Goal: Task Accomplishment & Management: Manage account settings

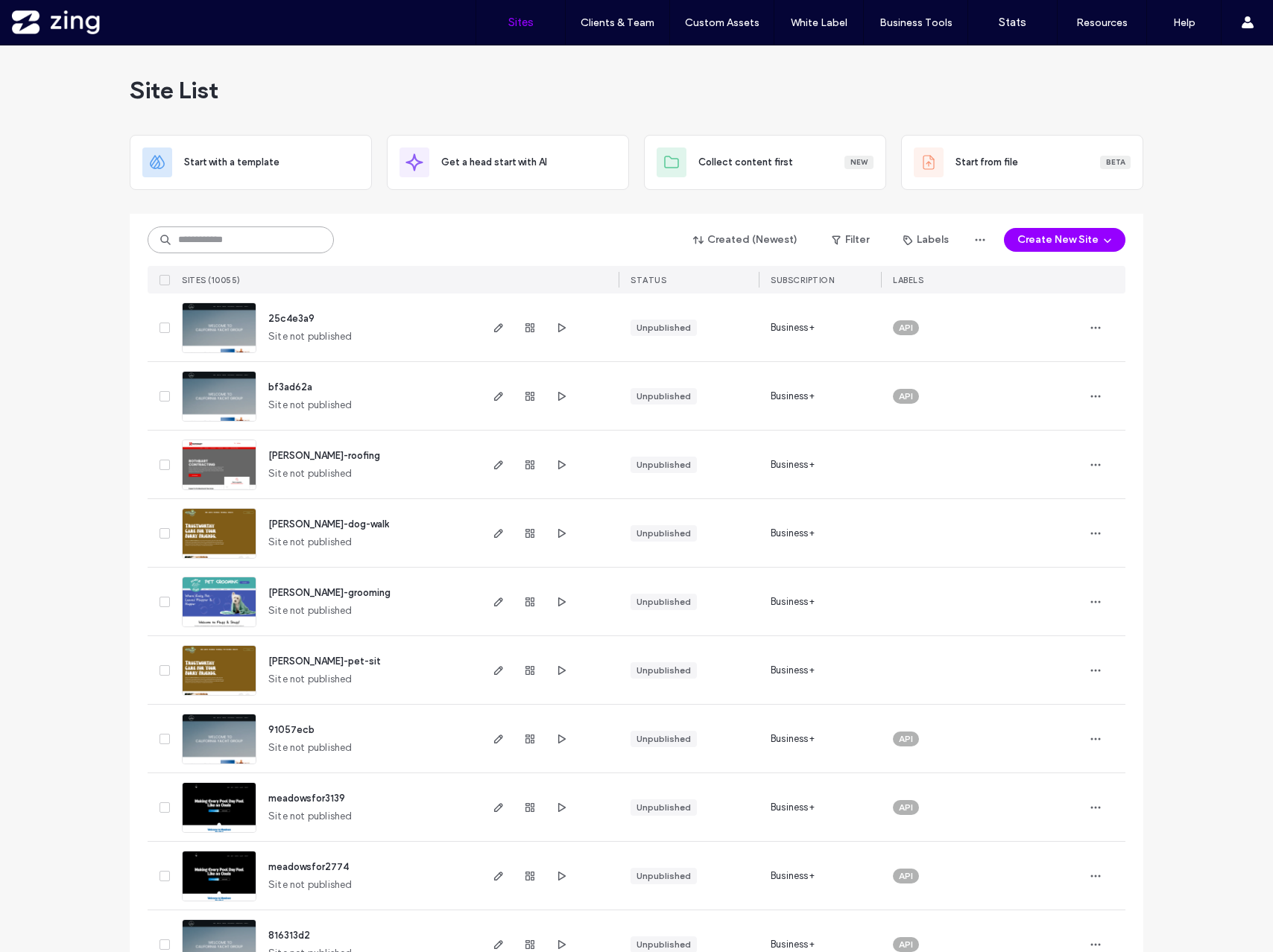
click at [214, 239] on input at bounding box center [241, 240] width 187 height 27
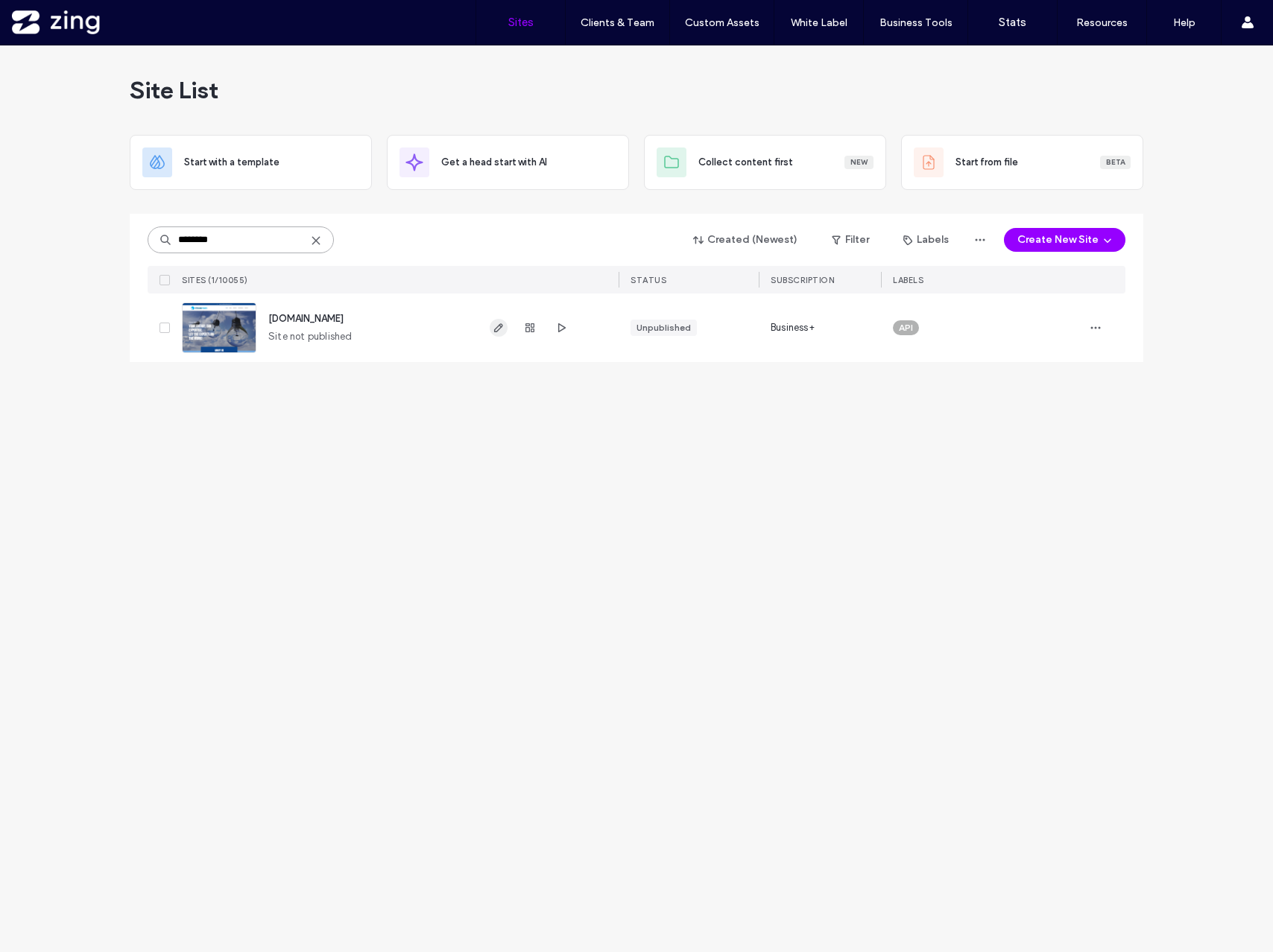
type input "********"
click at [496, 328] on icon "button" at bounding box center [499, 328] width 12 height 12
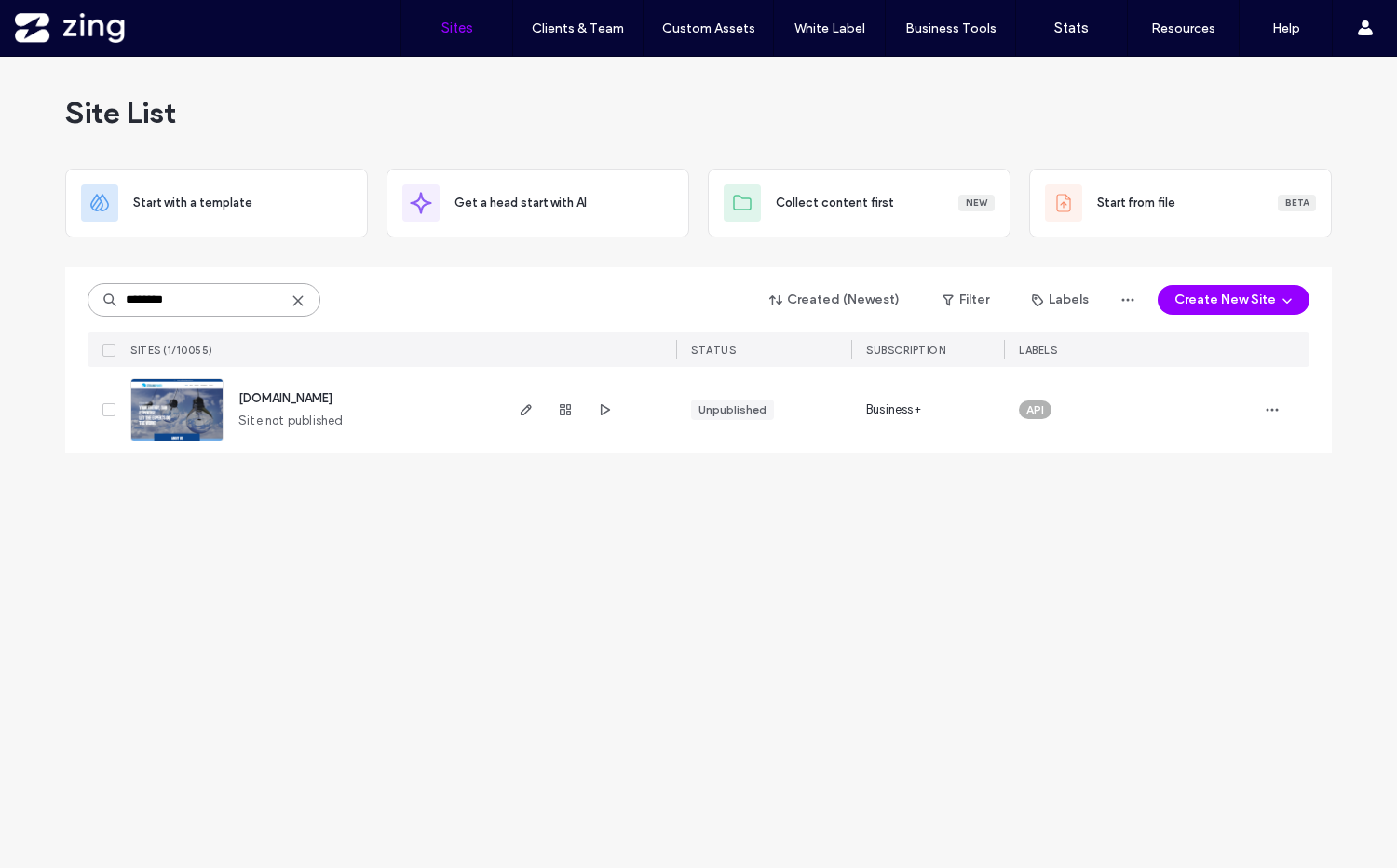
drag, startPoint x: 234, startPoint y: 301, endPoint x: -22, endPoint y: 301, distance: 256.0
click at [0, 301] on html ".wqwq-1{fill:#231f20;} .cls-1q, .cls-2q { fill-rule: evenodd; } .cls-2q { fill:…" at bounding box center [698, 434] width 1397 height 868
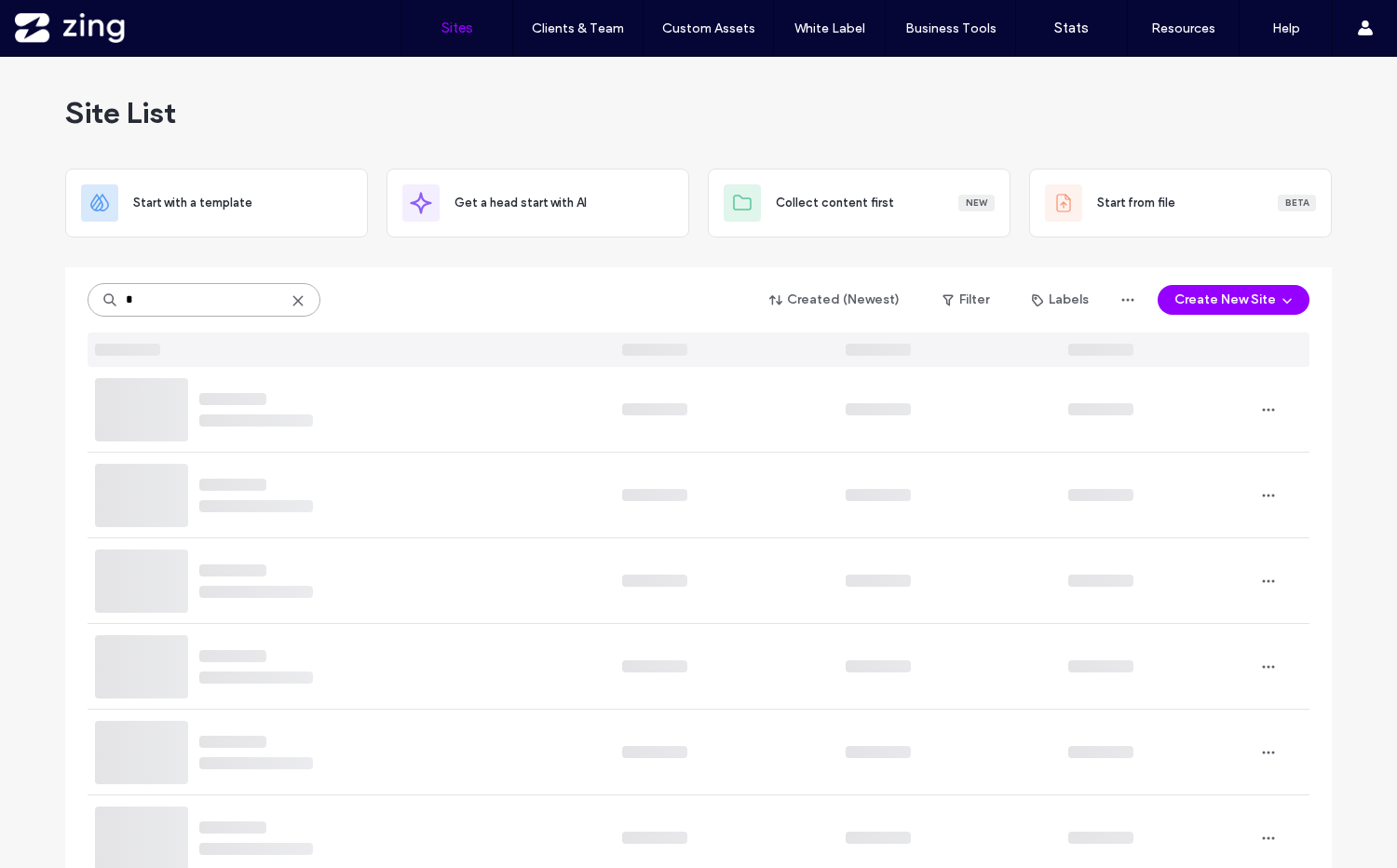
type input "*"
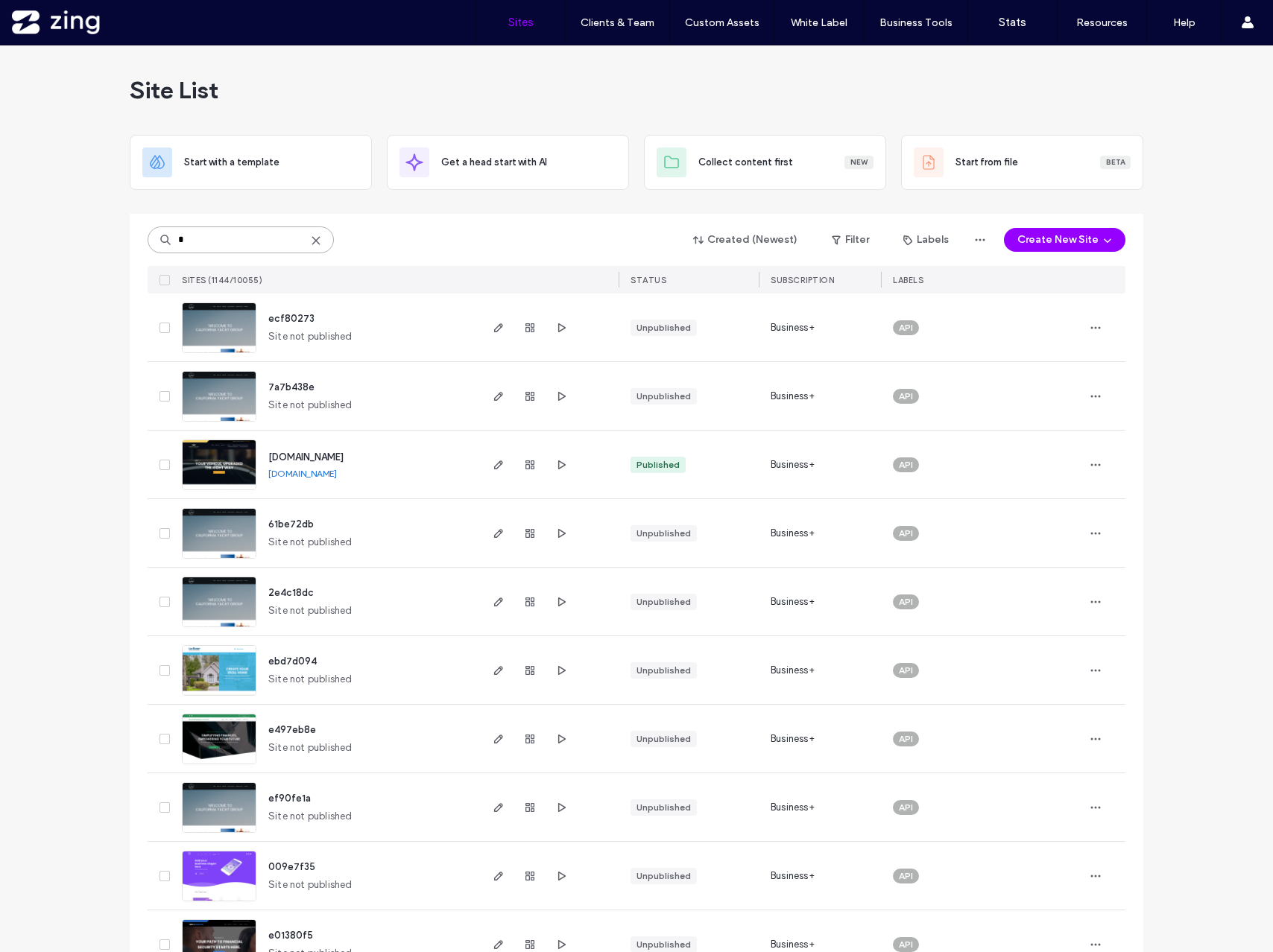
click at [213, 244] on input "*" at bounding box center [241, 240] width 187 height 27
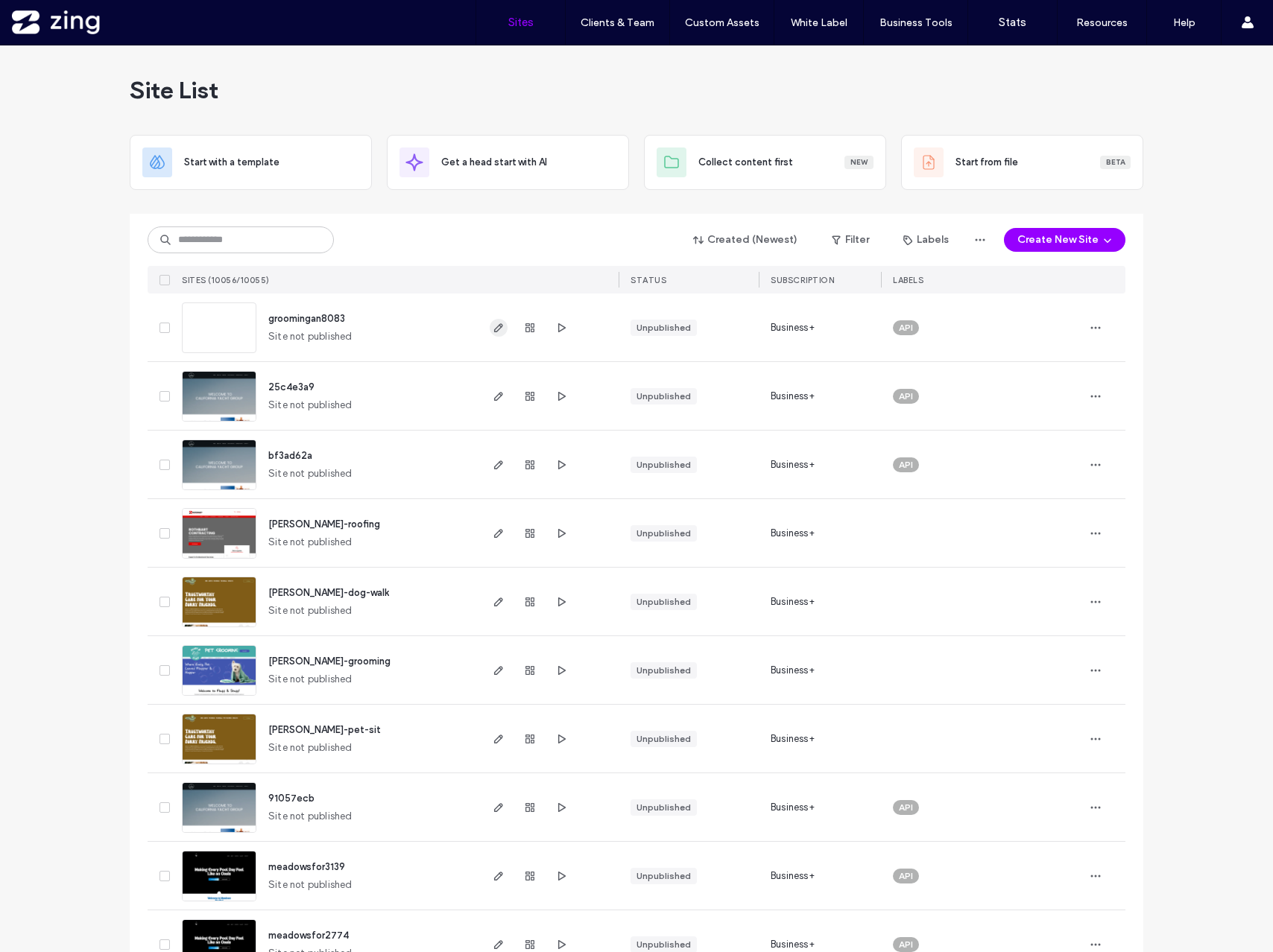
click at [493, 327] on icon "button" at bounding box center [499, 328] width 12 height 12
click at [400, 258] on div "Created (Newest) Filter Labels Create New Site SITES (10056/10055) STATUS SUBSC…" at bounding box center [636, 253] width 978 height 80
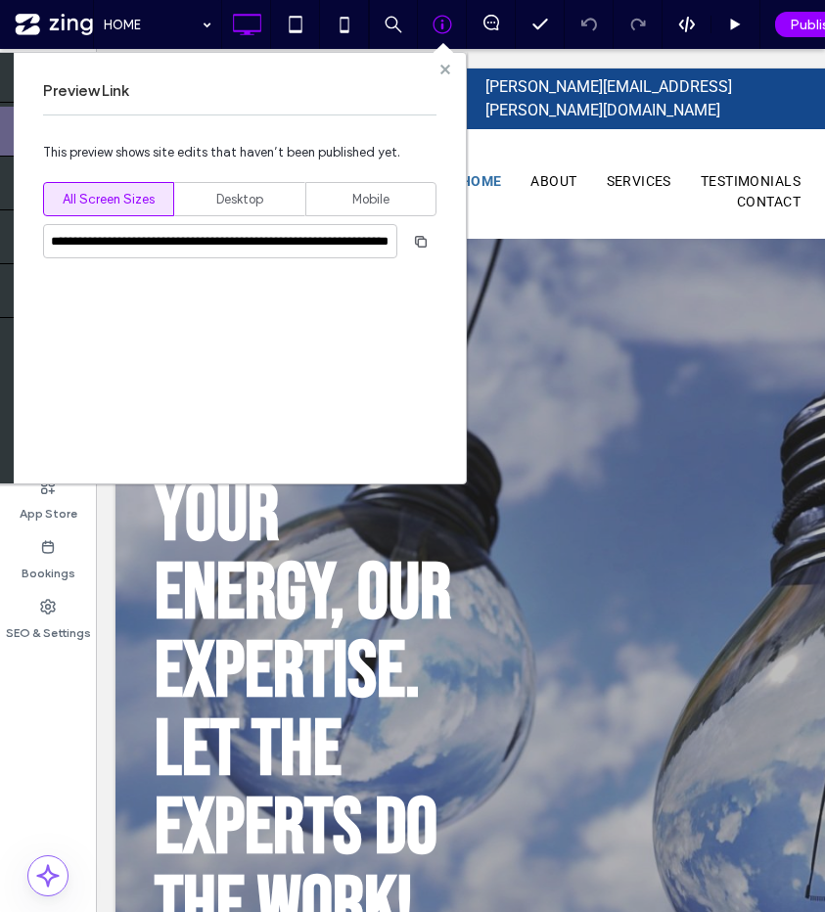
click at [444, 67] on use at bounding box center [445, 69] width 10 height 10
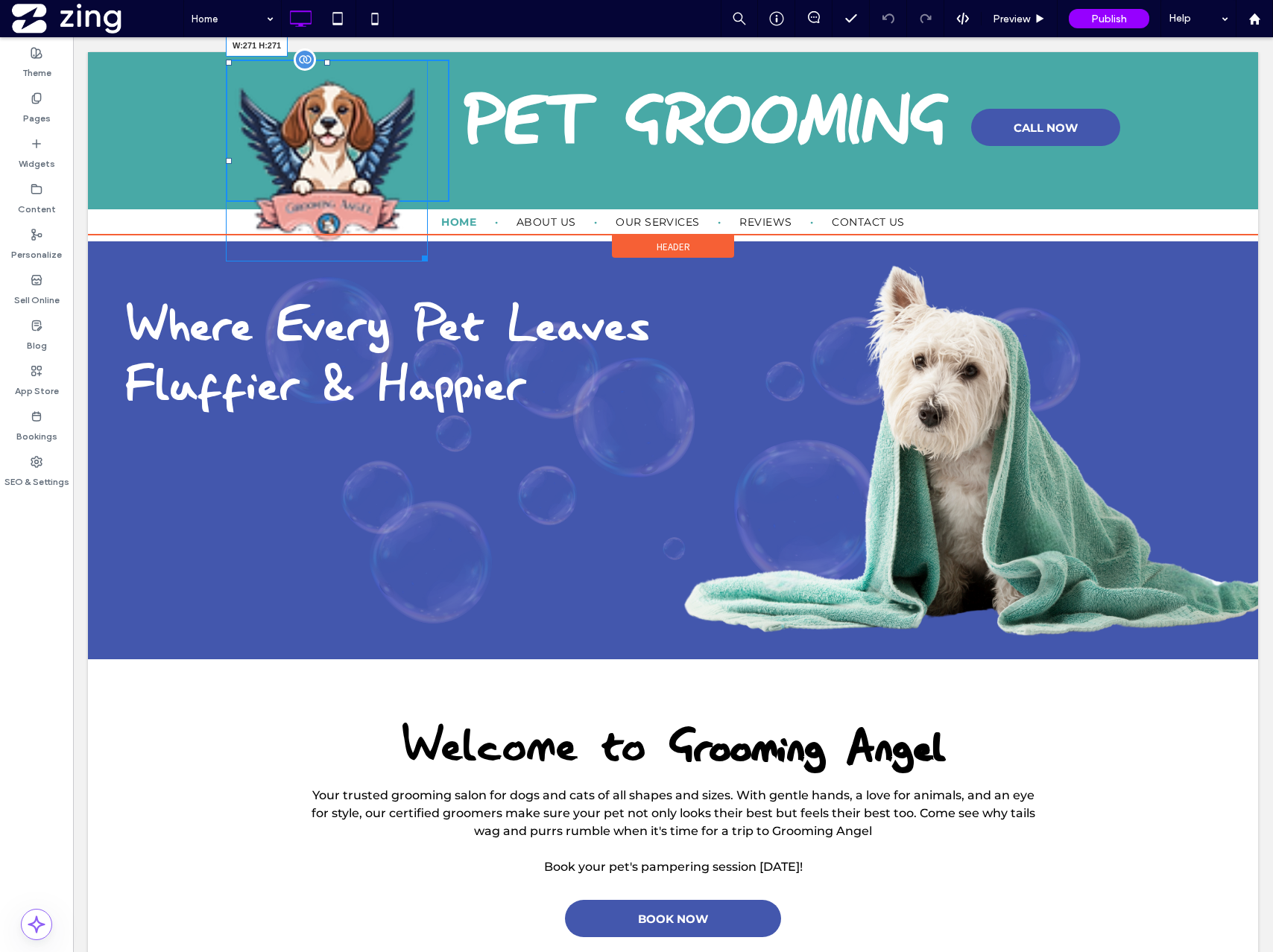
click at [411, 258] on div "W:271 H:271" at bounding box center [327, 160] width 202 height 202
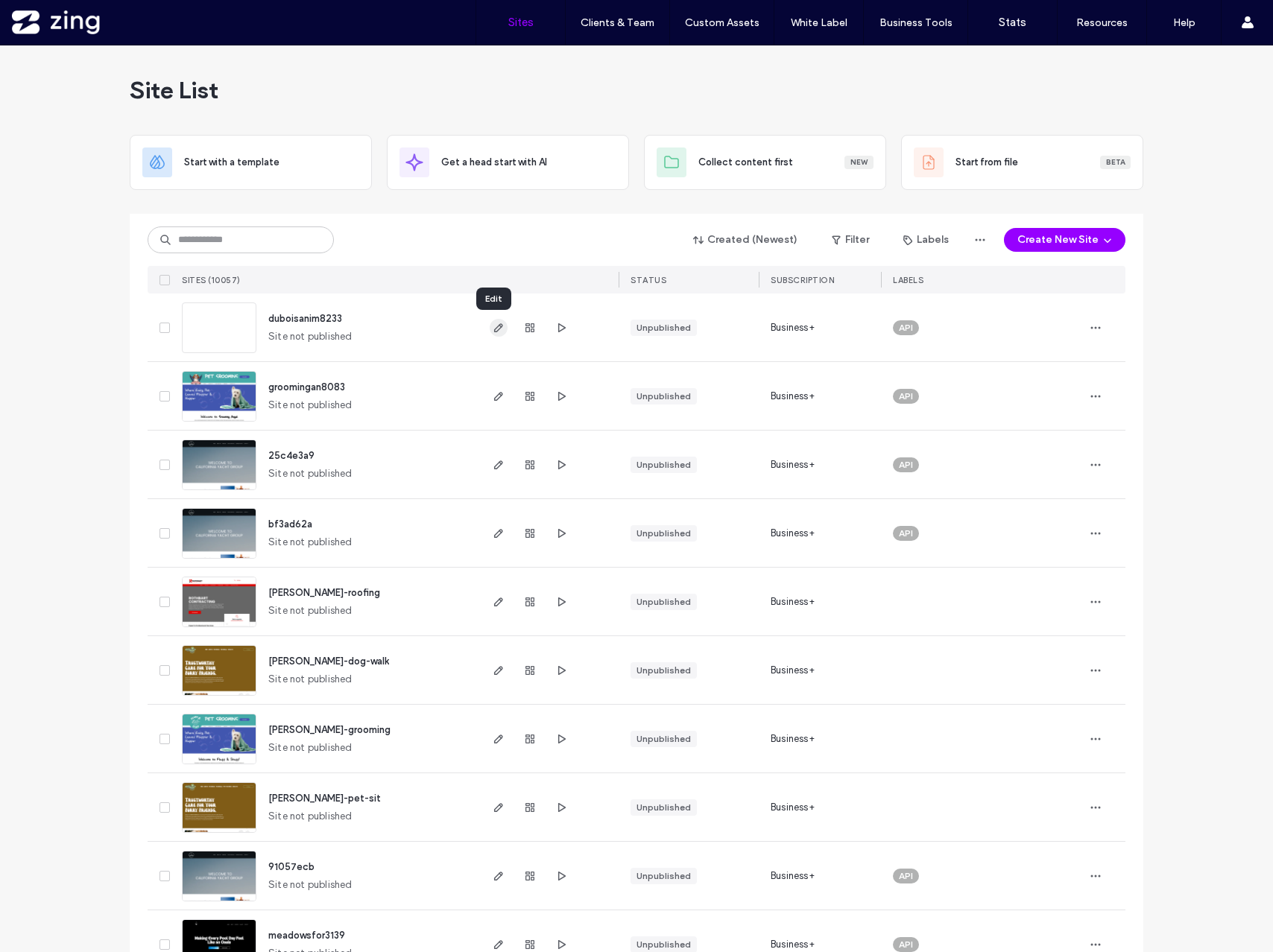
click at [493, 325] on icon "button" at bounding box center [499, 328] width 12 height 12
click at [455, 244] on div "Created (Newest) Filter Labels Create New Site" at bounding box center [636, 240] width 978 height 28
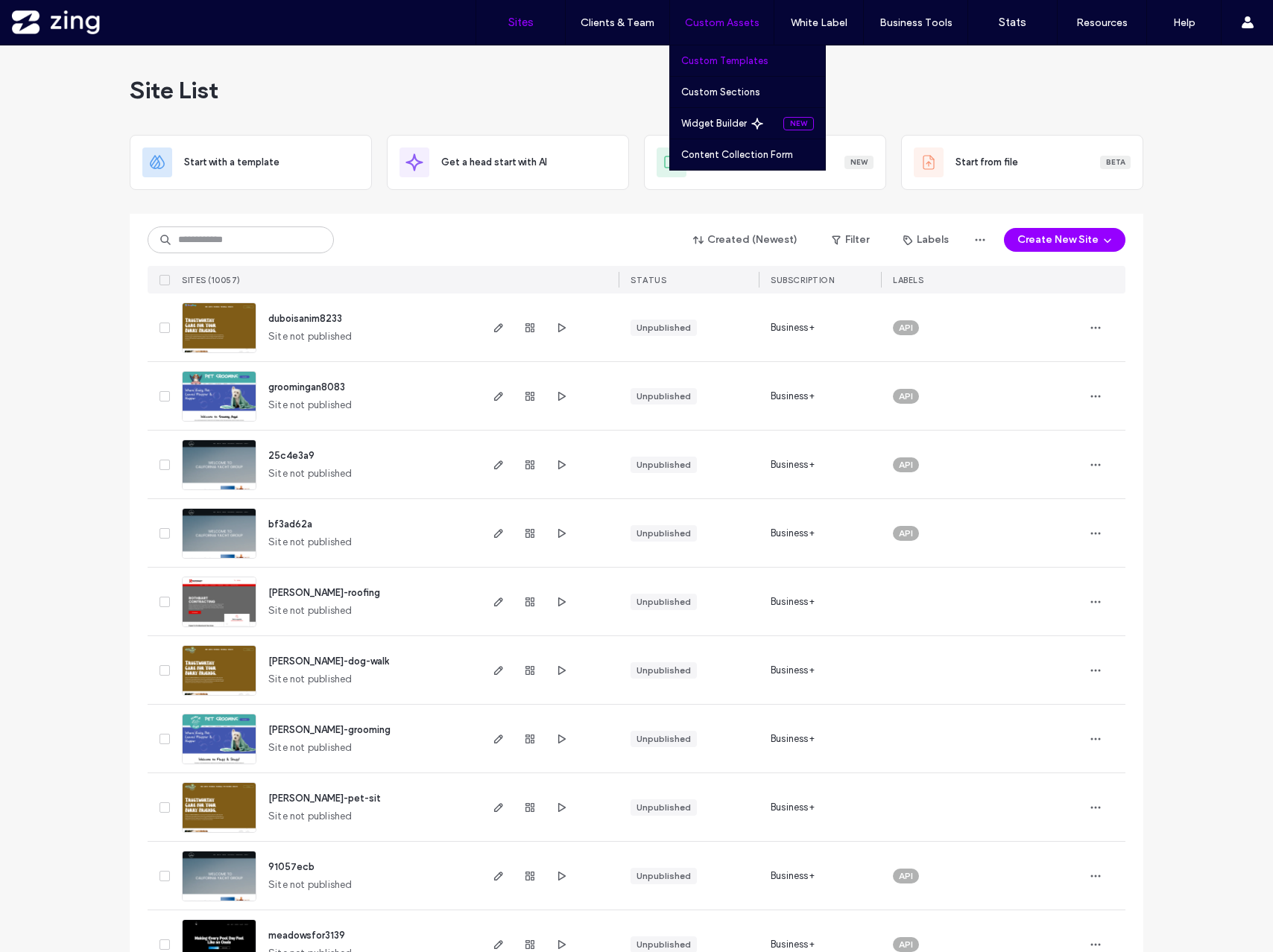
click at [723, 66] on link "Custom Templates" at bounding box center [753, 61] width 144 height 30
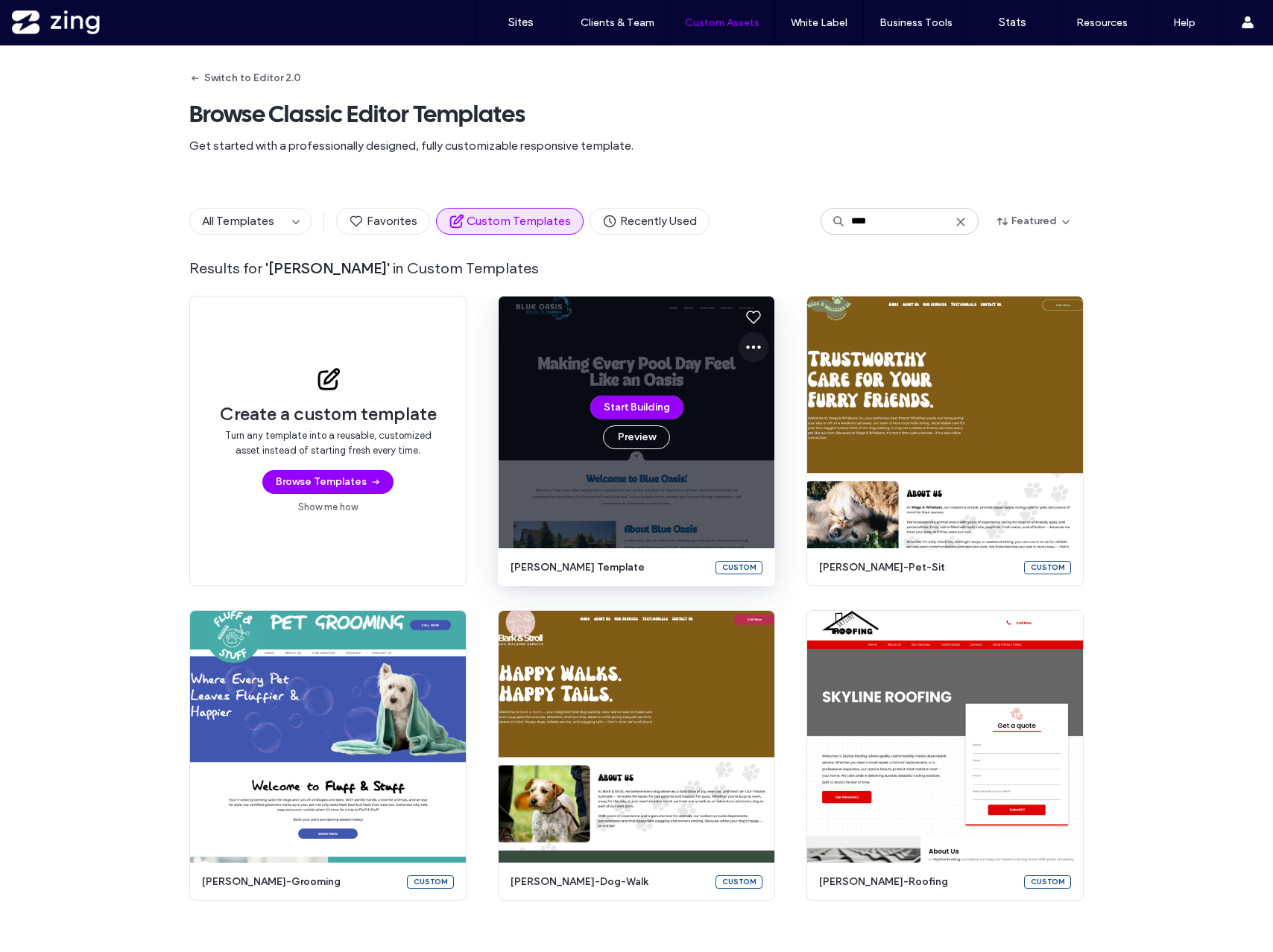
type input "****"
click at [745, 340] on icon at bounding box center [753, 346] width 18 height 18
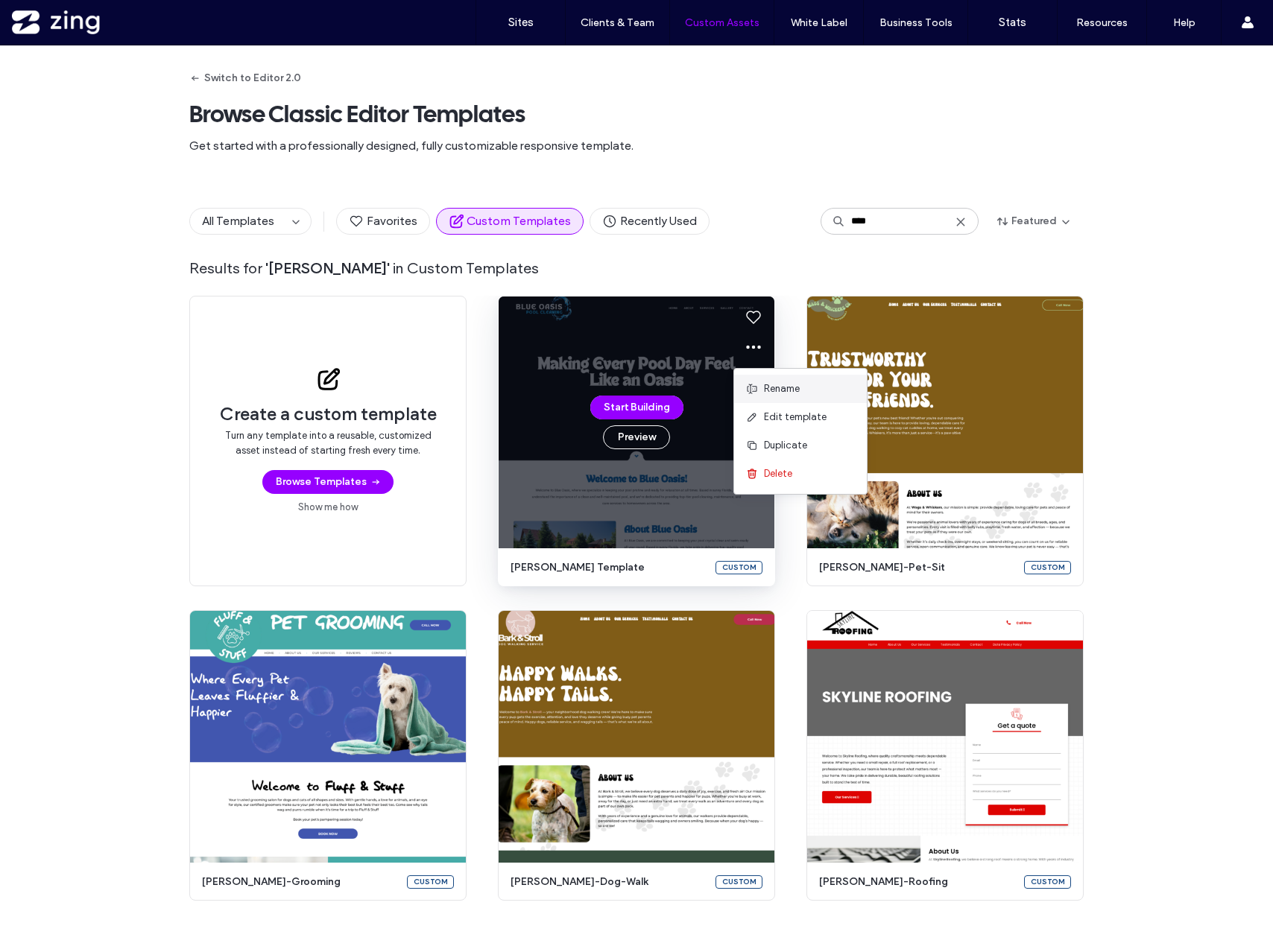
click at [796, 393] on span "Rename" at bounding box center [781, 389] width 36 height 15
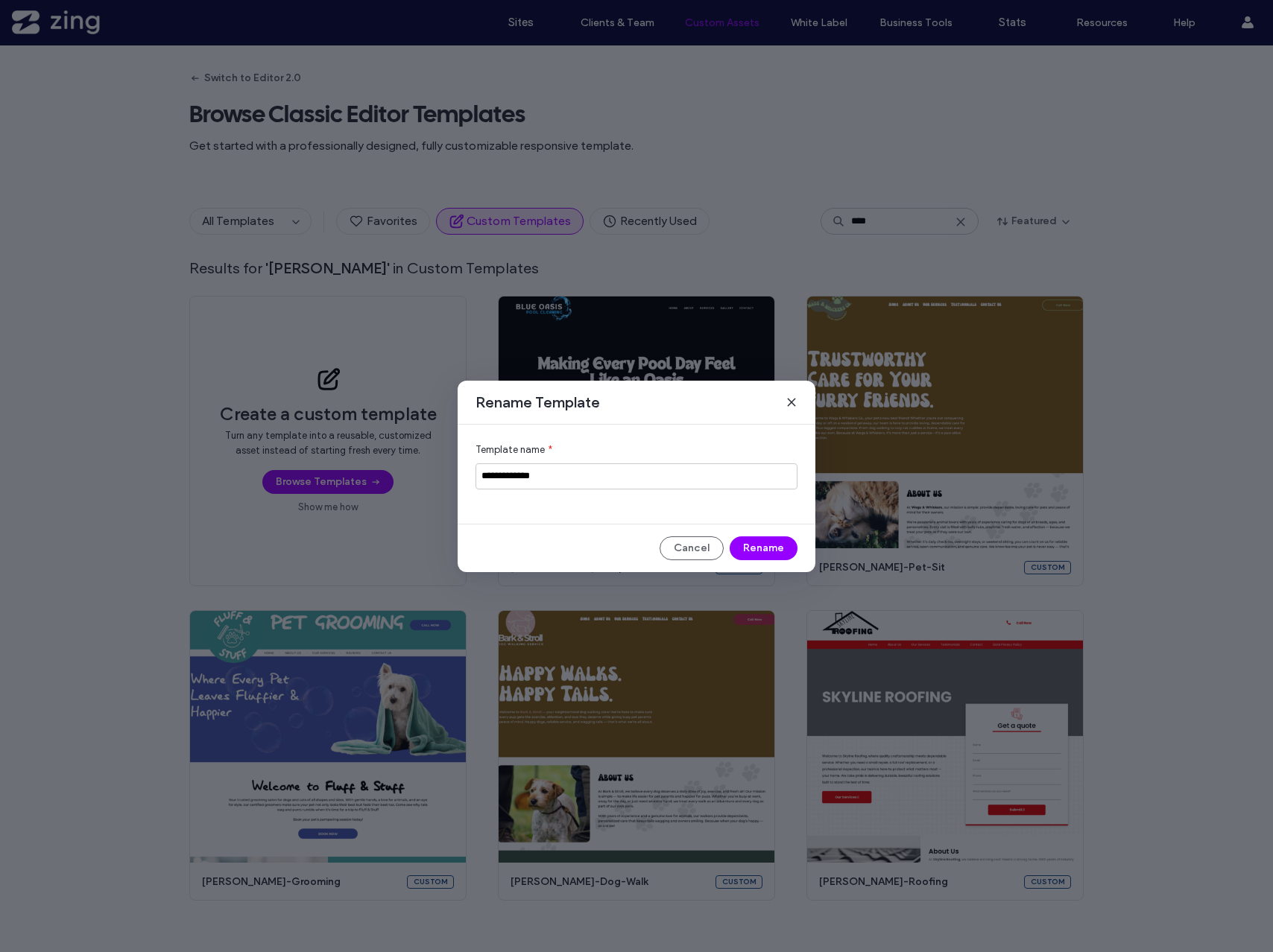
drag, startPoint x: 589, startPoint y: 479, endPoint x: 507, endPoint y: 479, distance: 82.0
click at [507, 479] on input "**********" at bounding box center [636, 476] width 322 height 26
type input "**********"
click at [758, 555] on button "Rename" at bounding box center [763, 548] width 68 height 24
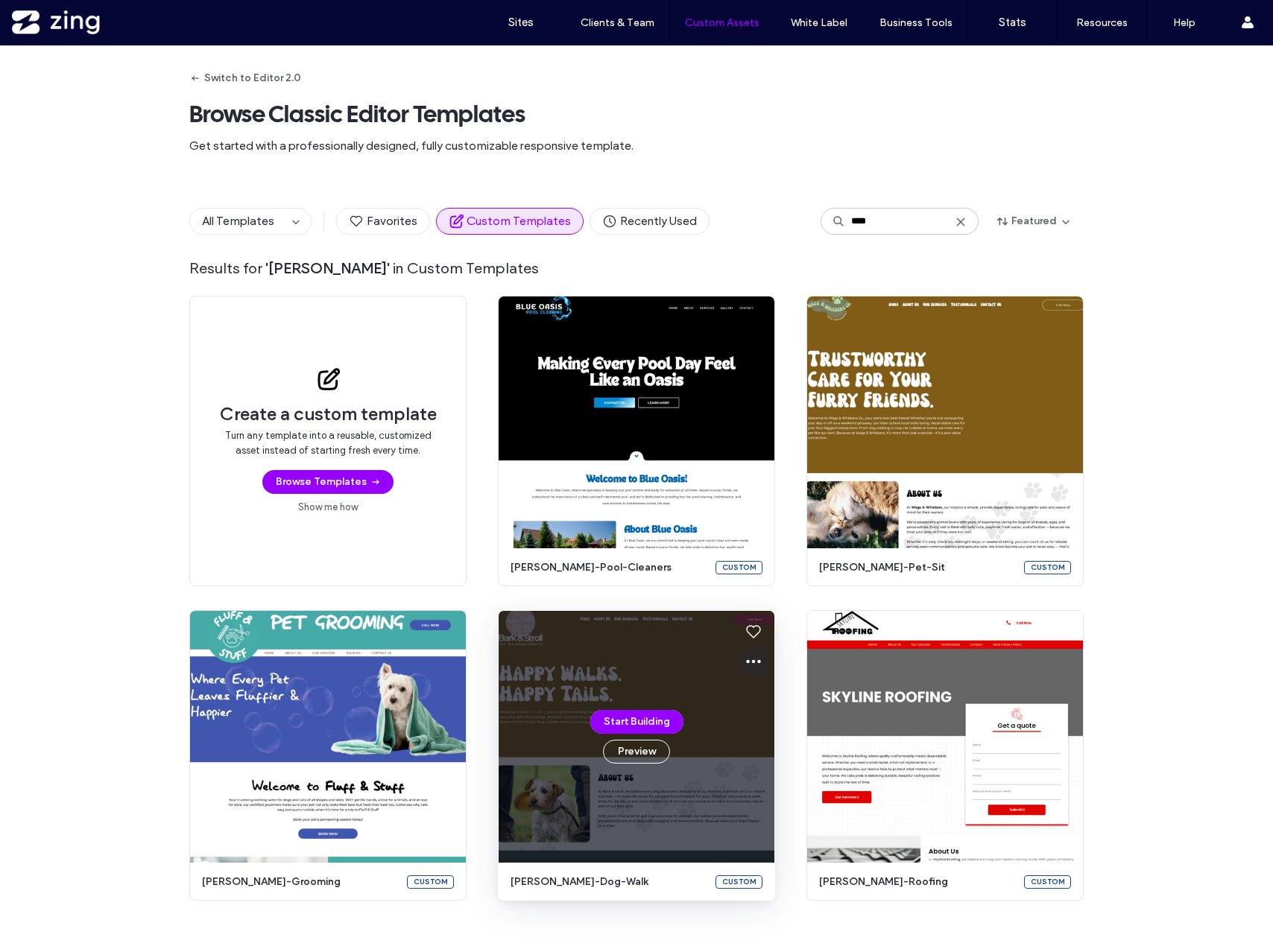
click at [752, 659] on icon at bounding box center [753, 661] width 18 height 18
click at [785, 730] on span "Edit template" at bounding box center [795, 732] width 62 height 15
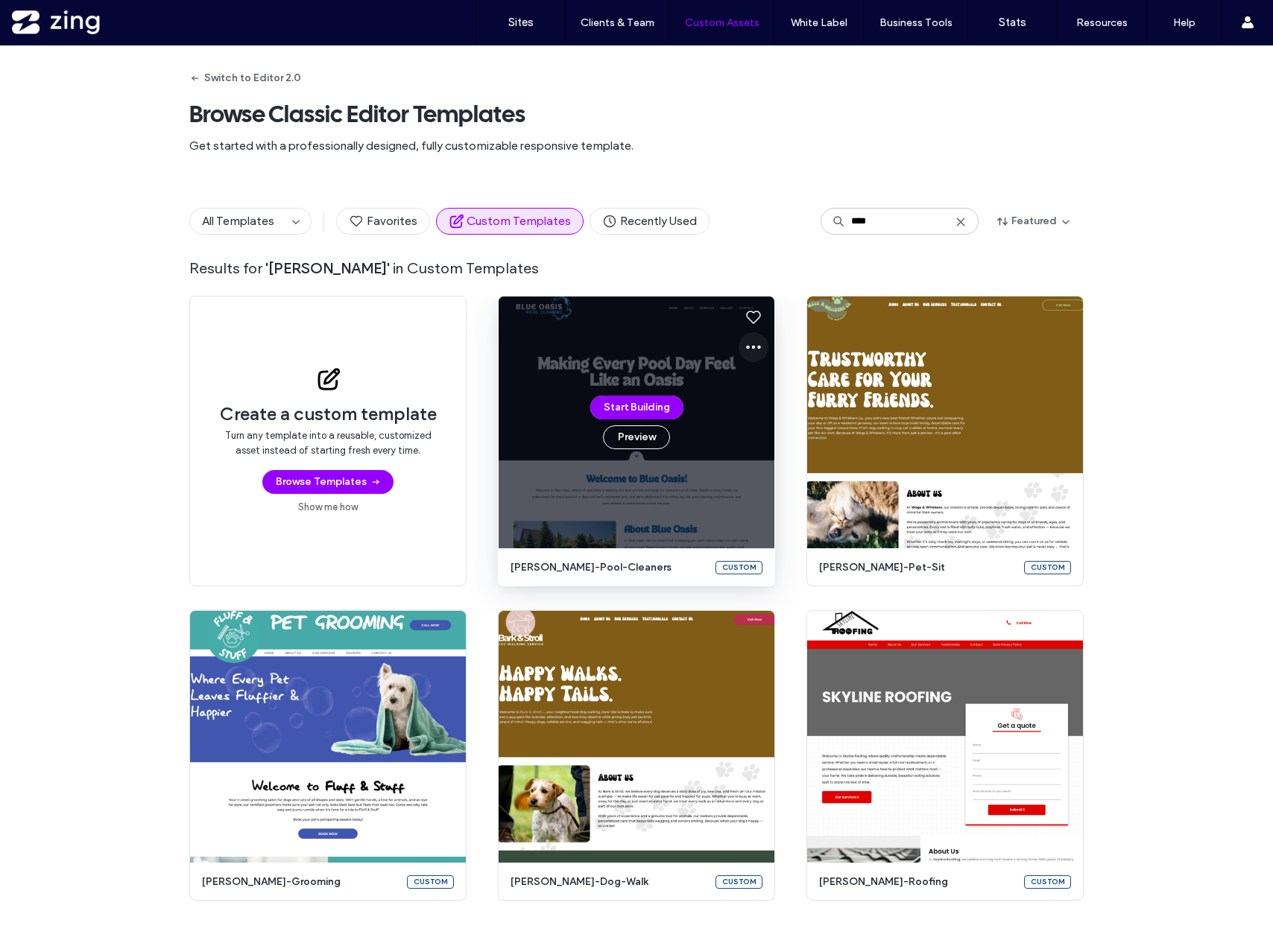
click at [750, 342] on icon at bounding box center [753, 346] width 18 height 18
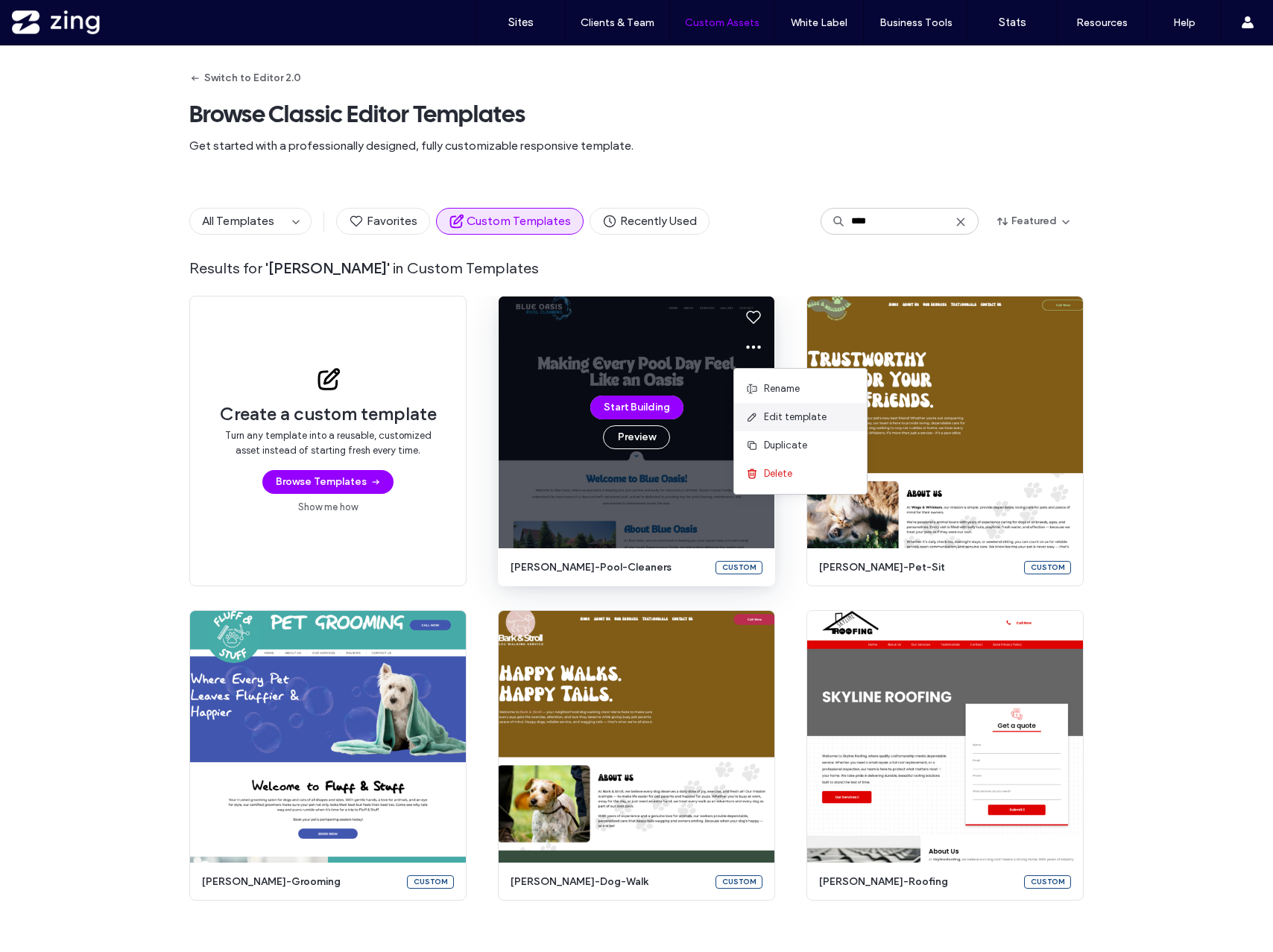
click at [780, 422] on span "Edit template" at bounding box center [795, 417] width 62 height 15
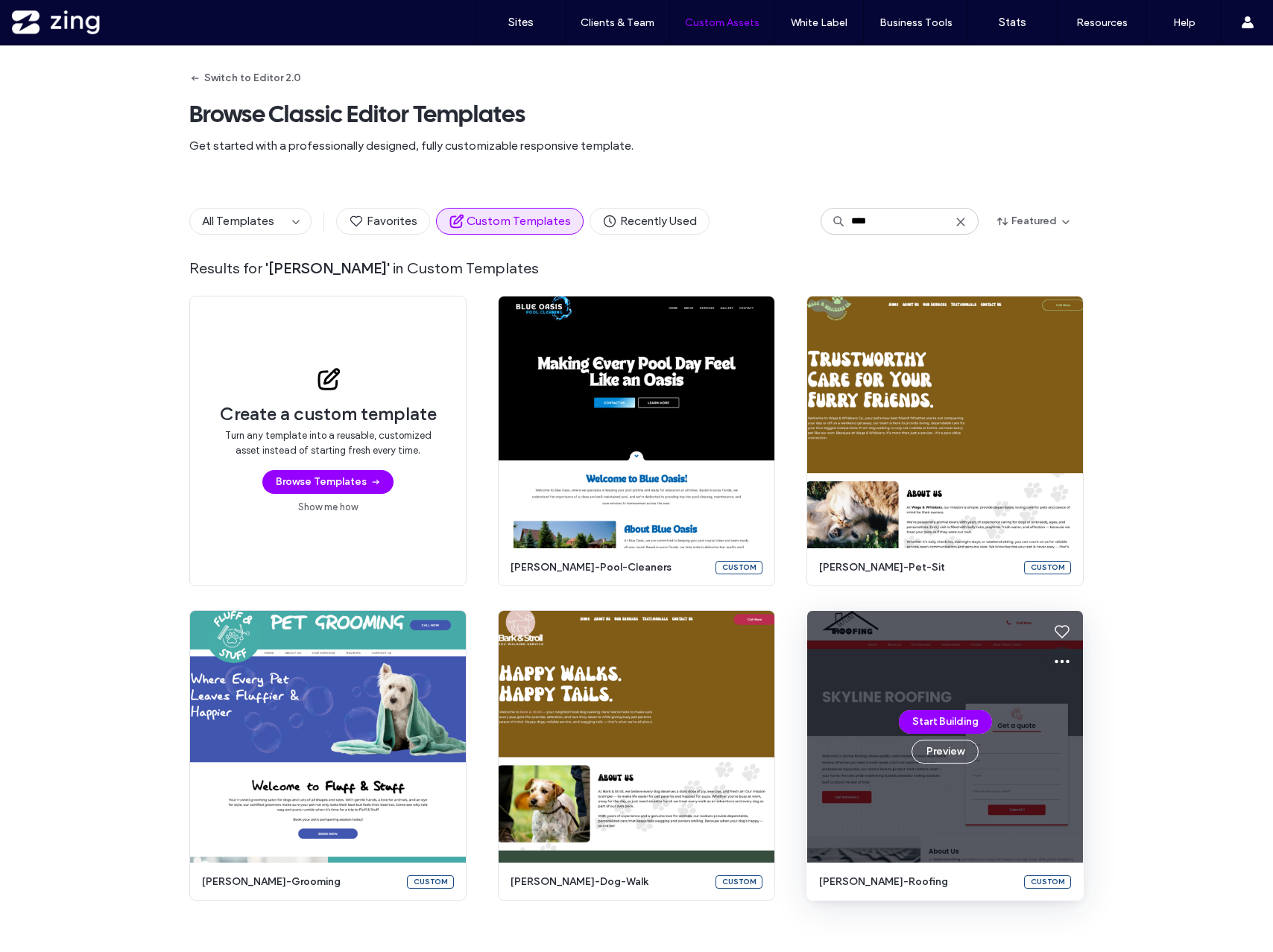
click at [1053, 662] on icon at bounding box center [1061, 661] width 18 height 18
click at [1079, 743] on div "Edit template" at bounding box center [1109, 731] width 132 height 28
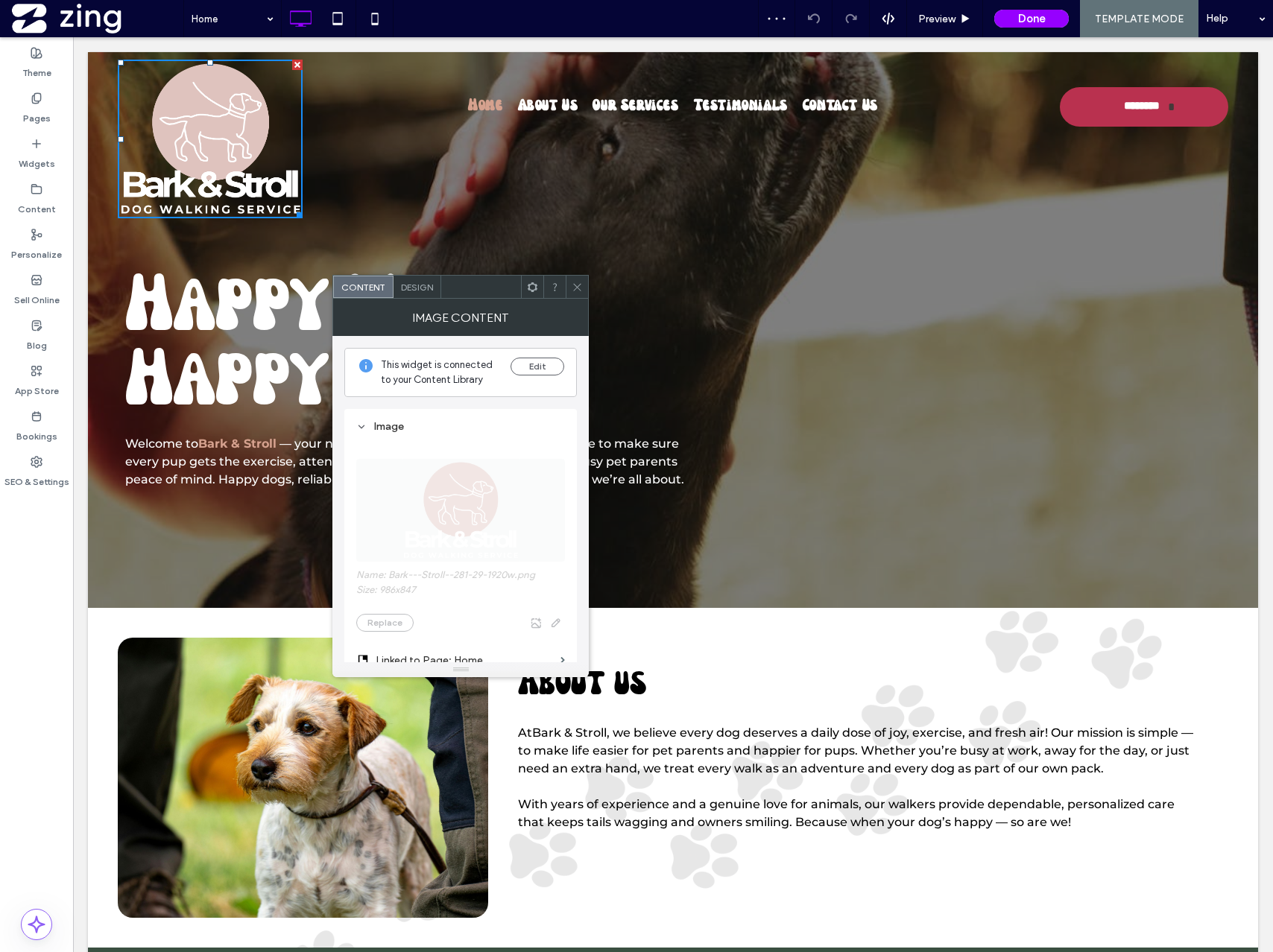
click at [577, 288] on icon at bounding box center [577, 287] width 11 height 11
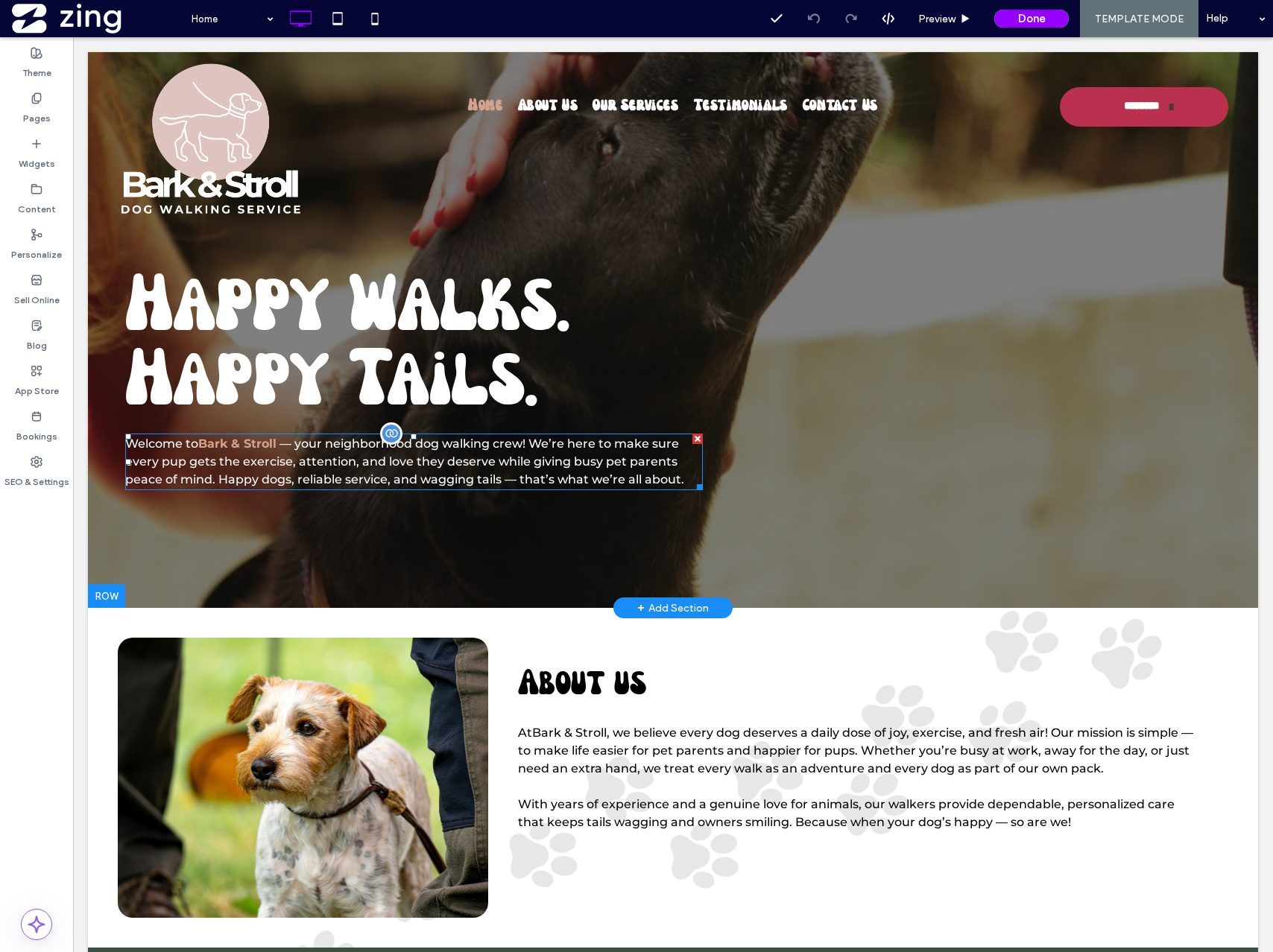
click at [270, 445] on span "Bark & Stroll" at bounding box center [237, 444] width 78 height 14
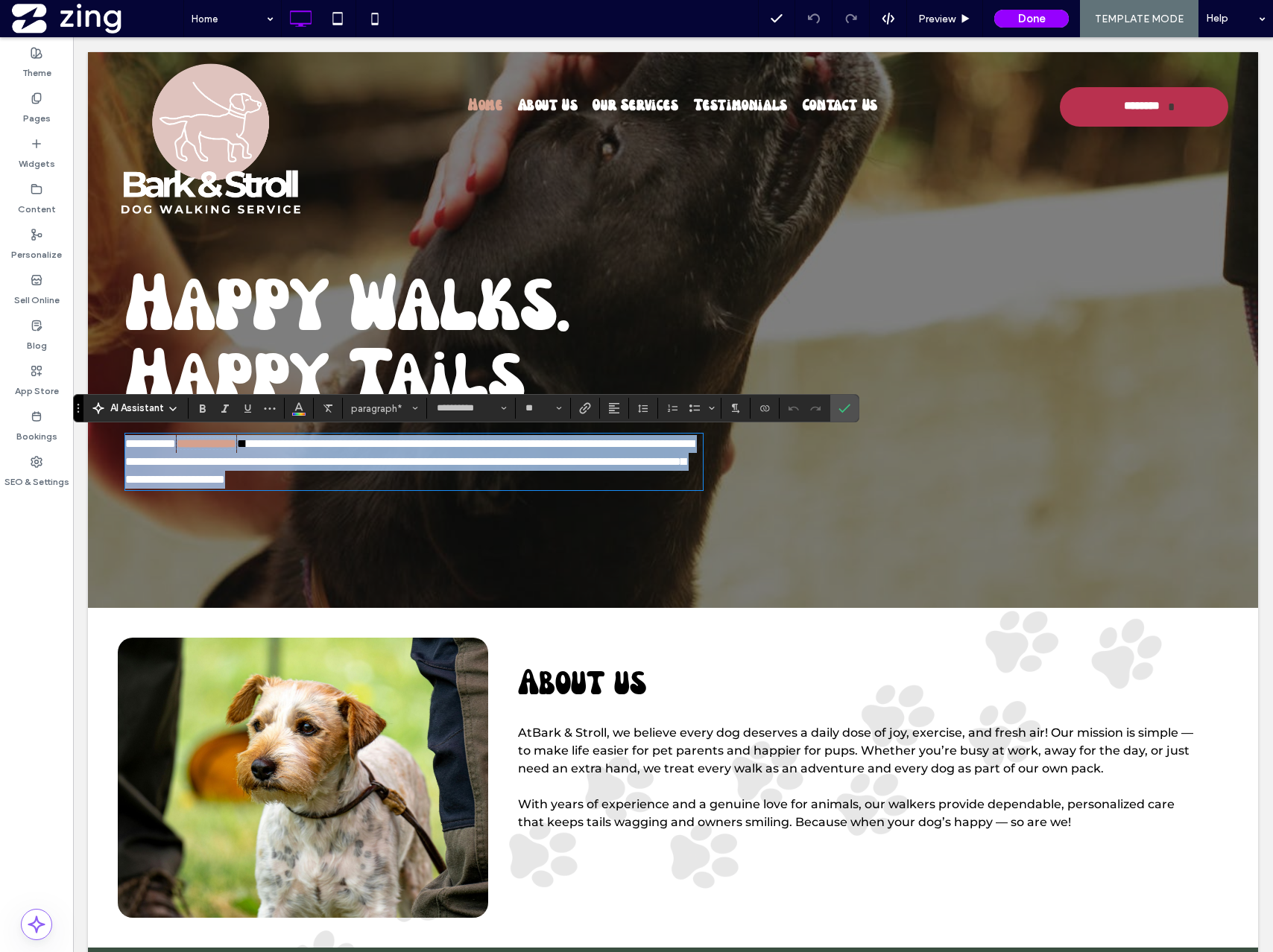
click at [236, 444] on span "**********" at bounding box center [206, 444] width 59 height 11
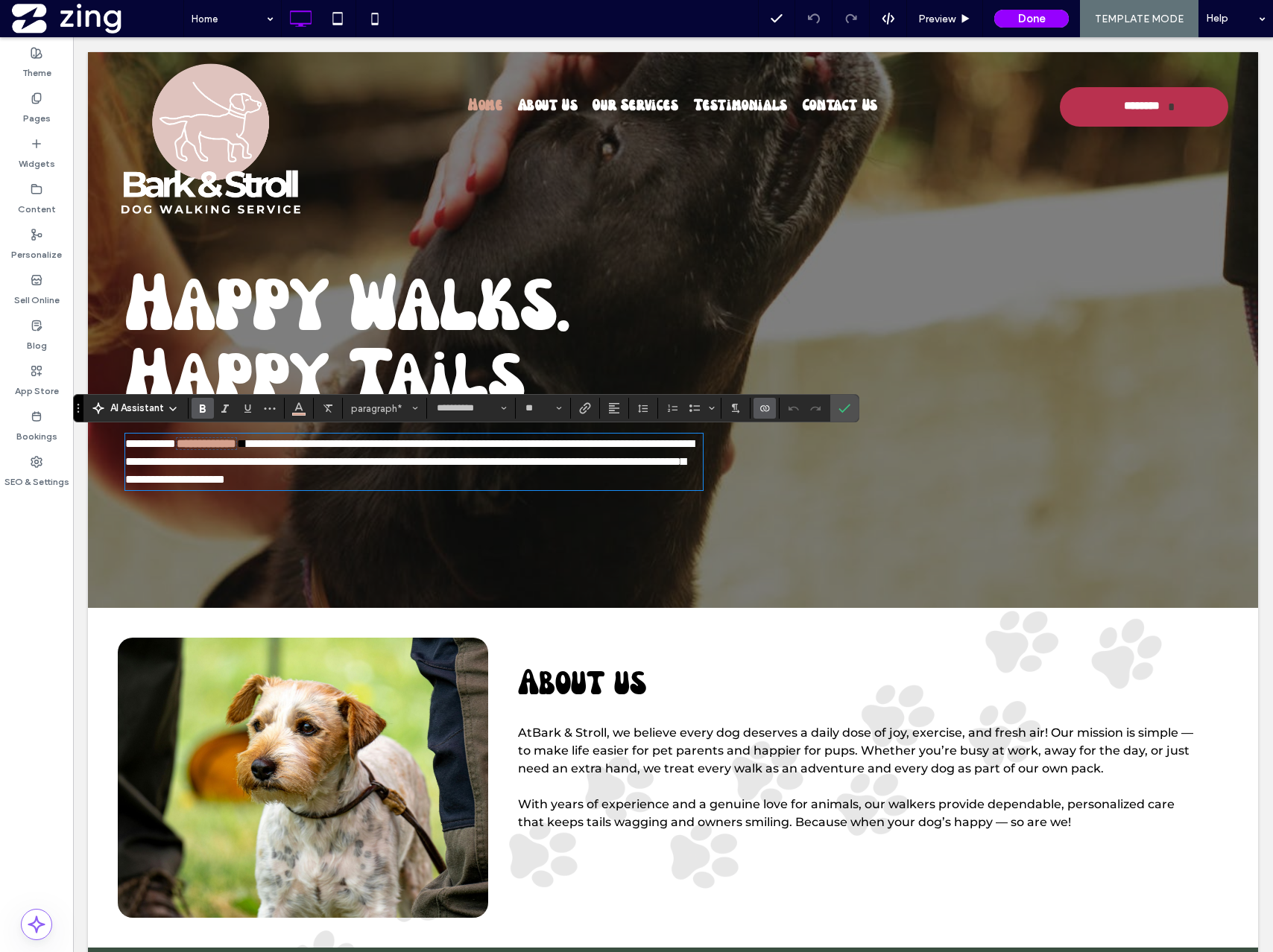
click at [772, 406] on label "Connect To Data" at bounding box center [764, 408] width 22 height 21
click at [847, 301] on div "Change Connection" at bounding box center [821, 314] width 132 height 28
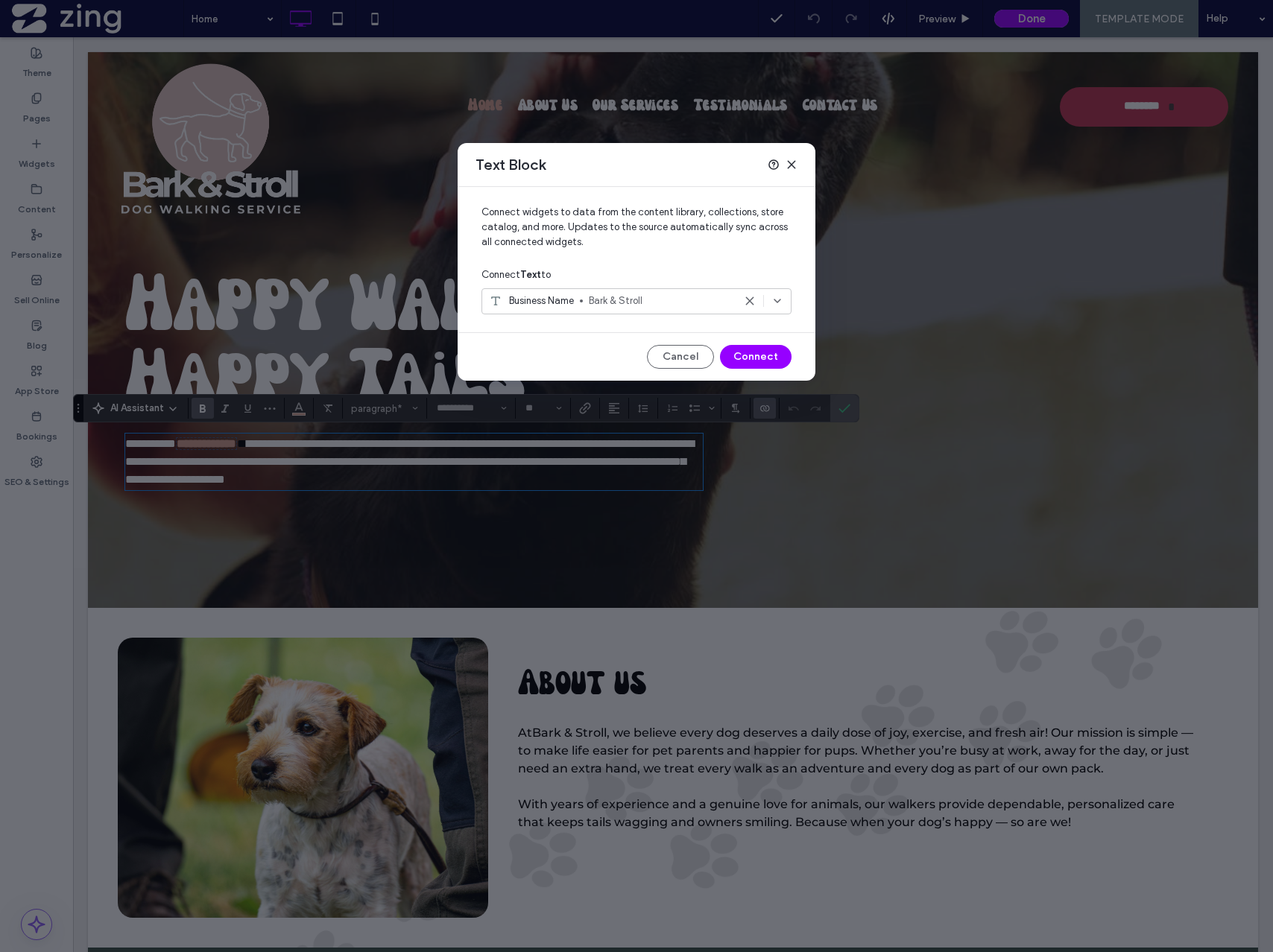
click at [793, 169] on icon at bounding box center [792, 165] width 12 height 12
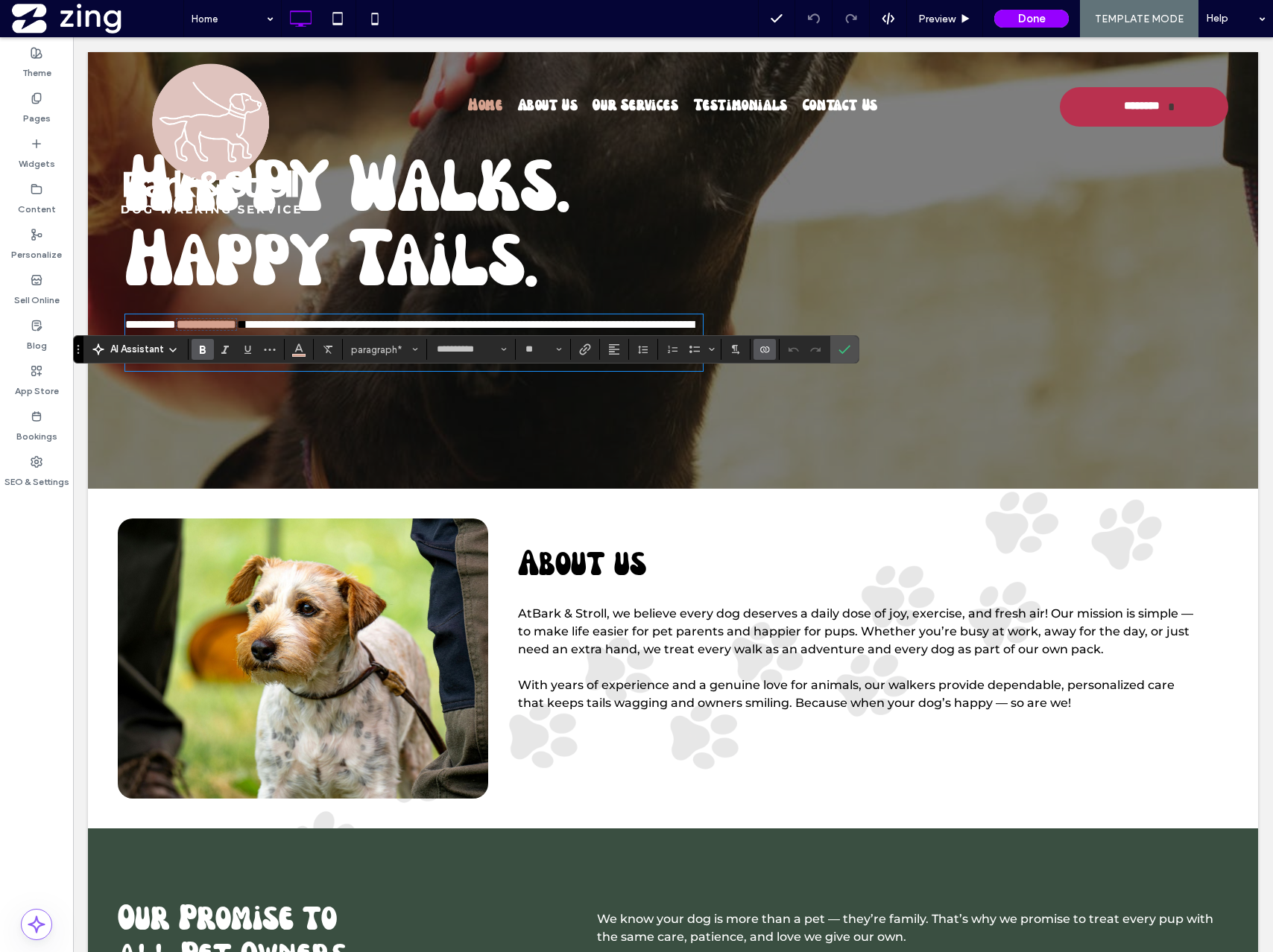
scroll to position [142, 0]
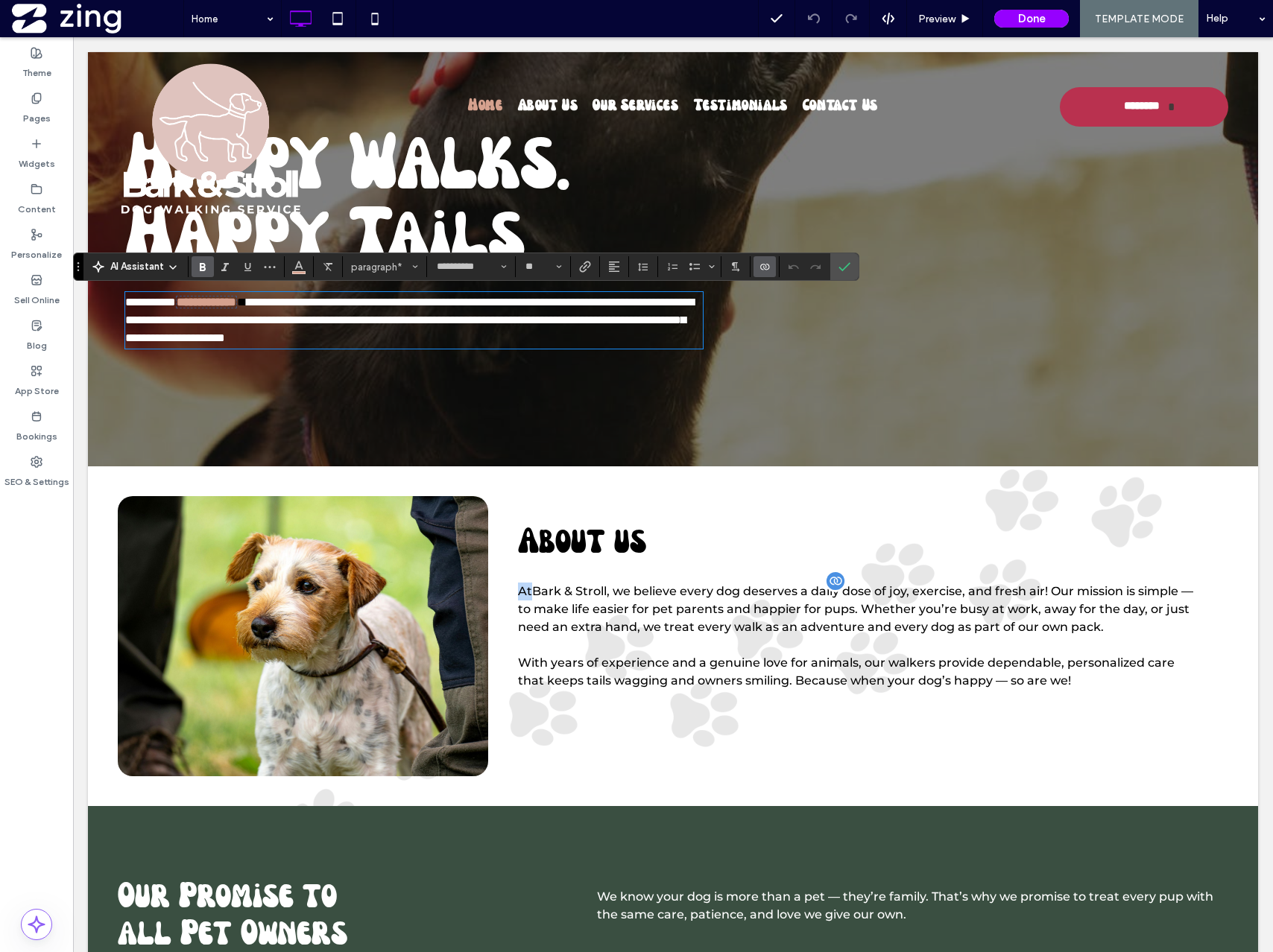
click at [605, 598] on p "At Bark & Stroll , we believe every dog deserves a daily dose of joy, exercise,…" at bounding box center [858, 610] width 681 height 53
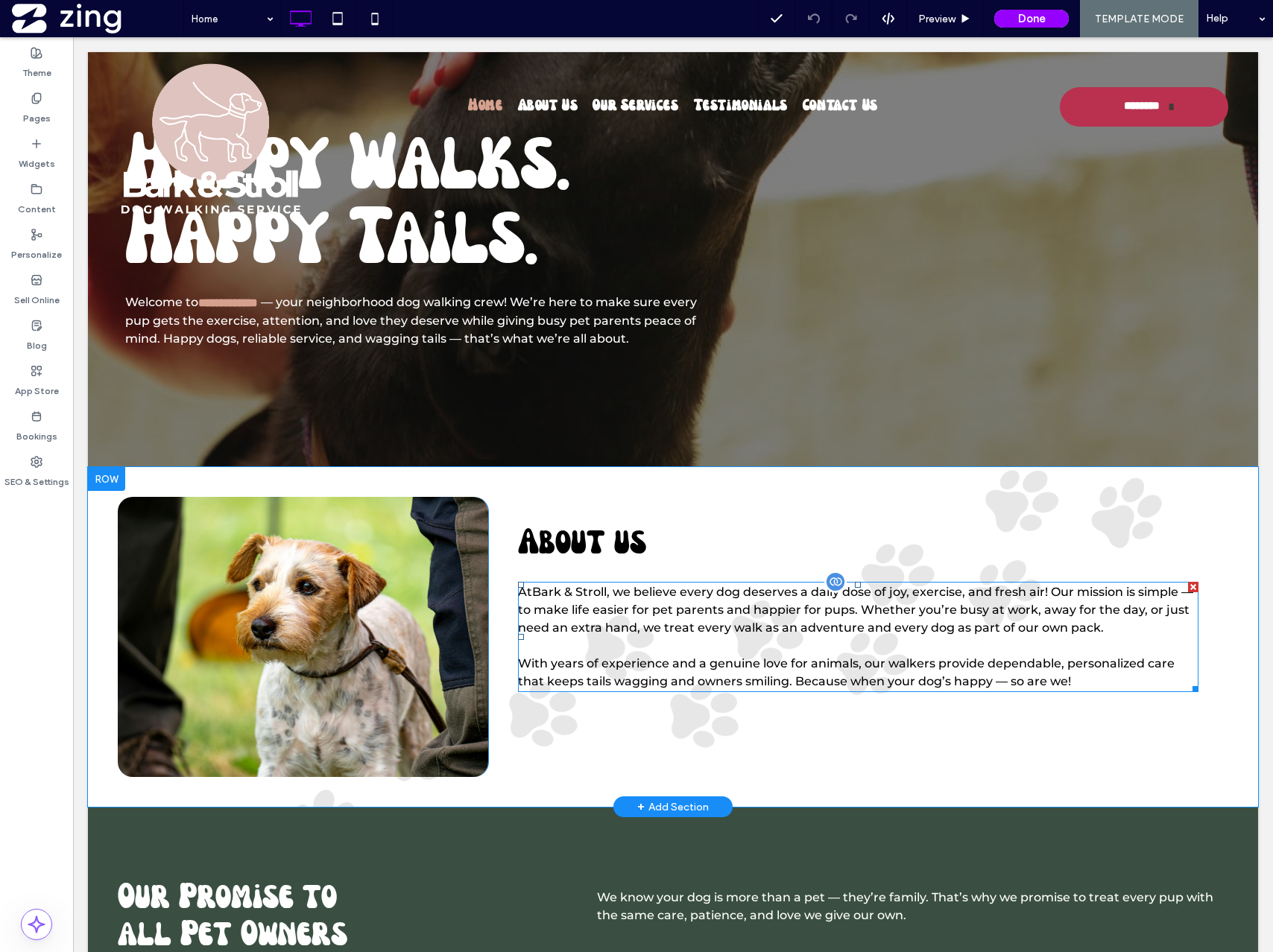
click at [606, 589] on span "Bark & Stroll" at bounding box center [570, 591] width 75 height 14
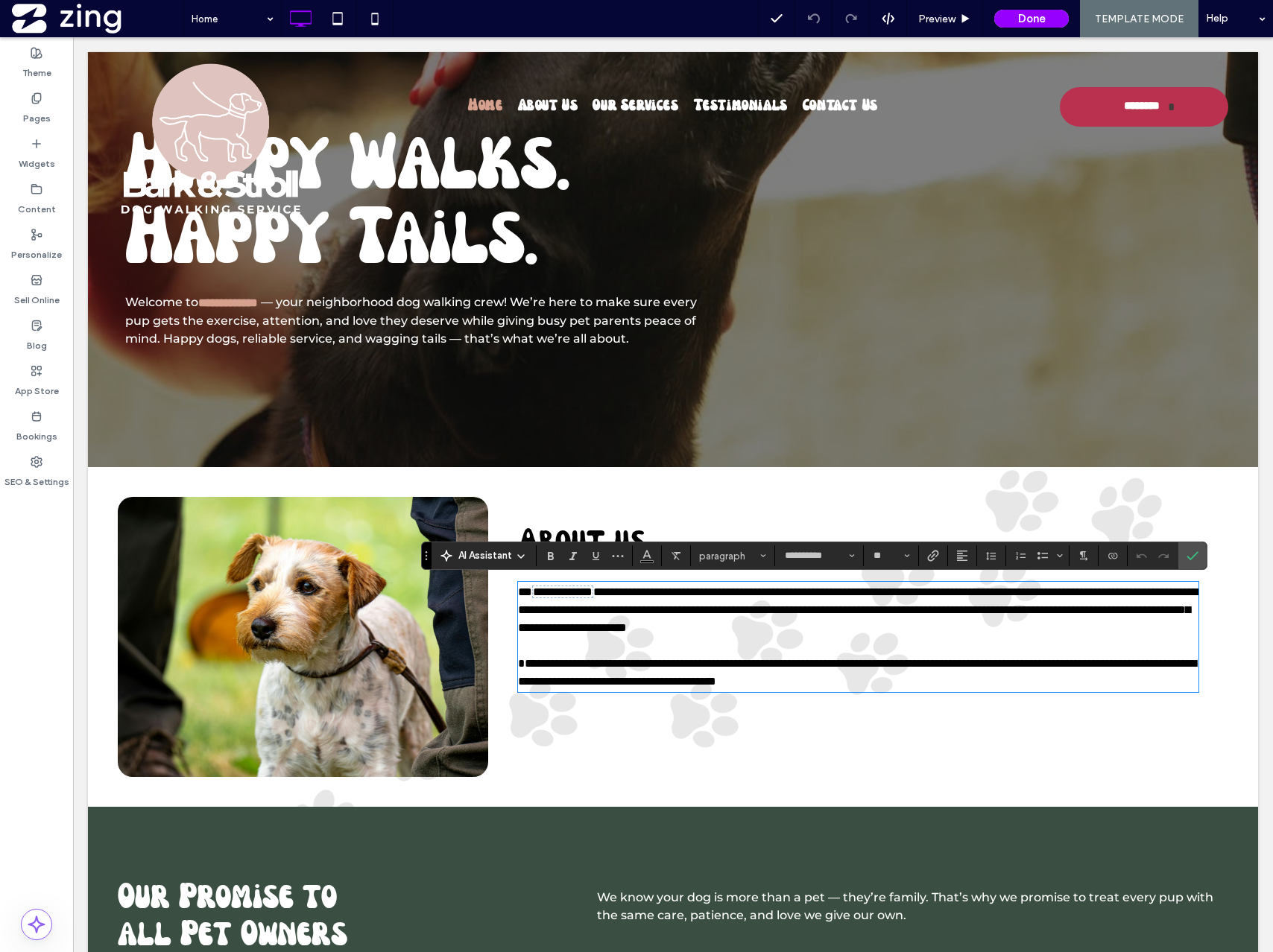
click at [592, 591] on span "**********" at bounding box center [563, 591] width 59 height 11
click at [1108, 549] on icon "Connect To Data" at bounding box center [1113, 556] width 12 height 12
click at [1190, 448] on div "Change Connection" at bounding box center [1169, 461] width 132 height 28
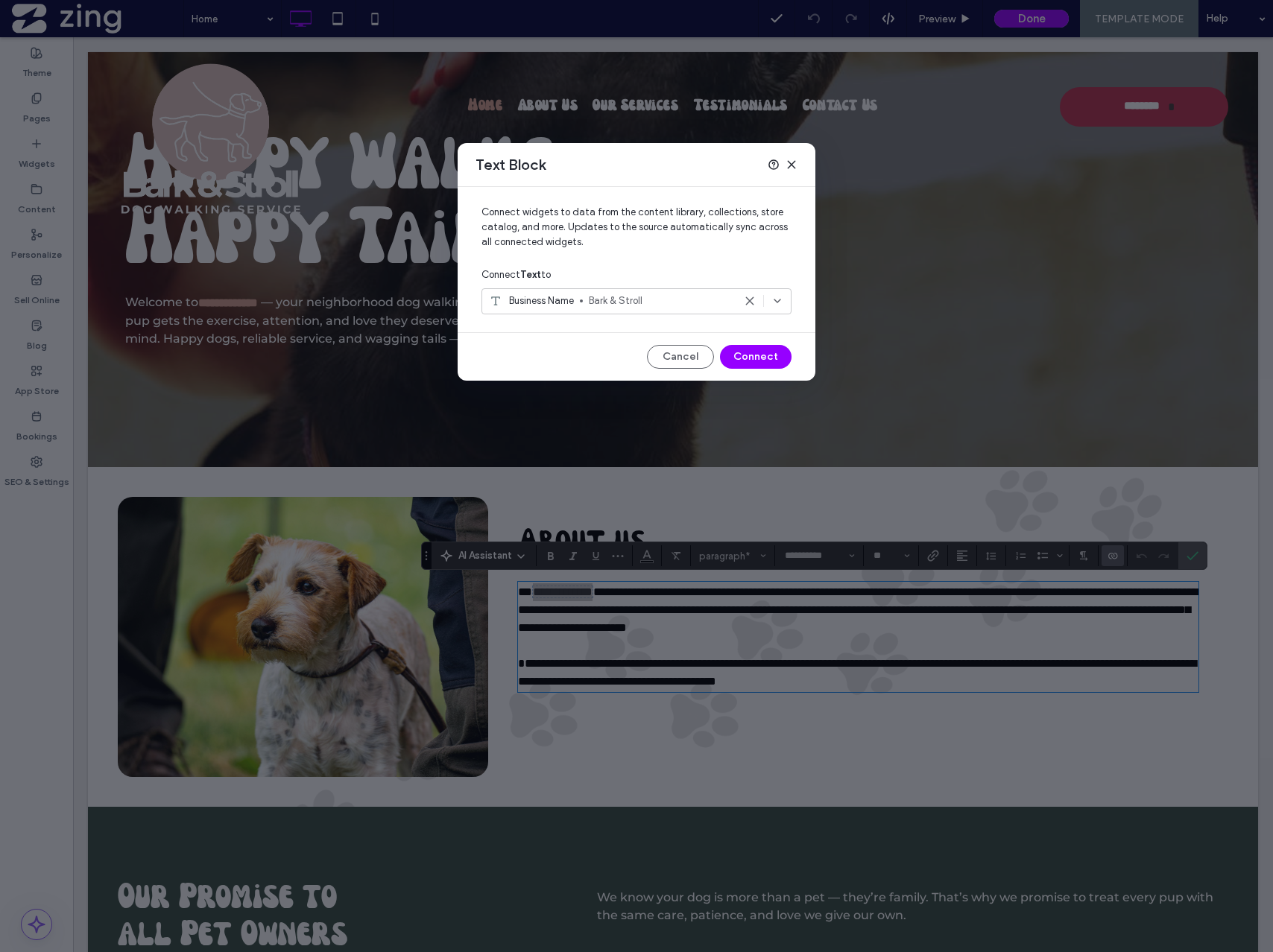
click at [792, 170] on div "Text Block" at bounding box center [636, 165] width 358 height 44
click at [792, 159] on icon at bounding box center [792, 165] width 12 height 12
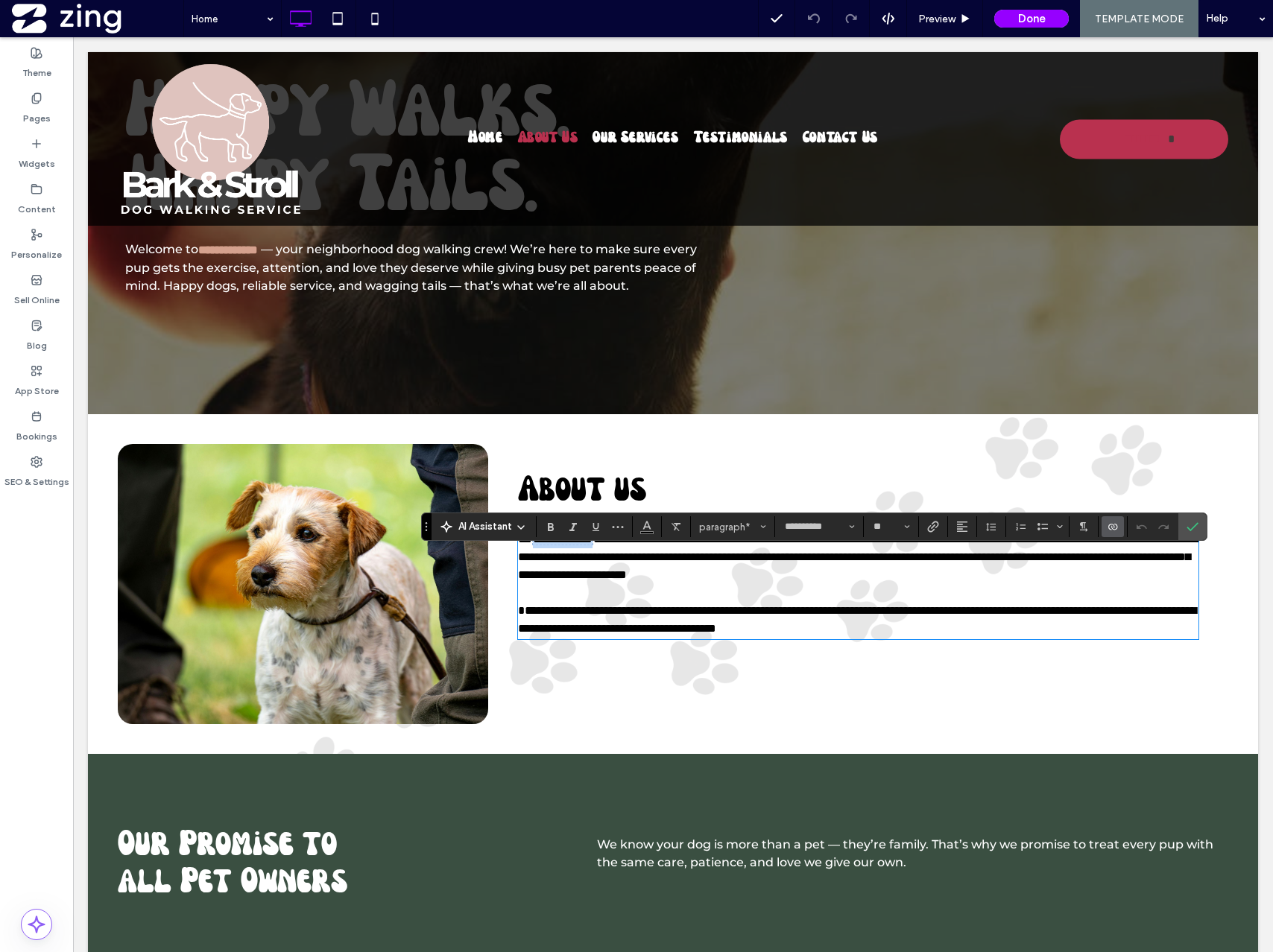
scroll to position [306, 0]
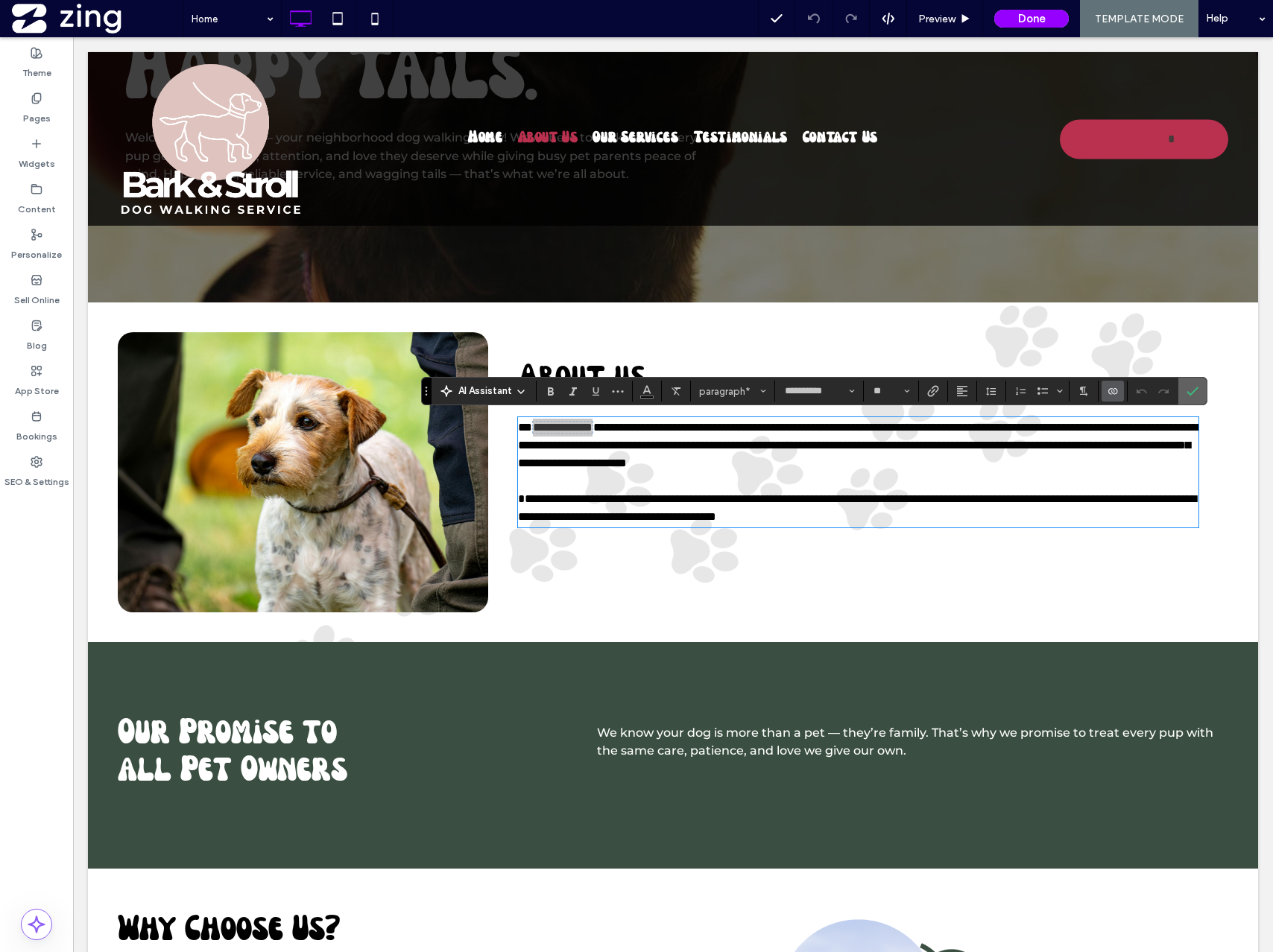
click at [1193, 390] on use "Confirm" at bounding box center [1192, 391] width 12 height 9
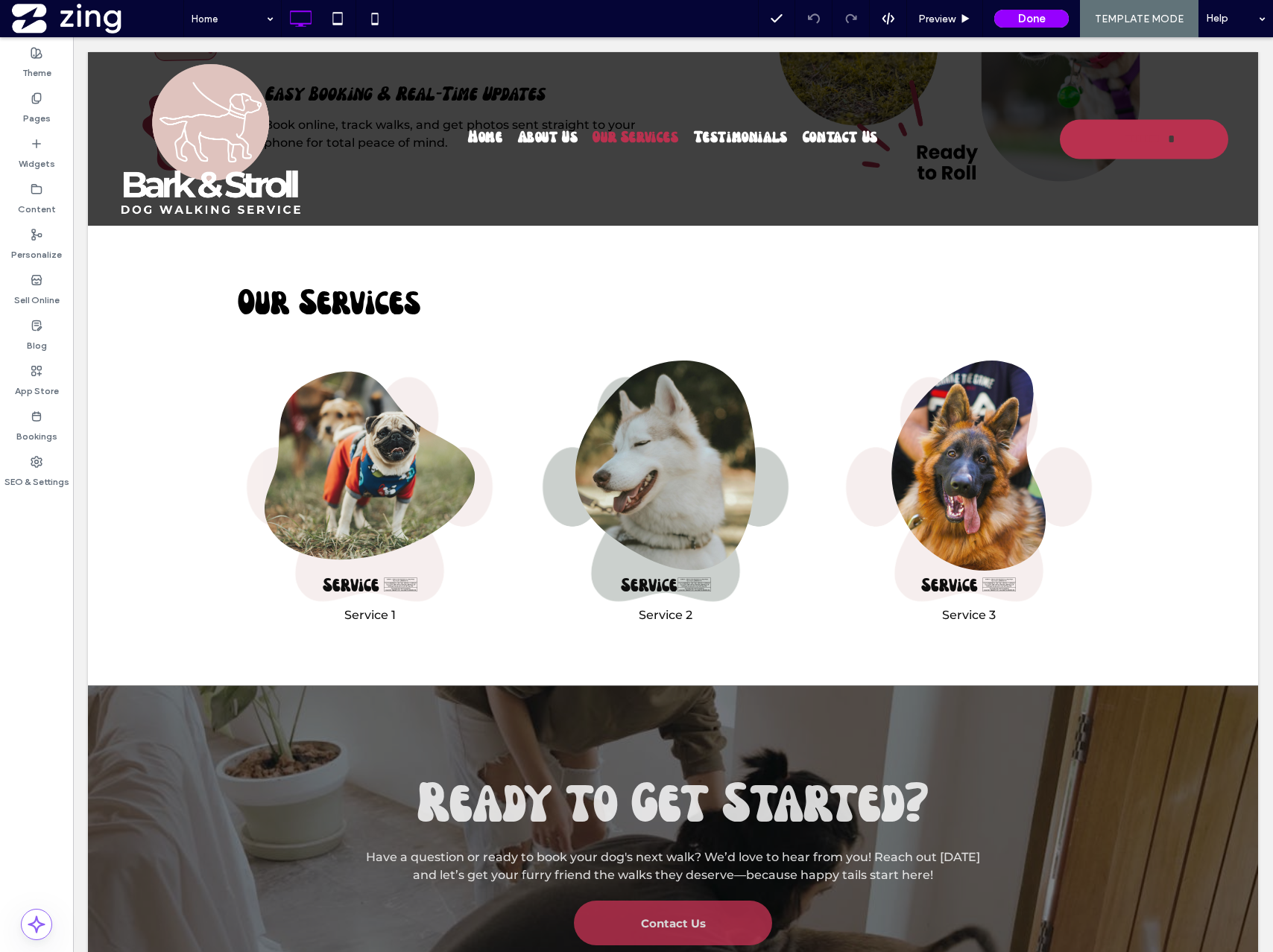
scroll to position [1406, 0]
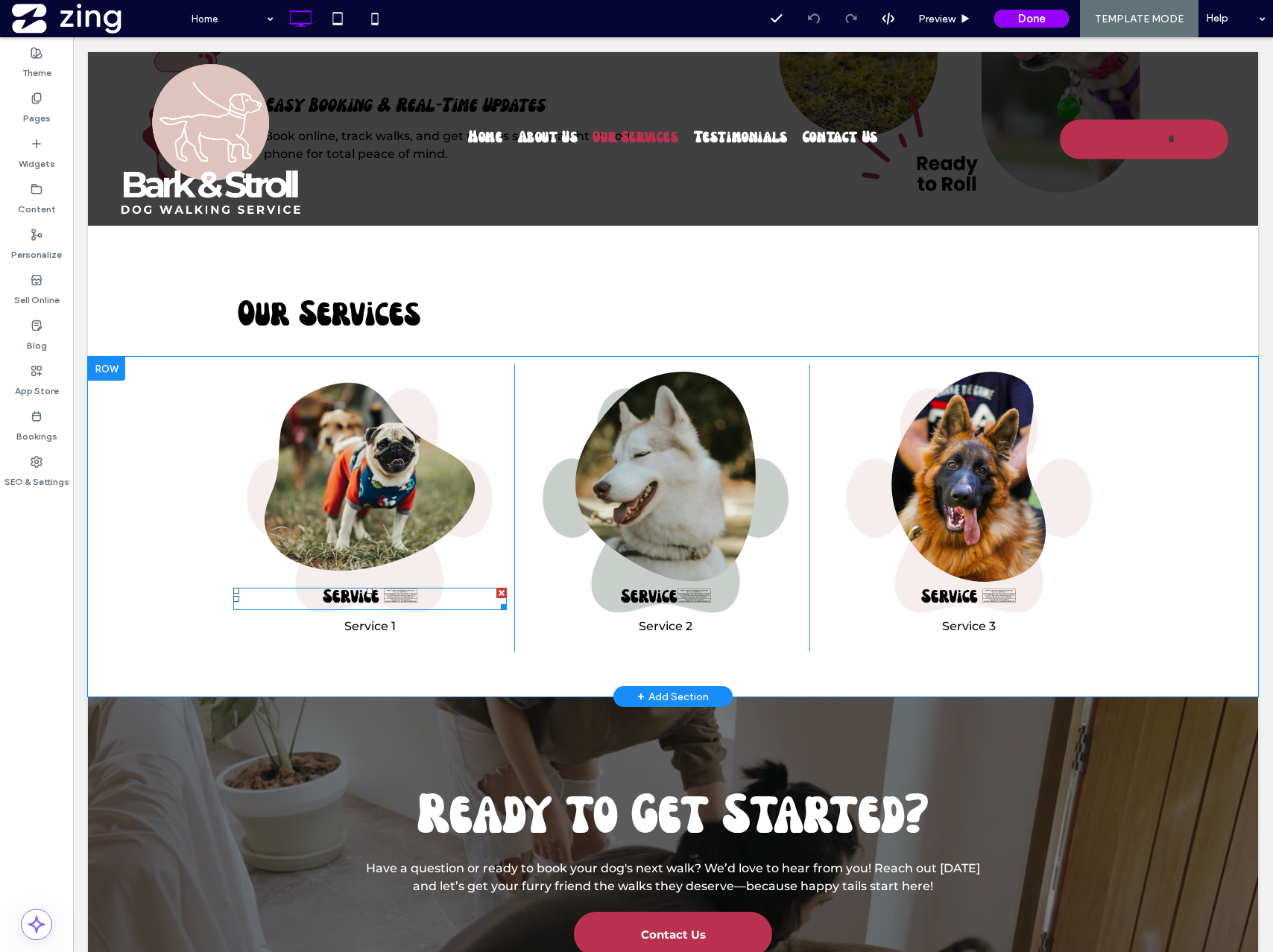
click at [391, 599] on h3 "Service 1 ﻿" at bounding box center [369, 598] width 273 height 19
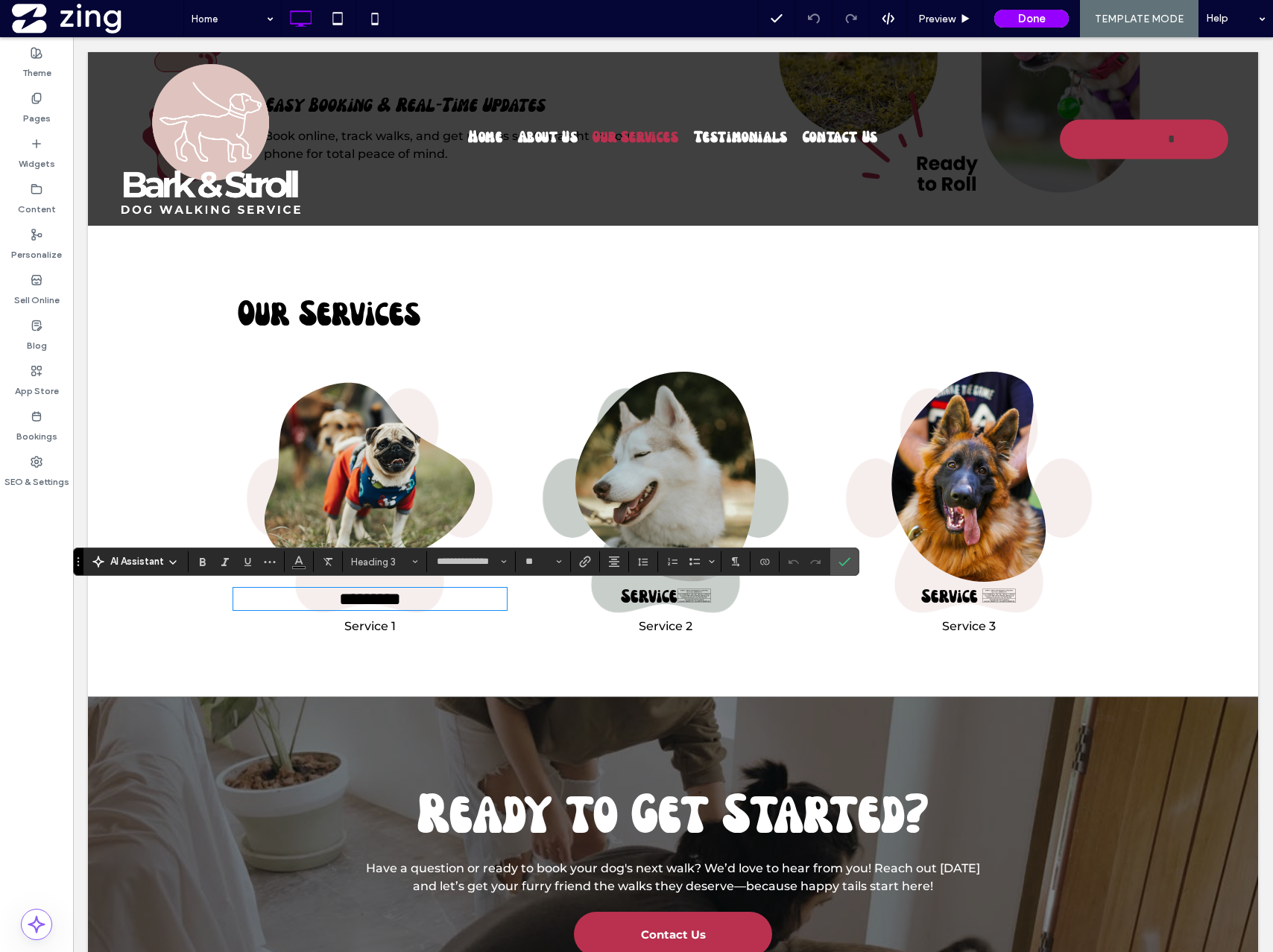
click at [125, 363] on div "********* Service 1 Click To Paste Service 2 Service 2 Click To Paste Service 3…" at bounding box center [673, 527] width 1170 height 339
click at [46, 183] on div "Content" at bounding box center [37, 199] width 73 height 46
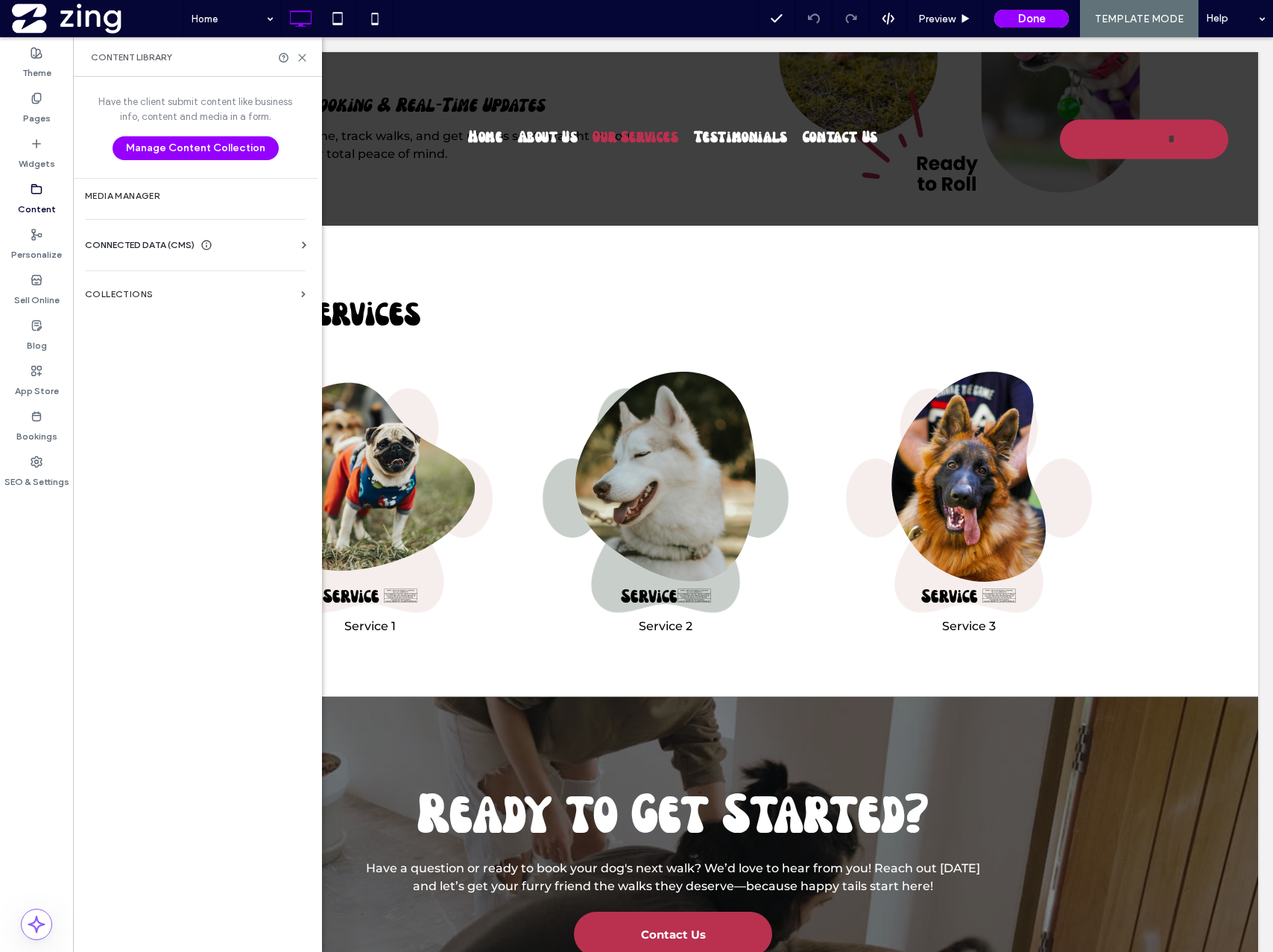
click at [193, 250] on span "CONNECTED DATA (CMS)" at bounding box center [140, 245] width 110 height 15
click at [177, 314] on label "Business Text" at bounding box center [198, 316] width 203 height 11
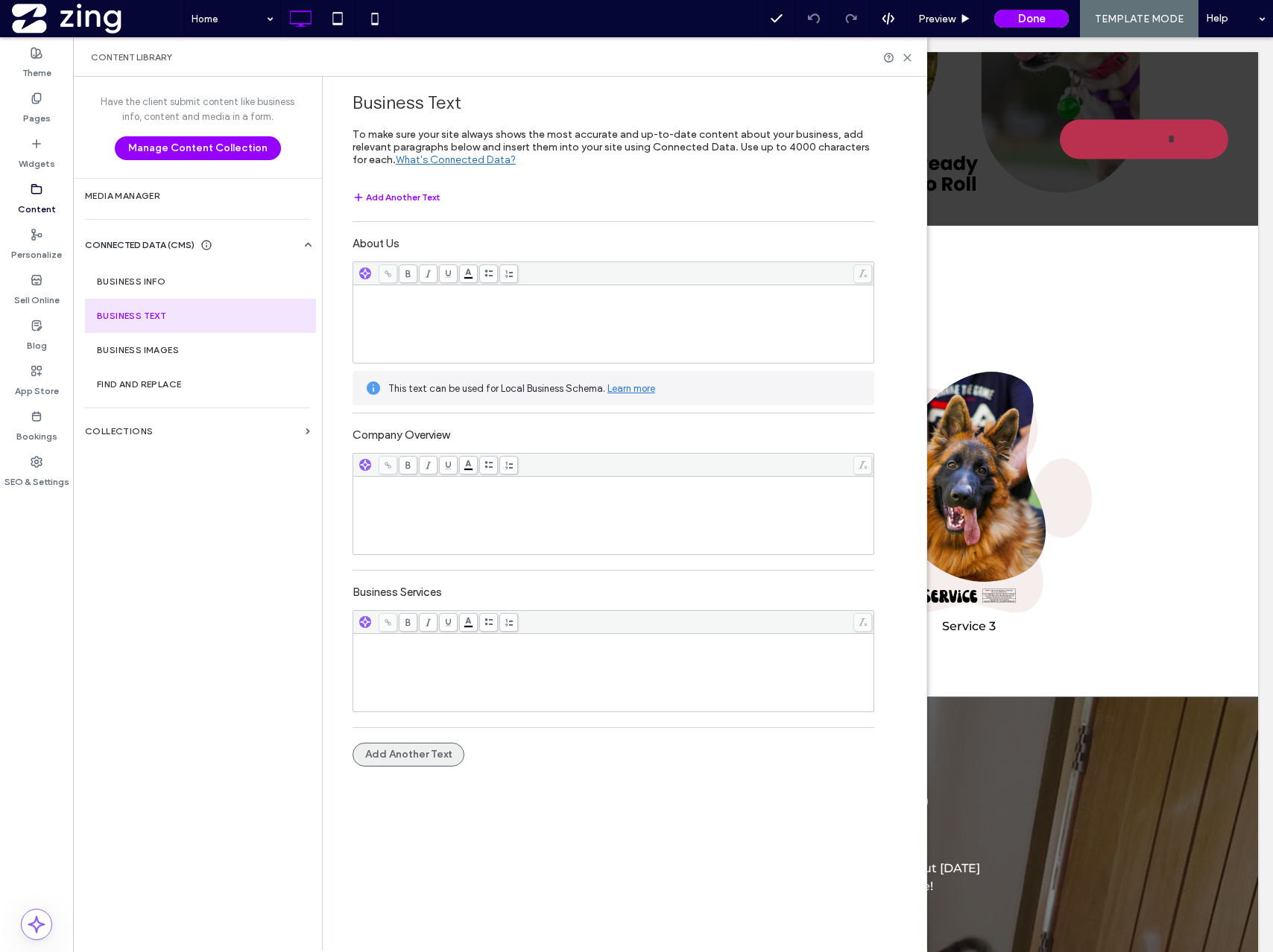
click at [441, 750] on button "Add Another Text" at bounding box center [408, 754] width 112 height 24
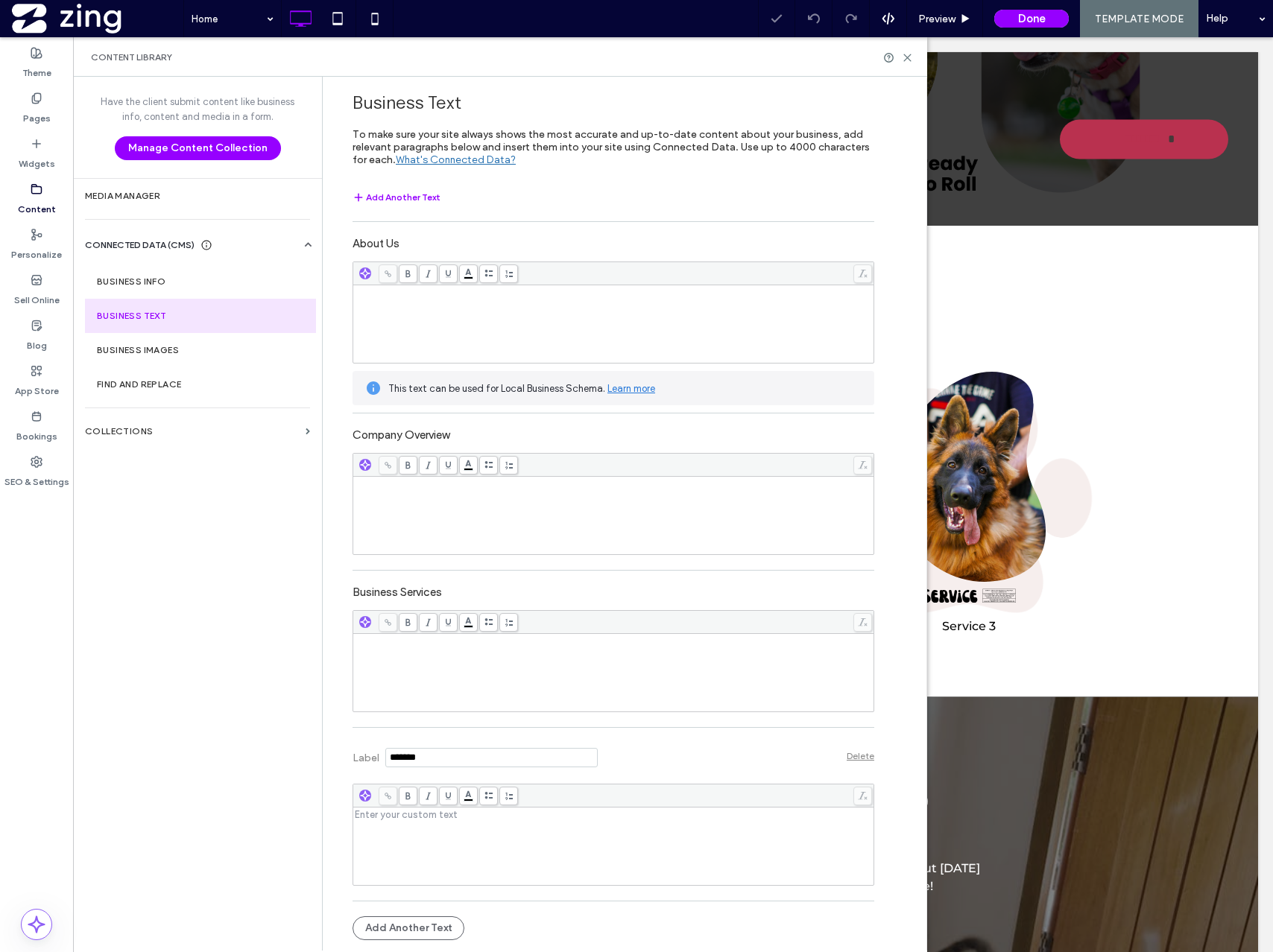
drag, startPoint x: 454, startPoint y: 760, endPoint x: 323, endPoint y: 760, distance: 131.0
click at [323, 760] on div "Business Text To make sure your site always shows the most accurate and up-to-d…" at bounding box center [624, 514] width 605 height 874
type input "**********"
click at [425, 857] on div "Rich Text Editor" at bounding box center [614, 846] width 516 height 75
click at [570, 899] on div "**********" at bounding box center [613, 822] width 522 height 174
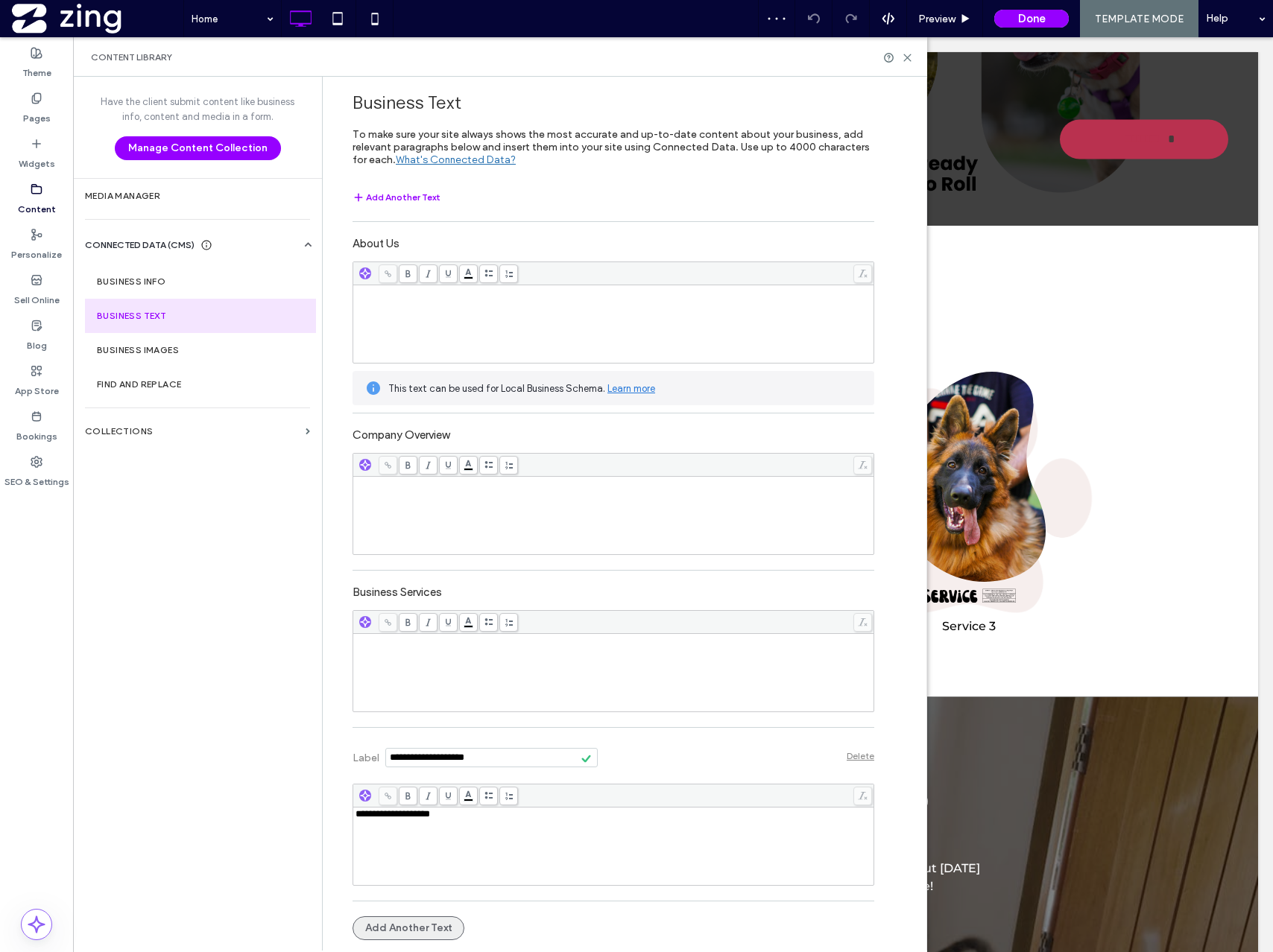
click at [419, 928] on button "Add Another Text" at bounding box center [408, 928] width 112 height 24
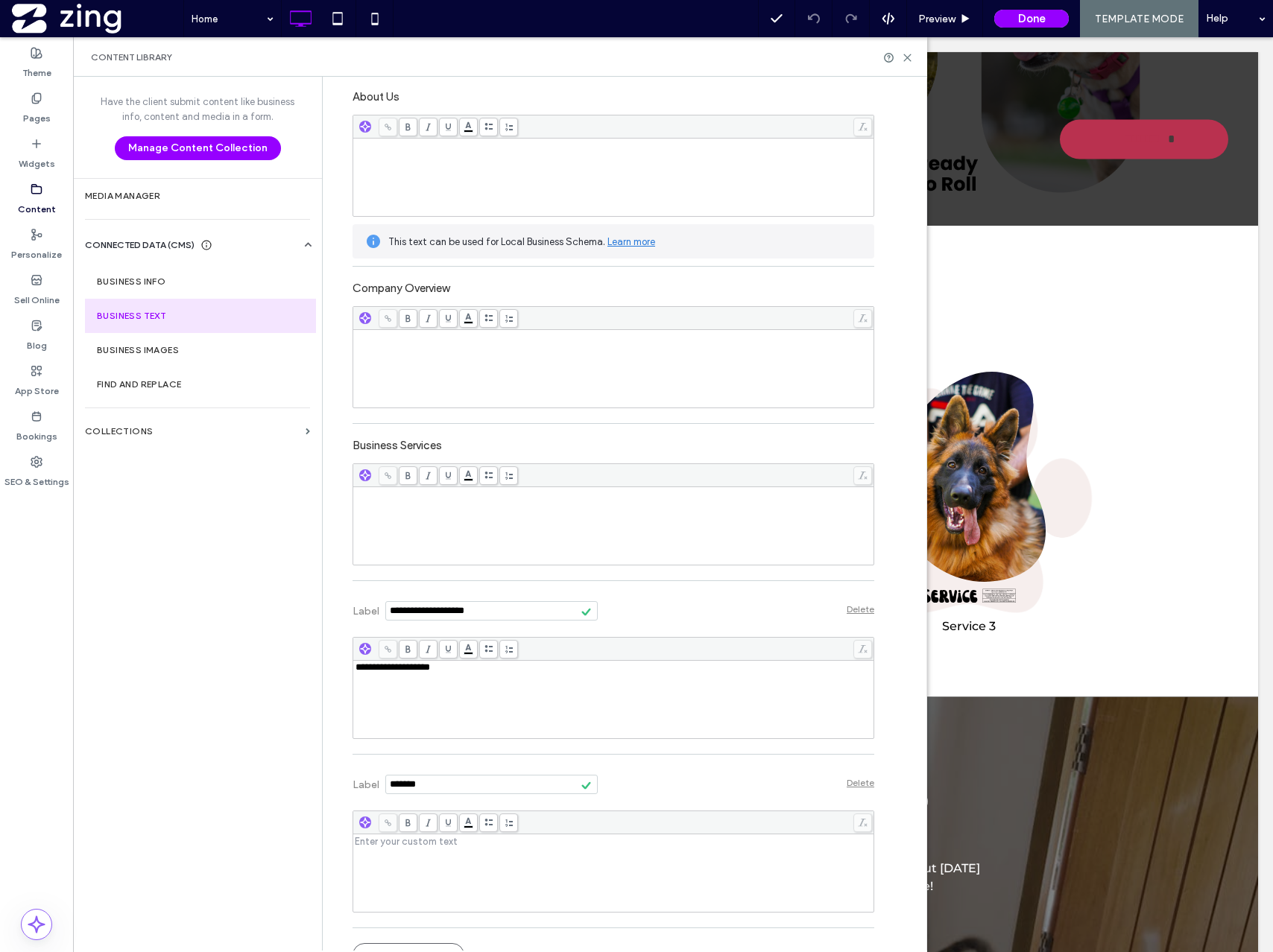
scroll to position [170, 0]
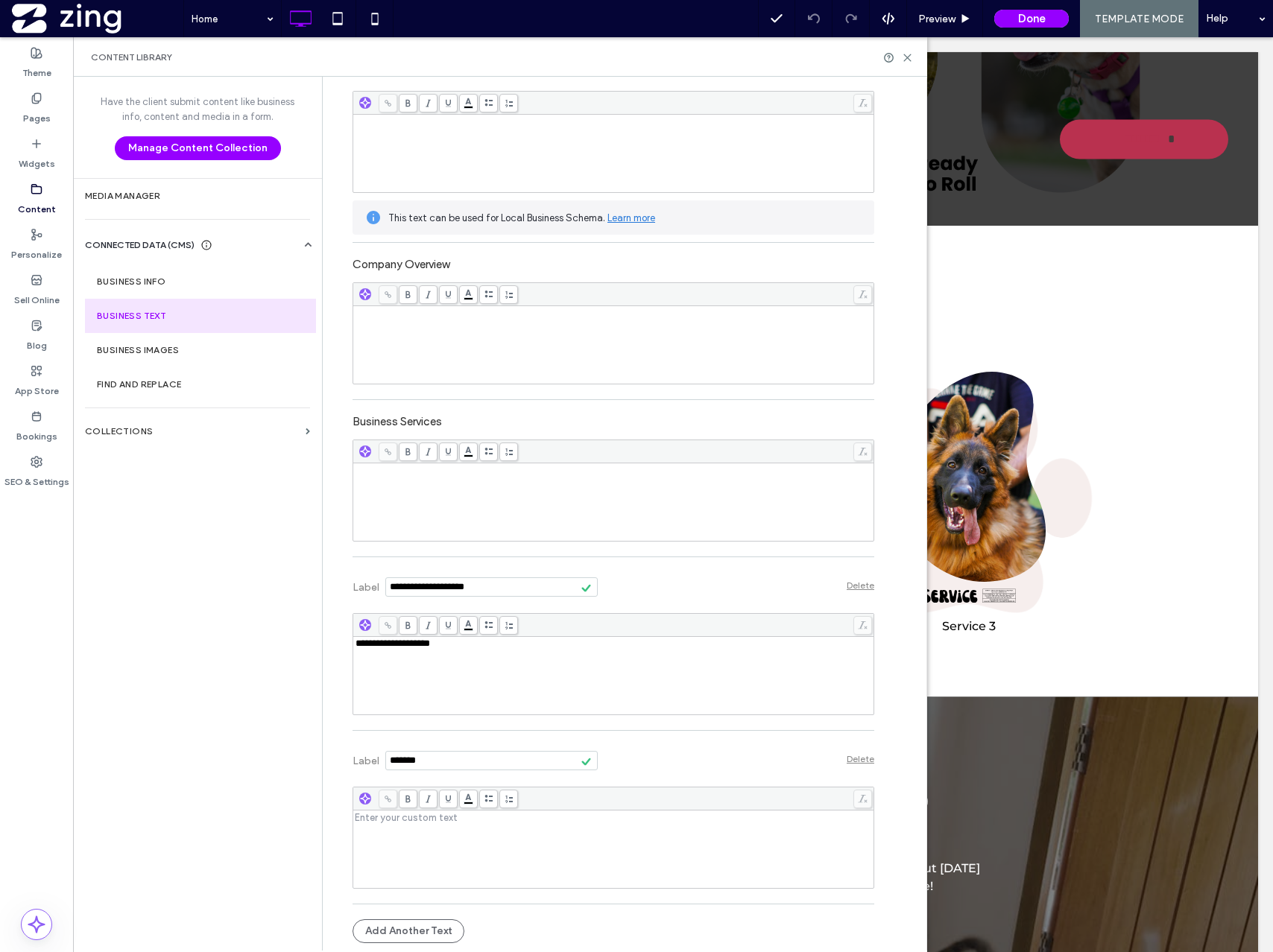
drag, startPoint x: 432, startPoint y: 762, endPoint x: 323, endPoint y: 761, distance: 109.0
click at [323, 761] on div "**********" at bounding box center [624, 514] width 605 height 874
type input "**********"
click at [448, 852] on div "Rich Text Editor" at bounding box center [614, 849] width 516 height 75
click at [420, 829] on div "Rich Text Editor" at bounding box center [614, 849] width 516 height 75
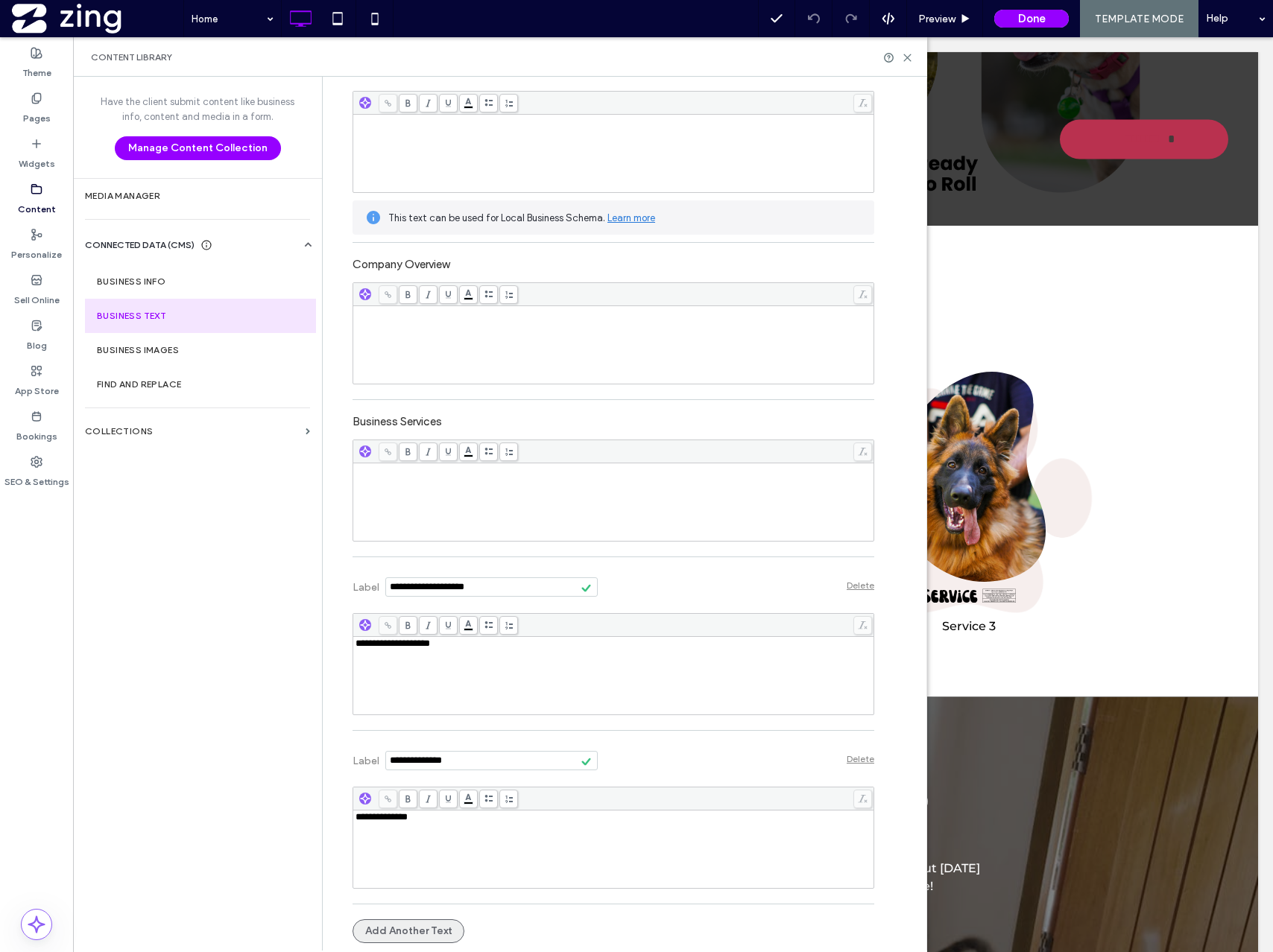
click at [442, 930] on button "Add Another Text" at bounding box center [408, 931] width 112 height 24
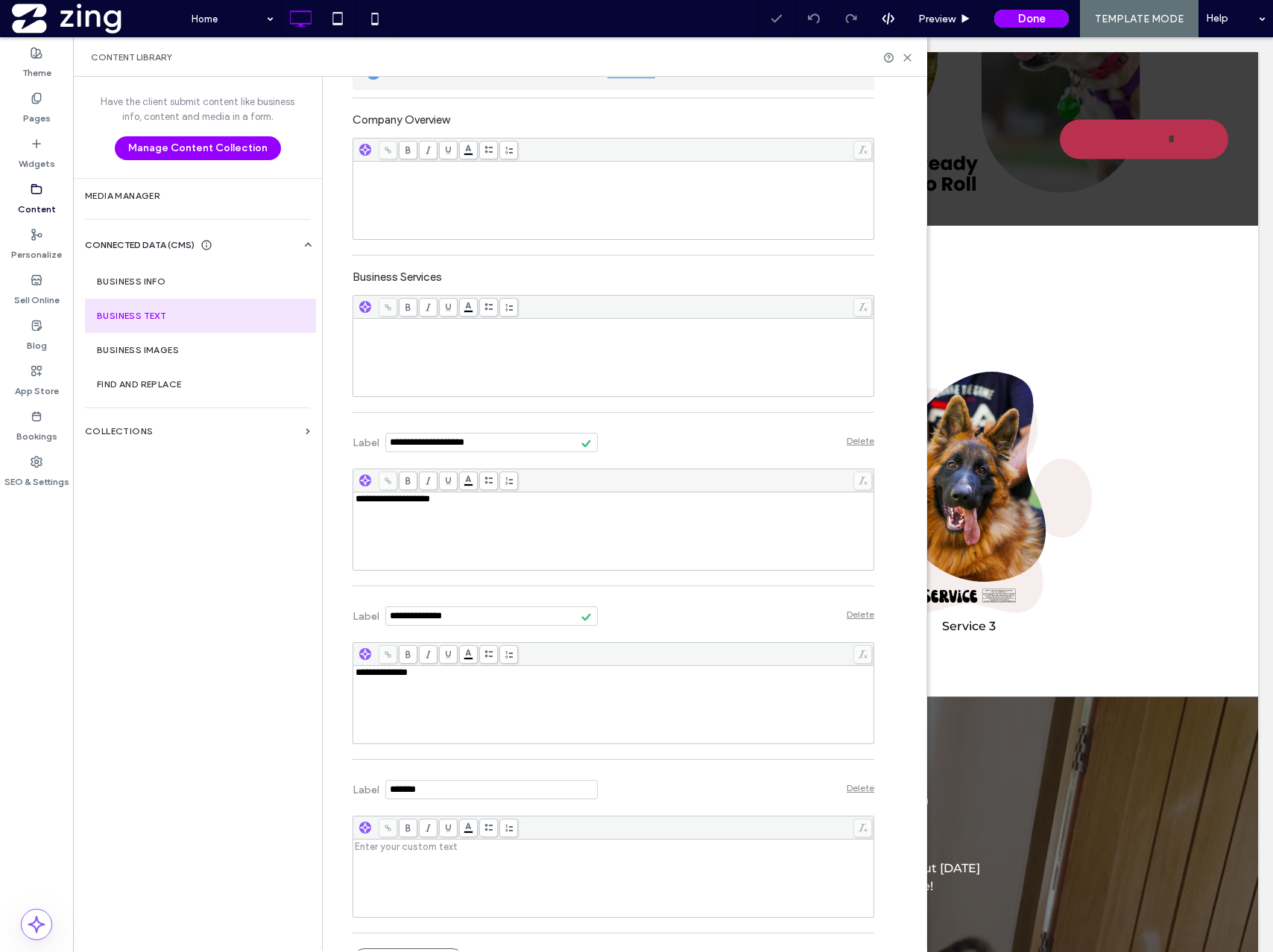
scroll to position [344, 0]
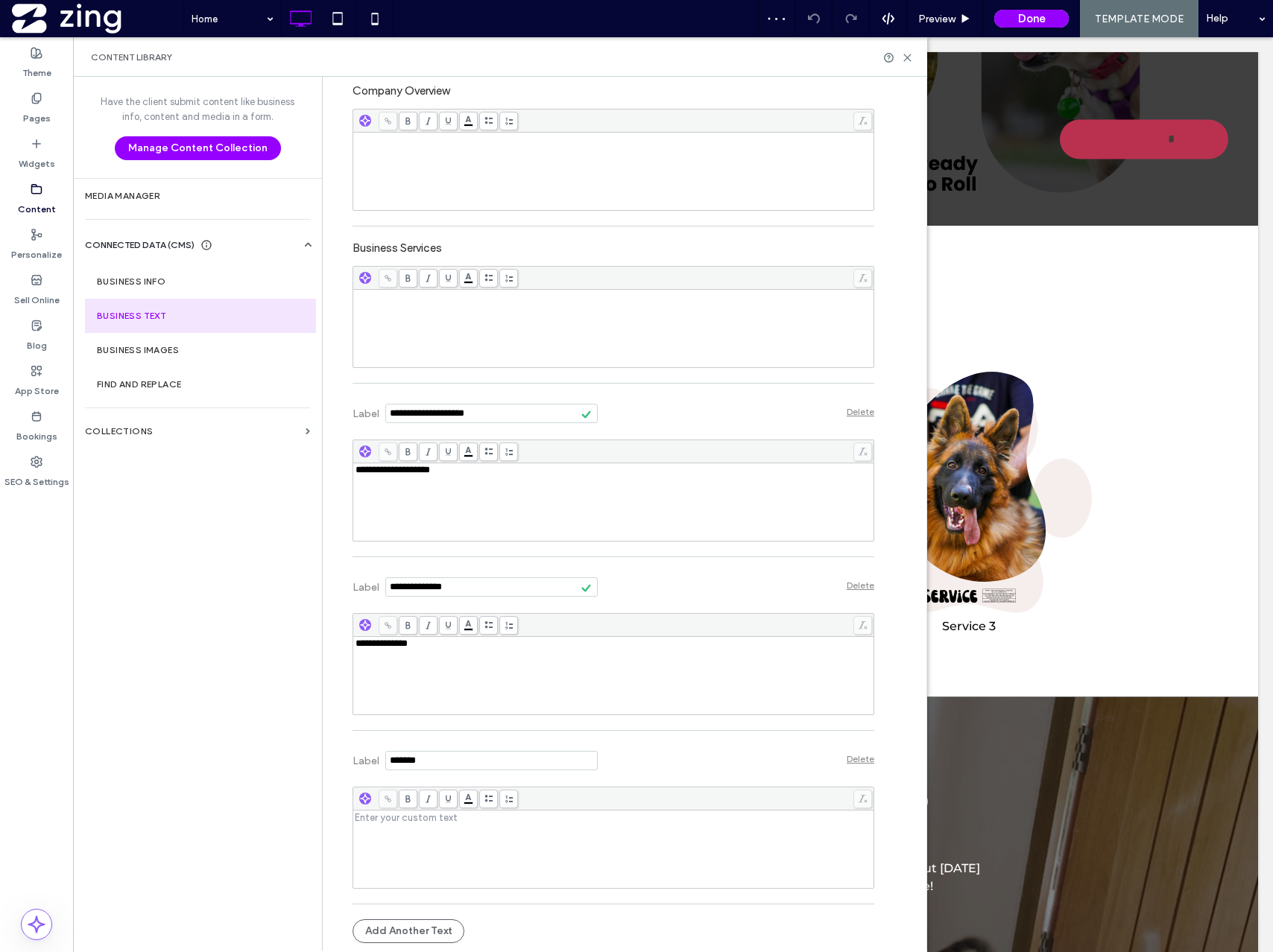
drag, startPoint x: 432, startPoint y: 765, endPoint x: 337, endPoint y: 756, distance: 95.4
click at [337, 756] on div "**********" at bounding box center [602, 342] width 544 height 1218
type input "*********"
click at [376, 818] on div "Rich Text Editor" at bounding box center [614, 817] width 516 height 11
click at [678, 756] on div "Label Delete" at bounding box center [613, 759] width 522 height 41
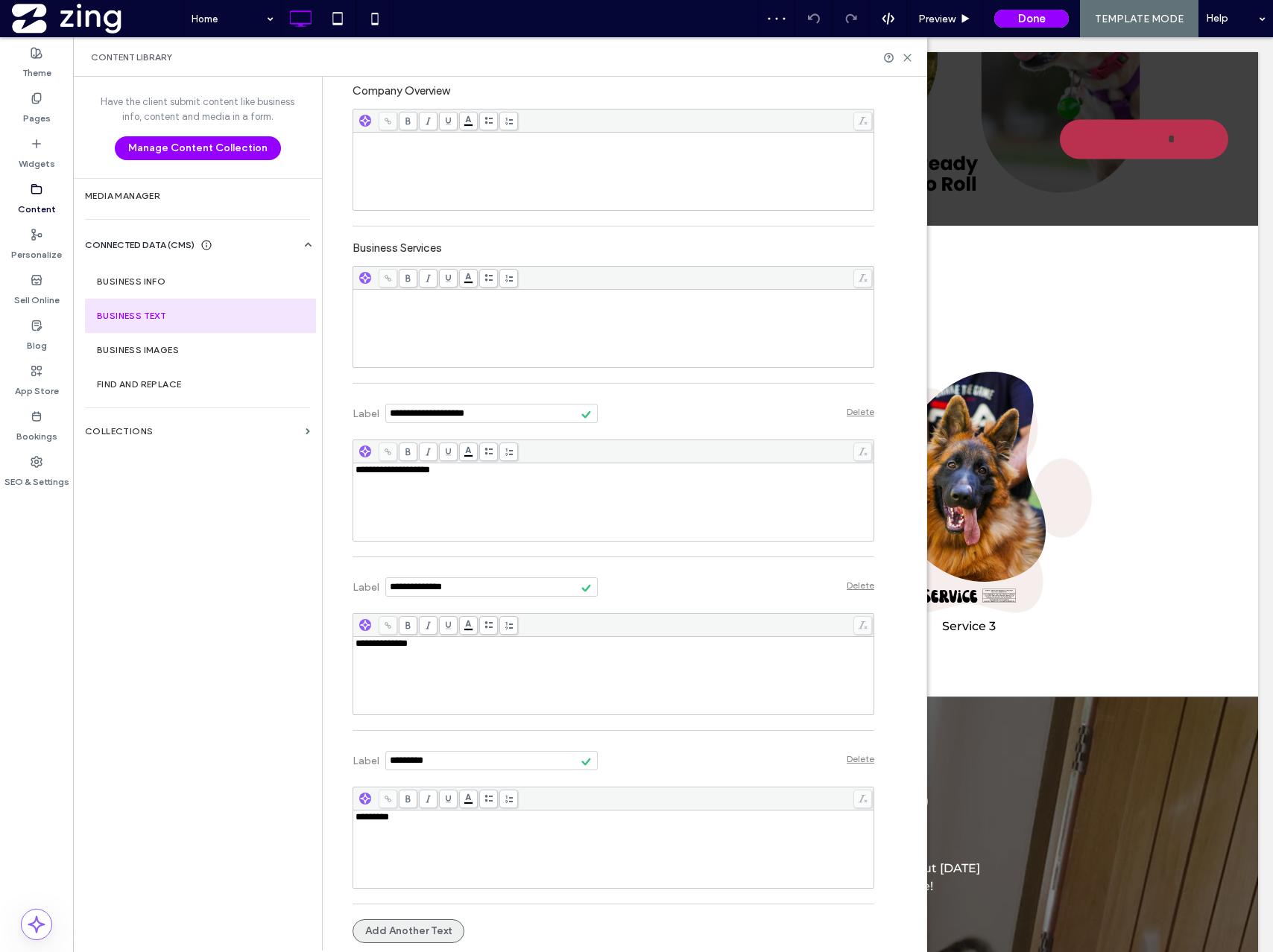
click at [395, 941] on button "Add Another Text" at bounding box center [408, 931] width 112 height 24
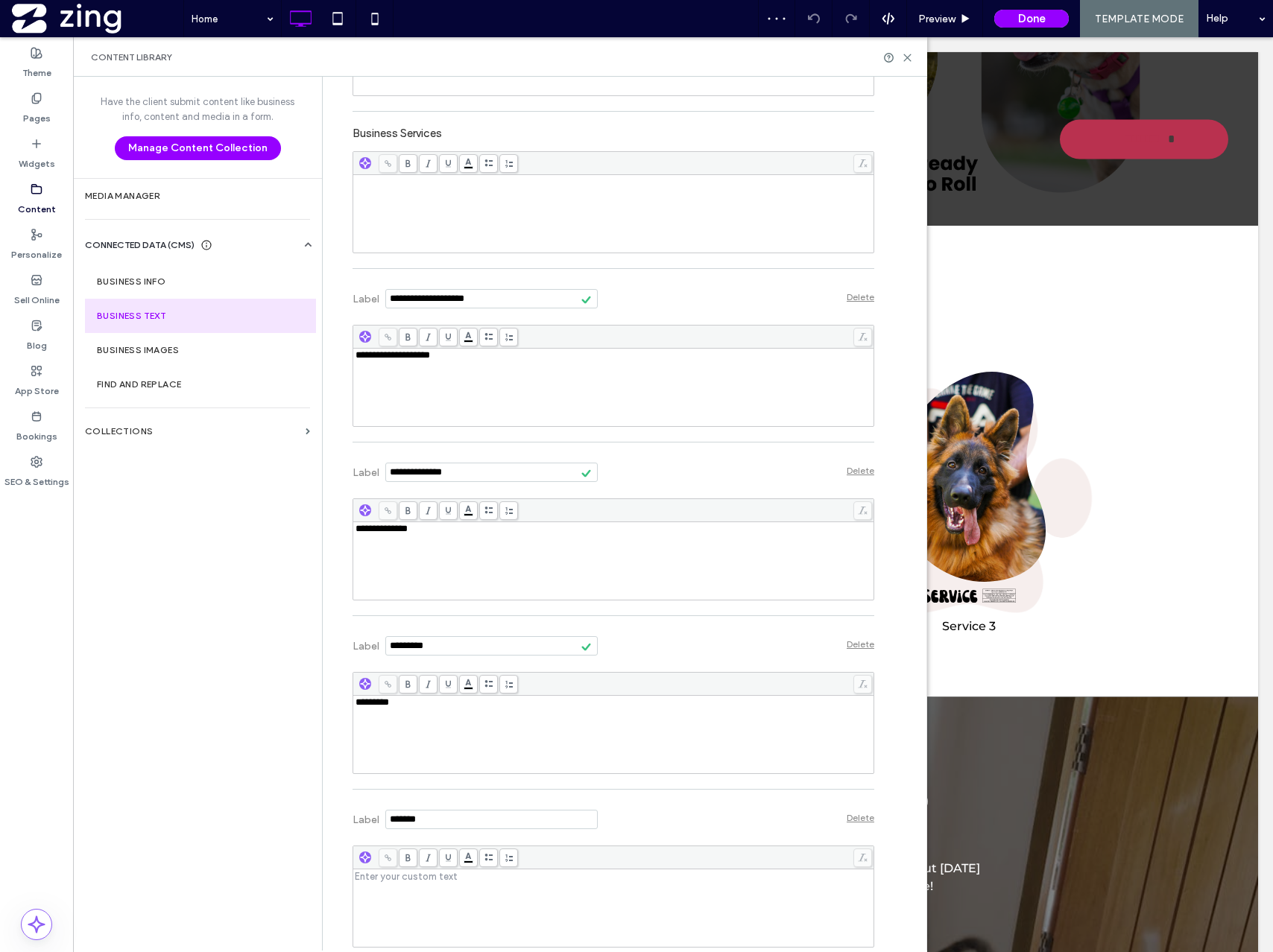
scroll to position [517, 0]
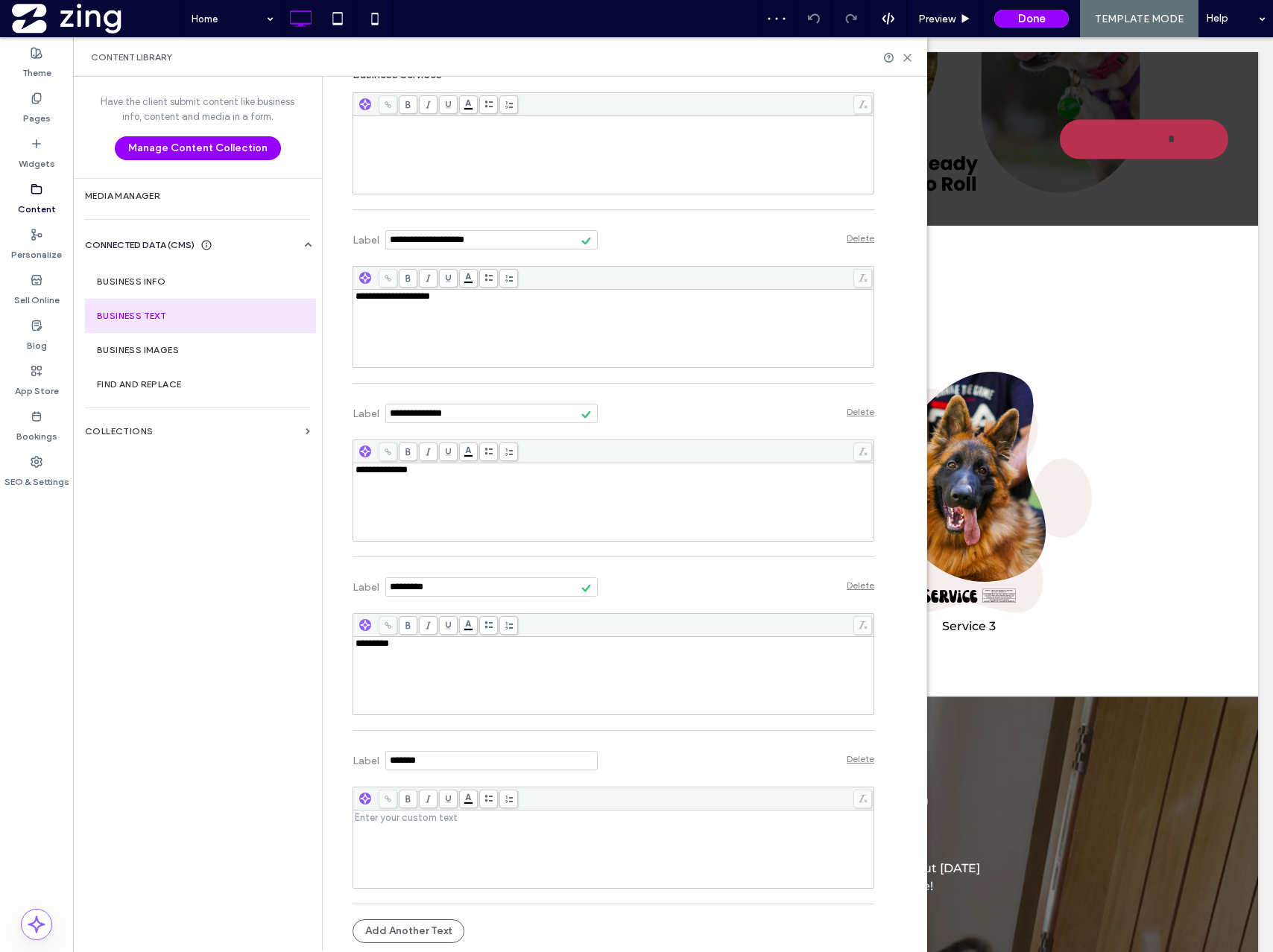
drag, startPoint x: 429, startPoint y: 753, endPoint x: 478, endPoint y: 801, distance: 68.6
click at [478, 801] on div "Label Delete Enter your custom text" at bounding box center [613, 817] width 522 height 158
type input "**********"
click at [443, 842] on div "Rich Text Editor" at bounding box center [614, 849] width 516 height 75
click at [471, 913] on div "Add Another Text" at bounding box center [613, 931] width 522 height 39
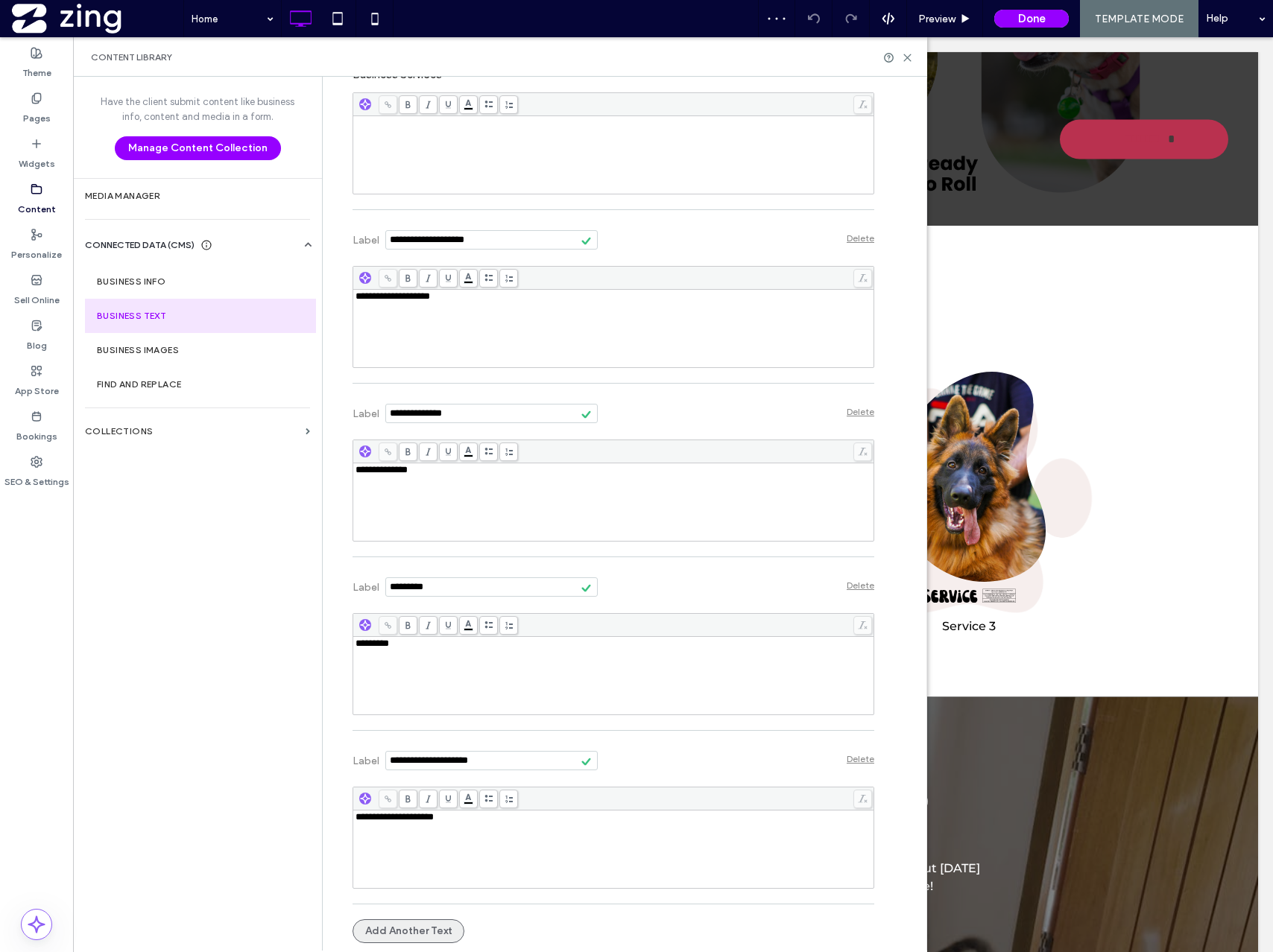
click at [432, 931] on button "Add Another Text" at bounding box center [408, 931] width 112 height 24
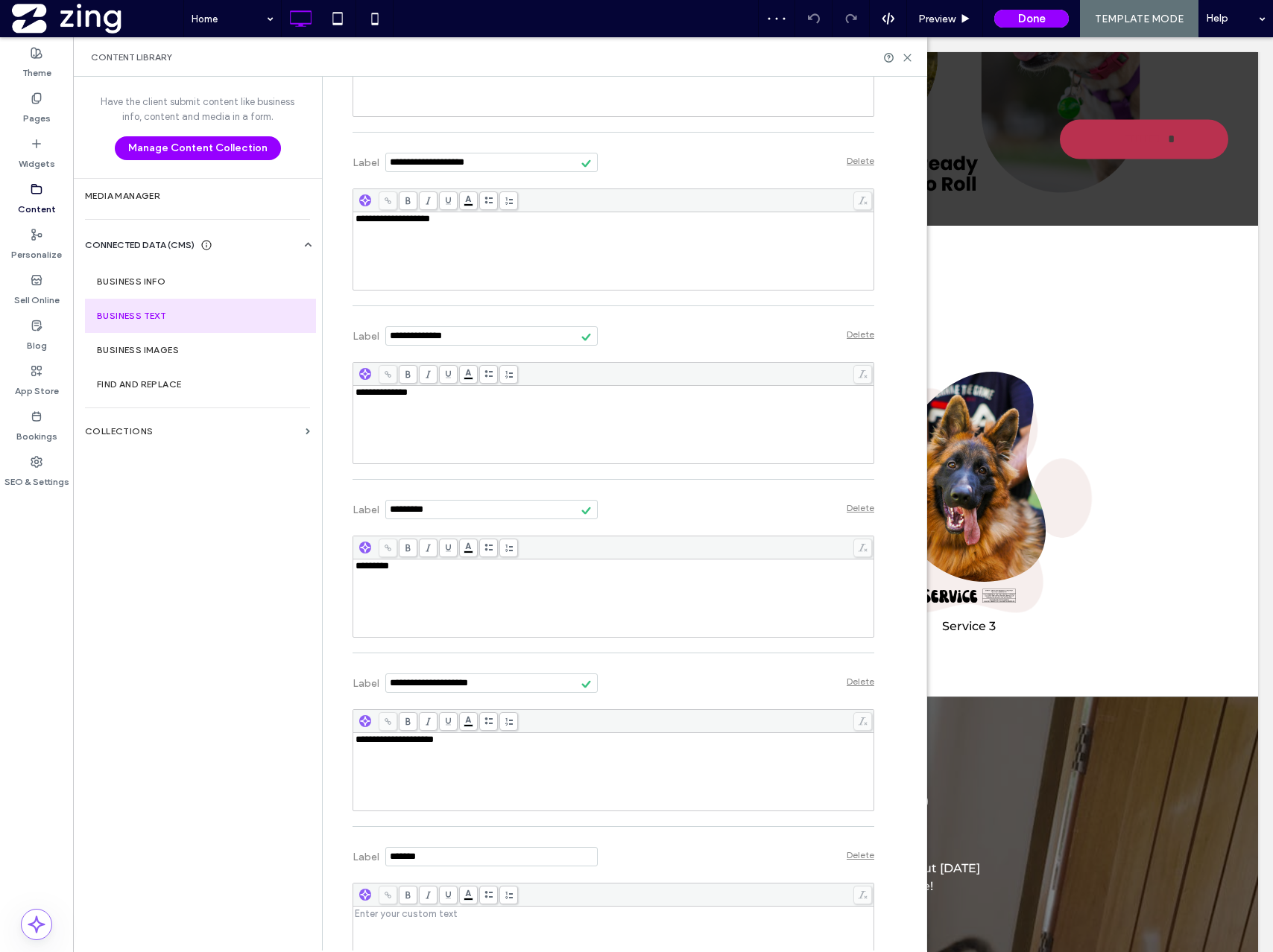
scroll to position [691, 0]
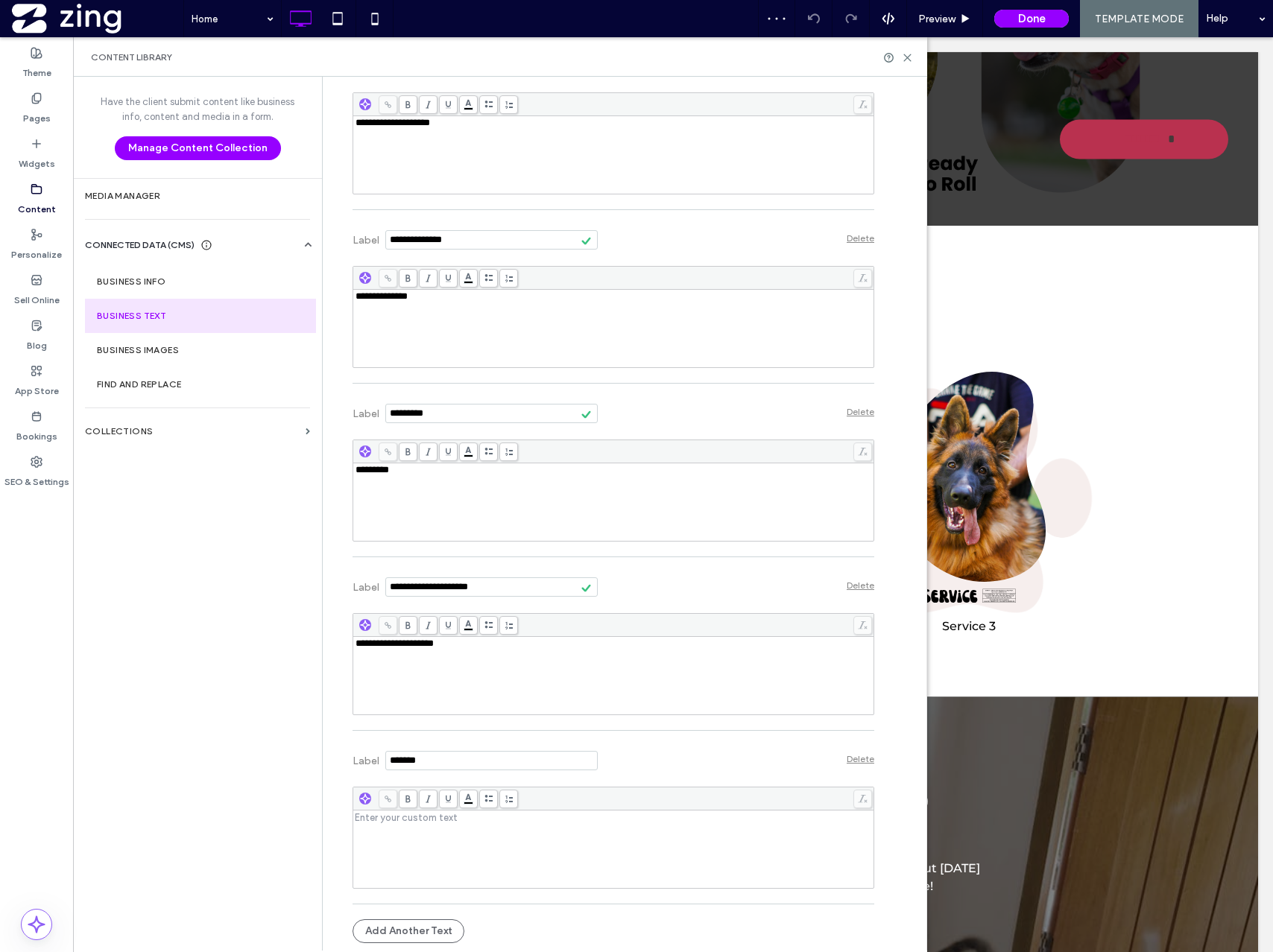
drag, startPoint x: 442, startPoint y: 766, endPoint x: 319, endPoint y: 746, distance: 124.6
click at [322, 746] on div "**********" at bounding box center [624, 514] width 605 height 874
type input "**********"
click at [394, 852] on div "Rich Text Editor" at bounding box center [614, 849] width 516 height 75
click at [420, 932] on button "Add Another Text" at bounding box center [408, 931] width 112 height 24
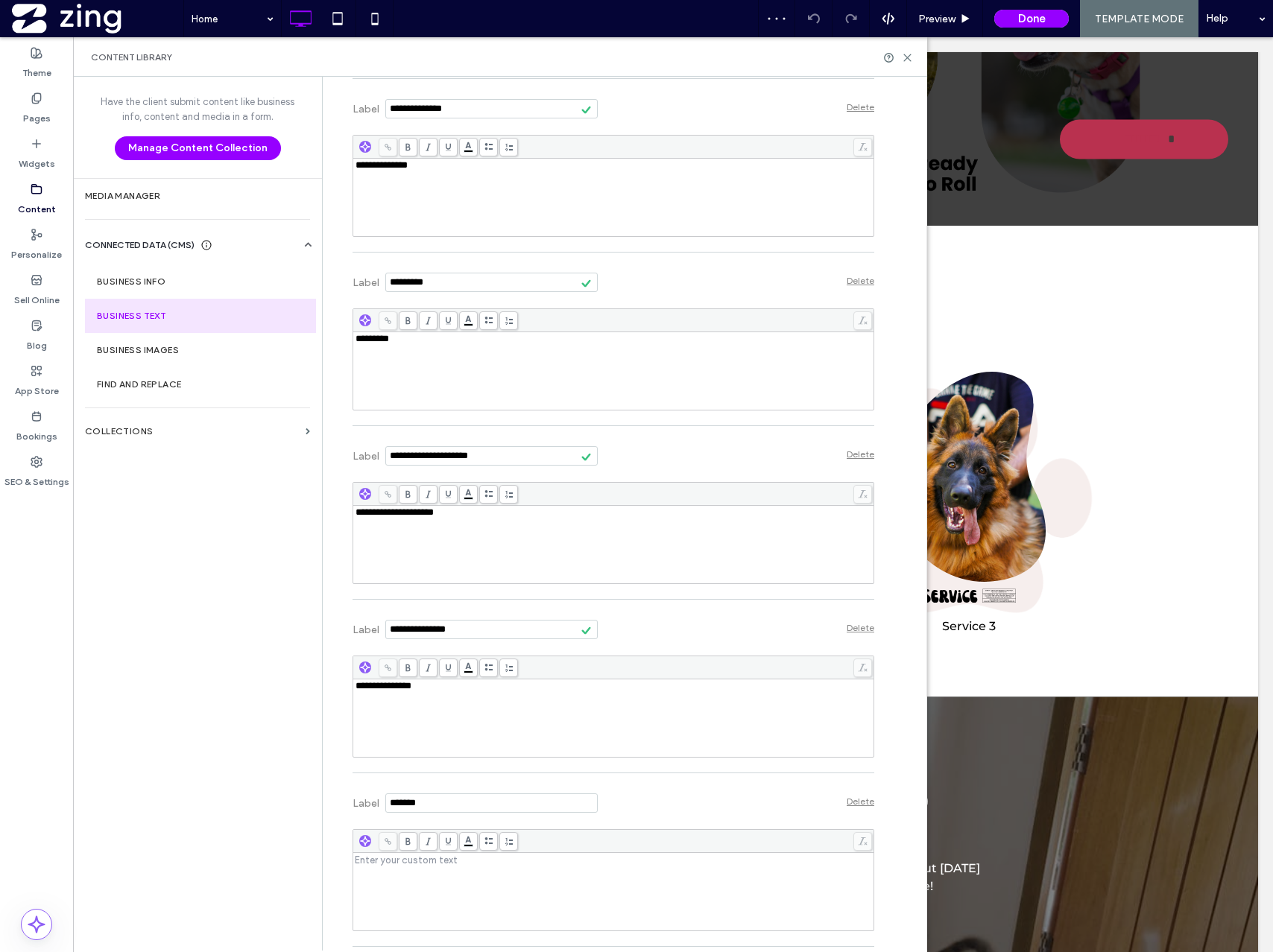
scroll to position [865, 0]
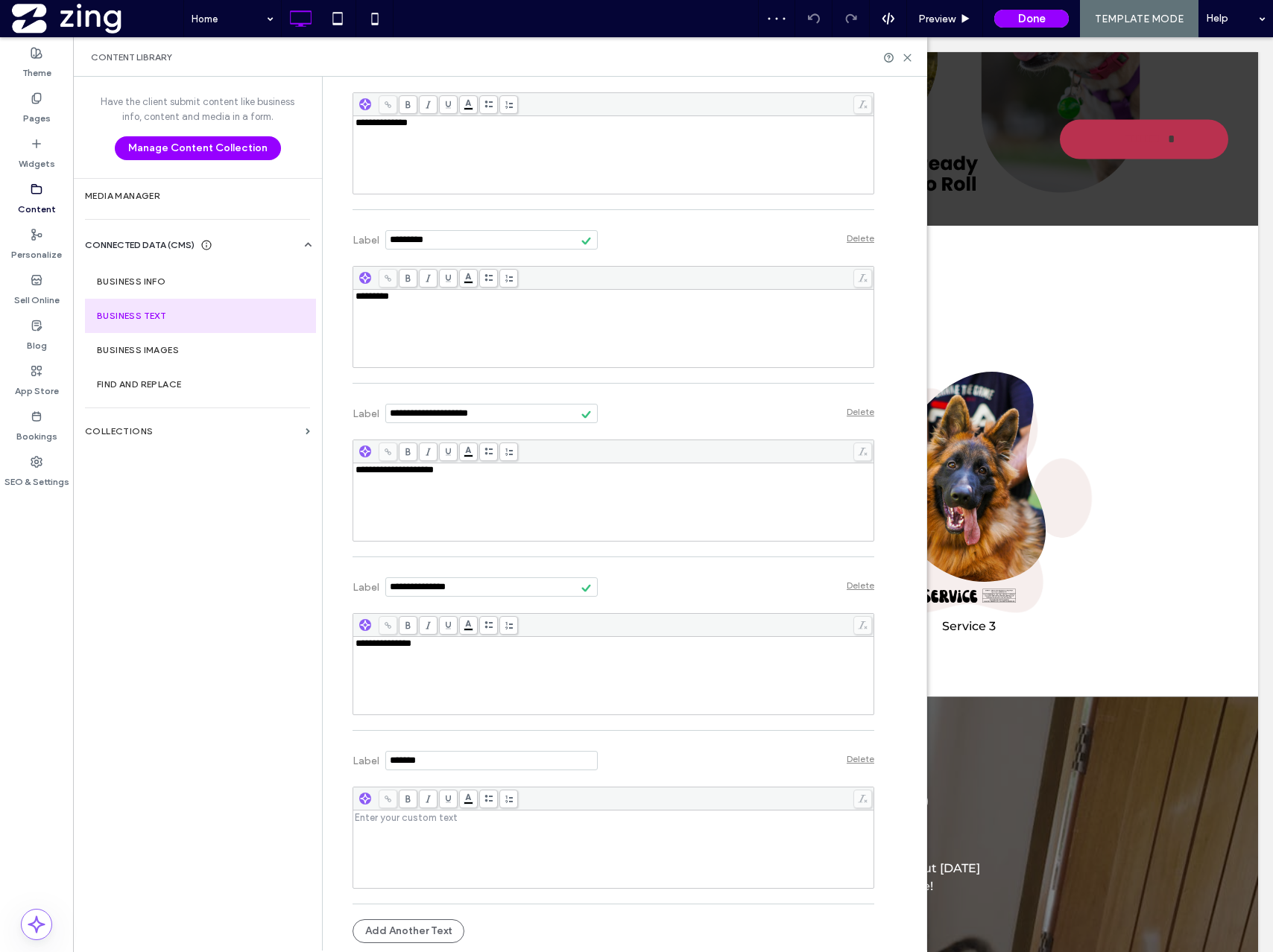
drag, startPoint x: 458, startPoint y: 761, endPoint x: 296, endPoint y: 729, distance: 165.1
click at [296, 729] on div "**********" at bounding box center [500, 514] width 854 height 874
type input "**********"
click at [625, 760] on div "Label Delete" at bounding box center [613, 759] width 522 height 41
click at [505, 834] on div "Rich Text Editor" at bounding box center [614, 849] width 516 height 75
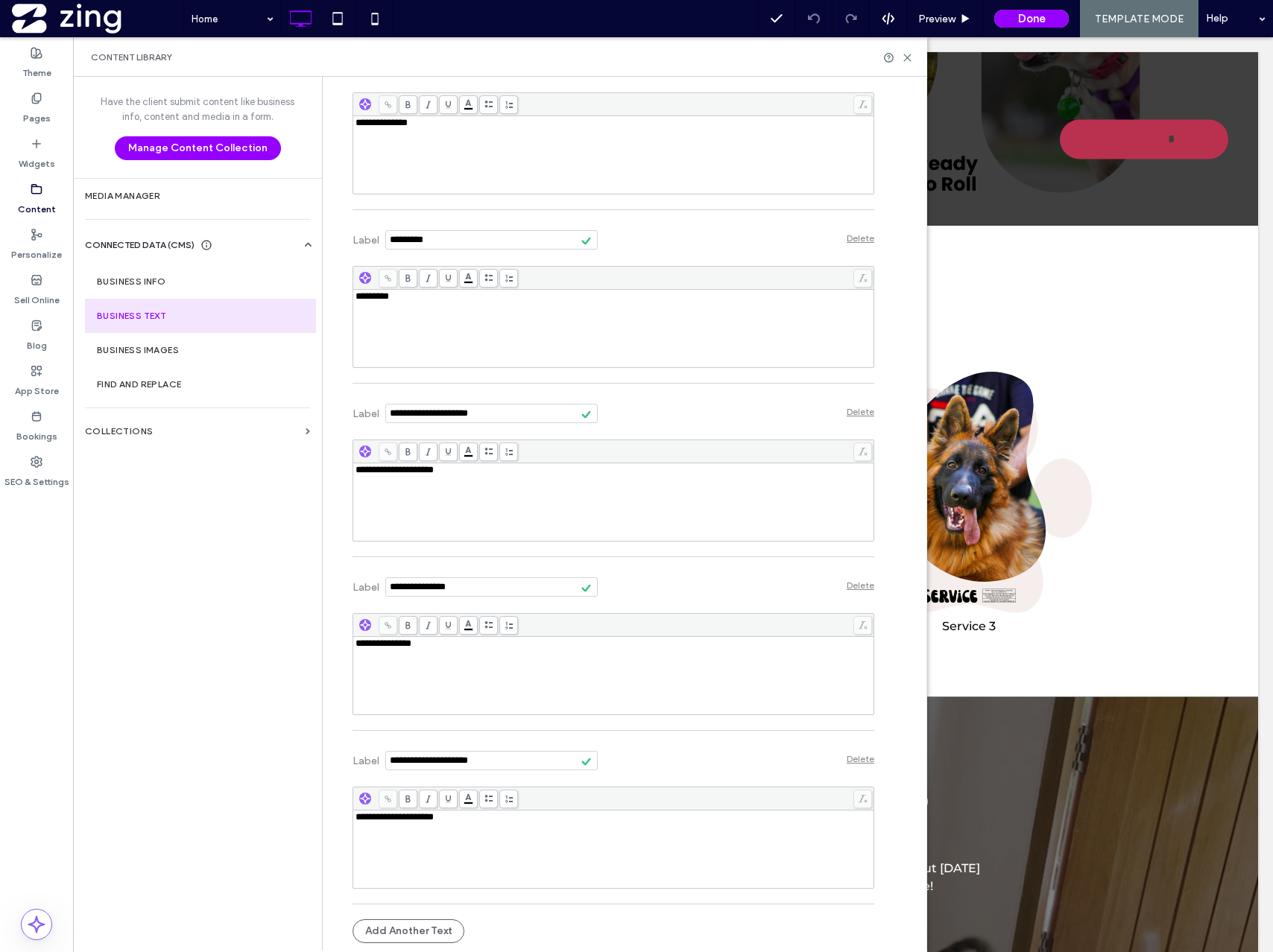
click at [517, 903] on hr at bounding box center [613, 903] width 522 height 1
click at [410, 925] on button "Add Another Text" at bounding box center [408, 931] width 112 height 24
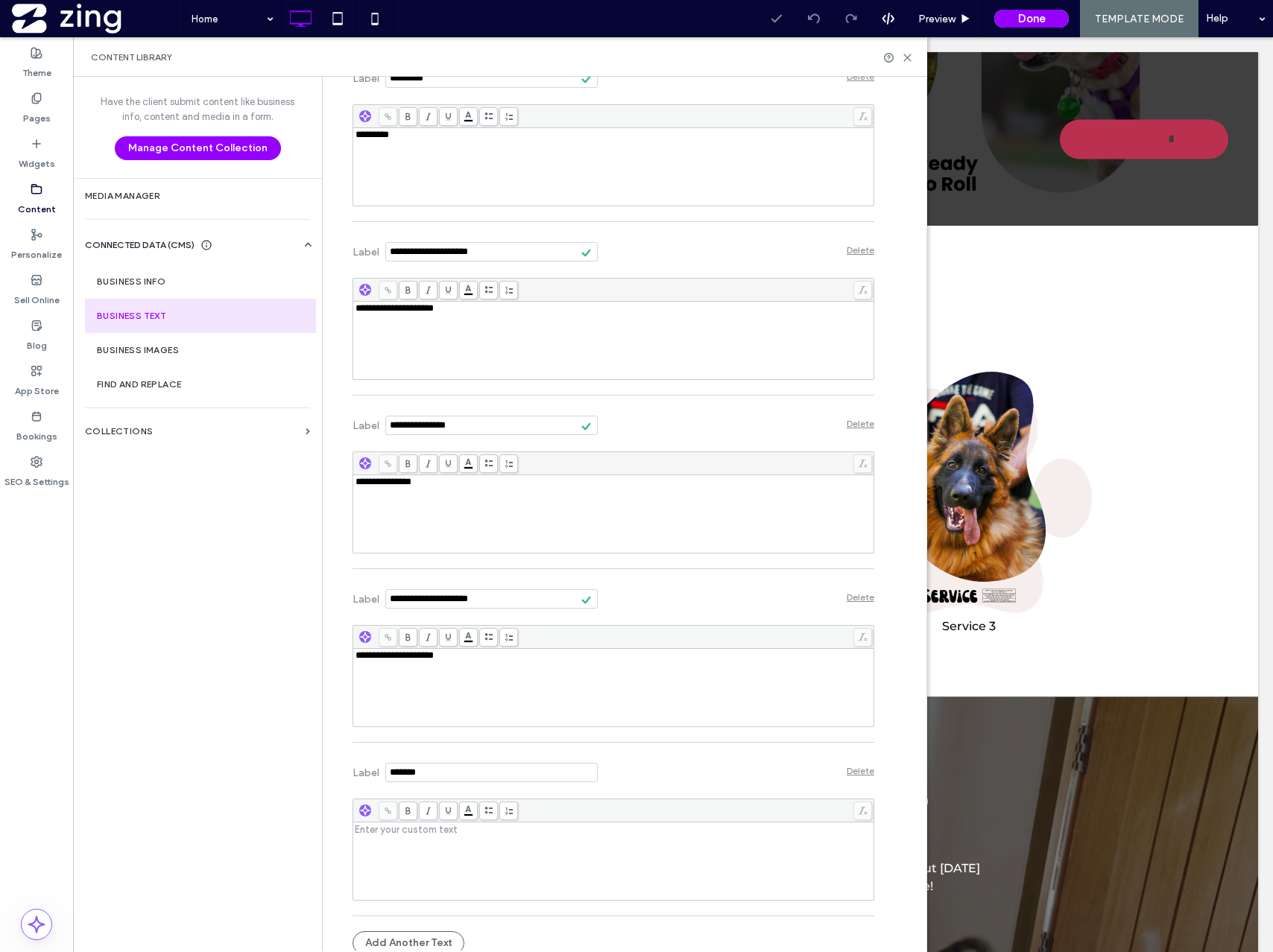
drag, startPoint x: 444, startPoint y: 772, endPoint x: 317, endPoint y: 766, distance: 127.1
click at [322, 766] on div "**********" at bounding box center [624, 514] width 605 height 874
type input "*"
type input "**********"
click at [346, 831] on div "**********" at bounding box center [602, 6] width 544 height 1912
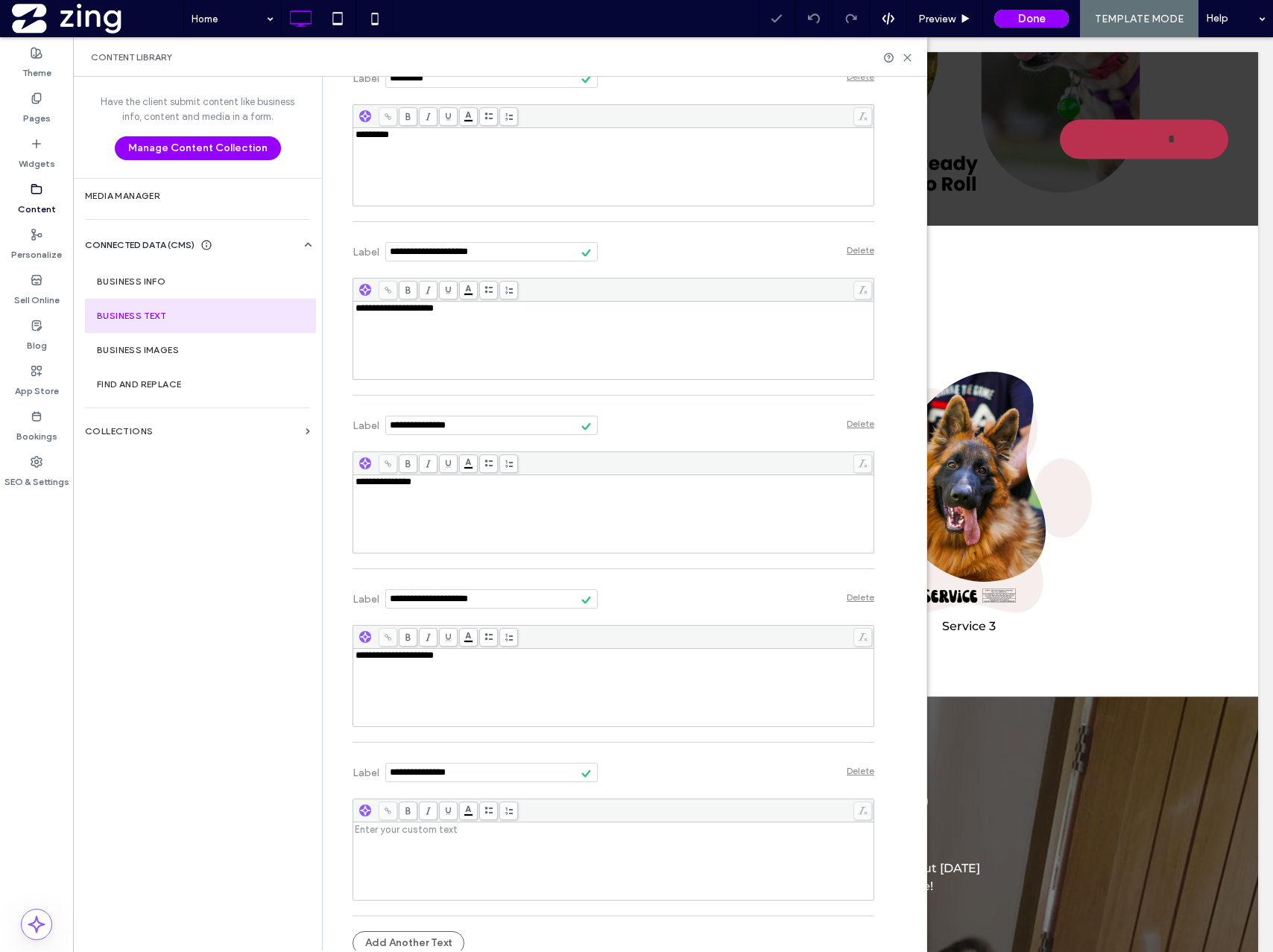
click at [372, 836] on div "Rich Text Editor" at bounding box center [614, 861] width 516 height 75
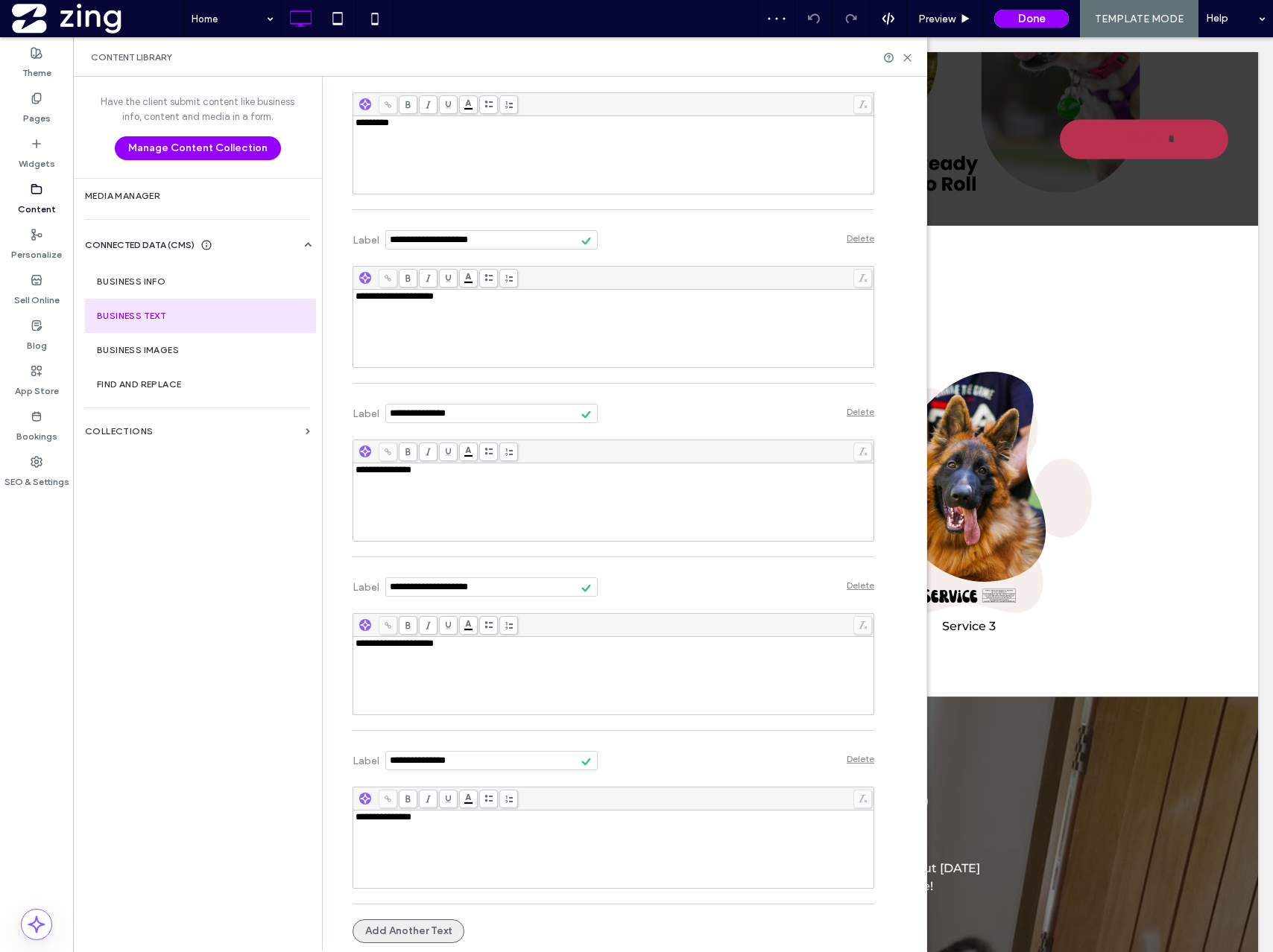
click at [407, 938] on button "Add Another Text" at bounding box center [408, 931] width 112 height 24
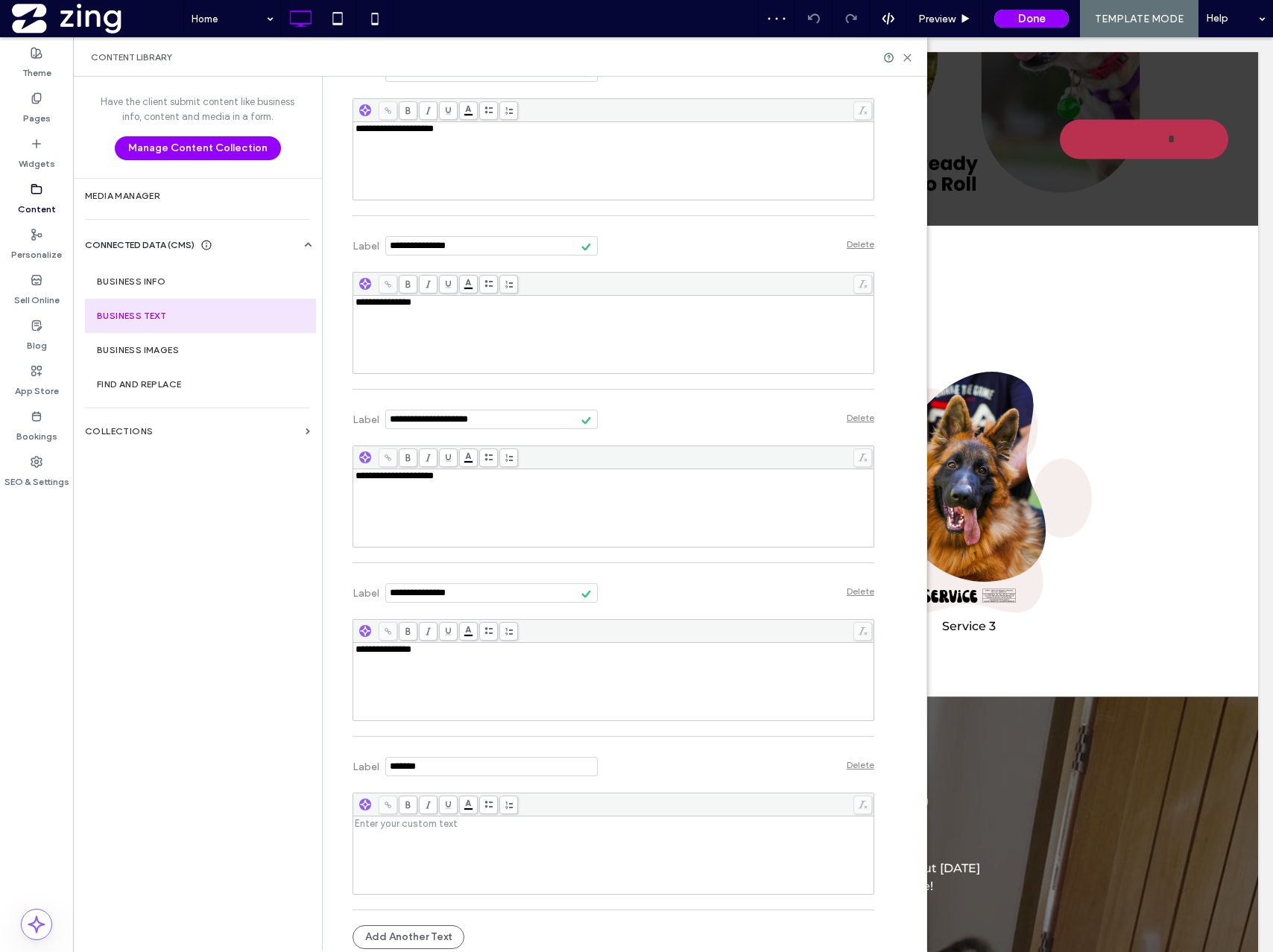
scroll to position [1212, 0]
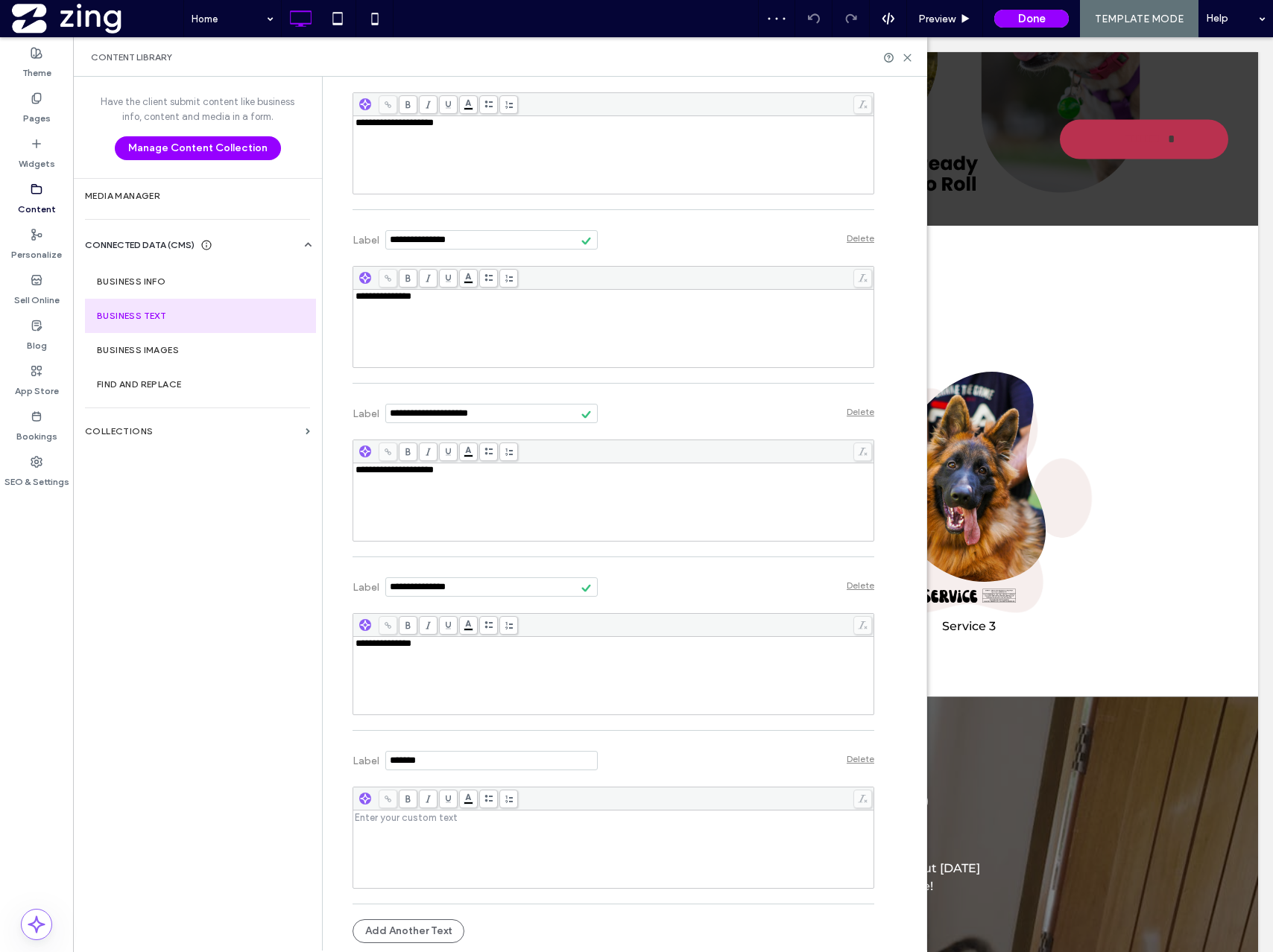
drag, startPoint x: 446, startPoint y: 754, endPoint x: 341, endPoint y: 765, distance: 105.6
type input "*******"
type input "**********"
click at [406, 843] on div "Rich Text Editor" at bounding box center [614, 849] width 516 height 75
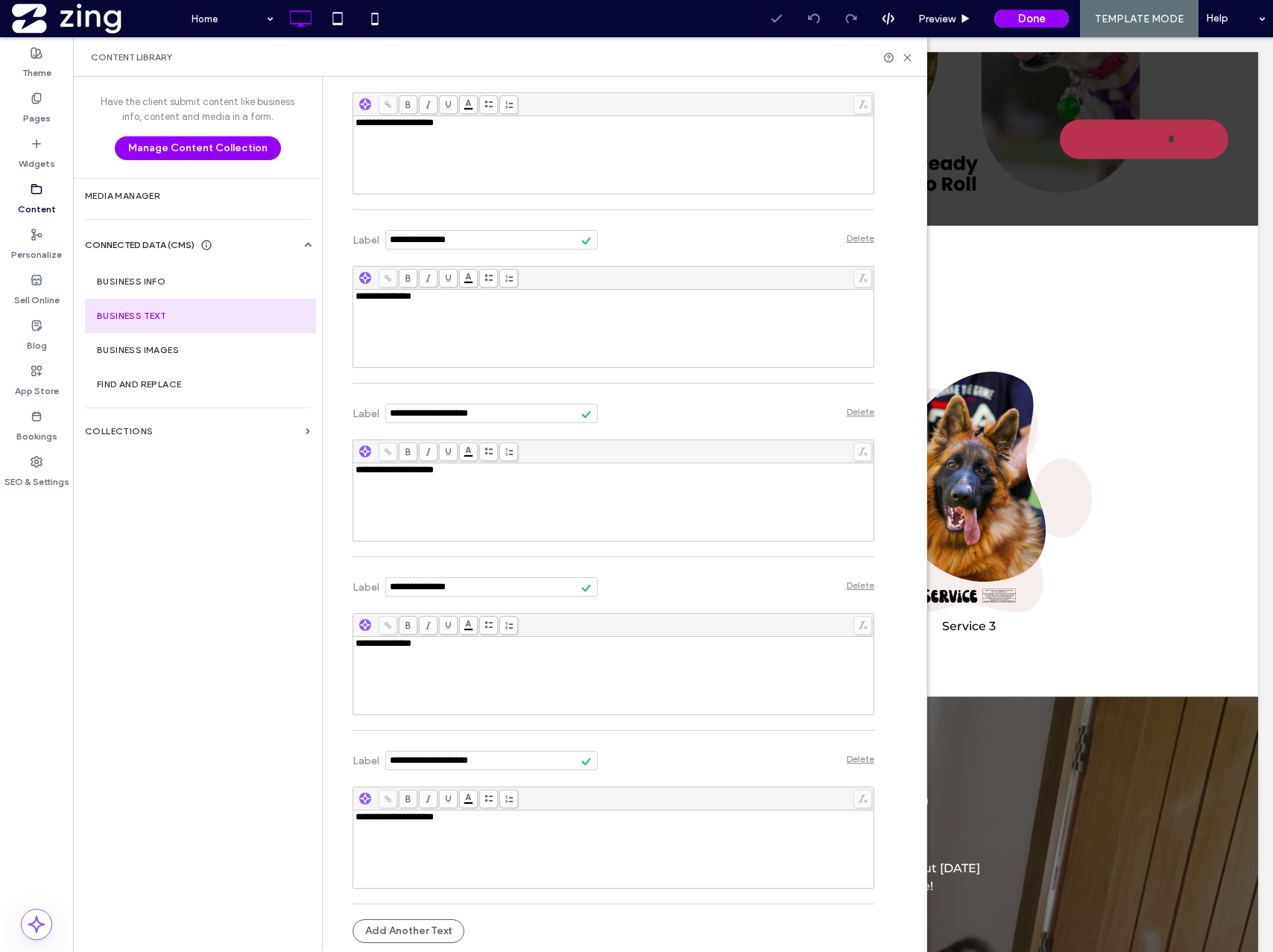
click at [694, 757] on div "Label Delete" at bounding box center [613, 759] width 522 height 41
click at [391, 927] on button "Add Another Text" at bounding box center [408, 931] width 112 height 24
drag, startPoint x: 469, startPoint y: 763, endPoint x: 257, endPoint y: 752, distance: 212.3
click at [257, 752] on div "**********" at bounding box center [500, 514] width 854 height 874
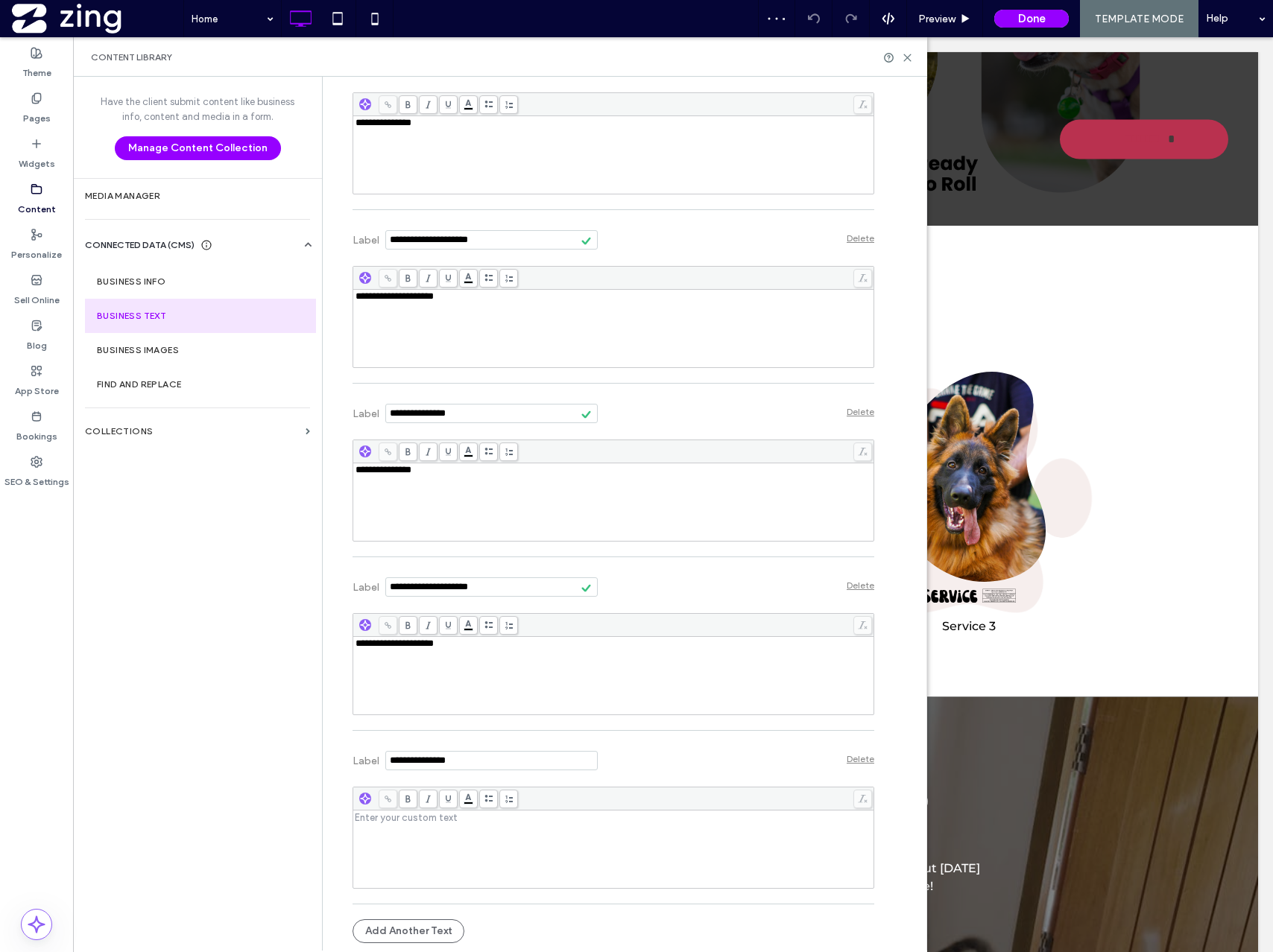
type input "**********"
click at [429, 833] on div "Rich Text Editor" at bounding box center [614, 849] width 516 height 75
click at [413, 933] on button "Add Another Text" at bounding box center [408, 931] width 112 height 24
drag, startPoint x: 444, startPoint y: 757, endPoint x: 266, endPoint y: 743, distance: 178.5
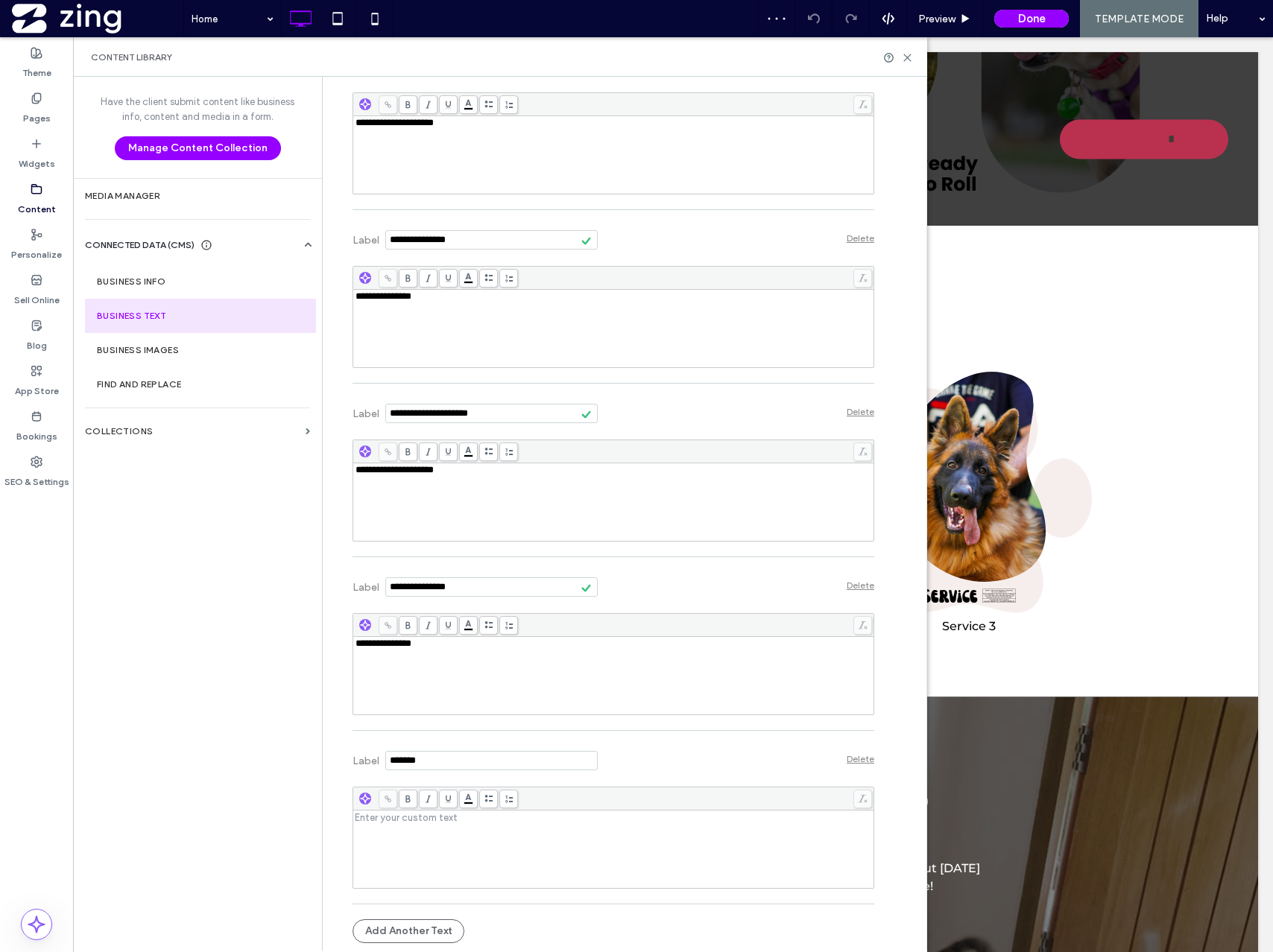
click at [266, 744] on div "**********" at bounding box center [500, 514] width 854 height 874
type input "*"
type input "**********"
click at [426, 843] on div "Rich Text Editor" at bounding box center [614, 849] width 516 height 75
drag, startPoint x: 427, startPoint y: 815, endPoint x: 394, endPoint y: 816, distance: 33.0
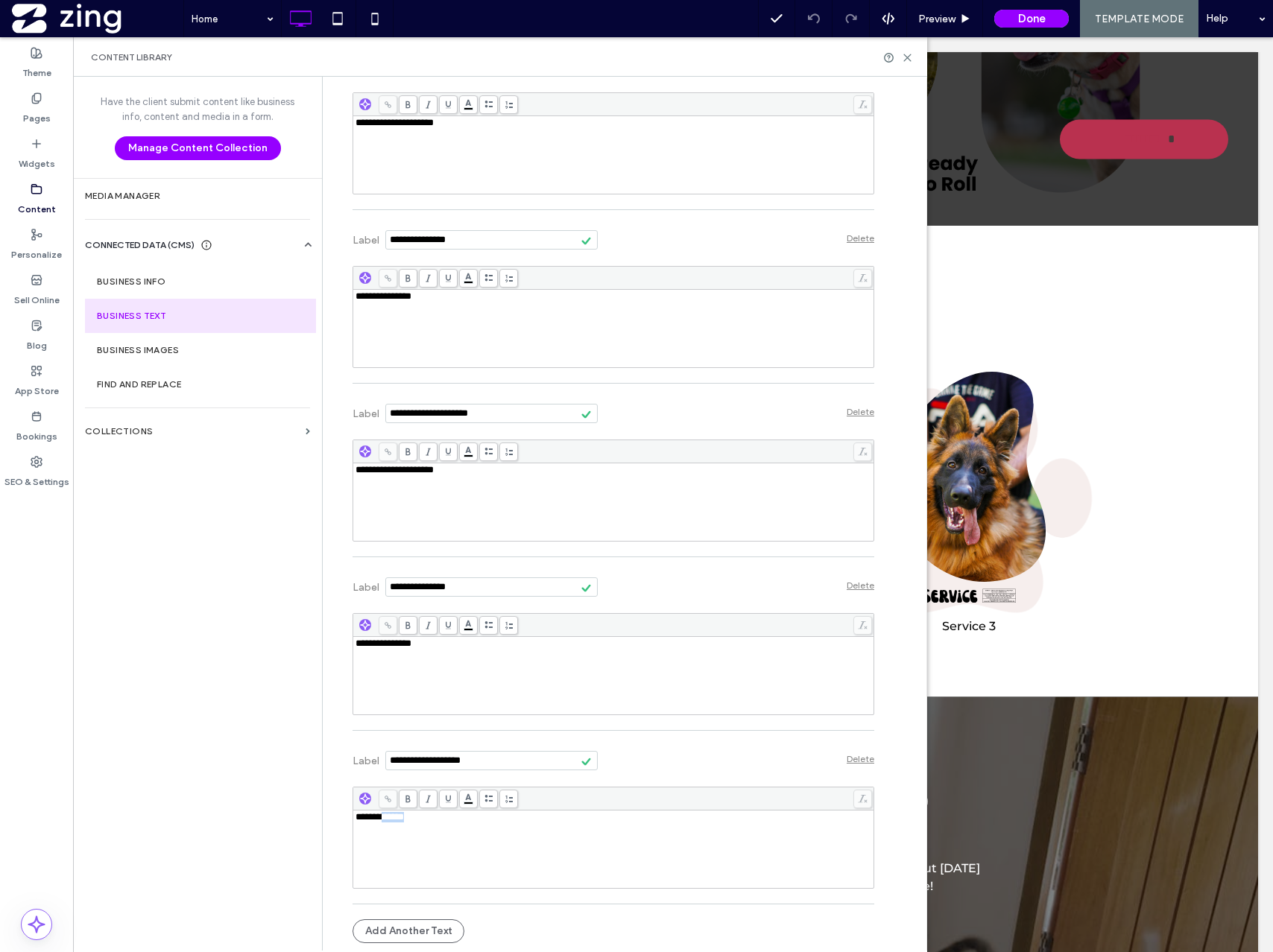
click at [393, 816] on div "**********" at bounding box center [614, 817] width 516 height 11
click at [423, 933] on button "Add Another Text" at bounding box center [408, 931] width 112 height 24
drag, startPoint x: 432, startPoint y: 762, endPoint x: 307, endPoint y: 761, distance: 125.0
click at [307, 761] on div "**********" at bounding box center [500, 514] width 854 height 874
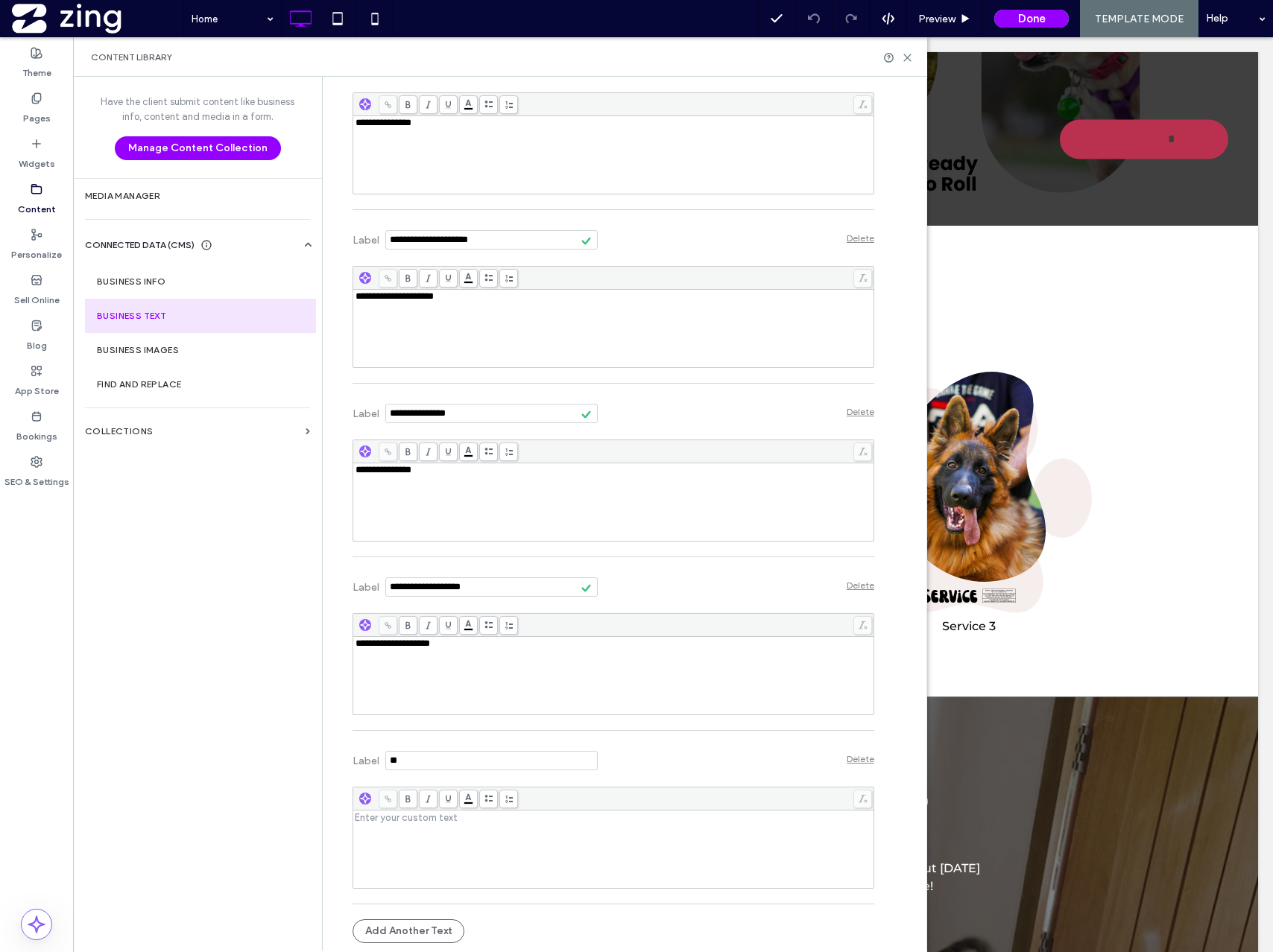
type input "*"
type input "**********"
click at [417, 845] on div "Rich Text Editor" at bounding box center [614, 849] width 516 height 75
click at [664, 781] on div "**********" at bounding box center [613, 838] width 522 height 117
click at [907, 49] on div "Content Library" at bounding box center [500, 57] width 854 height 40
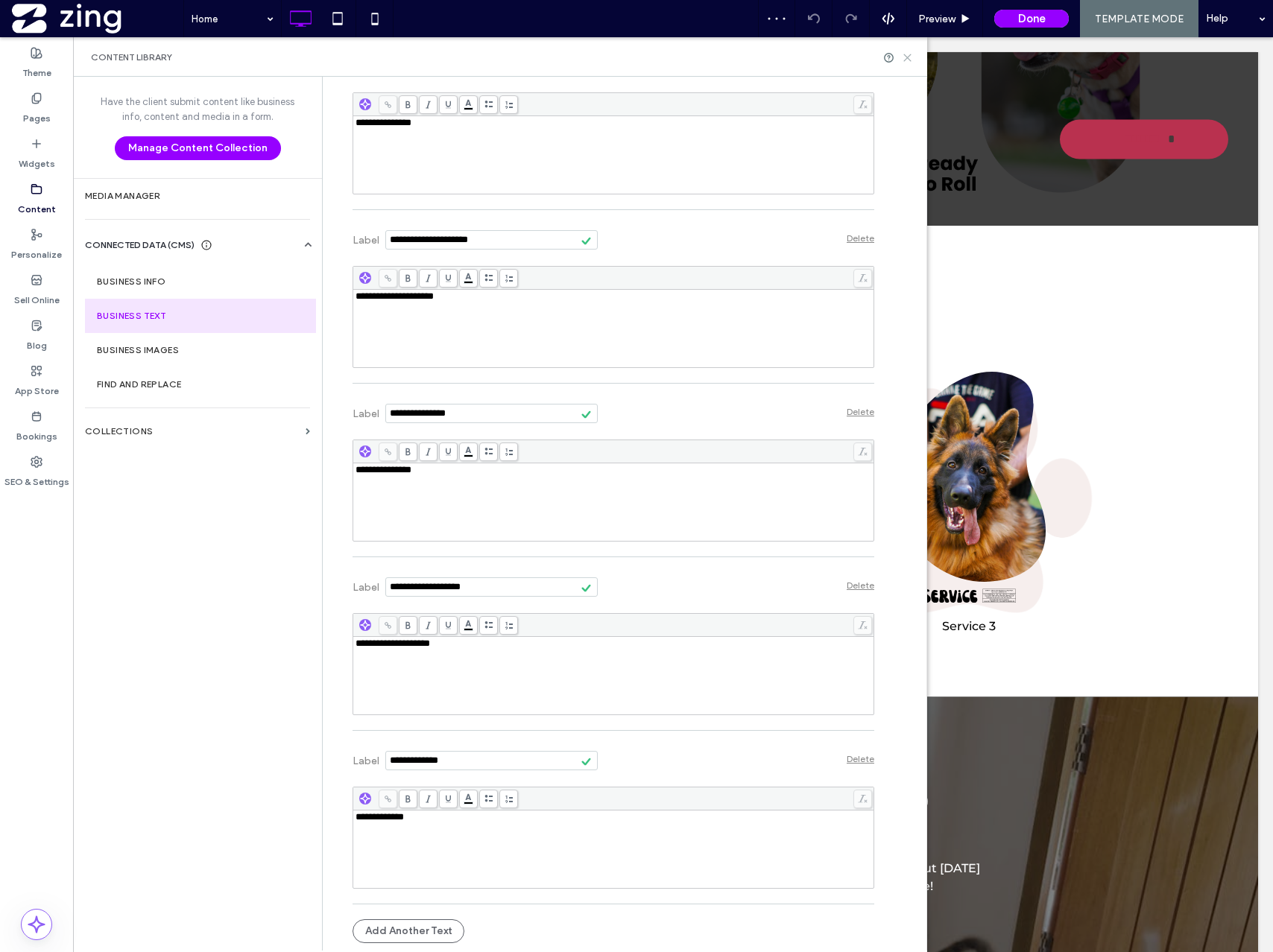
click at [907, 55] on icon at bounding box center [908, 58] width 11 height 11
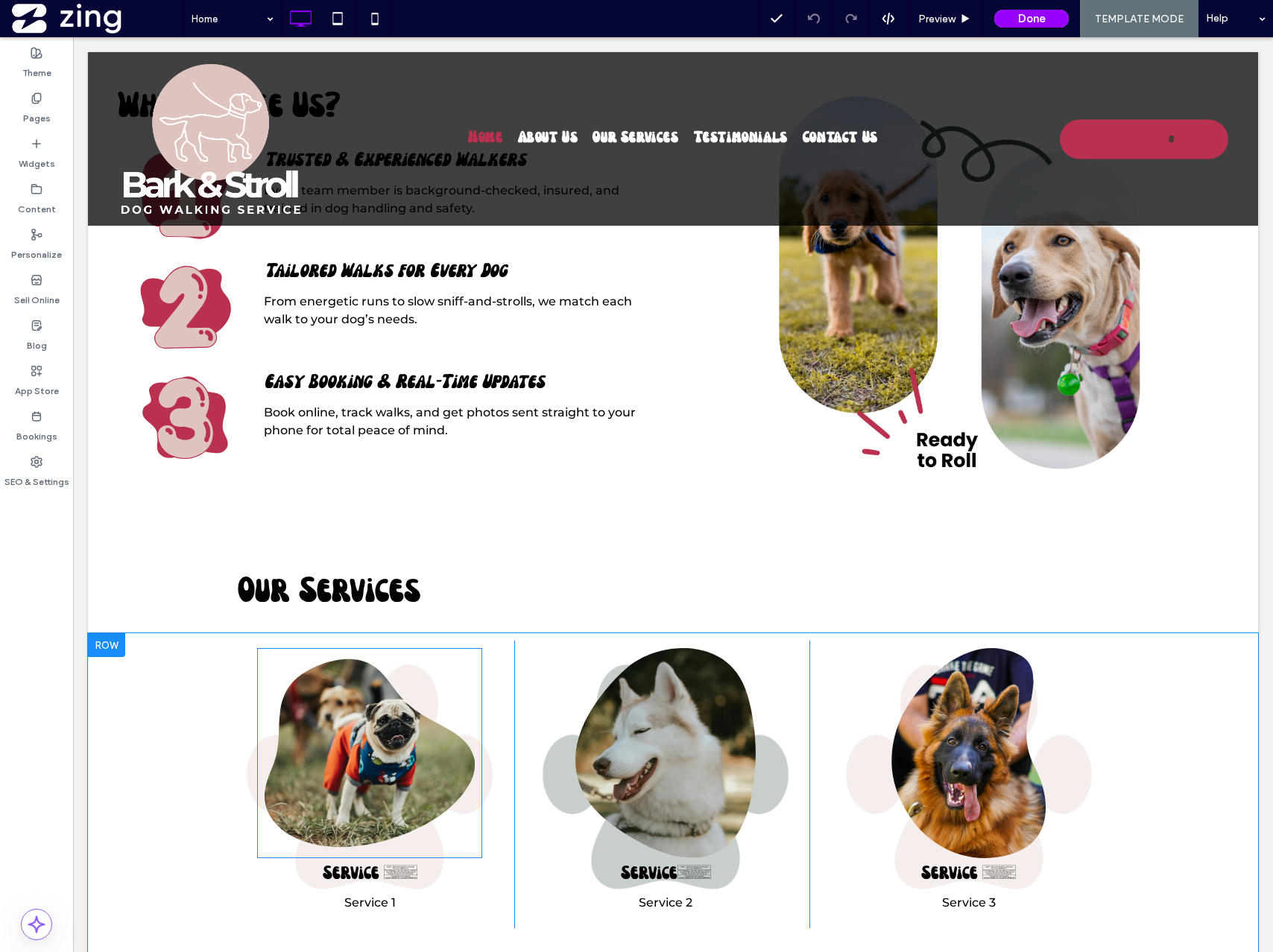
scroll to position [1220, 0]
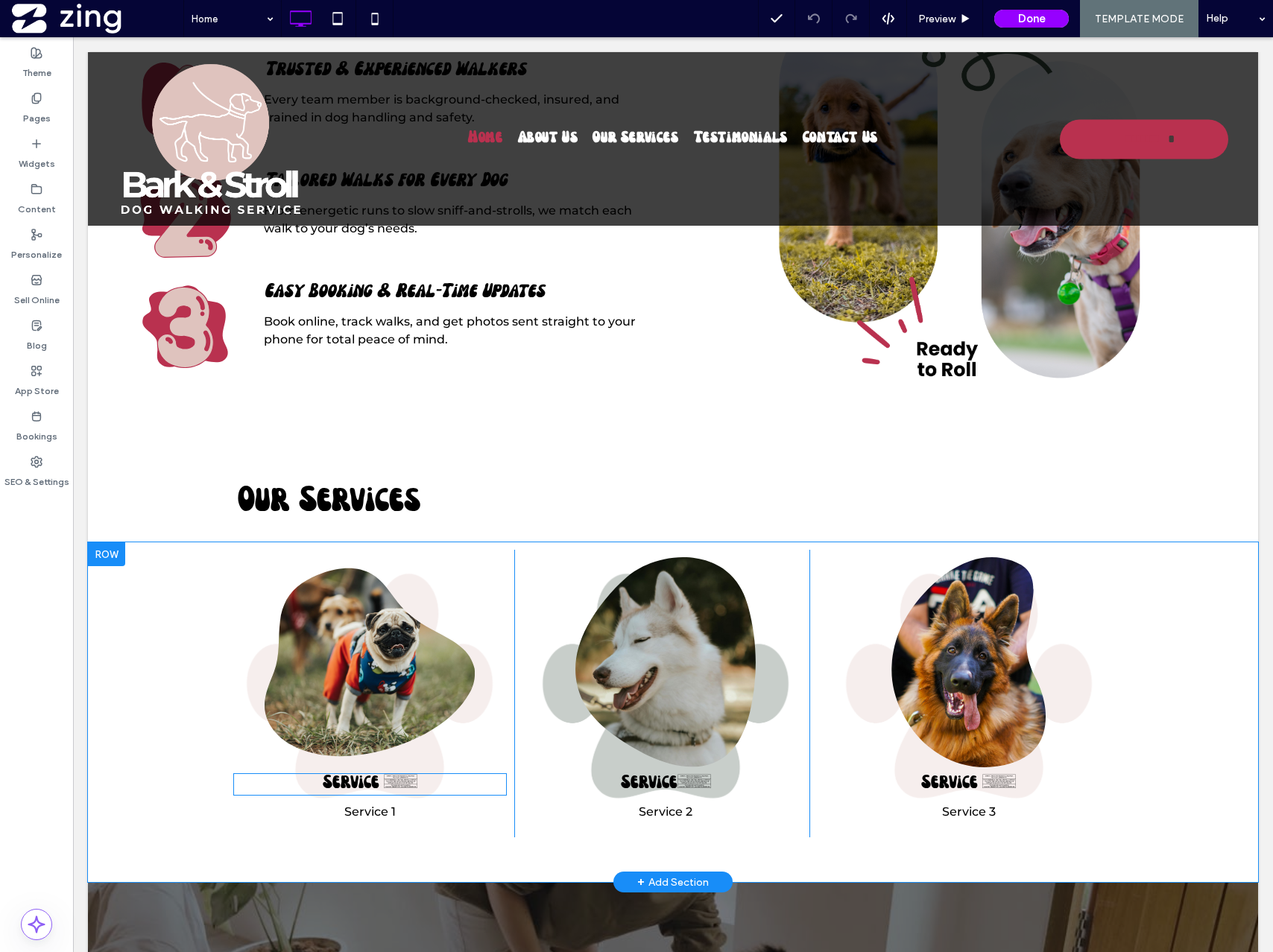
click at [375, 776] on h3 "Service 1 ﻿" at bounding box center [369, 784] width 273 height 19
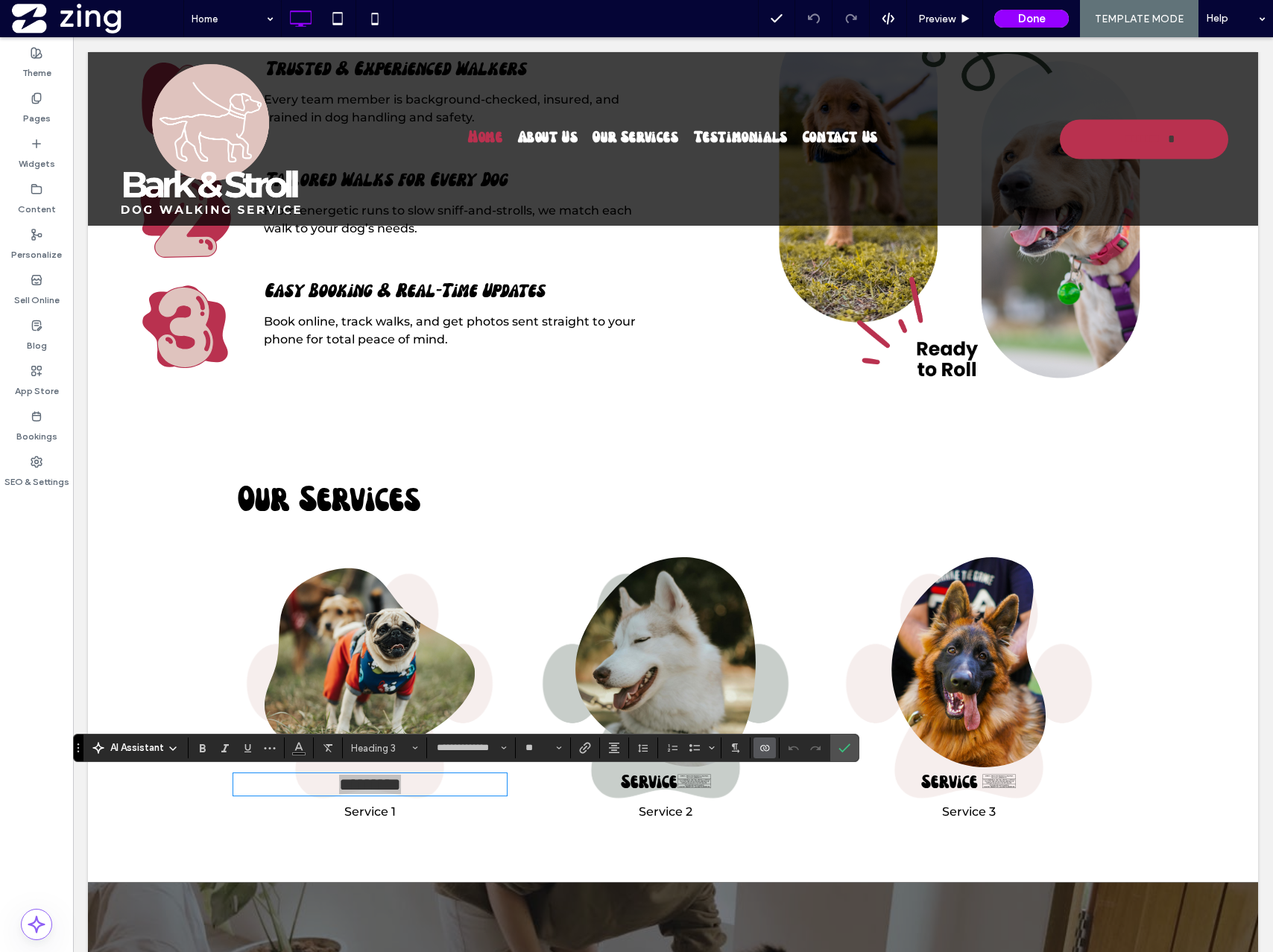
click at [767, 750] on use "Connect To Data" at bounding box center [765, 748] width 9 height 6
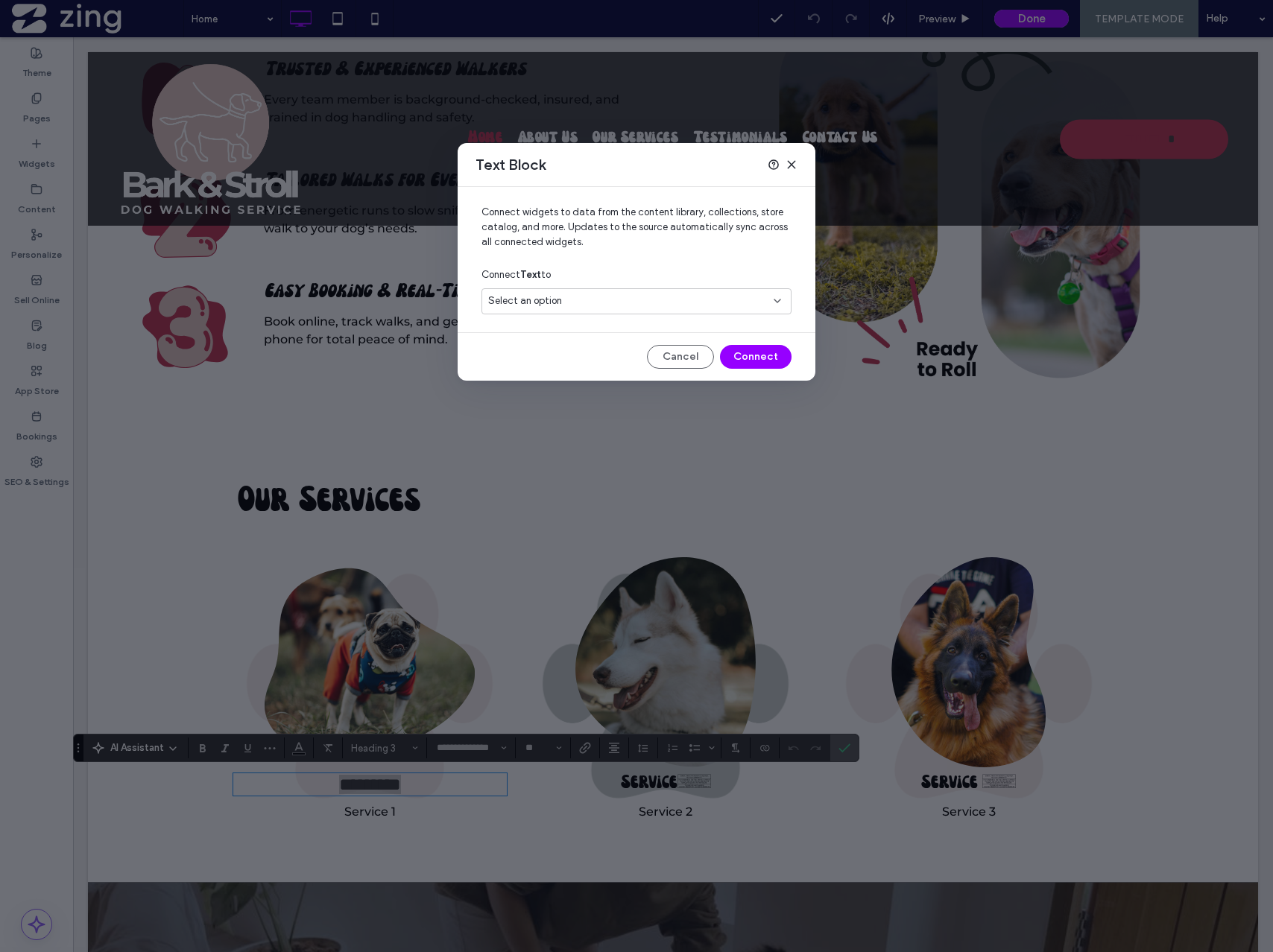
click at [639, 301] on div "Select an option" at bounding box center [627, 301] width 279 height 15
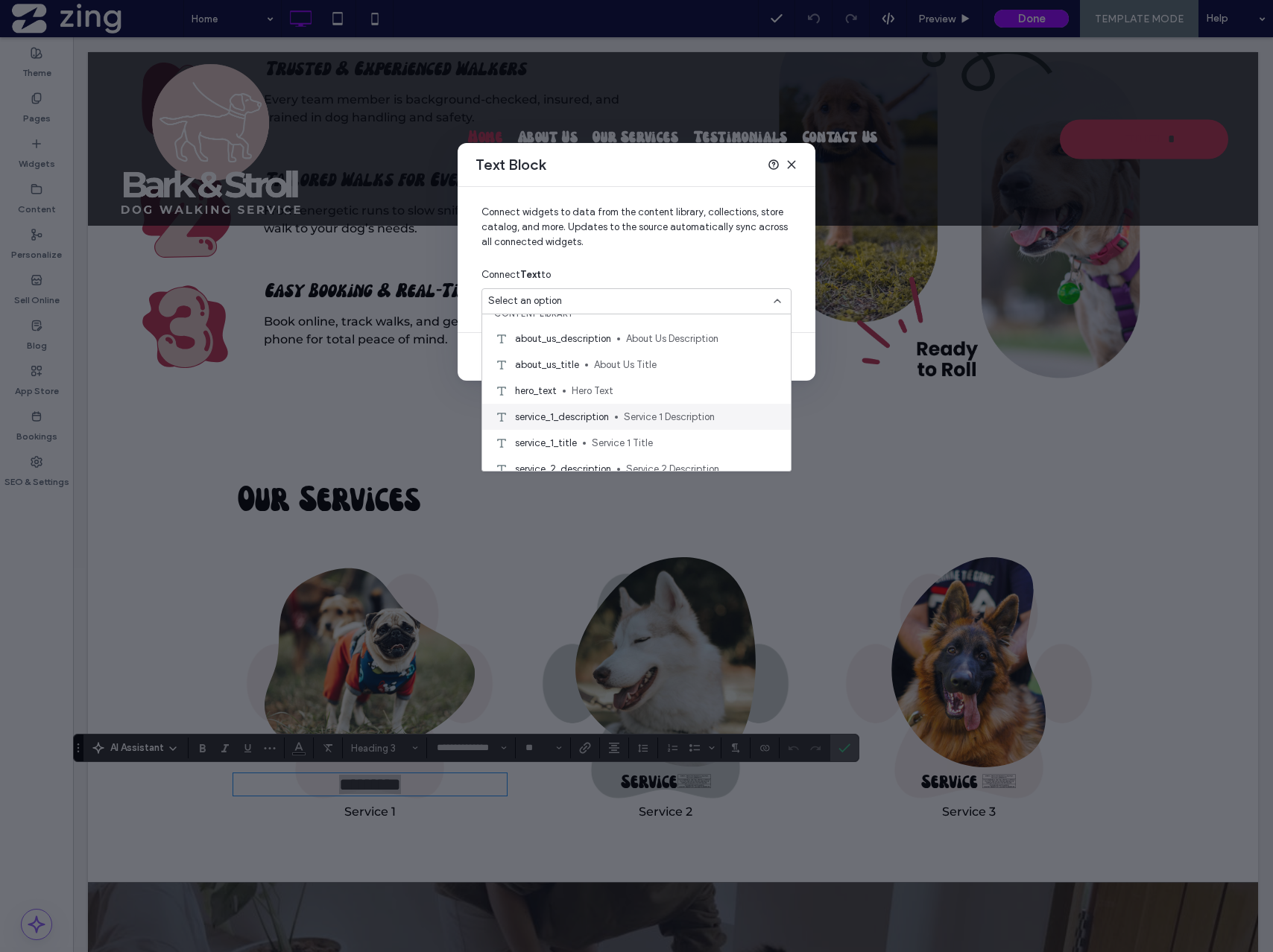
scroll to position [16, 0]
click at [614, 439] on span "Service 1 Title" at bounding box center [685, 443] width 187 height 15
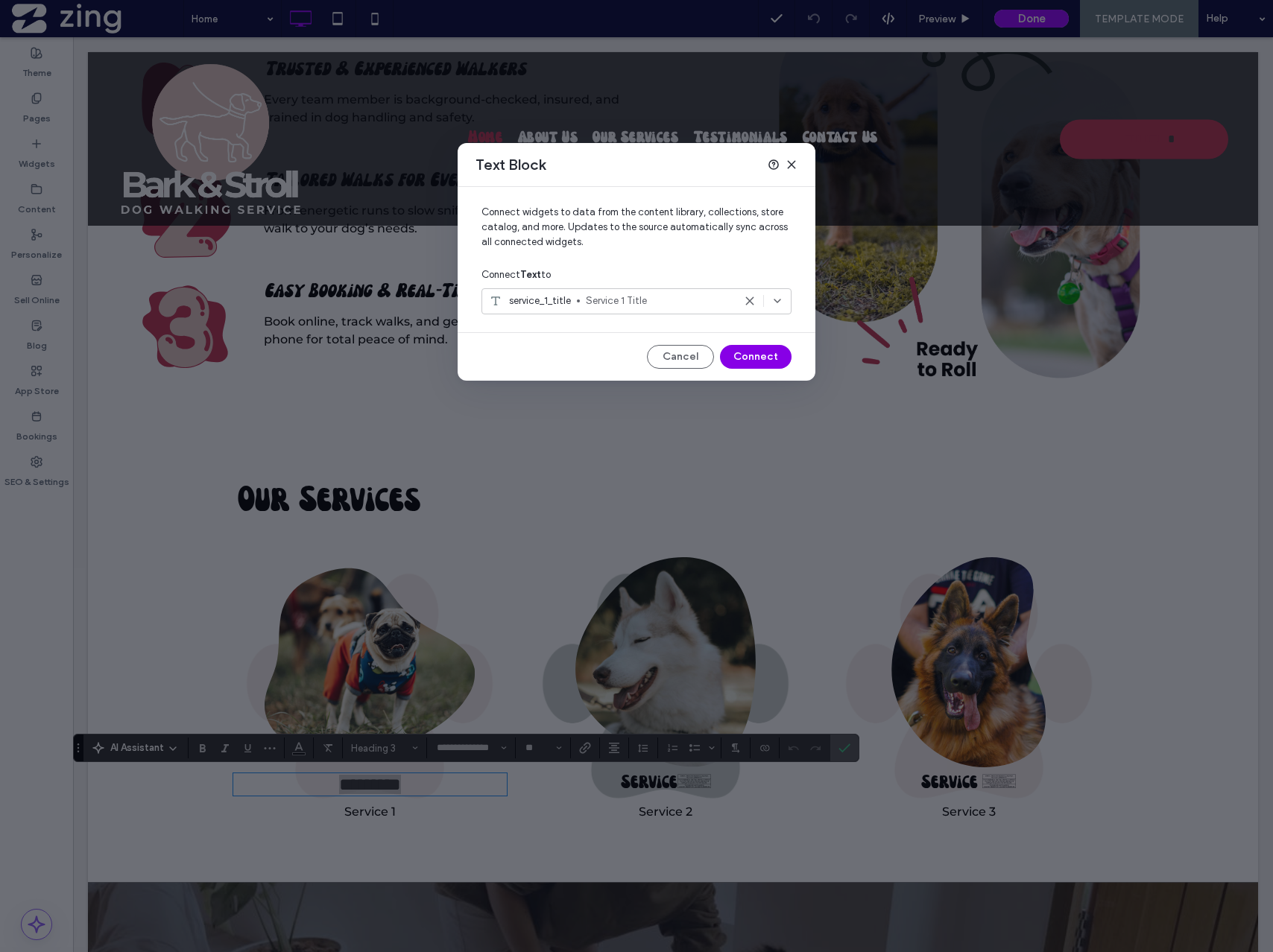
click at [765, 349] on button "Connect" at bounding box center [756, 356] width 72 height 24
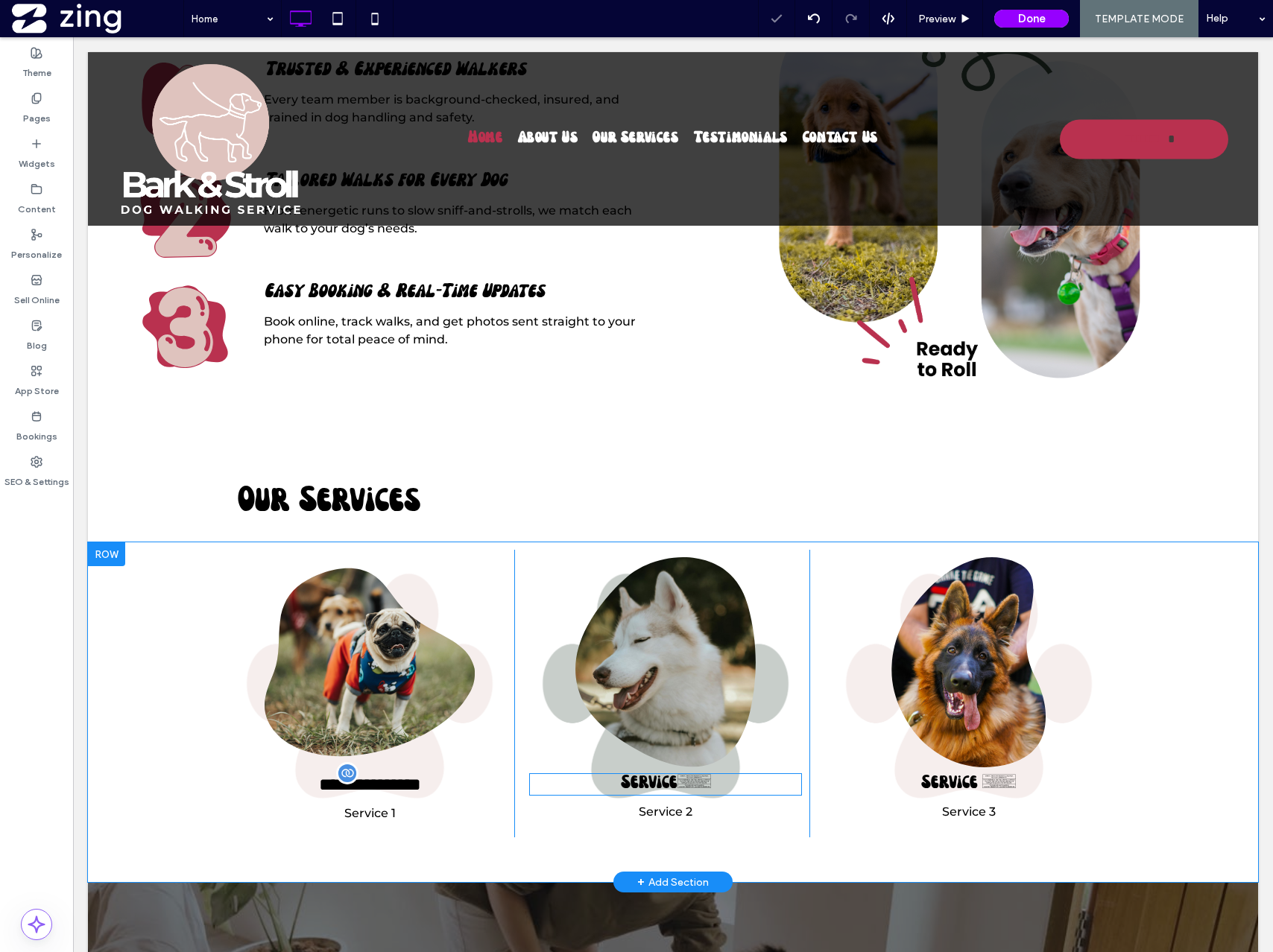
click at [687, 783] on span "2" at bounding box center [694, 784] width 34 height 18
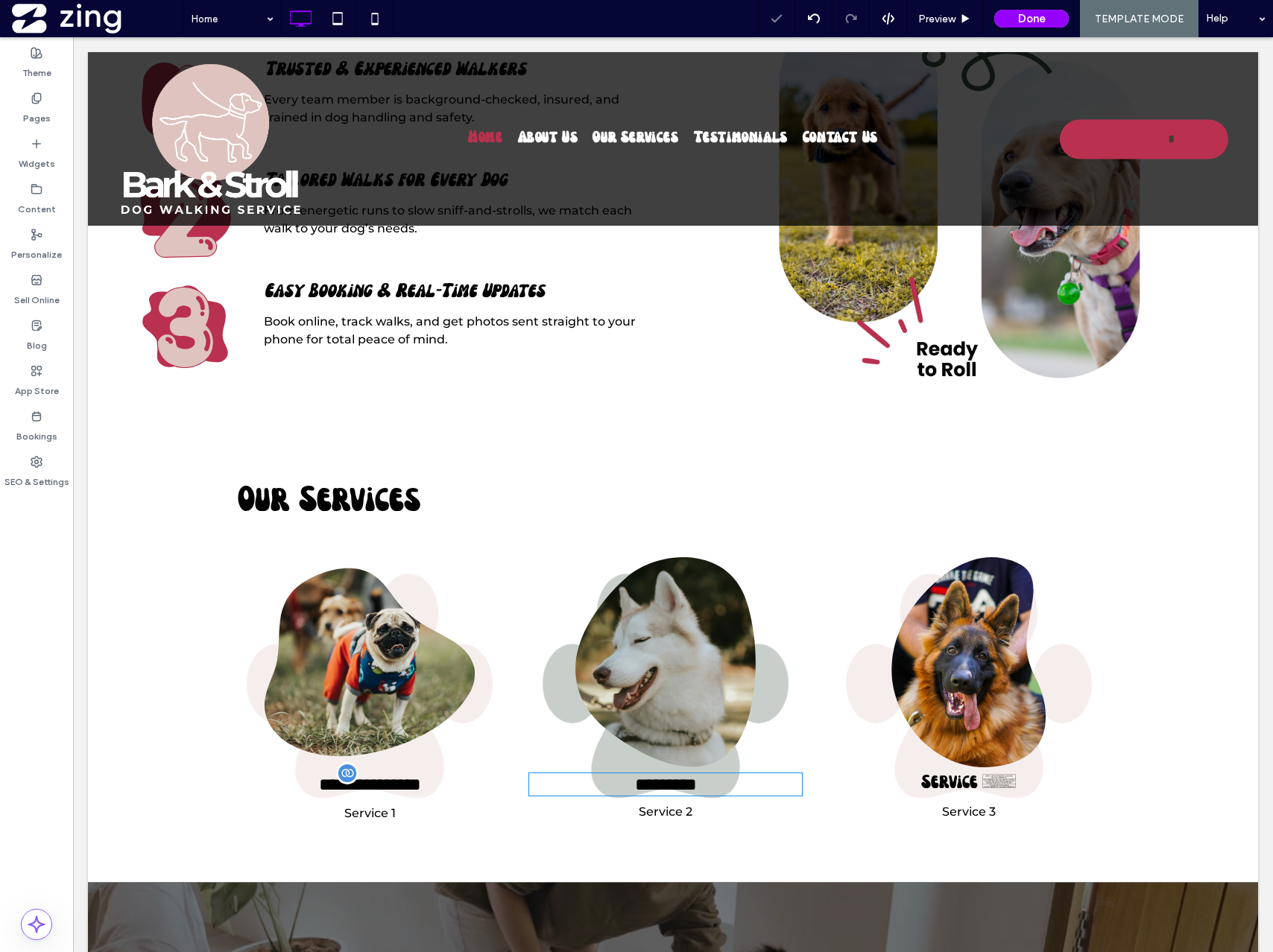
type input "**********"
type input "**"
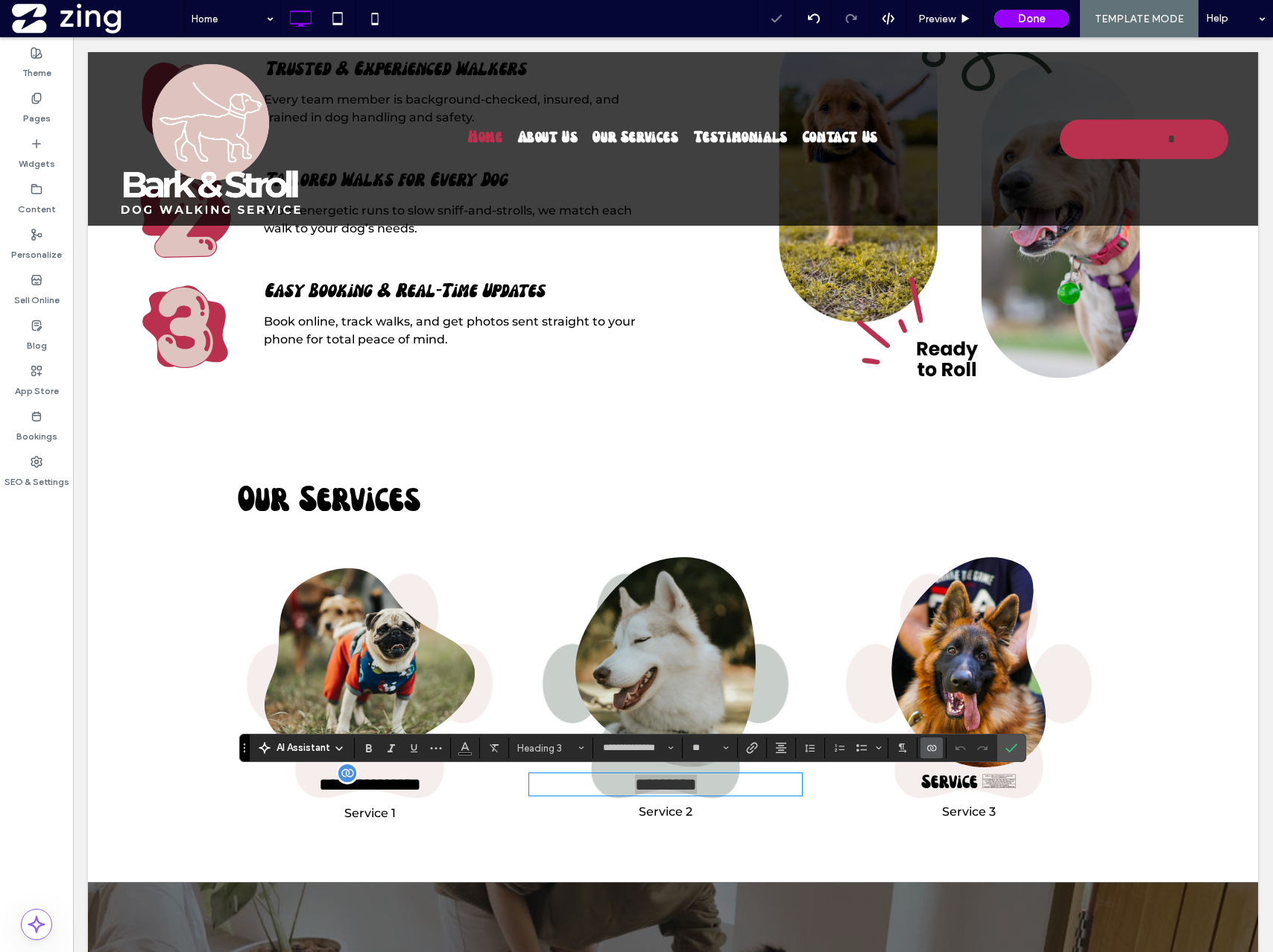
click at [927, 746] on icon "Connect To Data" at bounding box center [932, 748] width 12 height 12
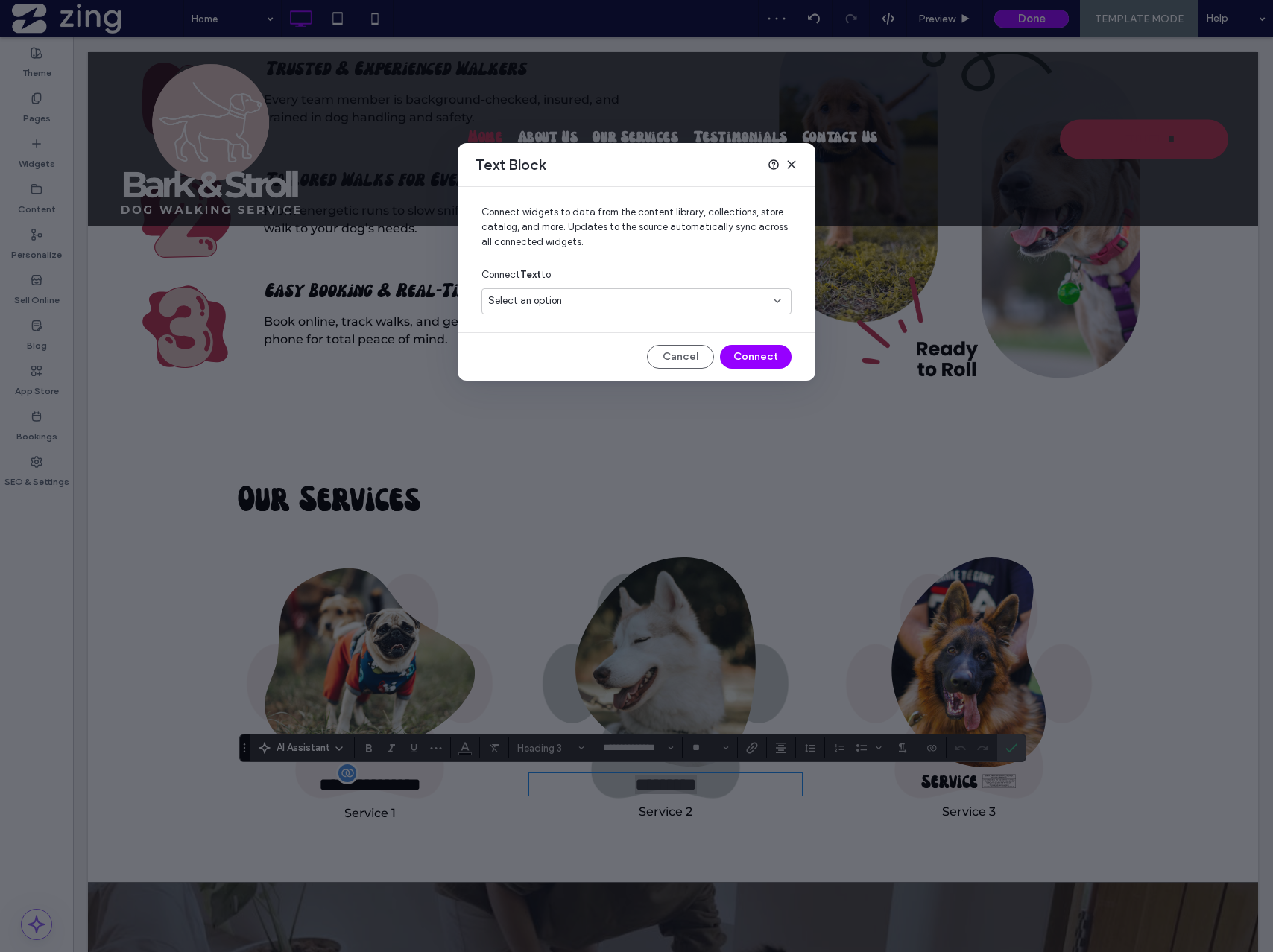
click at [611, 308] on div "Select an option" at bounding box center [627, 301] width 279 height 15
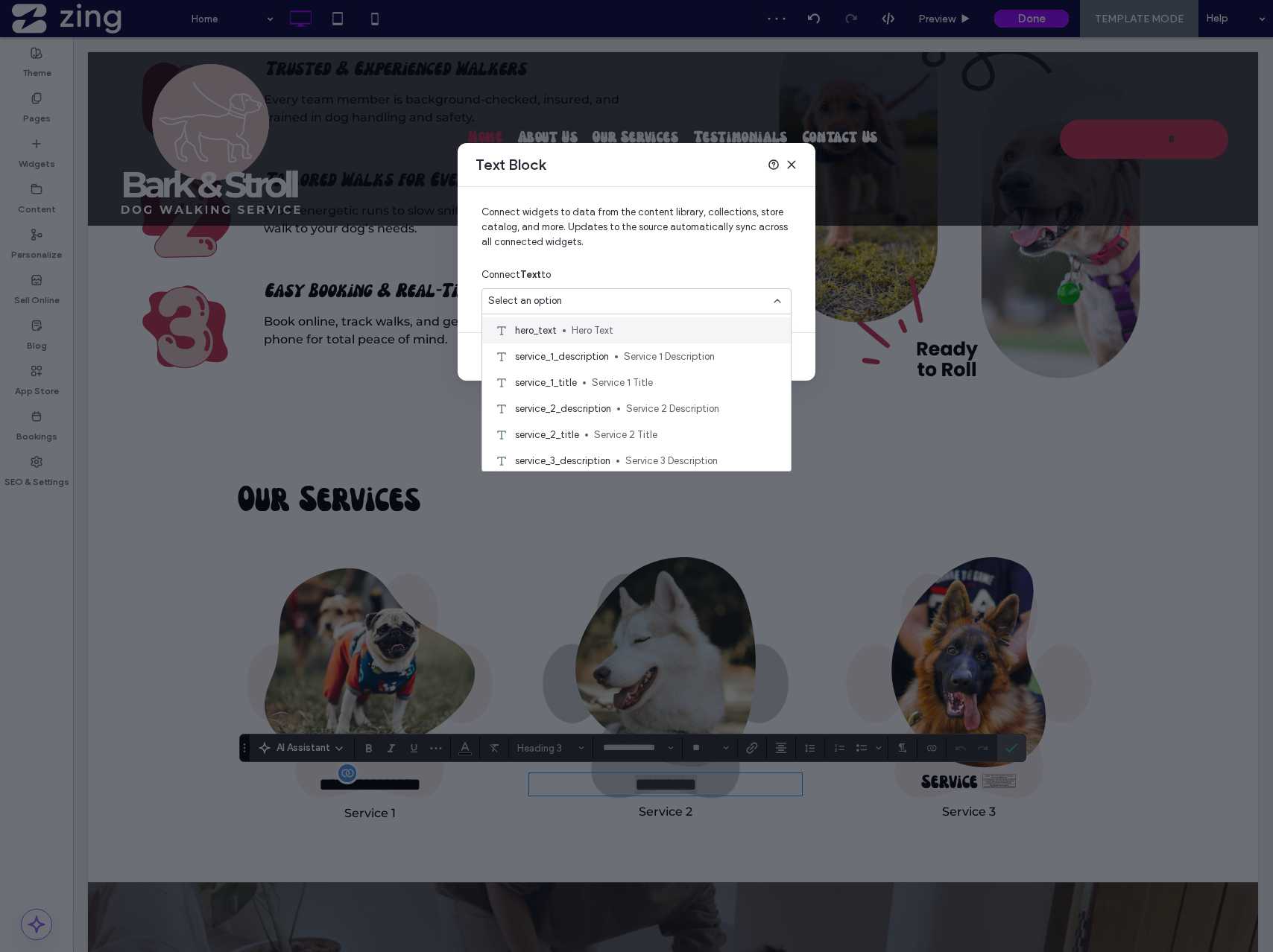
scroll to position [80, 0]
click at [640, 426] on span "Service 2 Title" at bounding box center [686, 431] width 185 height 15
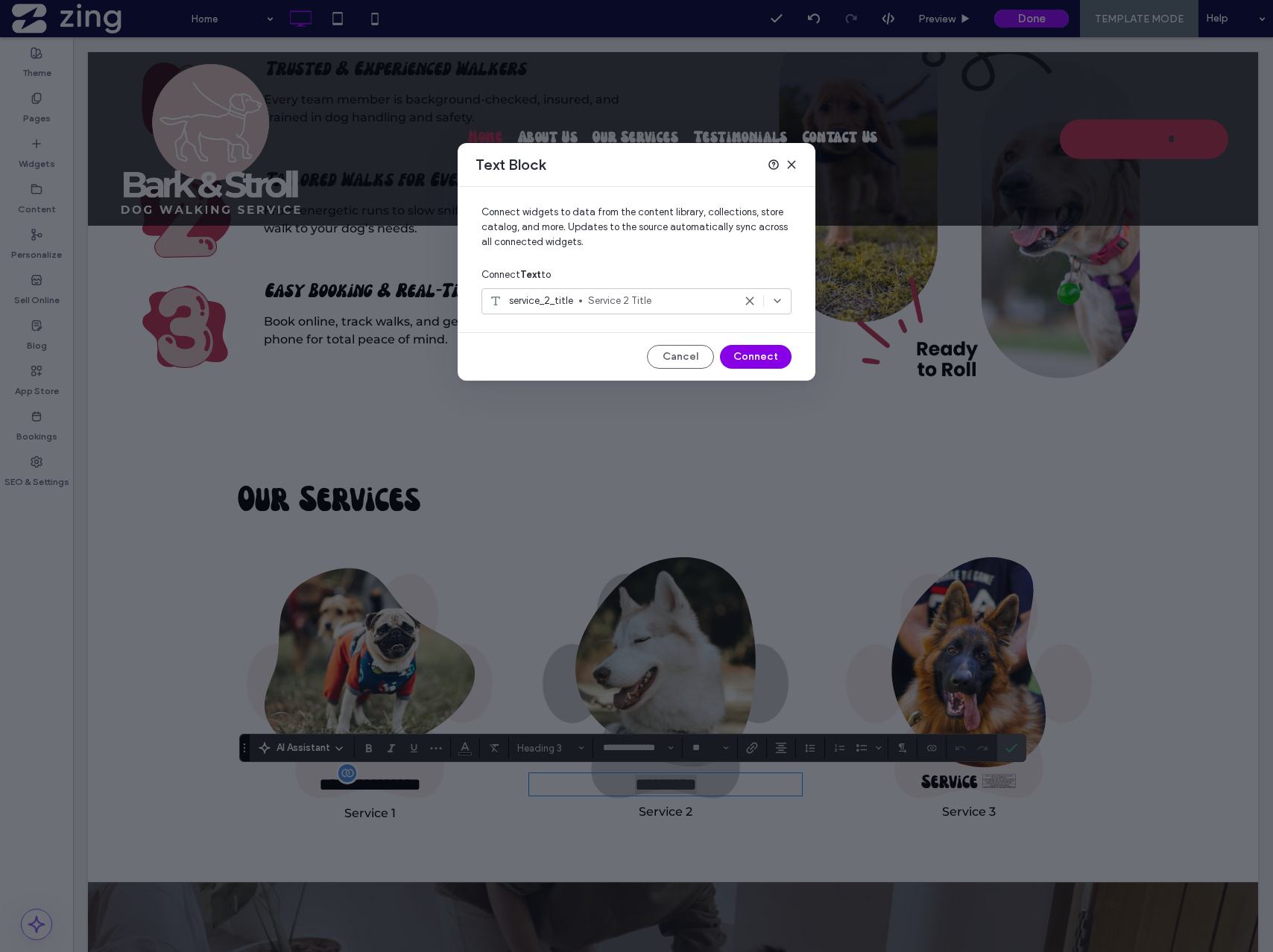
click at [755, 354] on button "Connect" at bounding box center [756, 356] width 72 height 24
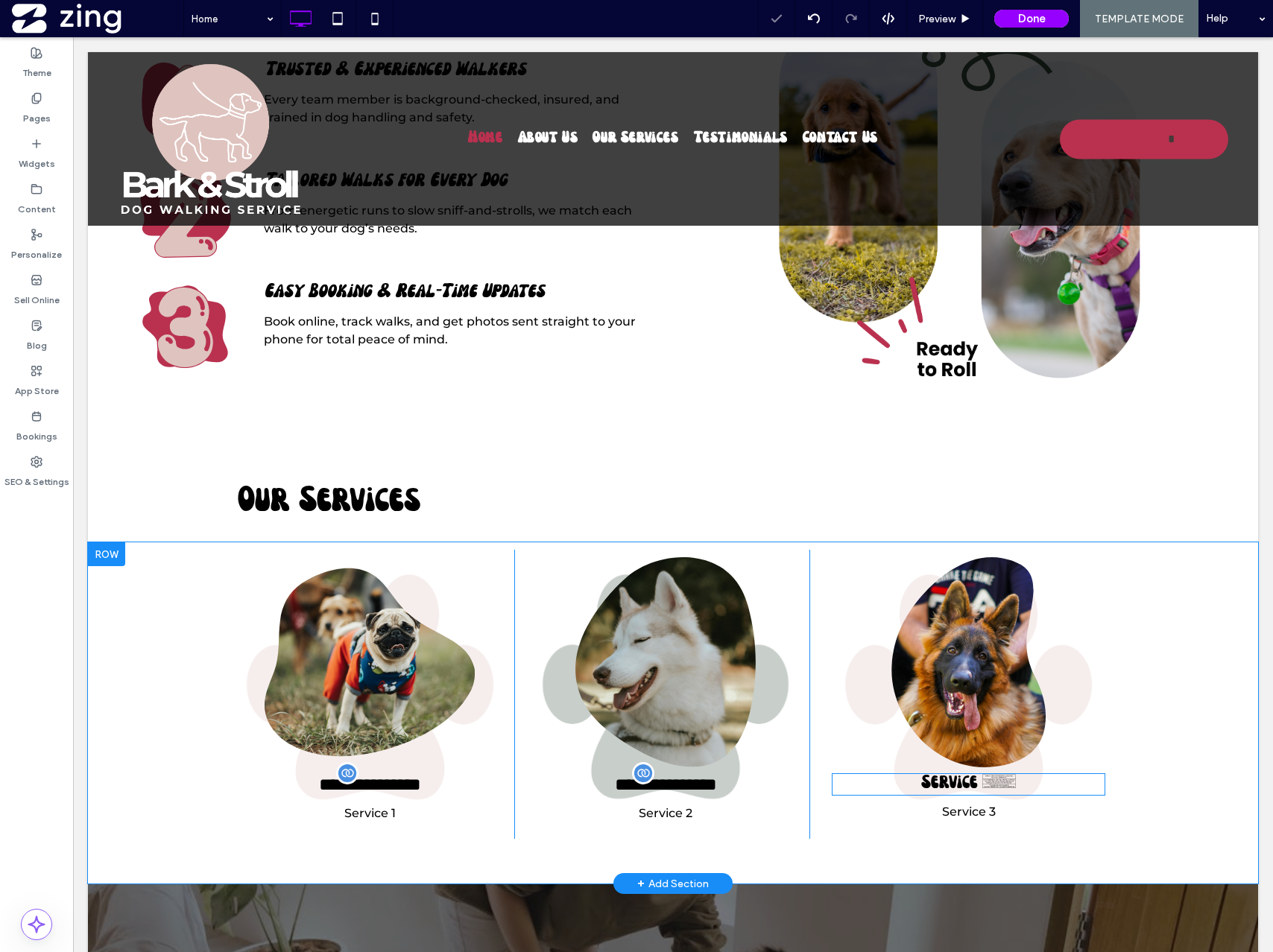
click at [963, 783] on h3 "Service 3 ﻿" at bounding box center [968, 784] width 273 height 19
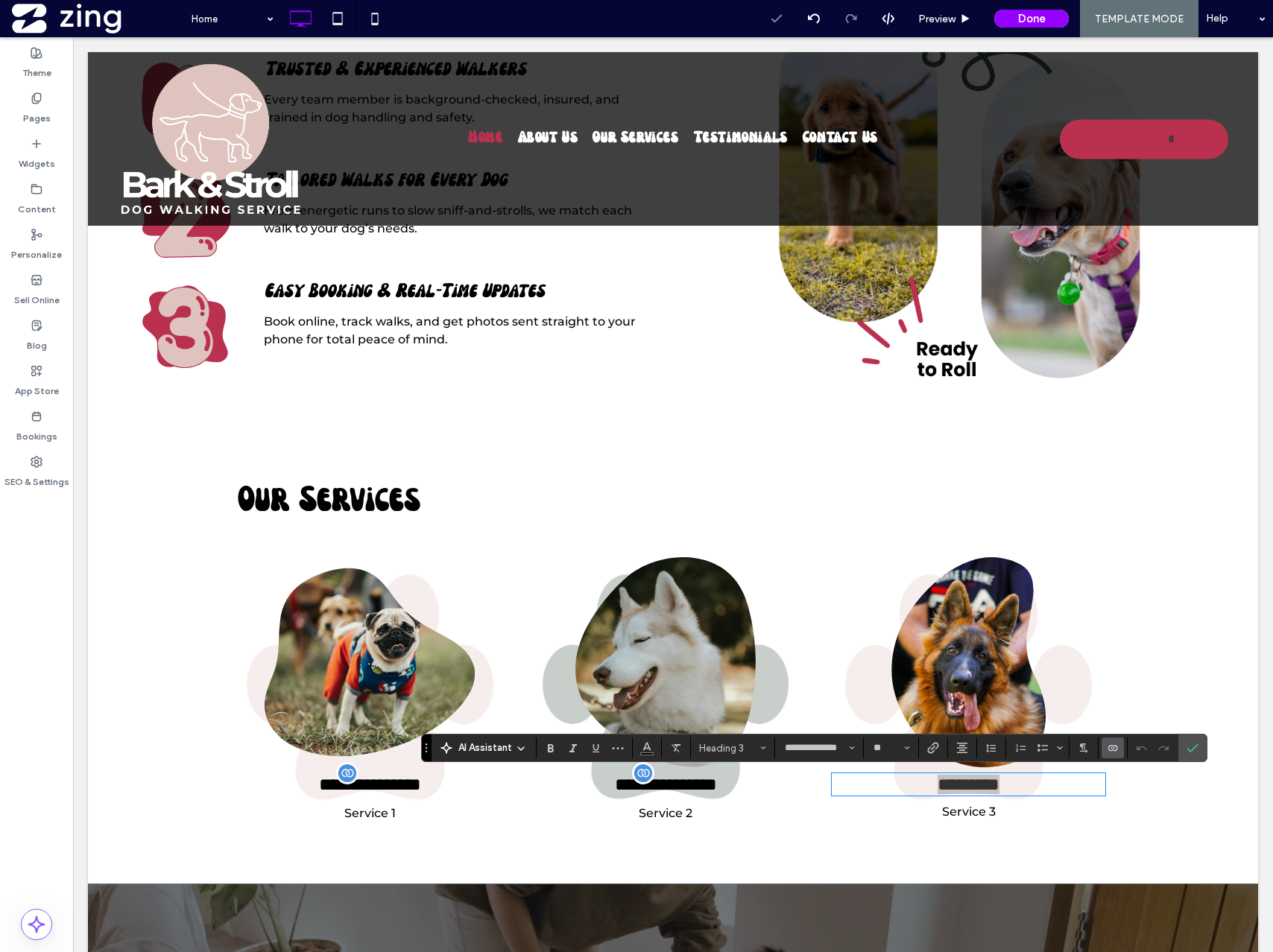
click at [1112, 745] on icon "Connect To Data" at bounding box center [1113, 748] width 12 height 12
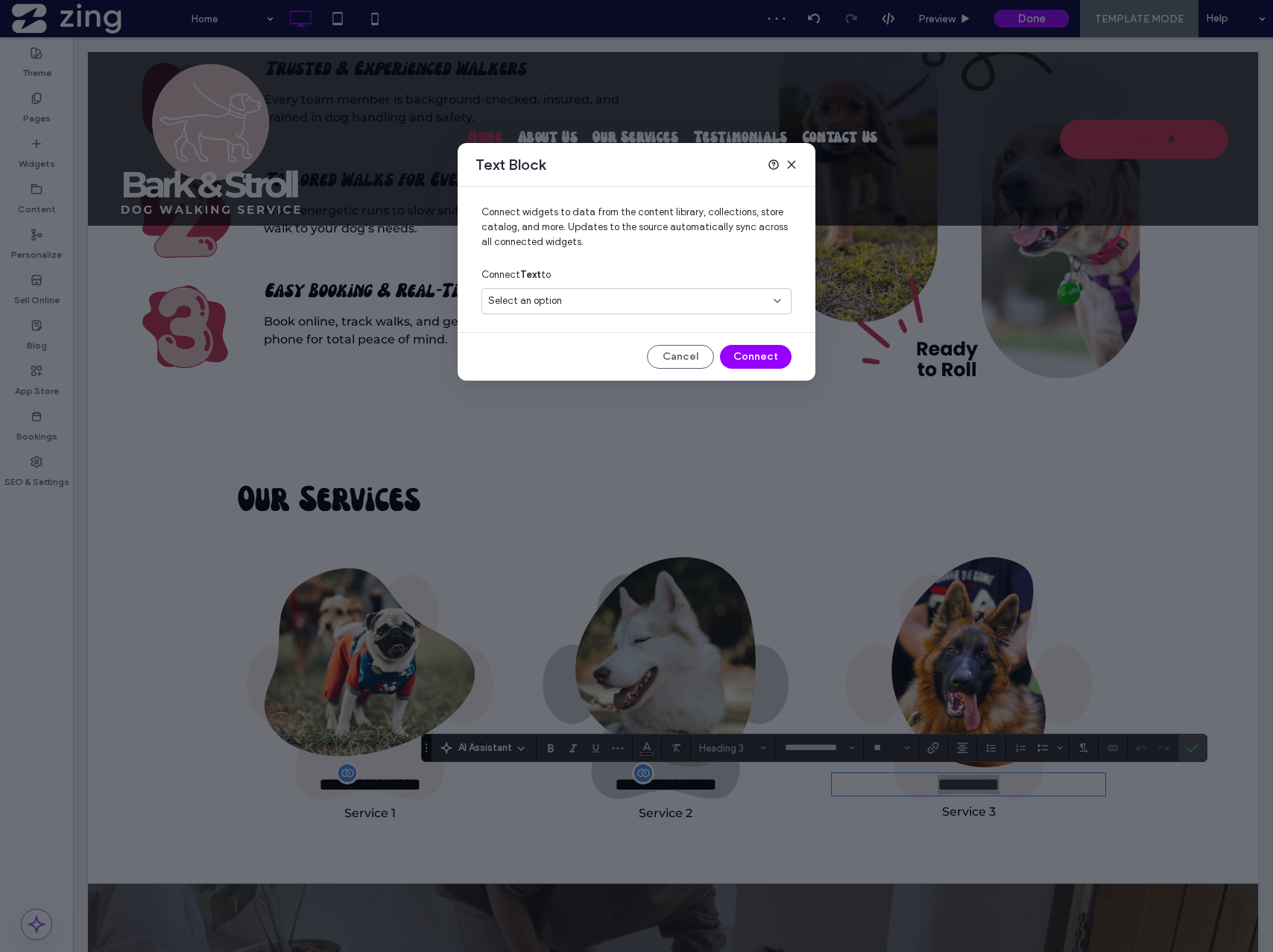
click at [681, 304] on div "Select an option" at bounding box center [627, 301] width 279 height 15
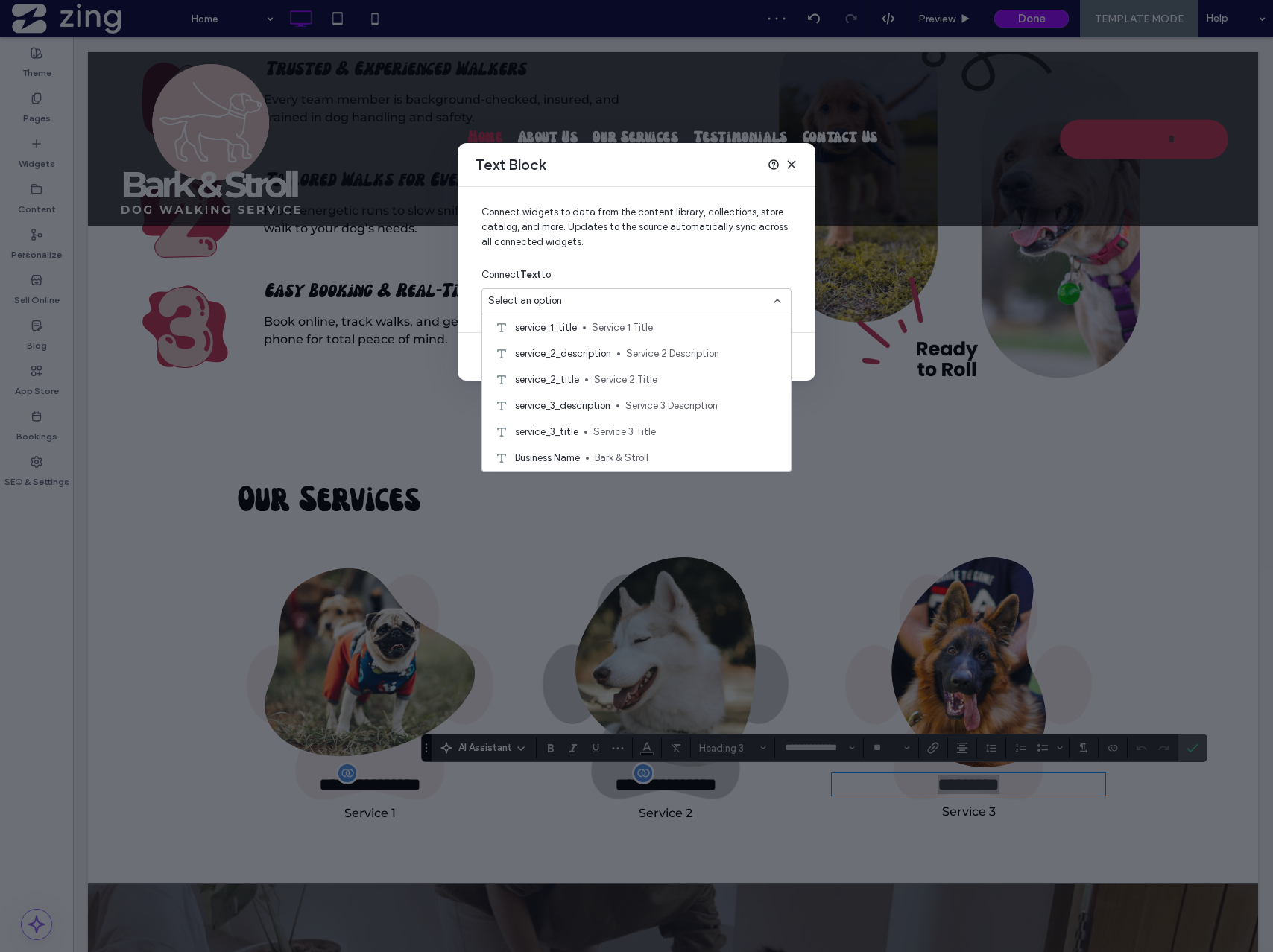
scroll to position [133, 0]
click at [658, 419] on div "service_3_title Service 3 Title" at bounding box center [636, 428] width 308 height 26
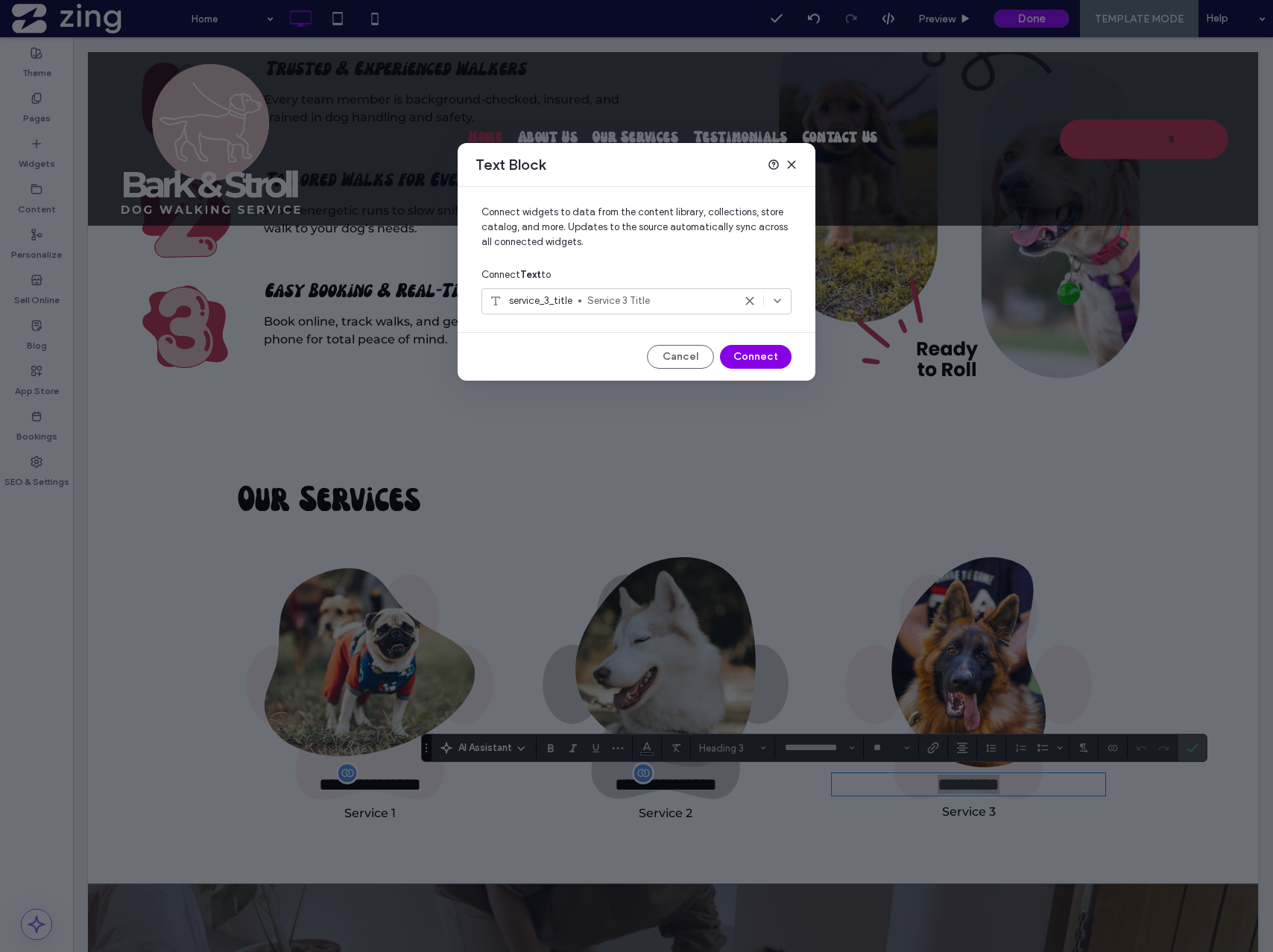
click at [775, 352] on button "Connect" at bounding box center [756, 356] width 72 height 24
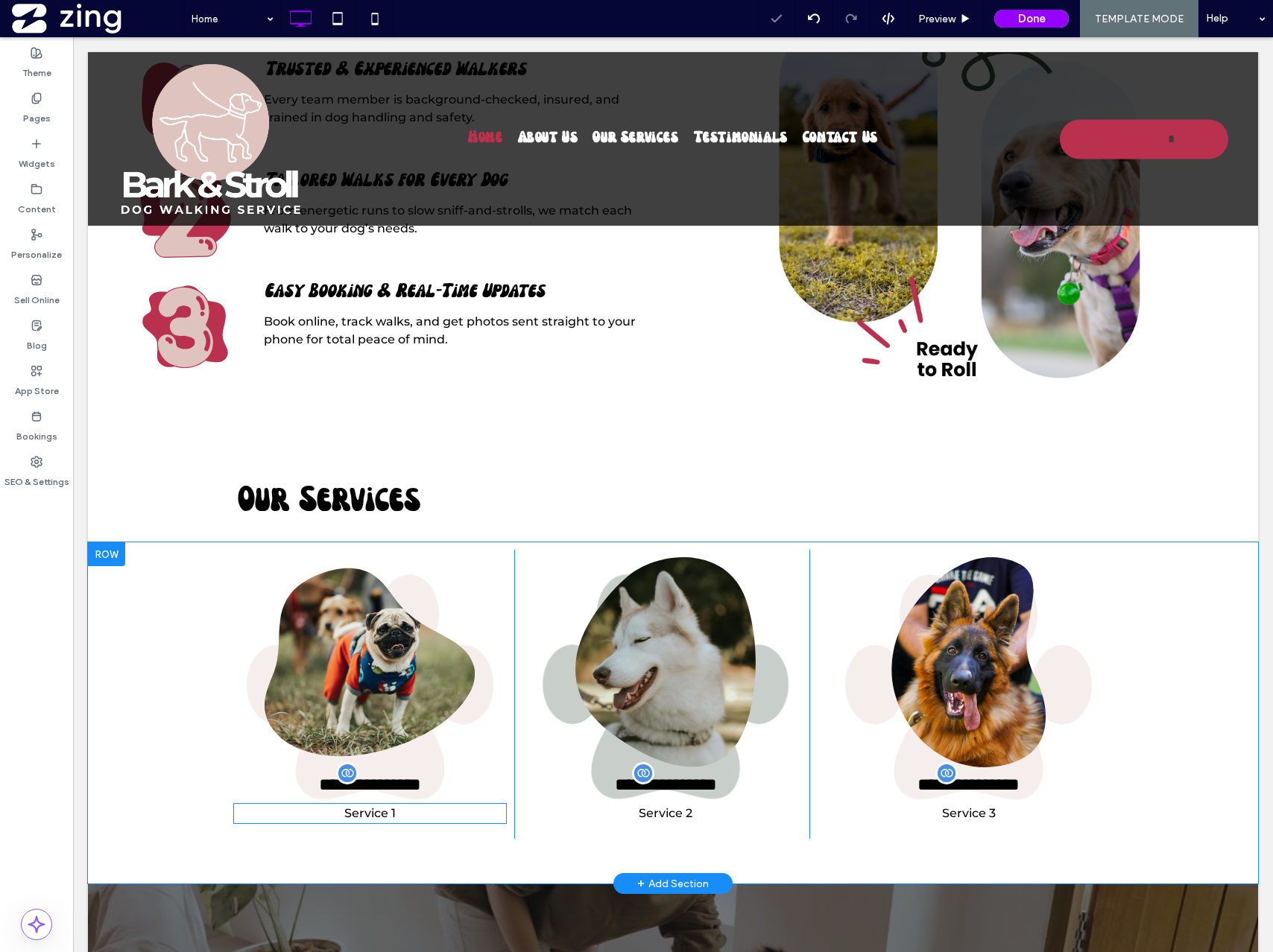
click at [380, 816] on span "Service 1" at bounding box center [370, 813] width 52 height 14
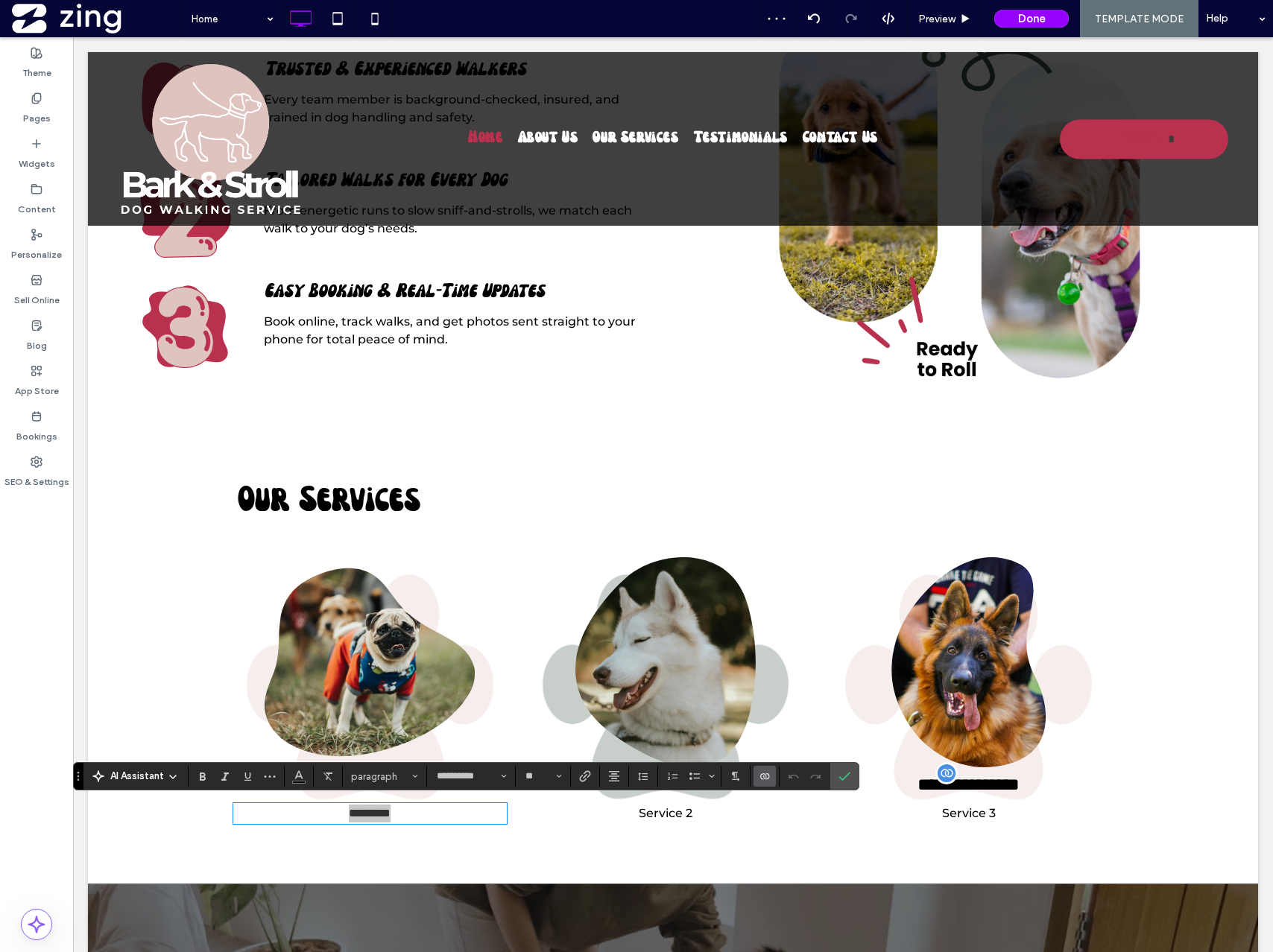
click at [767, 774] on icon "Connect To Data" at bounding box center [765, 776] width 12 height 12
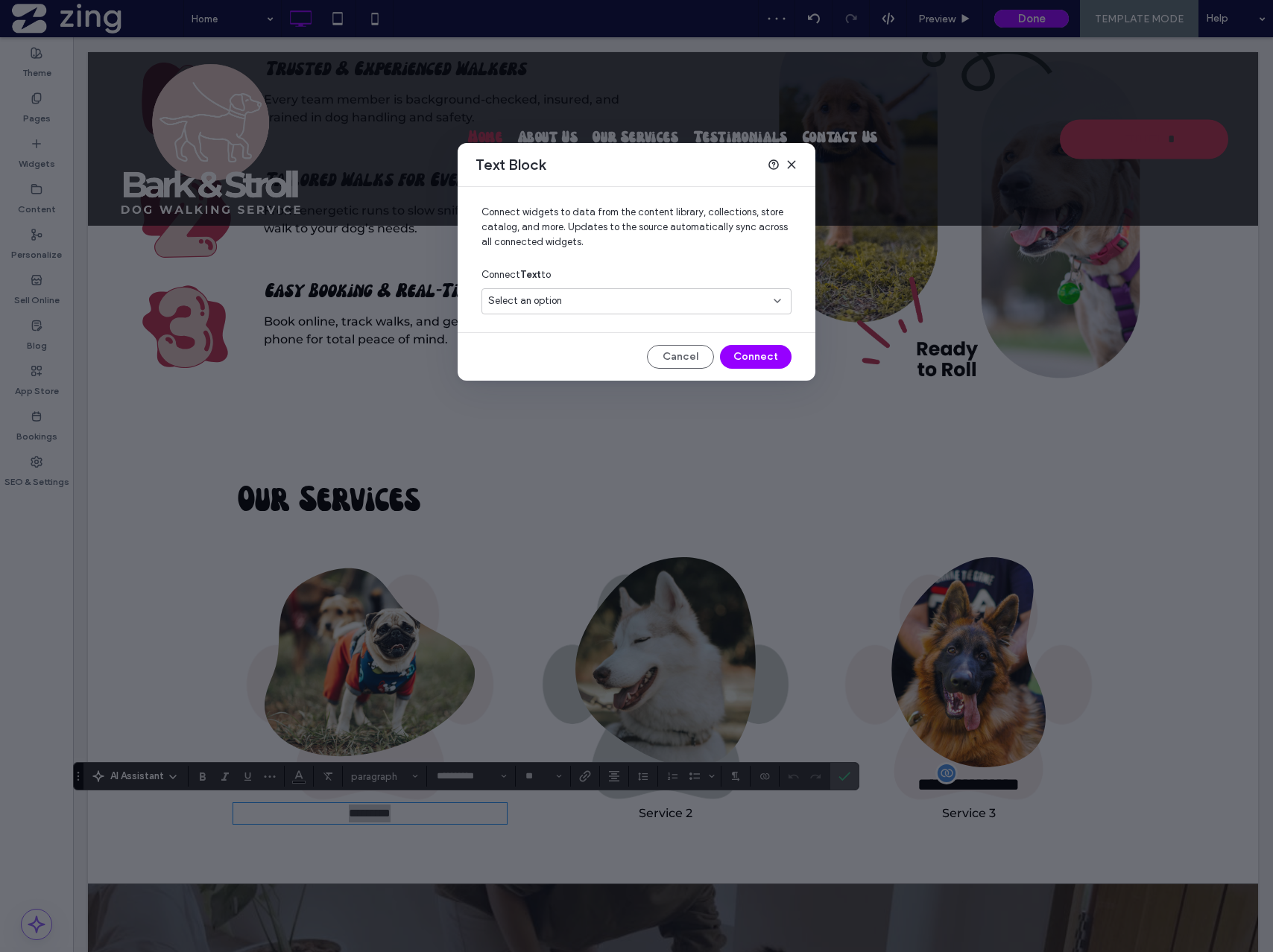
click at [668, 304] on div "Select an option" at bounding box center [627, 301] width 279 height 15
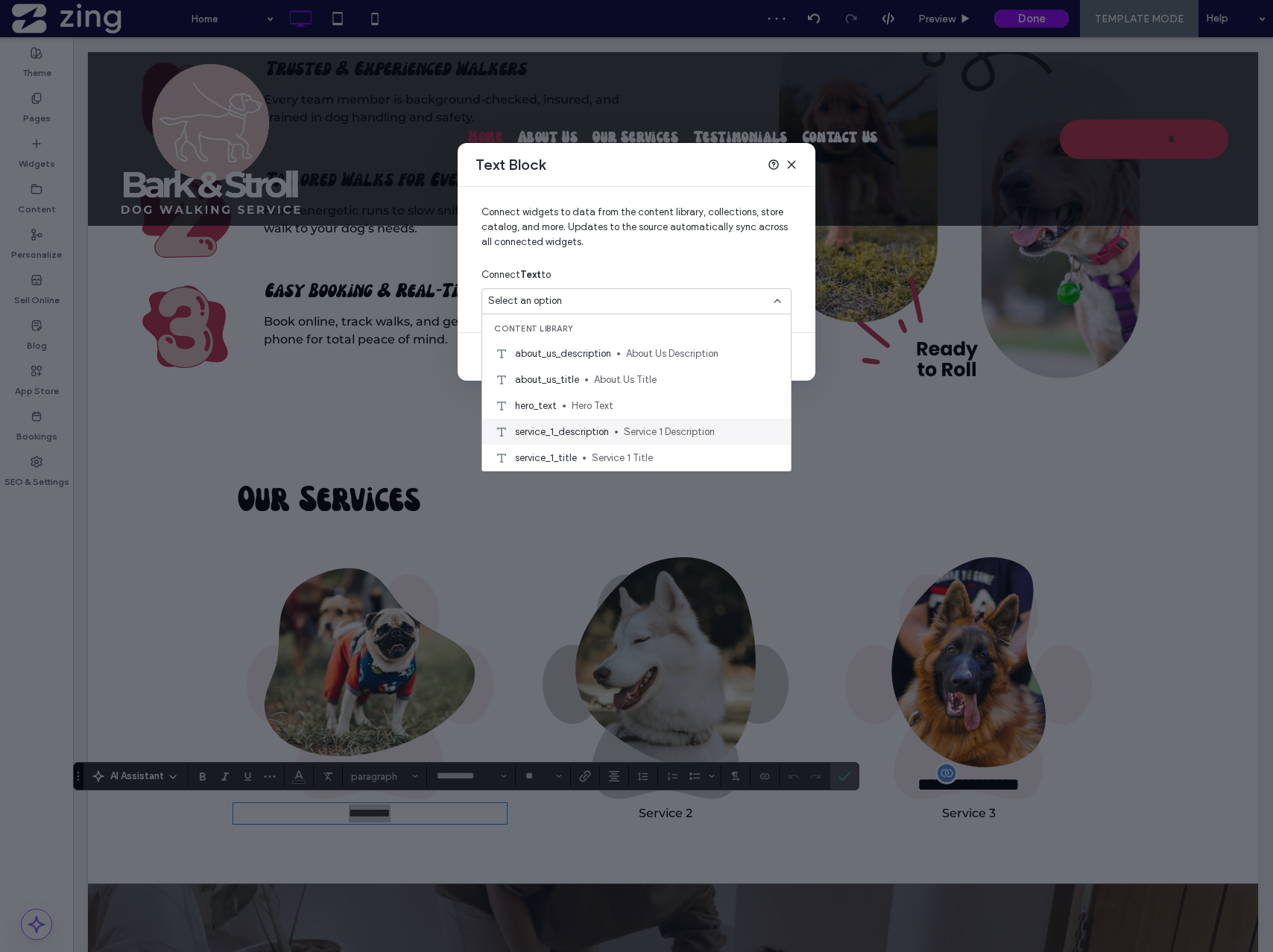
click at [637, 422] on div "service_1_description Service 1 Description" at bounding box center [636, 431] width 308 height 26
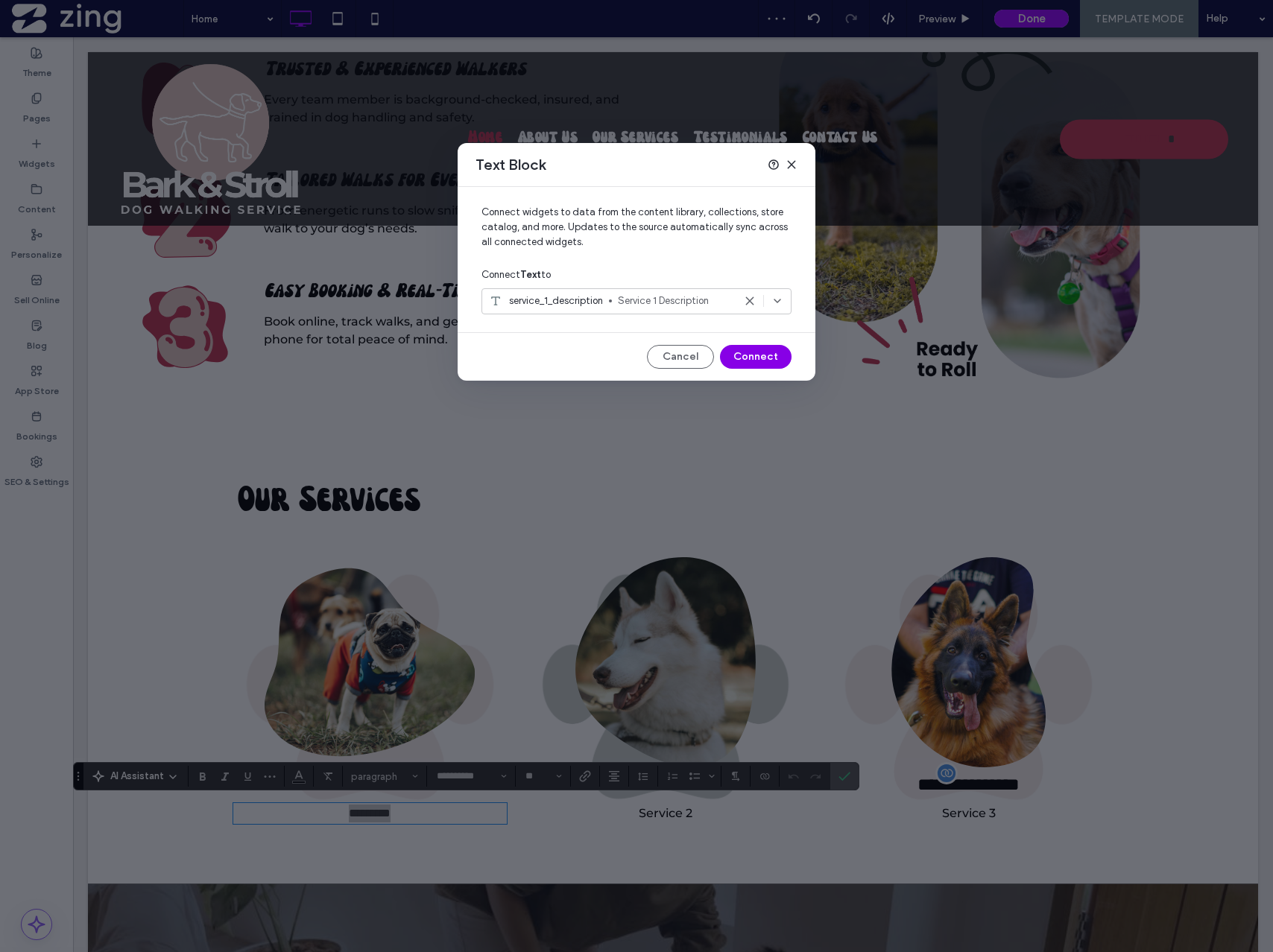
click at [763, 353] on button "Connect" at bounding box center [756, 356] width 72 height 24
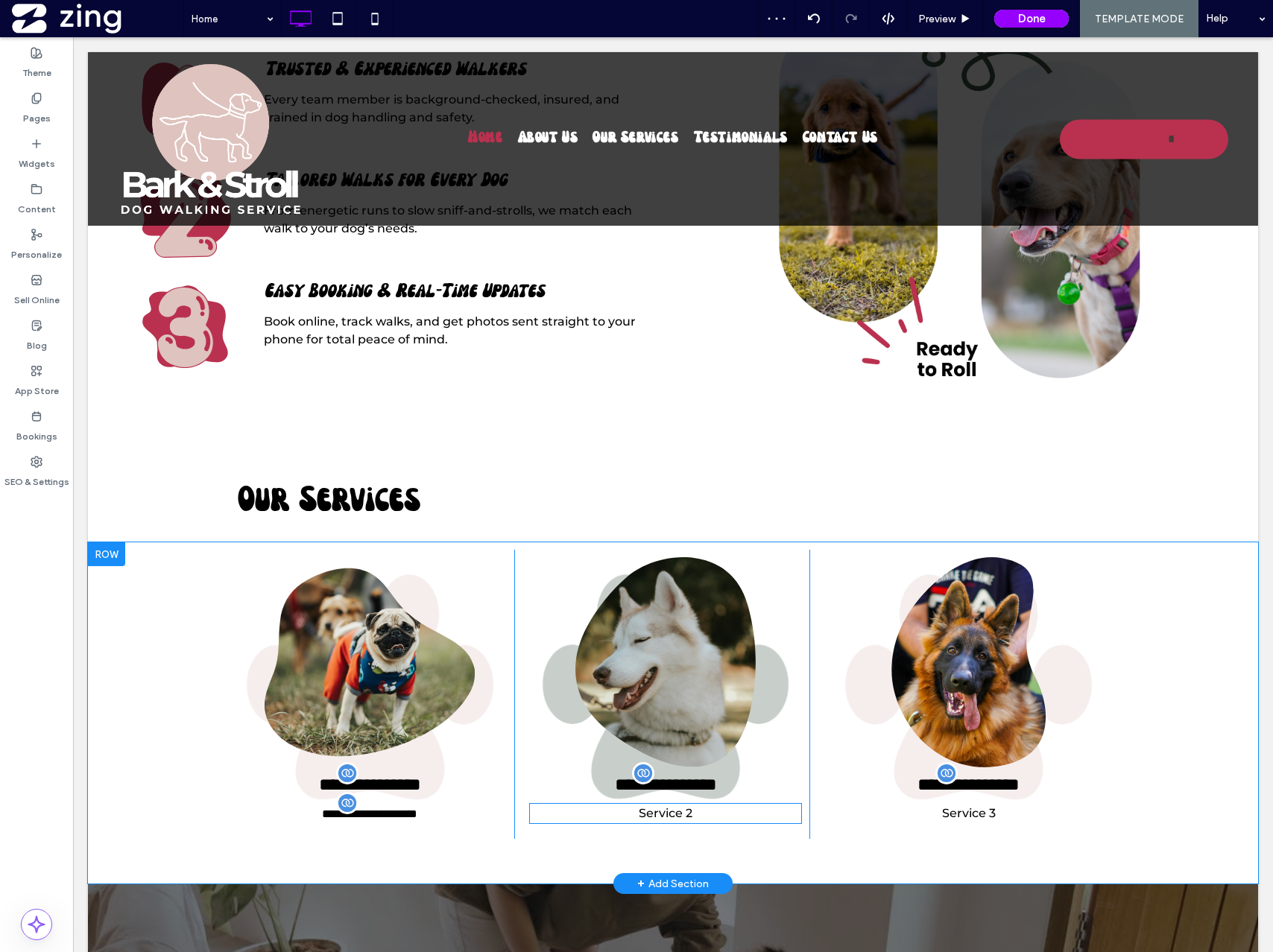
click at [662, 815] on span "Service 2" at bounding box center [665, 813] width 53 height 14
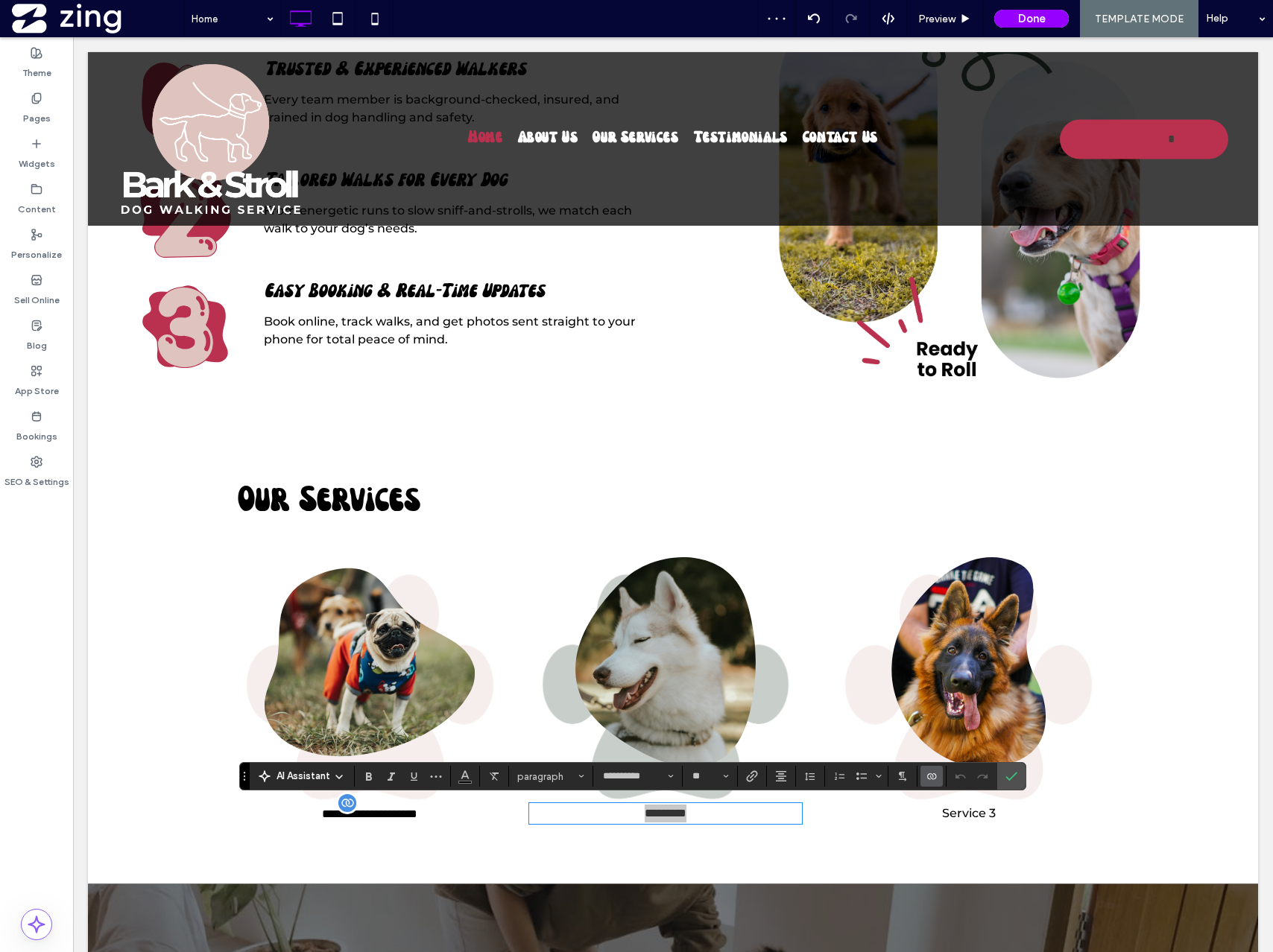
click at [930, 777] on icon "Connect To Data" at bounding box center [932, 776] width 12 height 12
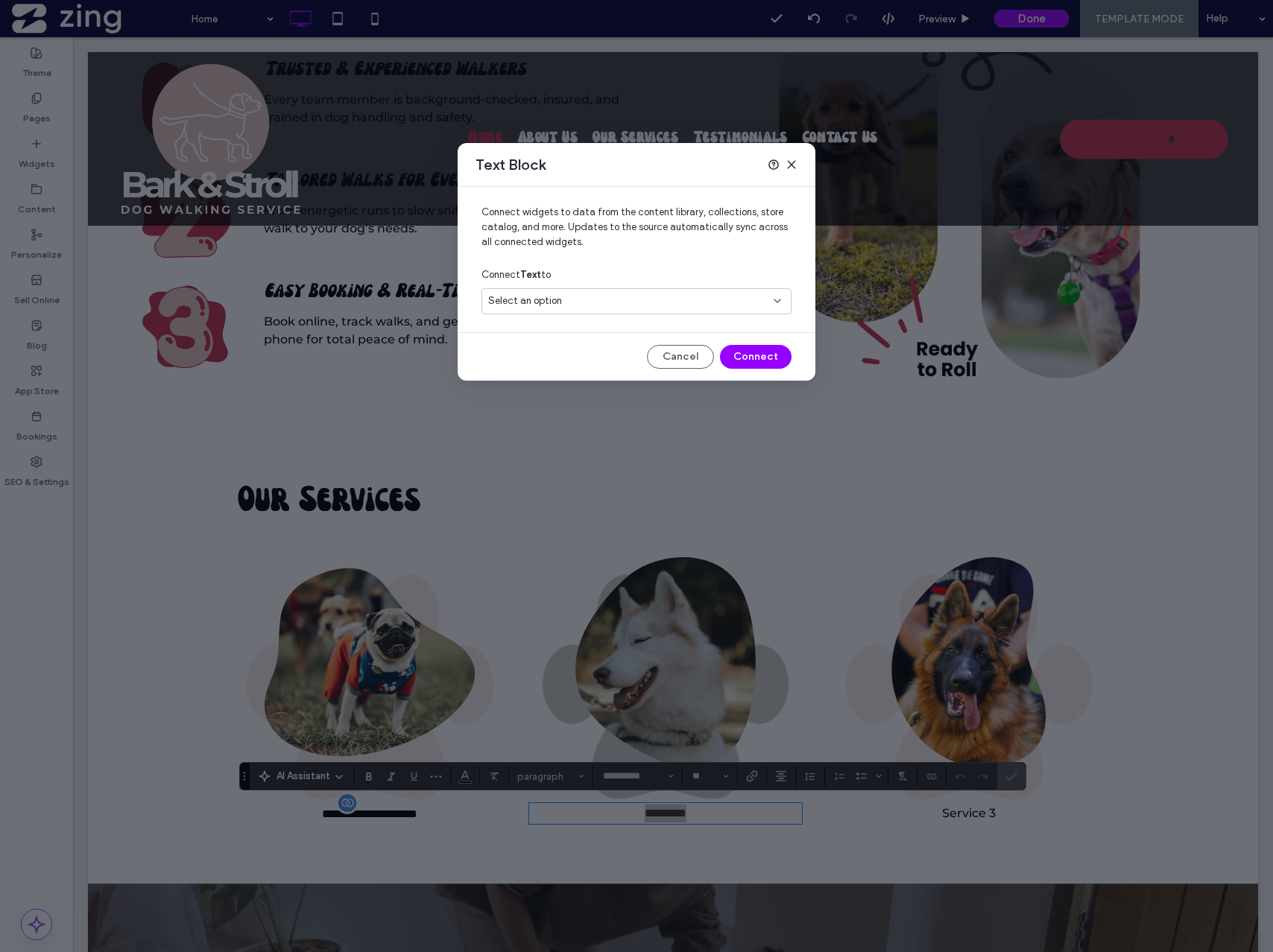
click at [637, 296] on div "Select an option" at bounding box center [627, 301] width 279 height 15
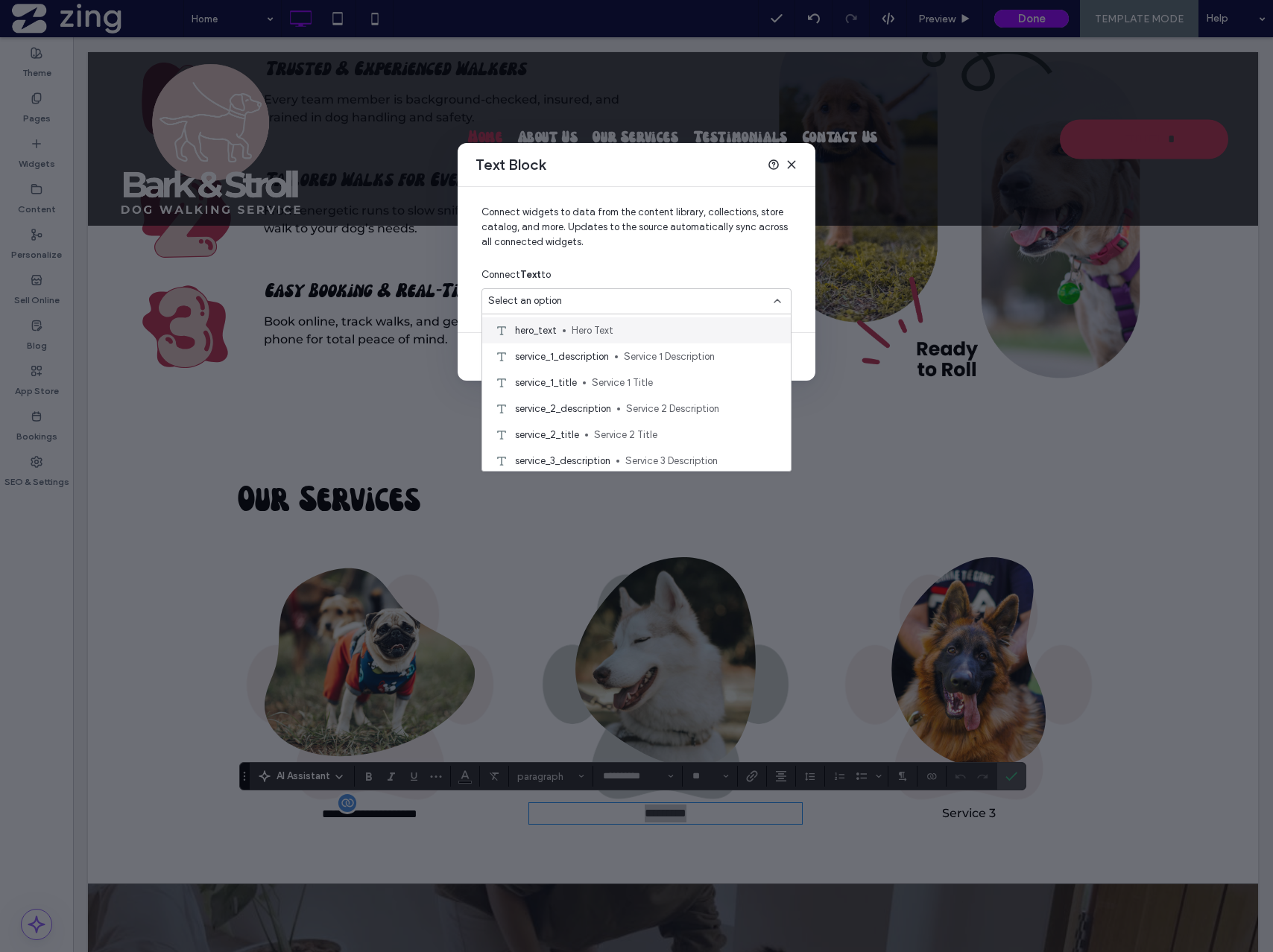
scroll to position [81, 0]
click at [630, 406] on span "Service 2 Description" at bounding box center [702, 403] width 153 height 15
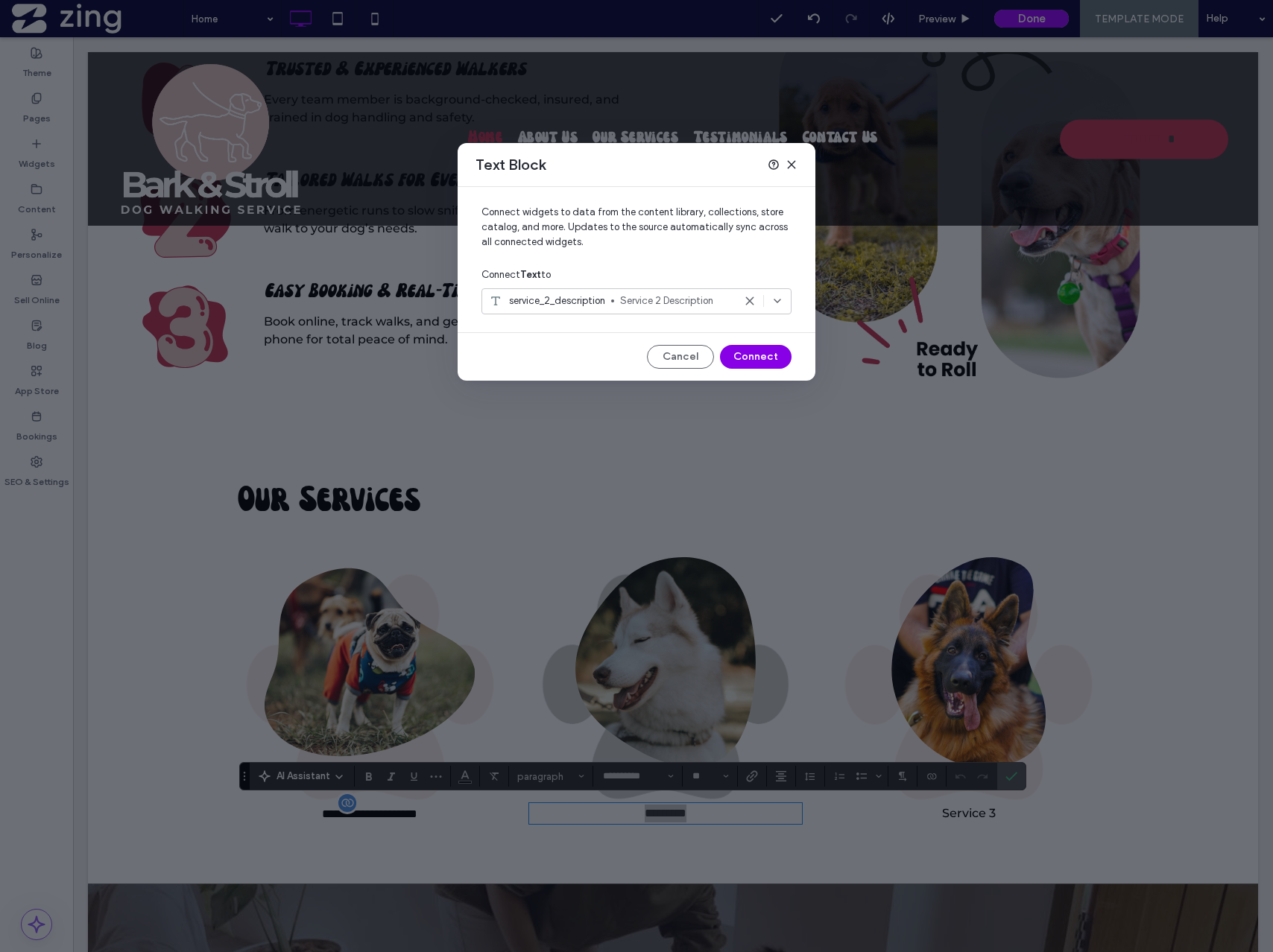
click at [770, 355] on button "Connect" at bounding box center [756, 356] width 72 height 24
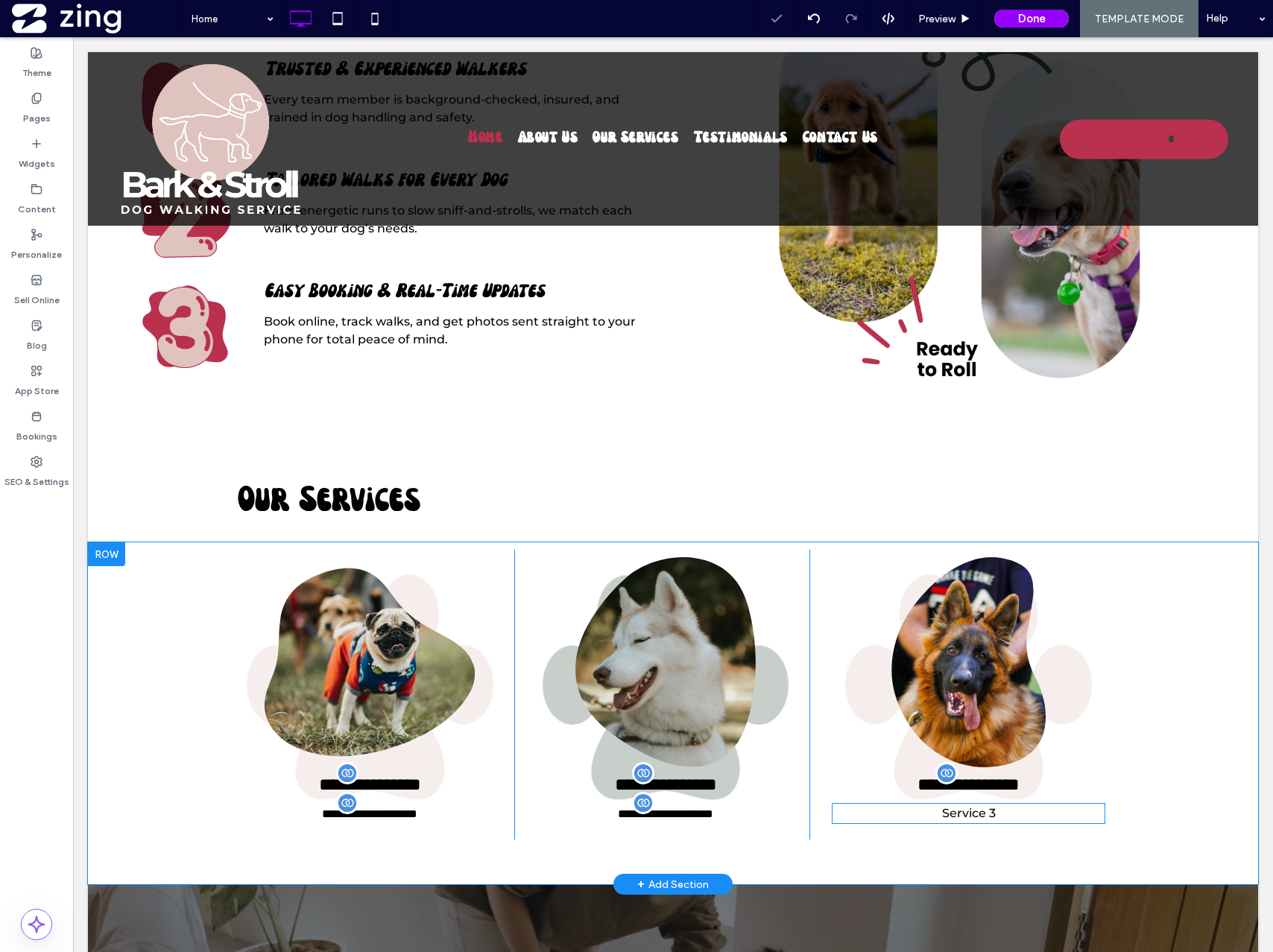
click at [991, 823] on div "**********" at bounding box center [968, 694] width 289 height 290
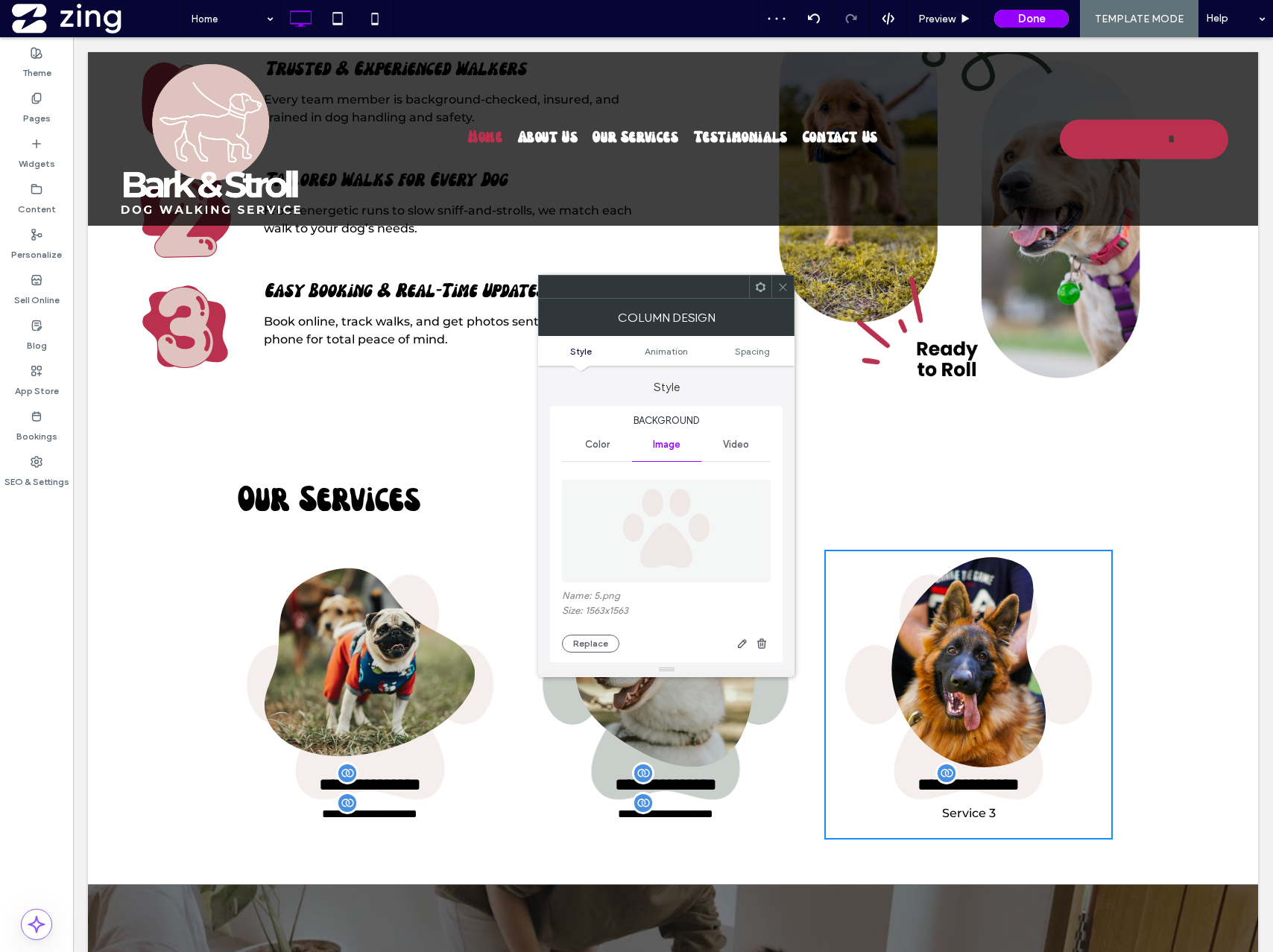
click at [781, 287] on icon at bounding box center [783, 287] width 11 height 11
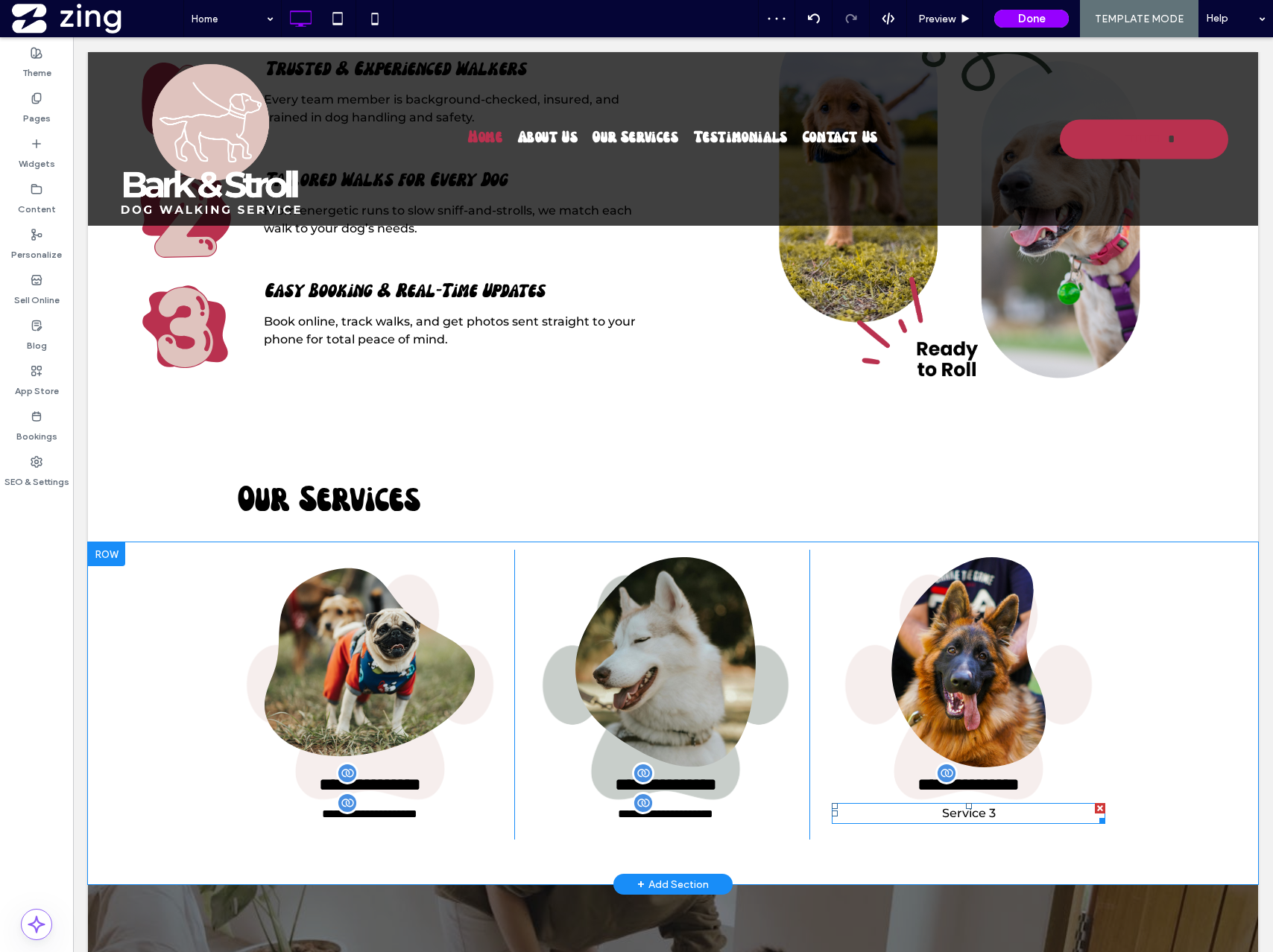
click at [984, 806] on span "Service 3" at bounding box center [968, 813] width 53 height 14
type input "**********"
type input "**"
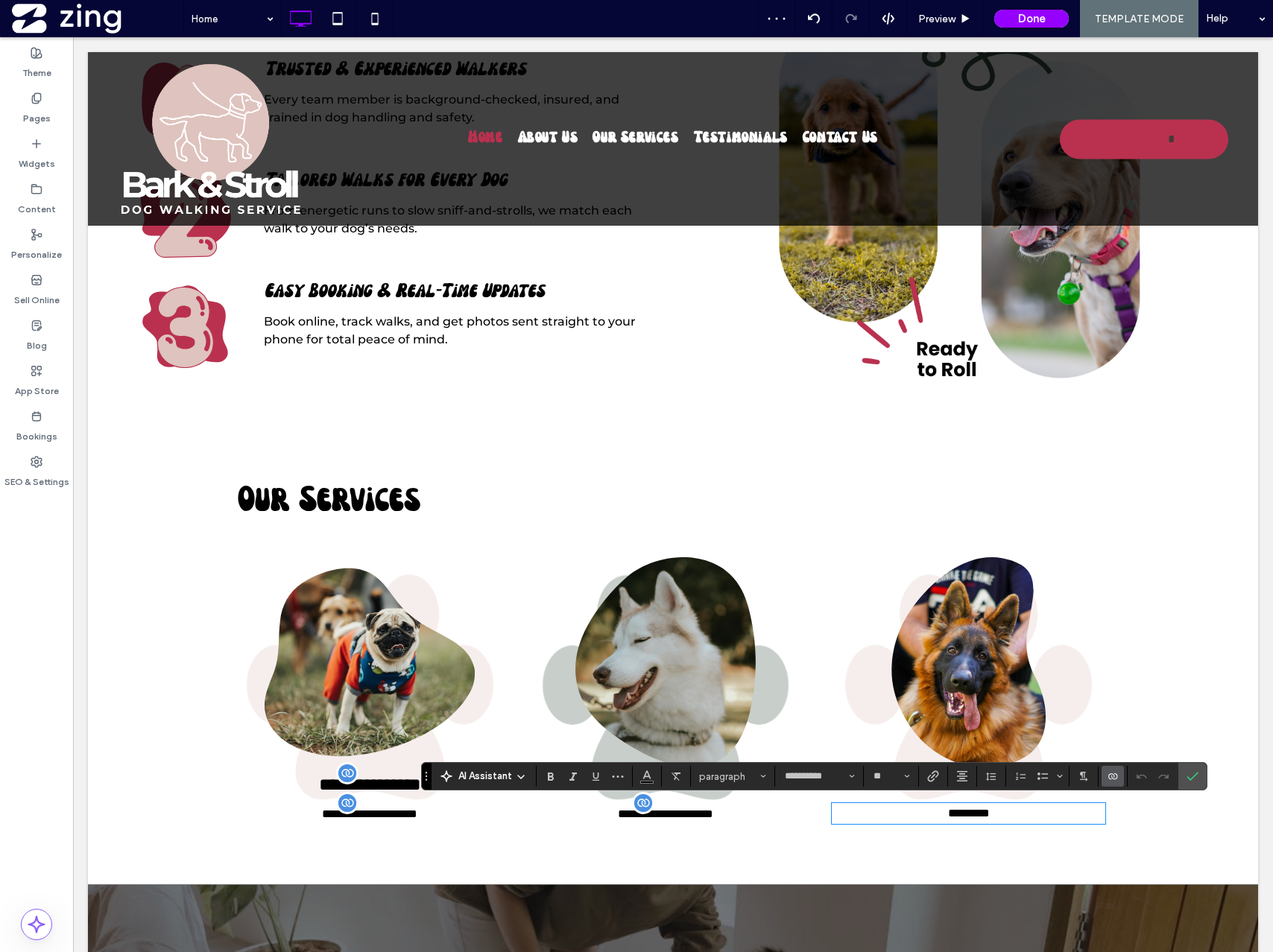
click at [1116, 775] on use "Connect To Data" at bounding box center [1113, 776] width 9 height 6
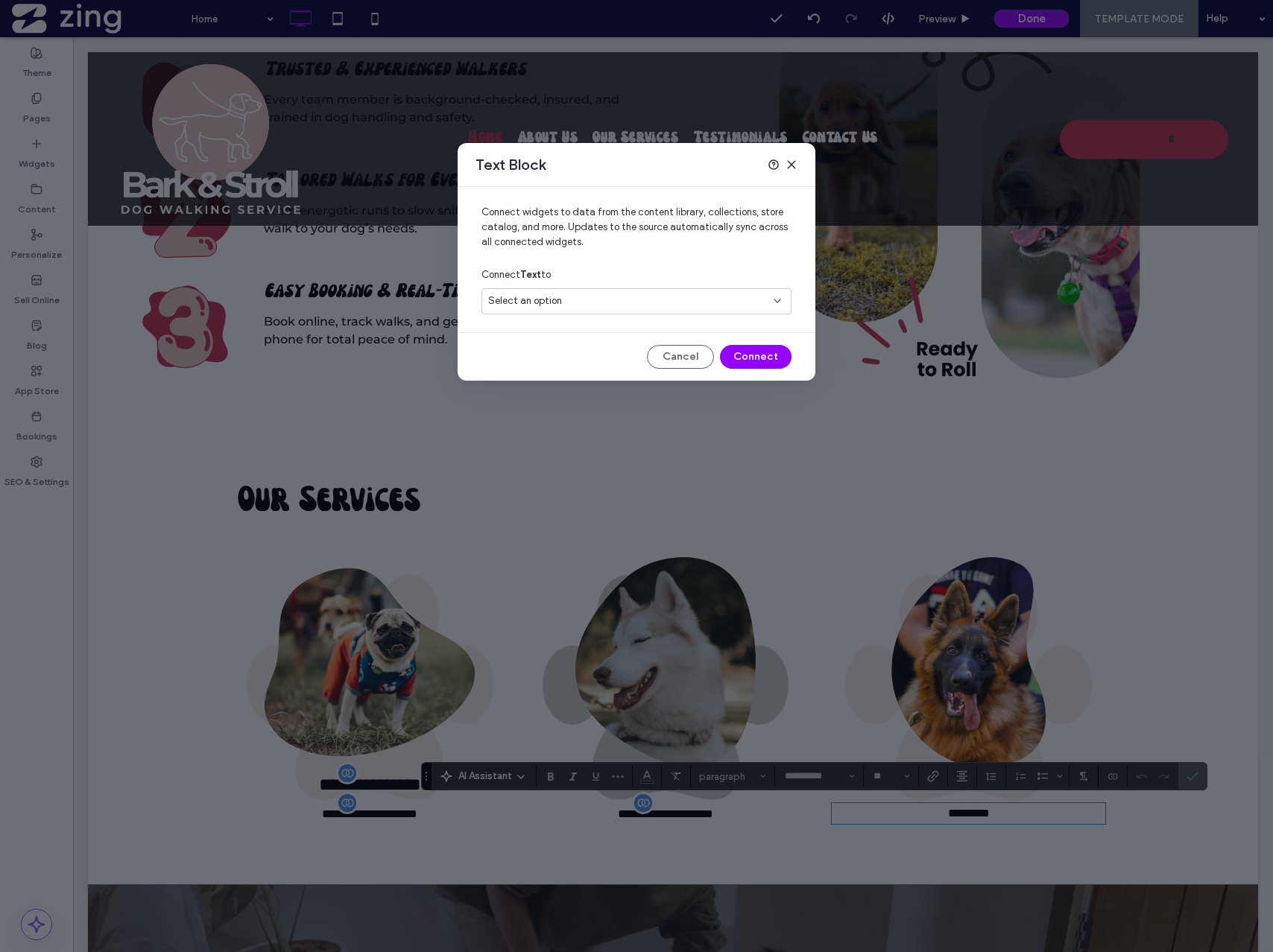
click at [610, 294] on div "Select an option" at bounding box center [627, 301] width 279 height 15
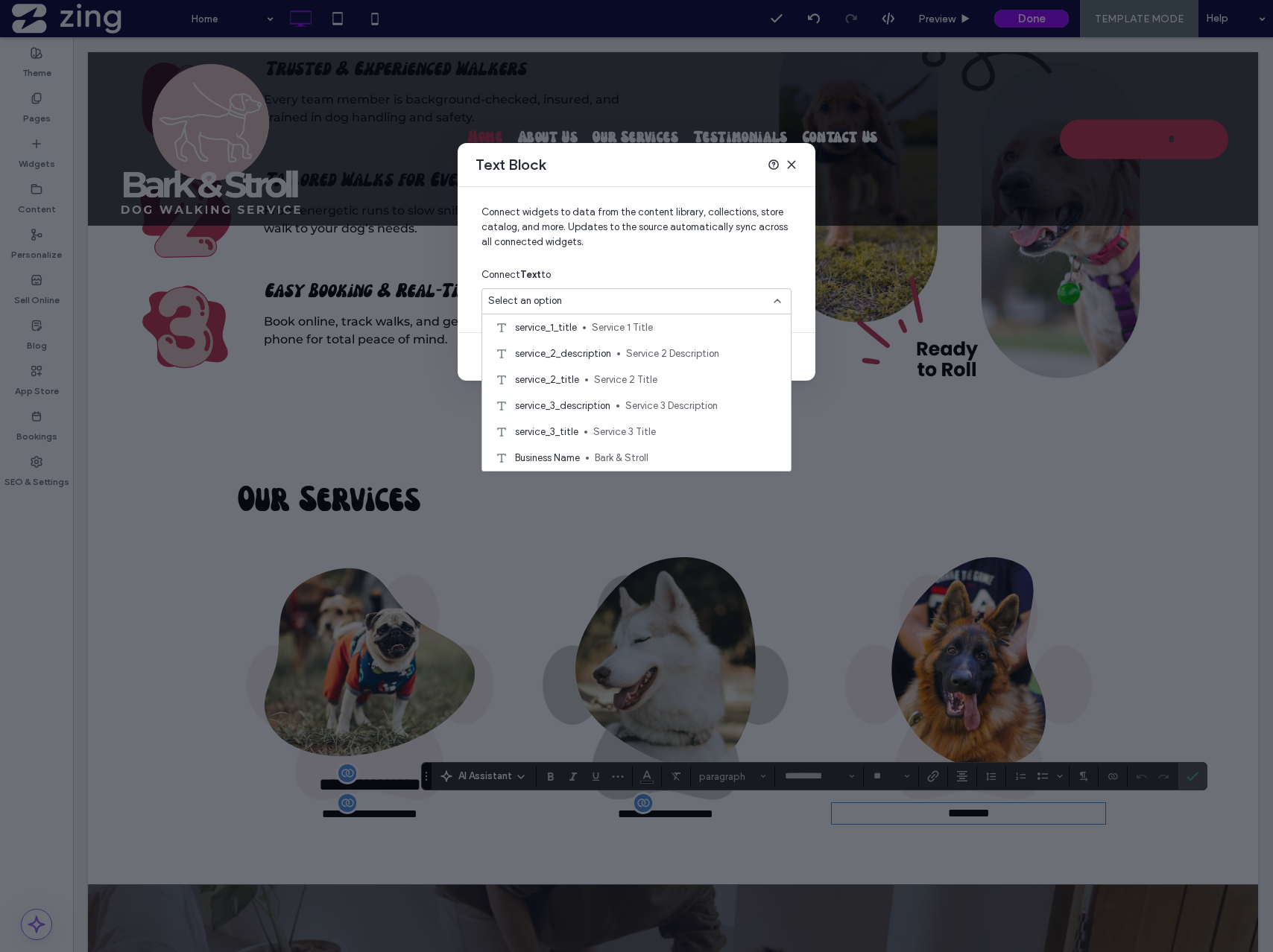
scroll to position [148, 0]
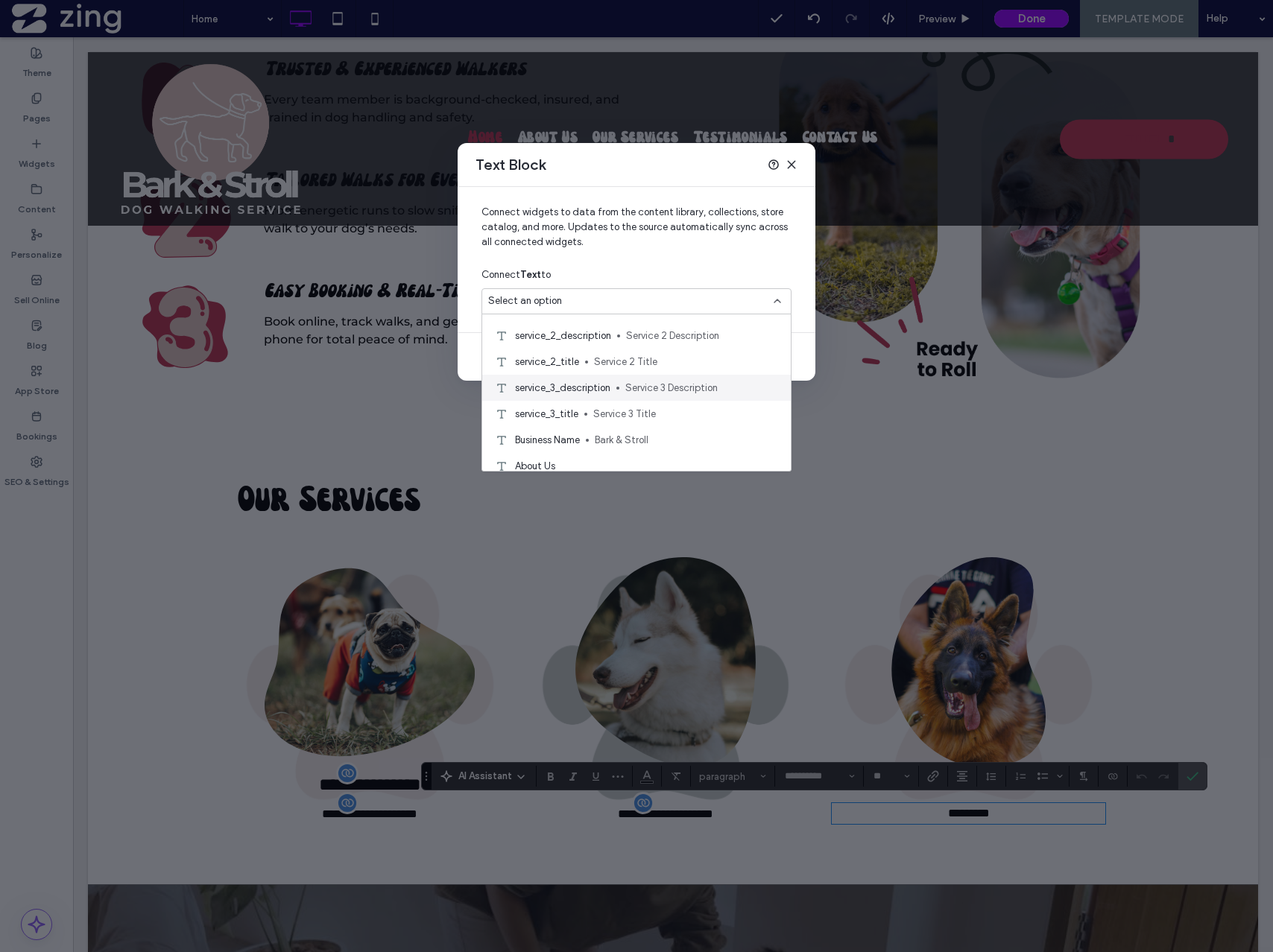
click at [617, 392] on div "service_3_description Service 3 Description" at bounding box center [636, 387] width 308 height 26
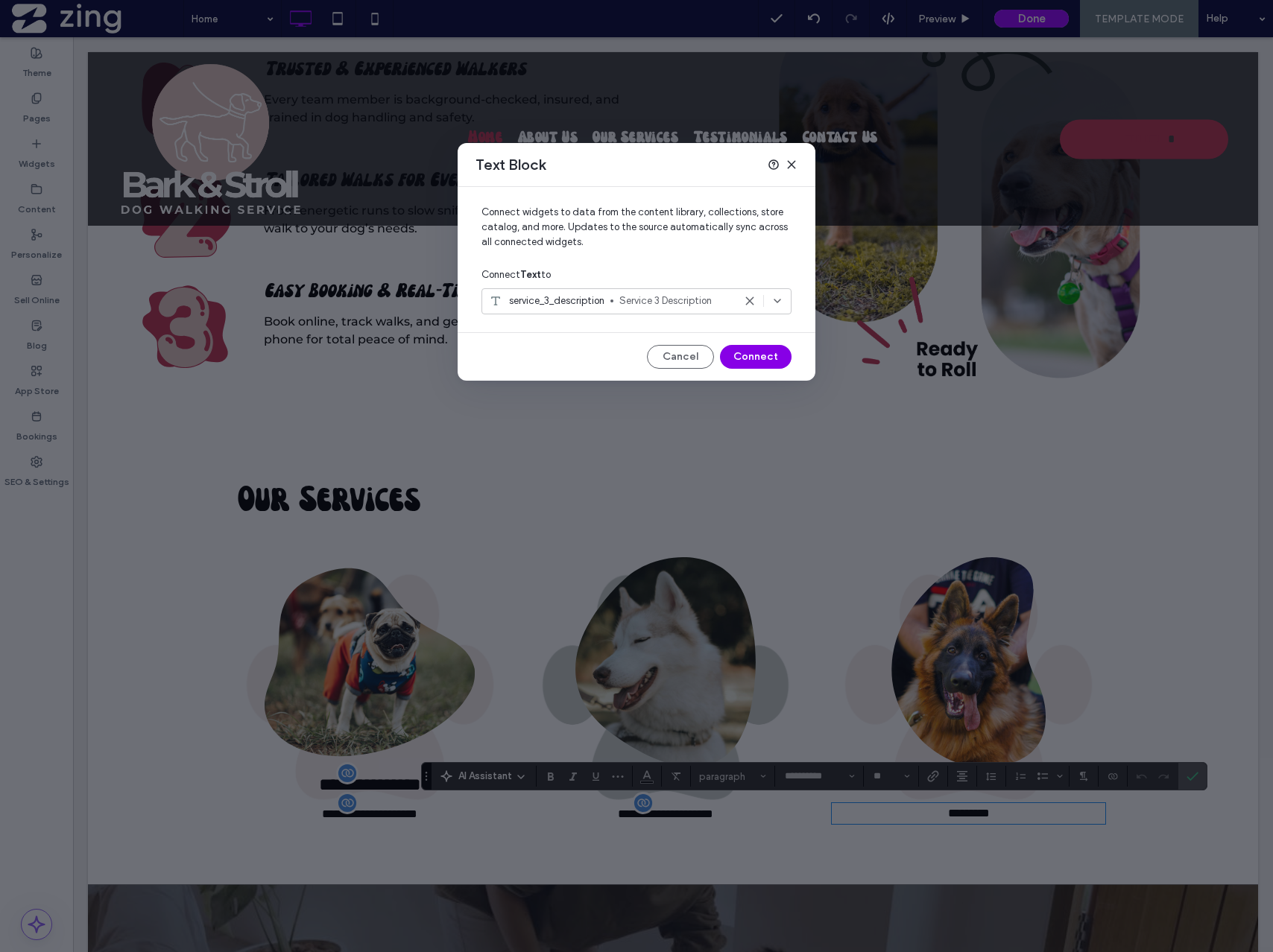
click at [761, 358] on button "Connect" at bounding box center [756, 356] width 72 height 24
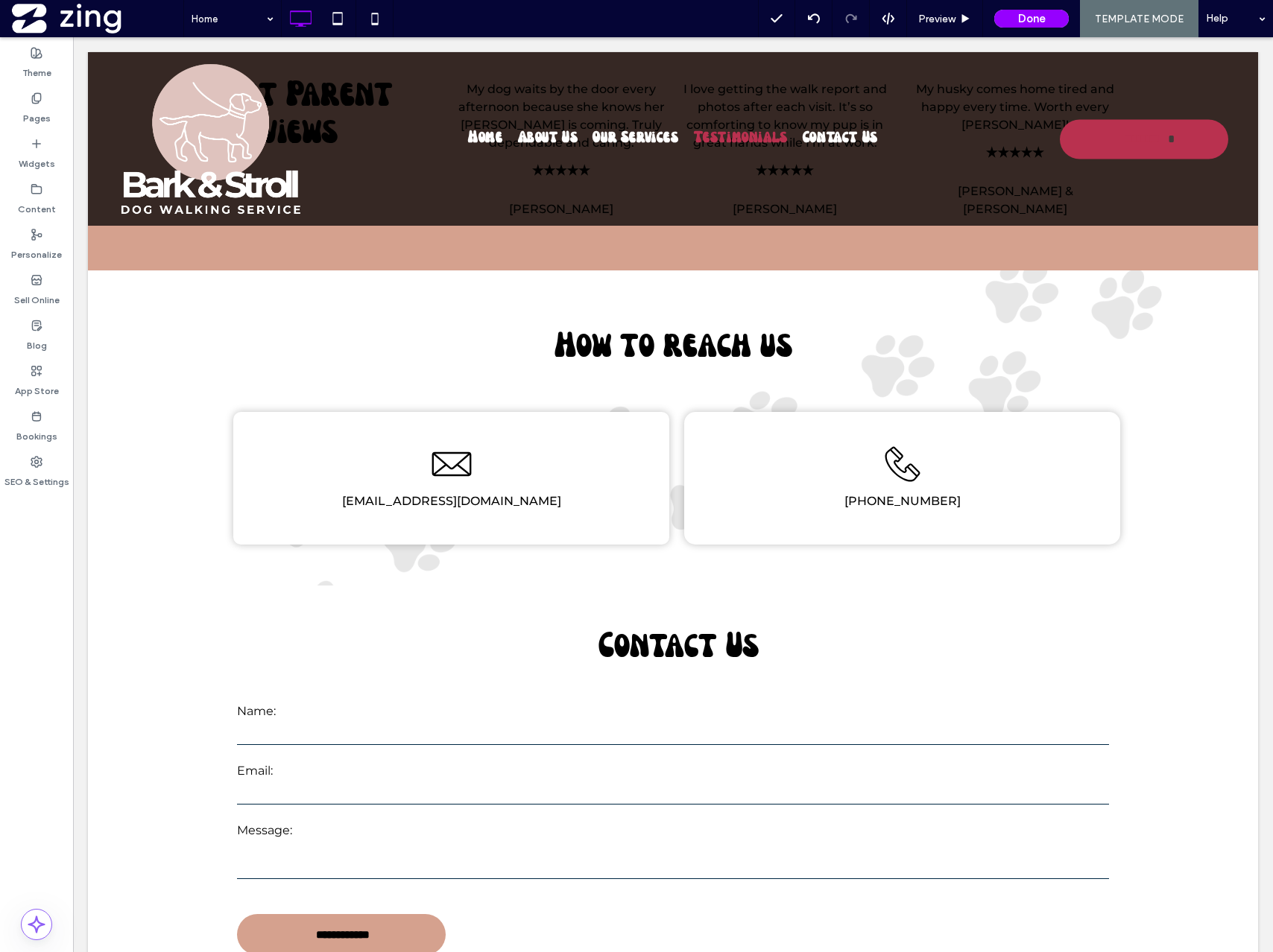
scroll to position [2442, 0]
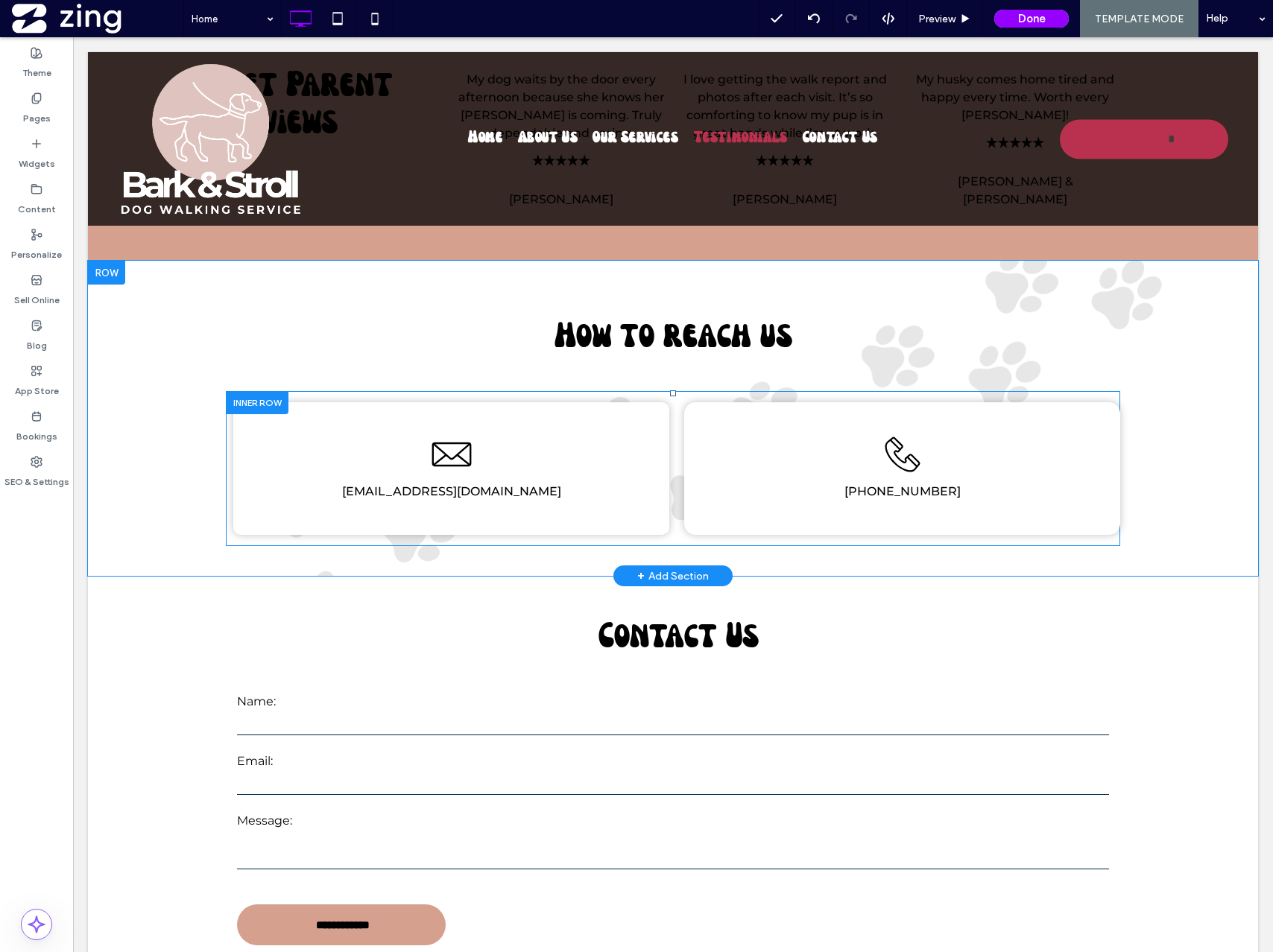
click at [472, 499] on div "sales@zing-work.com Click To Paste" at bounding box center [451, 469] width 436 height 132
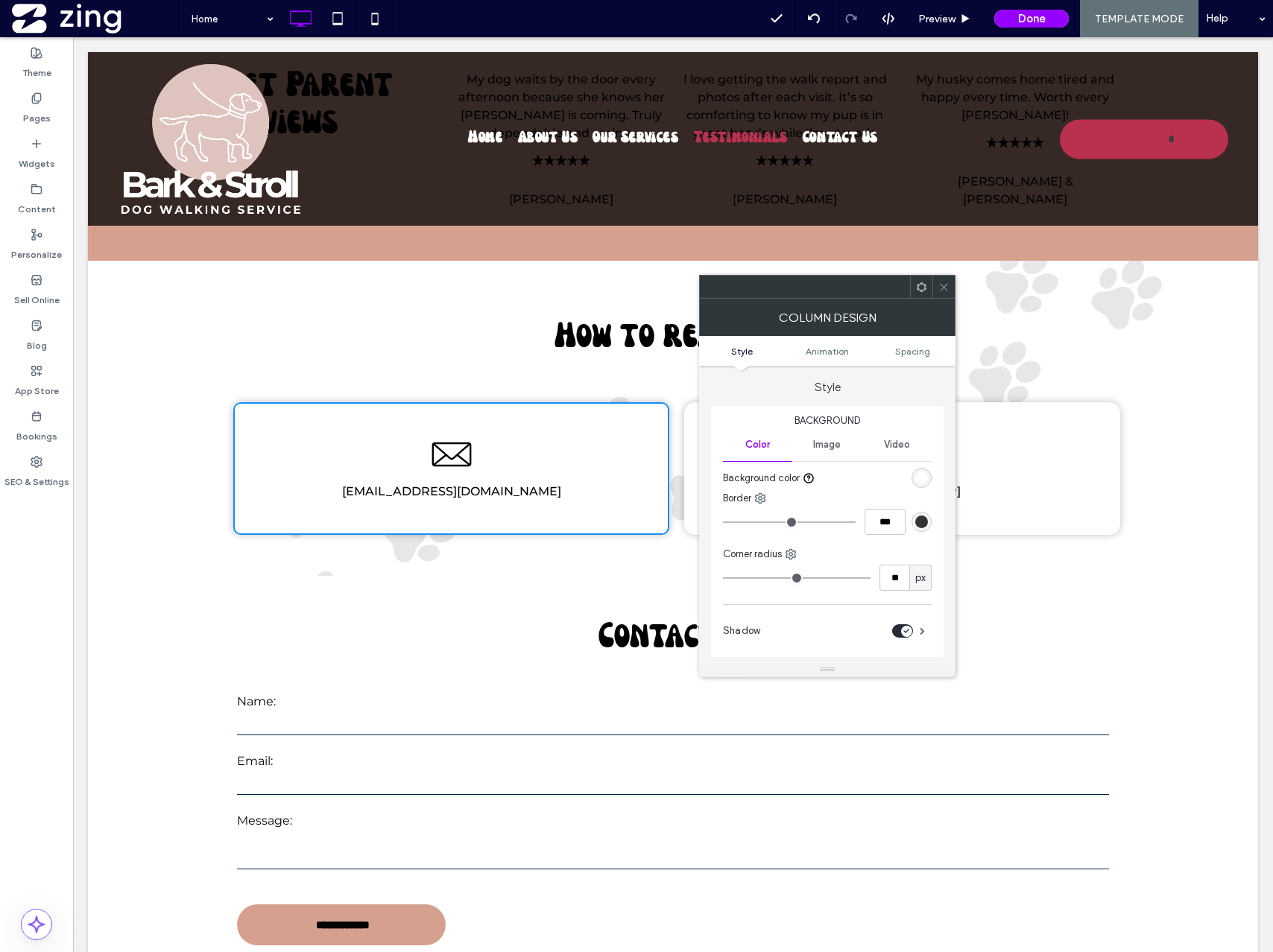
click at [946, 291] on icon at bounding box center [943, 287] width 11 height 11
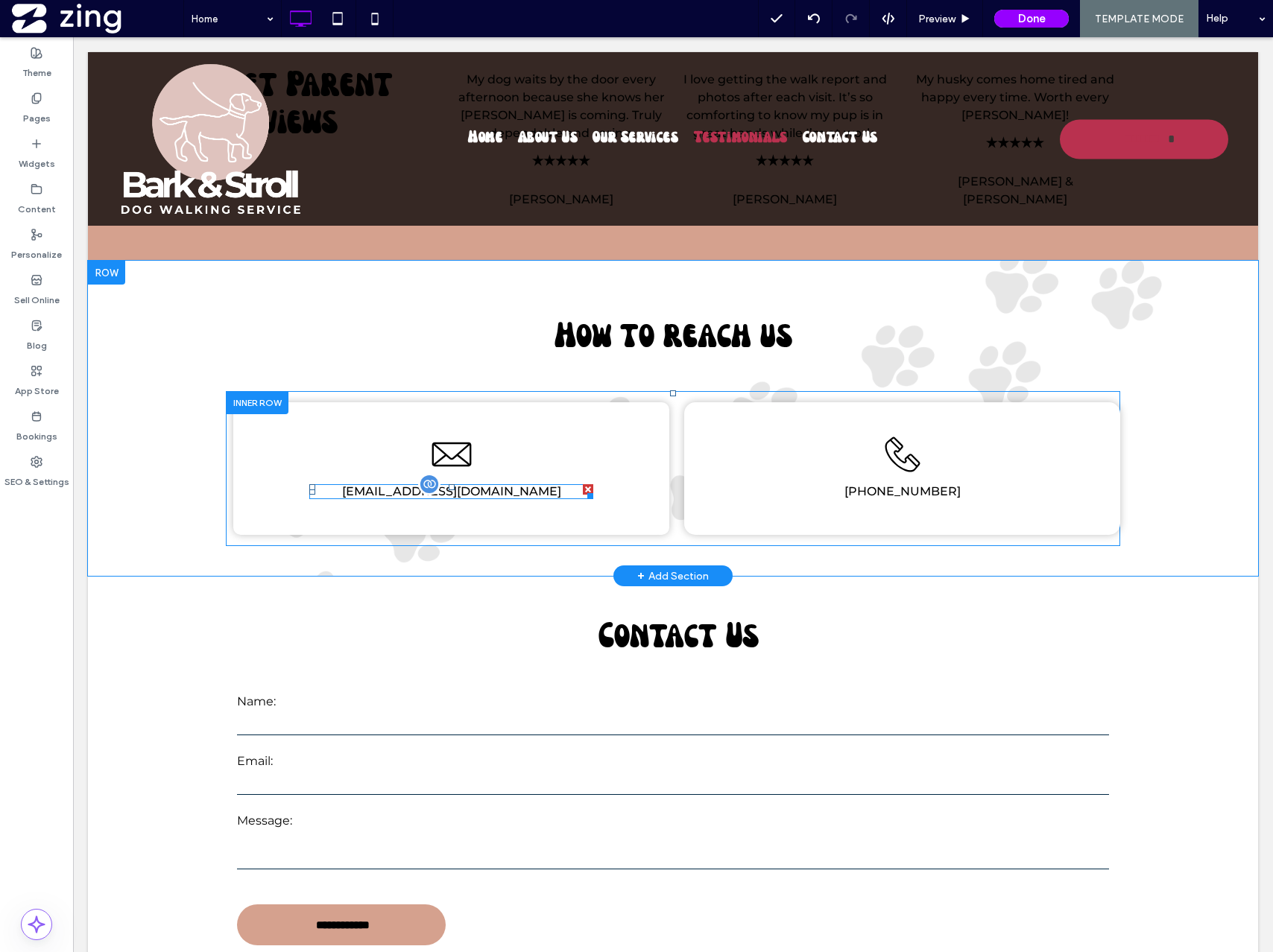
click at [459, 484] on span "sales@zing-work.com" at bounding box center [451, 491] width 219 height 14
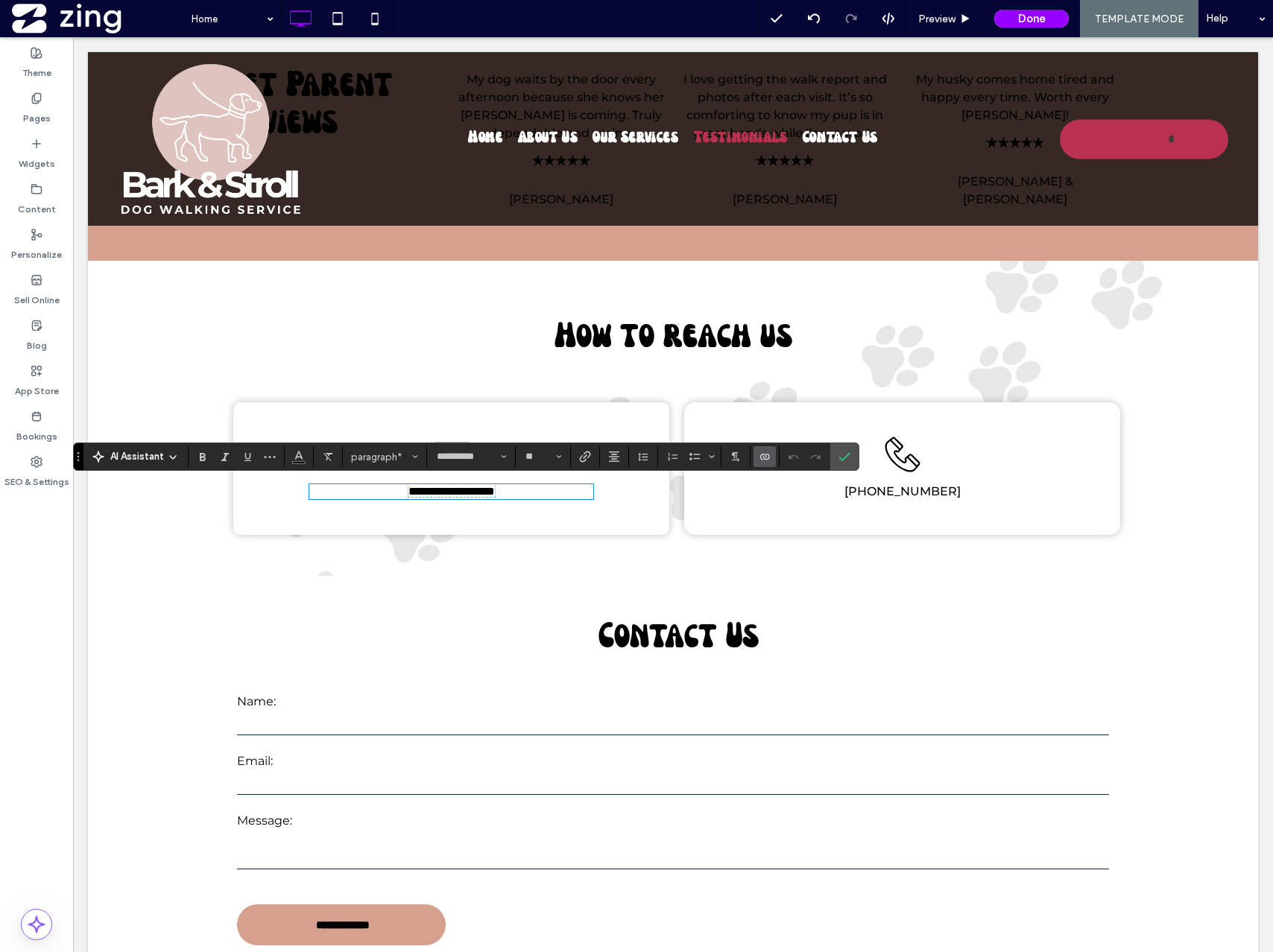
click at [764, 458] on use "Connect To Data" at bounding box center [765, 457] width 9 height 6
click at [834, 361] on span "Change Connection" at bounding box center [810, 363] width 88 height 15
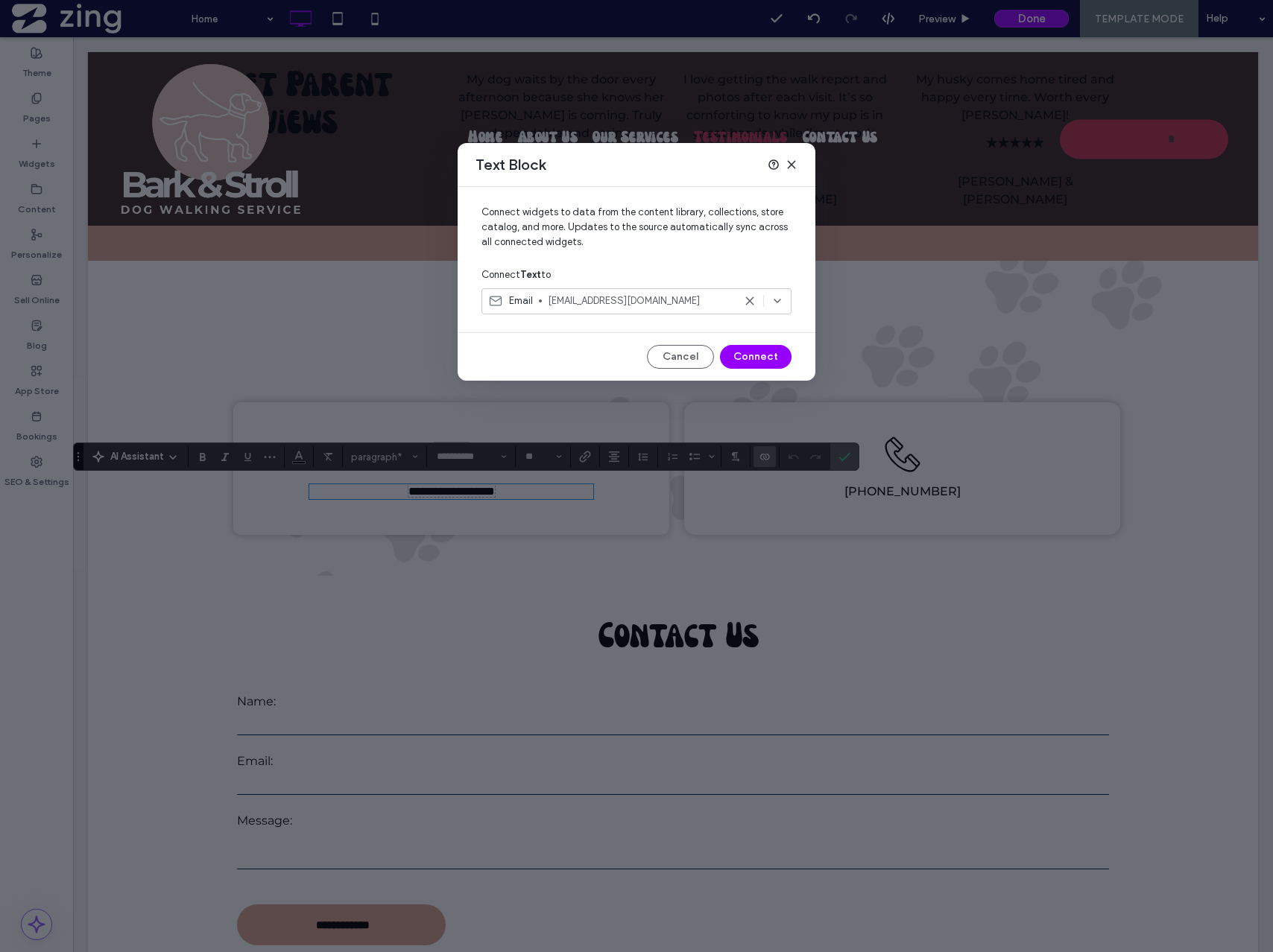
click at [799, 165] on div "Text Block" at bounding box center [636, 165] width 358 height 44
click at [794, 164] on icon at bounding box center [792, 165] width 12 height 12
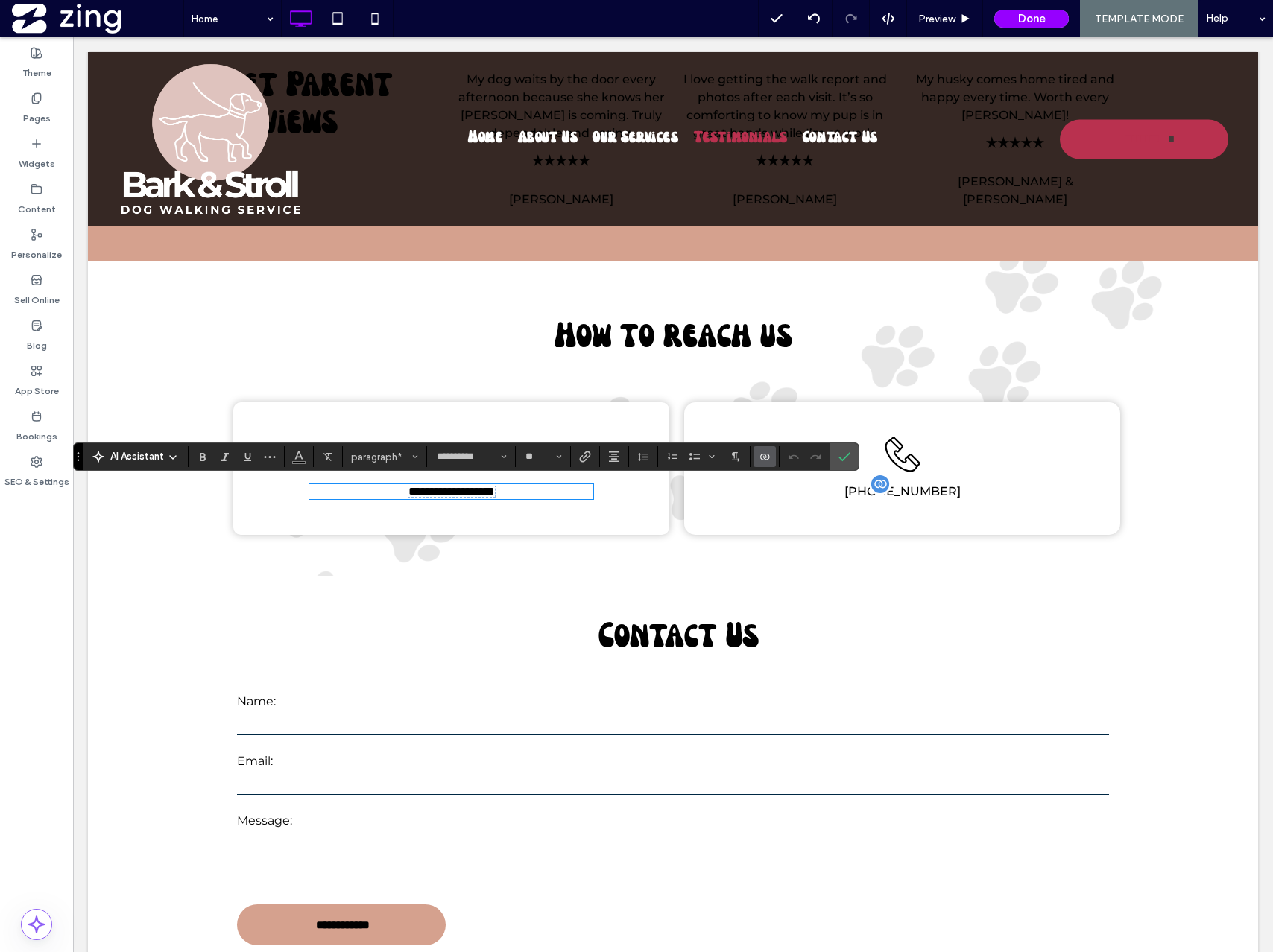
click at [904, 494] on span "+1 888-716-1113" at bounding box center [902, 491] width 116 height 14
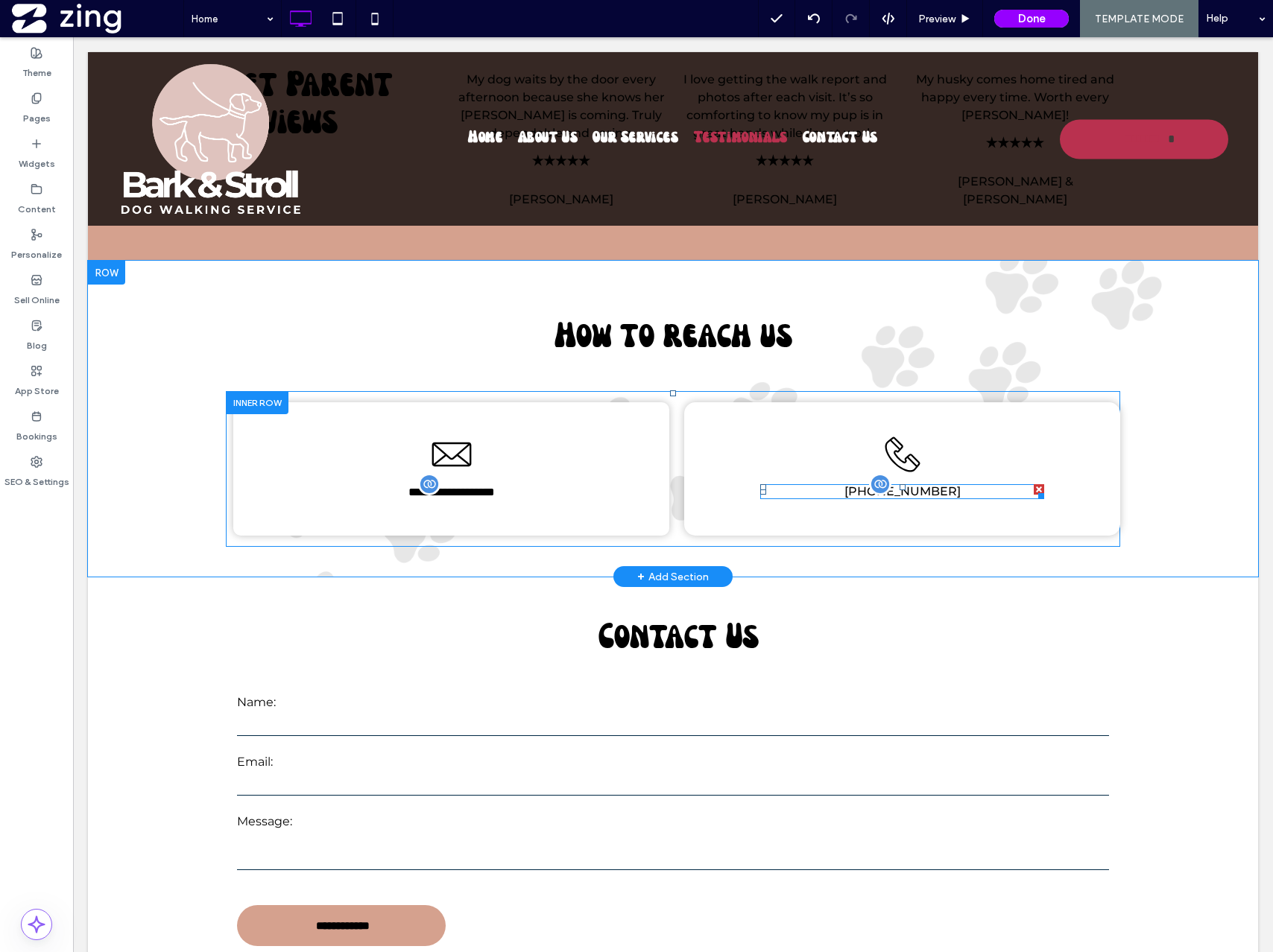
click at [922, 486] on span "+1 888-716-1113" at bounding box center [902, 491] width 116 height 14
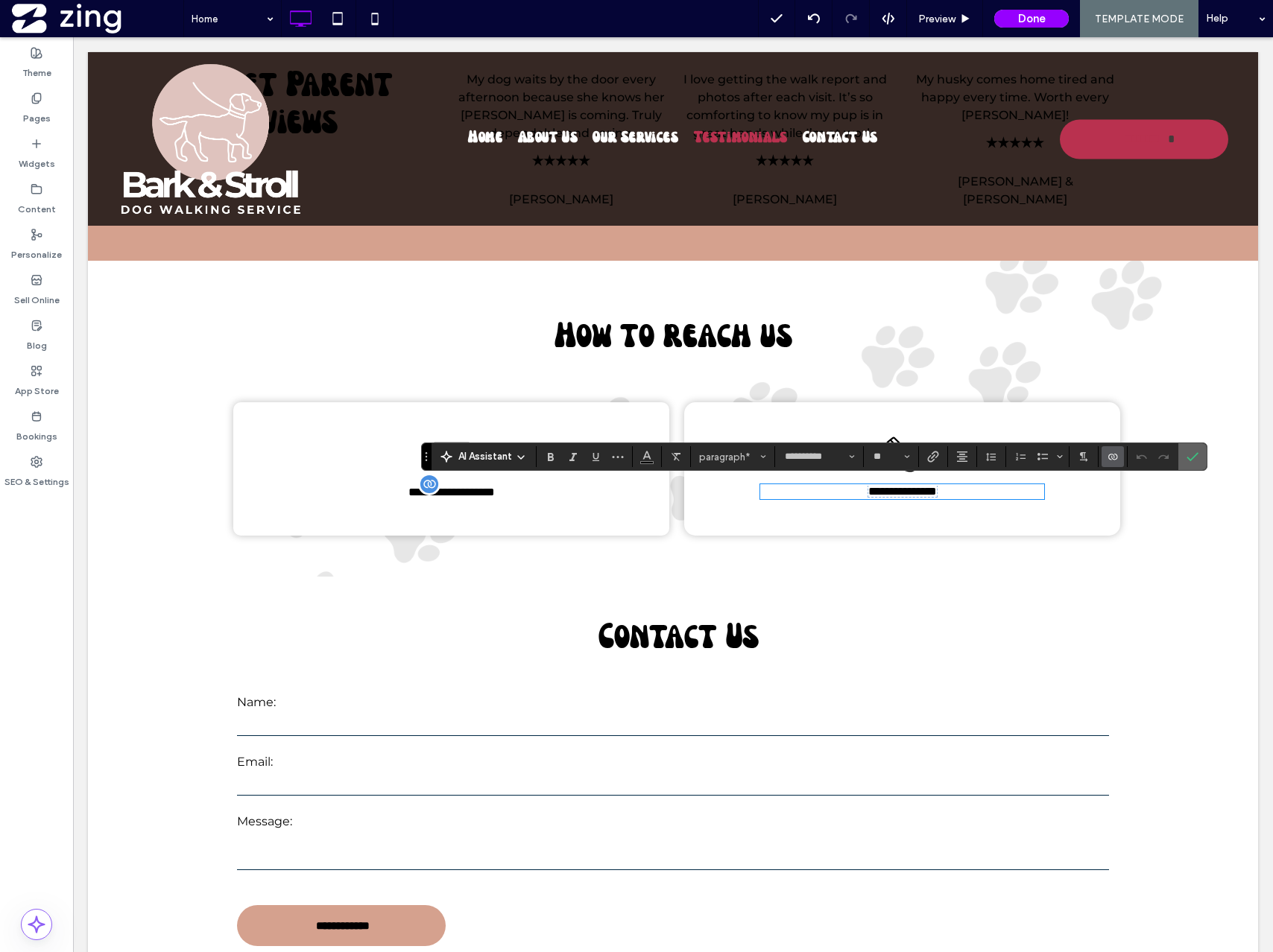
drag, startPoint x: 1197, startPoint y: 455, endPoint x: 973, endPoint y: 461, distance: 224.1
click at [1197, 455] on icon "Confirm" at bounding box center [1192, 457] width 12 height 12
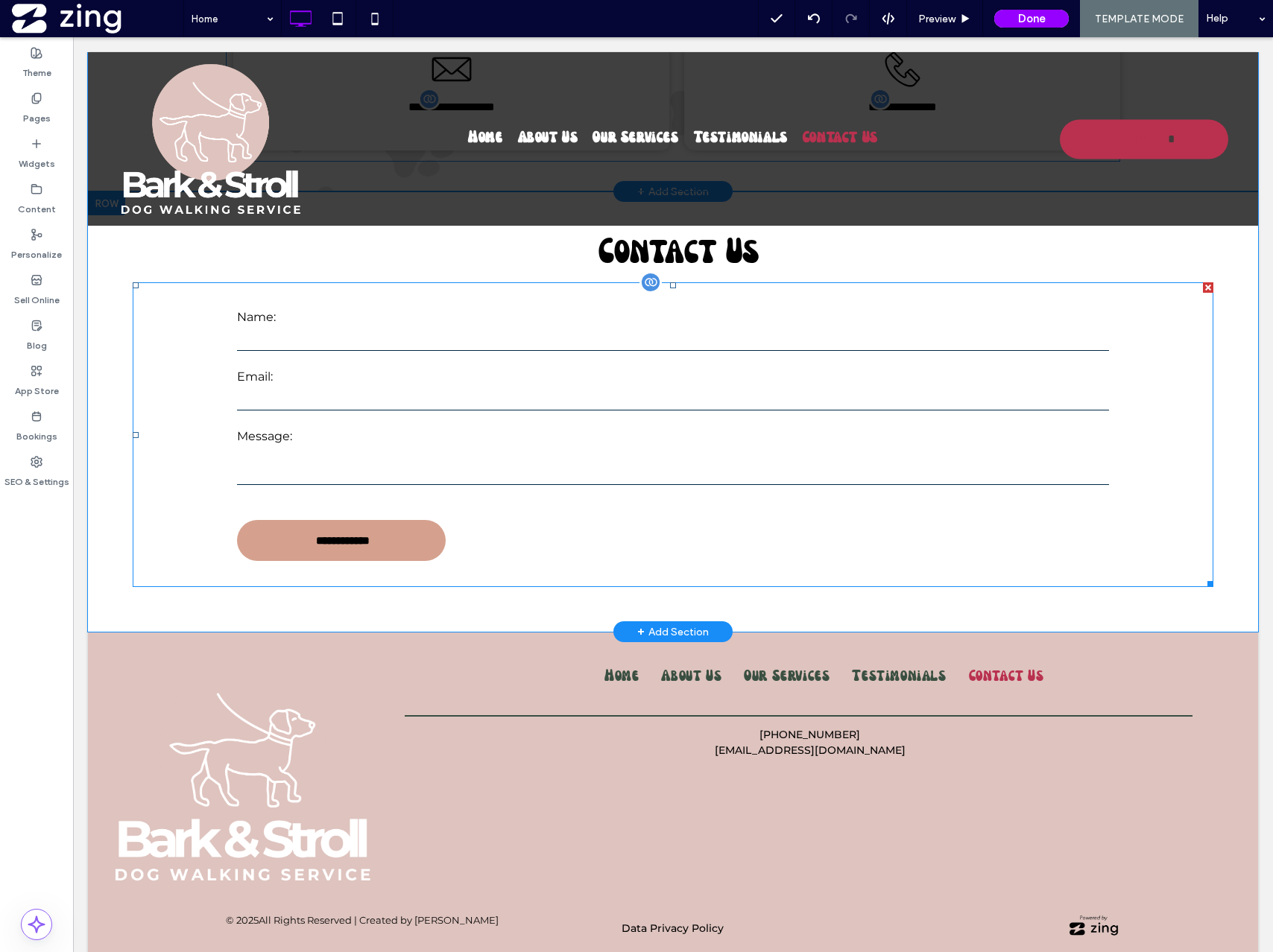
scroll to position [2842, 0]
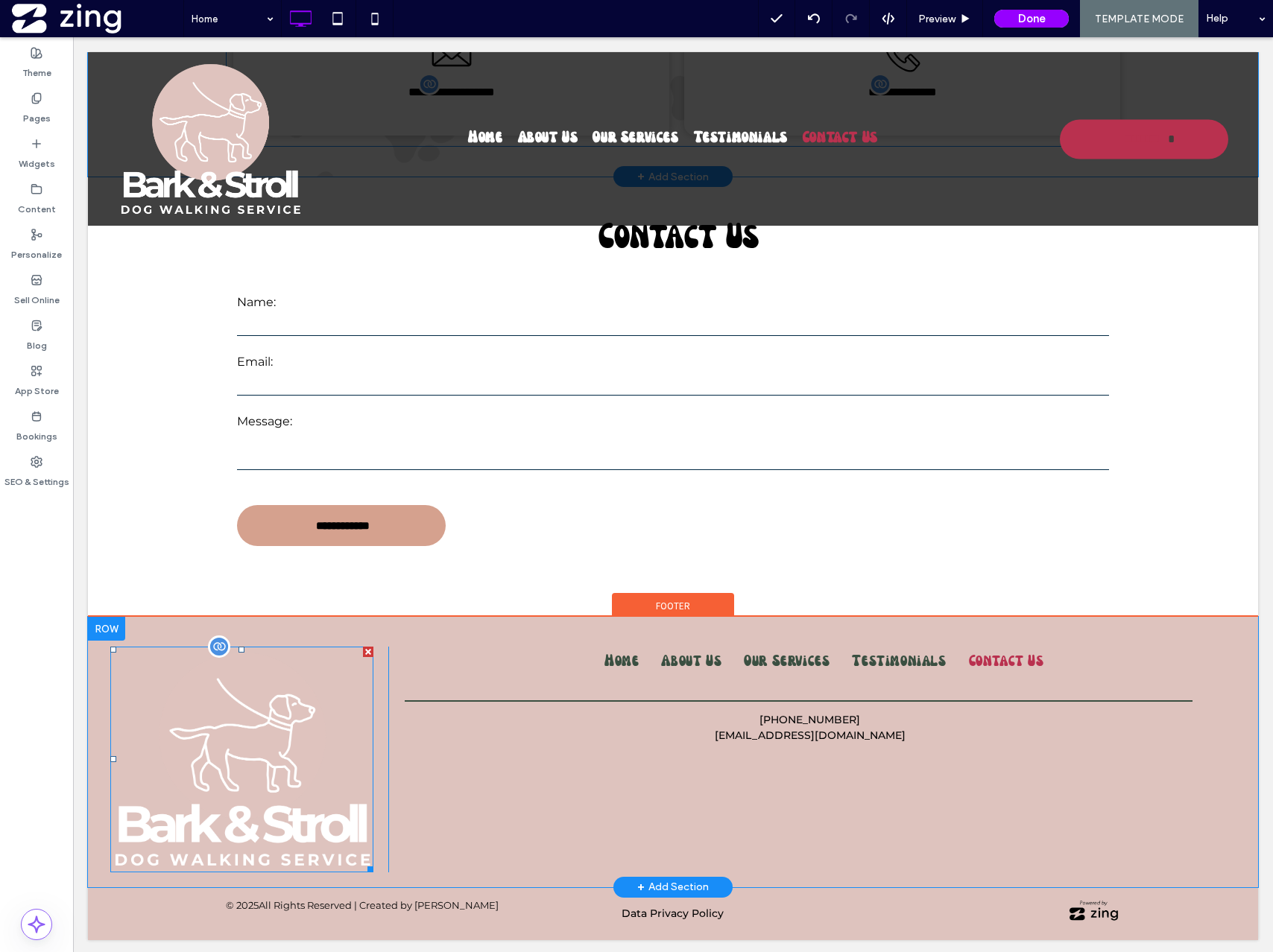
click at [228, 793] on img at bounding box center [242, 759] width 263 height 226
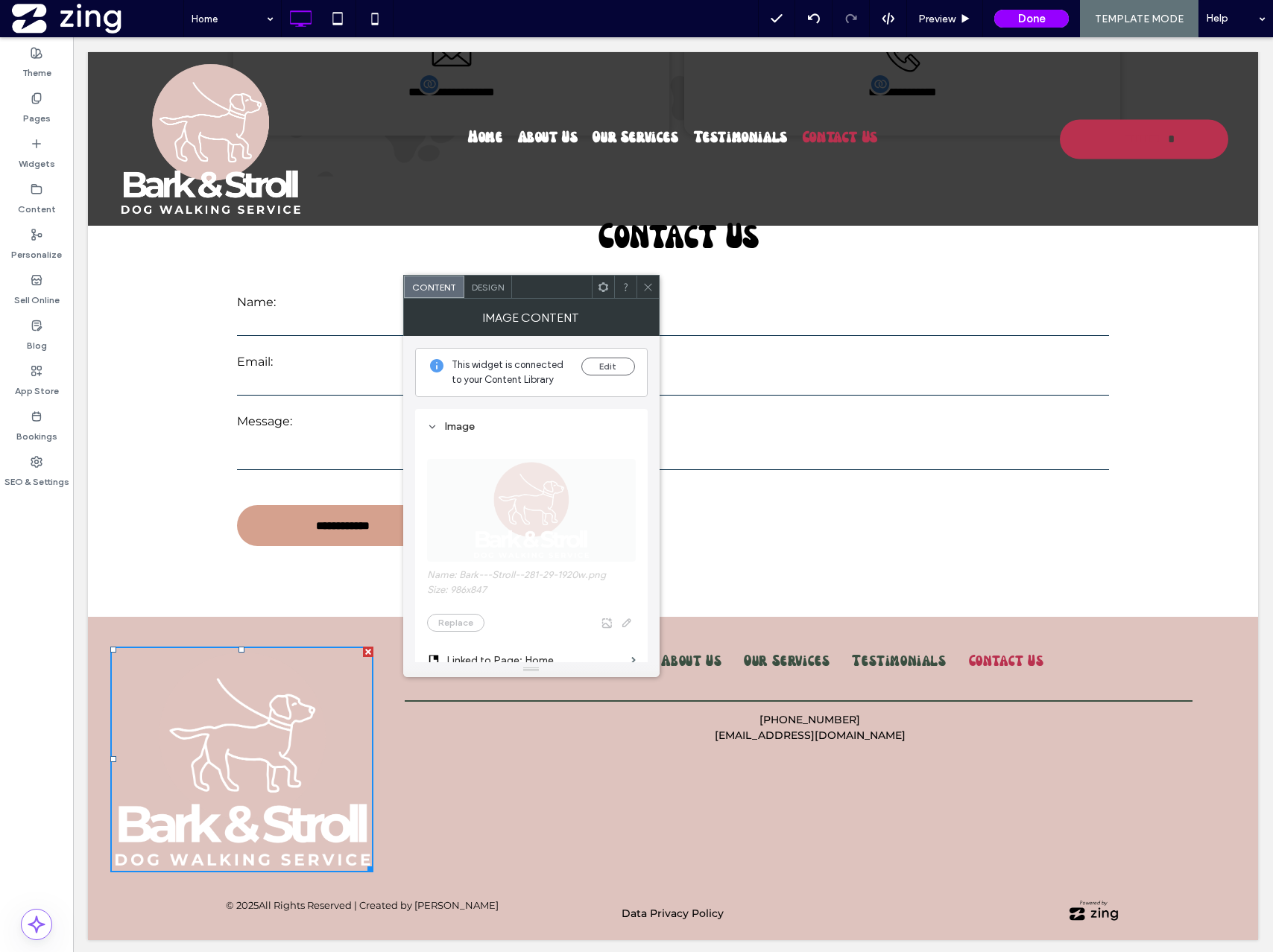
click at [648, 287] on use at bounding box center [648, 287] width 8 height 8
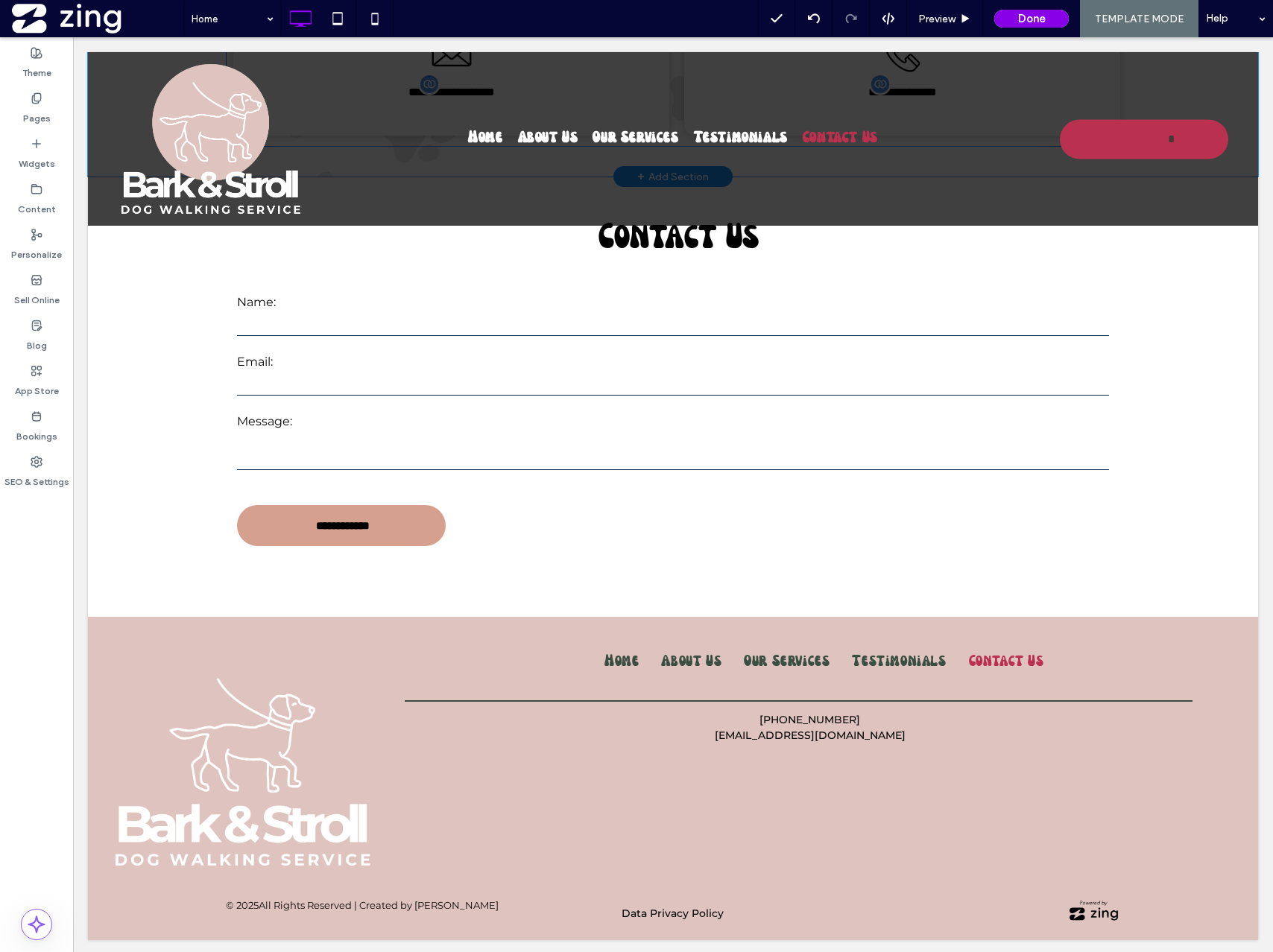
click at [1022, 18] on button "Done" at bounding box center [1032, 18] width 75 height 18
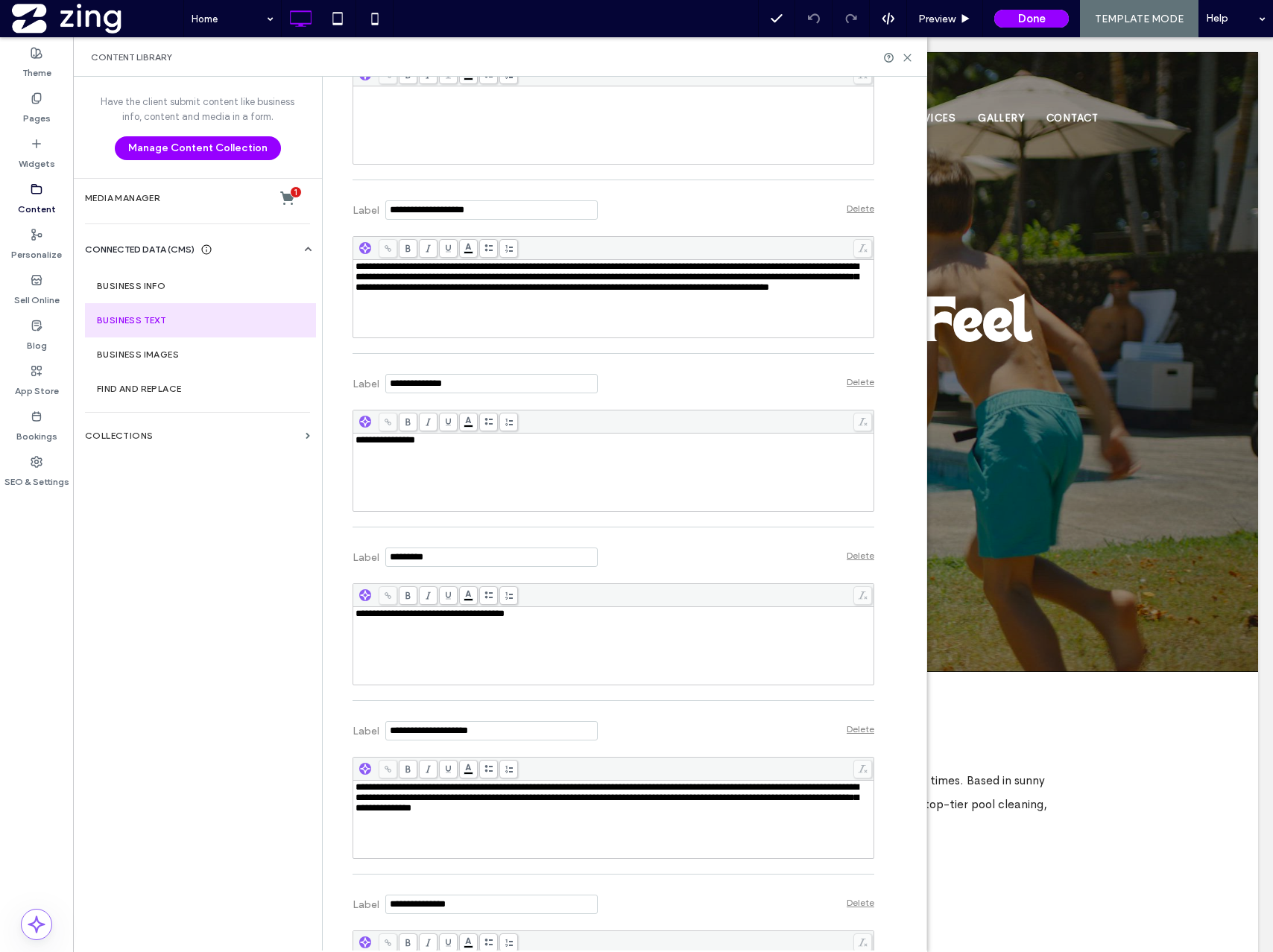
scroll to position [559, 0]
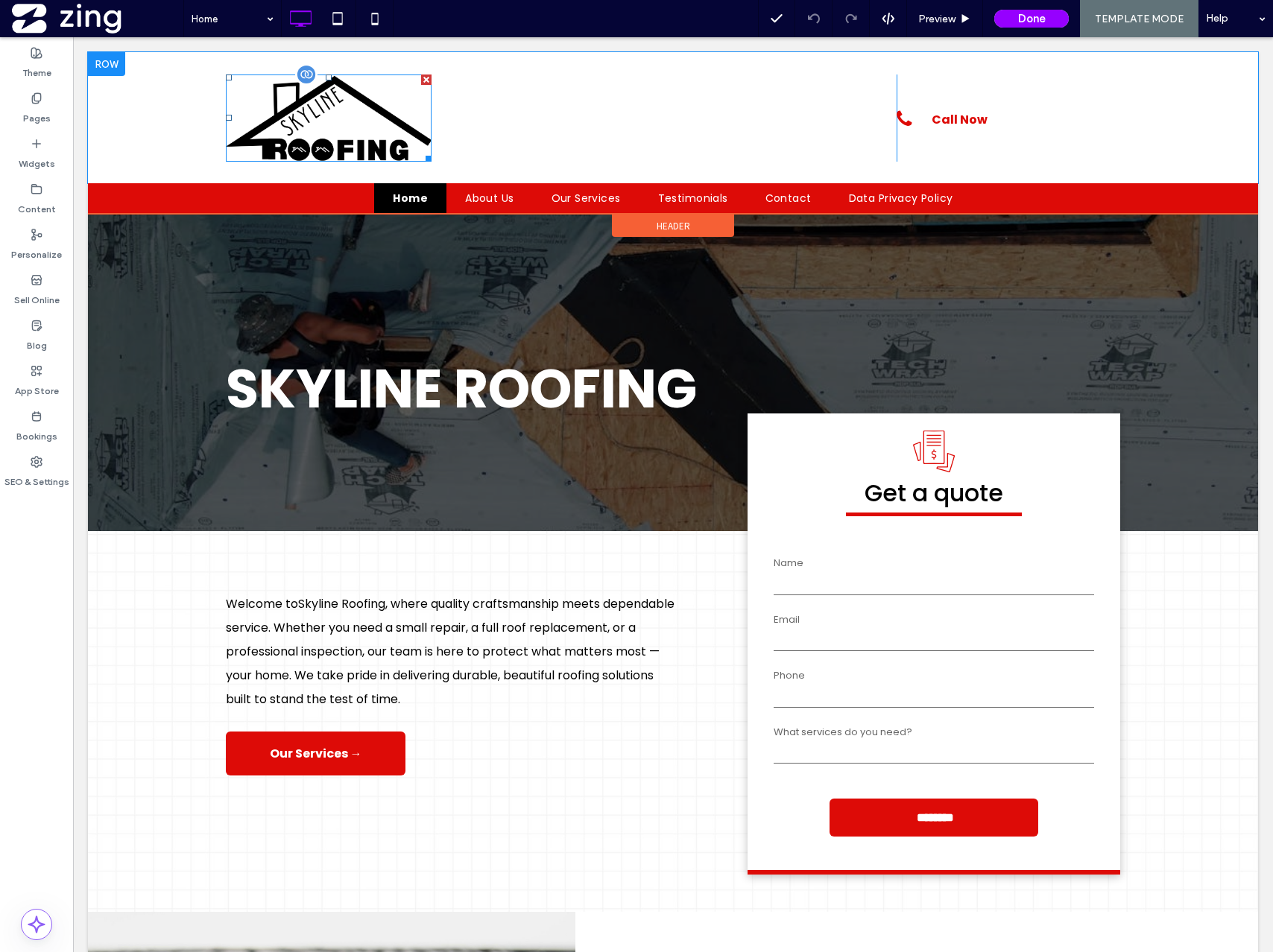
click at [334, 131] on img at bounding box center [329, 118] width 206 height 88
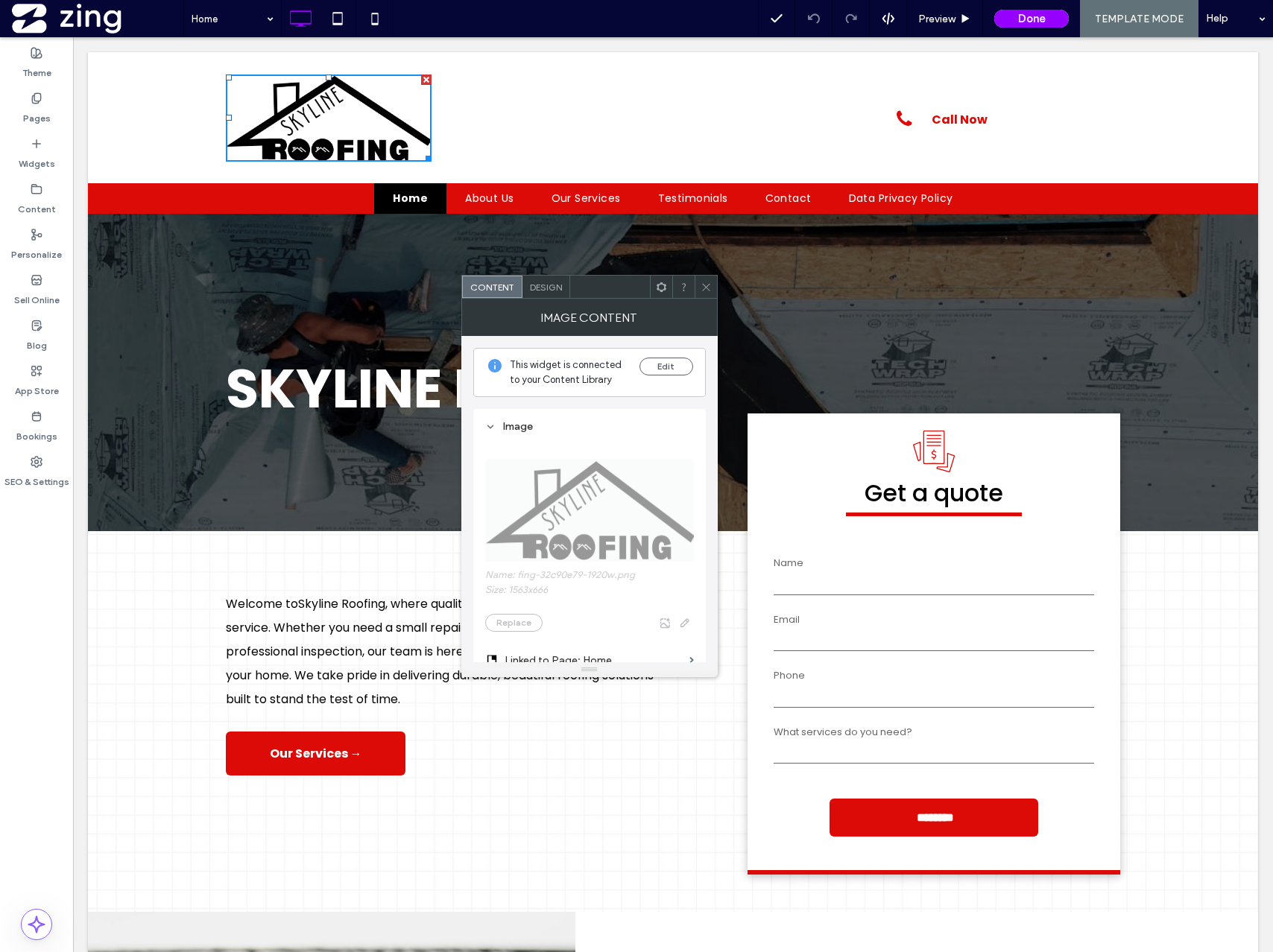
click at [705, 285] on icon at bounding box center [706, 287] width 11 height 11
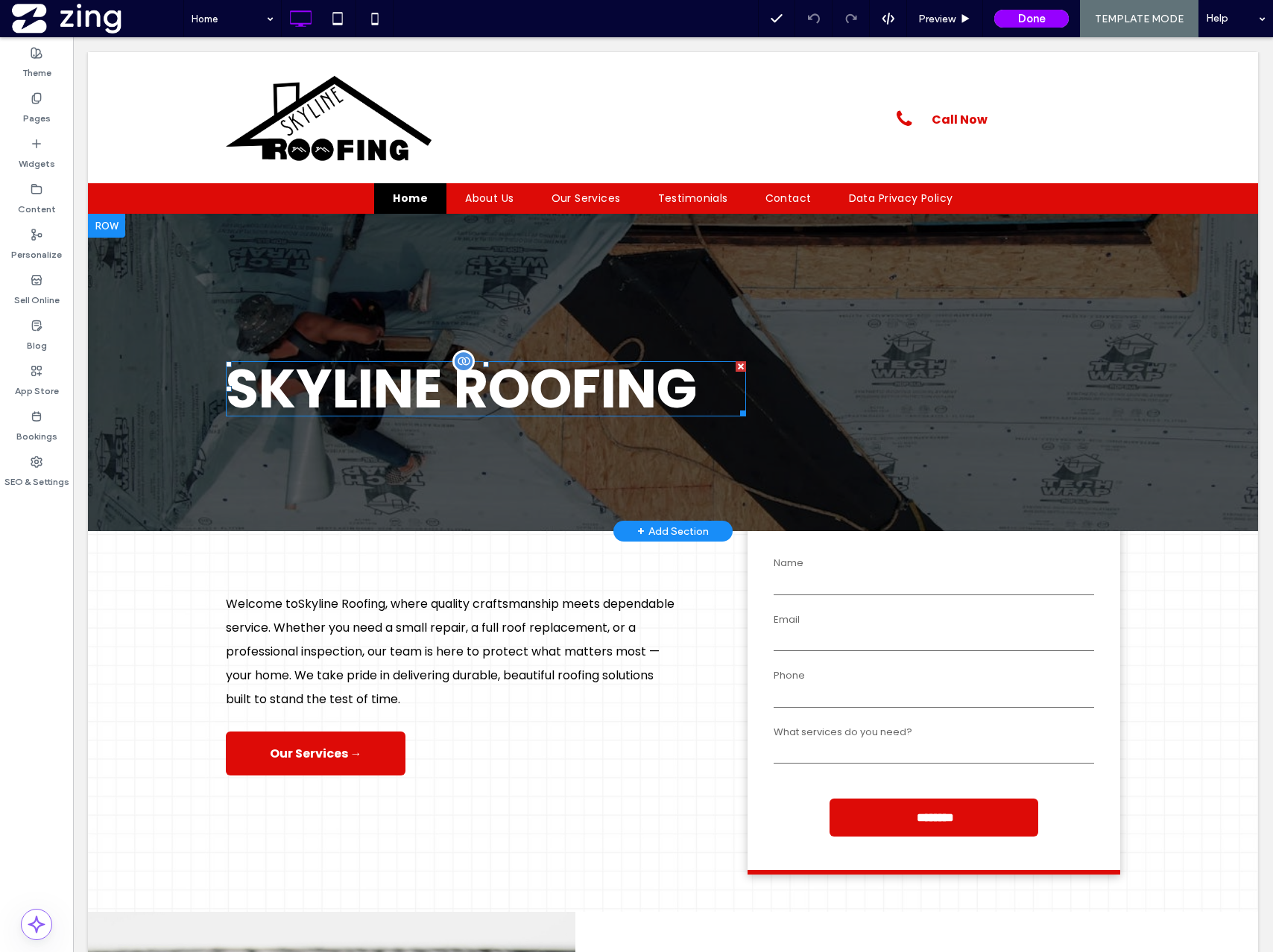
click at [504, 396] on div "Skyline Roofing" at bounding box center [486, 389] width 520 height 55
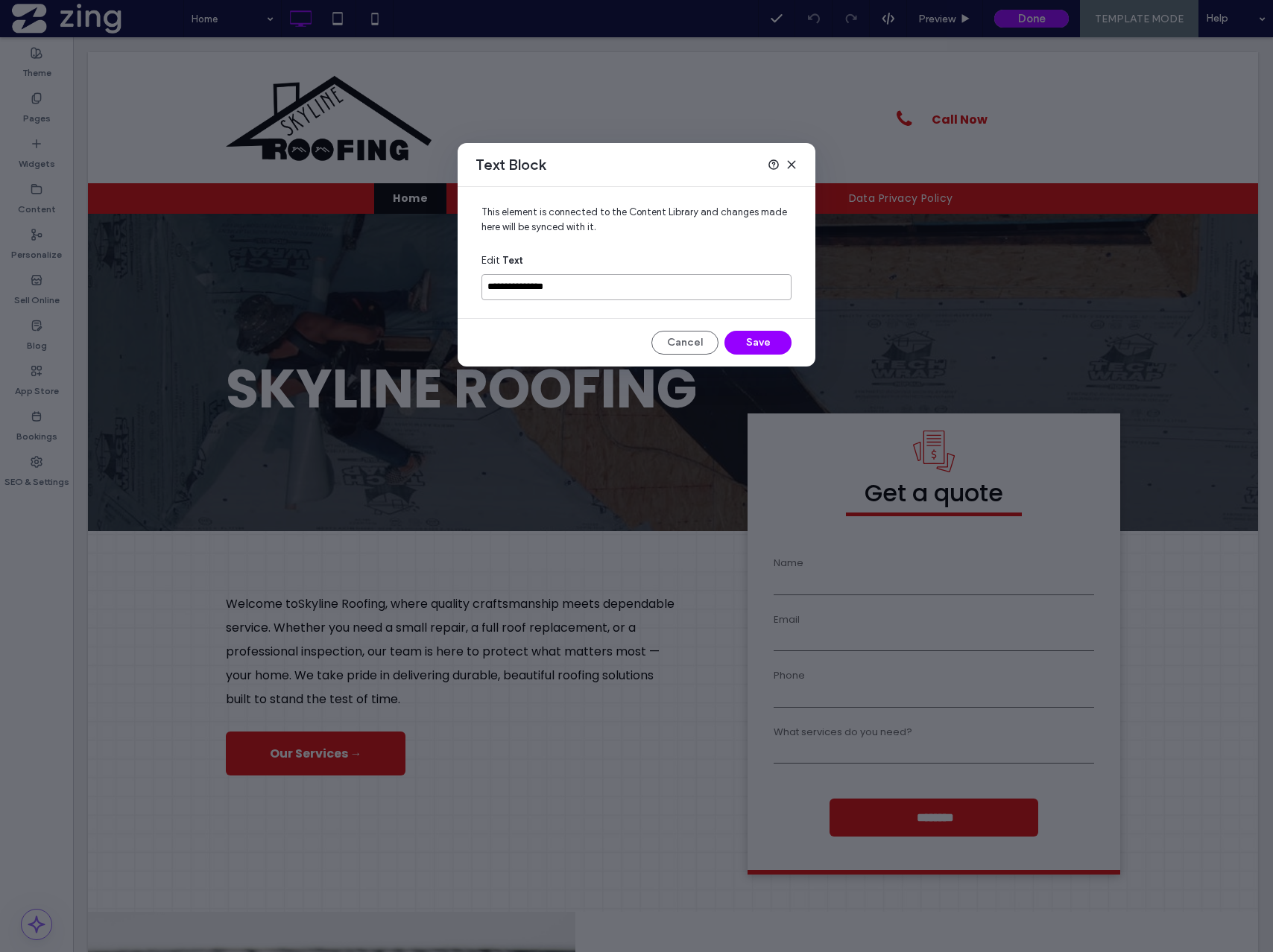
click at [595, 294] on input "**********" at bounding box center [636, 287] width 310 height 26
click at [689, 336] on button "Cancel" at bounding box center [685, 342] width 67 height 24
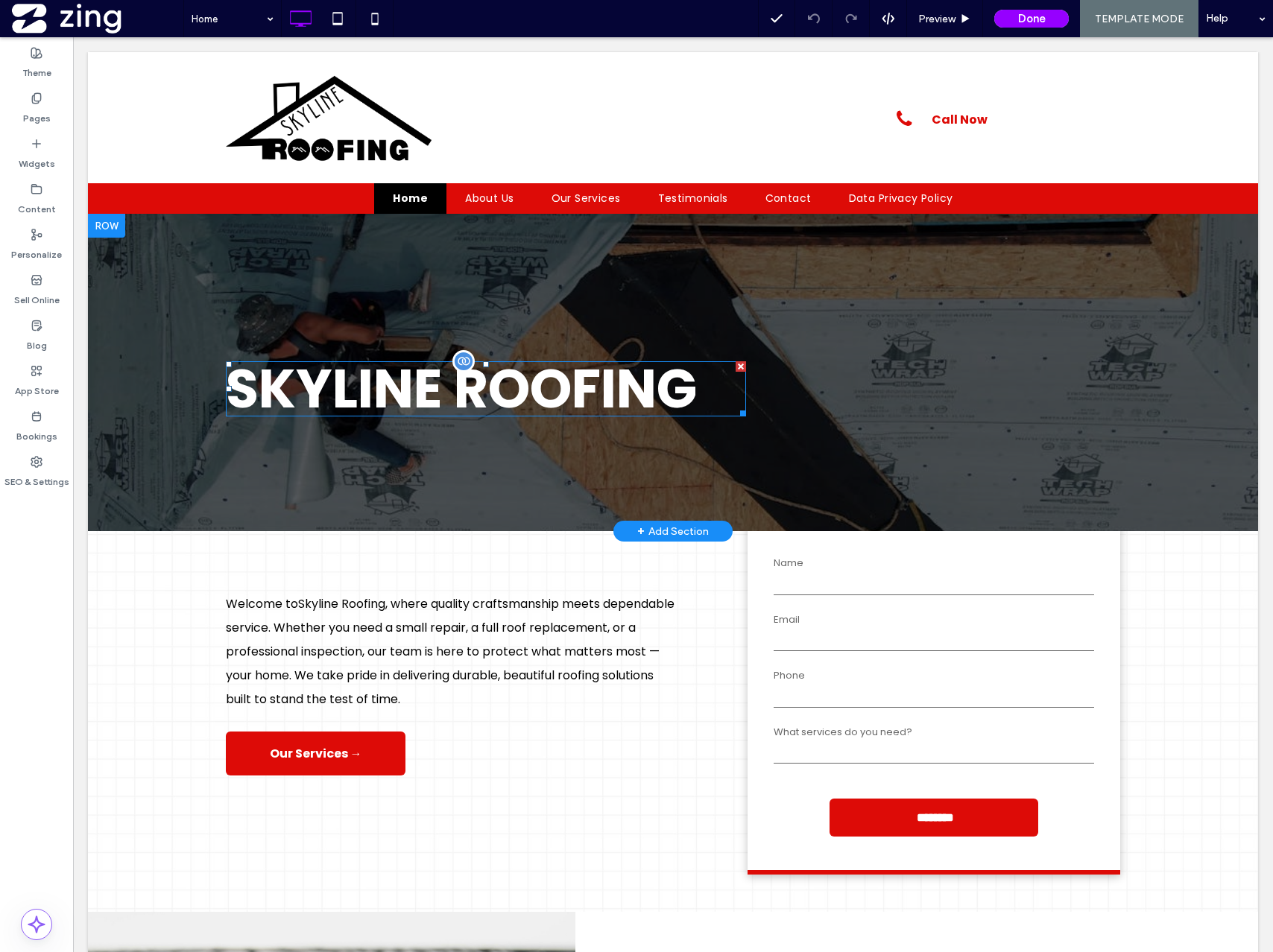
click at [745, 380] on div "Skyline Roofing" at bounding box center [486, 389] width 520 height 55
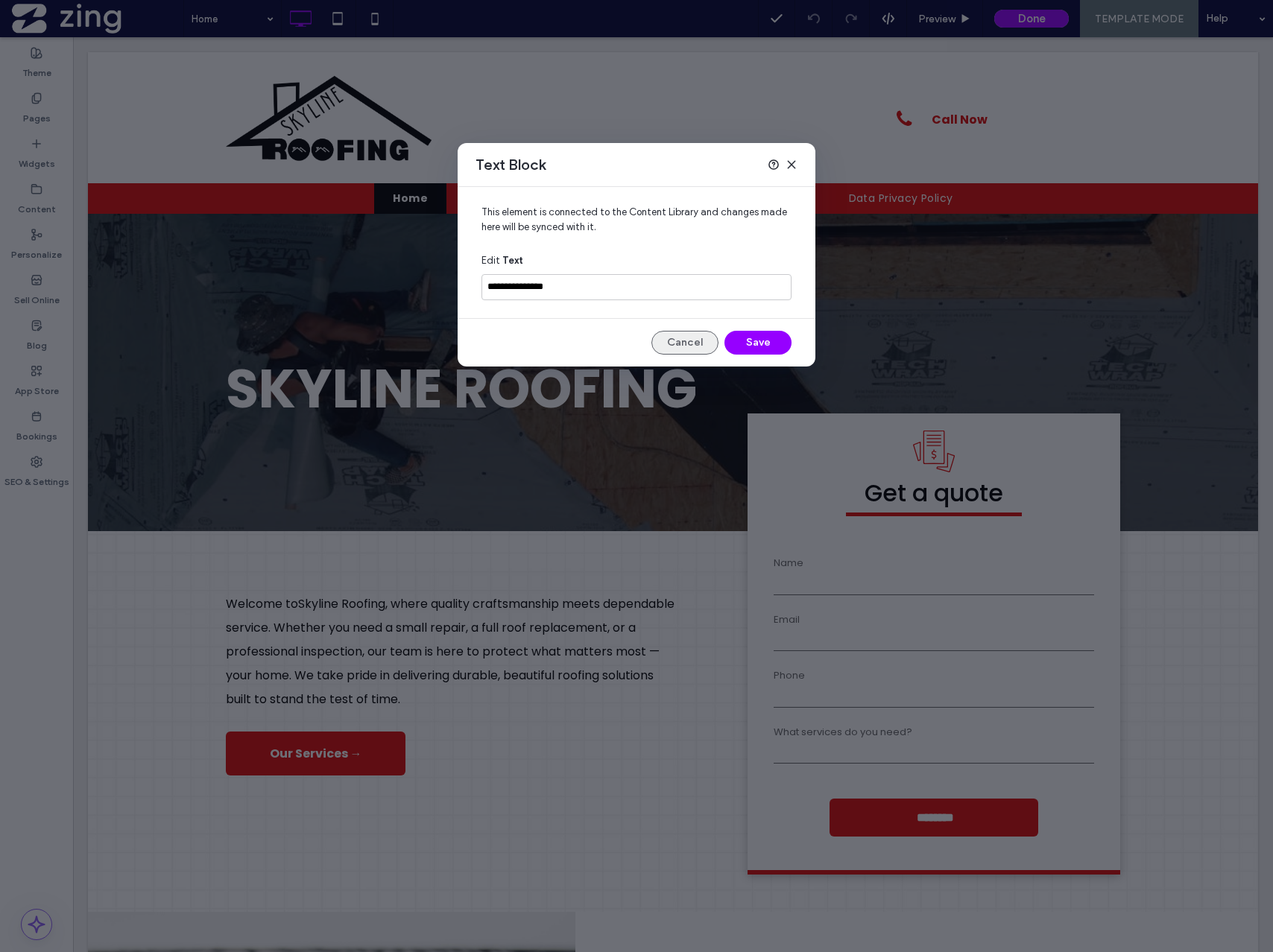
click at [696, 345] on button "Cancel" at bounding box center [685, 342] width 67 height 24
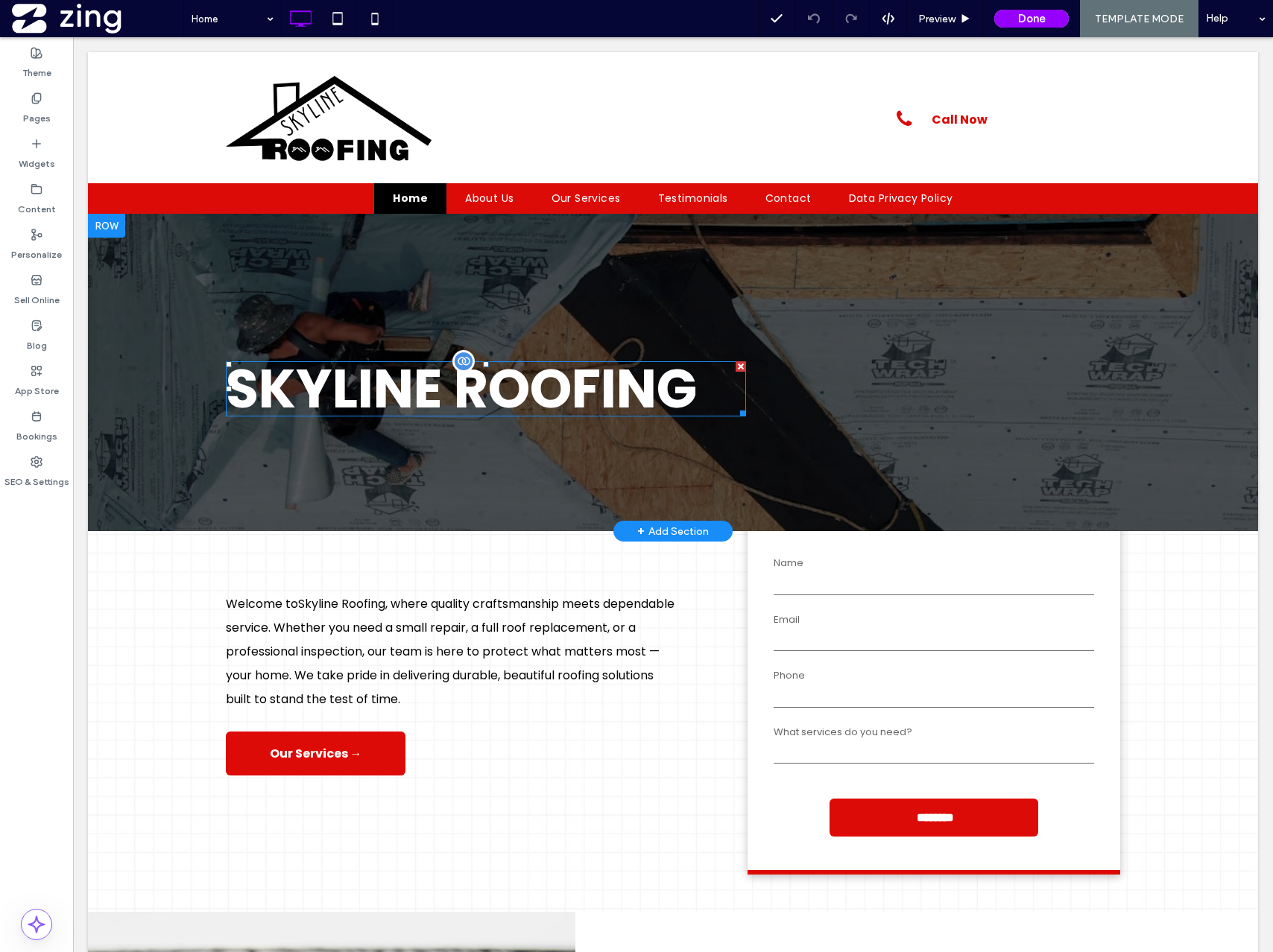
click at [636, 401] on div "Skyline Roofing" at bounding box center [486, 389] width 520 height 55
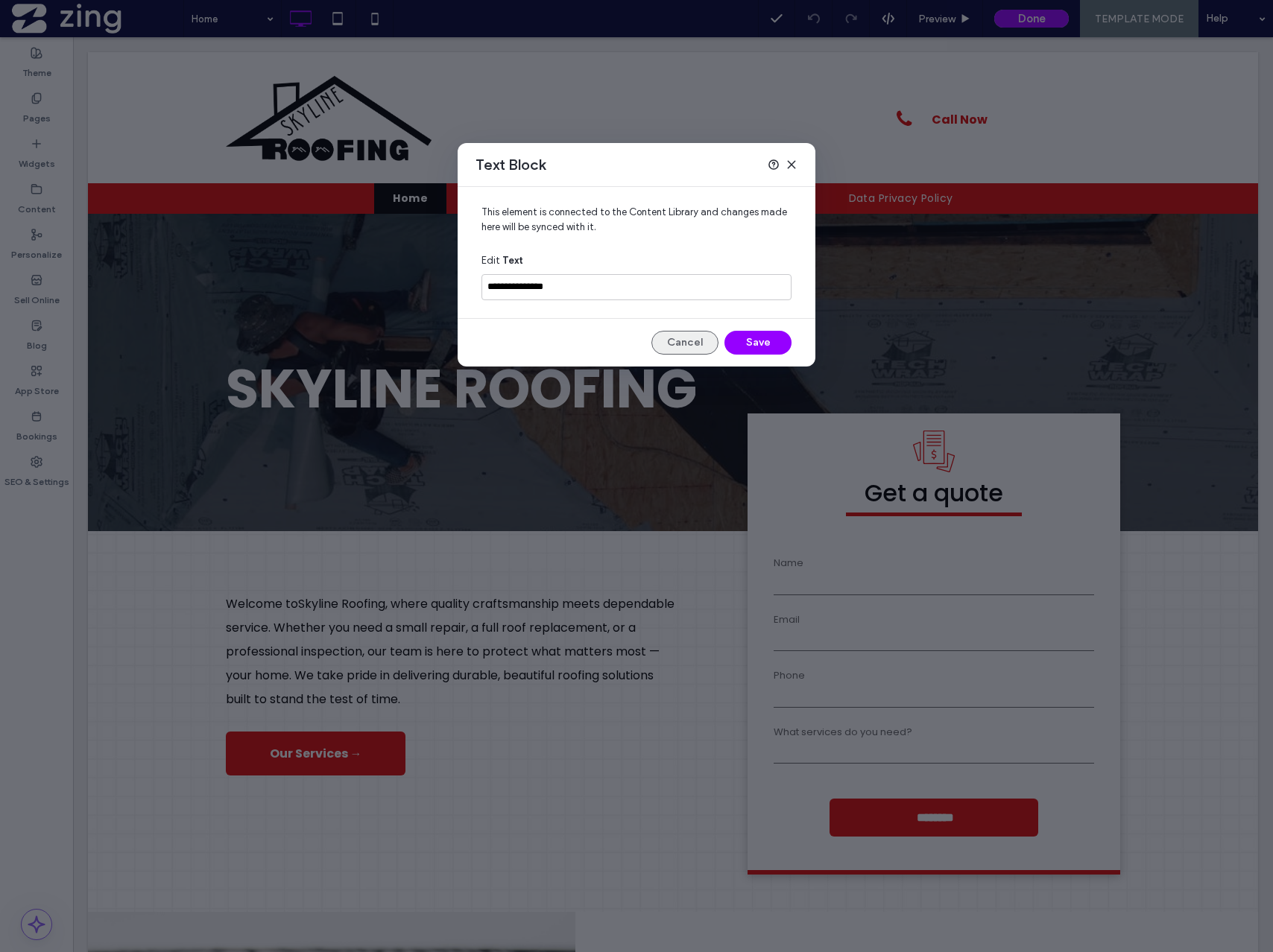
click at [688, 336] on button "Cancel" at bounding box center [685, 342] width 67 height 24
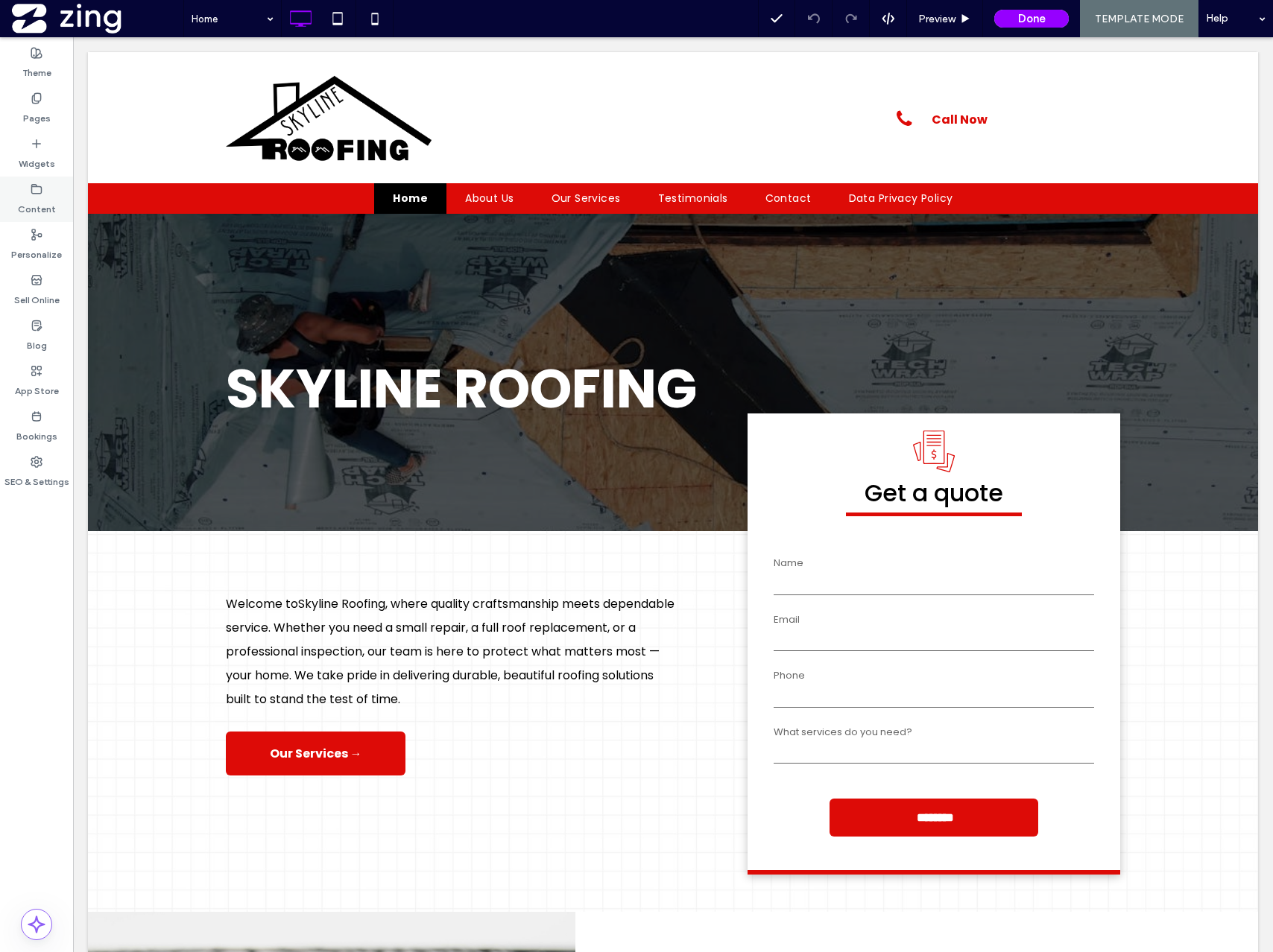
click at [29, 199] on label "Content" at bounding box center [37, 205] width 38 height 21
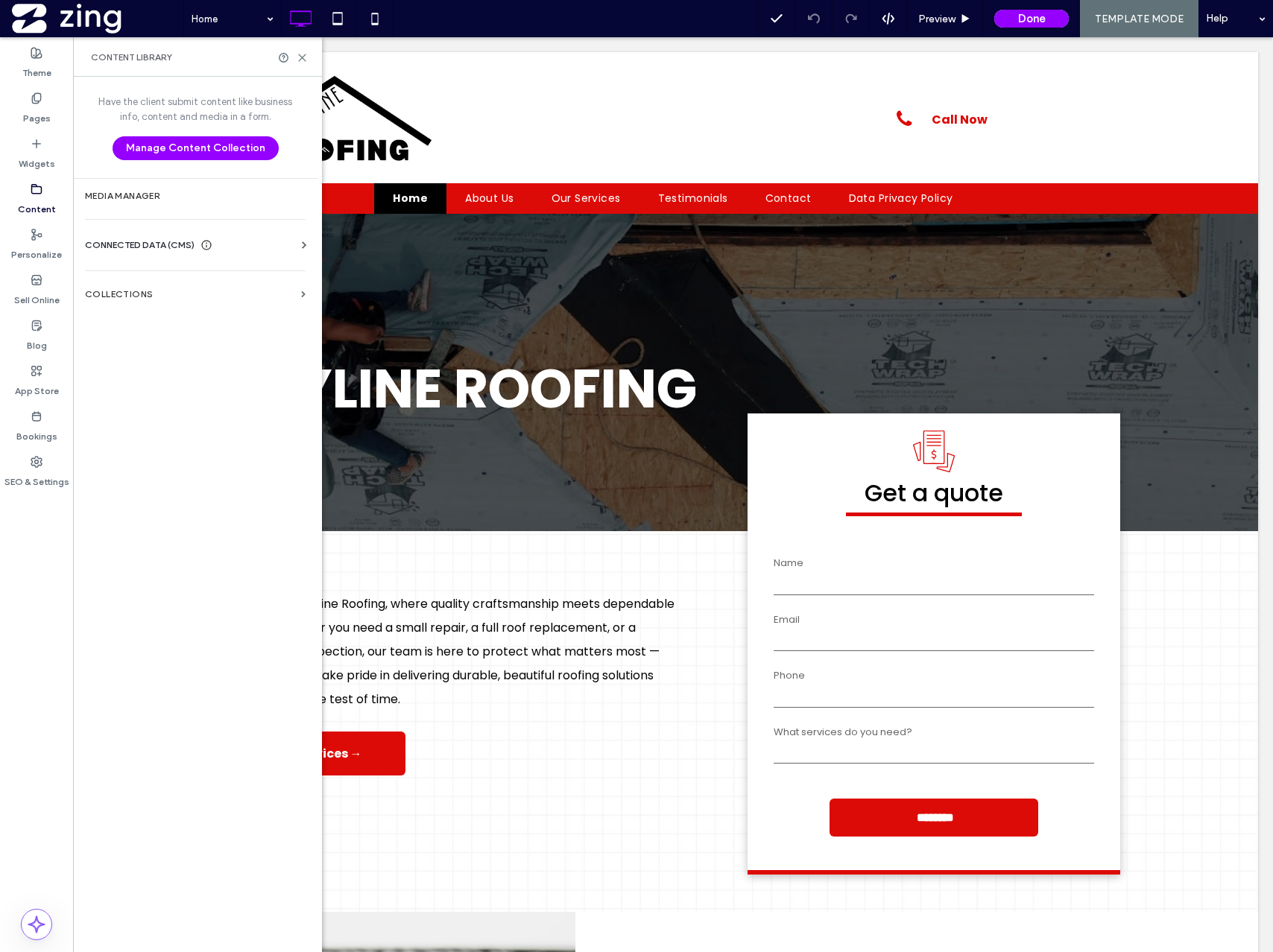
click at [168, 244] on span "CONNECTED DATA (CMS)" at bounding box center [140, 245] width 110 height 15
click at [149, 313] on label "Business Text" at bounding box center [198, 316] width 203 height 11
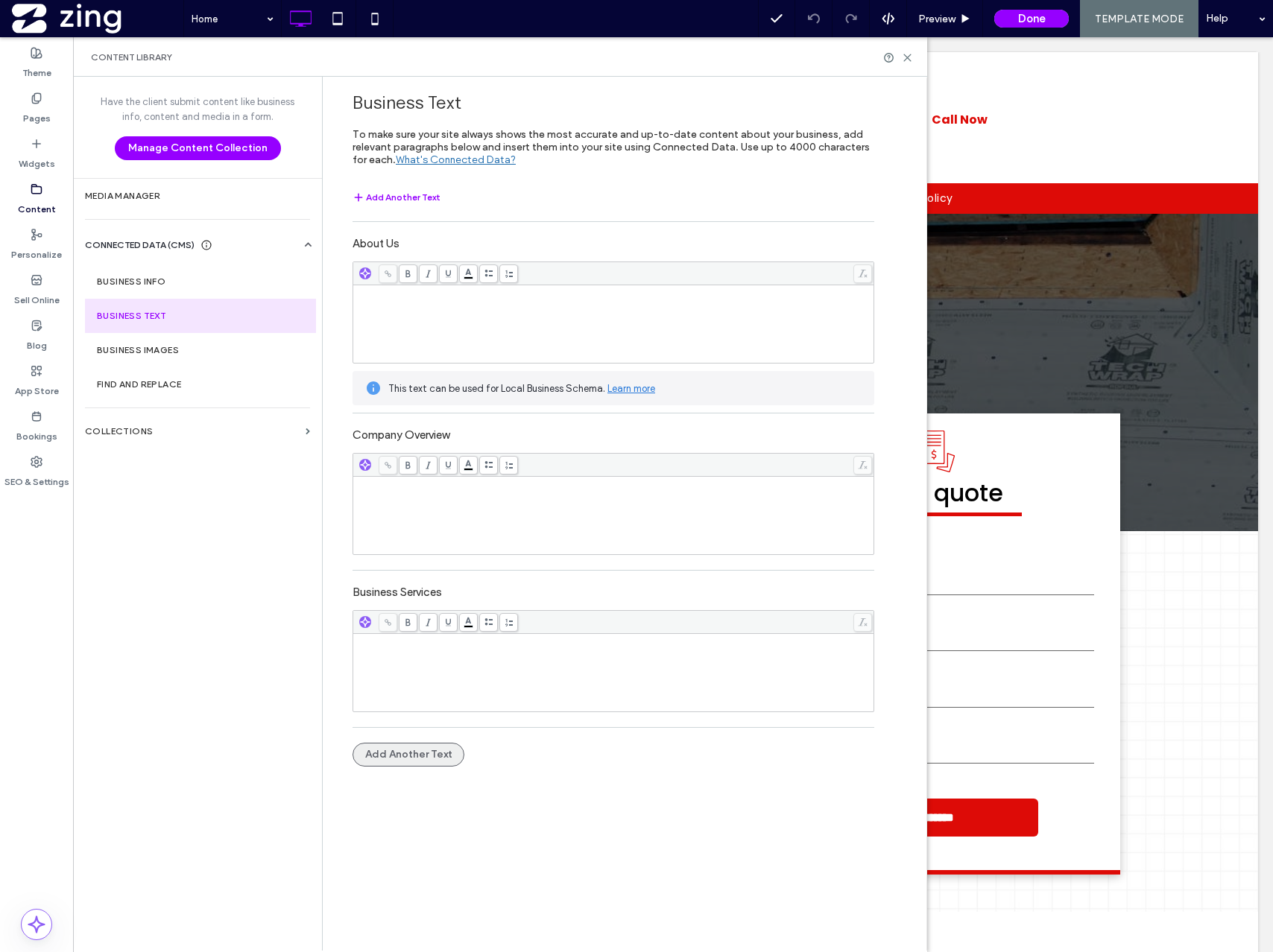
click at [413, 747] on button "Add Another Text" at bounding box center [408, 754] width 112 height 24
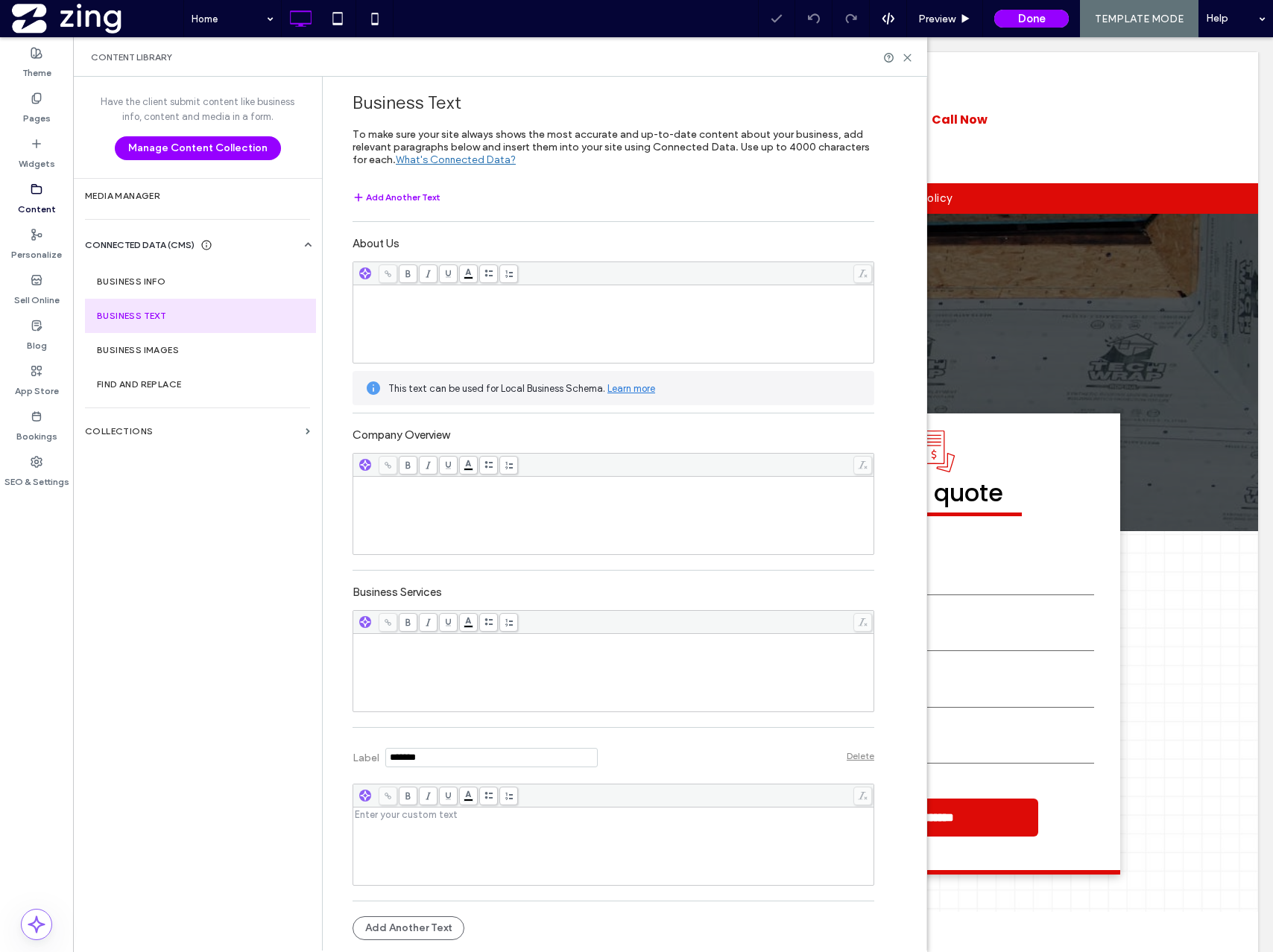
drag, startPoint x: 438, startPoint y: 758, endPoint x: 330, endPoint y: 757, distance: 108.0
click at [330, 757] on div "Business Text To make sure your site always shows the most accurate and up-to-d…" at bounding box center [602, 512] width 544 height 871
click at [460, 761] on input "Label" at bounding box center [491, 757] width 212 height 19
drag, startPoint x: 460, startPoint y: 761, endPoint x: 327, endPoint y: 759, distance: 133.0
click at [327, 759] on div "Business Text To make sure your site always shows the most accurate and up-to-d…" at bounding box center [624, 514] width 605 height 874
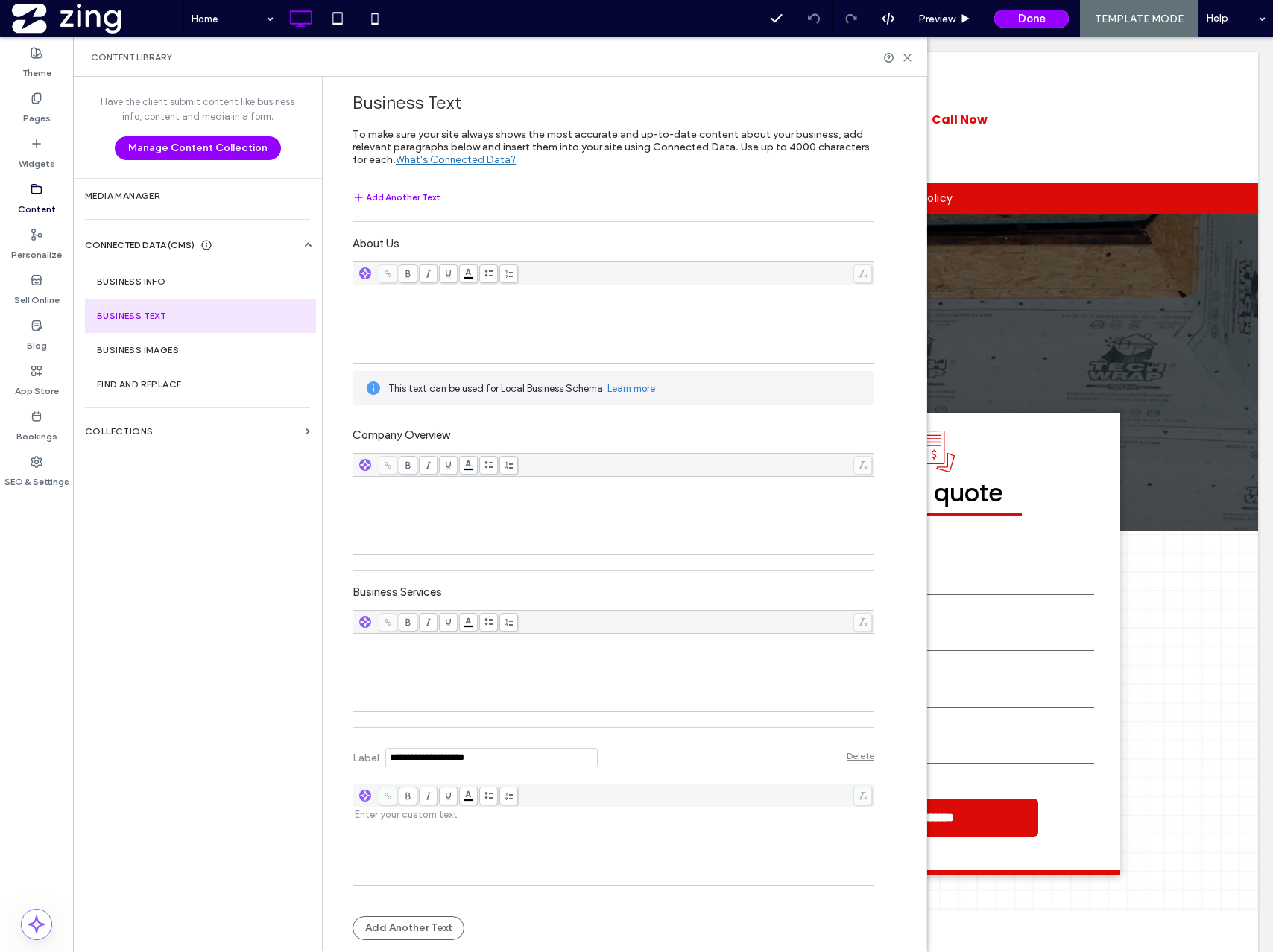
type input "**********"
click at [380, 826] on div "Rich Text Editor" at bounding box center [614, 846] width 516 height 75
click at [413, 924] on button "Add Another Text" at bounding box center [408, 928] width 112 height 24
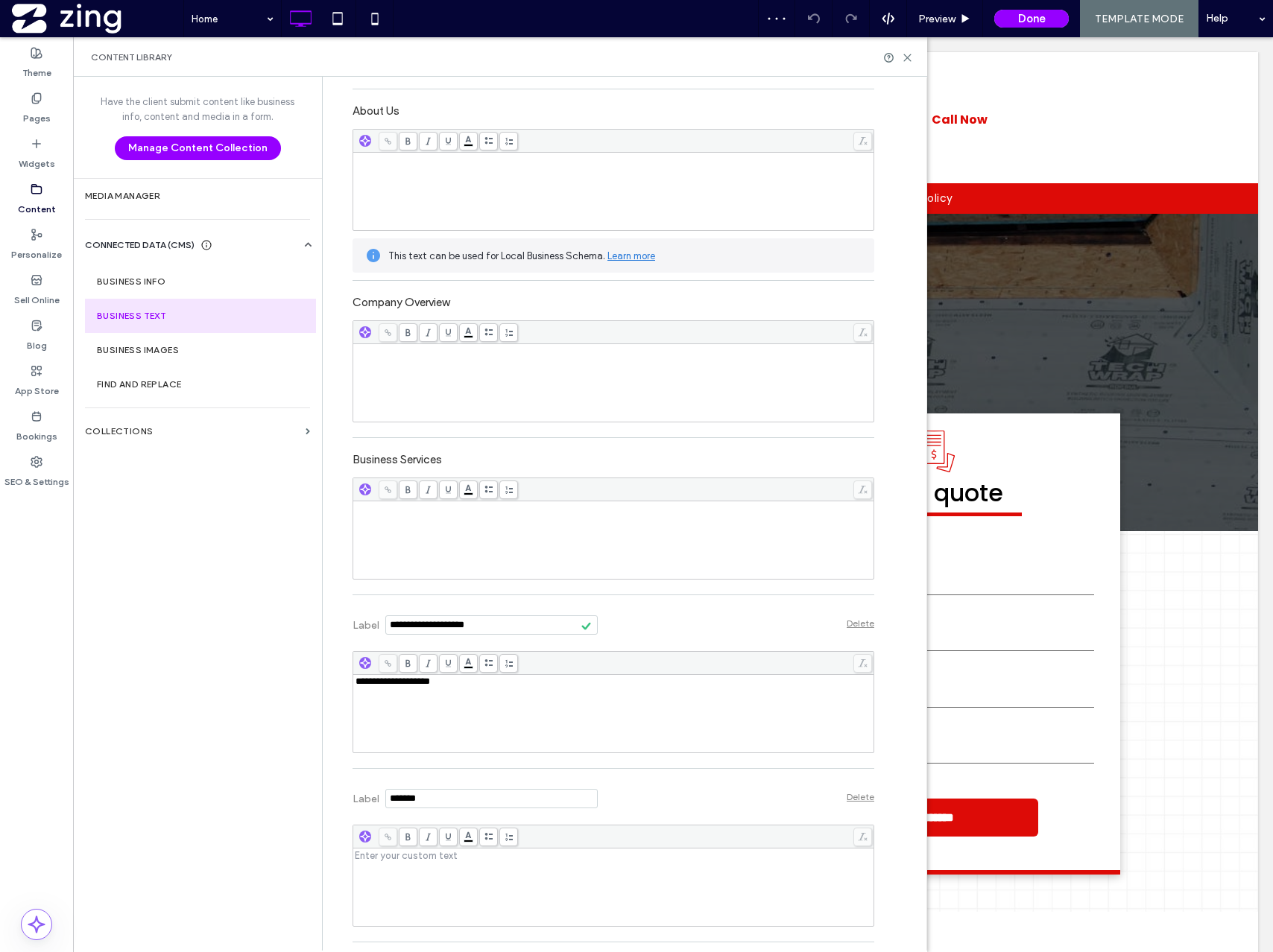
scroll to position [170, 0]
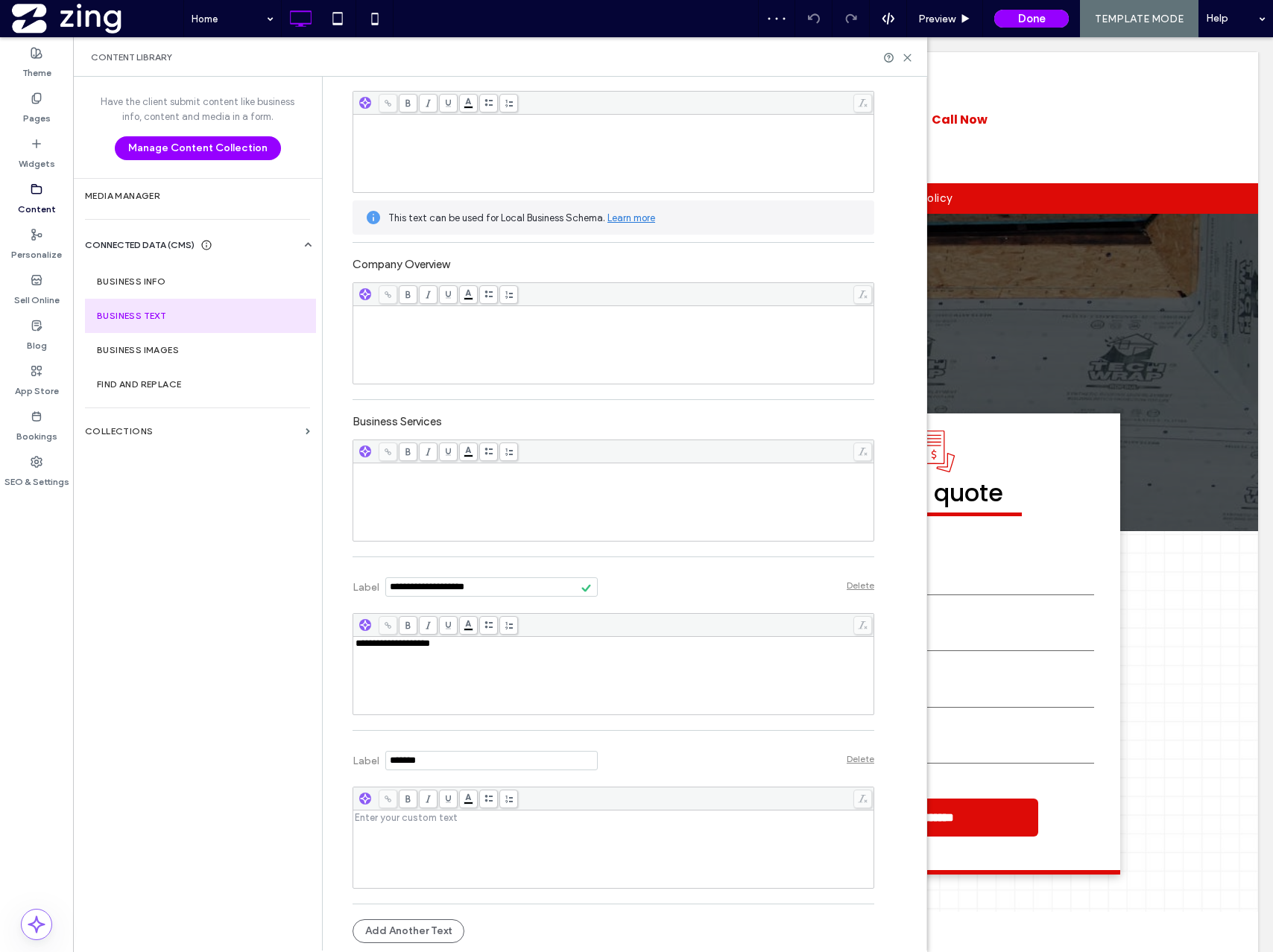
drag, startPoint x: 442, startPoint y: 760, endPoint x: 247, endPoint y: 760, distance: 195.0
click at [247, 760] on div "**********" at bounding box center [500, 514] width 854 height 874
type input "**********"
click at [429, 824] on div "Rich Text Editor" at bounding box center [614, 849] width 516 height 75
click at [408, 931] on button "Add Another Text" at bounding box center [408, 931] width 112 height 24
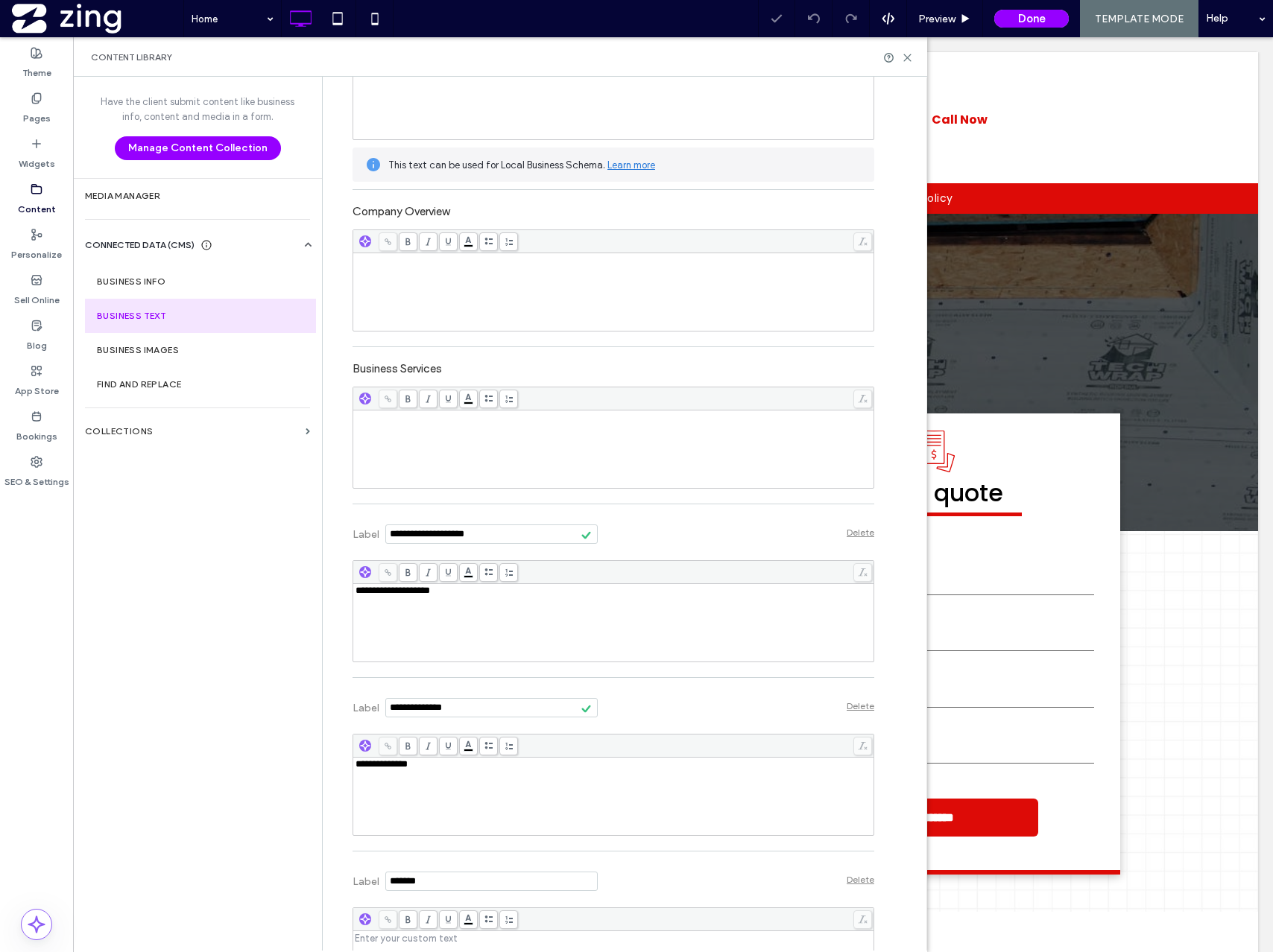
scroll to position [241, 0]
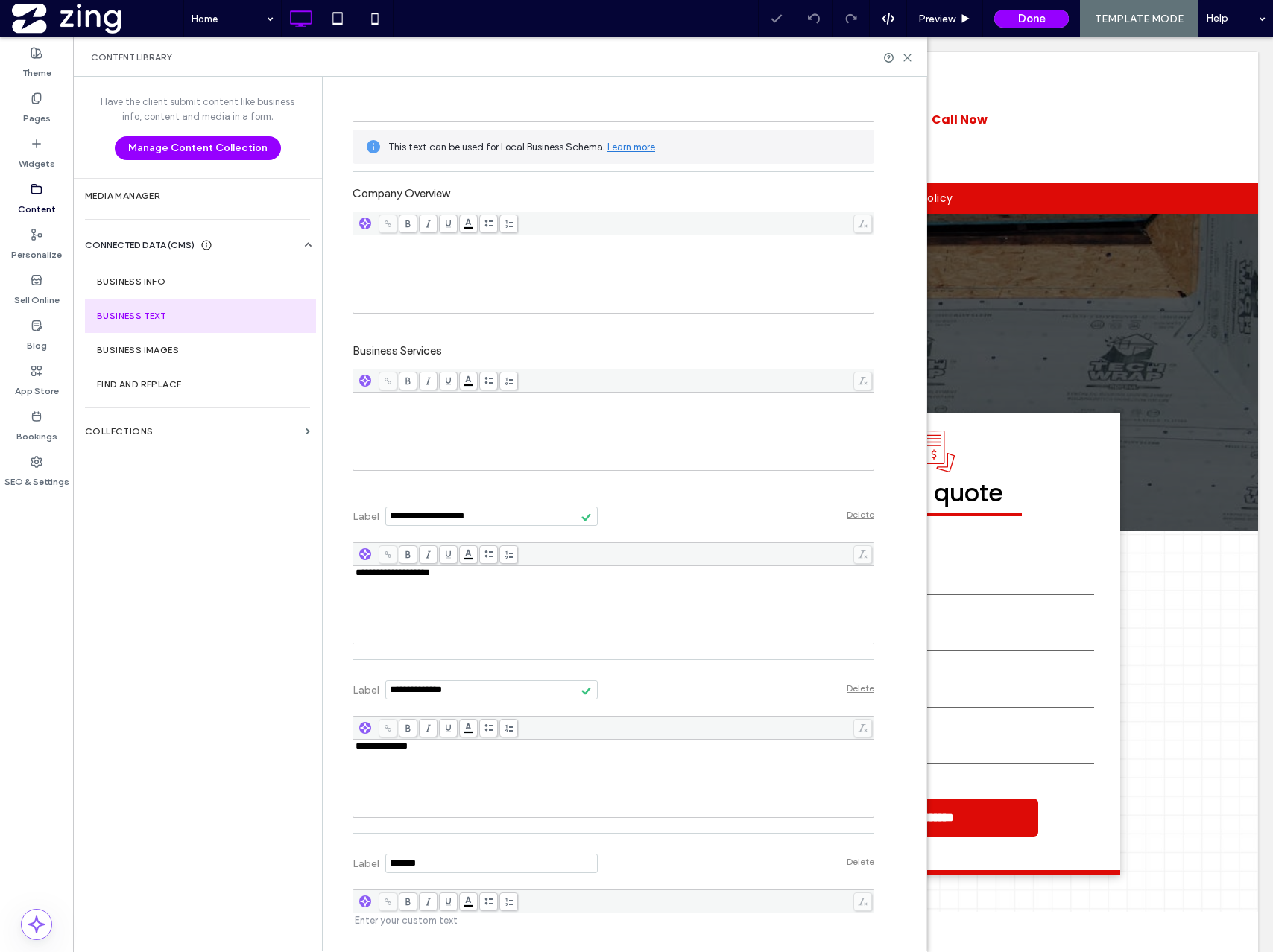
click at [428, 871] on input "Label" at bounding box center [491, 863] width 212 height 19
drag, startPoint x: 428, startPoint y: 871, endPoint x: 311, endPoint y: 845, distance: 119.9
click at [311, 845] on div "**********" at bounding box center [500, 514] width 854 height 874
type input "*********"
click at [393, 929] on div "Rich Text Editor" at bounding box center [614, 952] width 516 height 75
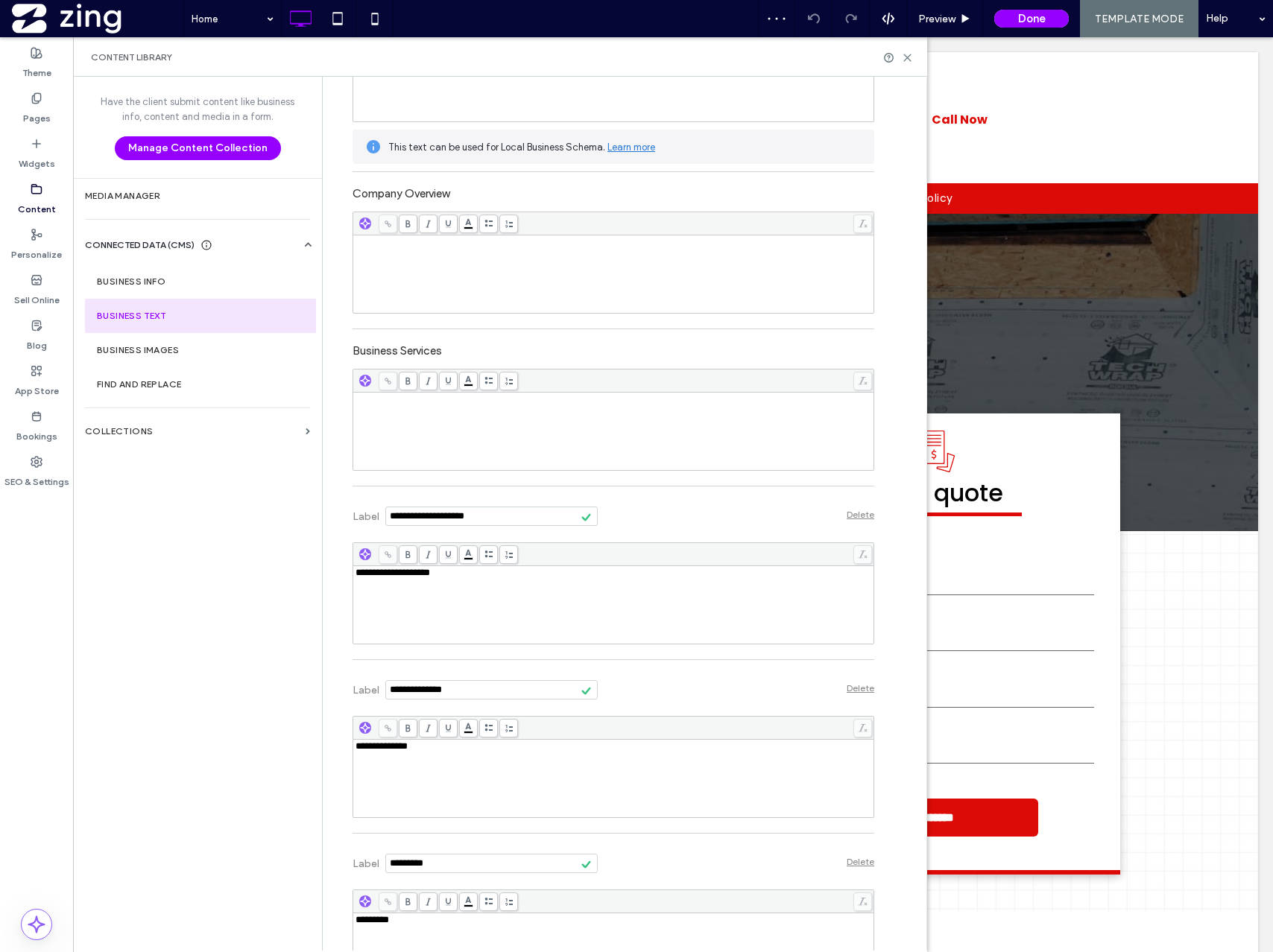
scroll to position [344, 0]
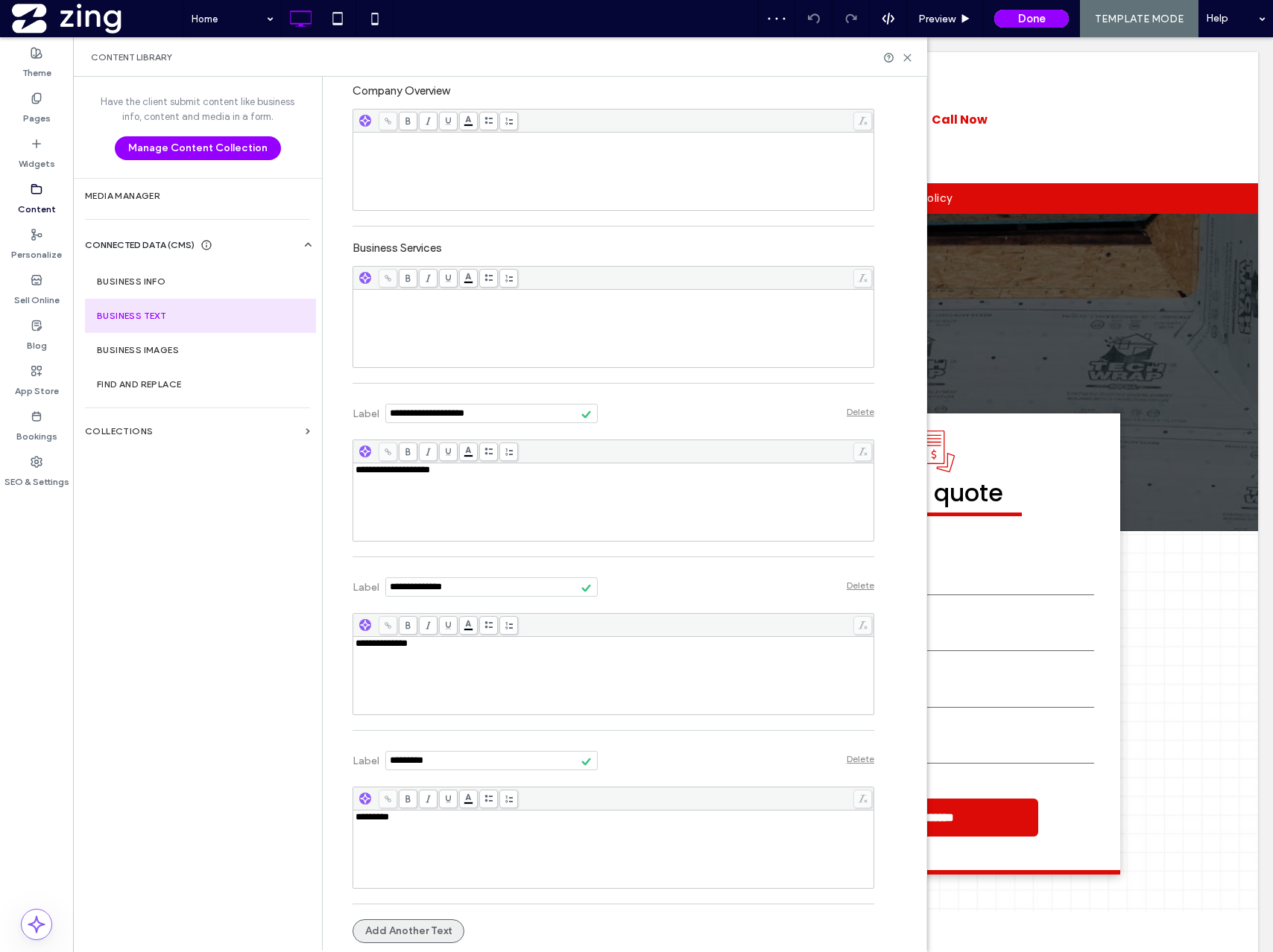
click at [377, 938] on button "Add Another Text" at bounding box center [408, 931] width 112 height 24
click at [420, 925] on button "Add Another Text" at bounding box center [408, 931] width 112 height 24
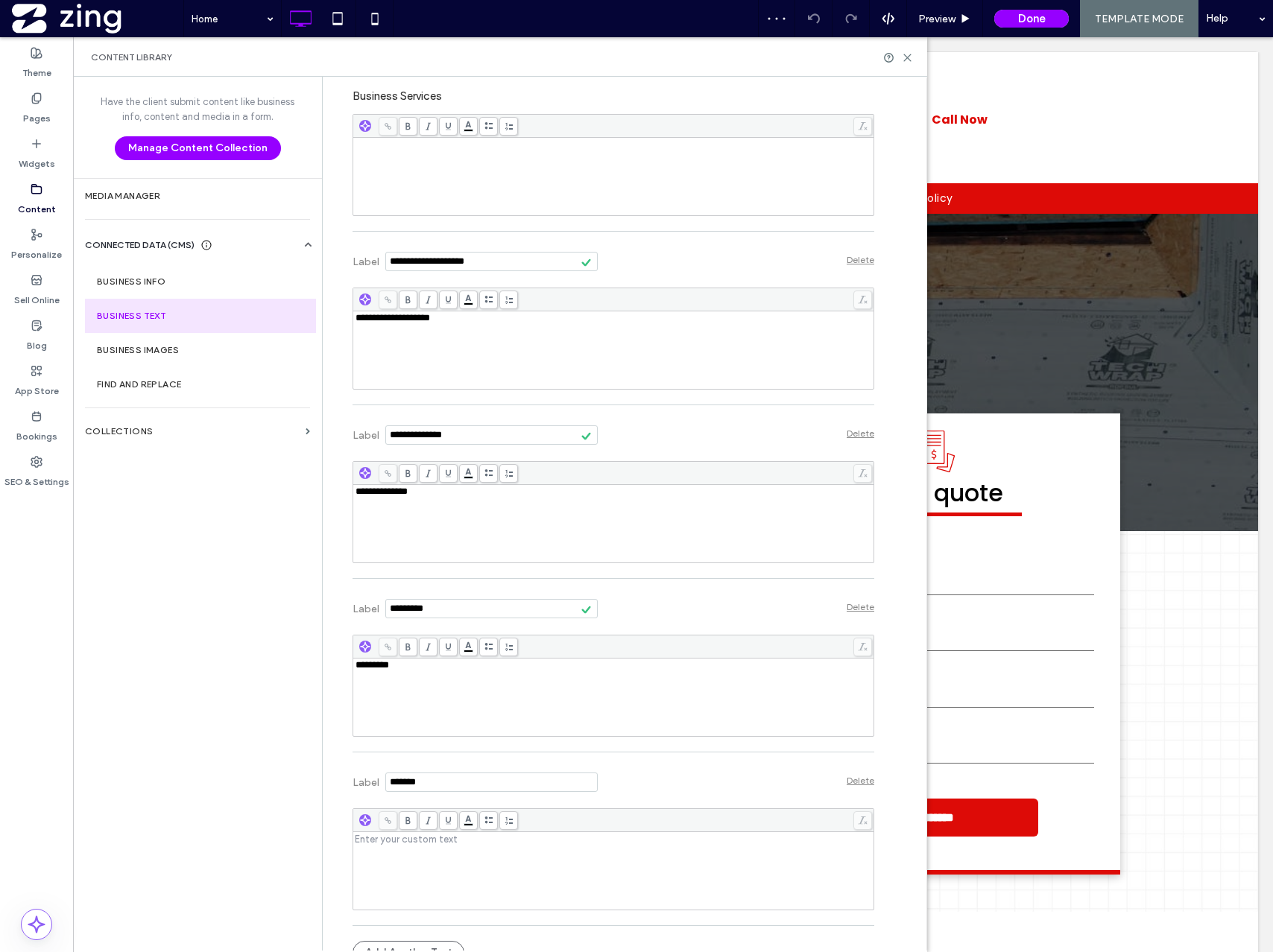
scroll to position [517, 0]
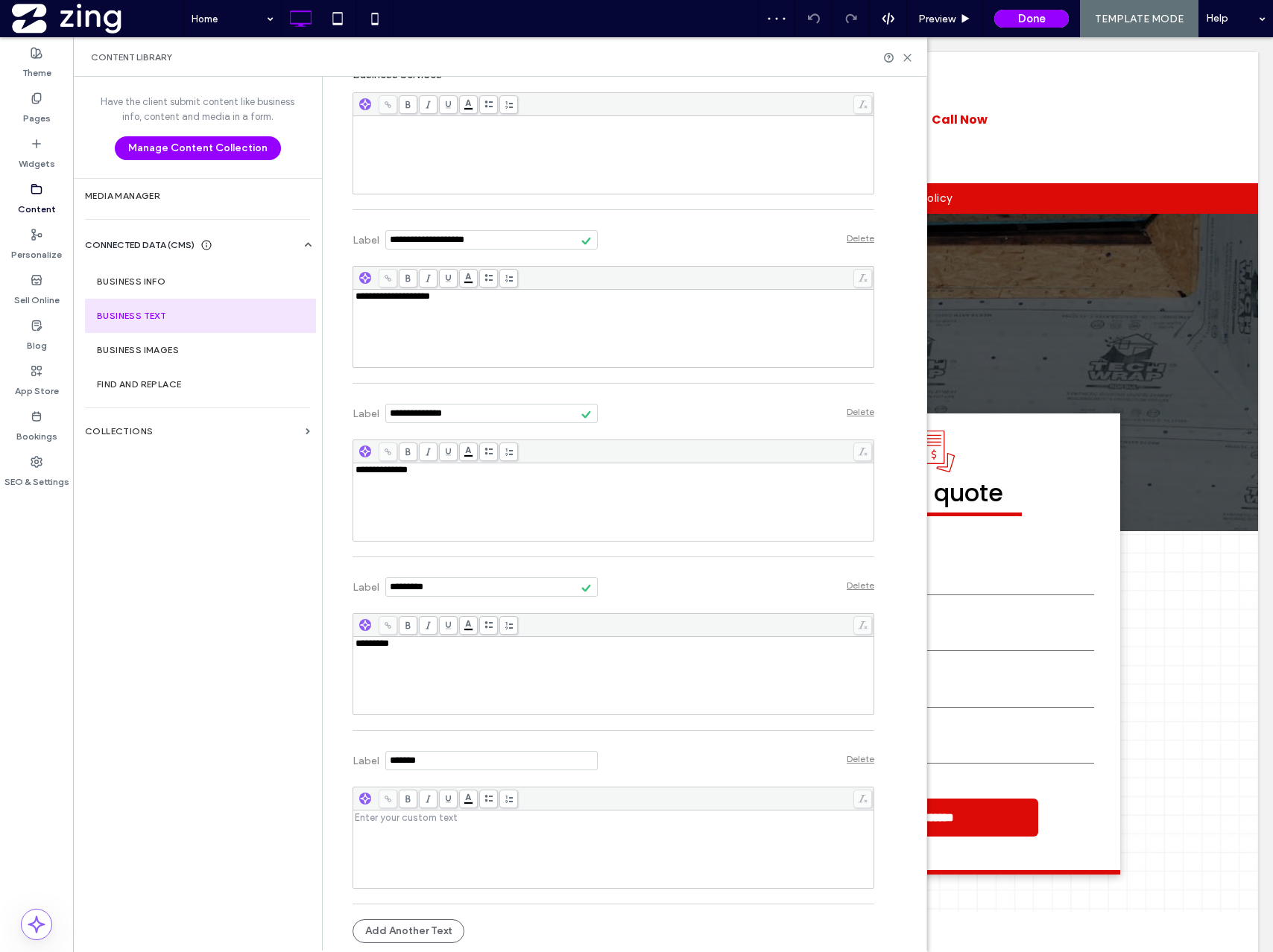
drag, startPoint x: 440, startPoint y: 760, endPoint x: 330, endPoint y: 757, distance: 110.0
click at [330, 757] on div "**********" at bounding box center [602, 254] width 544 height 1392
type input "**********"
drag, startPoint x: 409, startPoint y: 820, endPoint x: 410, endPoint y: 806, distance: 14.0
click at [409, 820] on div "Rich Text Editor" at bounding box center [614, 817] width 516 height 11
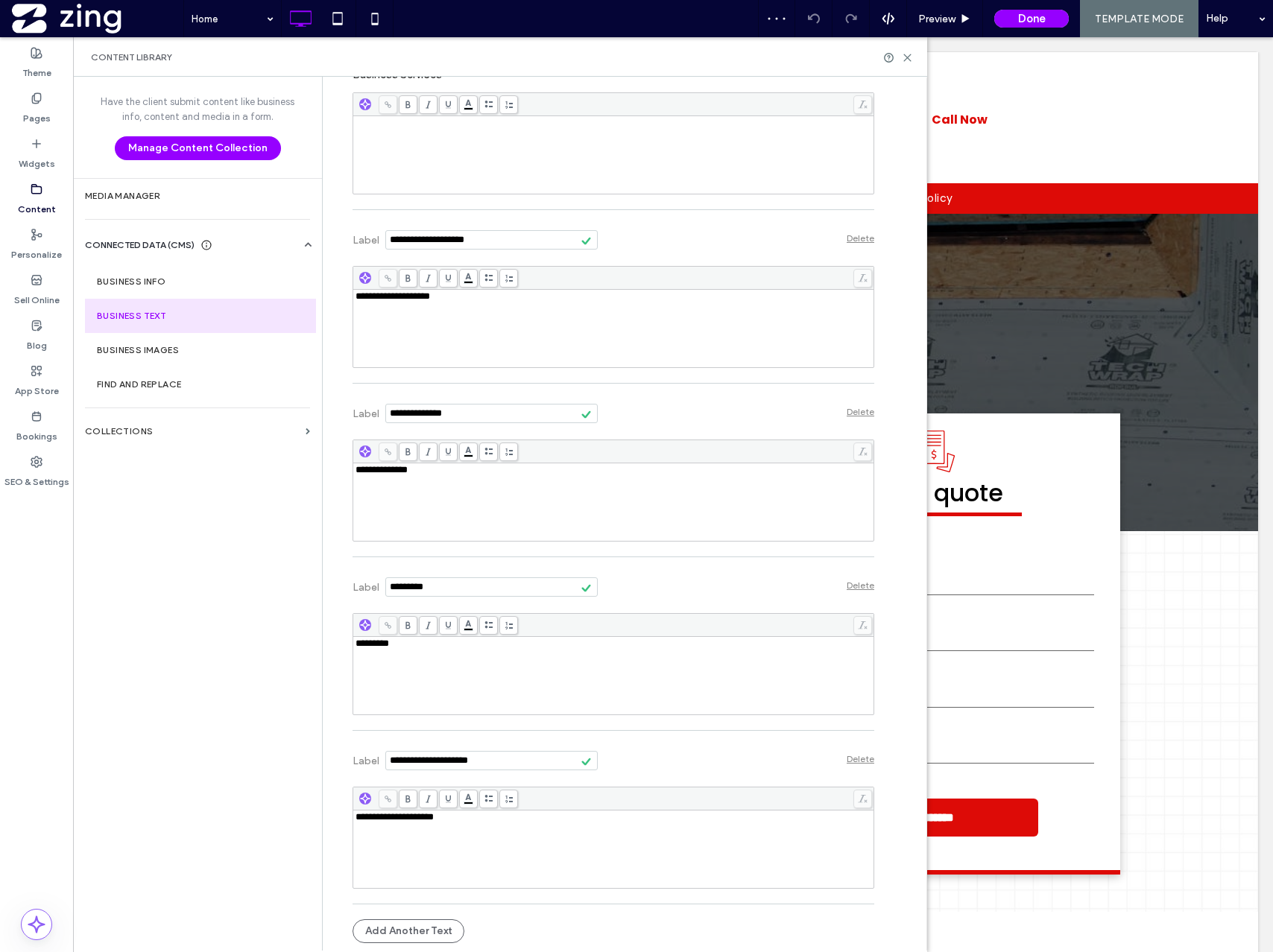
click at [467, 905] on div "**********" at bounding box center [613, 825] width 522 height 174
click at [435, 923] on button "Add Another Text" at bounding box center [408, 931] width 112 height 24
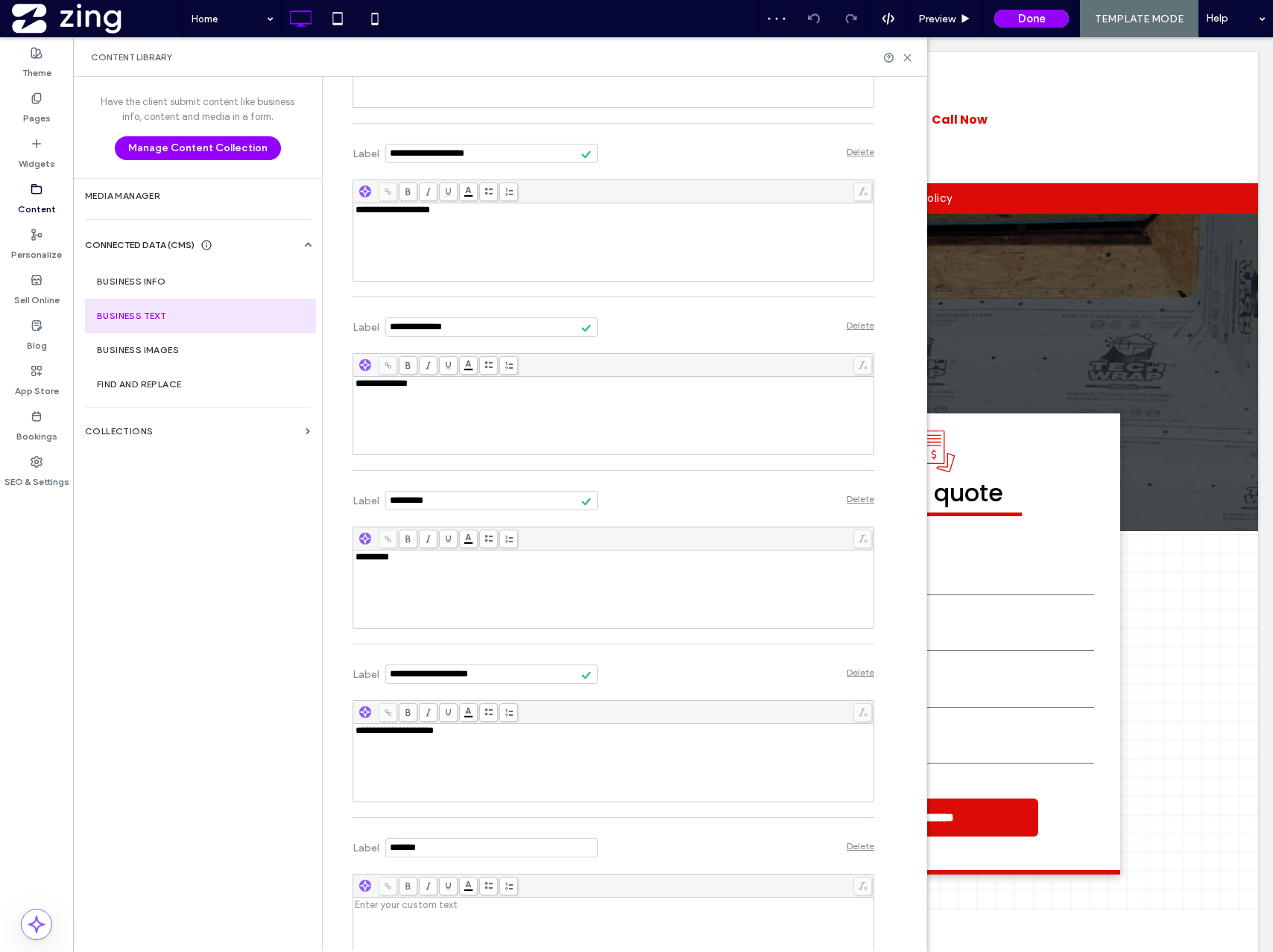
scroll to position [691, 0]
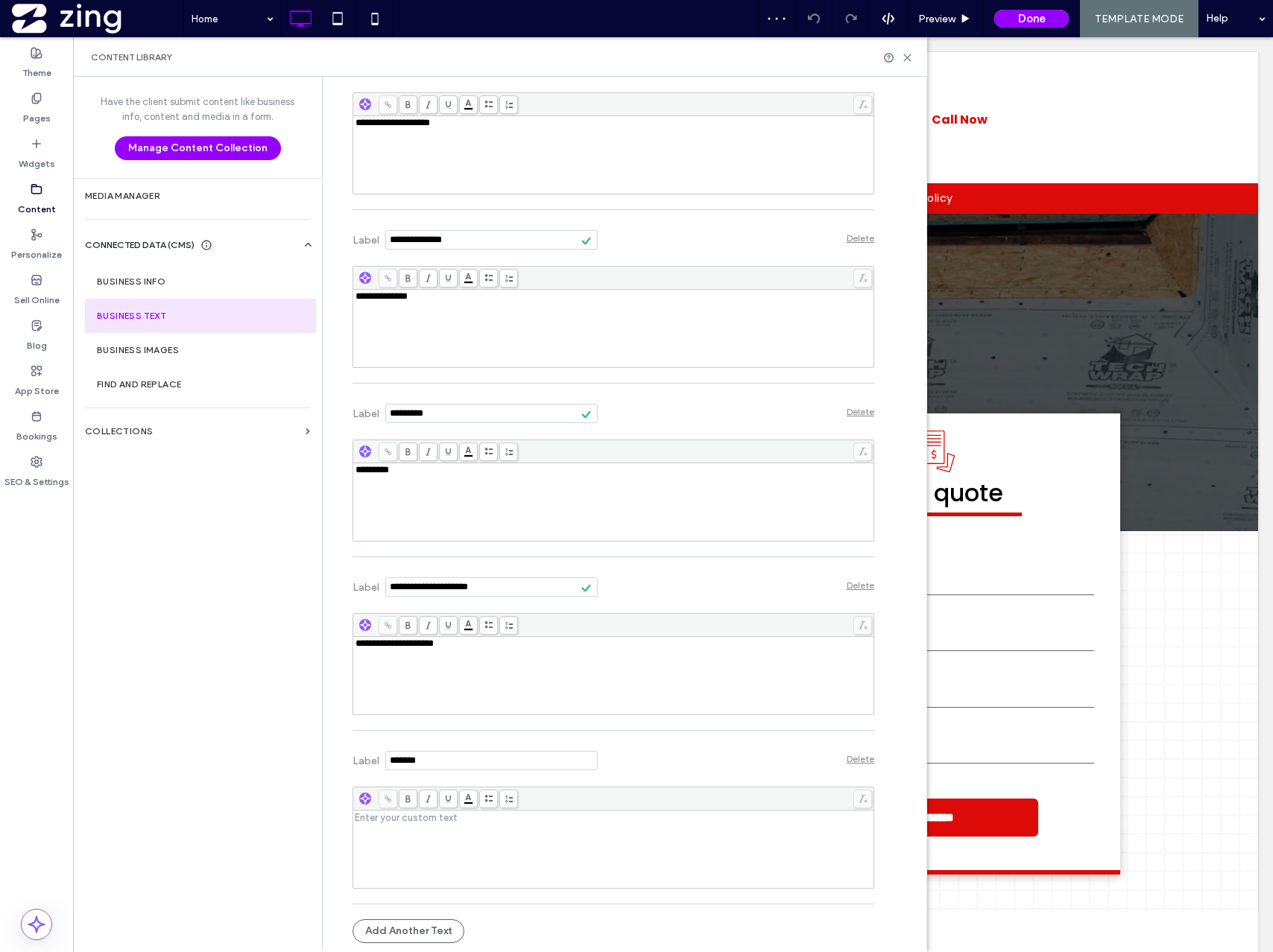
drag, startPoint x: 442, startPoint y: 761, endPoint x: 328, endPoint y: 759, distance: 114.0
click at [330, 759] on div "**********" at bounding box center [602, 167] width 544 height 1565
type input "**********"
click at [389, 842] on div "Rich Text Editor" at bounding box center [614, 849] width 516 height 75
click at [464, 899] on div "**********" at bounding box center [613, 825] width 522 height 174
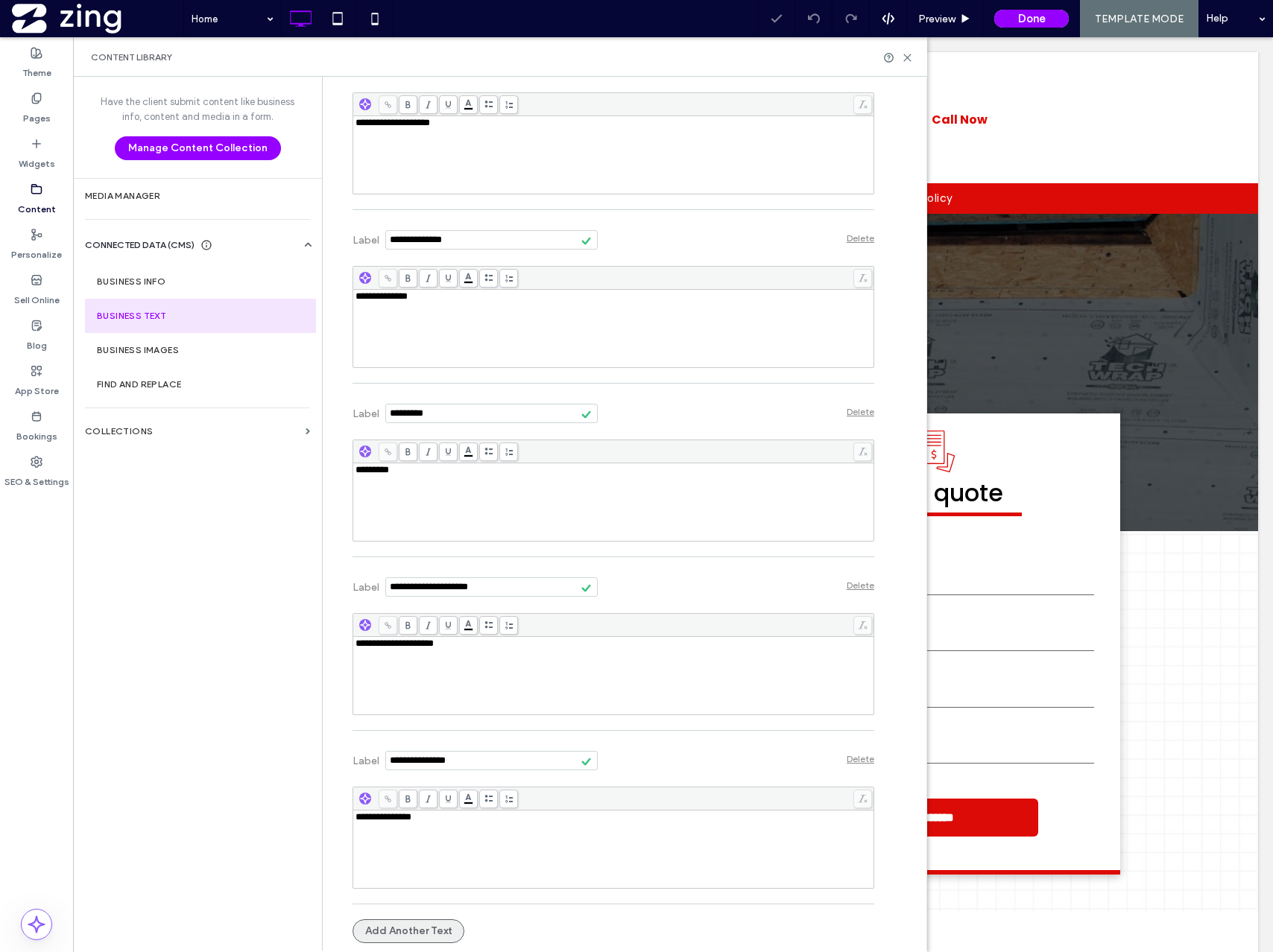
click at [436, 924] on button "Add Another Text" at bounding box center [408, 931] width 112 height 24
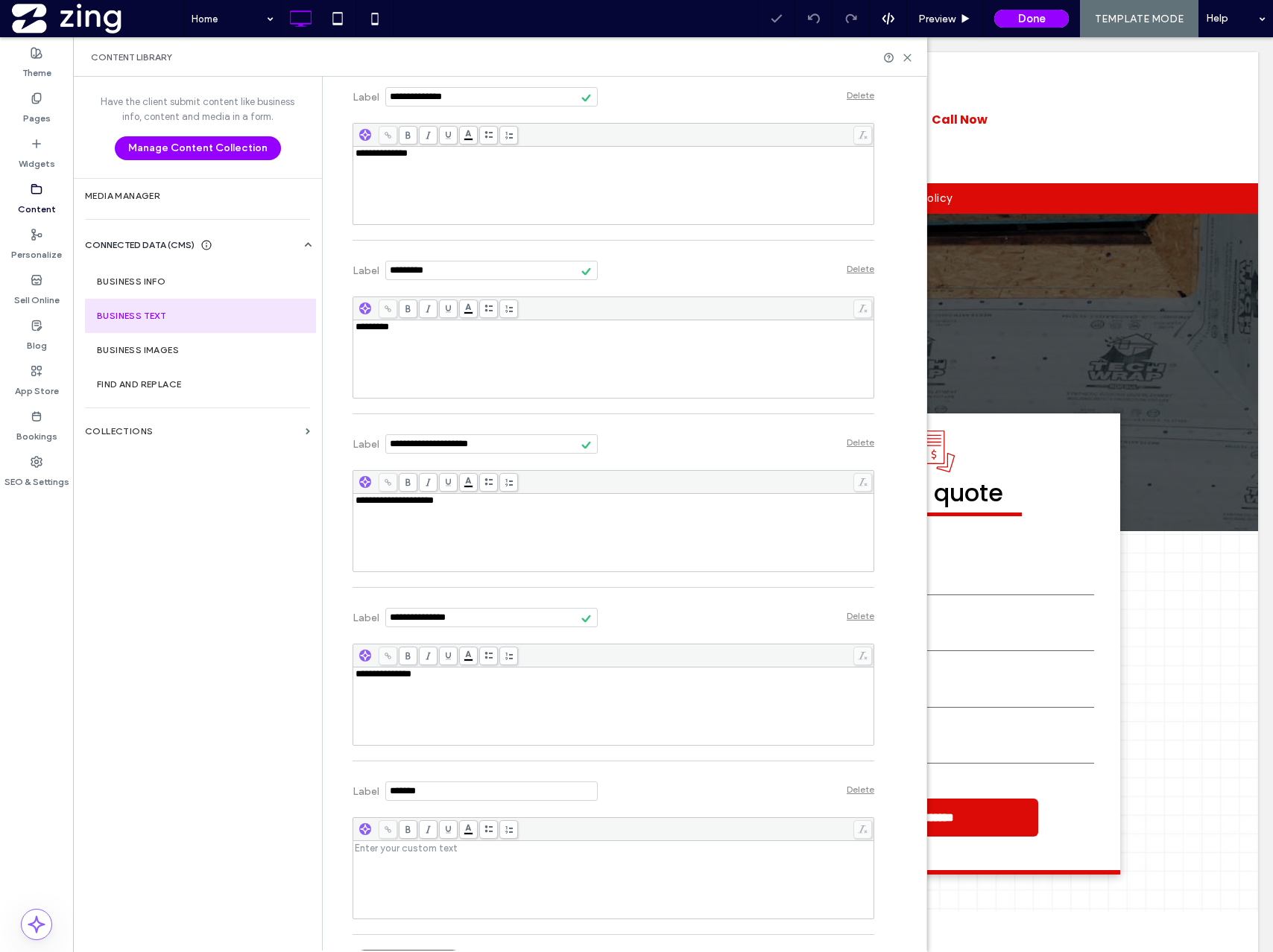
scroll to position [865, 0]
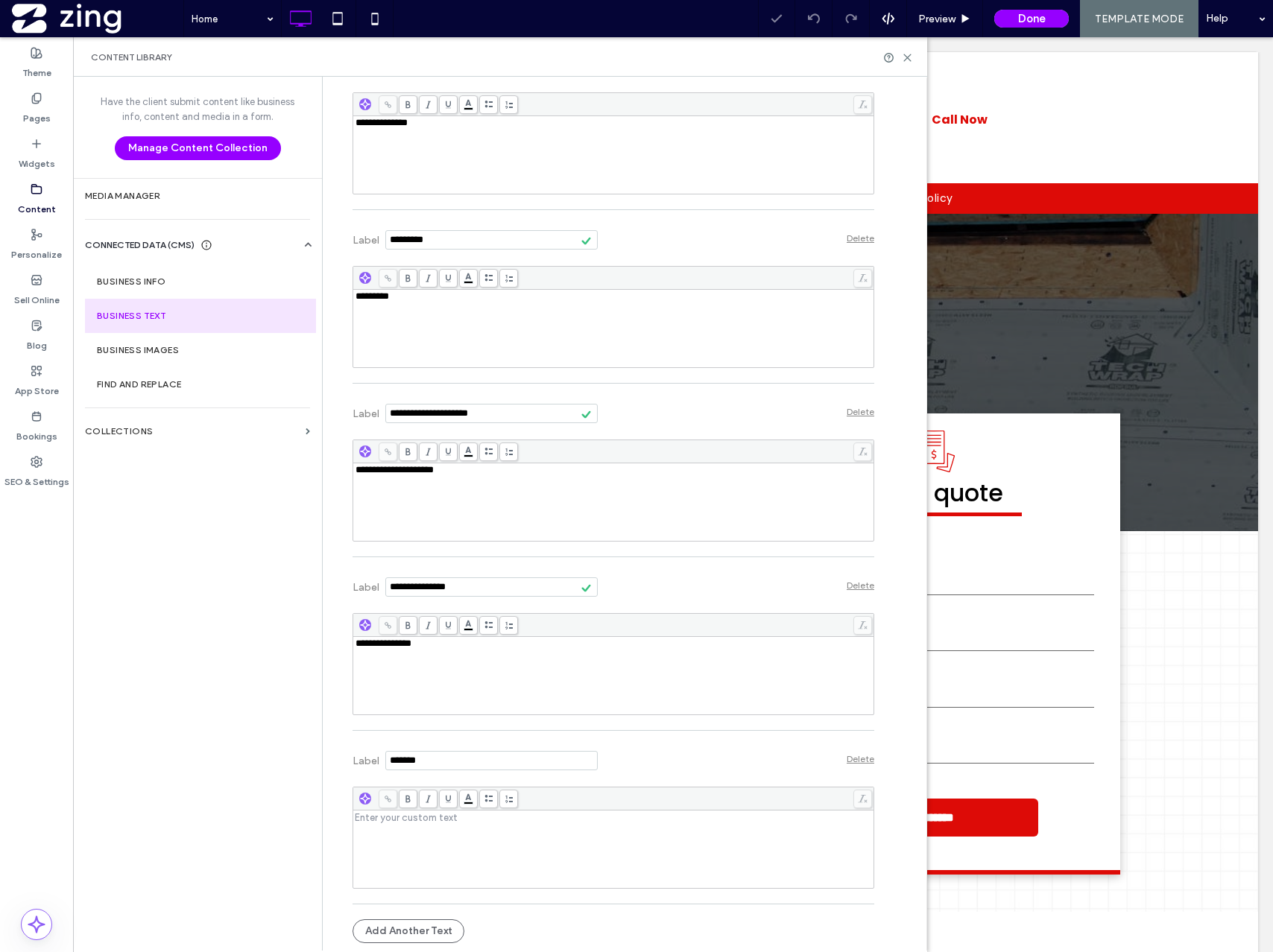
drag, startPoint x: 438, startPoint y: 756, endPoint x: 279, endPoint y: 756, distance: 159.0
click at [279, 756] on div "**********" at bounding box center [500, 514] width 854 height 874
type input "**********"
click at [384, 842] on div "Rich Text Editor" at bounding box center [614, 849] width 516 height 75
click at [458, 896] on div "**********" at bounding box center [613, 838] width 522 height 117
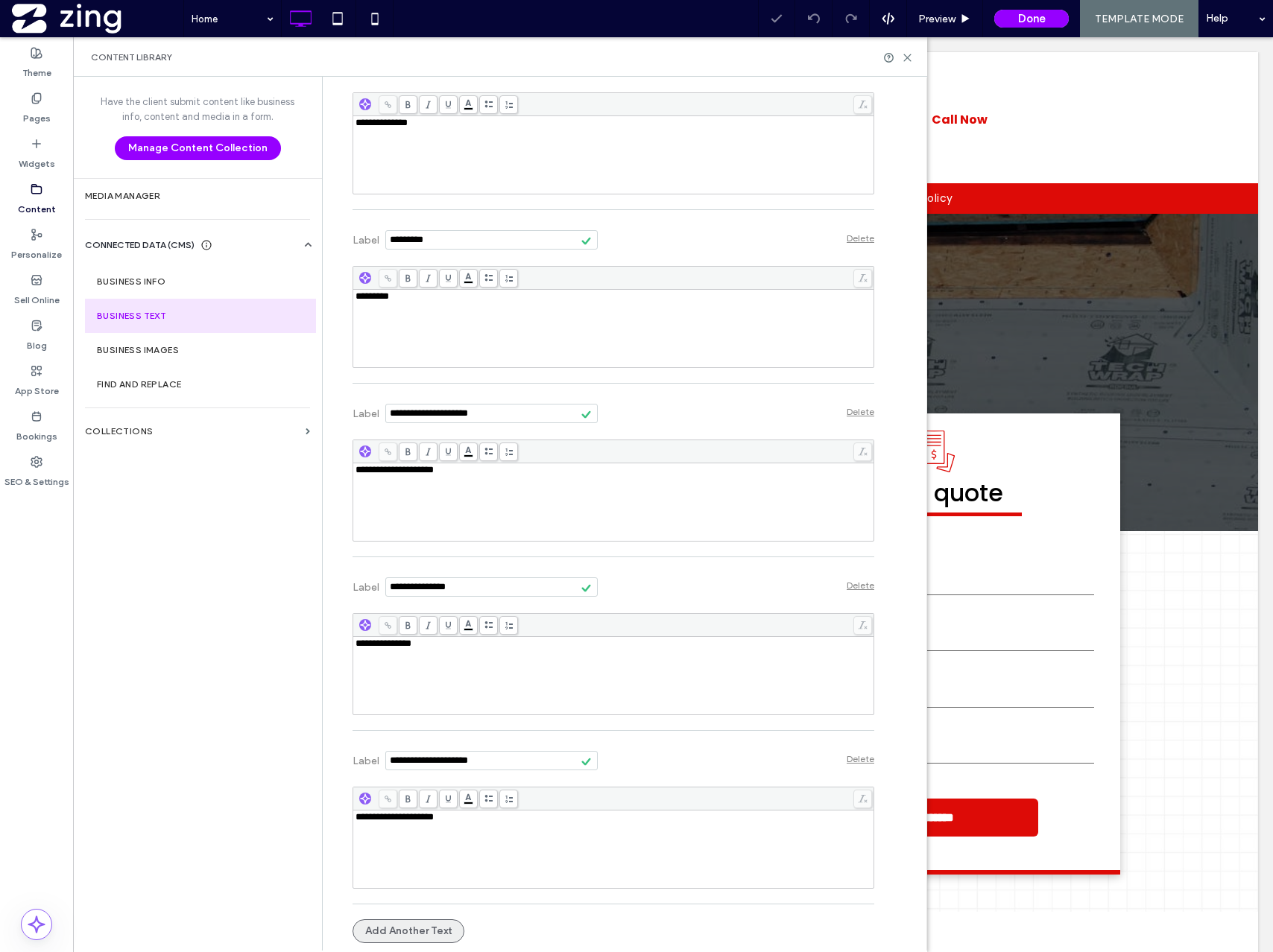
click at [408, 924] on button "Add Another Text" at bounding box center [408, 931] width 112 height 24
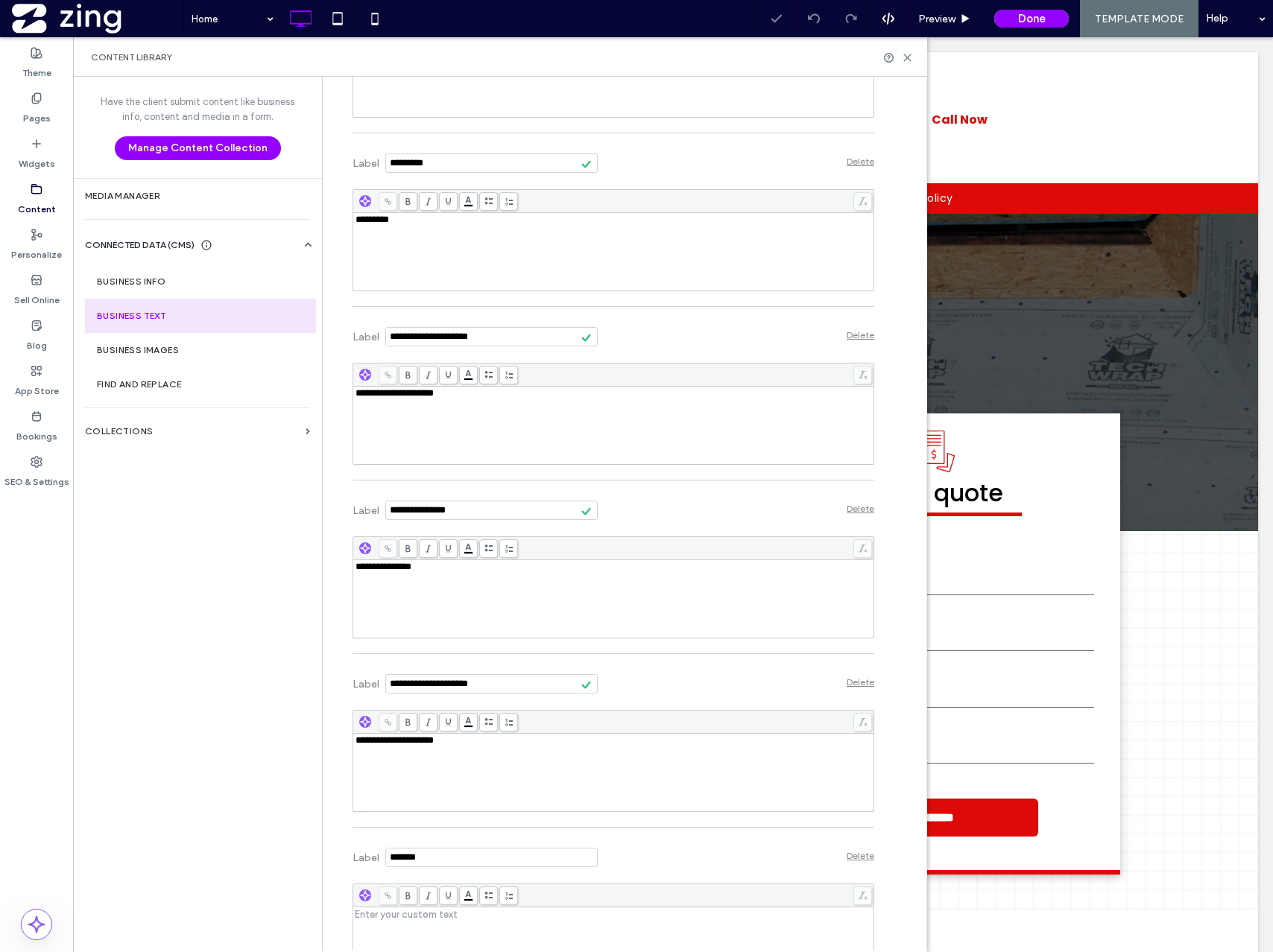
scroll to position [1039, 0]
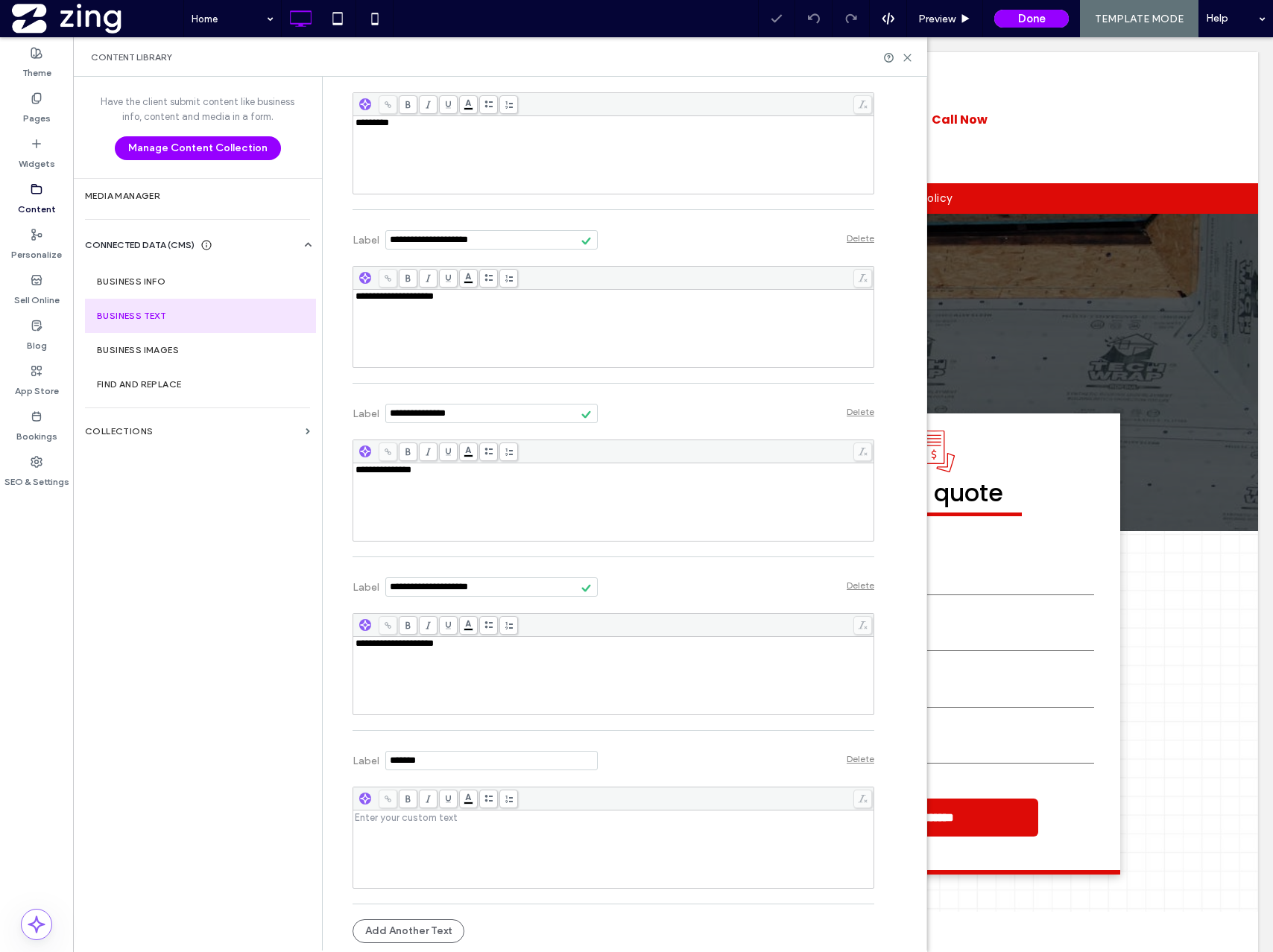
drag, startPoint x: 439, startPoint y: 754, endPoint x: 335, endPoint y: 754, distance: 104.0
drag, startPoint x: 464, startPoint y: 763, endPoint x: 315, endPoint y: 763, distance: 149.0
click at [315, 763] on div "**********" at bounding box center [500, 514] width 854 height 874
type input "**********"
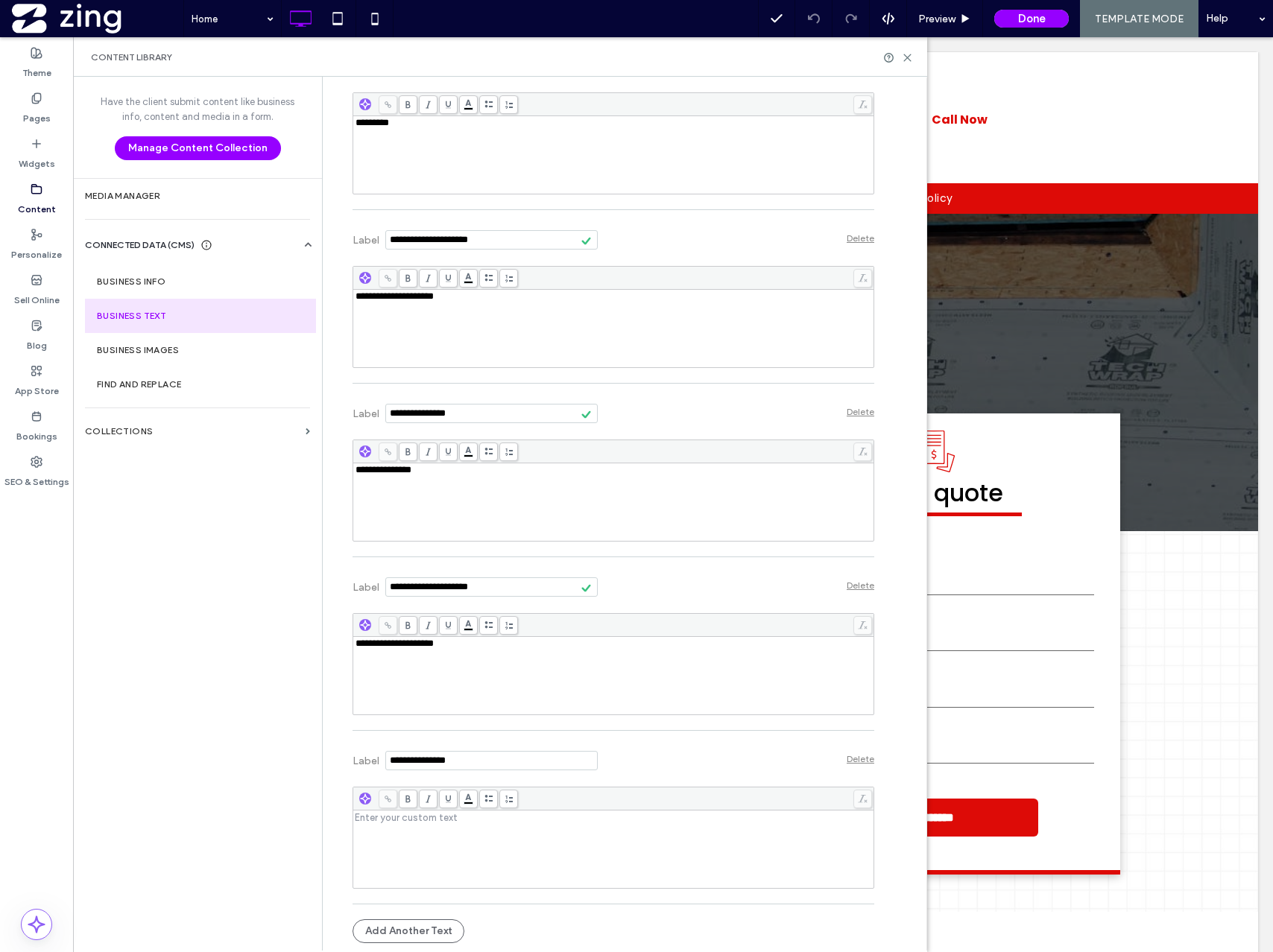
click at [360, 810] on div "Enter your custom text" at bounding box center [613, 849] width 520 height 78
click at [363, 823] on div "Rich Text Editor" at bounding box center [614, 817] width 516 height 11
click at [414, 926] on button "Add Another Text" at bounding box center [408, 931] width 112 height 24
click at [413, 934] on button "Add Another Text" at bounding box center [408, 931] width 112 height 24
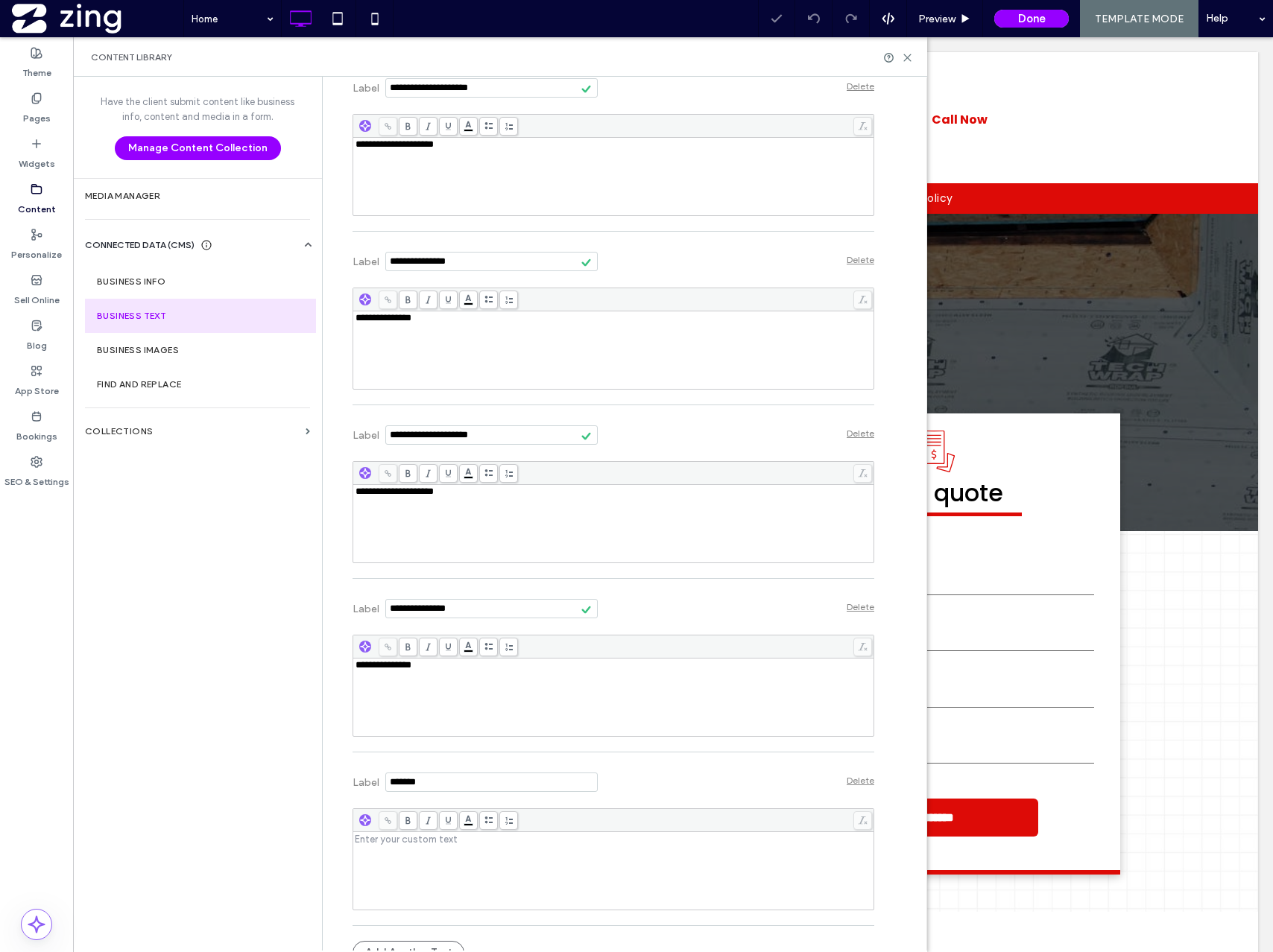
scroll to position [1212, 0]
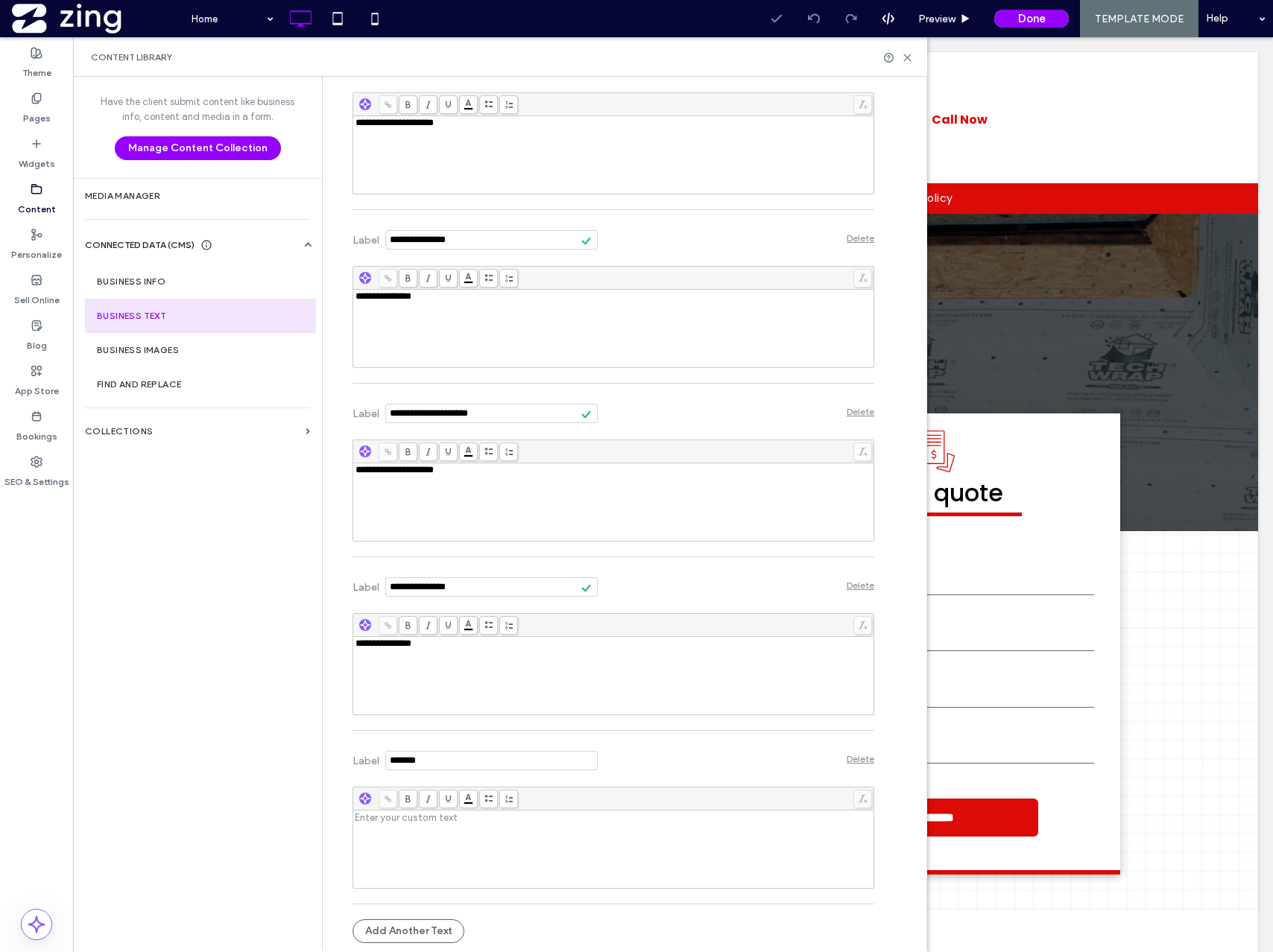
drag, startPoint x: 440, startPoint y: 763, endPoint x: 333, endPoint y: 757, distance: 107.2
type input "**********"
click at [433, 850] on div "Rich Text Editor" at bounding box center [614, 849] width 516 height 75
click at [401, 822] on span "**********" at bounding box center [394, 817] width 78 height 10
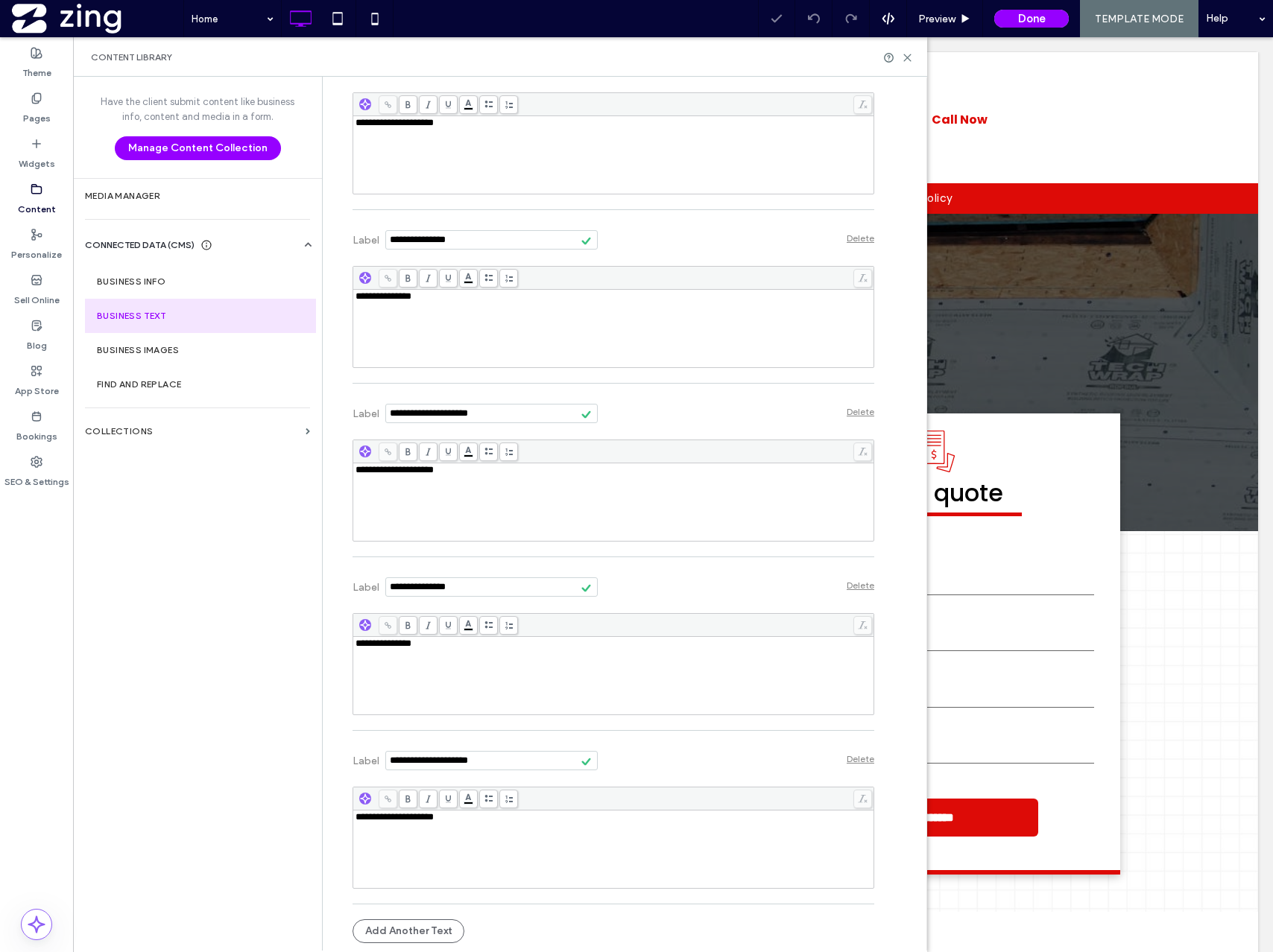
click at [474, 923] on div "Add Another Text" at bounding box center [613, 931] width 522 height 39
click at [440, 925] on button "Add Another Text" at bounding box center [408, 931] width 112 height 24
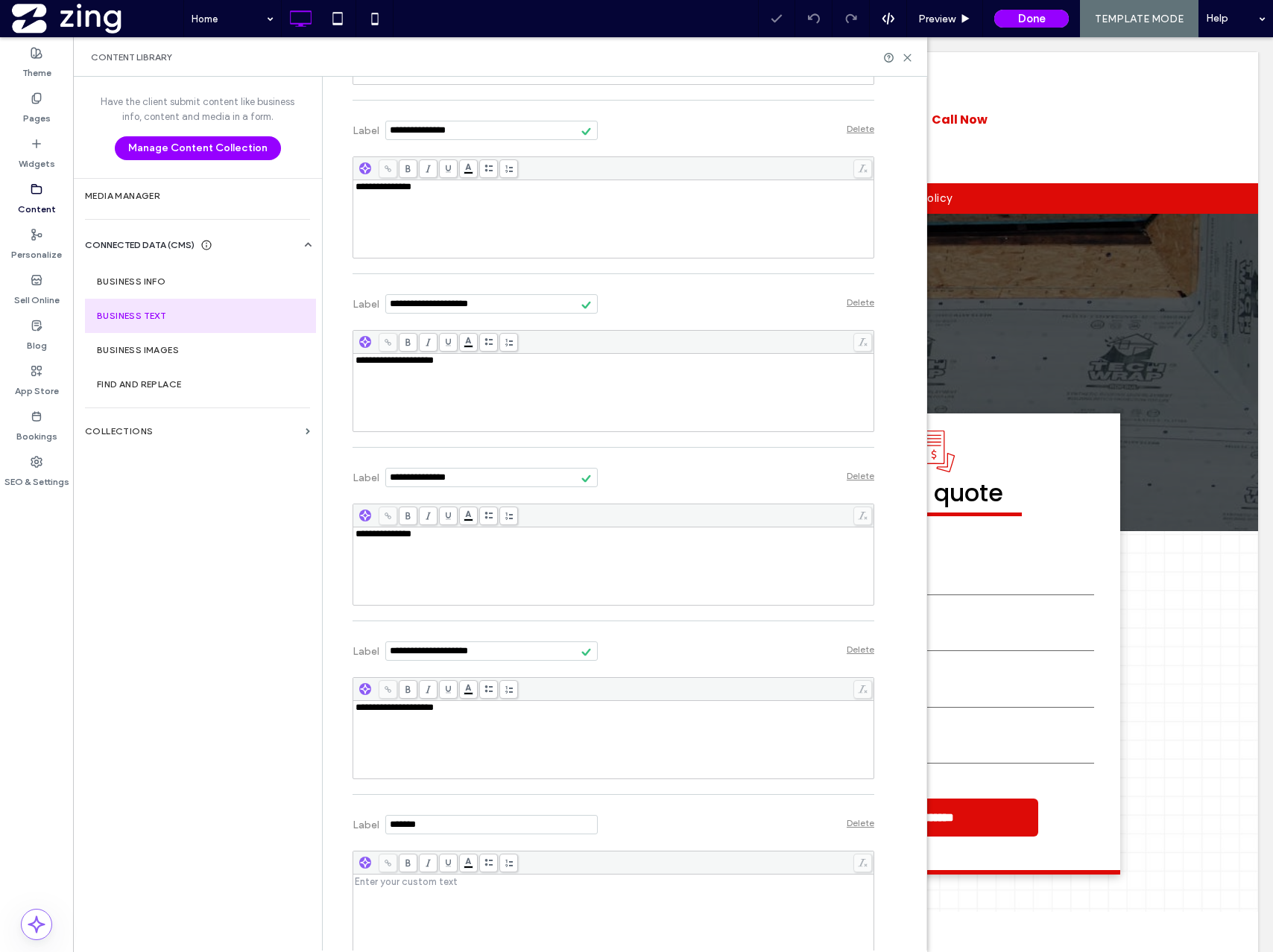
scroll to position [1345, 0]
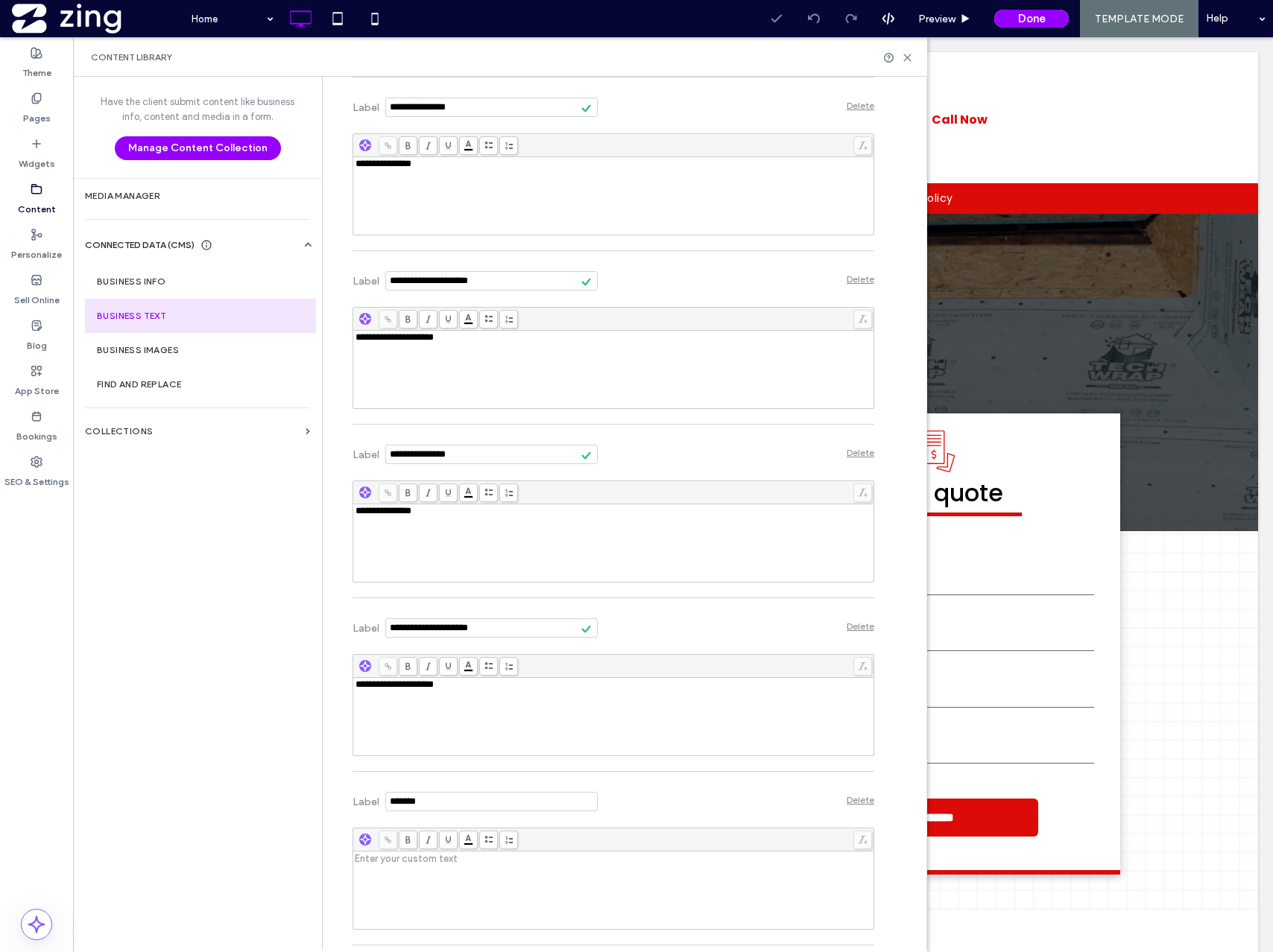
click at [441, 784] on section "Label" at bounding box center [475, 800] width 245 height 41
drag, startPoint x: 434, startPoint y: 794, endPoint x: 467, endPoint y: 815, distance: 39.1
click at [467, 815] on section "Label" at bounding box center [475, 800] width 245 height 41
type input "**********"
click at [503, 876] on div "Rich Text Editor" at bounding box center [614, 890] width 516 height 75
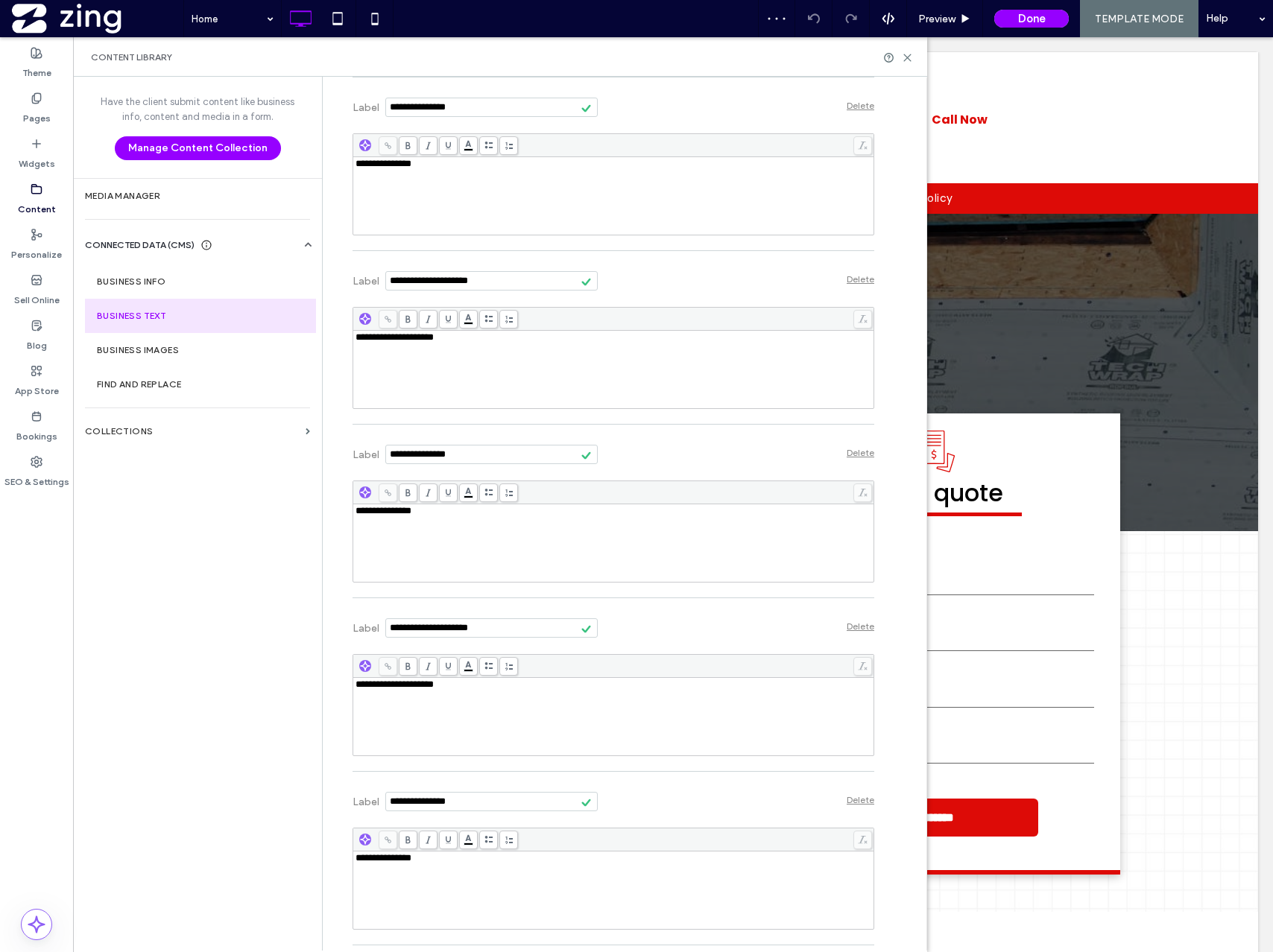
scroll to position [1386, 0]
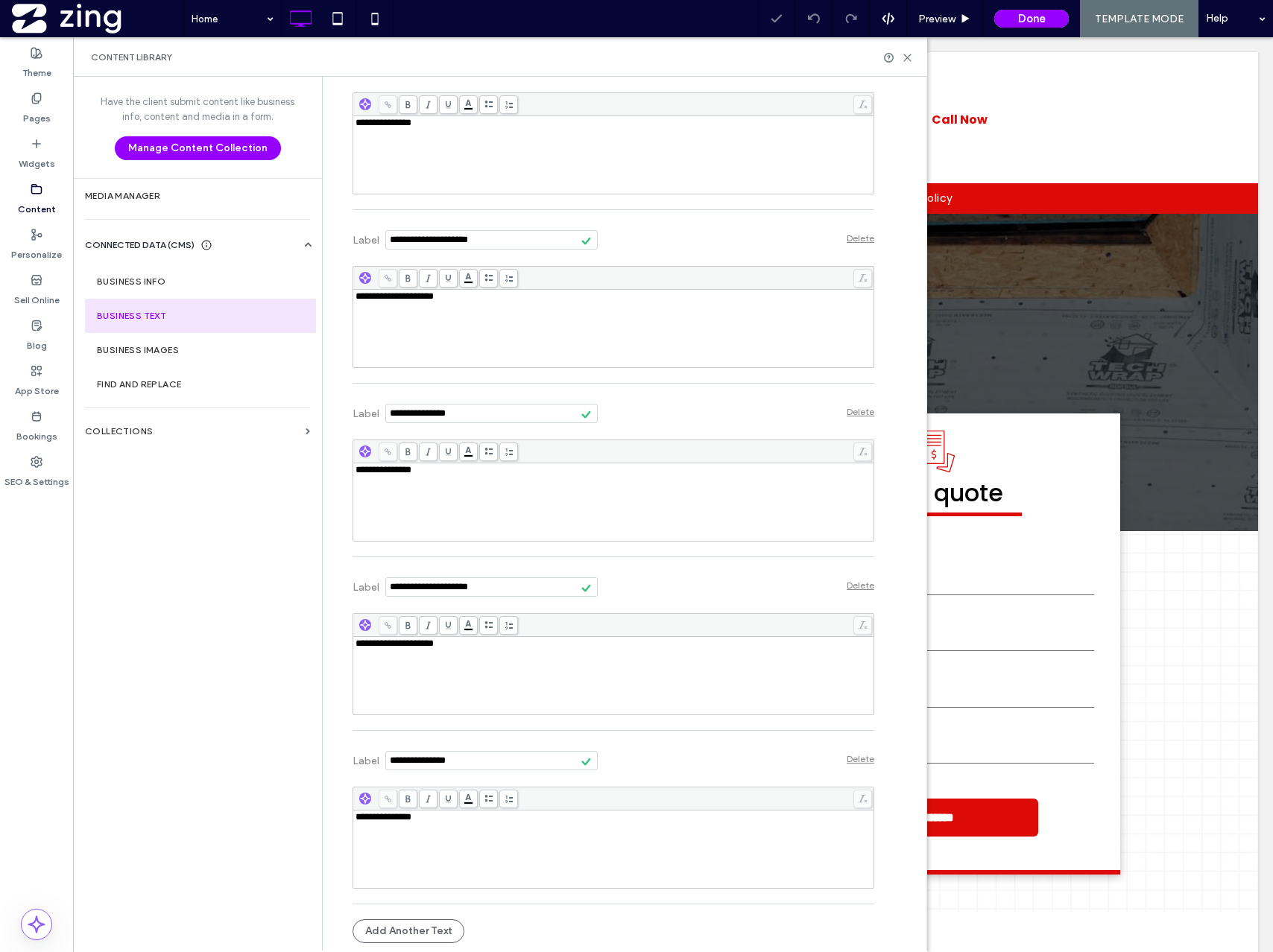
click at [455, 920] on div "Add Another Text" at bounding box center [613, 931] width 522 height 39
click at [416, 925] on button "Add Another Text" at bounding box center [408, 931] width 112 height 24
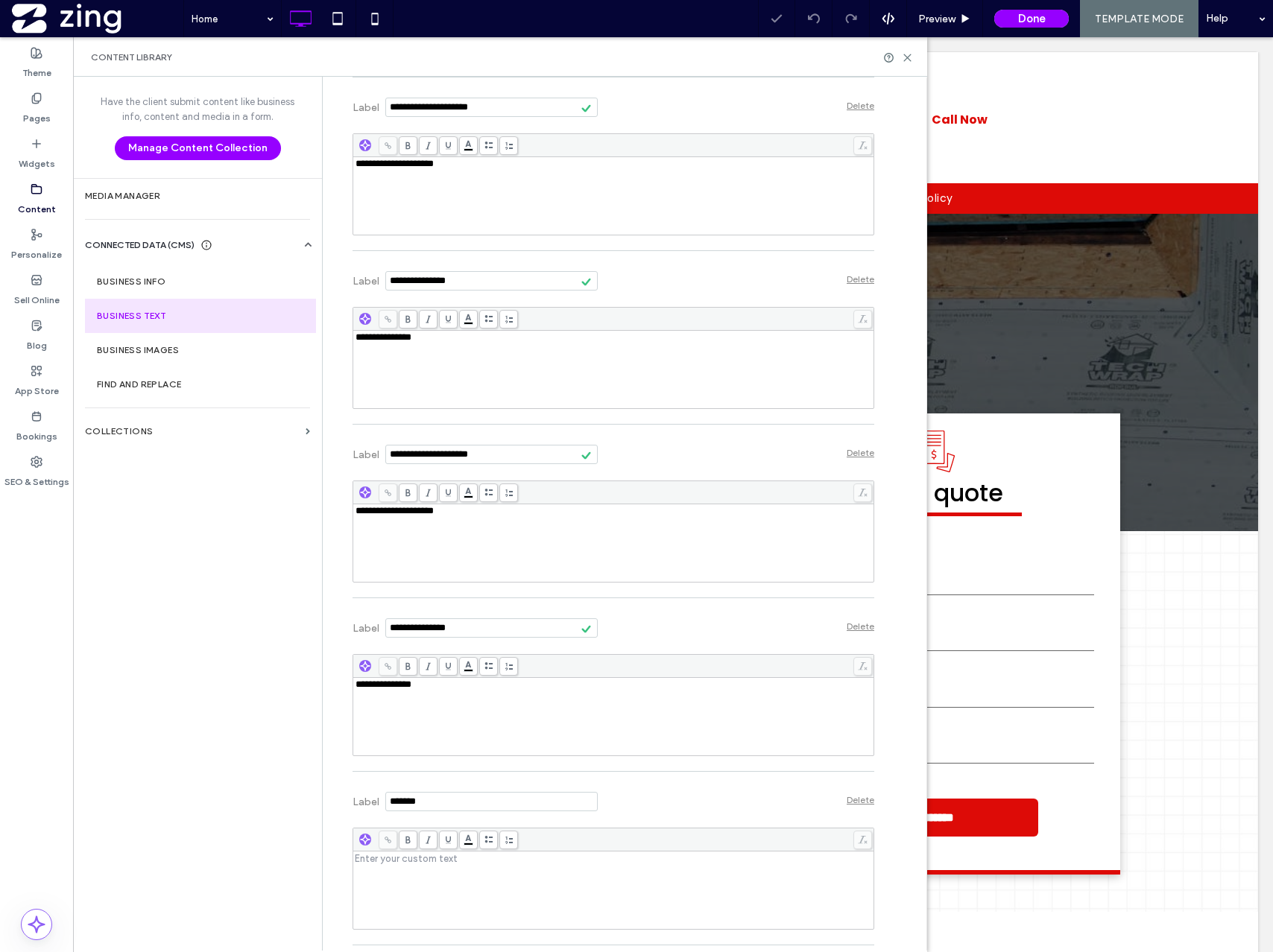
scroll to position [1546, 0]
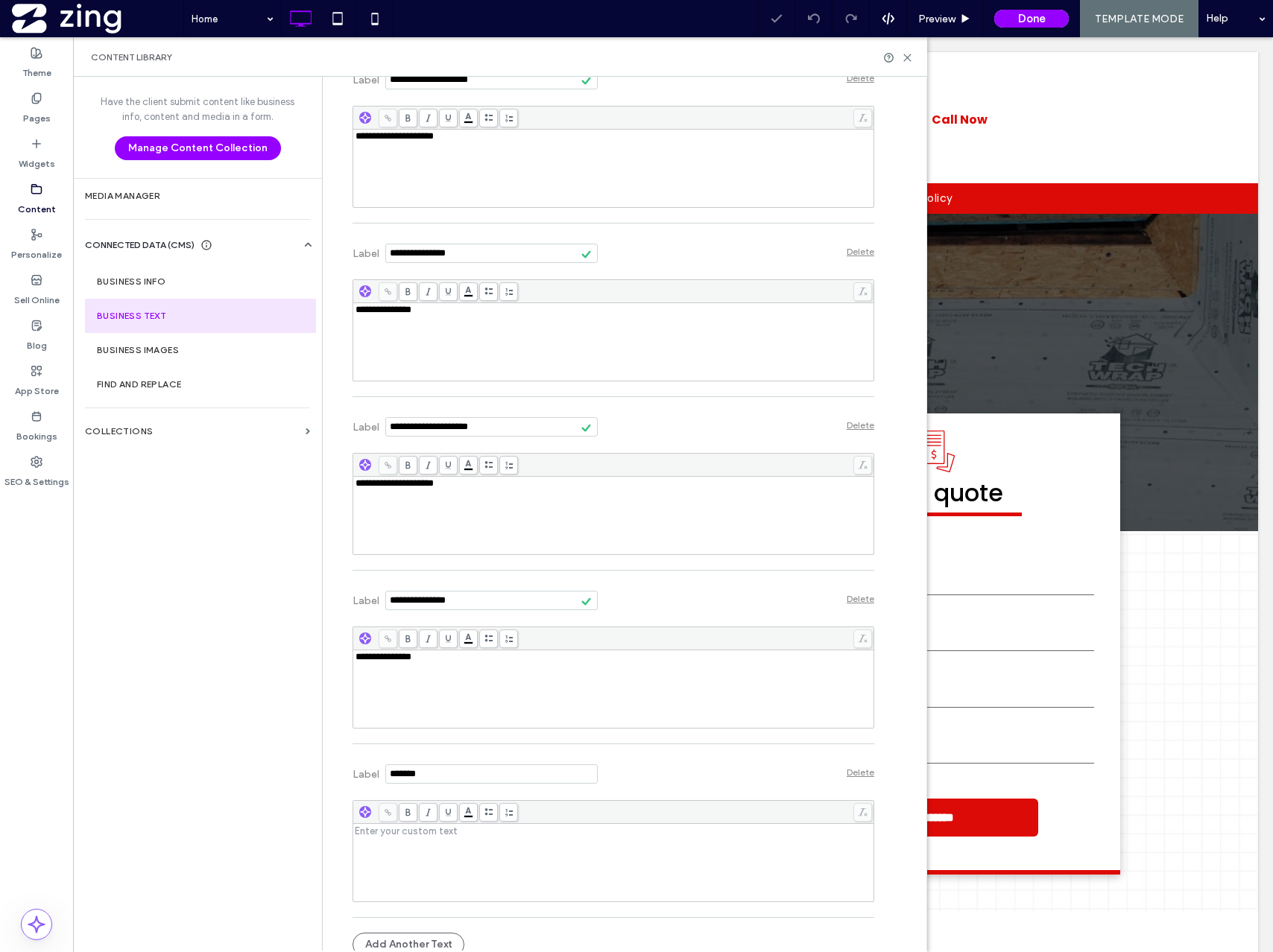
drag, startPoint x: 442, startPoint y: 769, endPoint x: 370, endPoint y: 769, distance: 72.0
click at [370, 769] on section "Label" at bounding box center [475, 772] width 245 height 41
type input "**********"
click at [433, 856] on div "Rich Text Editor" at bounding box center [614, 863] width 516 height 75
click at [478, 896] on div "**********" at bounding box center [614, 863] width 516 height 75
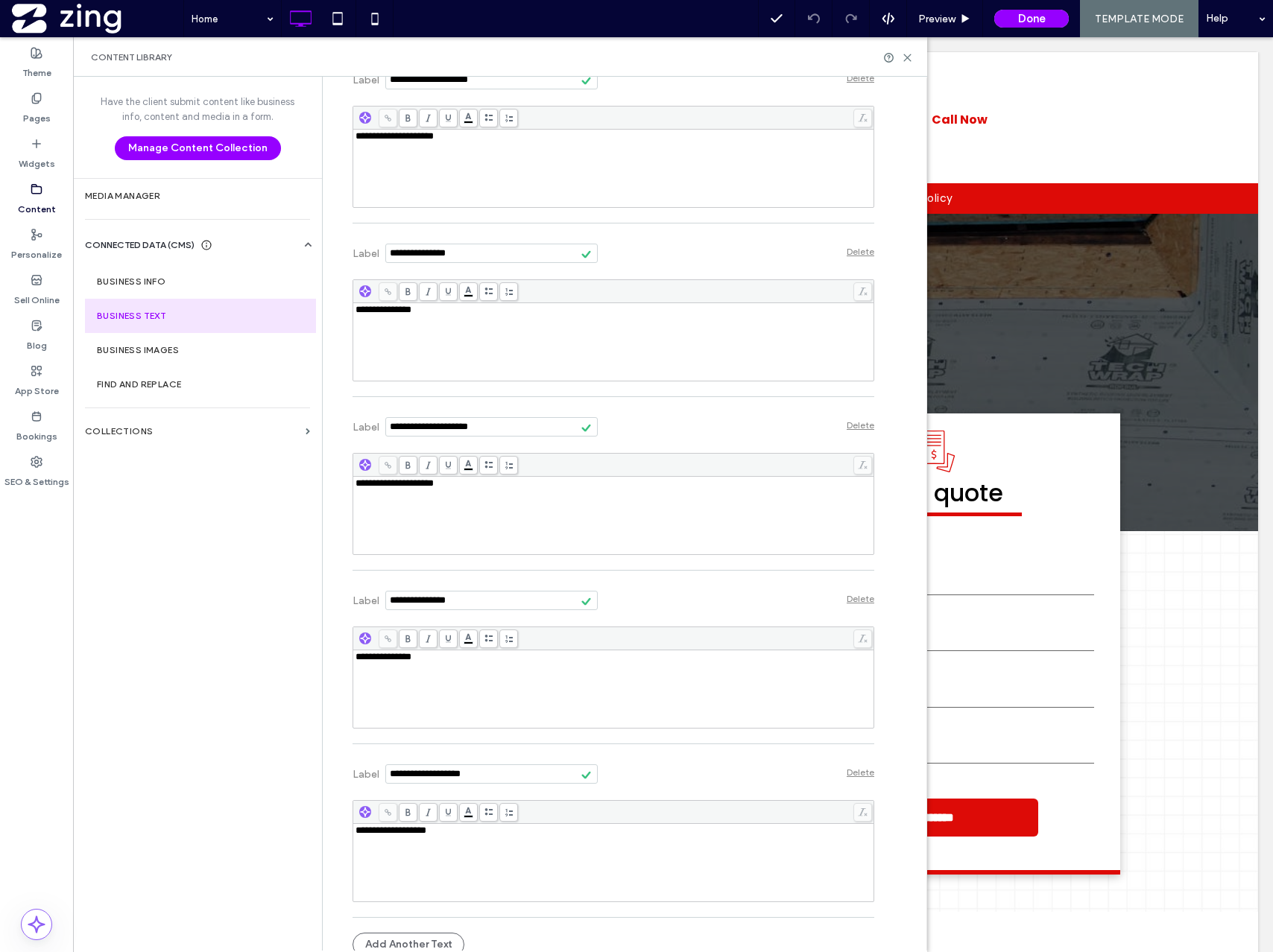
click at [458, 932] on div "Add Another Text" at bounding box center [613, 944] width 522 height 39
click at [436, 948] on button "Add Another Text" at bounding box center [408, 944] width 112 height 24
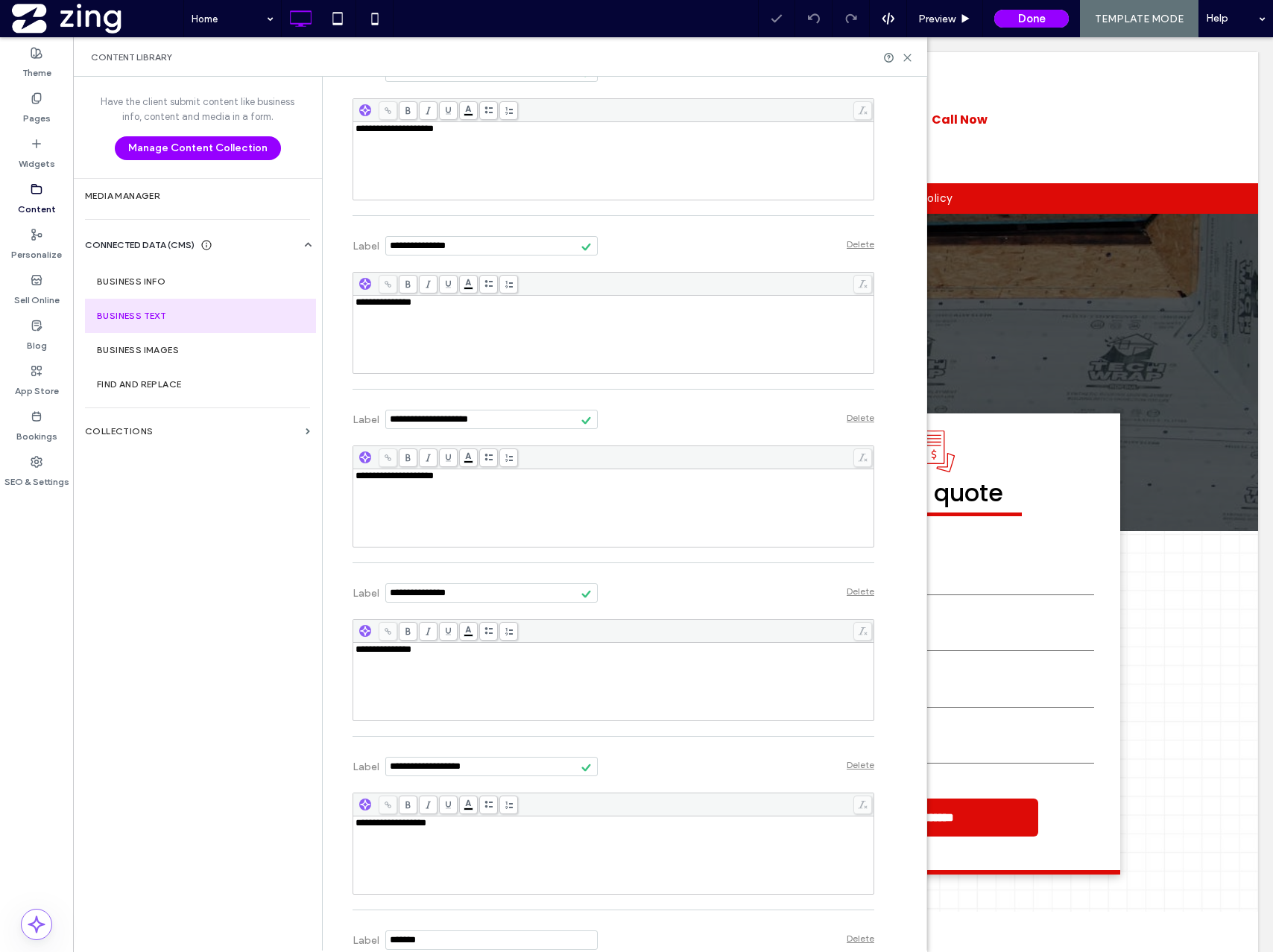
scroll to position [1733, 0]
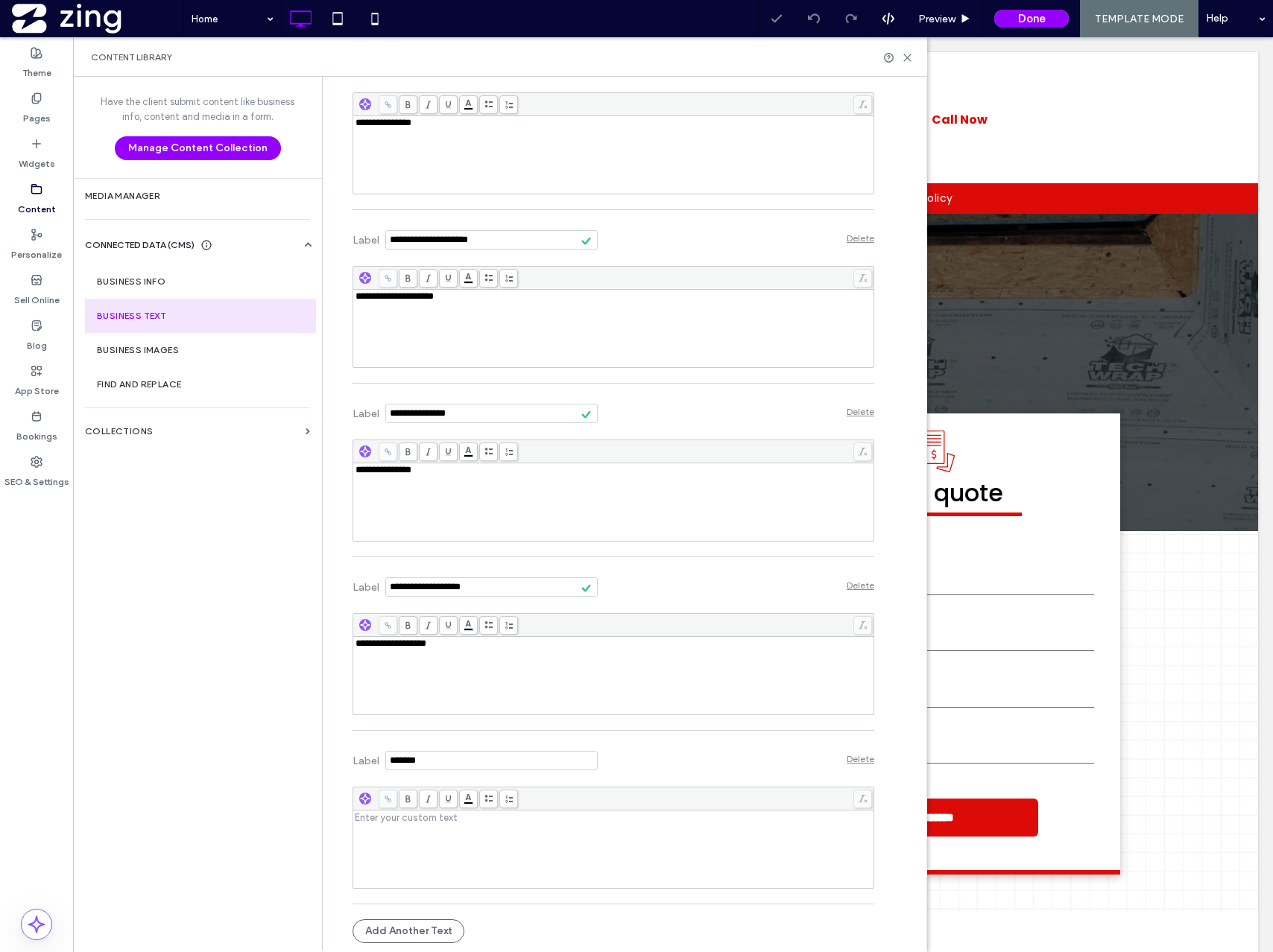
drag, startPoint x: 446, startPoint y: 756, endPoint x: 337, endPoint y: 756, distance: 109.0
type input "**********"
click at [381, 842] on div "Rich Text Editor" at bounding box center [614, 849] width 516 height 75
click at [457, 895] on div "**********" at bounding box center [613, 838] width 522 height 117
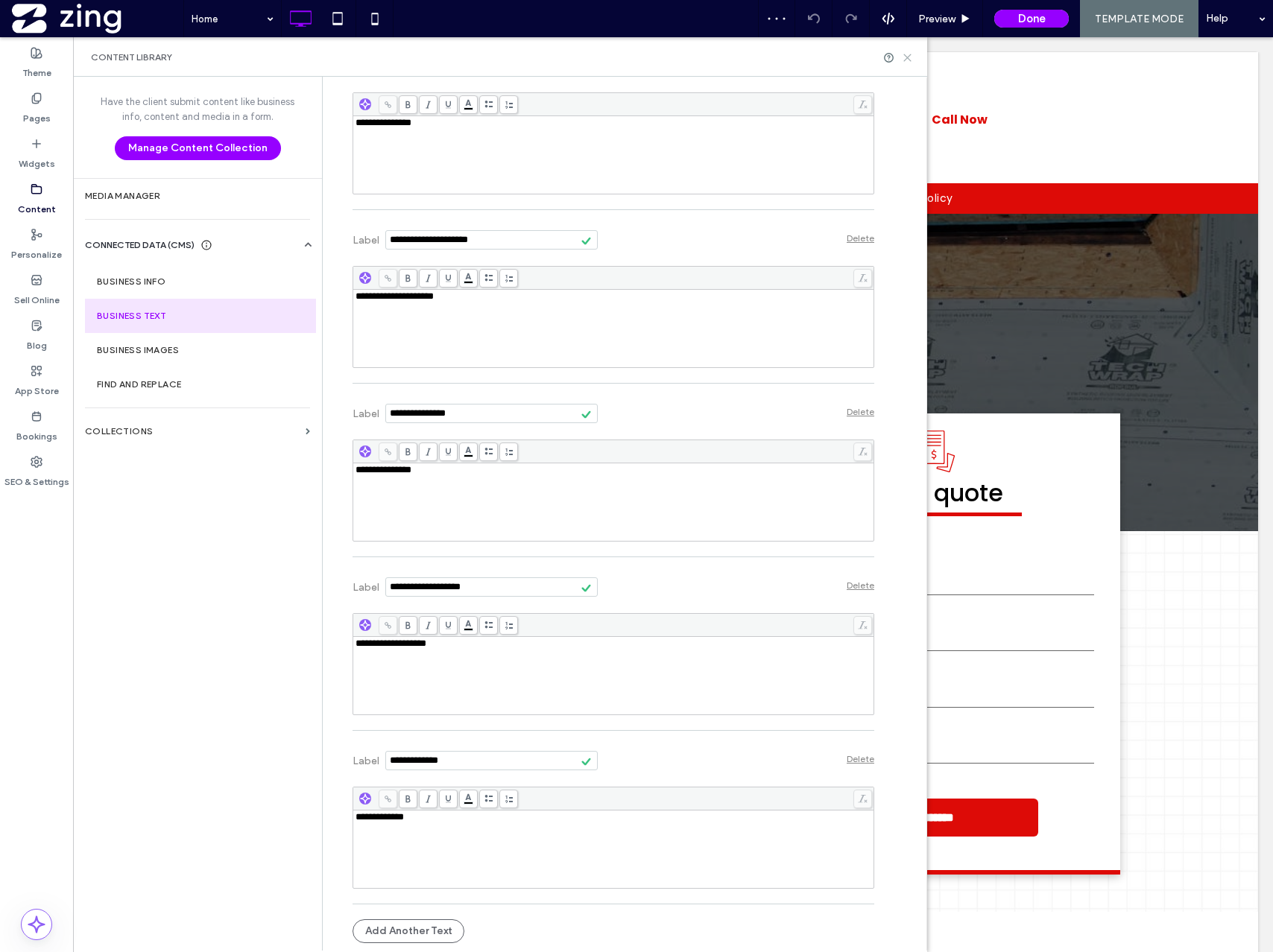
click at [909, 59] on use at bounding box center [907, 57] width 7 height 7
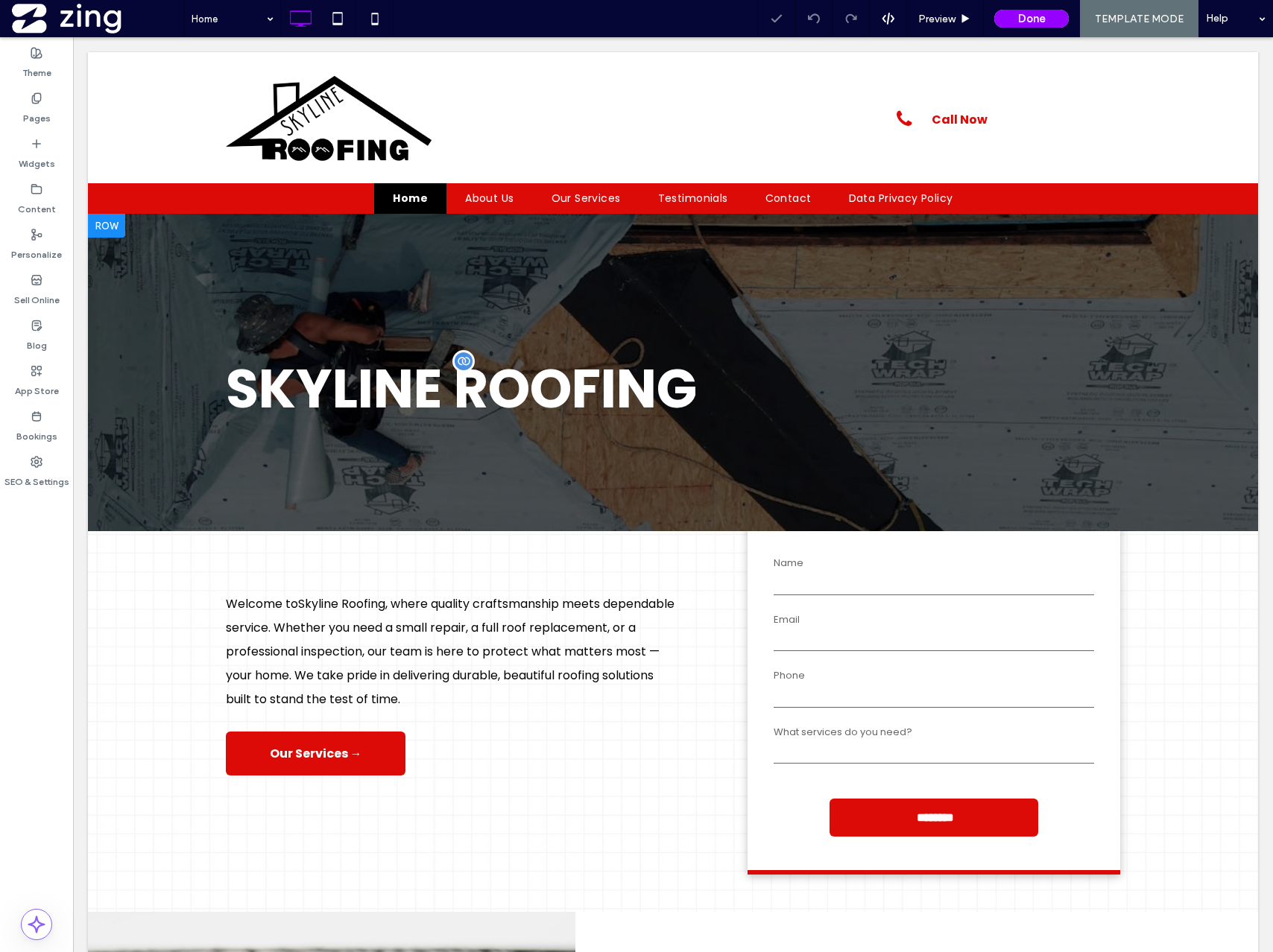
scroll to position [0, 0]
click at [436, 374] on div "Skyline Roofing" at bounding box center [486, 389] width 520 height 55
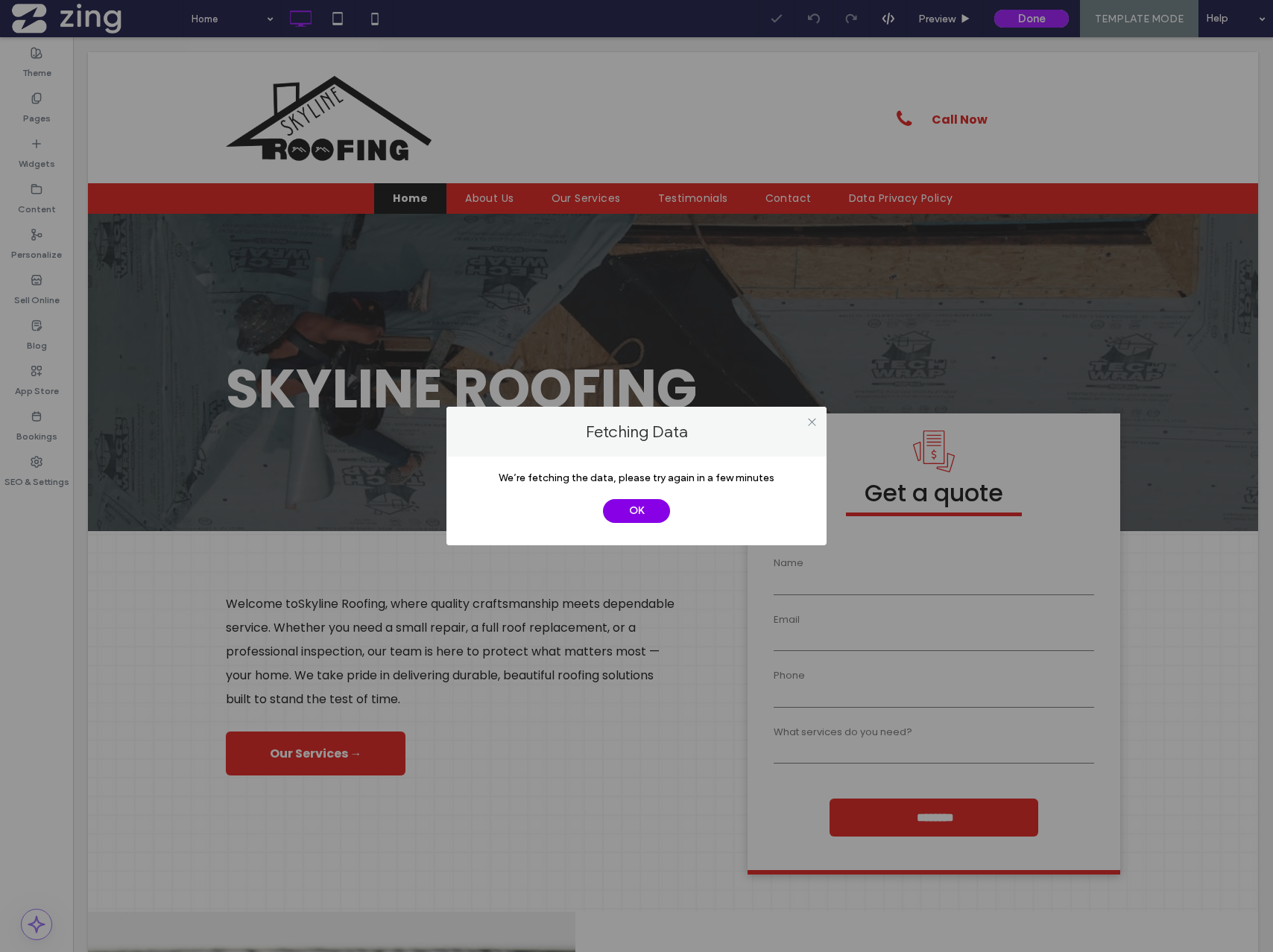
click at [650, 511] on button "OK" at bounding box center [636, 511] width 67 height 24
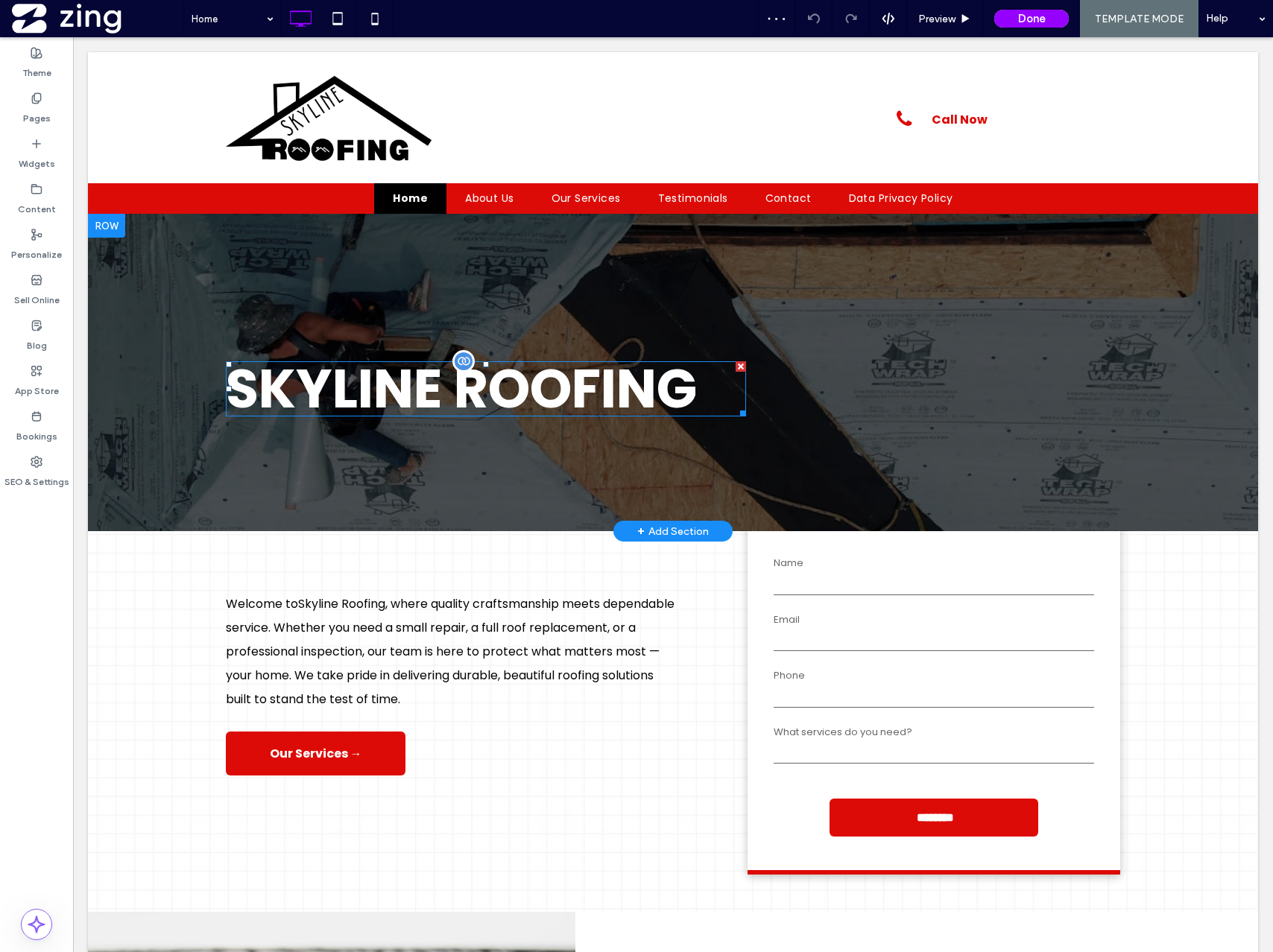
click at [462, 359] on div at bounding box center [463, 361] width 22 height 22
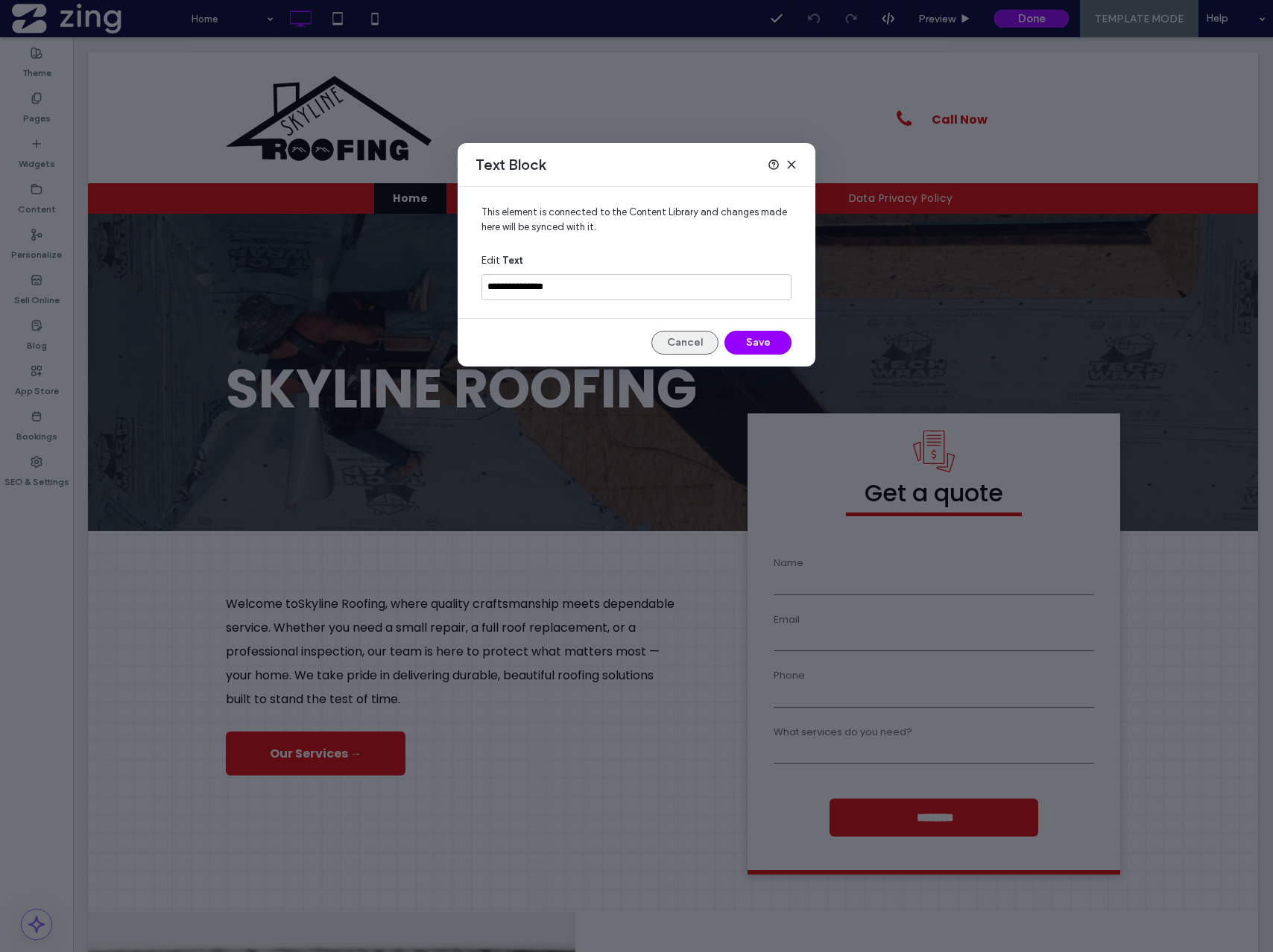
click at [690, 332] on button "Cancel" at bounding box center [685, 342] width 67 height 24
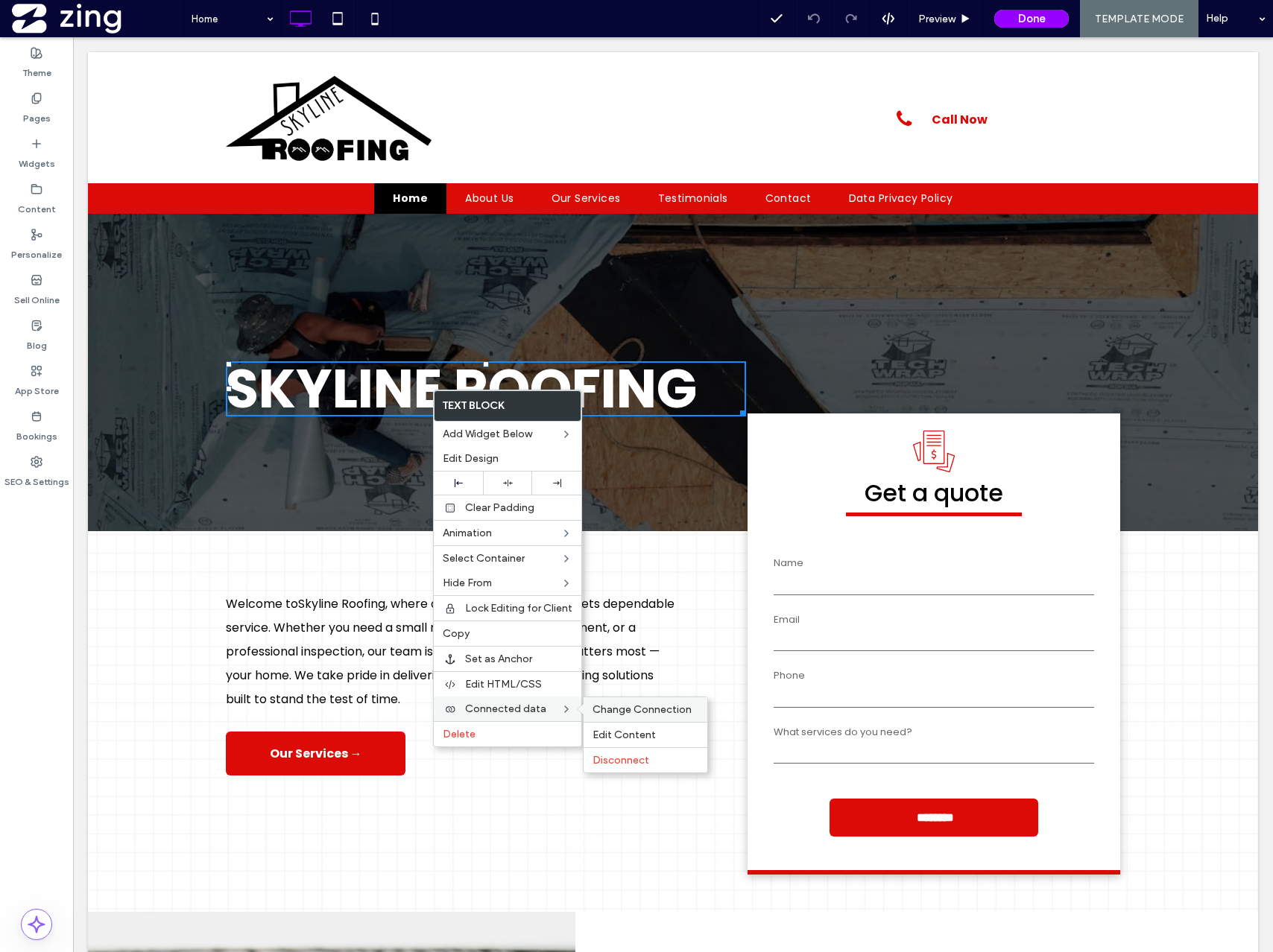
click at [620, 699] on div "Change Connection" at bounding box center [646, 709] width 124 height 24
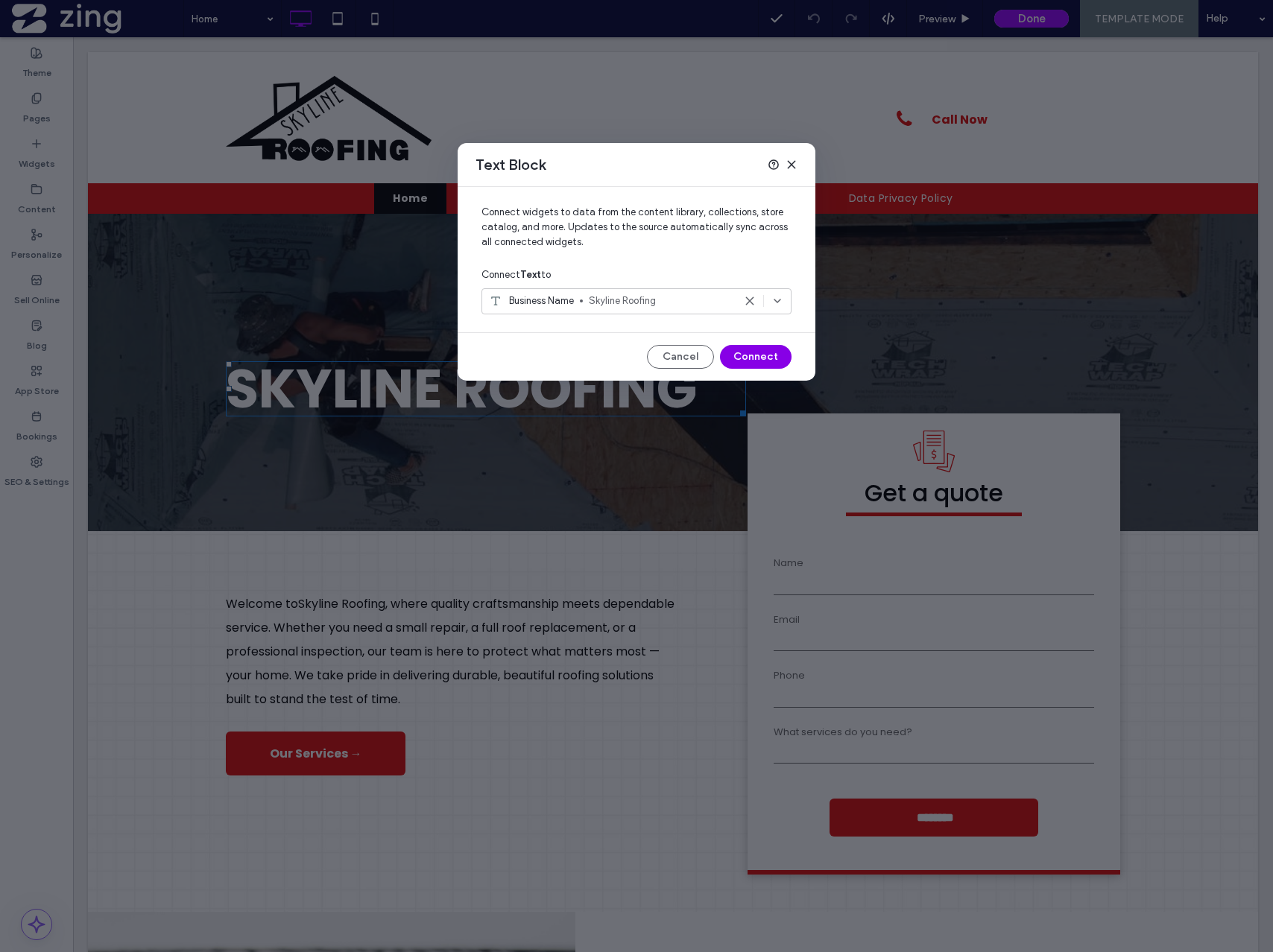
click at [749, 357] on button "Connect" at bounding box center [756, 356] width 72 height 24
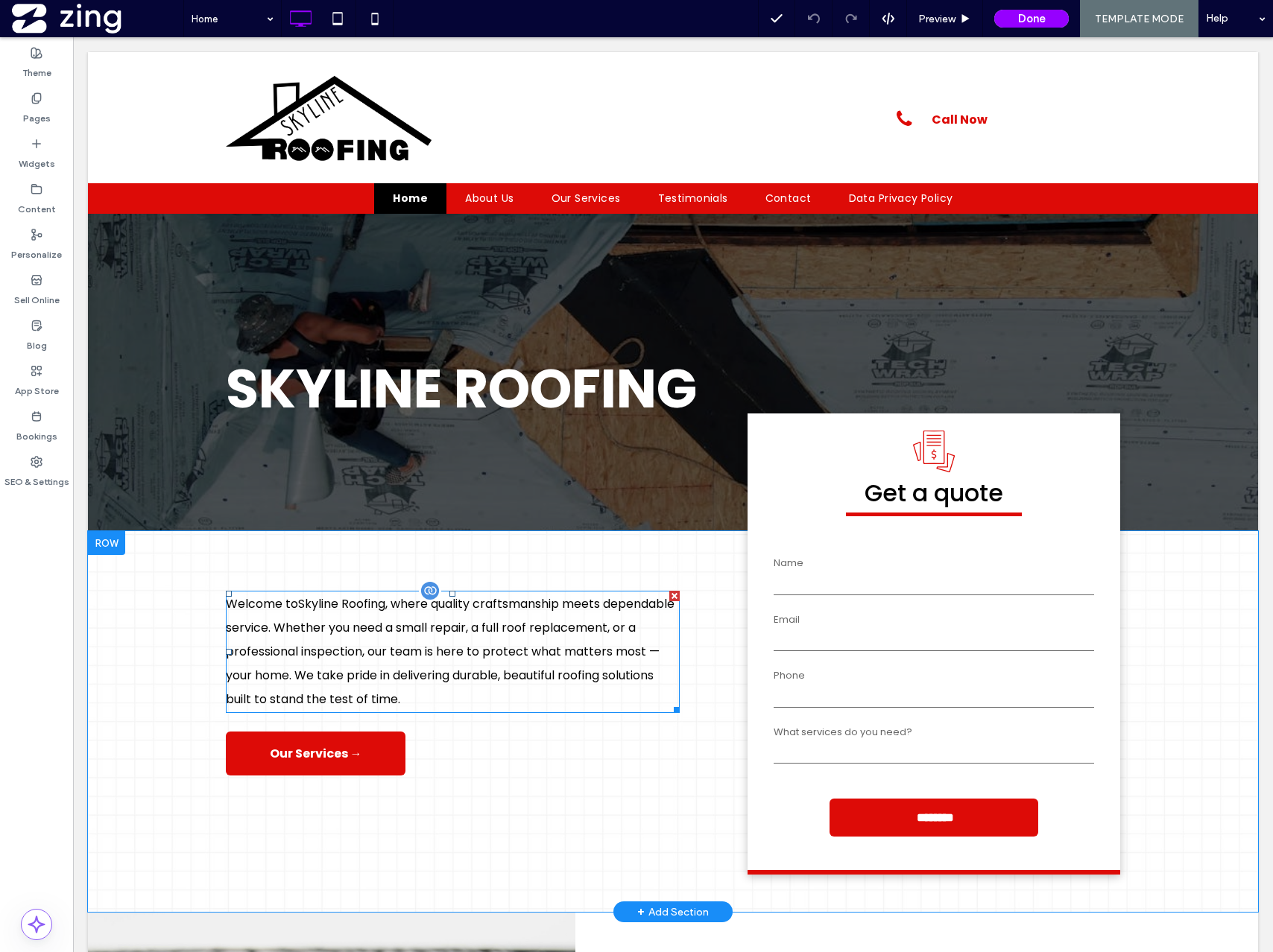
click at [405, 619] on span "Welcome to Skyline Roofing , where quality craftsmanship meets dependable servi…" at bounding box center [450, 651] width 448 height 113
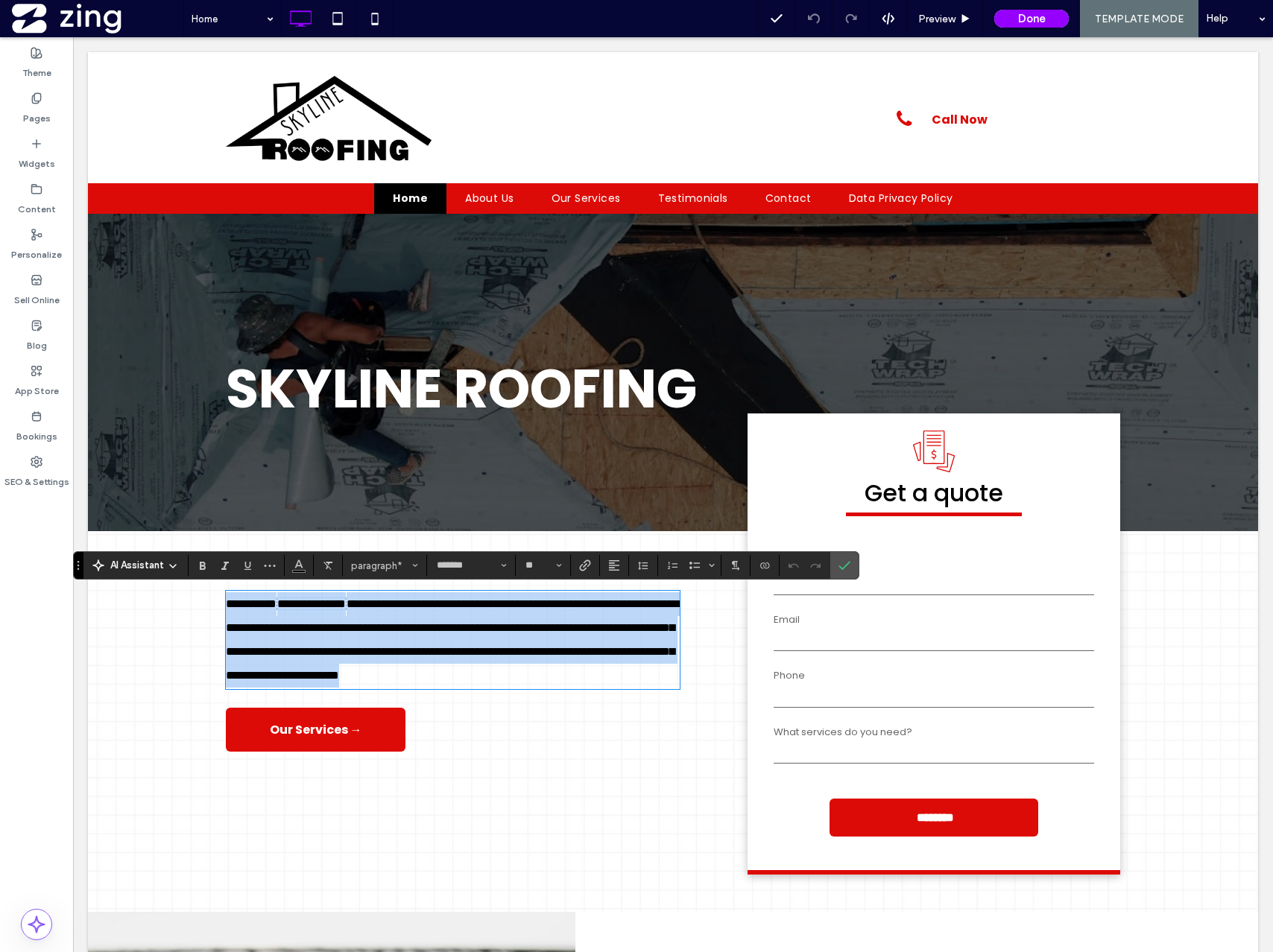
click at [346, 605] on span "**********" at bounding box center [311, 603] width 69 height 11
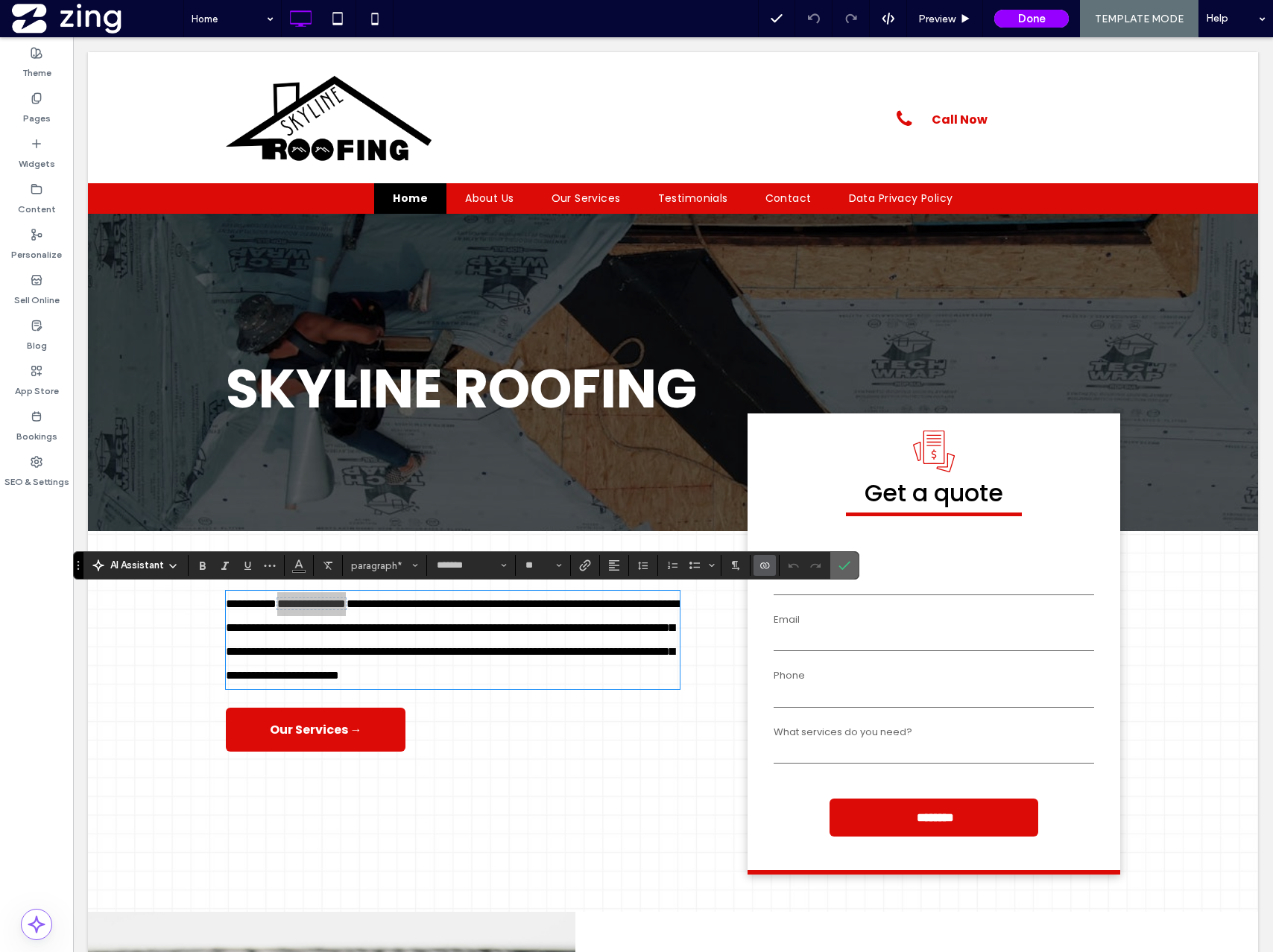
click at [844, 563] on icon "Confirm" at bounding box center [844, 565] width 12 height 12
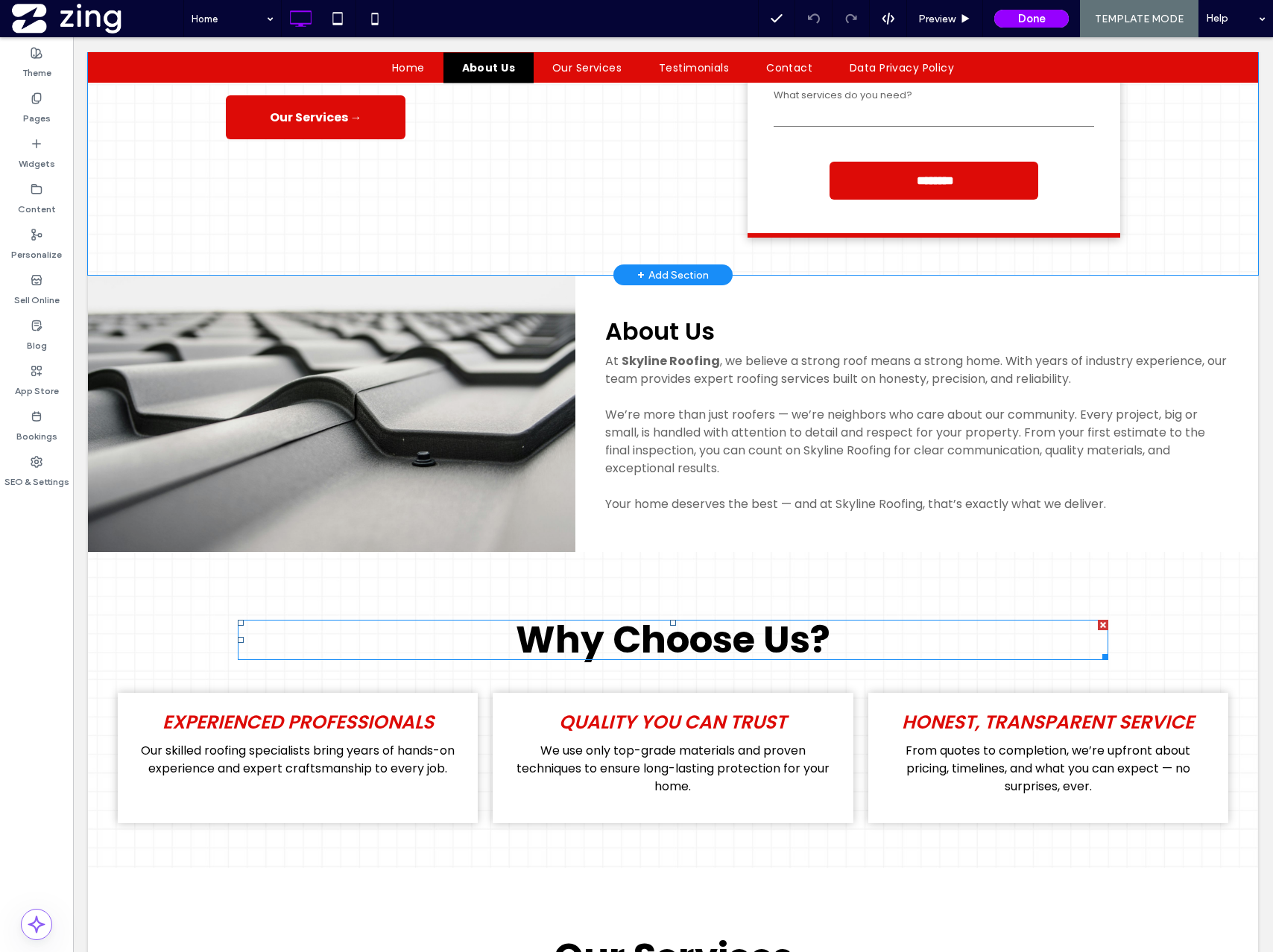
scroll to position [642, 0]
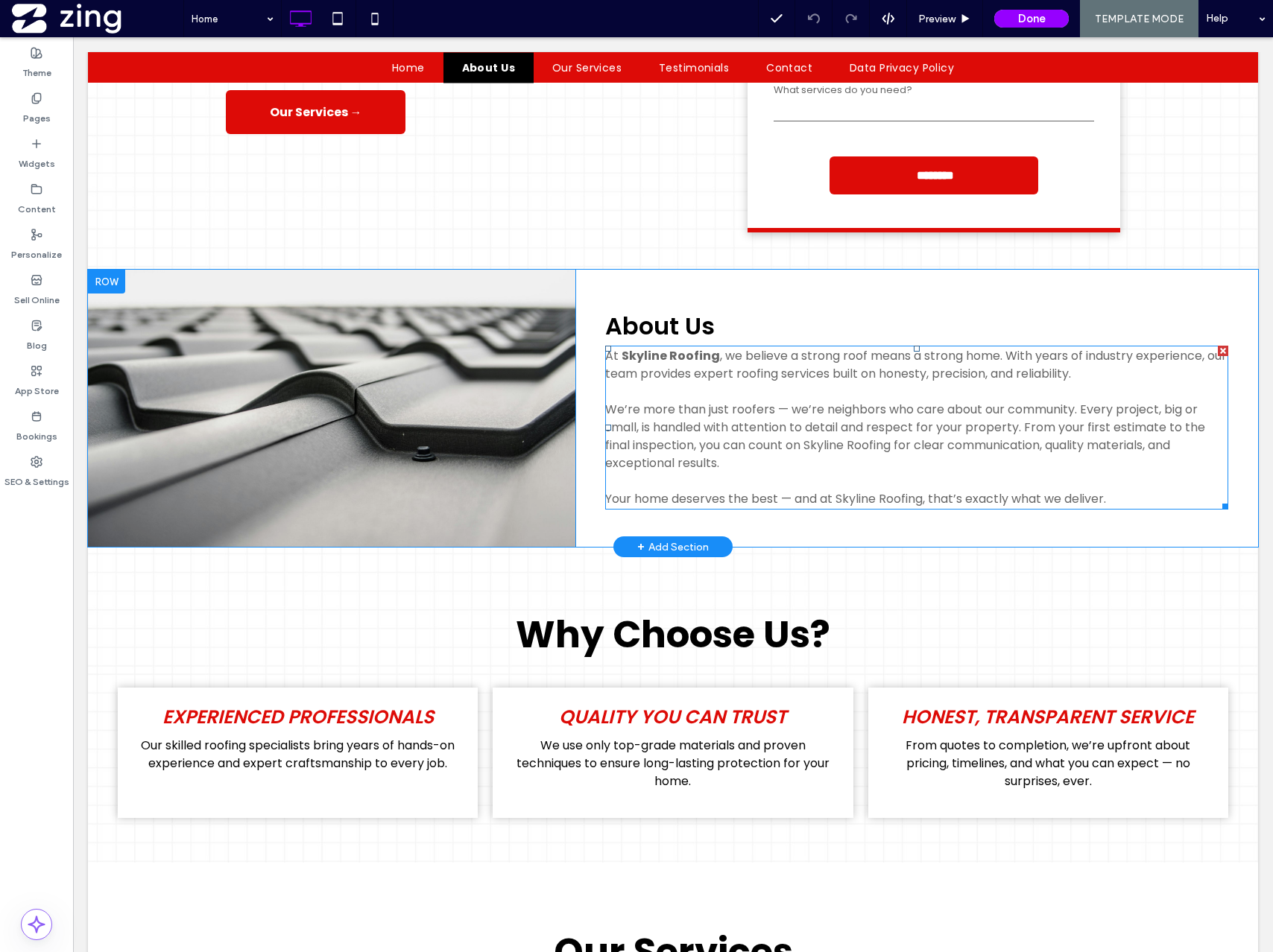
click at [675, 361] on strong "Skyline Roofing" at bounding box center [670, 355] width 98 height 18
type input "*******"
type input "**"
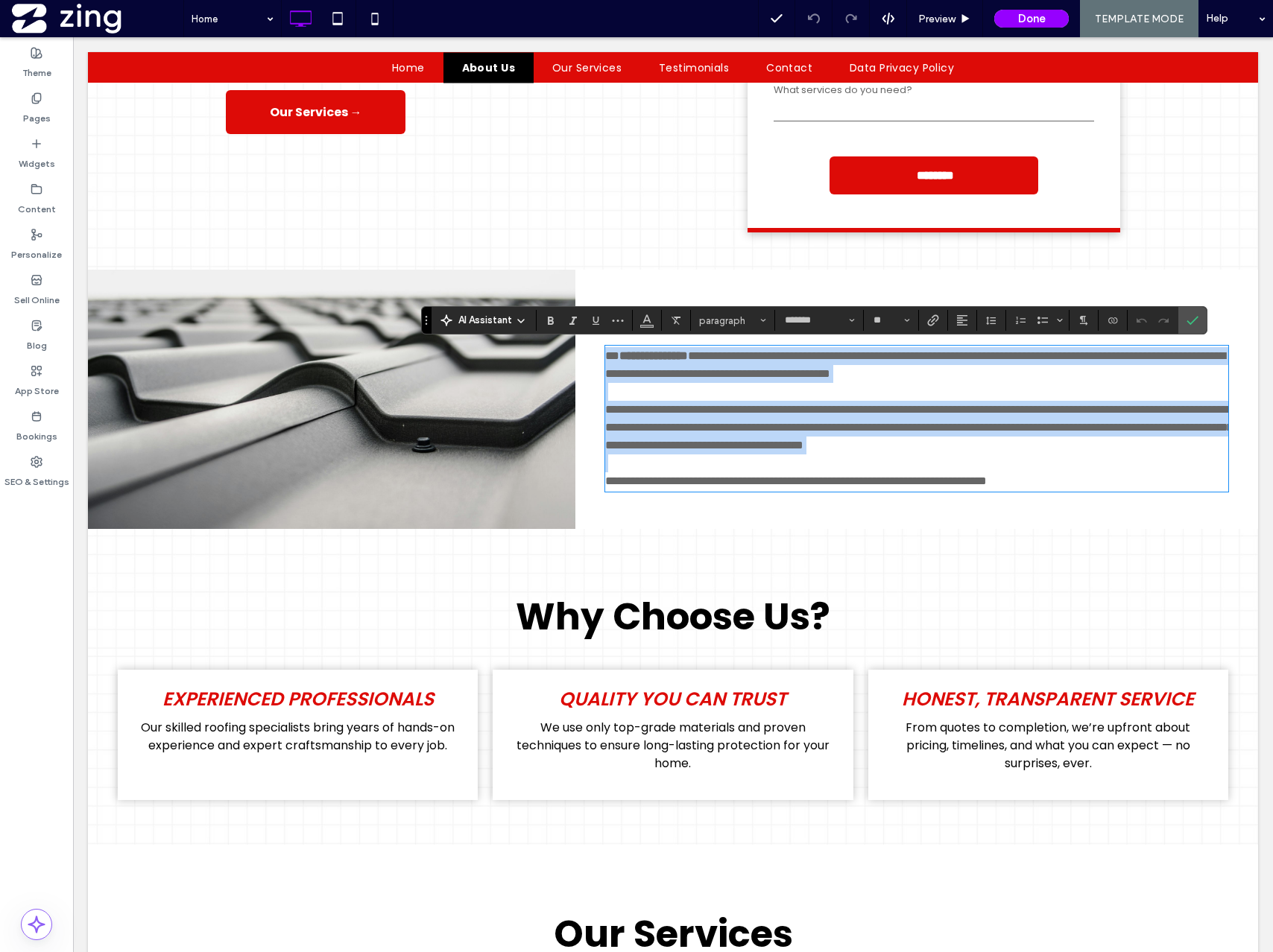
click at [688, 354] on strong "**********" at bounding box center [654, 355] width 69 height 11
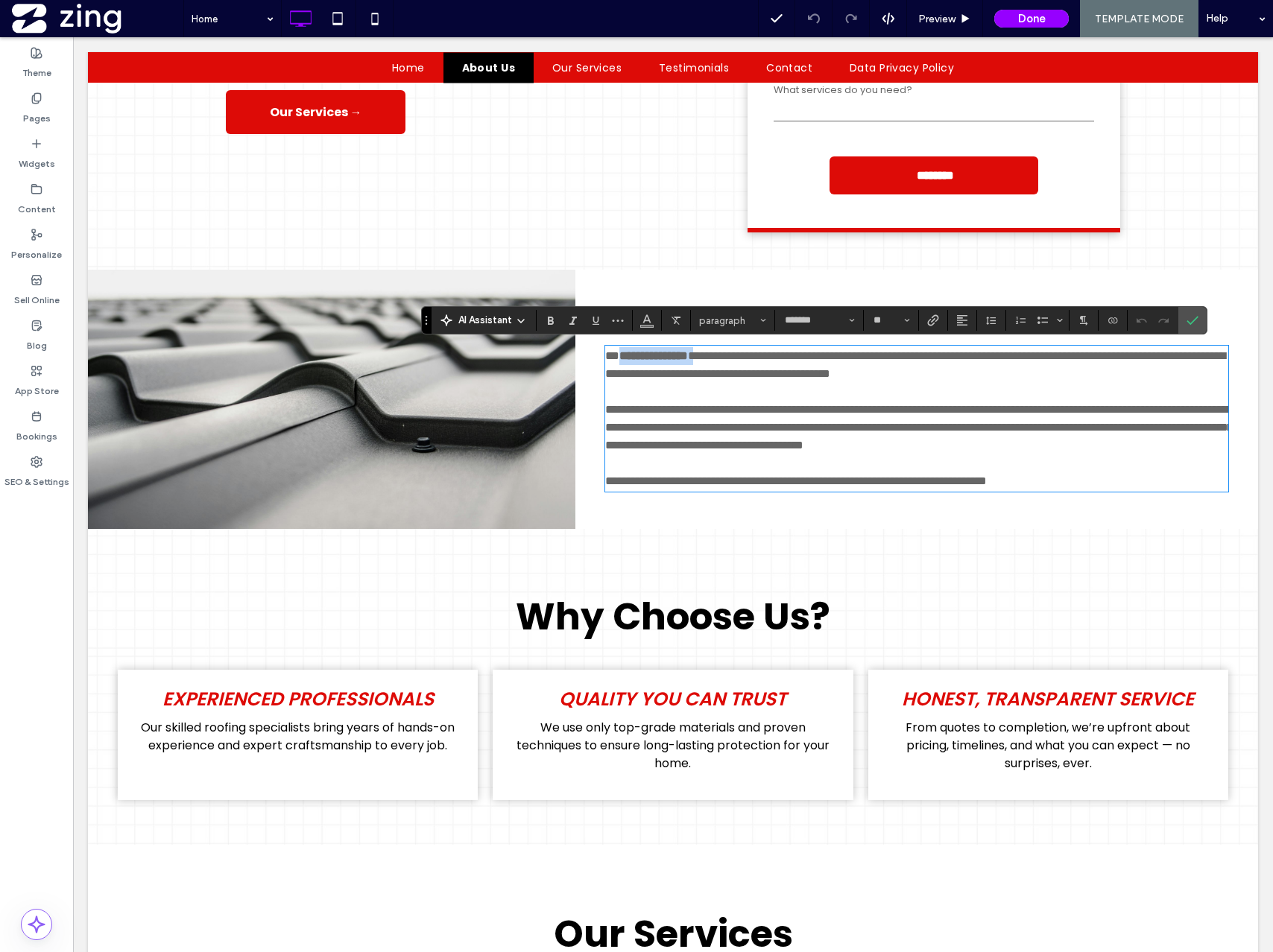
drag, startPoint x: 716, startPoint y: 354, endPoint x: 623, endPoint y: 355, distance: 93.0
click at [623, 355] on p "**********" at bounding box center [917, 365] width 623 height 36
click at [623, 355] on strong "**********" at bounding box center [654, 355] width 69 height 11
drag, startPoint x: 623, startPoint y: 355, endPoint x: 693, endPoint y: 351, distance: 70.1
click at [688, 351] on strong "**********" at bounding box center [654, 355] width 69 height 11
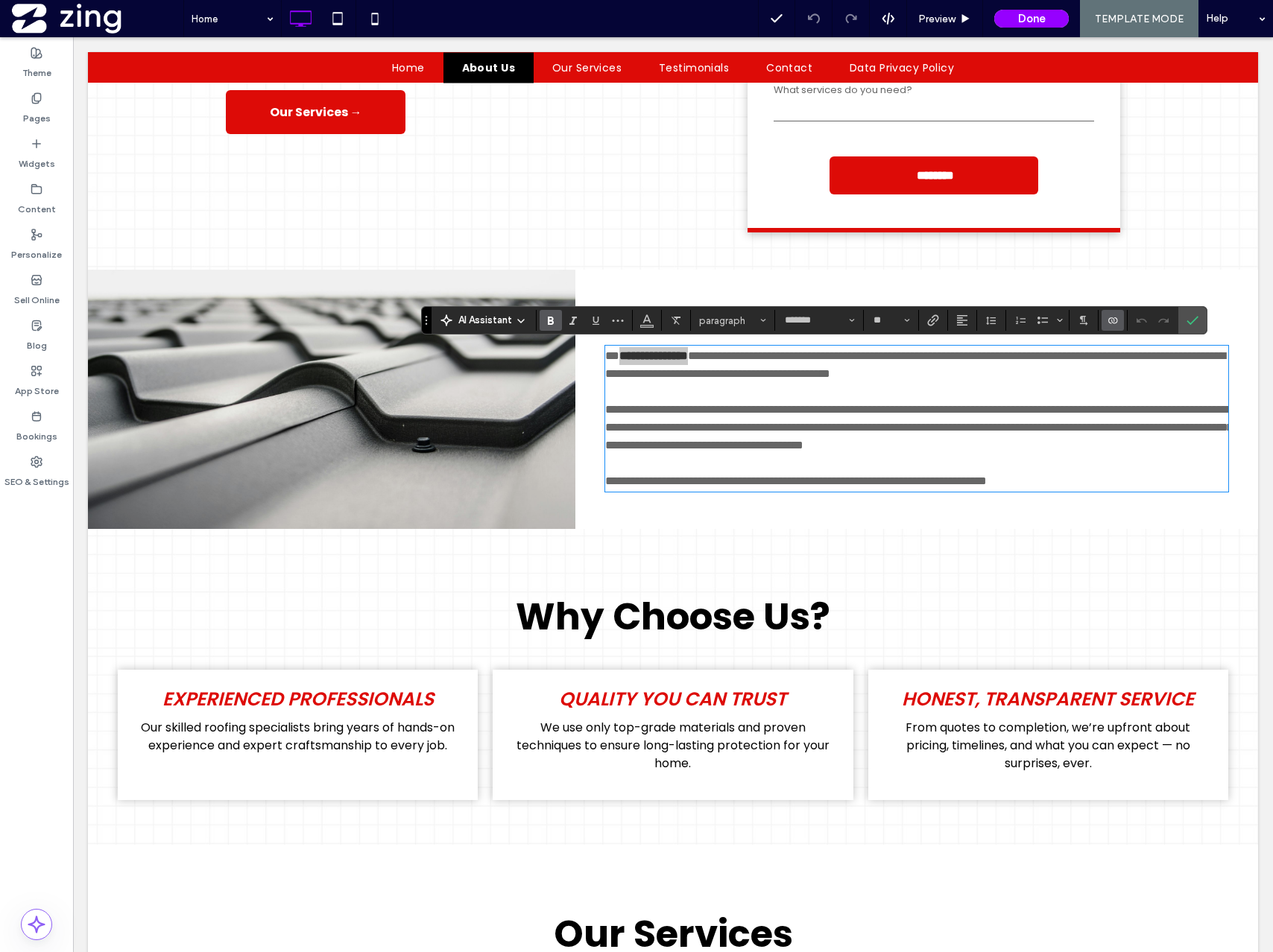
click at [1110, 319] on icon "Connect To Data" at bounding box center [1113, 320] width 12 height 12
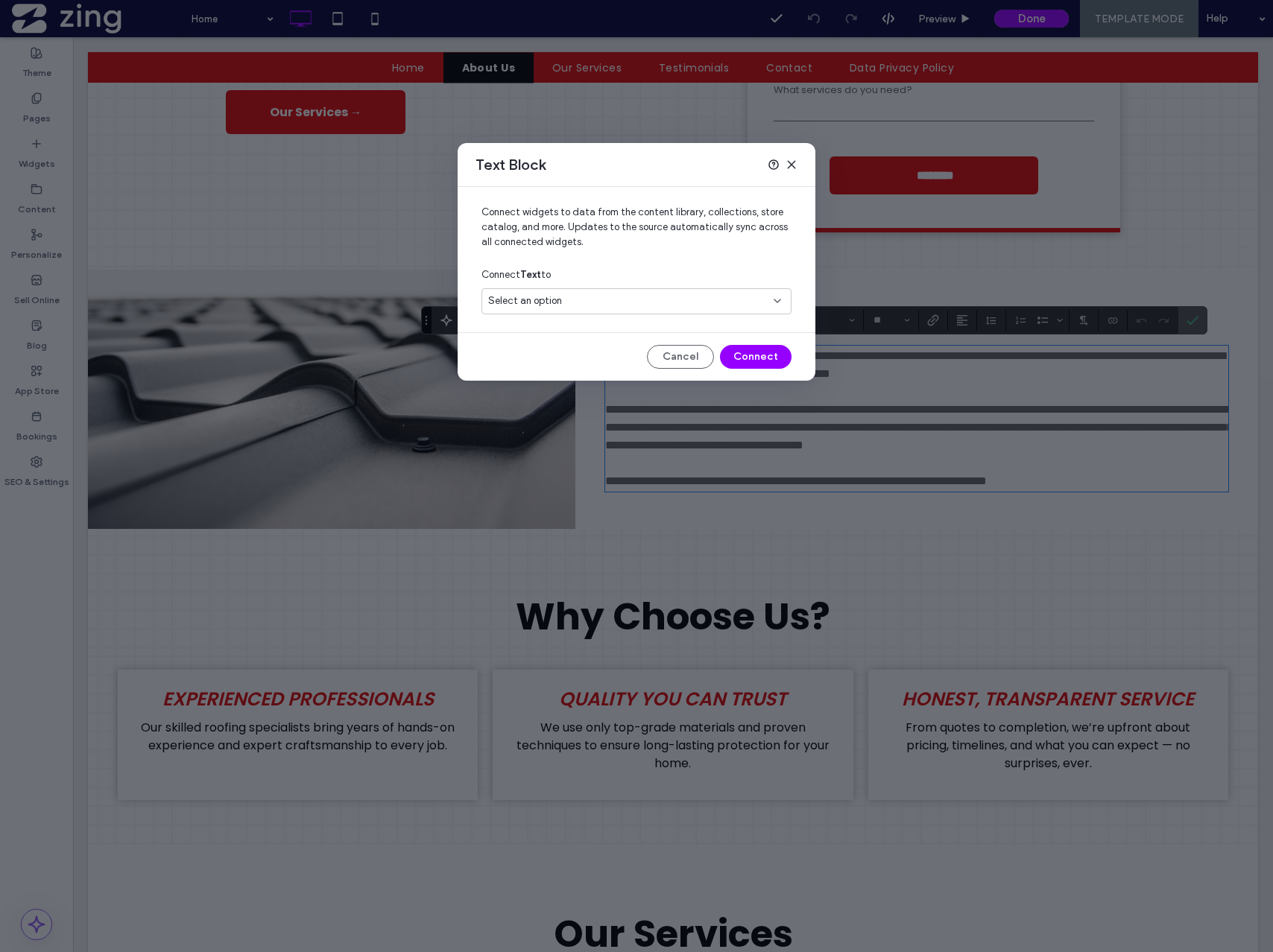
click at [655, 316] on div "Select an option" at bounding box center [636, 304] width 310 height 32
click at [633, 309] on div "Select an option" at bounding box center [636, 301] width 310 height 26
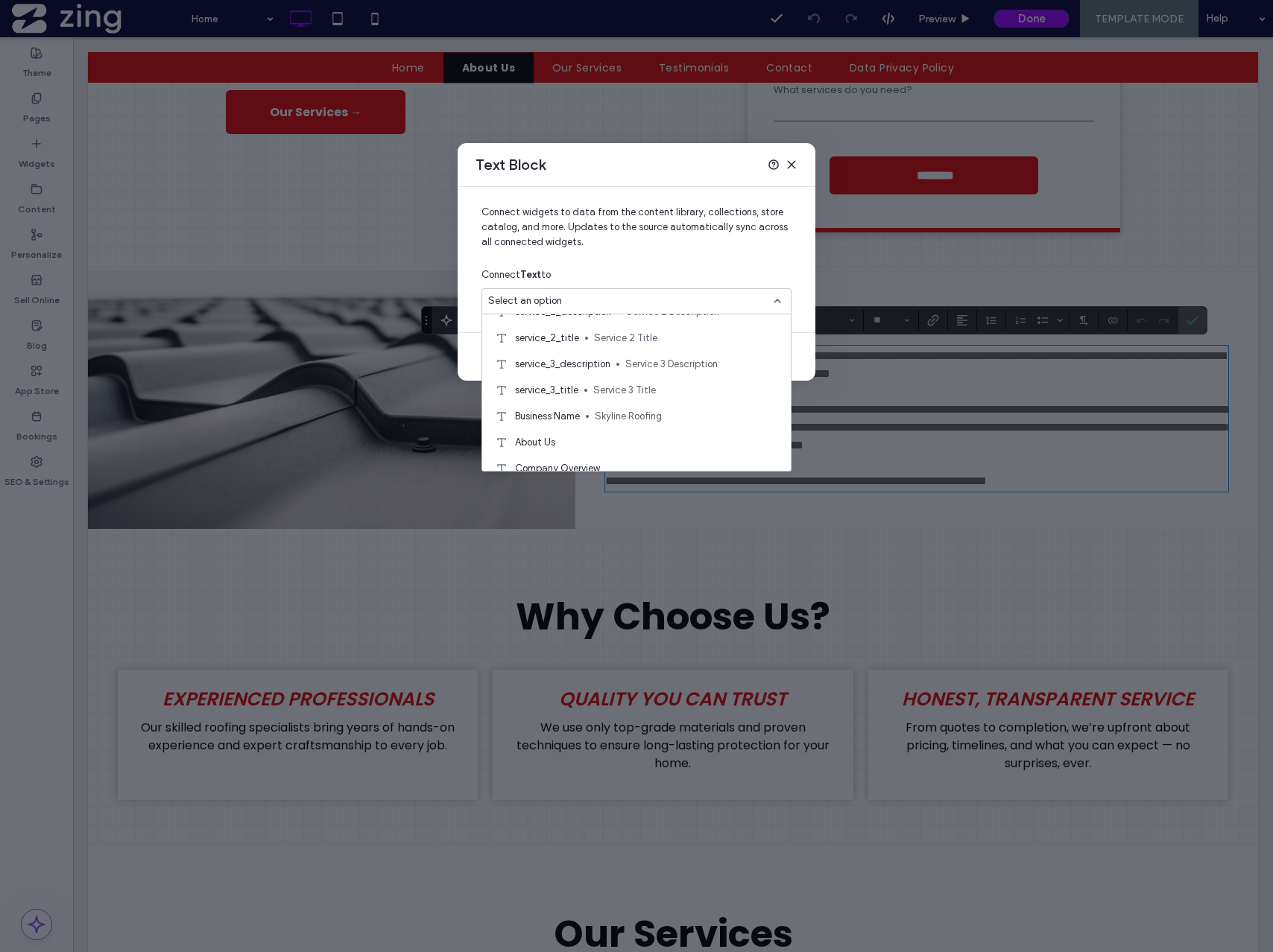
scroll to position [173, 0]
click at [586, 417] on div "Business Name Skyline Roofing" at bounding box center [636, 416] width 308 height 26
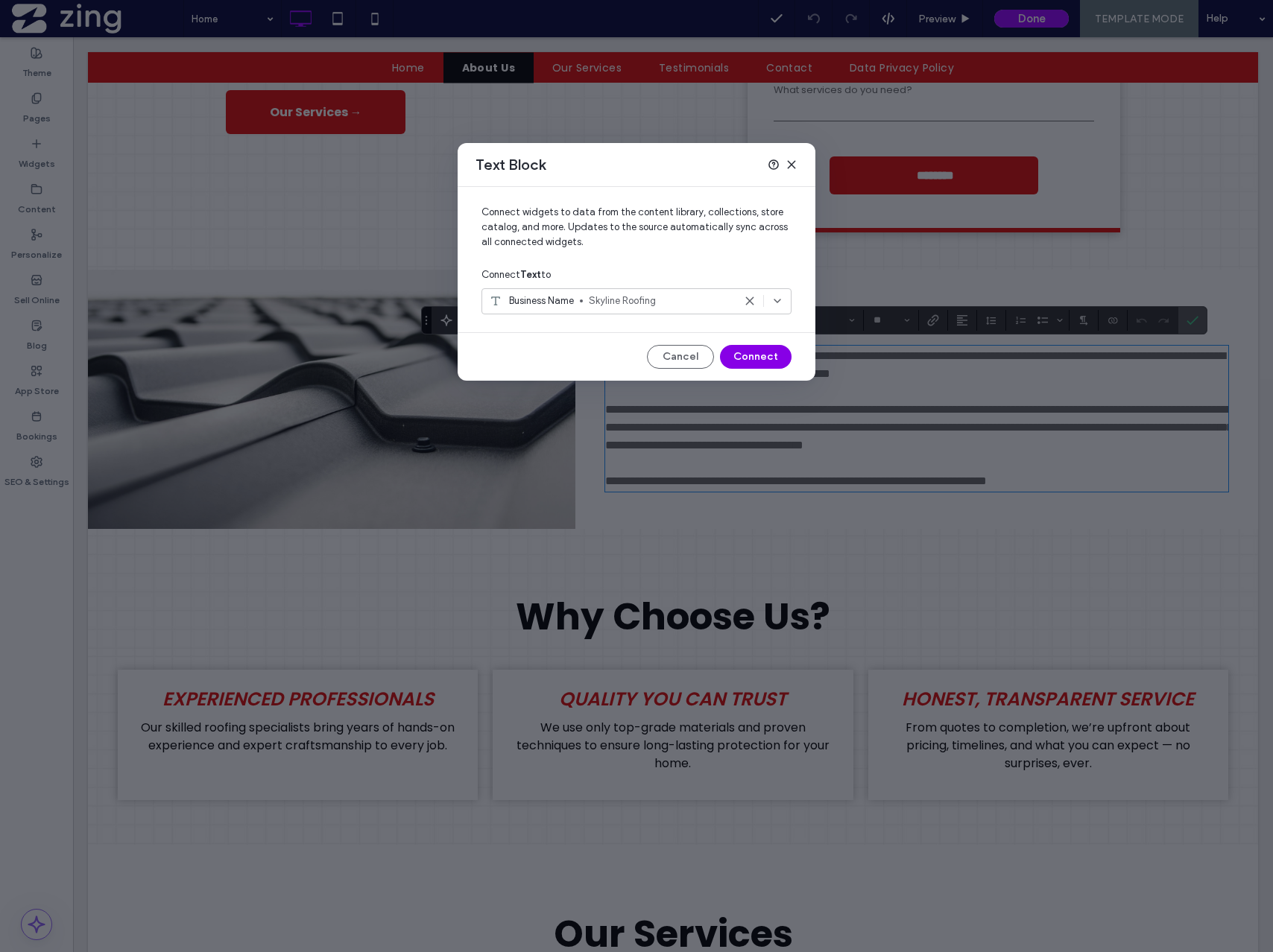
click at [770, 355] on button "Connect" at bounding box center [756, 356] width 72 height 24
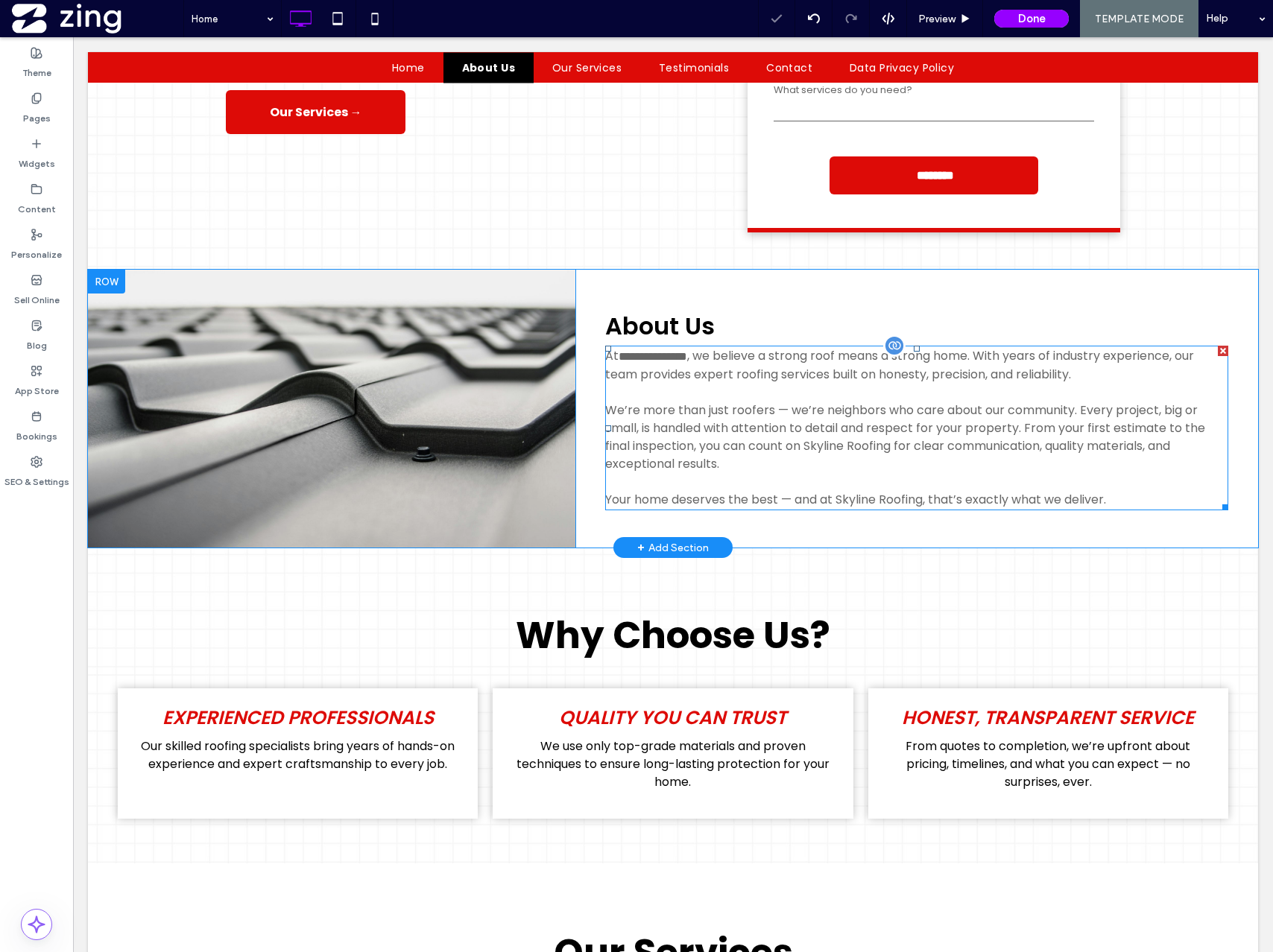
click at [874, 495] on span "Your home deserves the best — and at Skyline Roofing, that’s exactly what we de…" at bounding box center [856, 499] width 501 height 18
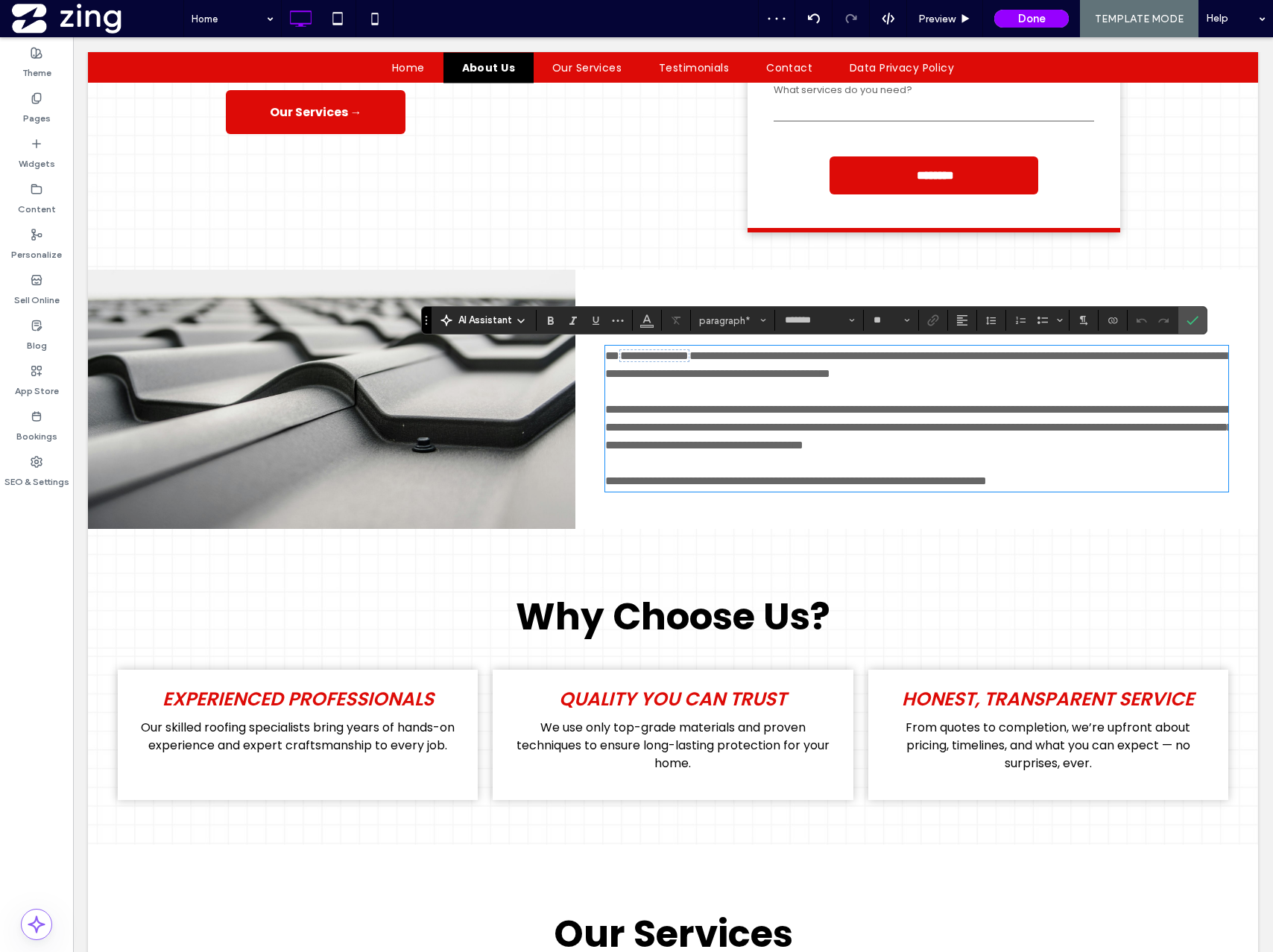
click at [843, 486] on span "**********" at bounding box center [796, 481] width 381 height 11
drag, startPoint x: 840, startPoint y: 501, endPoint x: 926, endPoint y: 501, distance: 86.0
click at [926, 486] on span "**********" at bounding box center [796, 481] width 381 height 11
click at [1113, 317] on icon "Connect To Data" at bounding box center [1113, 320] width 12 height 12
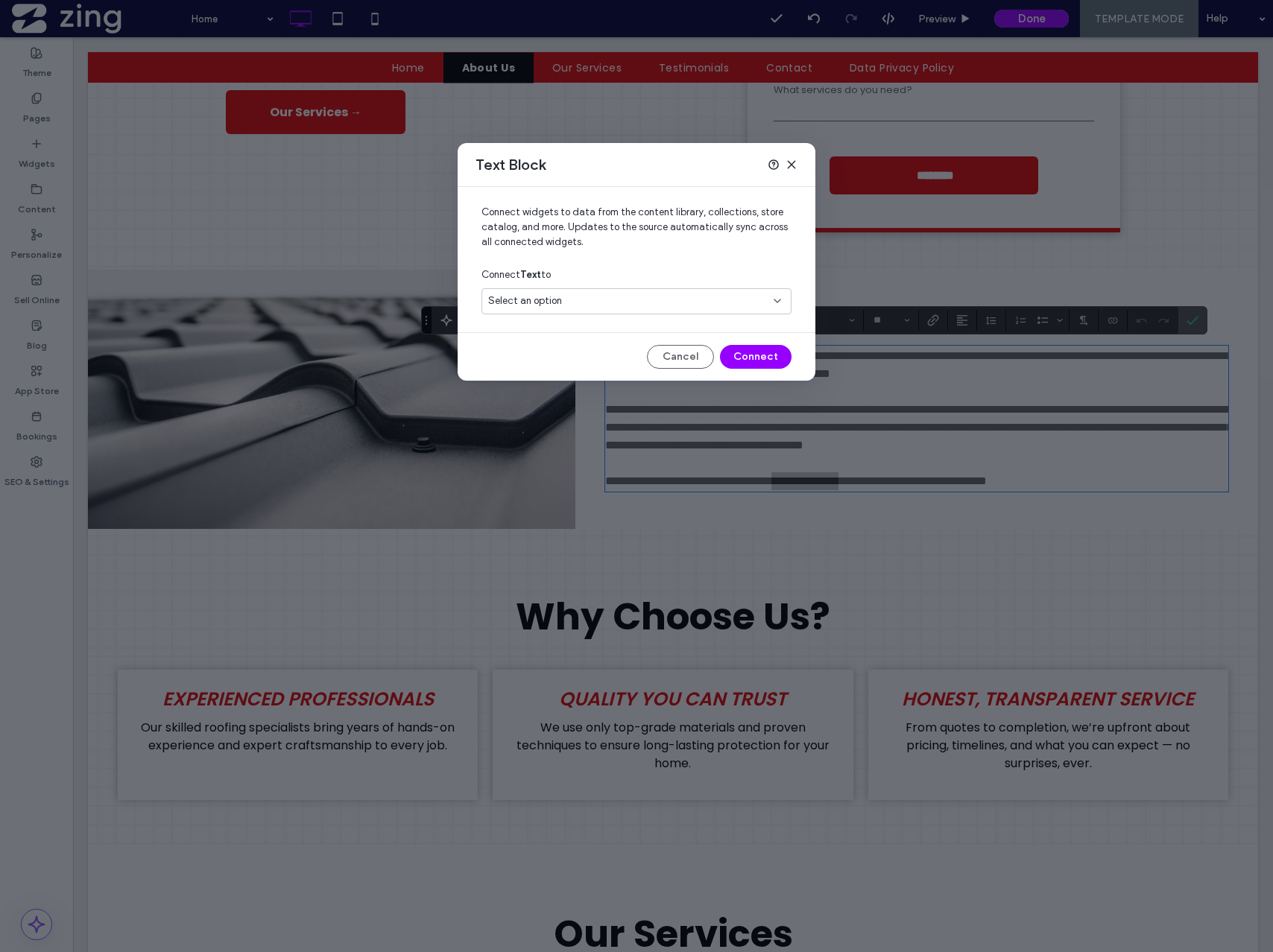
click at [585, 301] on div "Select an option" at bounding box center [627, 301] width 279 height 15
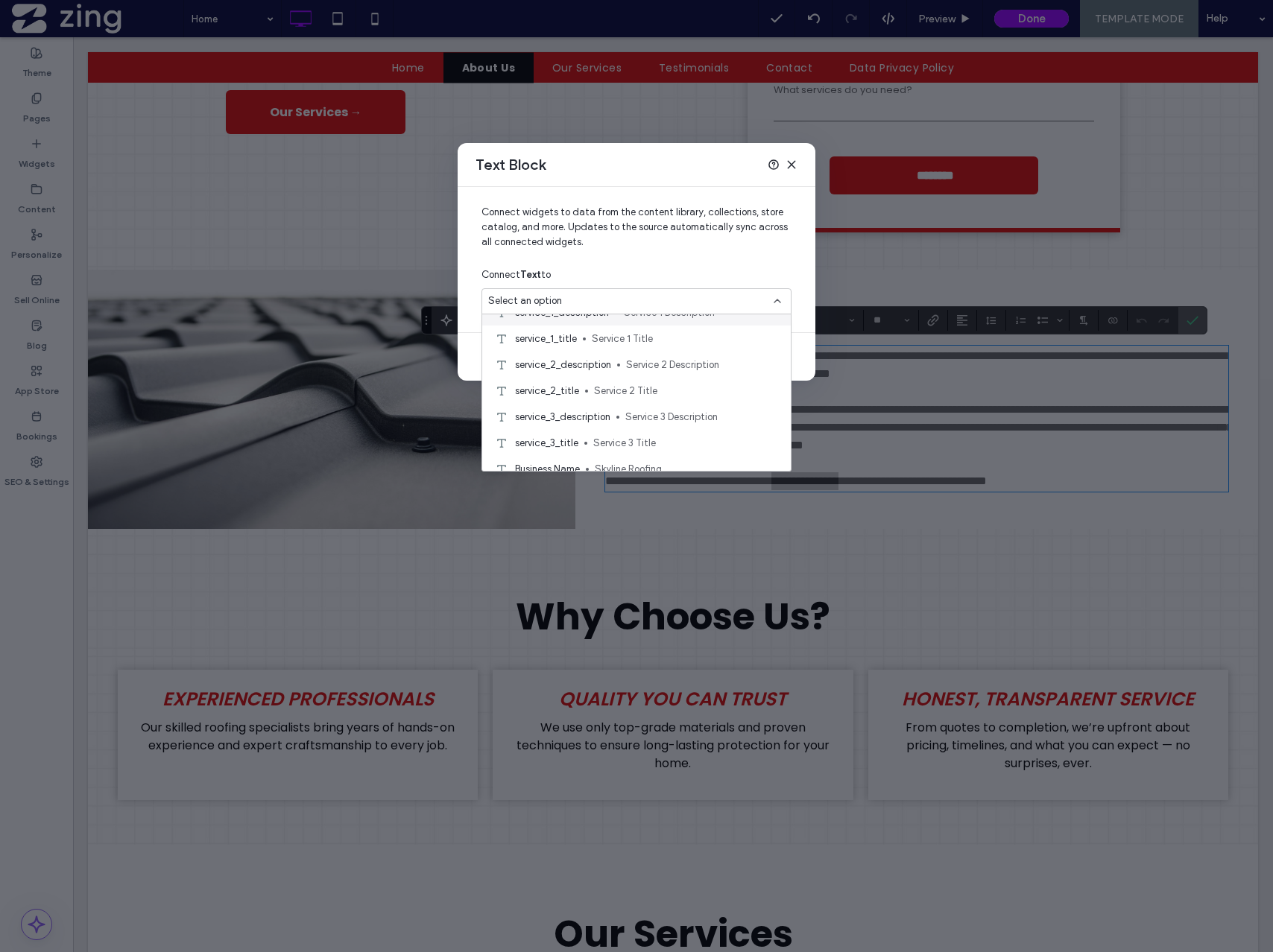
scroll to position [146, 0]
click at [632, 433] on div "Business Name Skyline Roofing" at bounding box center [636, 442] width 308 height 26
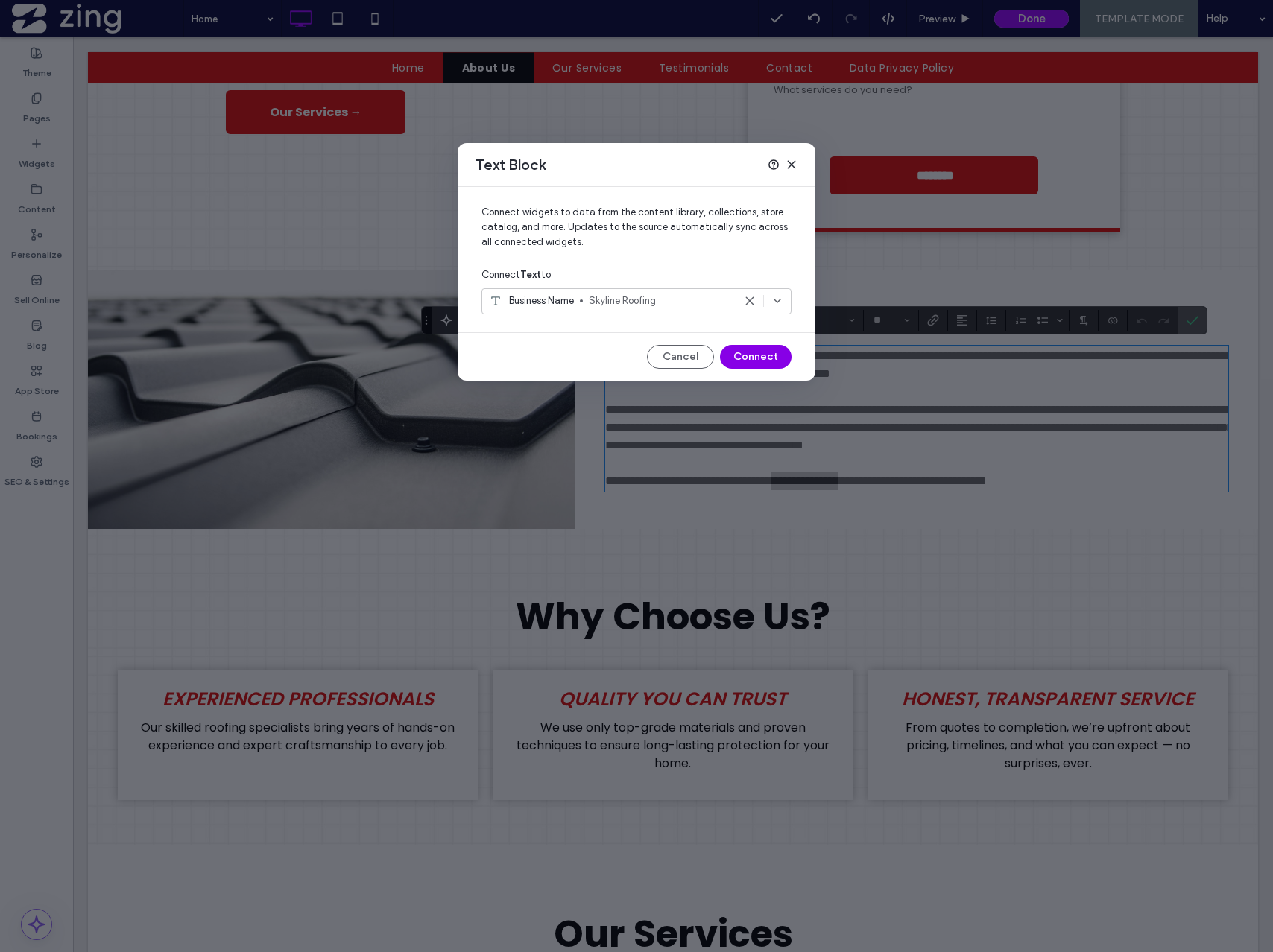
click at [745, 352] on button "Connect" at bounding box center [756, 356] width 72 height 24
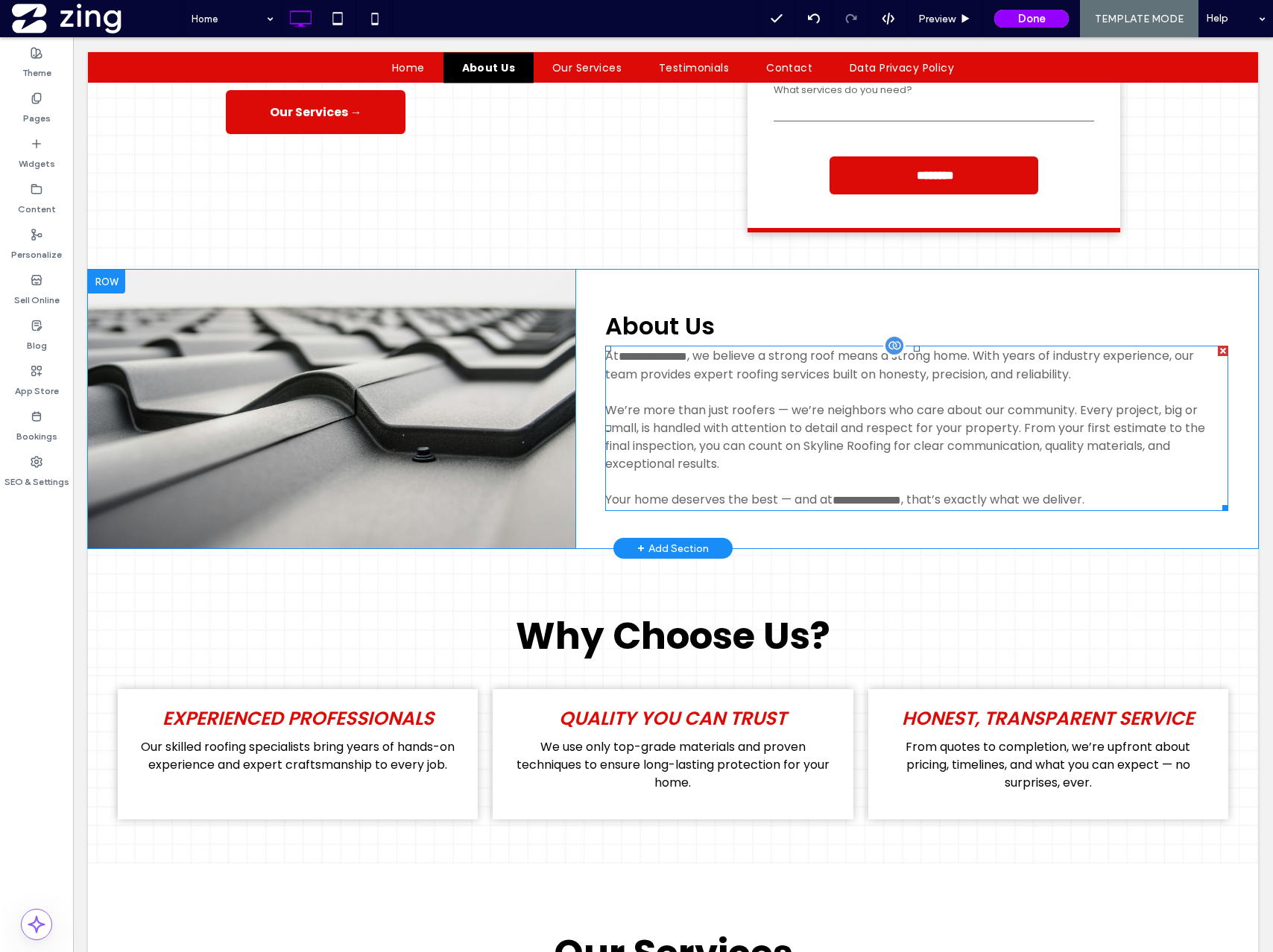
click at [868, 438] on span "We’re more than just roofers — we’re neighbors who care about our community. Ev…" at bounding box center [905, 437] width 600 height 71
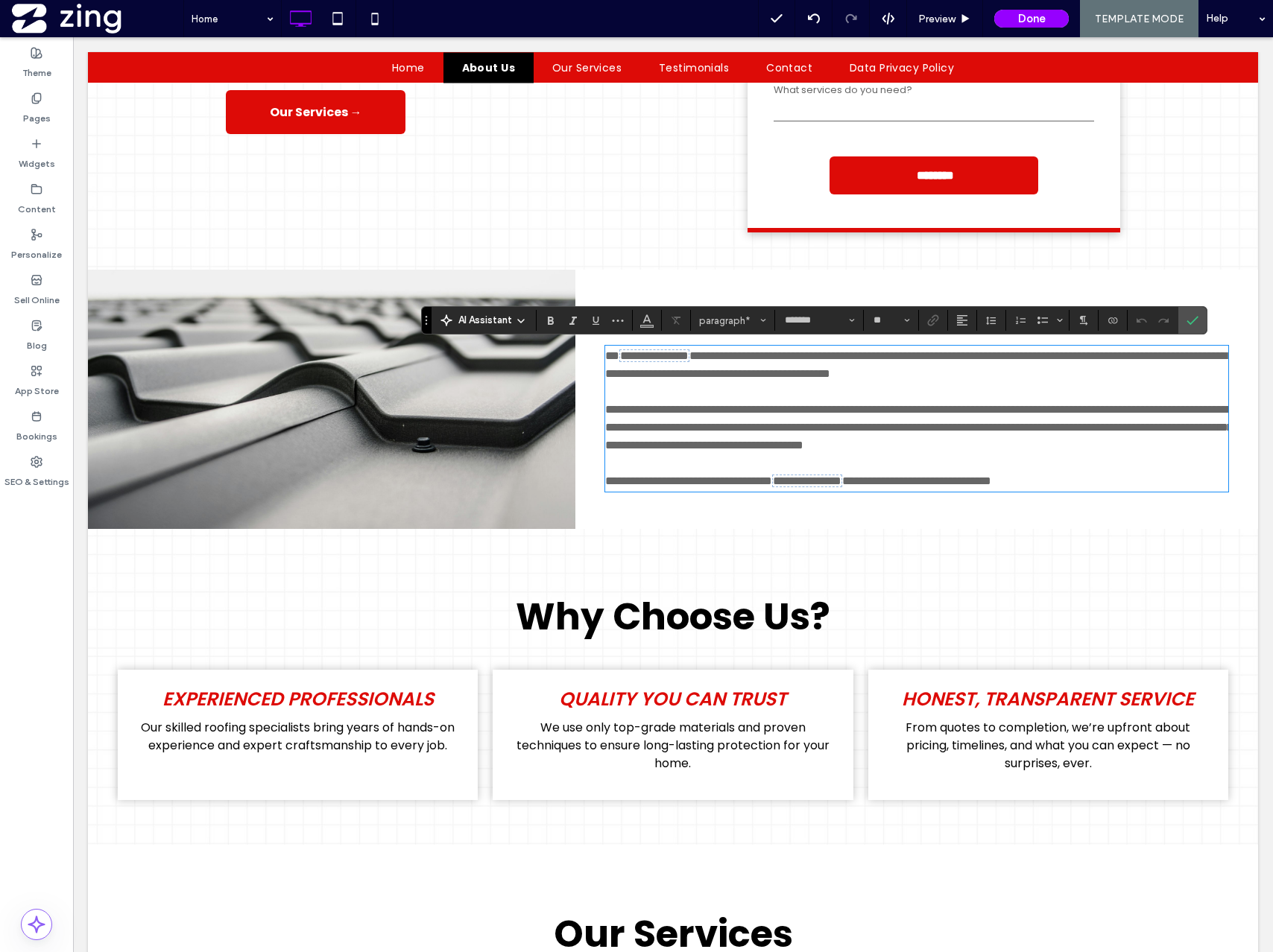
click at [897, 449] on span "**********" at bounding box center [919, 428] width 627 height 47
drag, startPoint x: 897, startPoint y: 449, endPoint x: 841, endPoint y: 447, distance: 56.0
click at [841, 447] on span "**********" at bounding box center [919, 428] width 627 height 47
click at [819, 444] on span "**********" at bounding box center [919, 428] width 627 height 47
drag, startPoint x: 812, startPoint y: 445, endPoint x: 896, endPoint y: 451, distance: 84.2
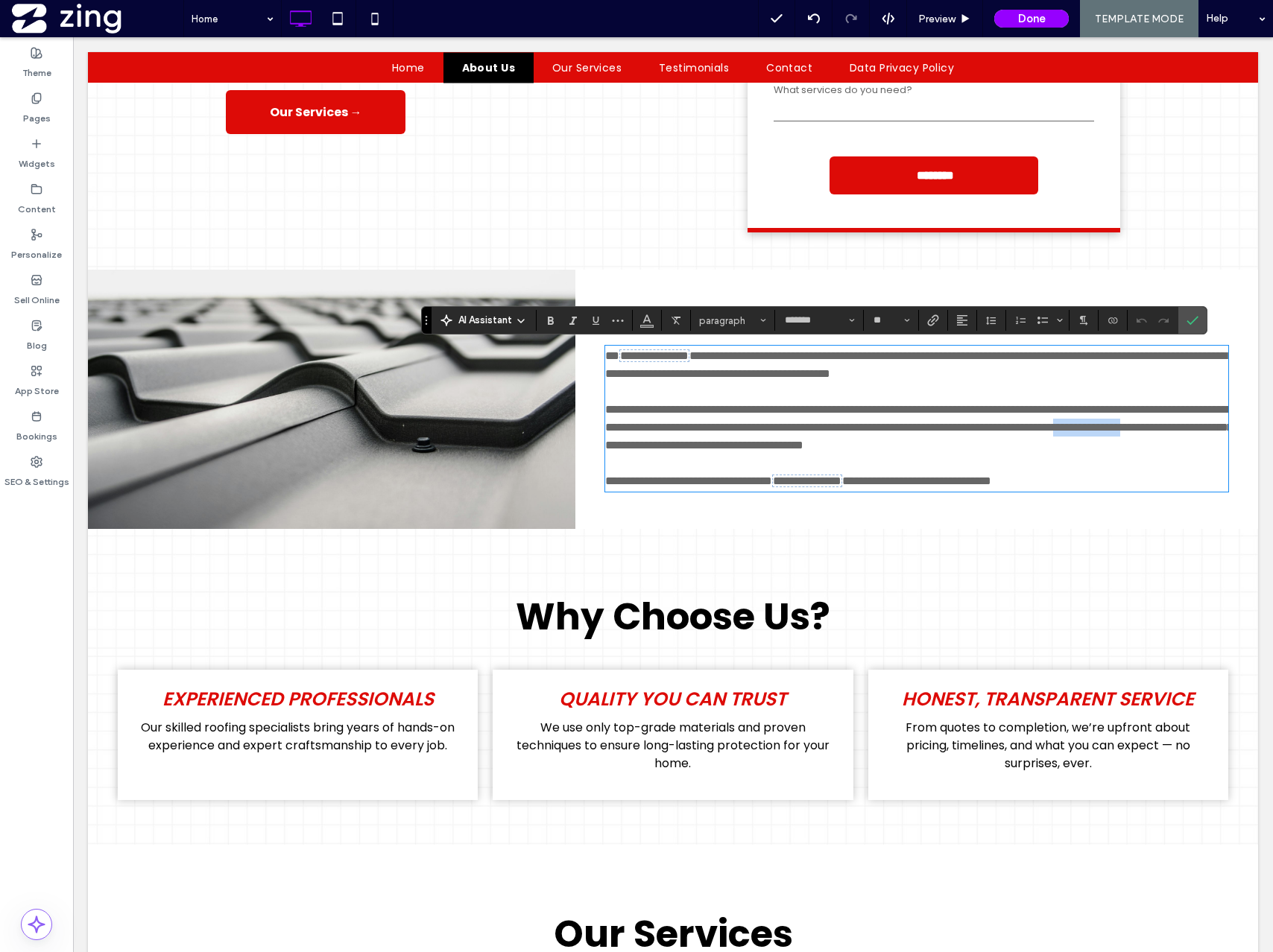
click at [896, 451] on span "**********" at bounding box center [919, 428] width 627 height 47
click at [1114, 323] on use "Connect To Data" at bounding box center [1113, 321] width 9 height 6
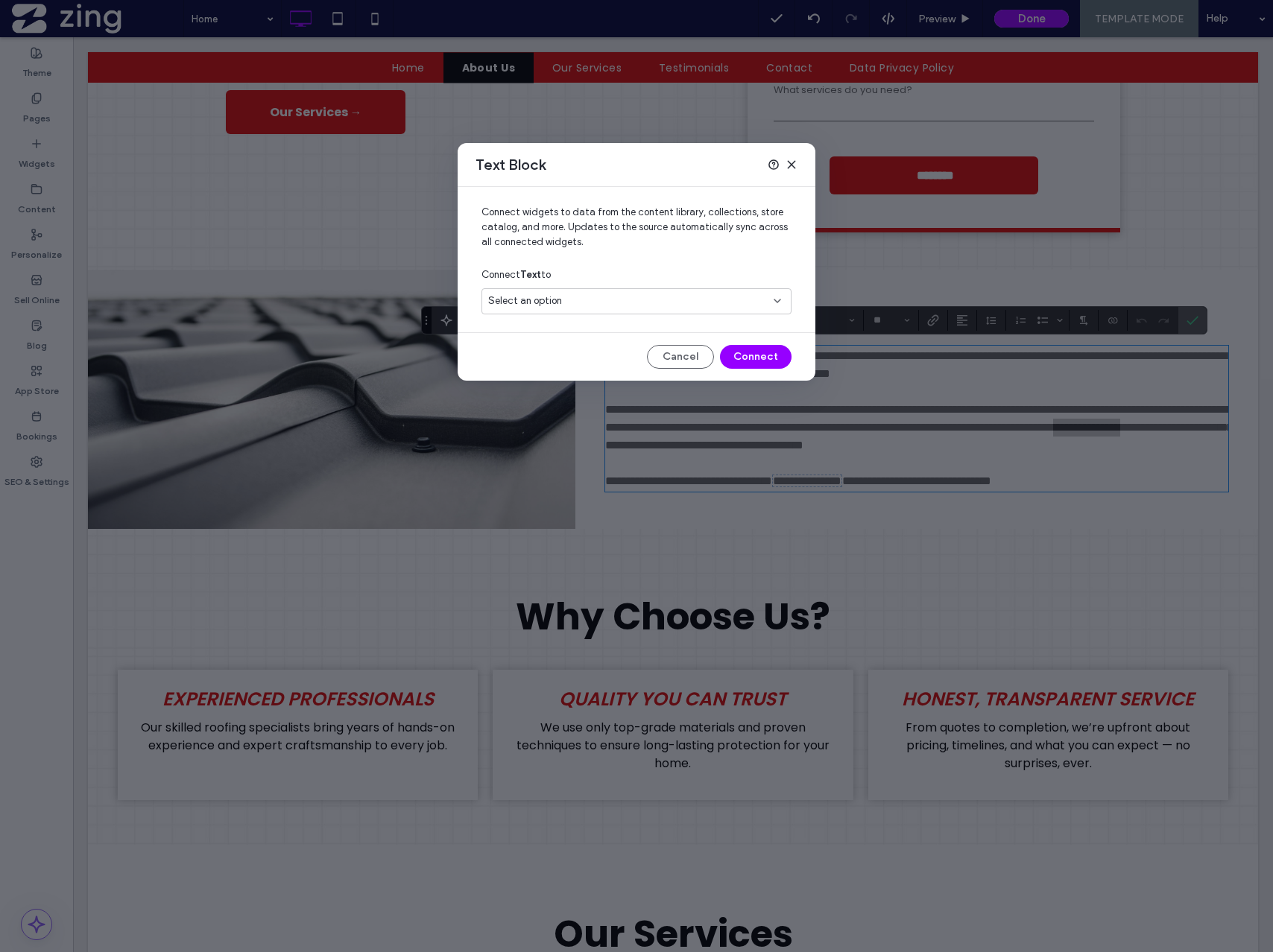
click at [582, 298] on div "Select an option" at bounding box center [627, 301] width 279 height 15
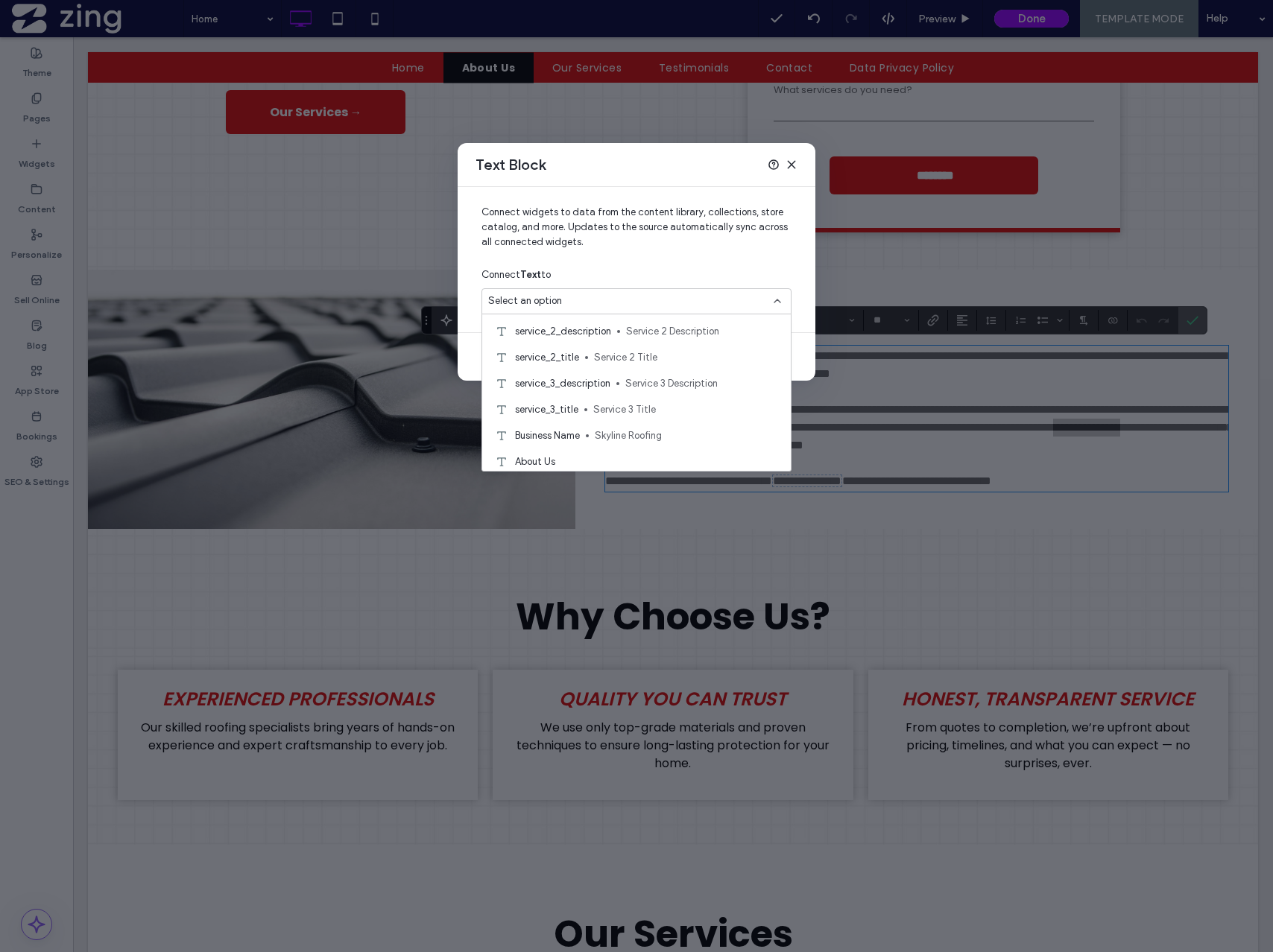
scroll to position [135, 0]
click at [641, 447] on span "Skyline Roofing" at bounding box center [687, 453] width 184 height 15
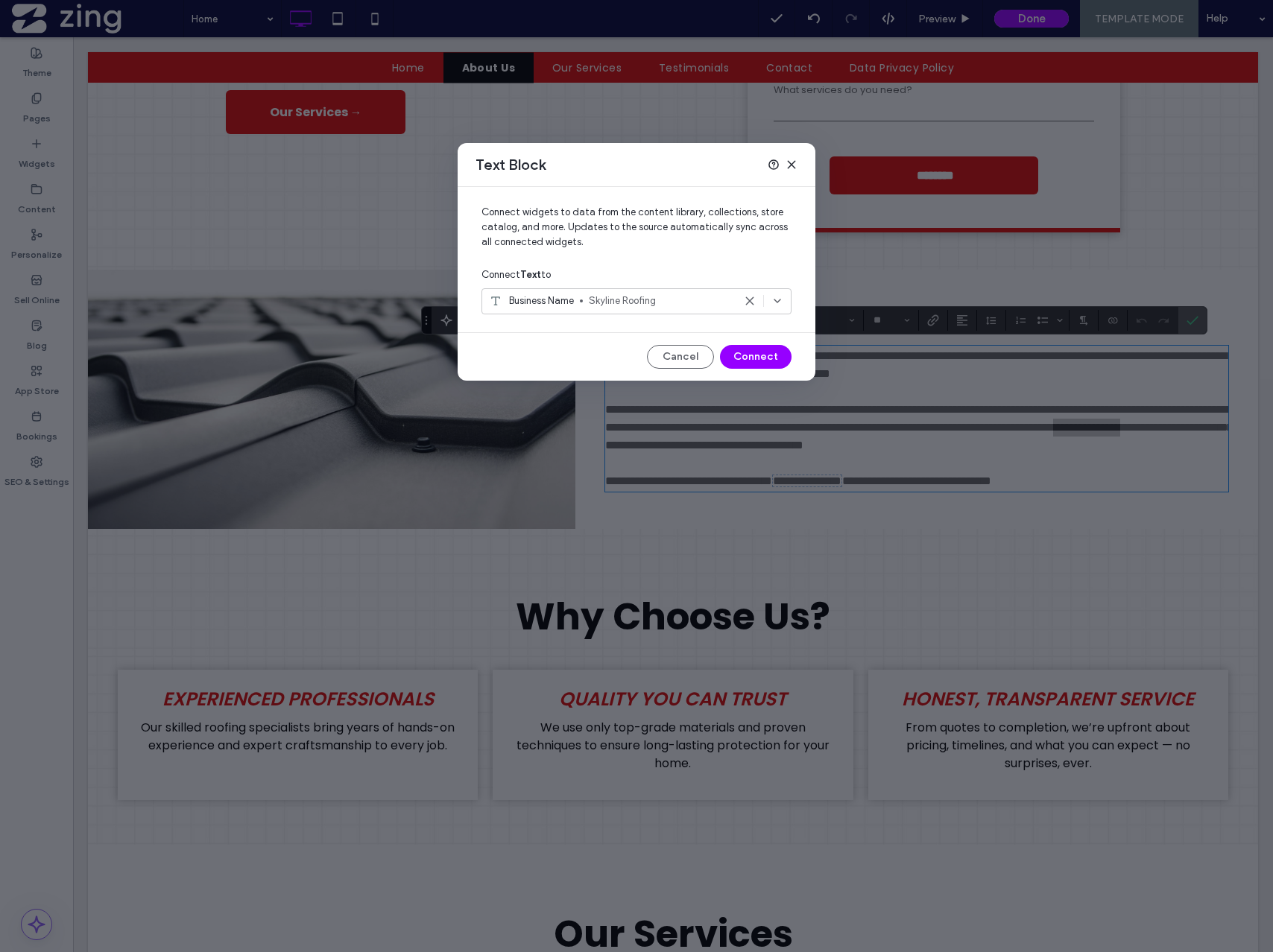
click at [766, 331] on div "Connect widgets to data from the content library, collections, store catalog, a…" at bounding box center [636, 284] width 358 height 194
click at [760, 357] on button "Connect" at bounding box center [756, 356] width 72 height 24
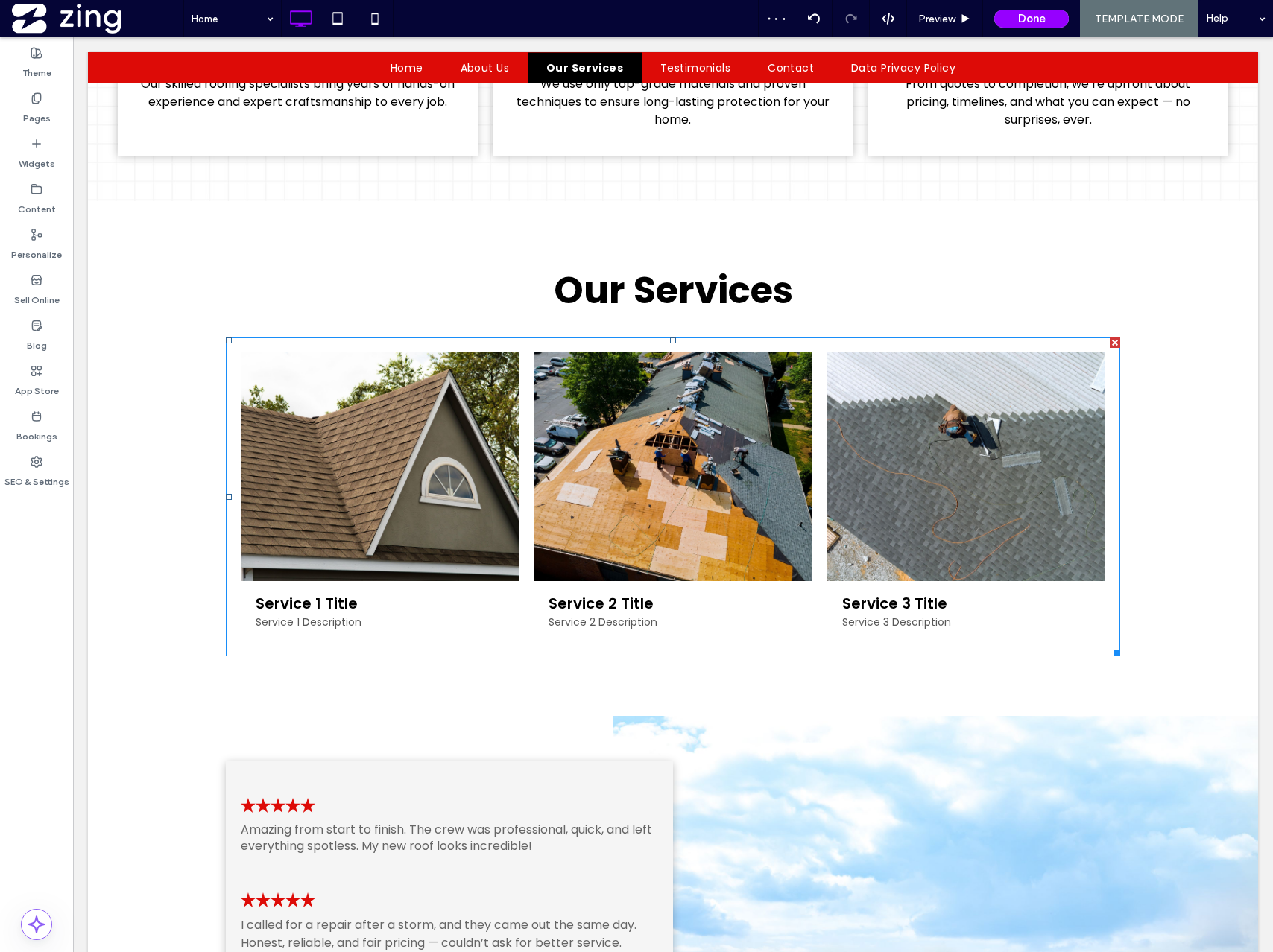
scroll to position [1307, 0]
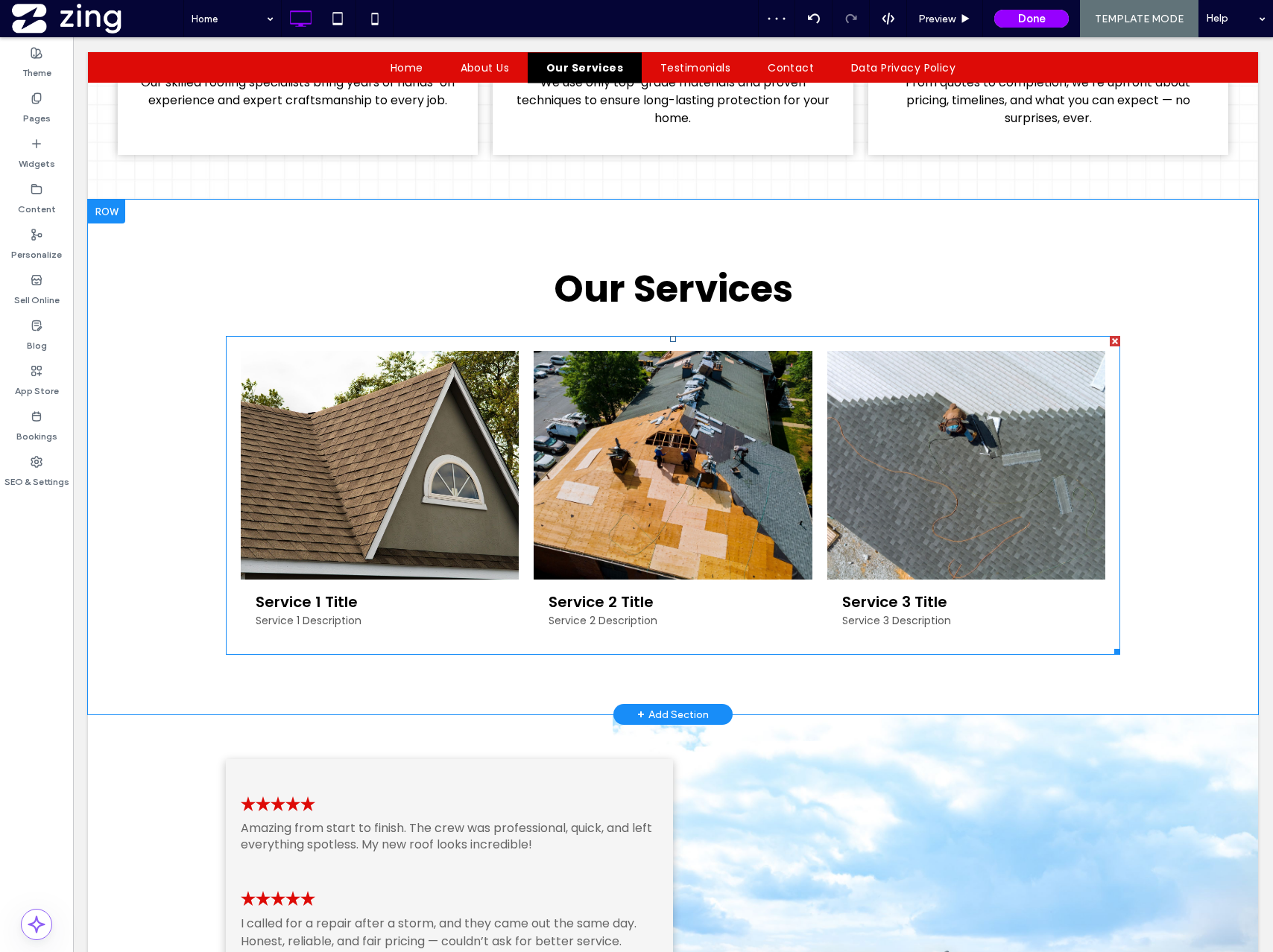
click at [334, 599] on h3 "Service 1 Title" at bounding box center [307, 601] width 102 height 22
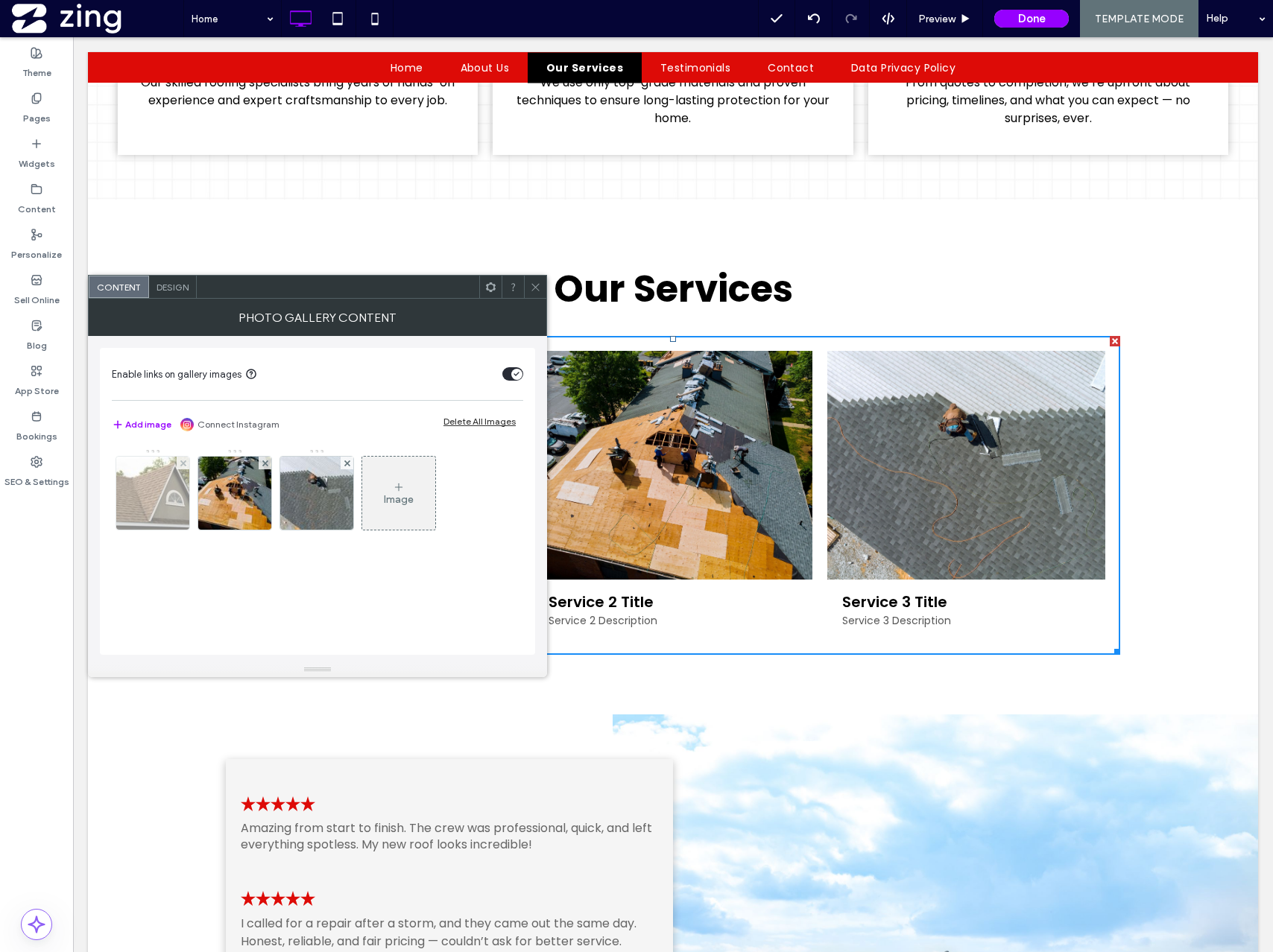
click at [173, 497] on img at bounding box center [153, 493] width 110 height 73
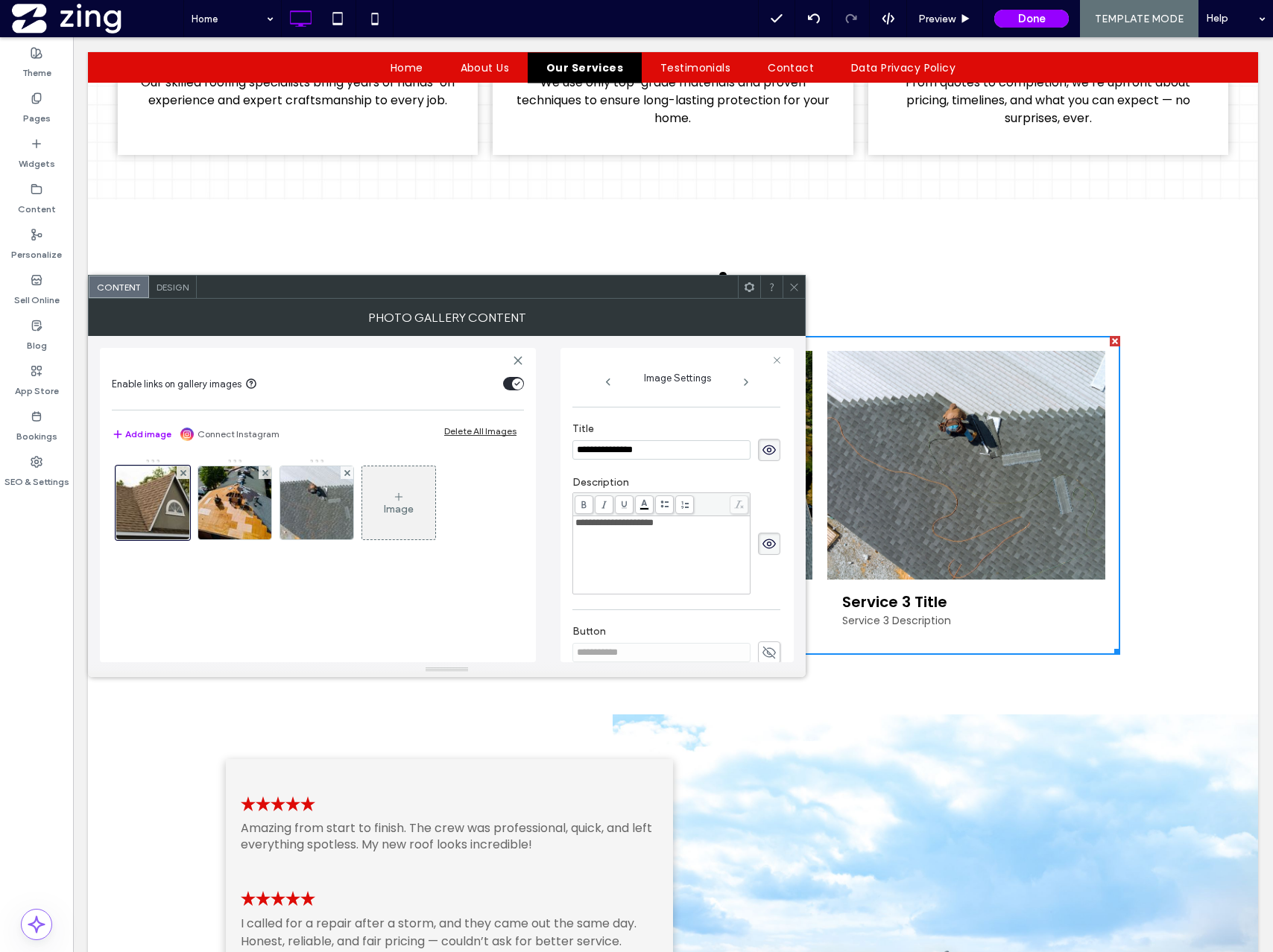
scroll to position [306, 0]
click at [687, 526] on div "**********" at bounding box center [662, 521] width 173 height 11
click at [795, 282] on icon at bounding box center [794, 287] width 11 height 11
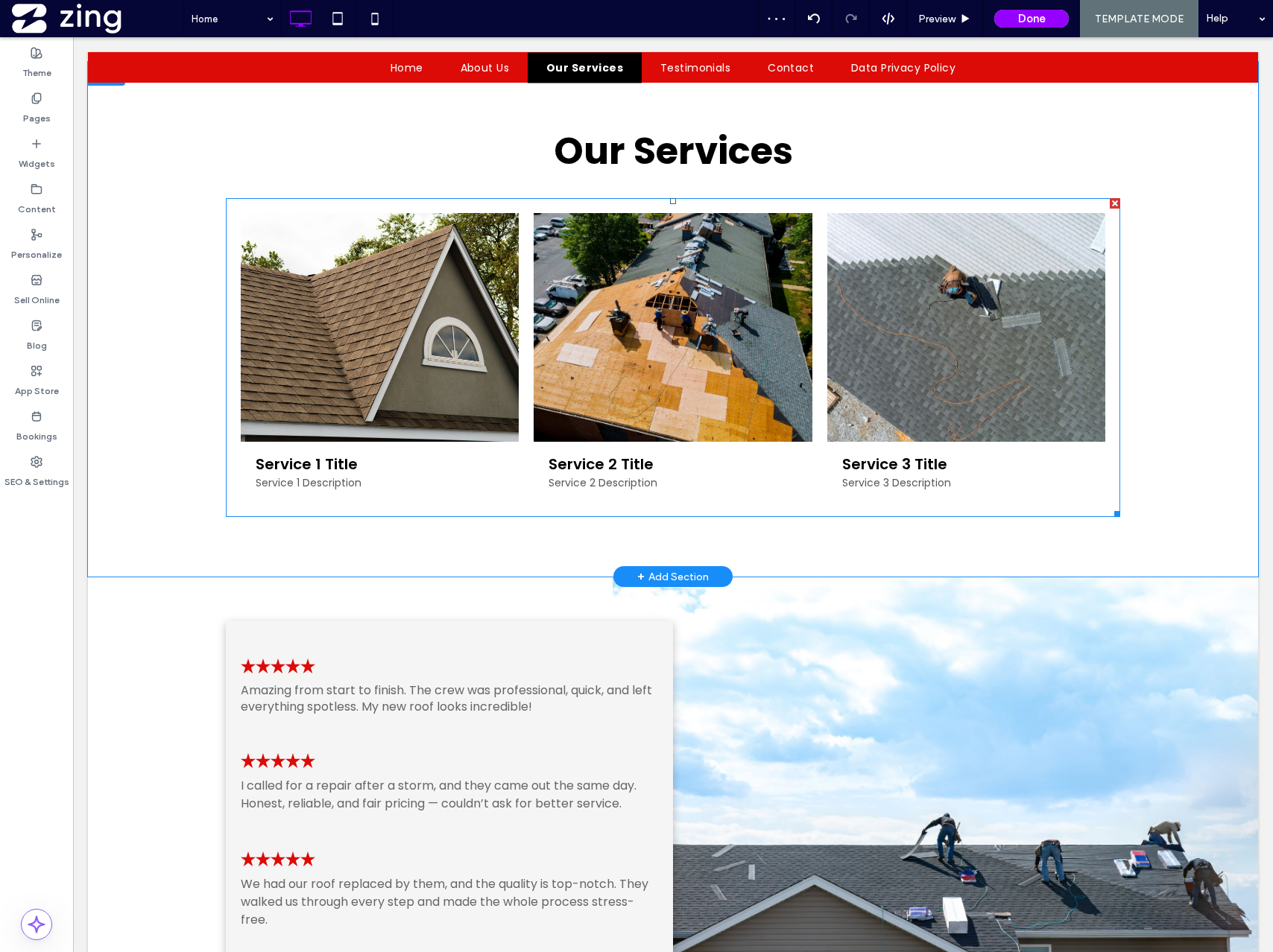
scroll to position [1463, 0]
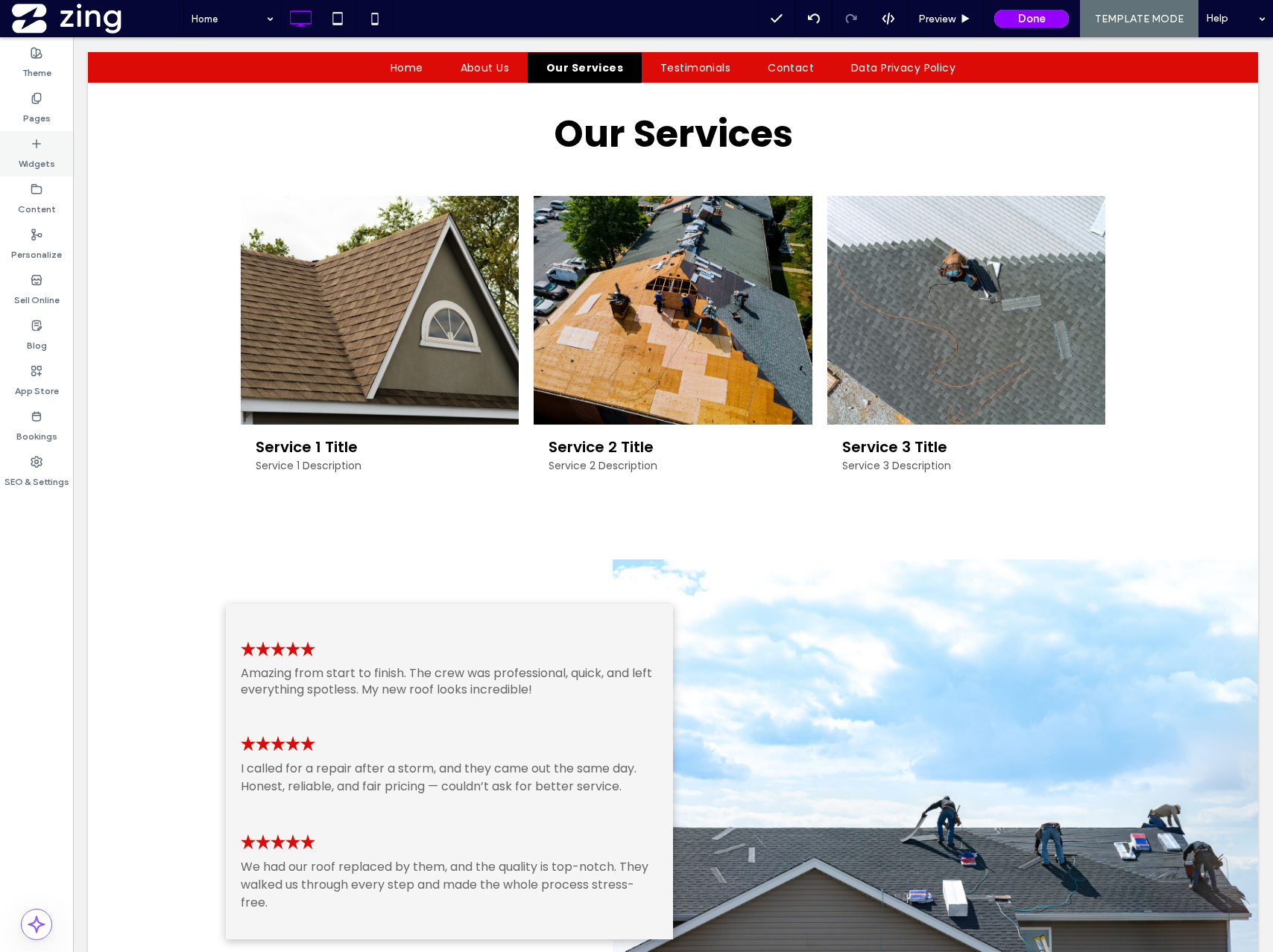
click at [37, 155] on label "Widgets" at bounding box center [37, 160] width 37 height 21
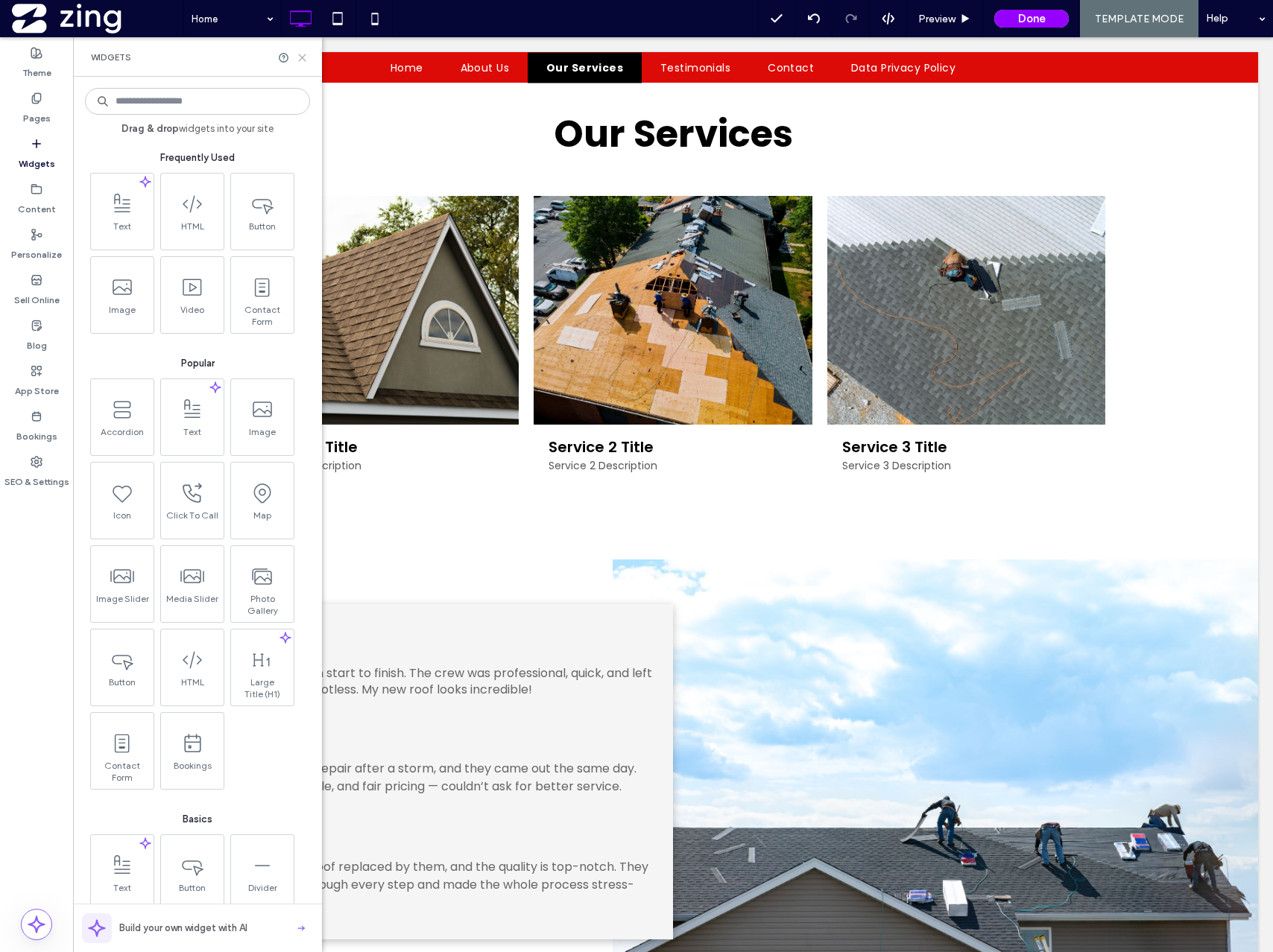
click at [305, 55] on icon at bounding box center [302, 58] width 11 height 11
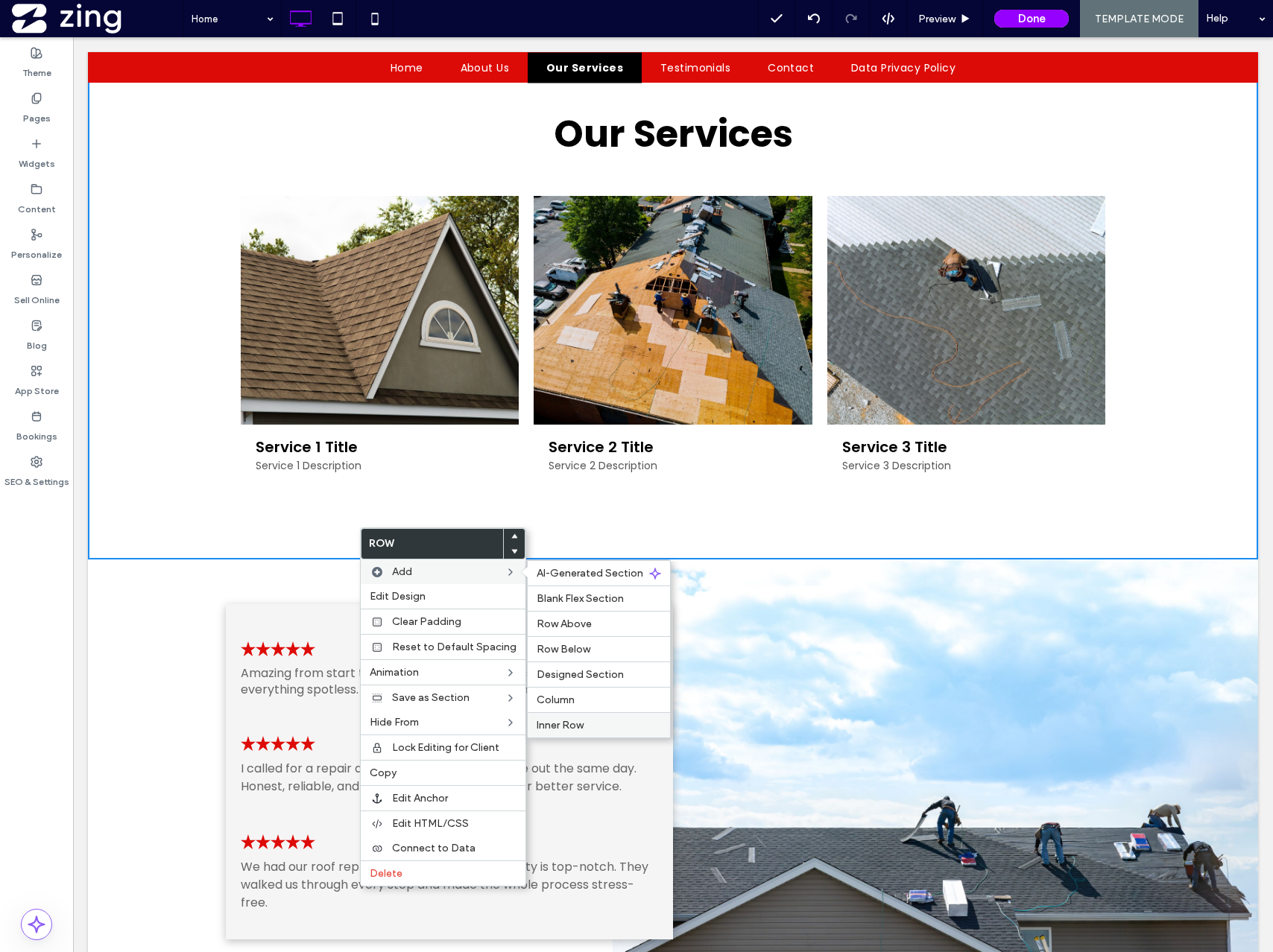
click at [573, 727] on span "Inner Row" at bounding box center [560, 725] width 47 height 13
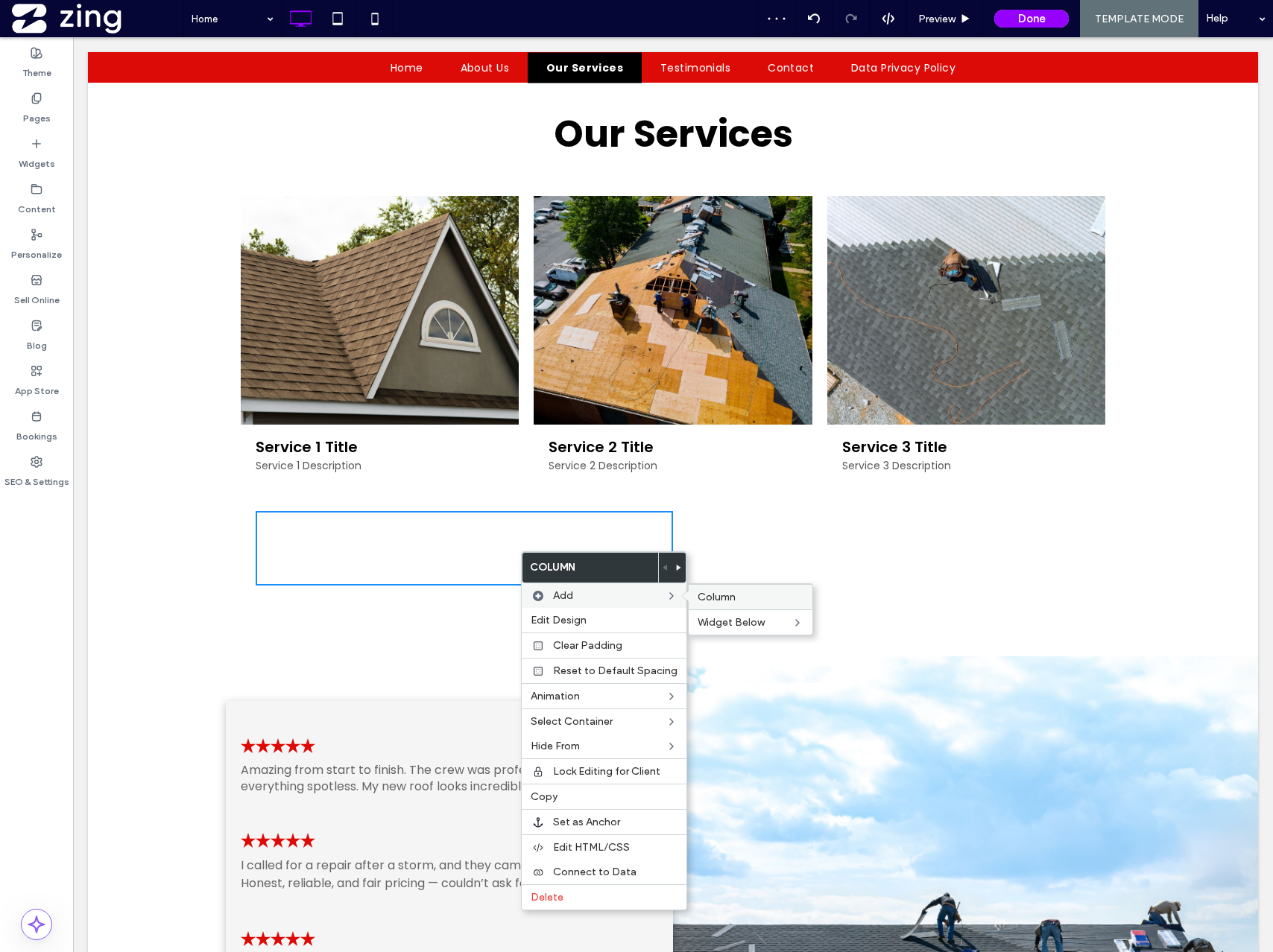
click at [696, 589] on div "Column" at bounding box center [751, 596] width 124 height 25
click at [575, 514] on div "Click To Paste Click To Paste" at bounding box center [672, 549] width 278 height 75
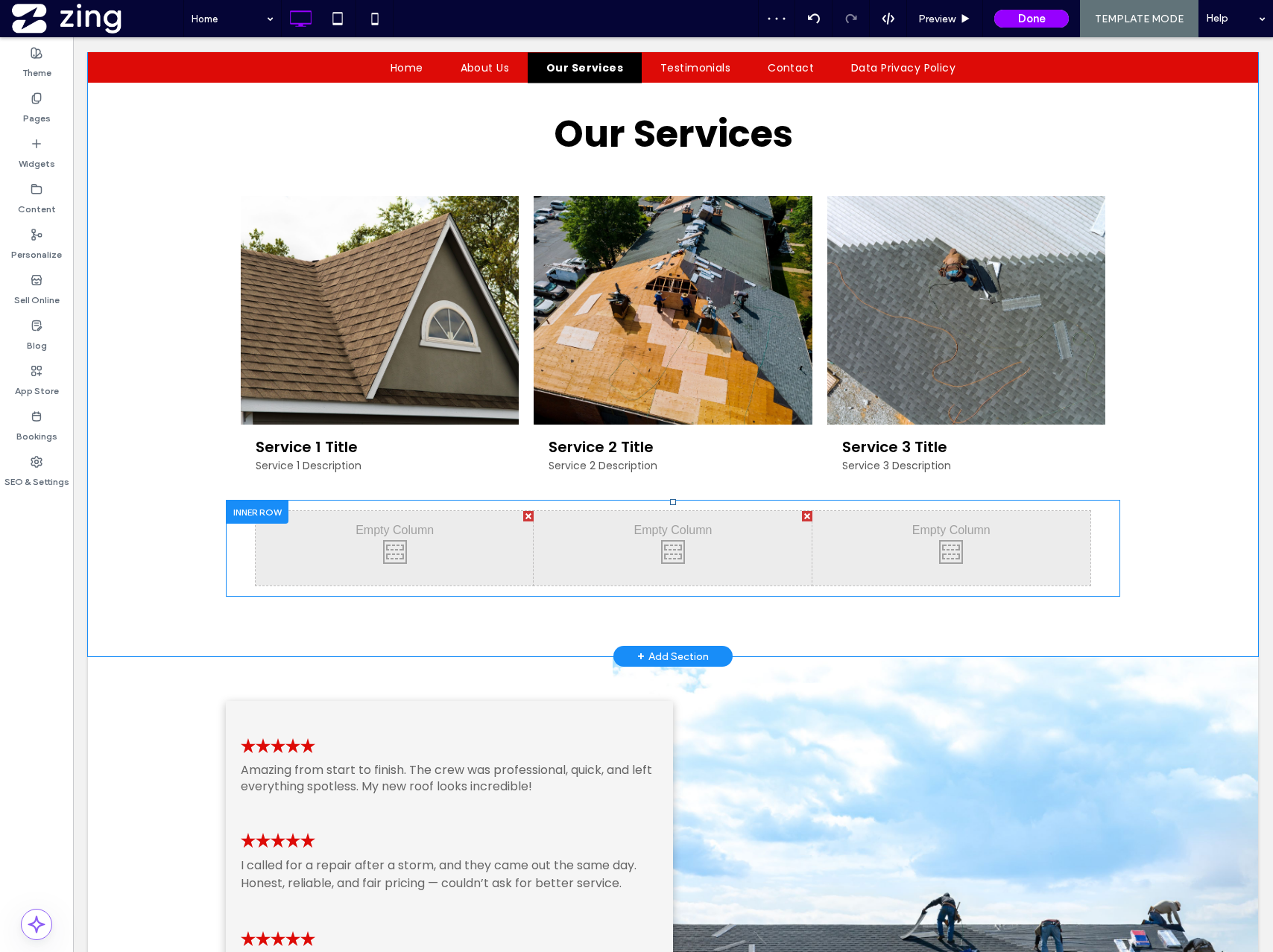
click at [408, 536] on div "Click To Paste Click To Paste" at bounding box center [394, 549] width 278 height 75
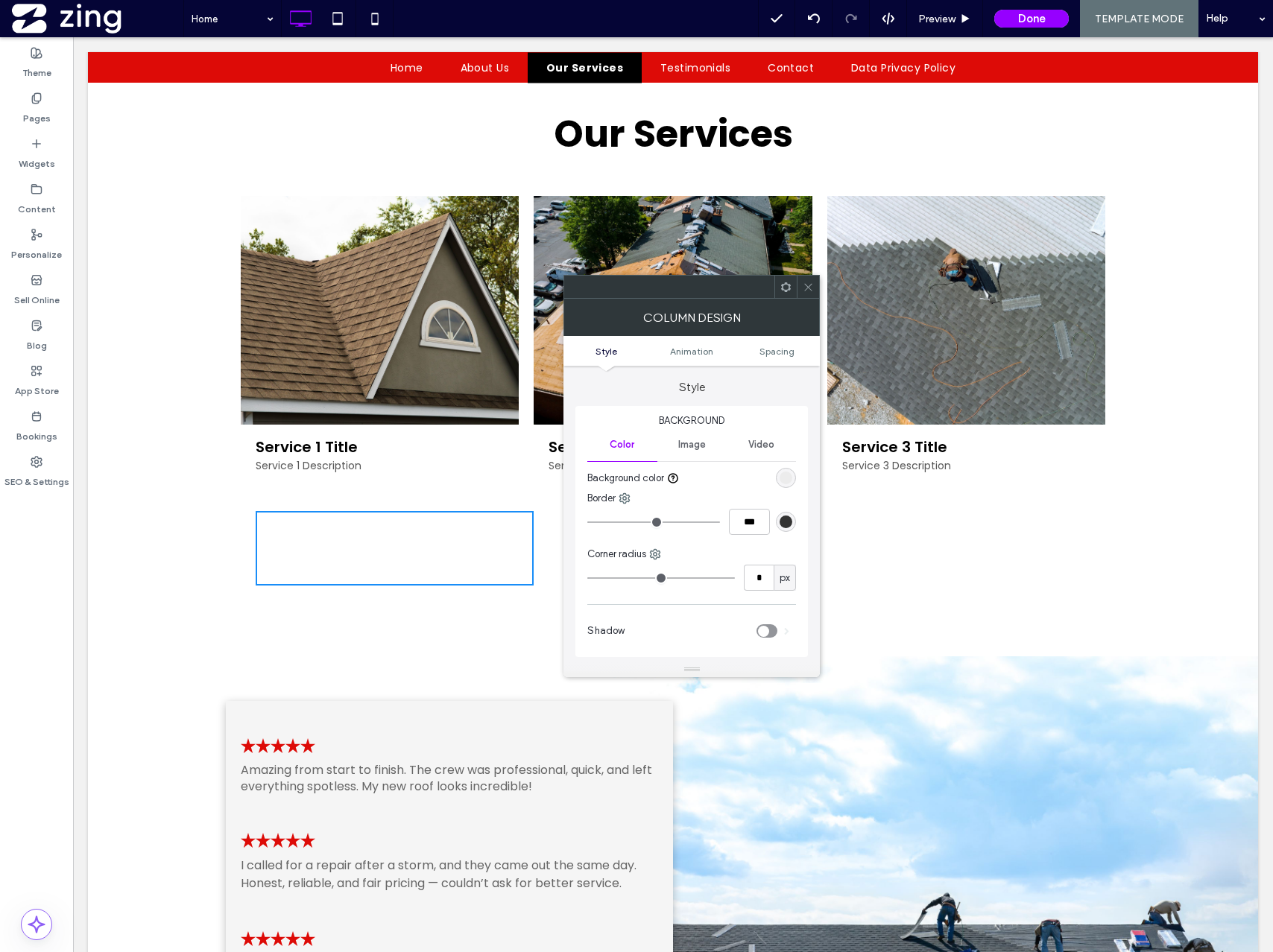
click at [802, 282] on div at bounding box center [807, 286] width 22 height 22
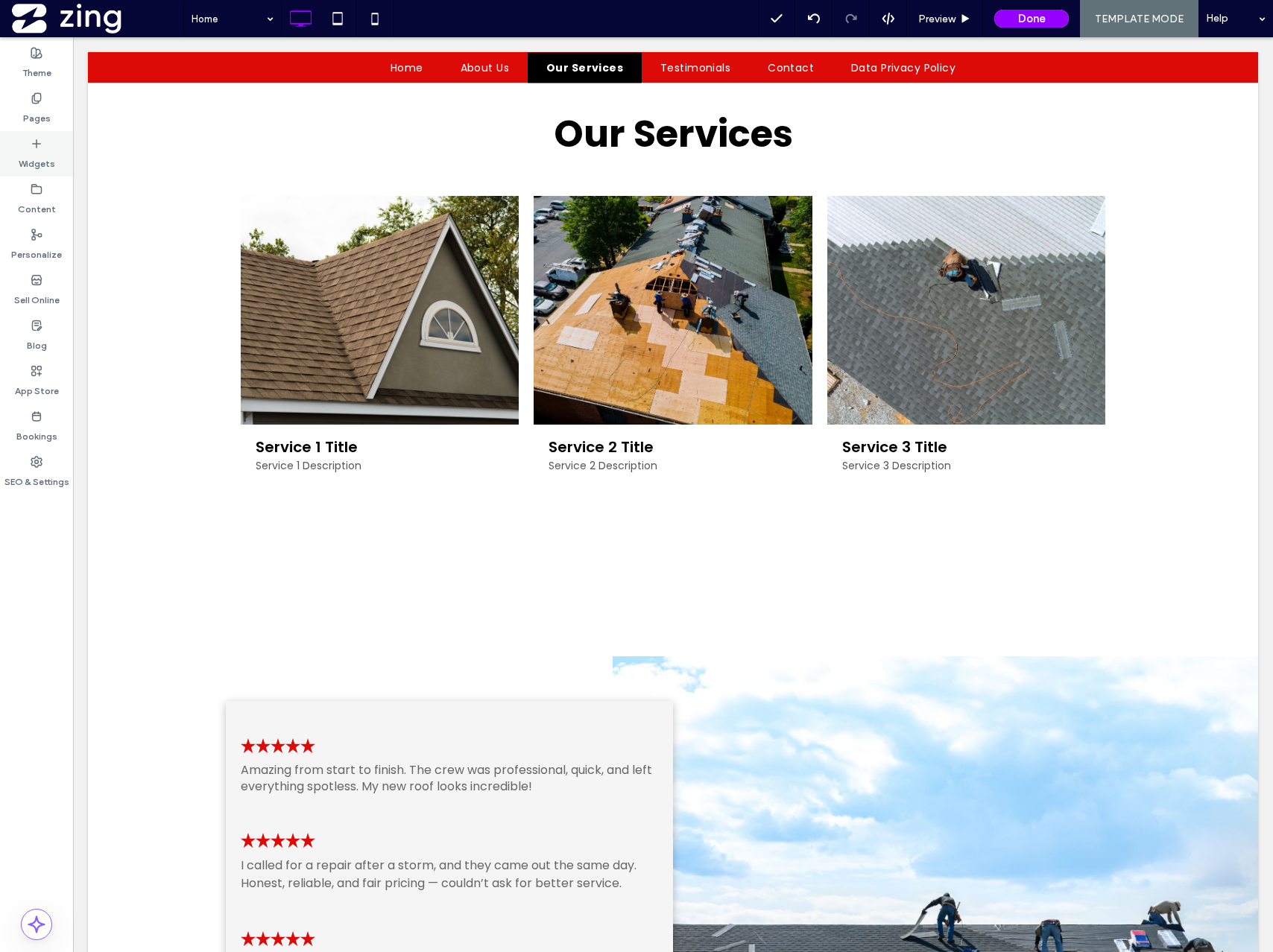
click at [46, 150] on label "Widgets" at bounding box center [37, 160] width 37 height 21
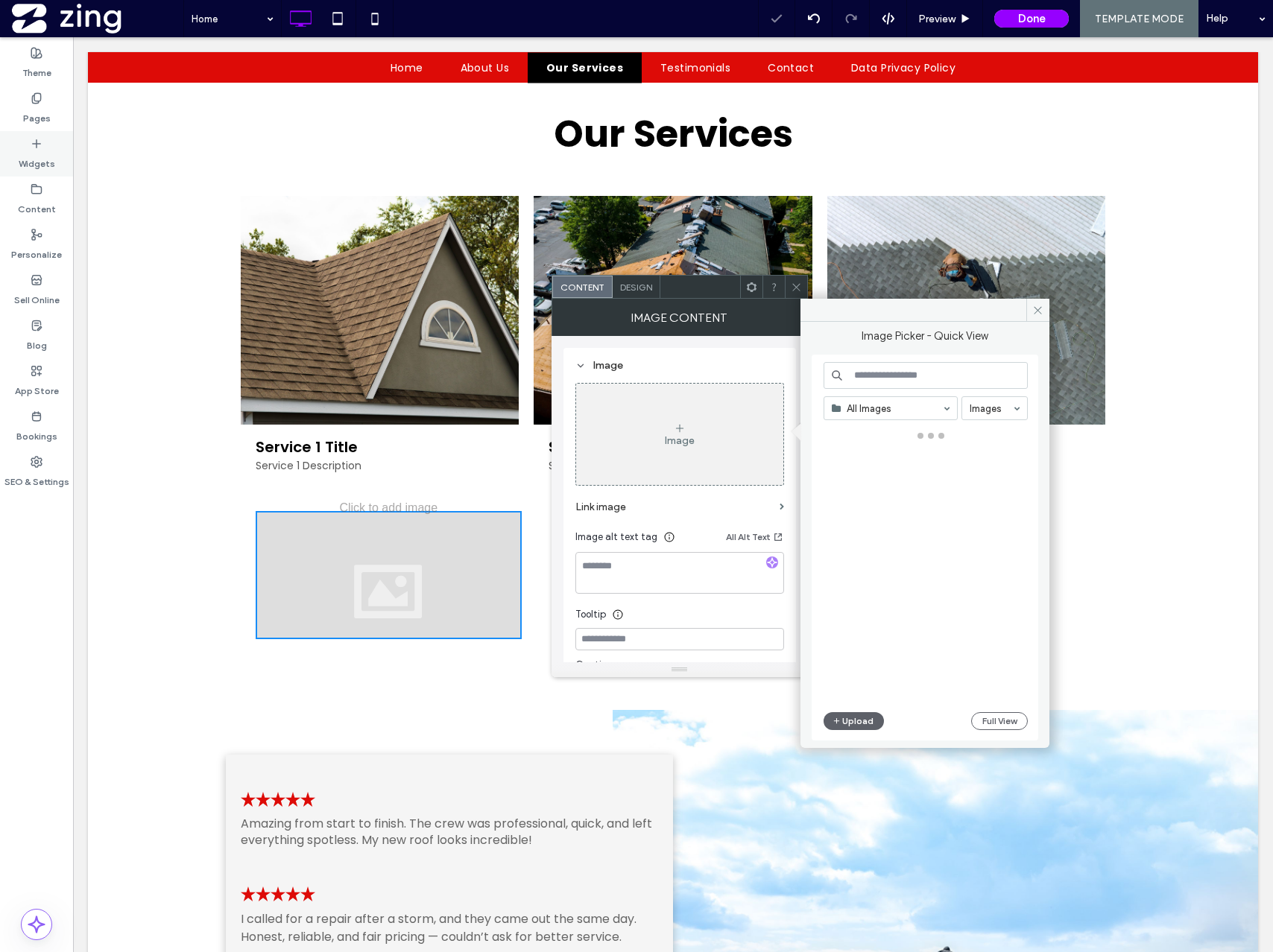
click at [35, 148] on icon at bounding box center [37, 144] width 12 height 12
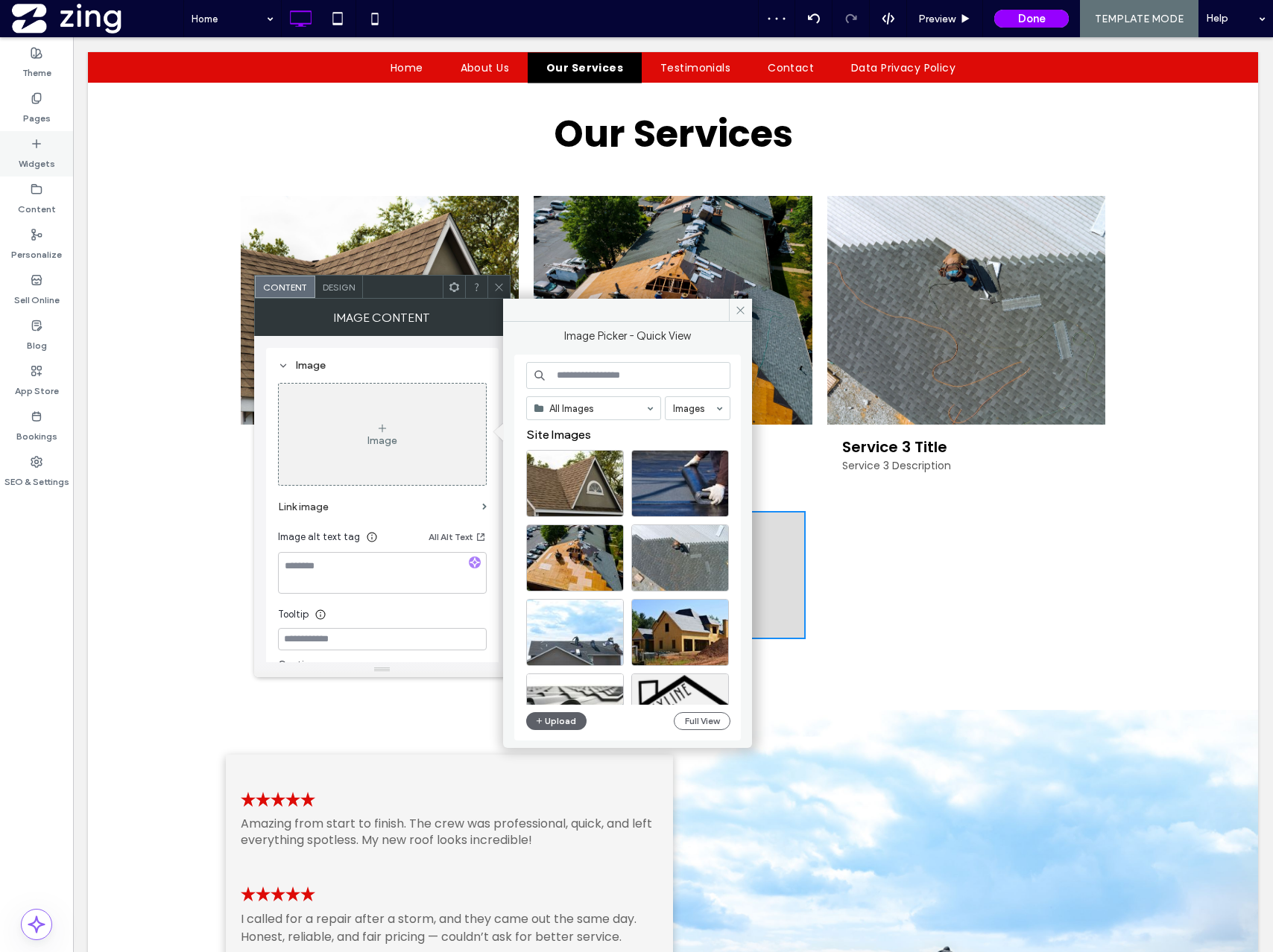
click at [31, 155] on label "Widgets" at bounding box center [37, 160] width 37 height 21
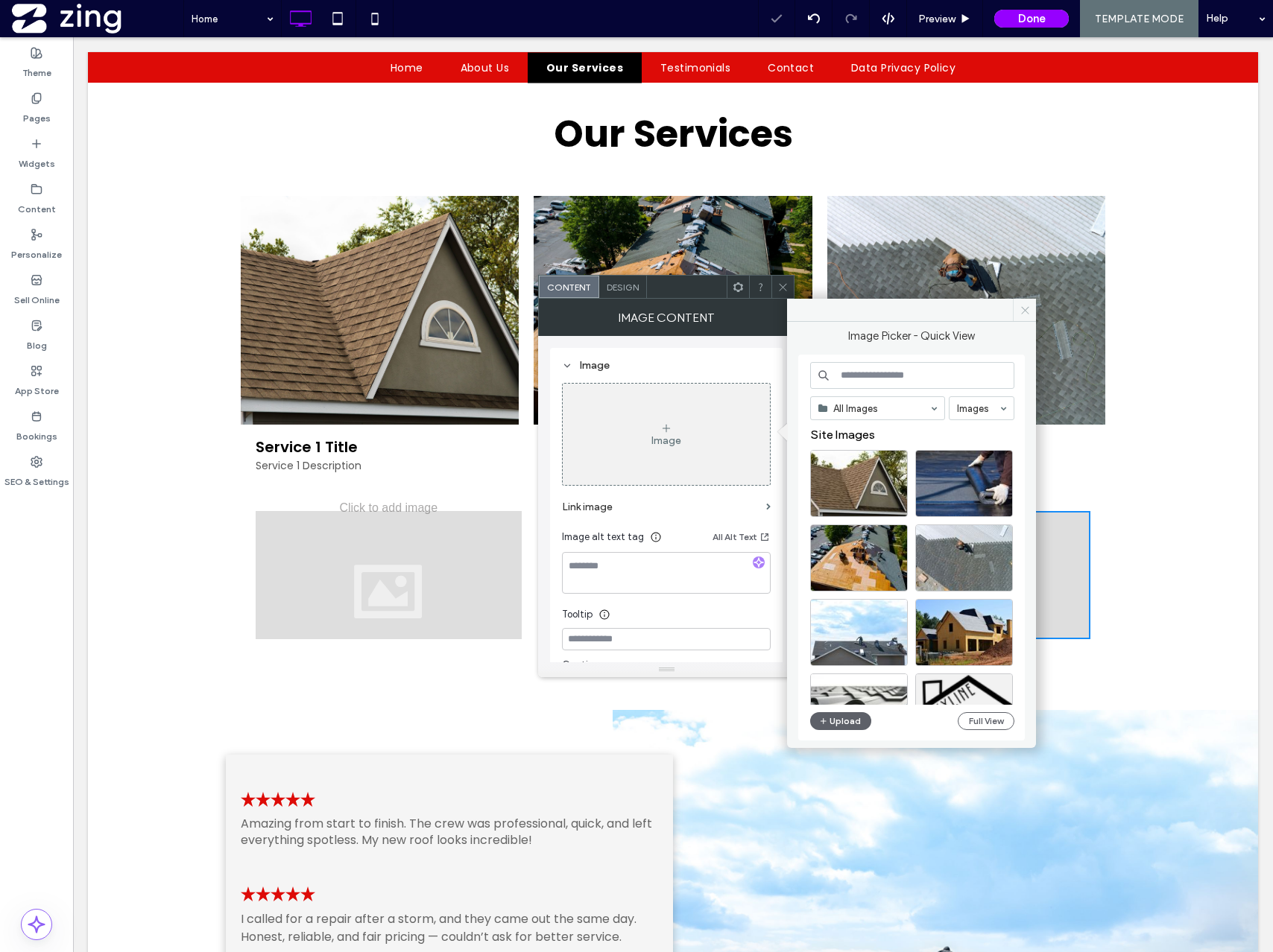
click at [1024, 314] on icon at bounding box center [1025, 310] width 11 height 11
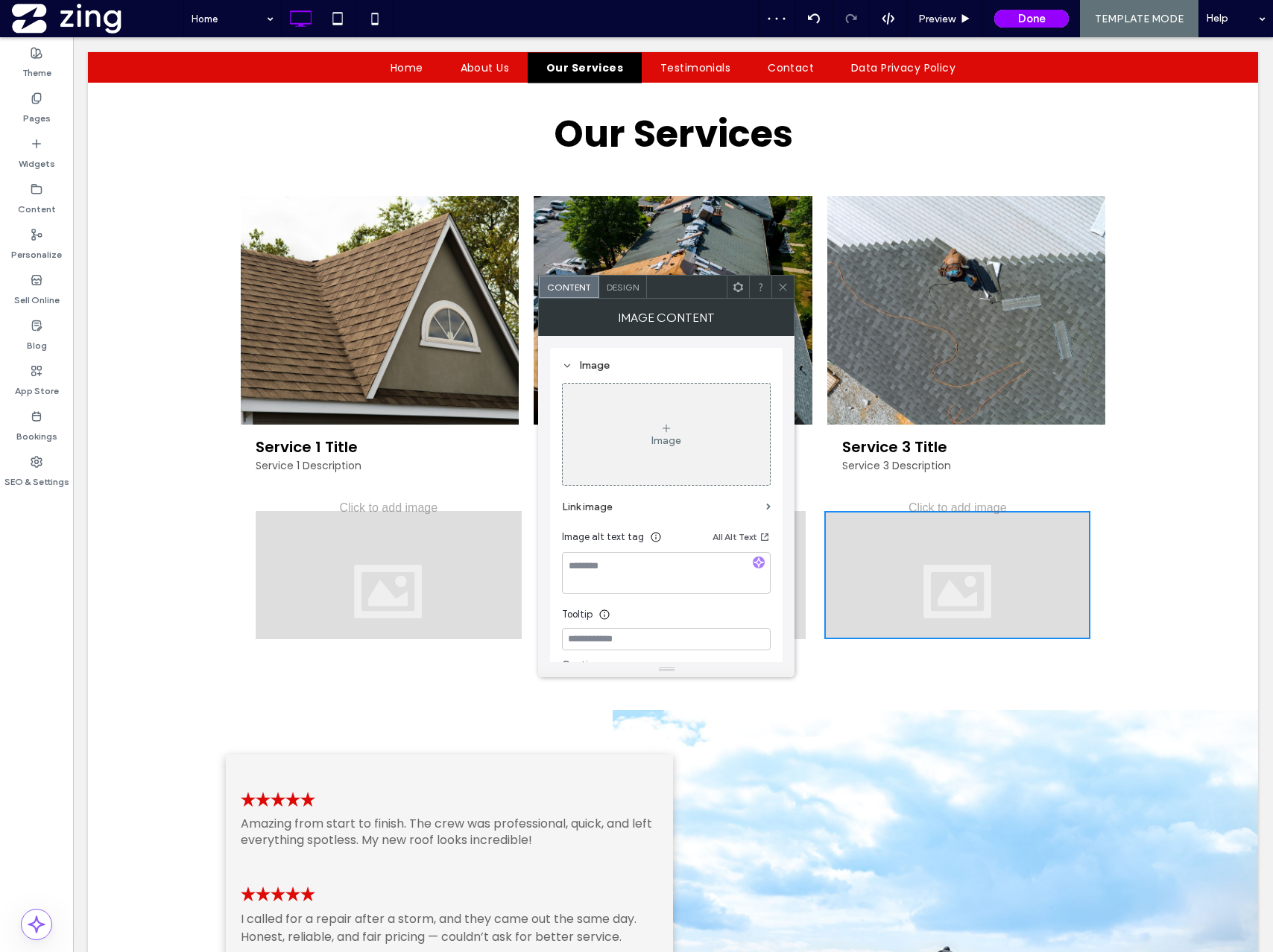
click at [780, 282] on icon at bounding box center [783, 287] width 11 height 11
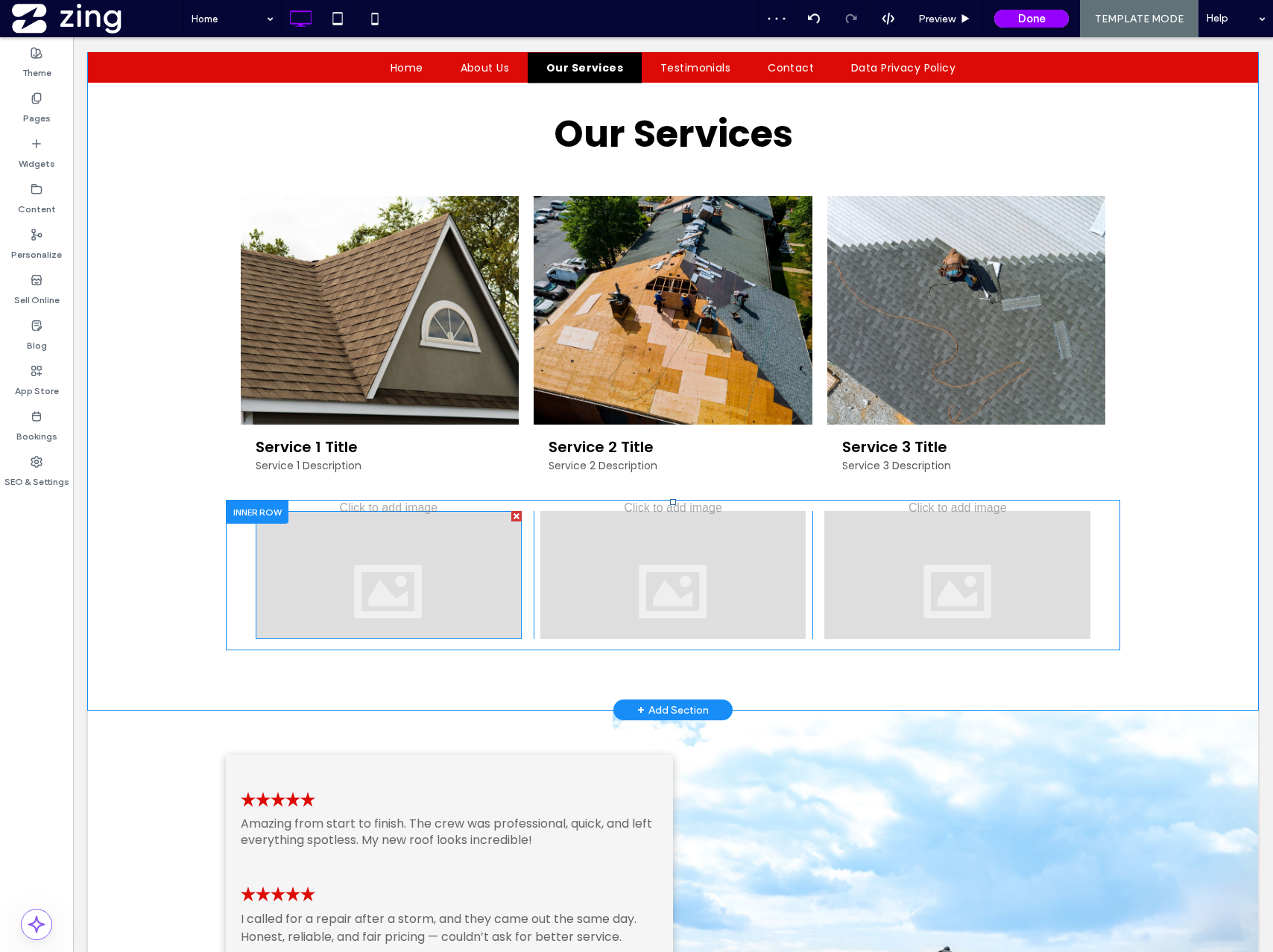
click at [450, 573] on div at bounding box center [388, 575] width 266 height 128
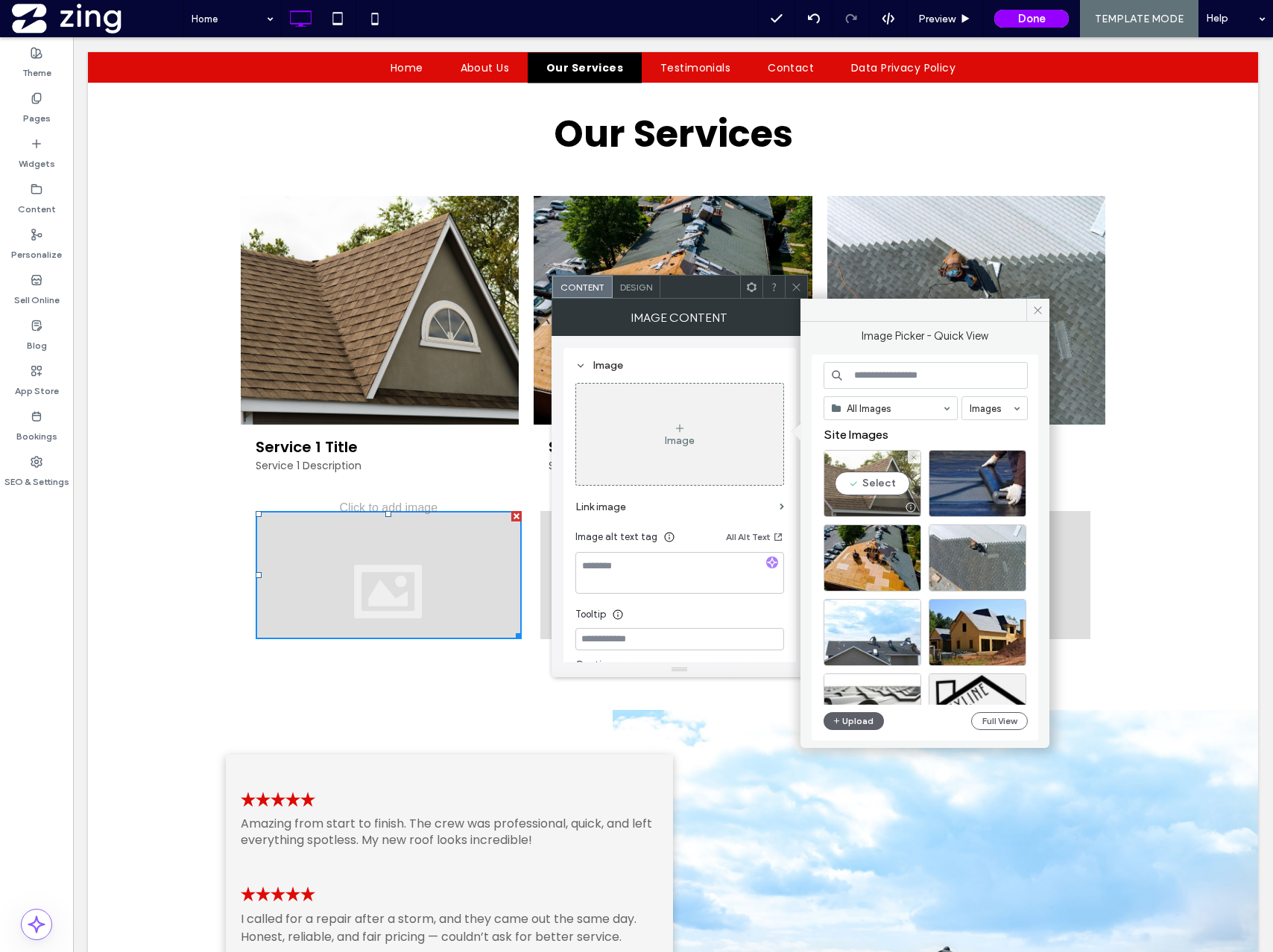
click at [871, 480] on div "Select" at bounding box center [873, 483] width 97 height 67
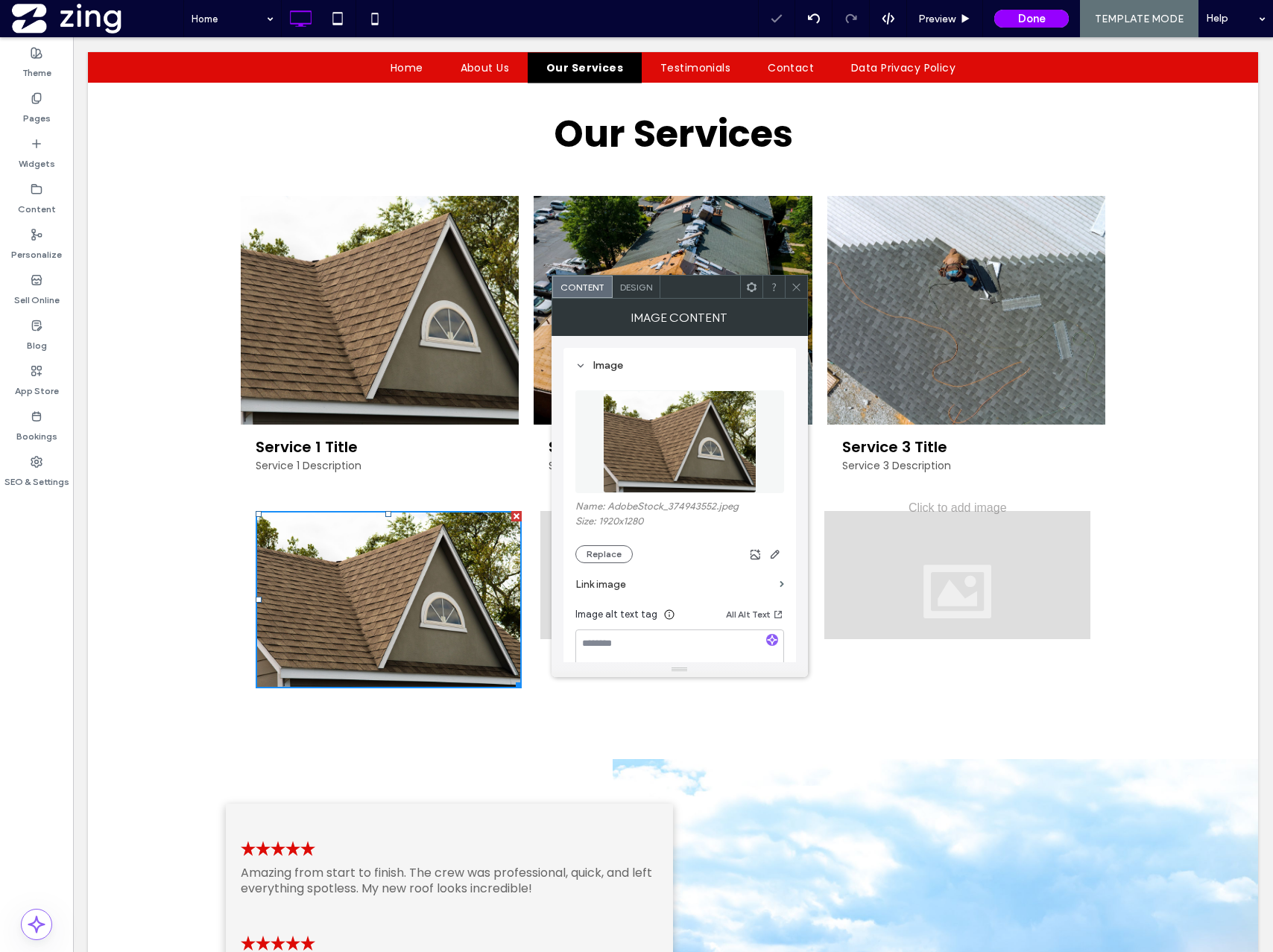
click at [797, 282] on icon at bounding box center [796, 287] width 11 height 11
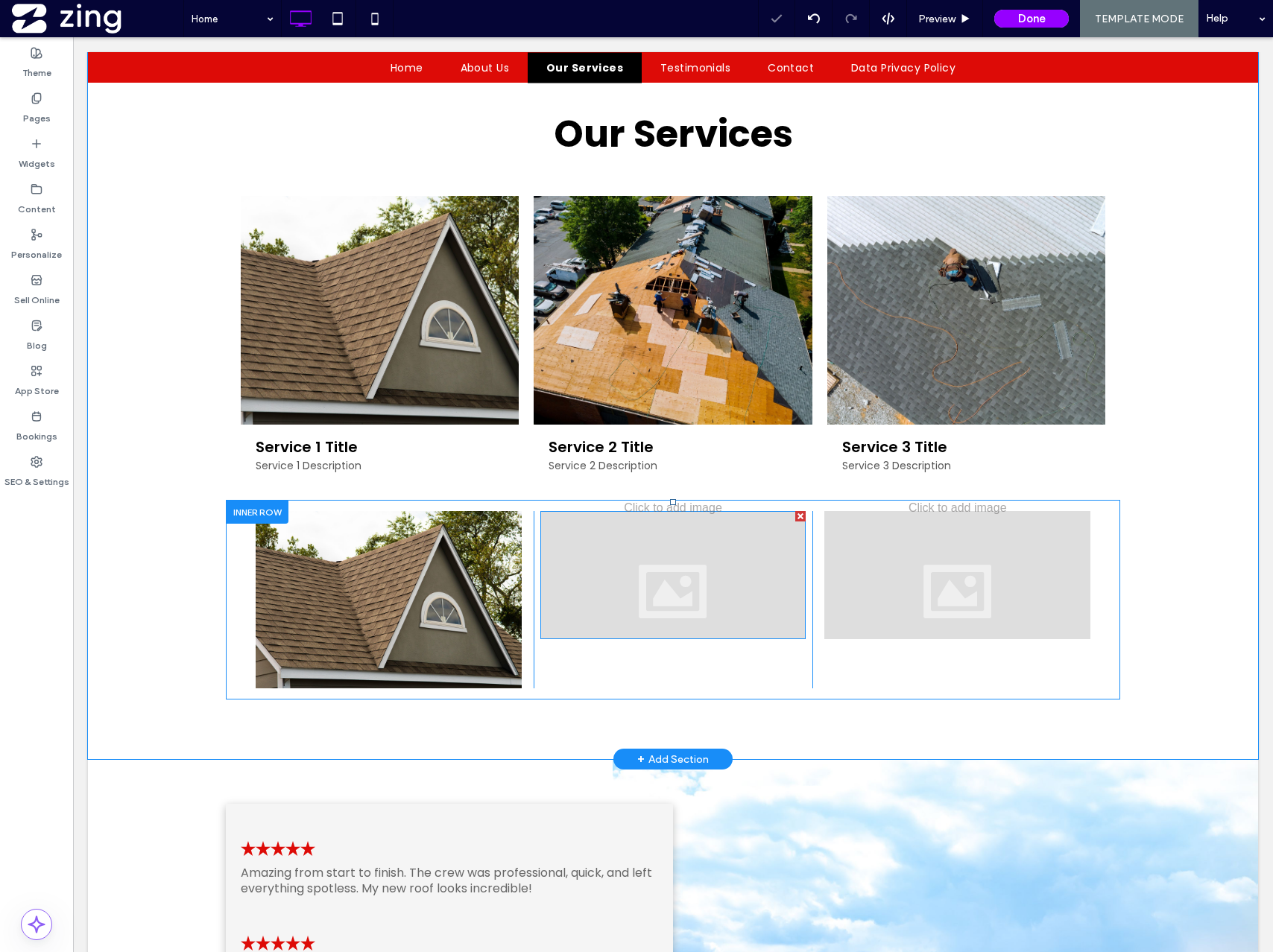
click at [717, 572] on div at bounding box center [673, 575] width 266 height 128
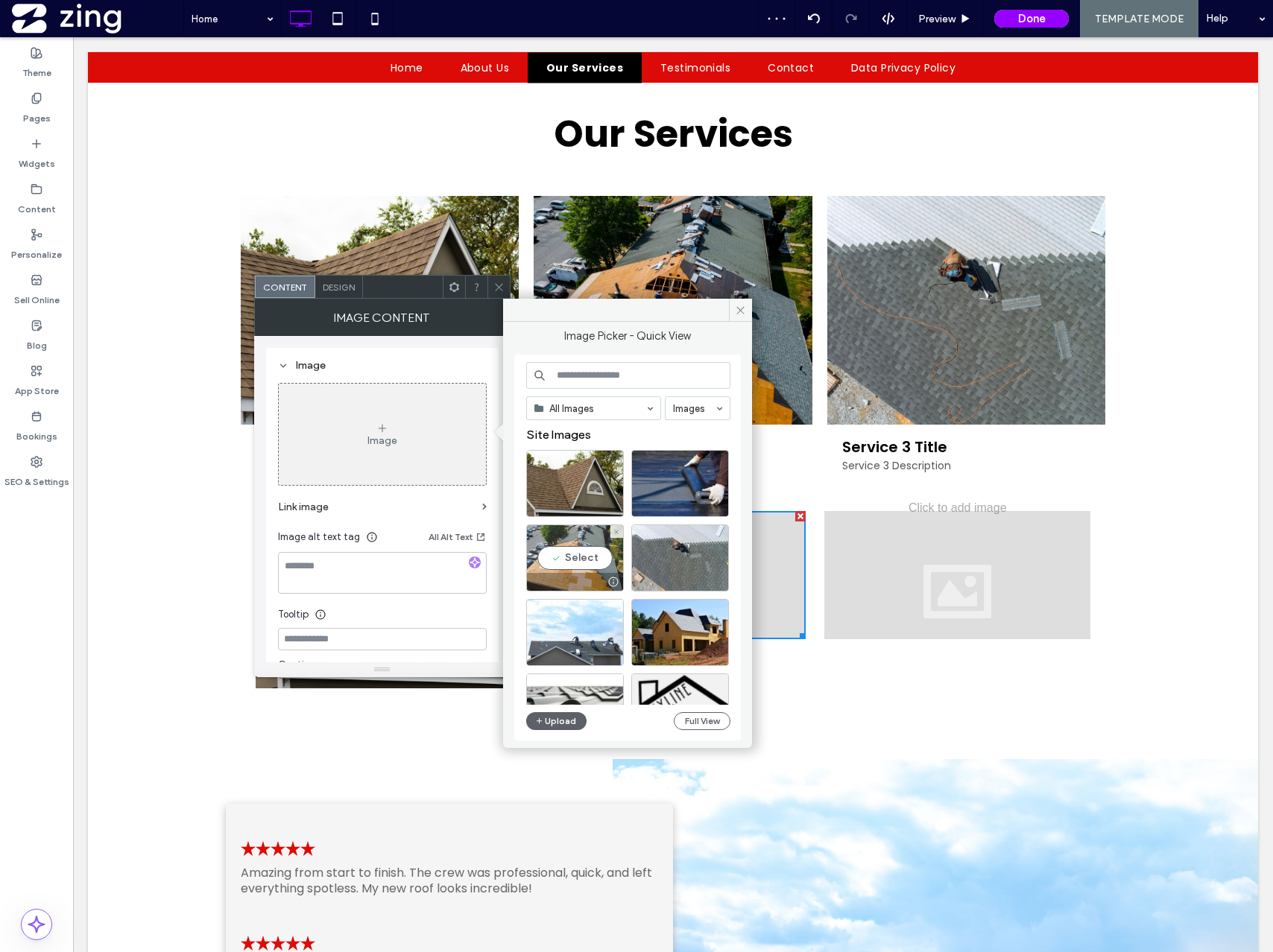
click at [567, 558] on div "Select" at bounding box center [575, 558] width 97 height 67
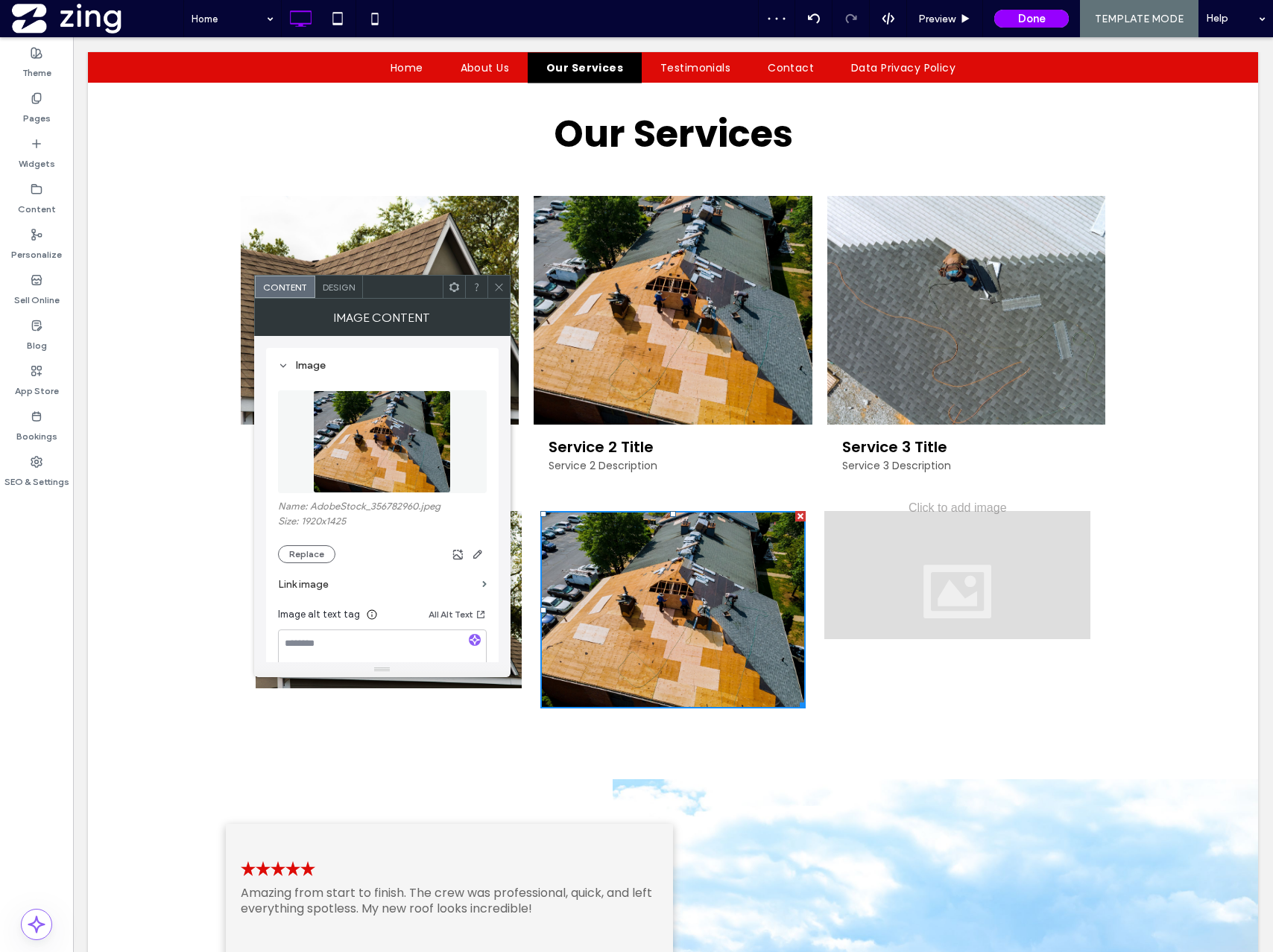
click at [500, 288] on icon at bounding box center [499, 287] width 11 height 11
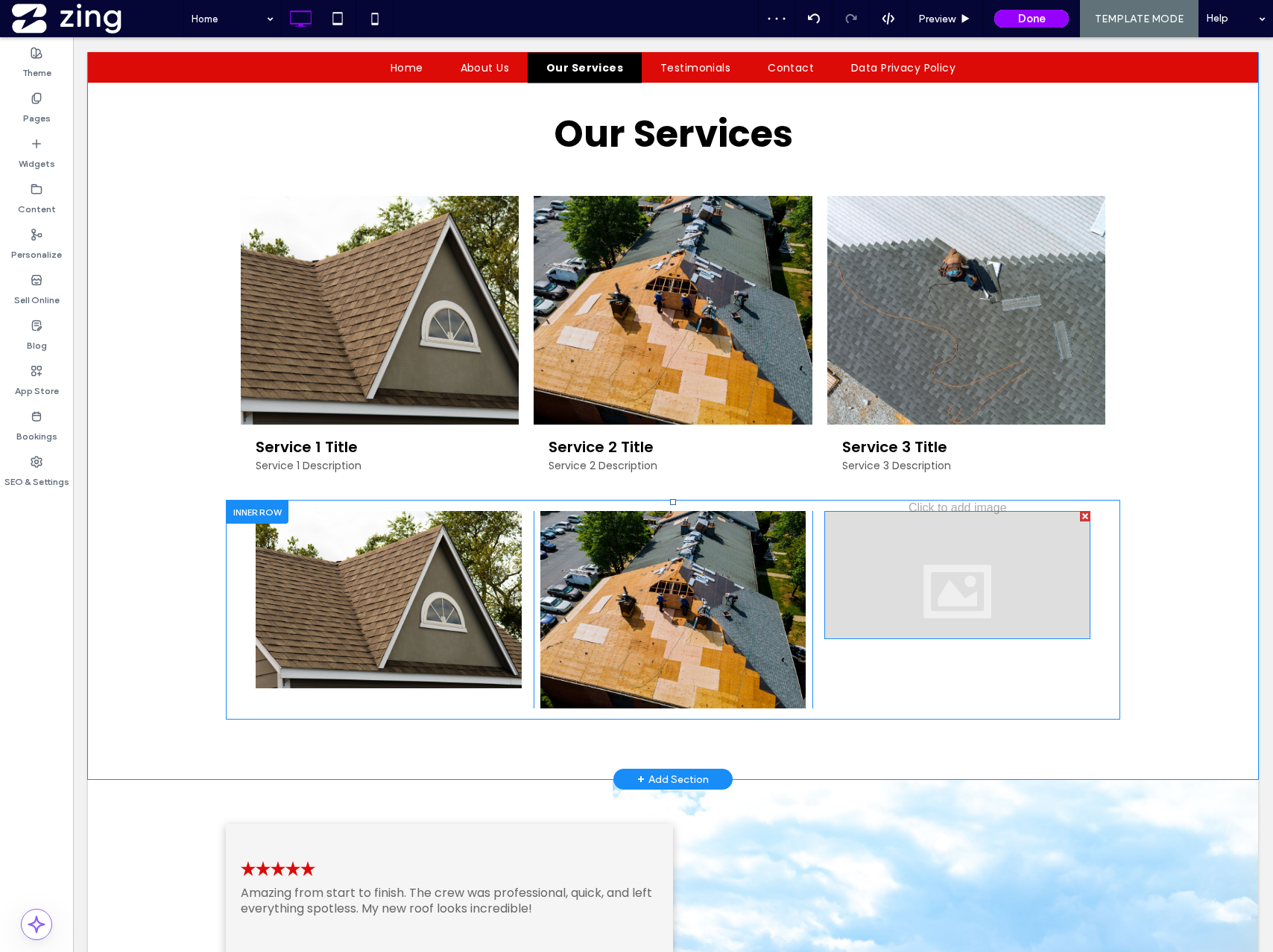
click at [901, 576] on div at bounding box center [957, 575] width 266 height 128
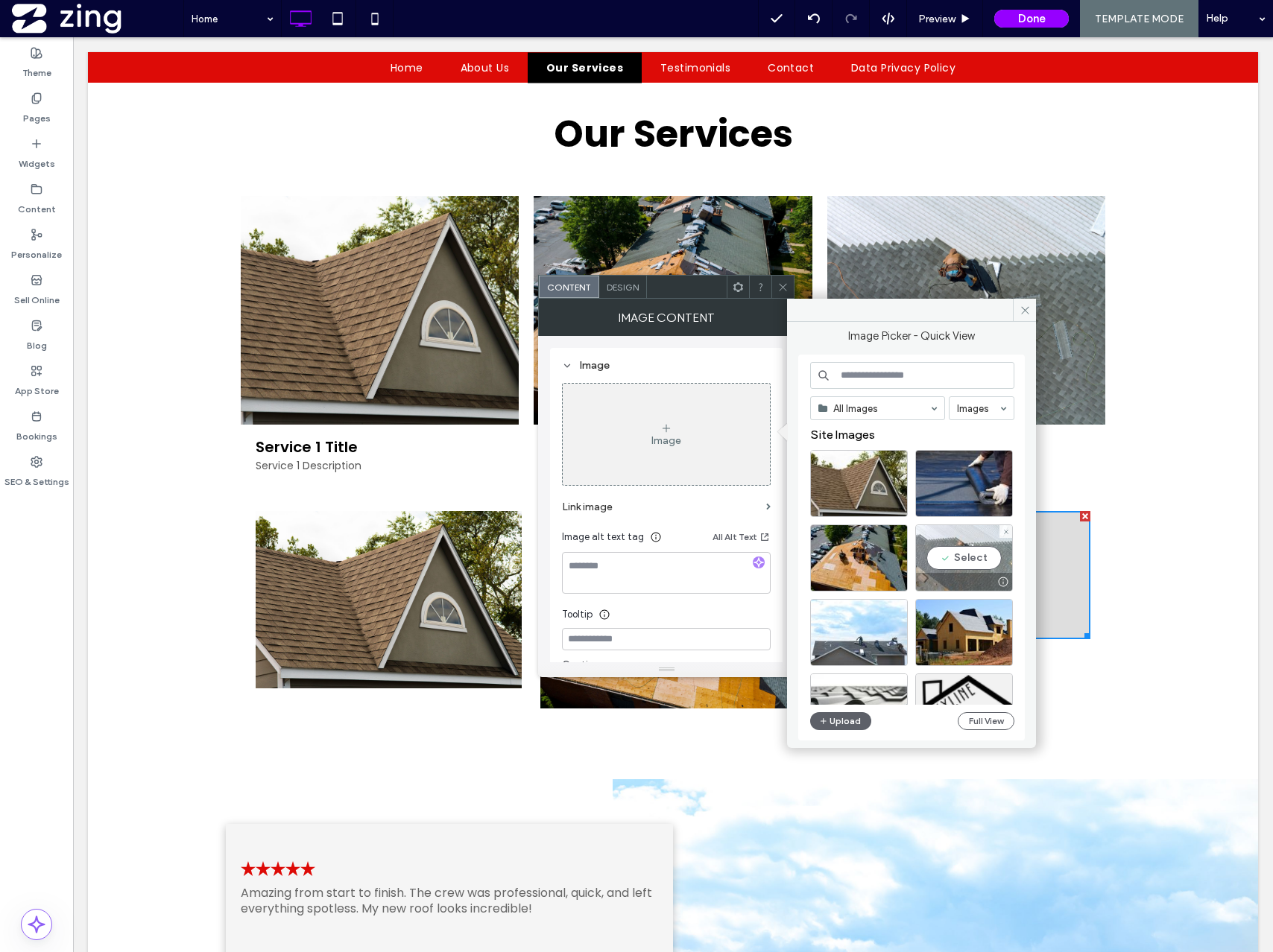
click at [977, 556] on div "Select" at bounding box center [964, 558] width 97 height 67
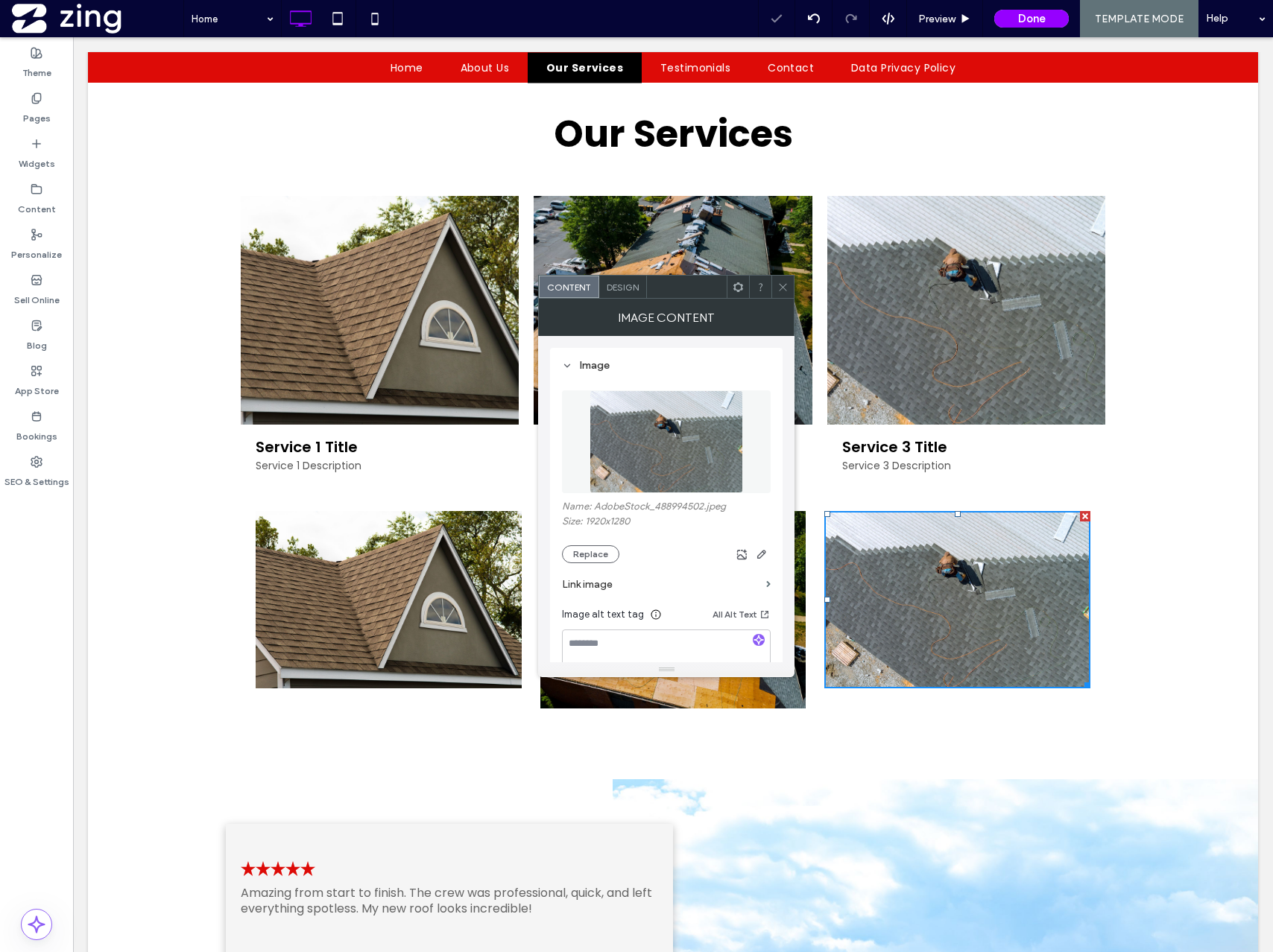
click at [785, 286] on icon at bounding box center [783, 287] width 11 height 11
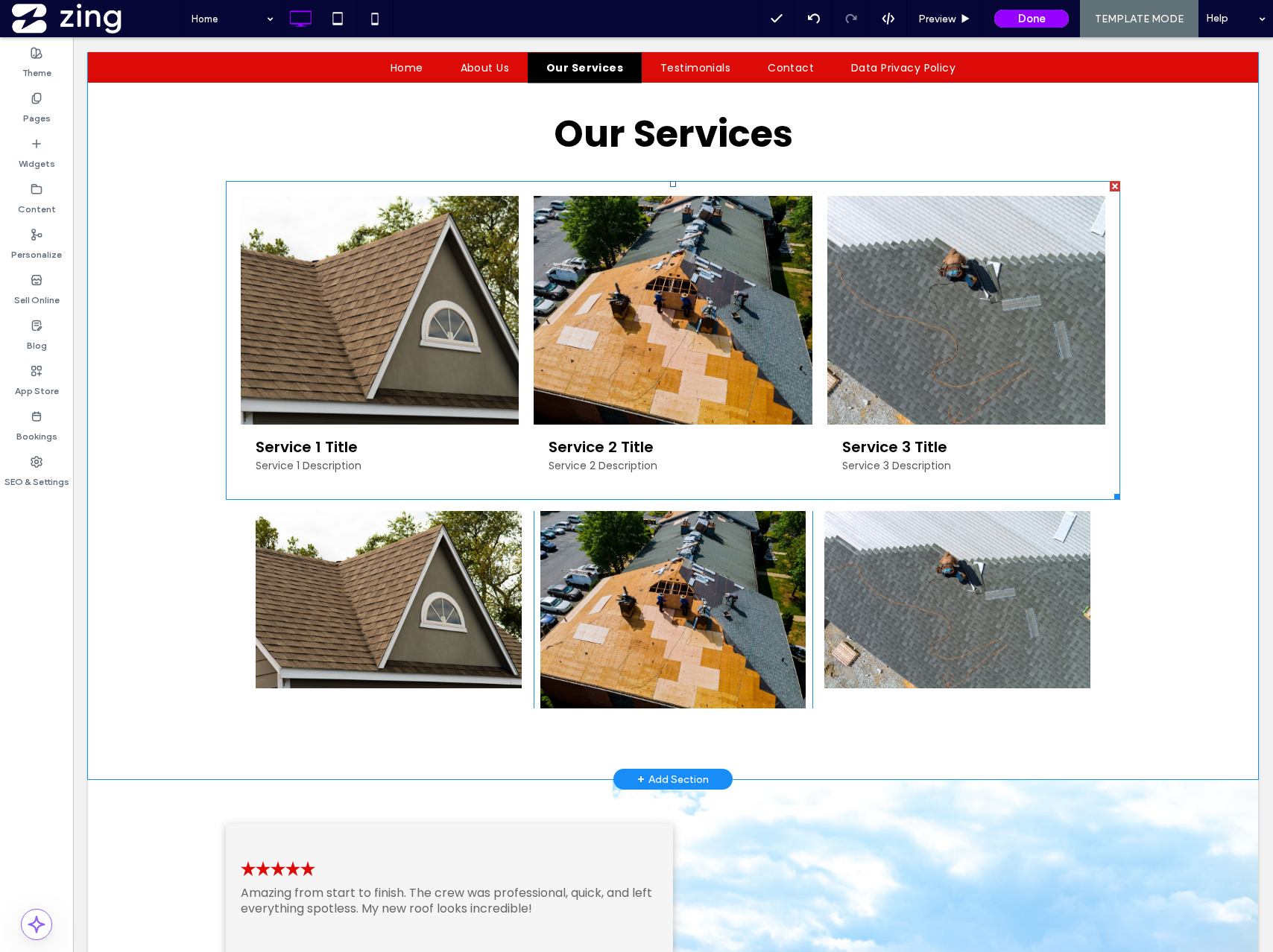
click at [1115, 184] on div at bounding box center [1115, 186] width 11 height 11
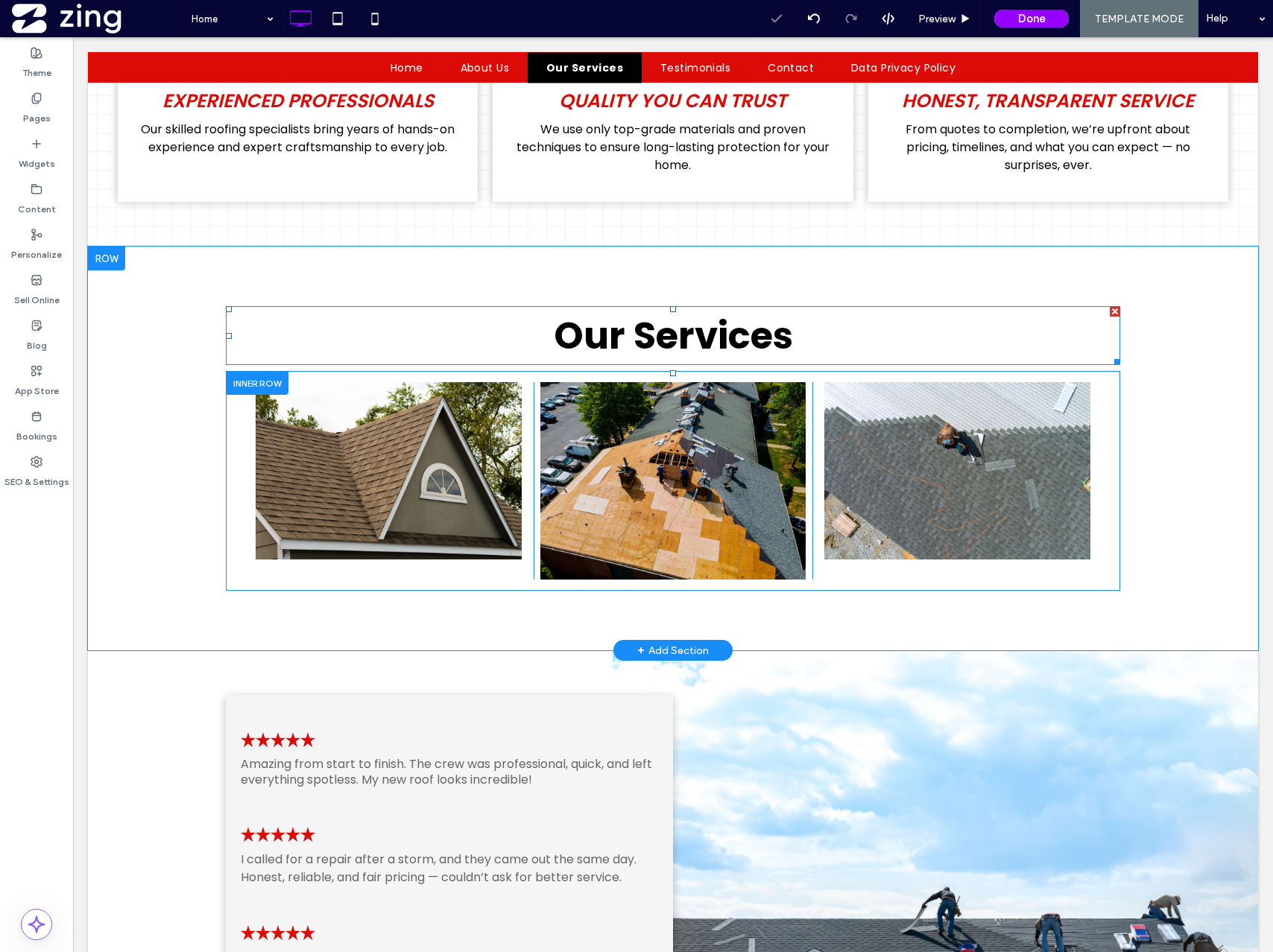
scroll to position [1199, 0]
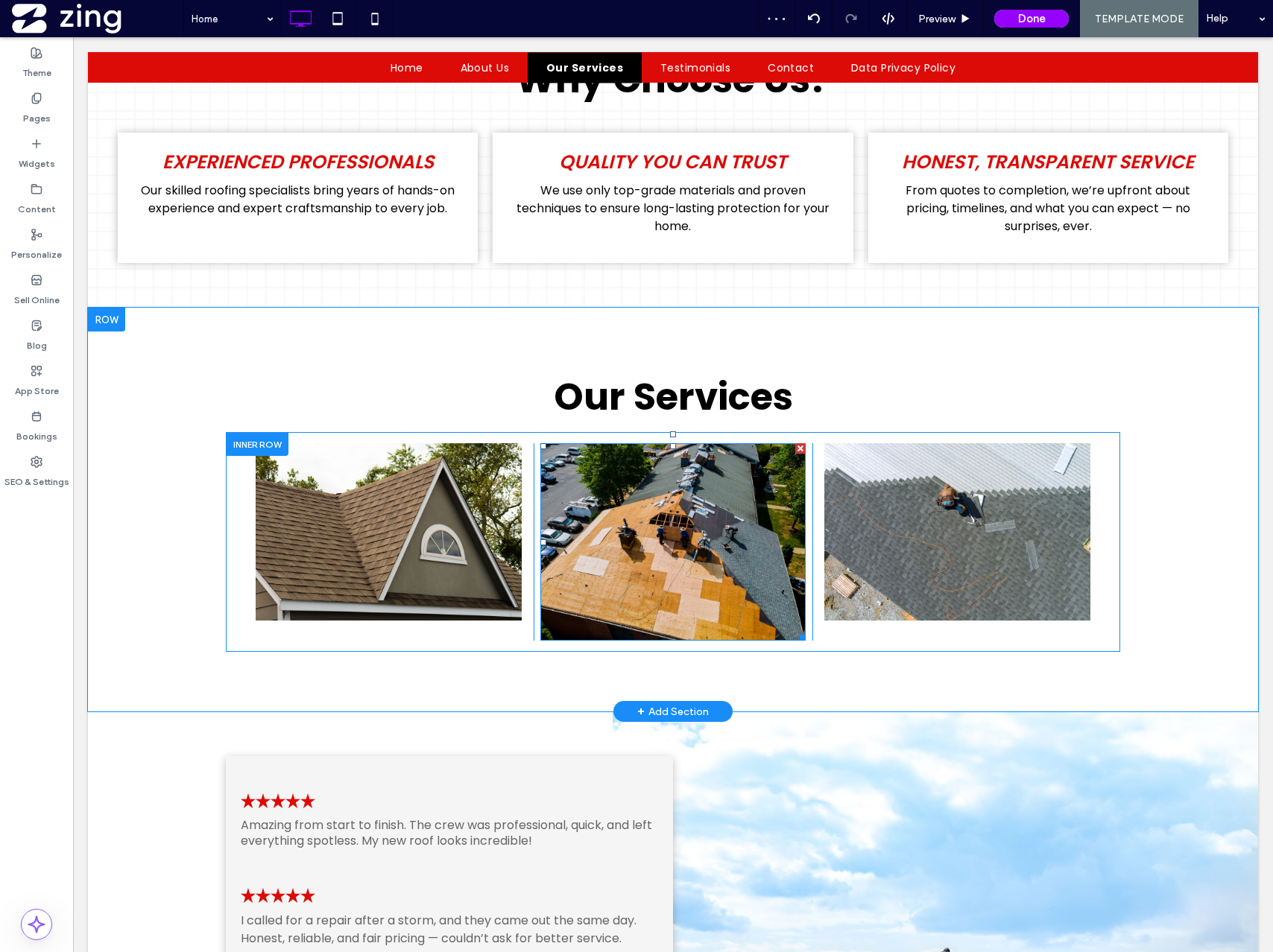
click at [669, 599] on img at bounding box center [673, 541] width 266 height 197
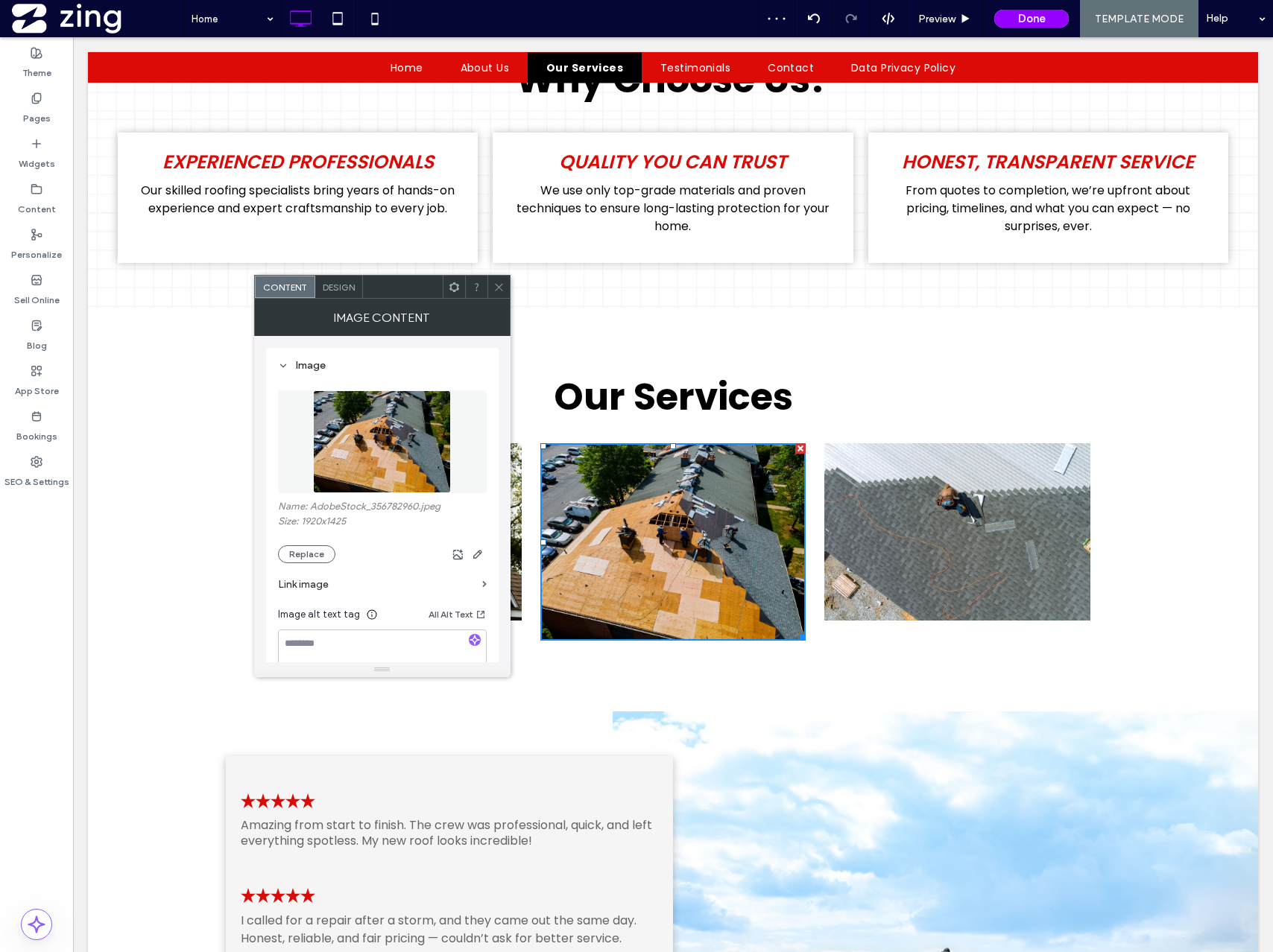
click at [495, 292] on icon at bounding box center [499, 287] width 11 height 11
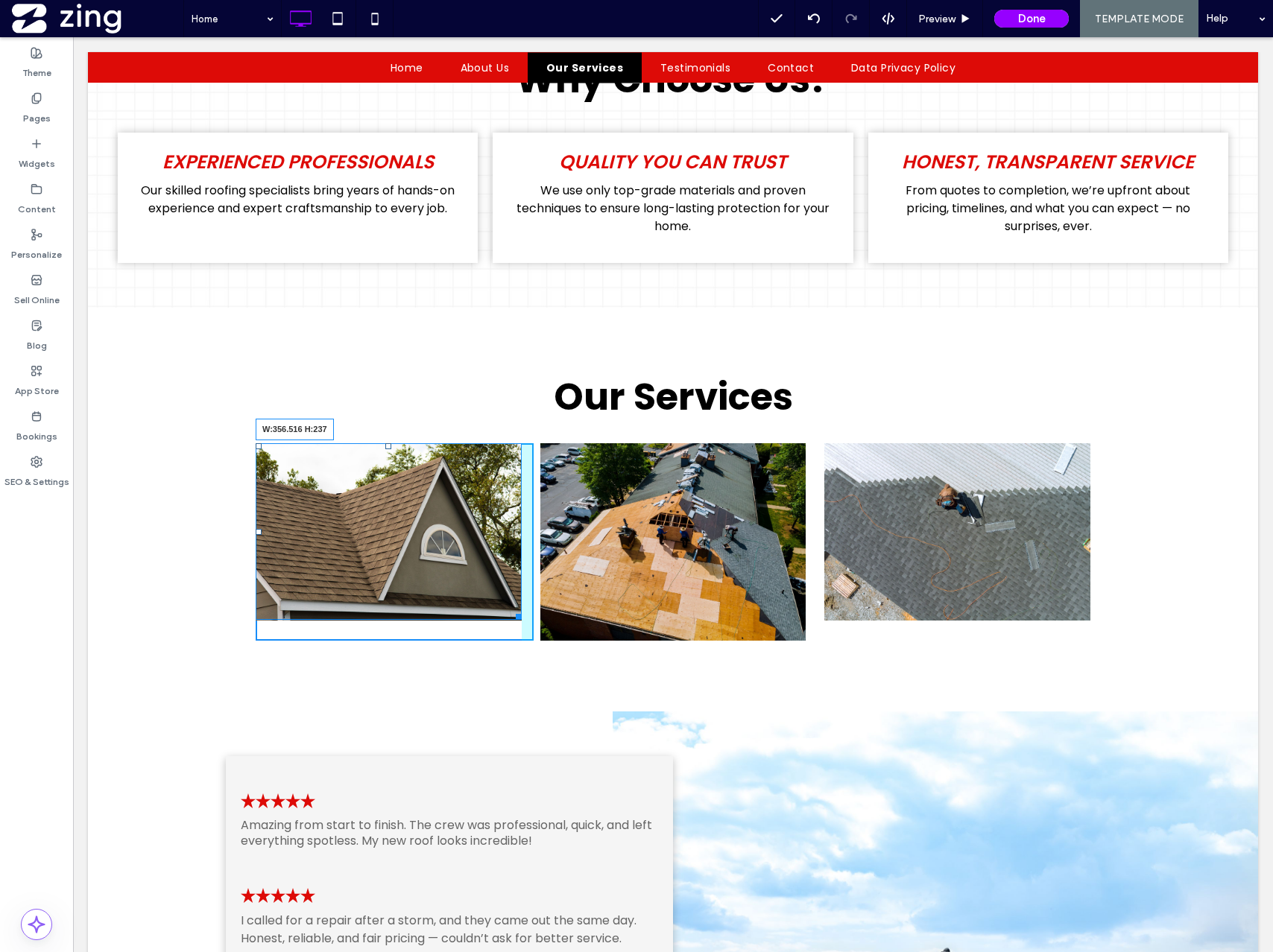
drag, startPoint x: 520, startPoint y: 613, endPoint x: 520, endPoint y: 639, distance: 26.0
click at [520, 639] on div "Click To Paste Click To Paste W:356.516 H:237 Click To Paste Click To Paste Cli…" at bounding box center [673, 542] width 895 height 220
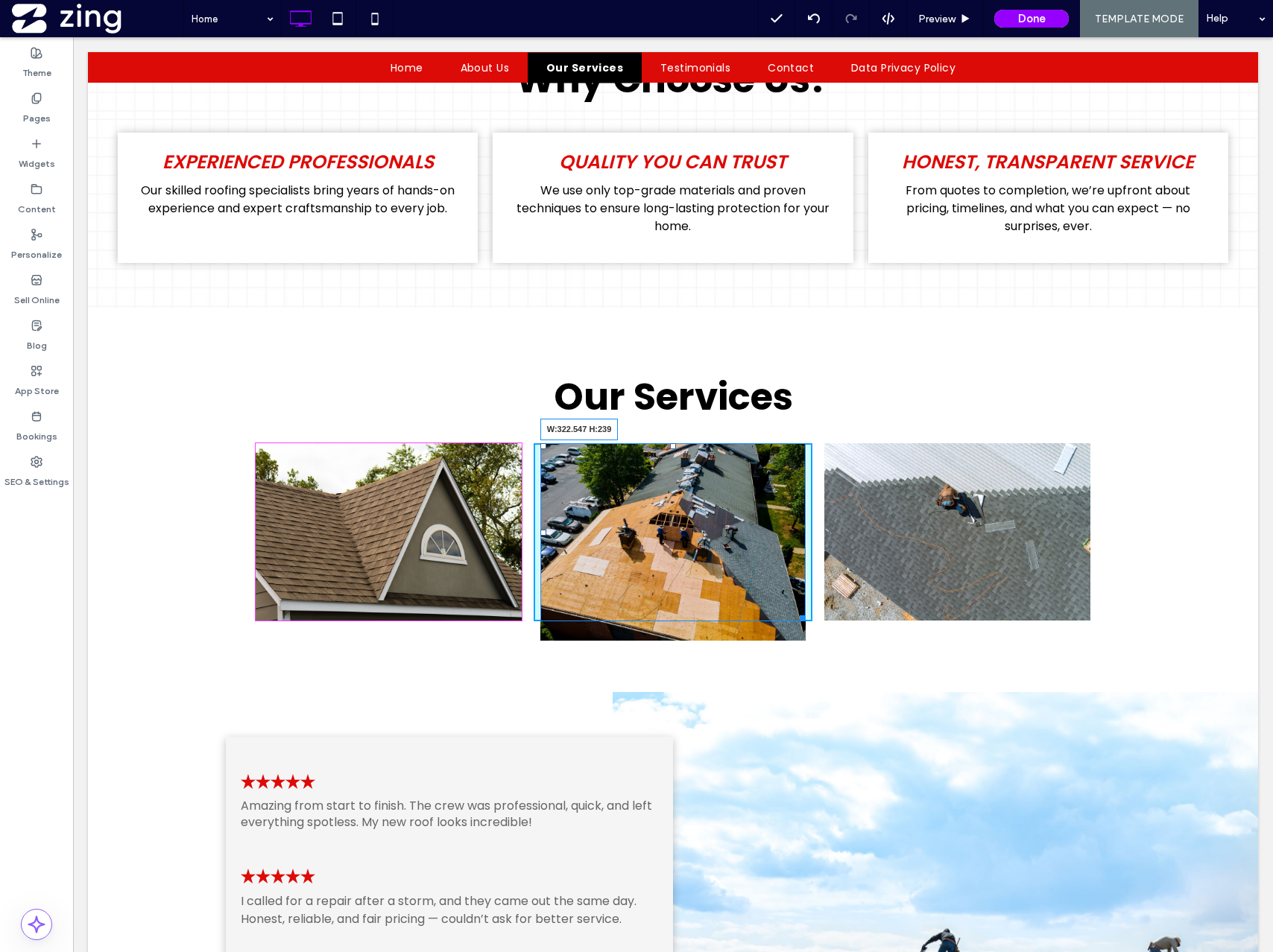
drag, startPoint x: 800, startPoint y: 635, endPoint x: 788, endPoint y: 619, distance: 20.0
click at [788, 619] on div "Click To Paste Click To Paste Click To Paste Click To Paste W:322.547 H:239 Cli…" at bounding box center [673, 532] width 895 height 200
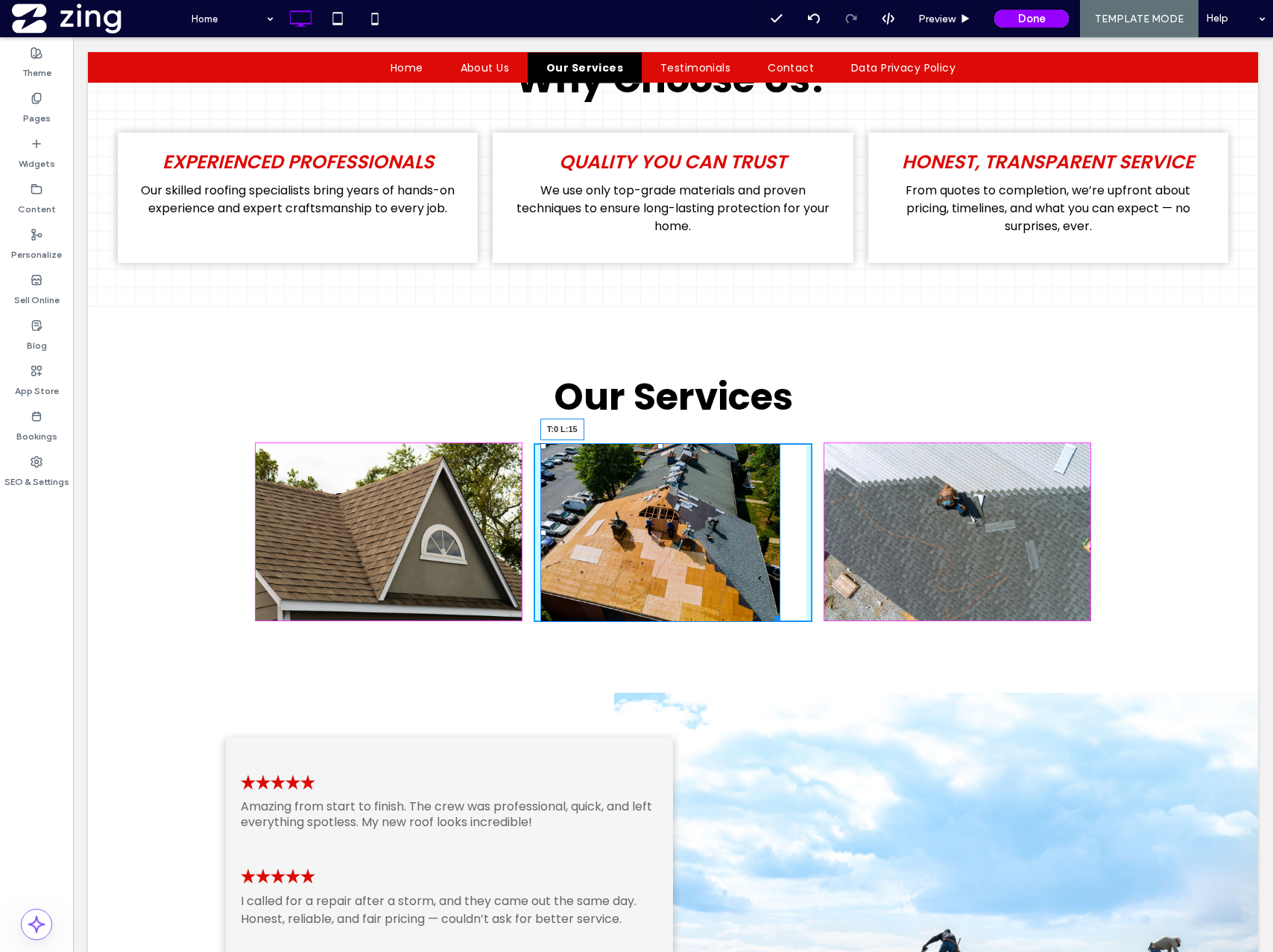
drag, startPoint x: 543, startPoint y: 443, endPoint x: 554, endPoint y: 443, distance: 11.0
click at [547, 443] on div at bounding box center [544, 446] width 6 height 6
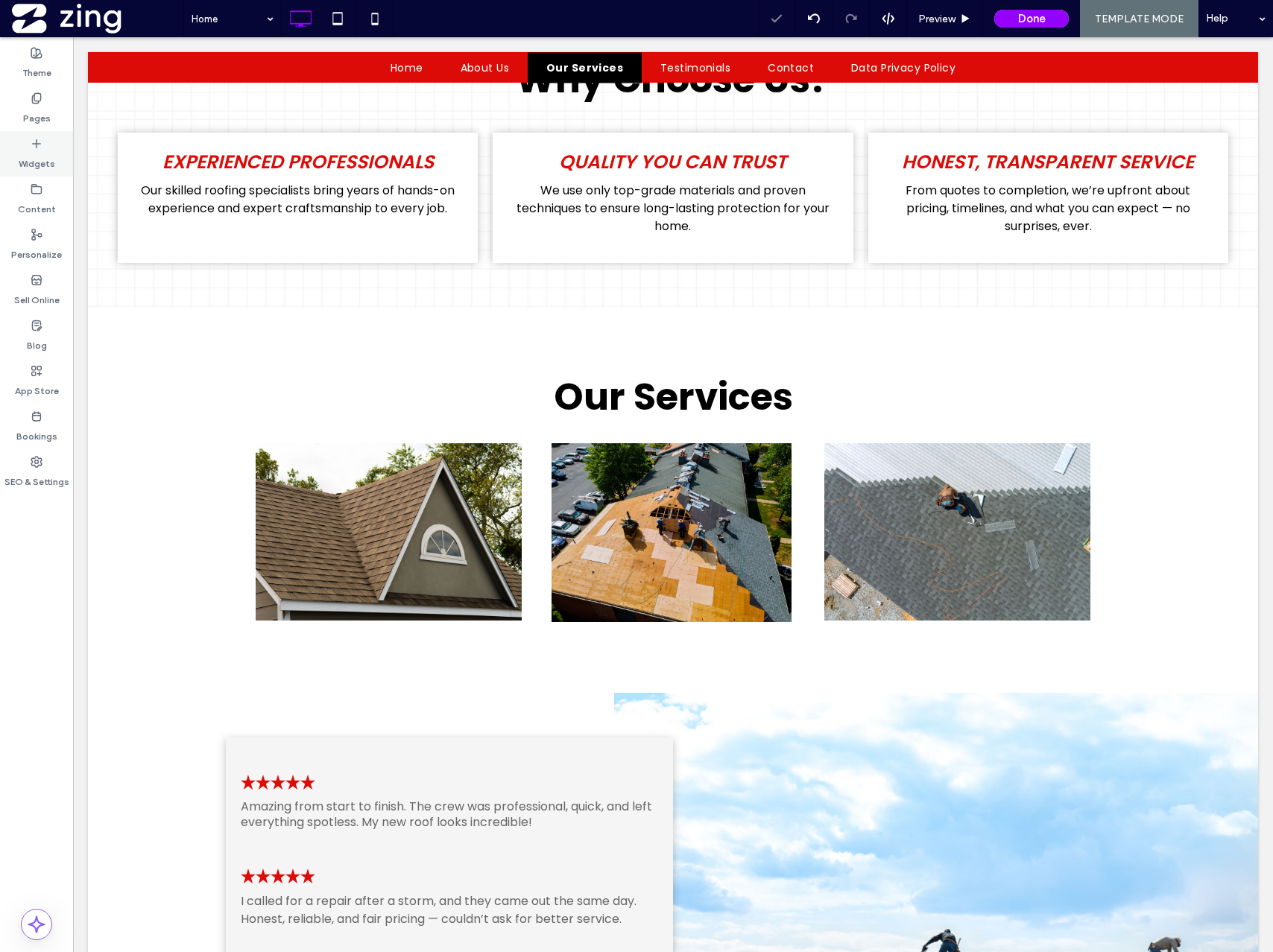
click at [37, 154] on label "Widgets" at bounding box center [37, 160] width 37 height 21
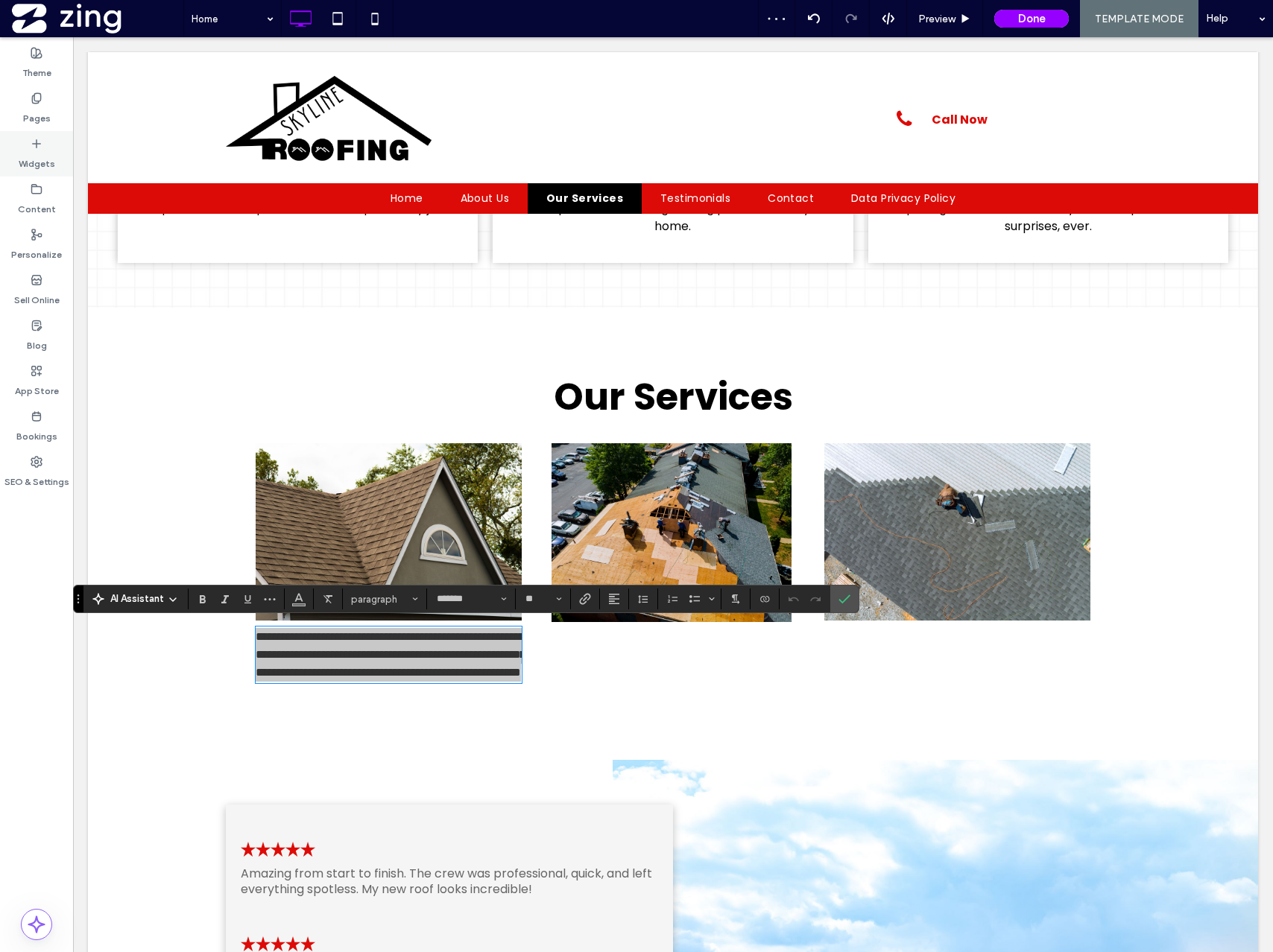
click at [27, 152] on label "Widgets" at bounding box center [37, 160] width 37 height 21
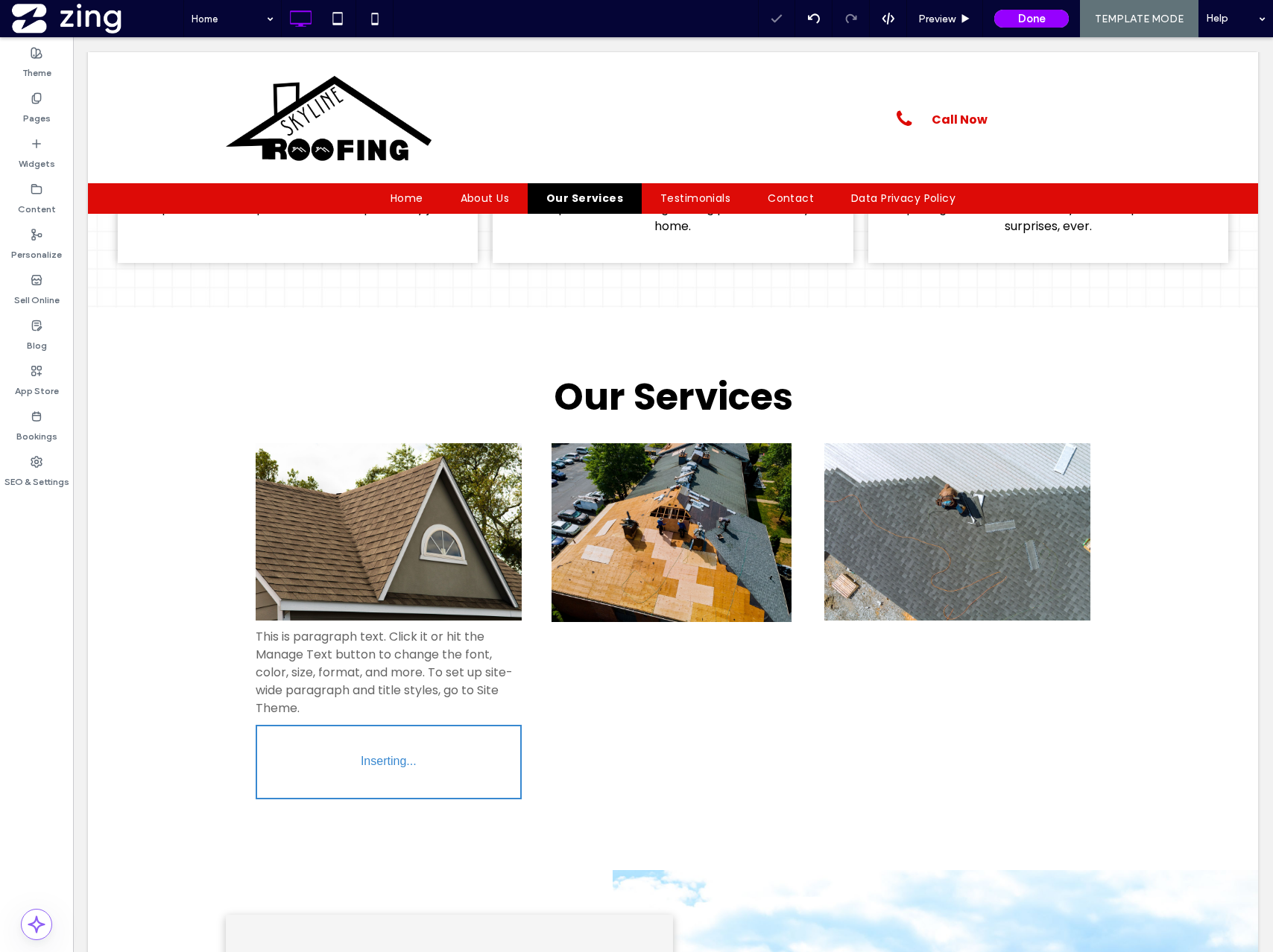
type input "*******"
type input "**"
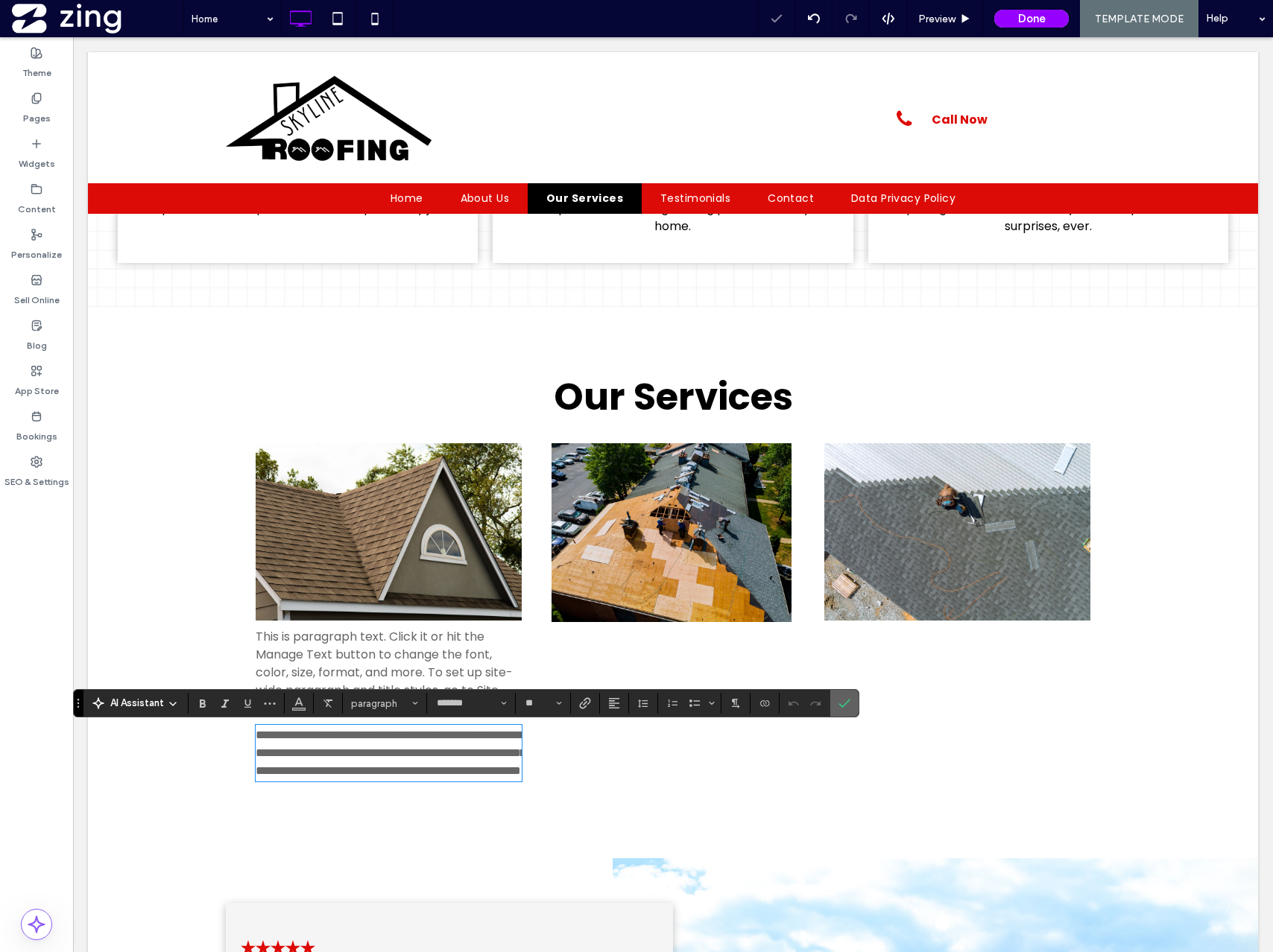
click at [846, 709] on span "Confirm" at bounding box center [844, 702] width 12 height 25
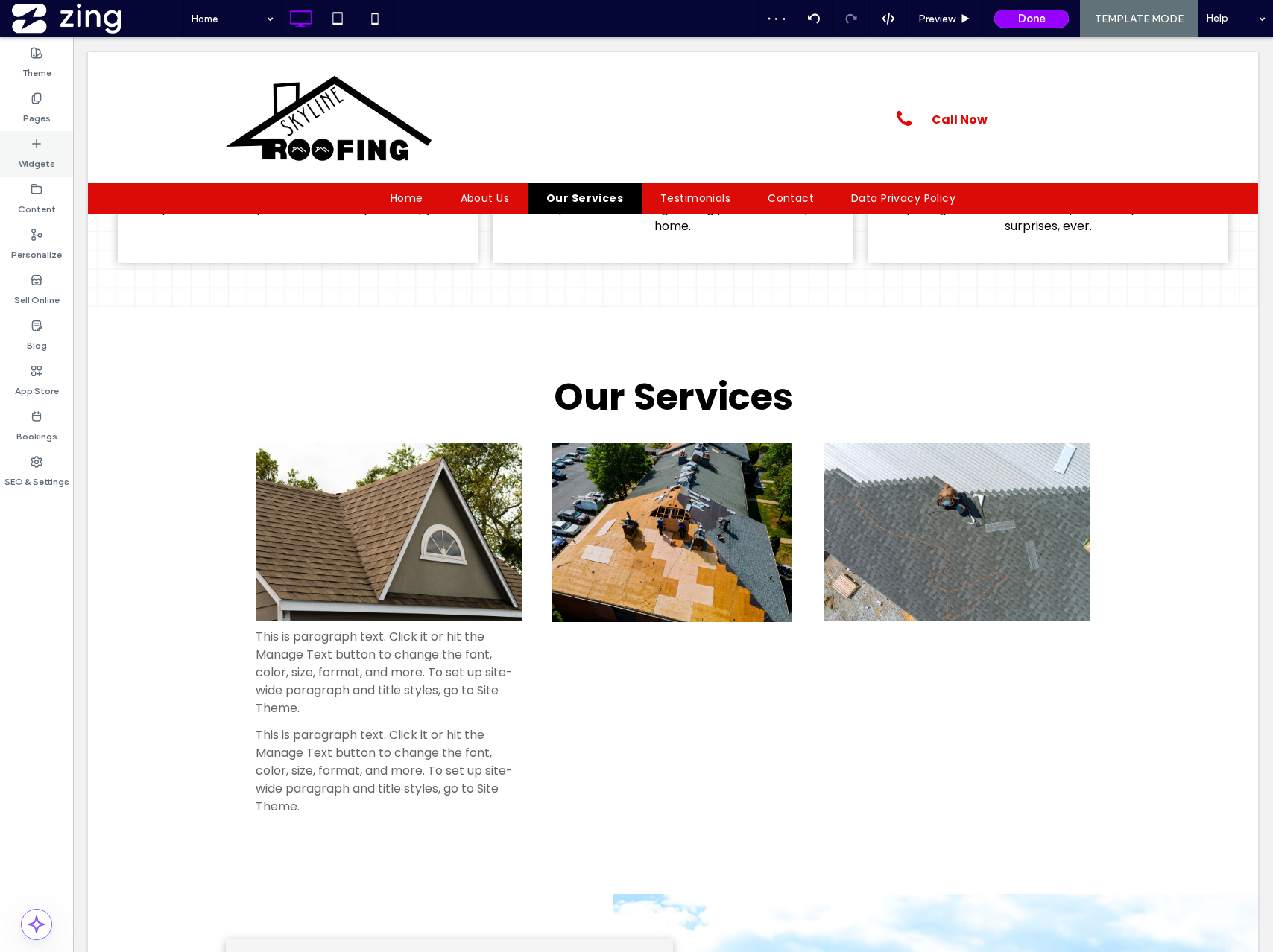
click at [38, 148] on icon at bounding box center [37, 144] width 12 height 12
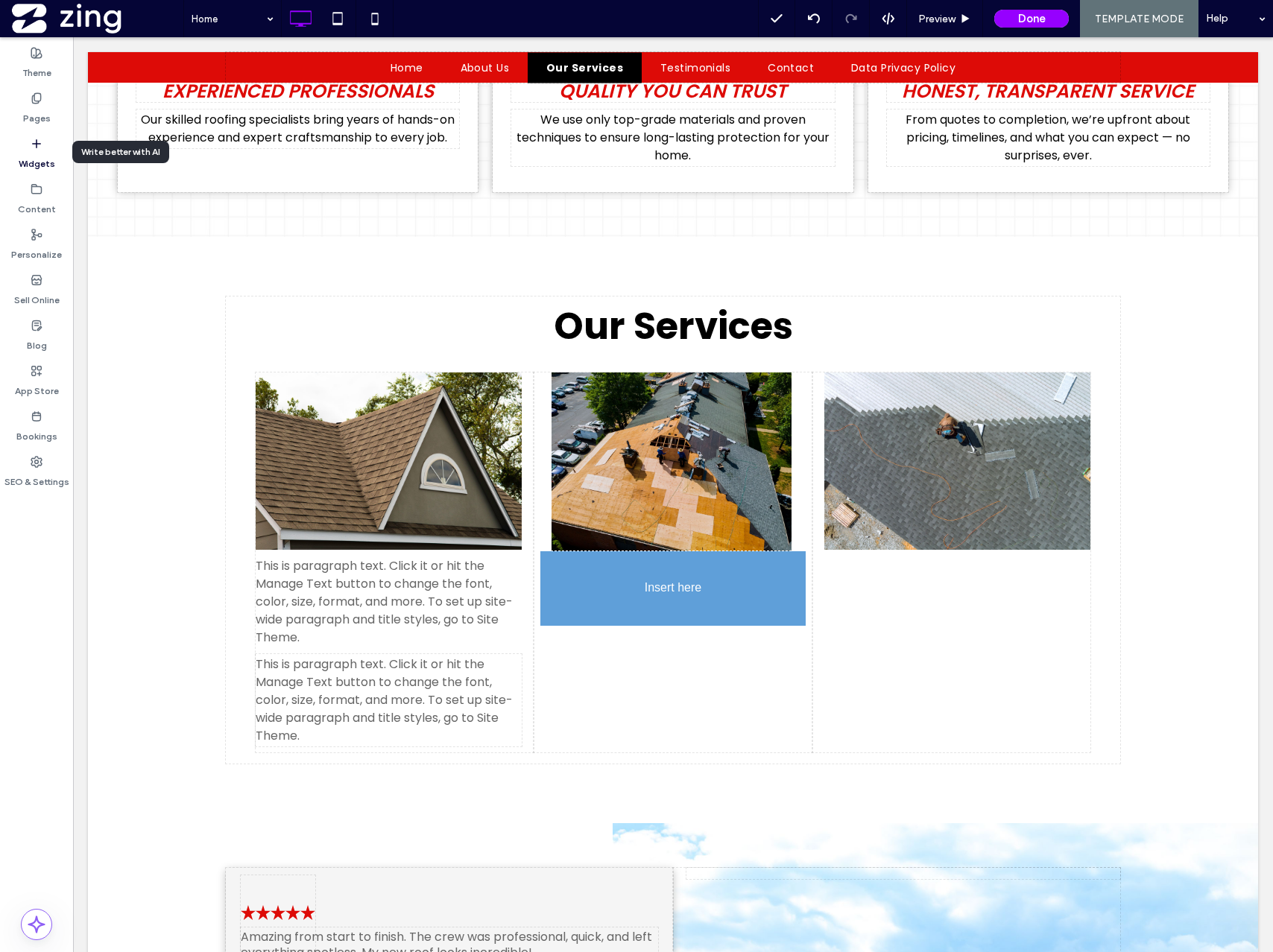
scroll to position [1278, 0]
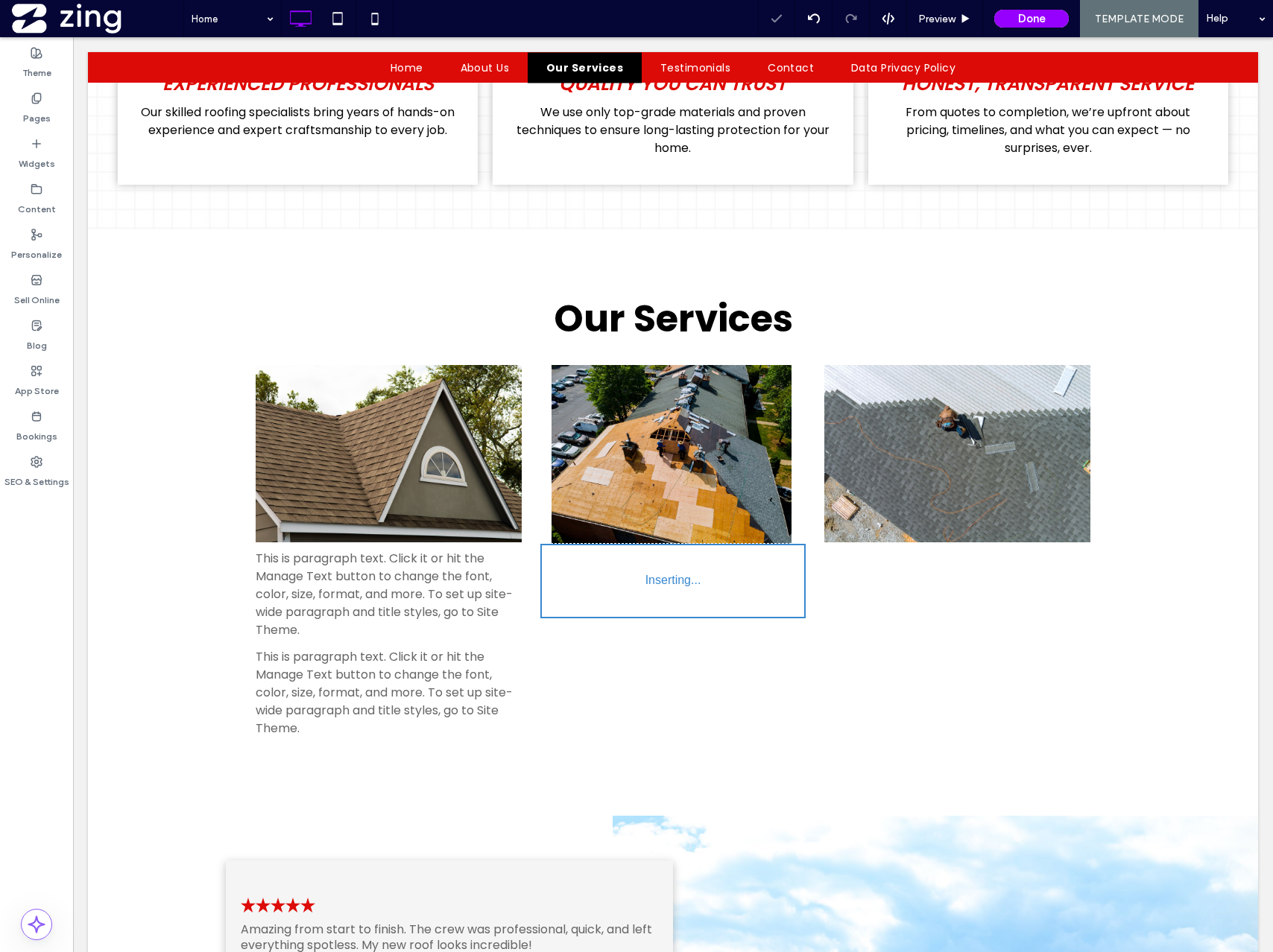
type input "*******"
type input "**"
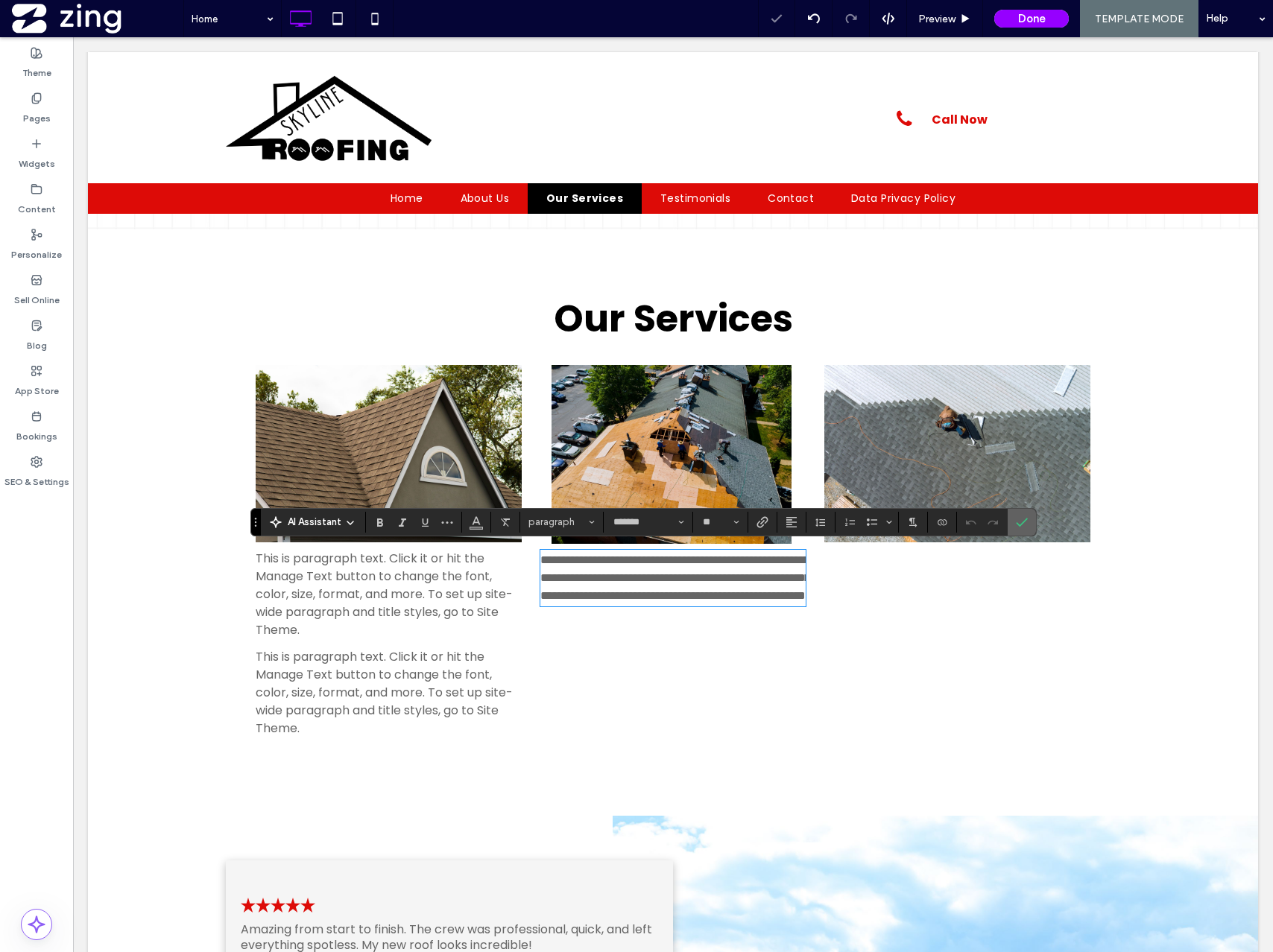
click at [1017, 525] on icon "Confirm" at bounding box center [1022, 522] width 12 height 12
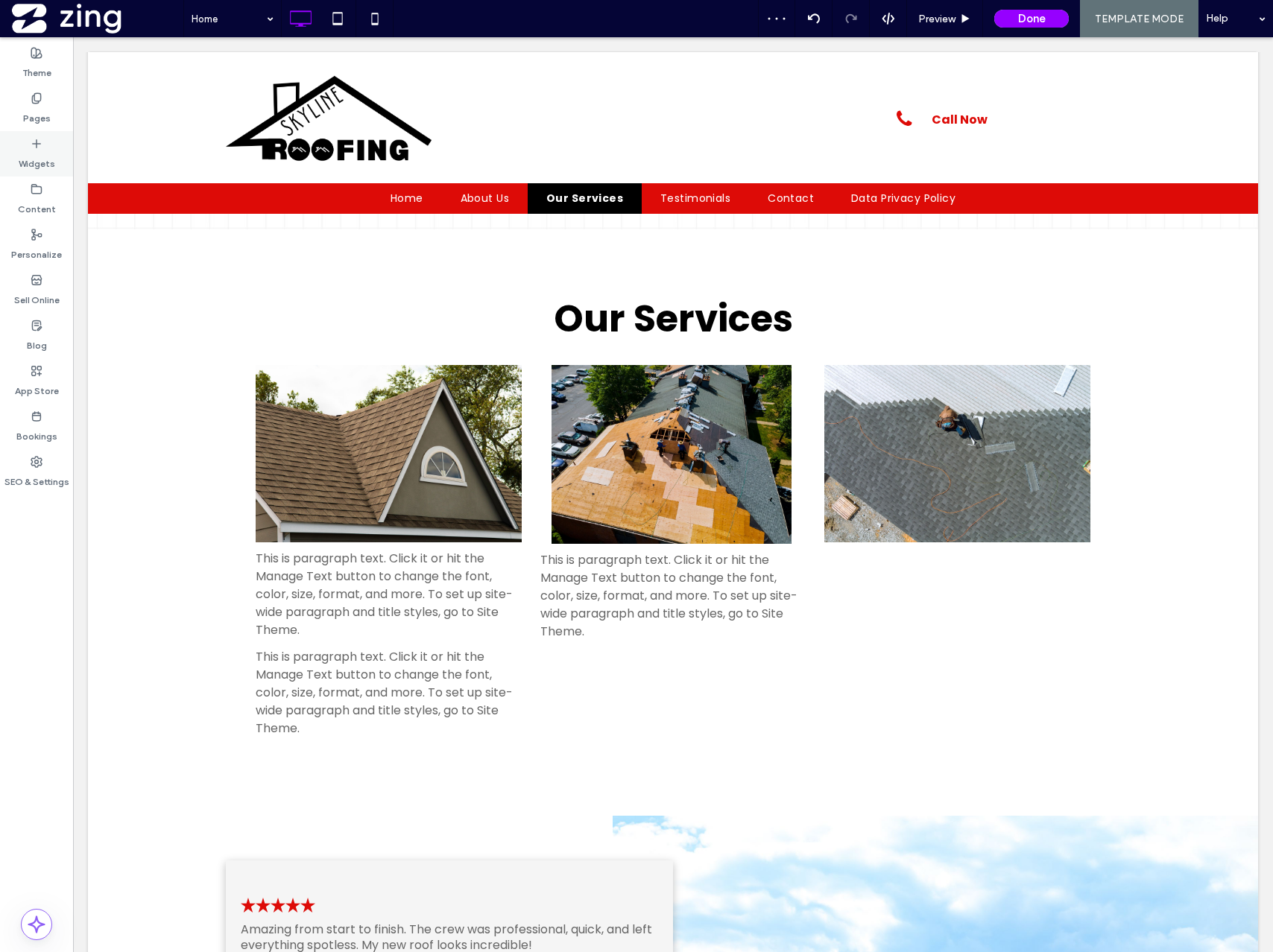
click at [34, 144] on icon at bounding box center [37, 144] width 12 height 12
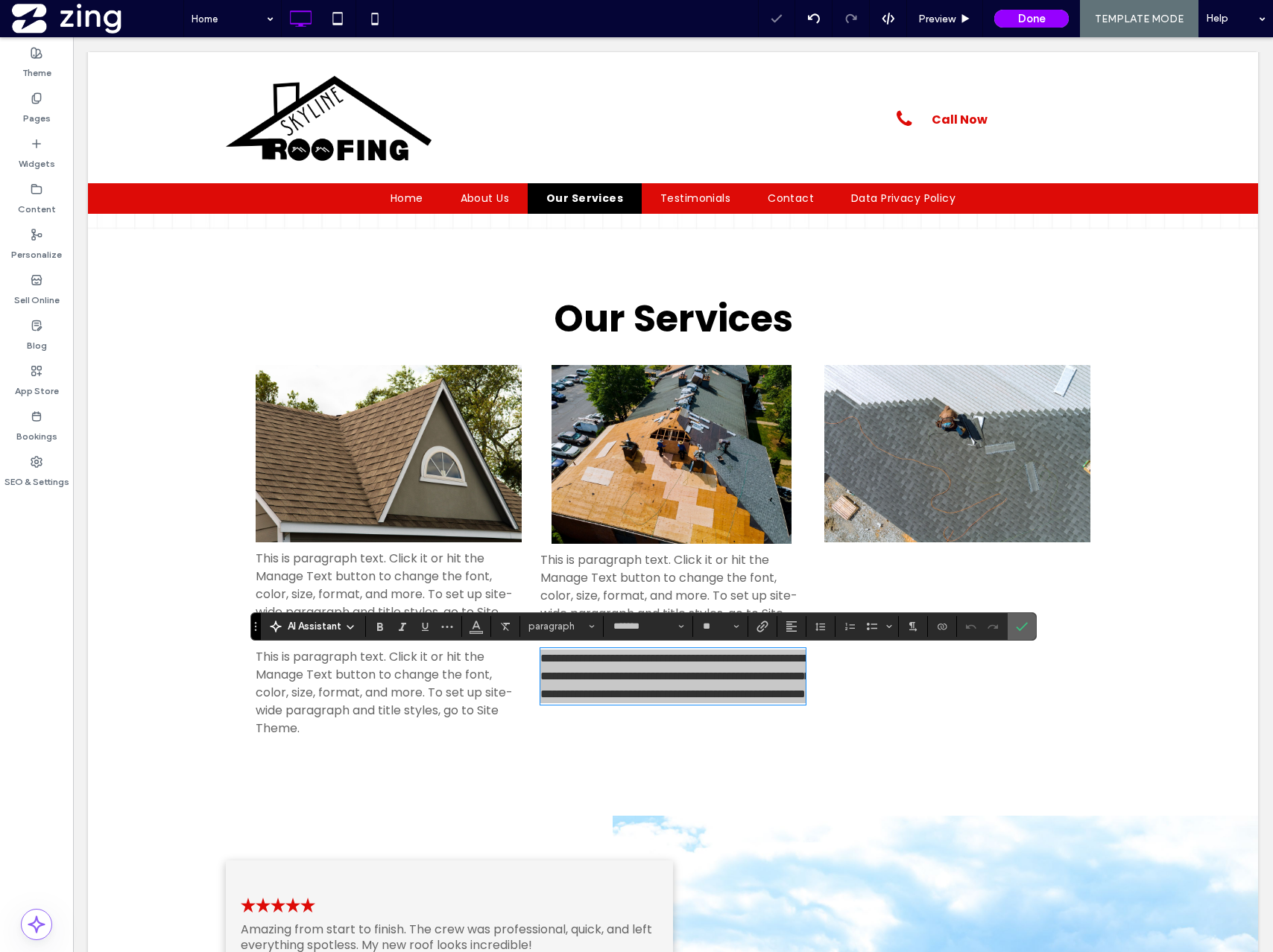
click at [1013, 626] on label "Confirm" at bounding box center [1021, 626] width 22 height 27
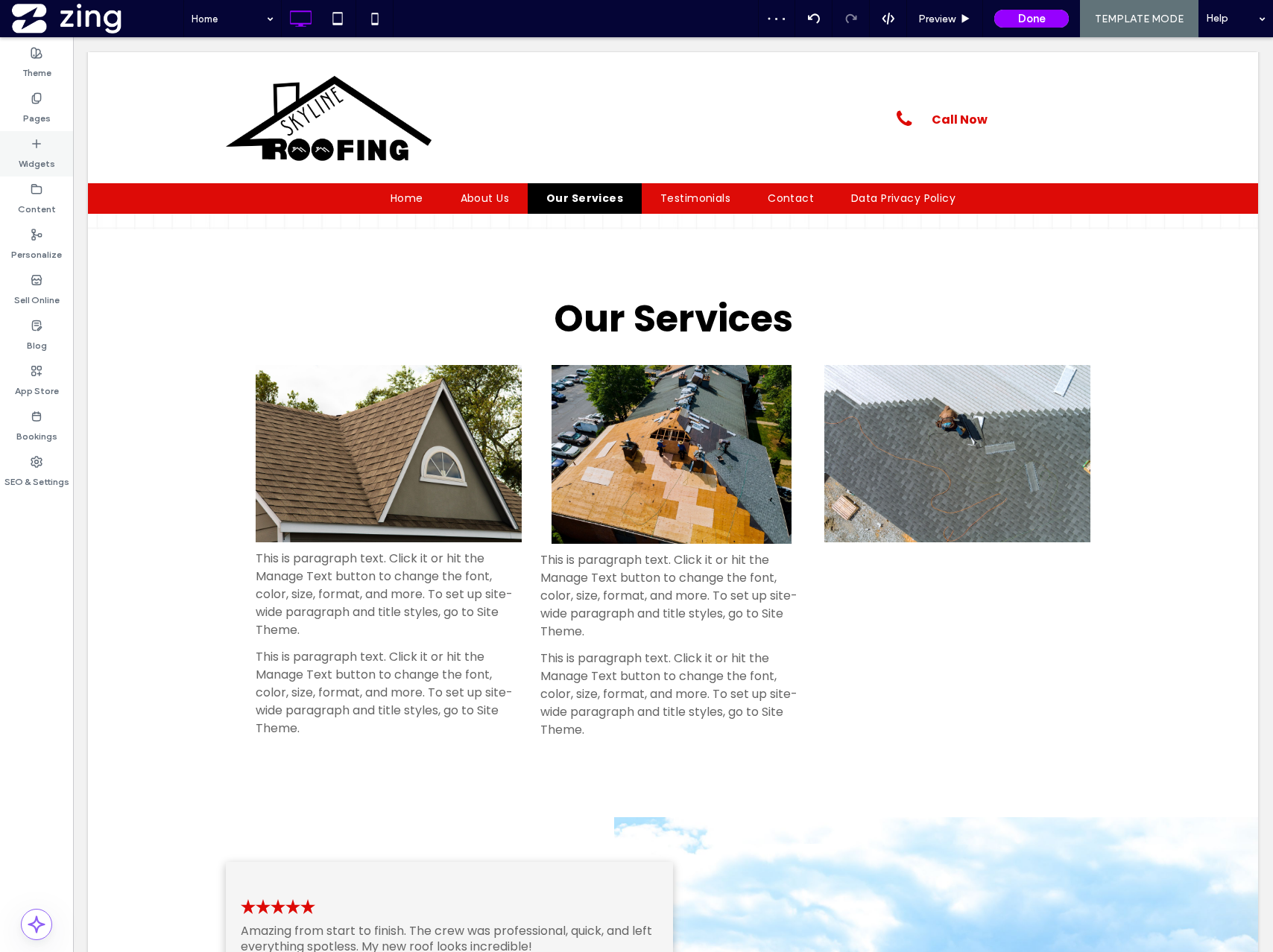
click at [41, 159] on label "Widgets" at bounding box center [37, 160] width 37 height 21
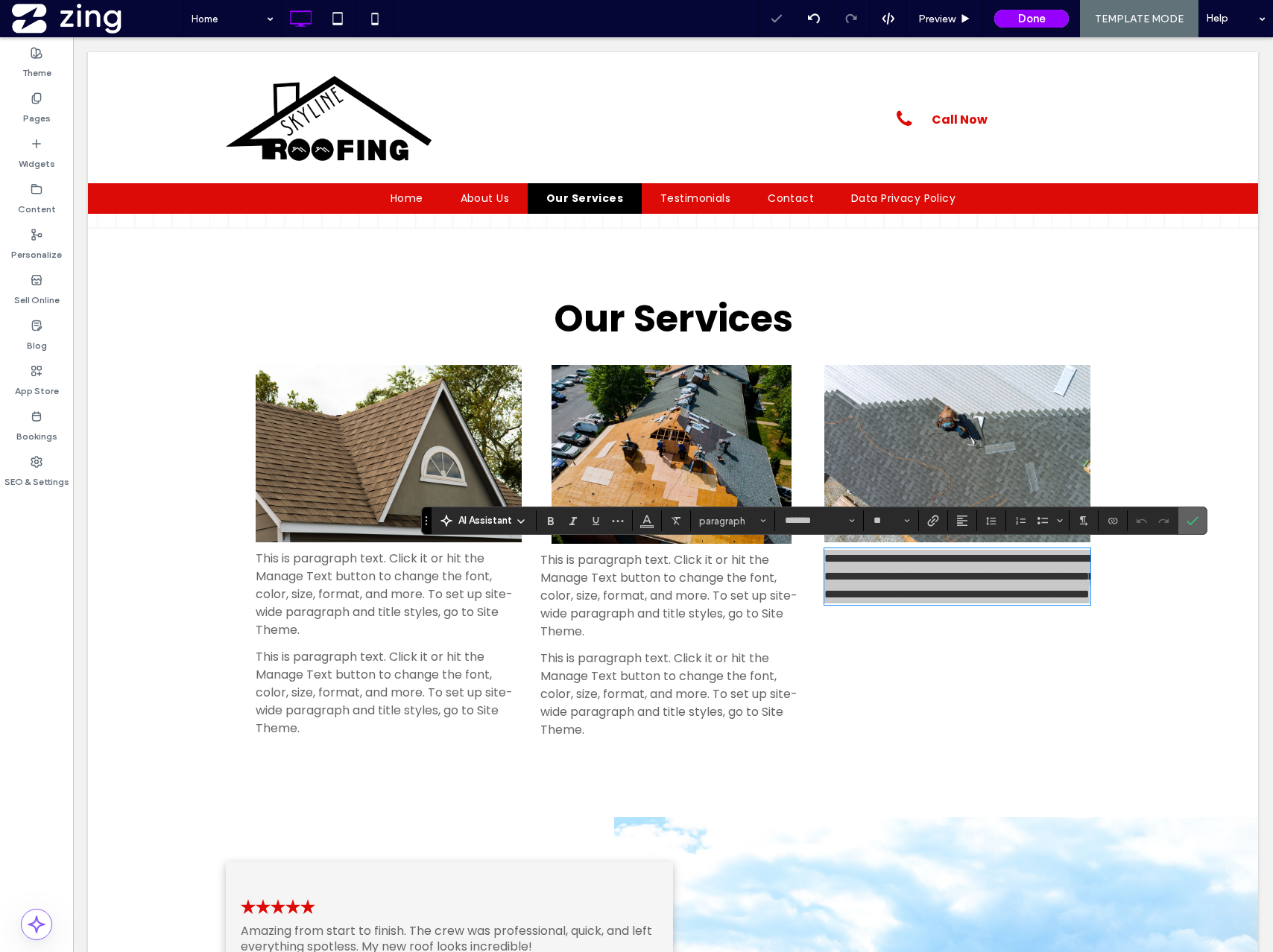
drag, startPoint x: 1193, startPoint y: 521, endPoint x: 1051, endPoint y: 489, distance: 145.6
click at [1193, 521] on use "Confirm" at bounding box center [1192, 521] width 12 height 9
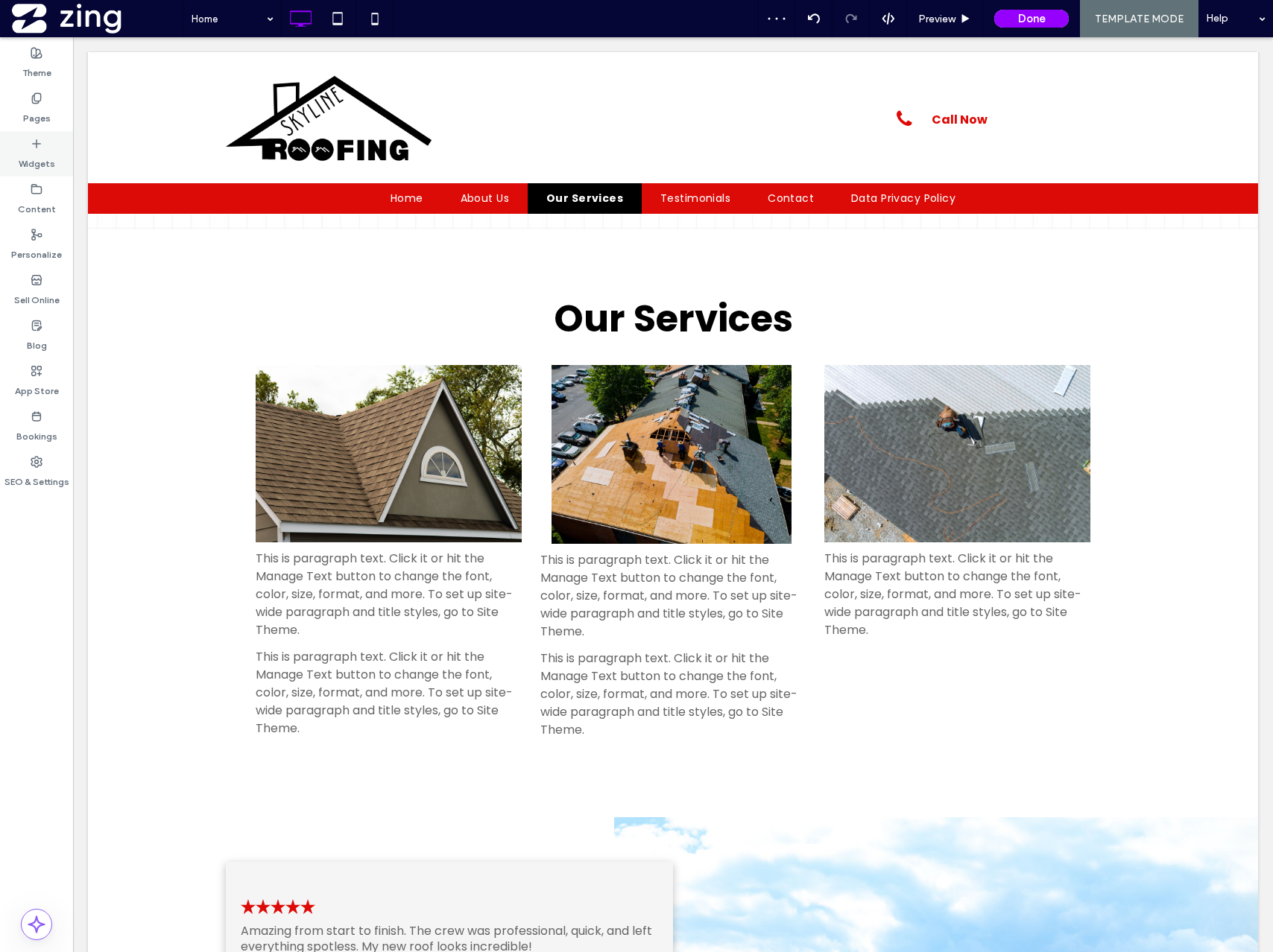
click at [40, 160] on label "Widgets" at bounding box center [37, 160] width 37 height 21
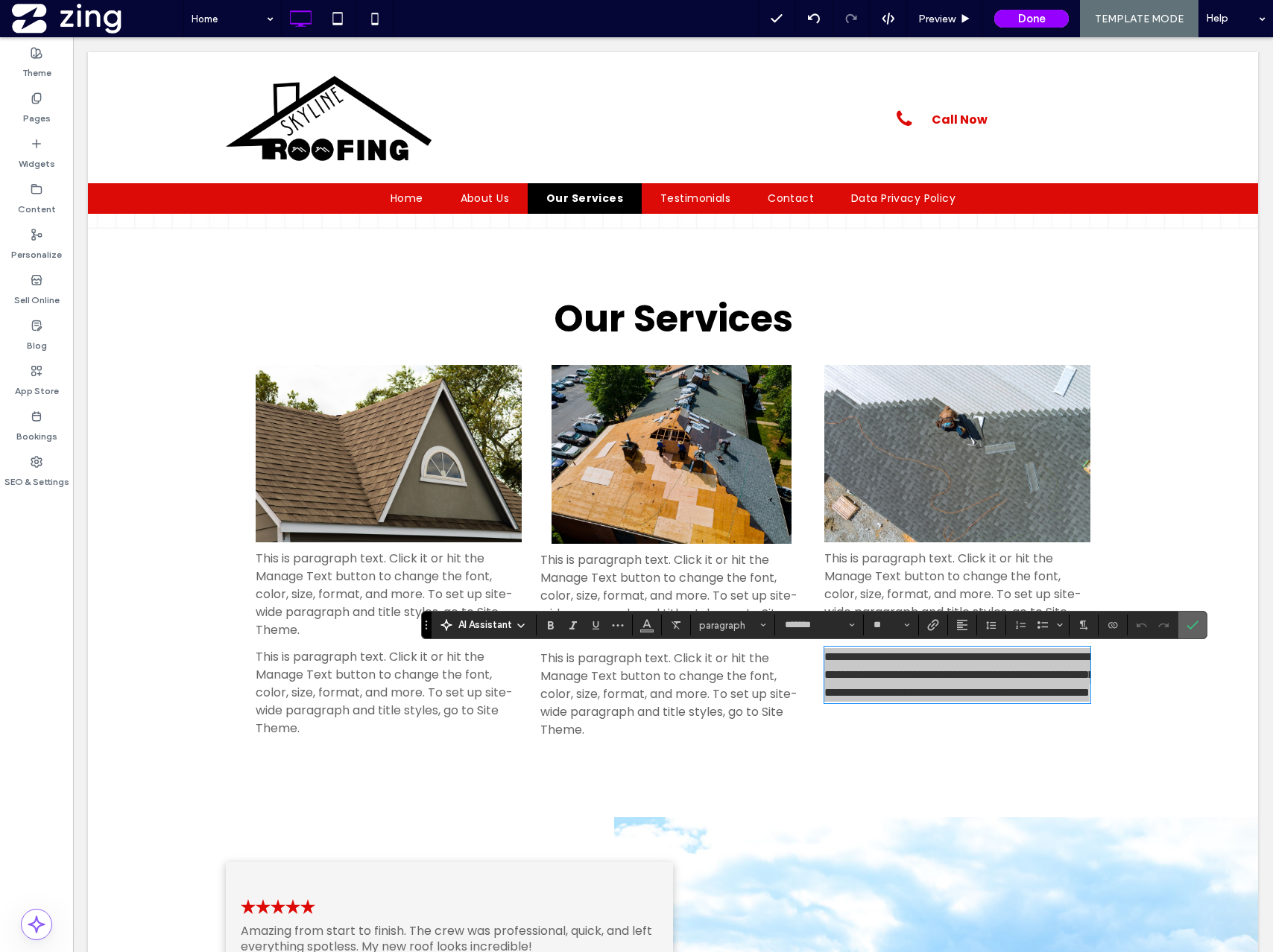
drag, startPoint x: 1188, startPoint y: 626, endPoint x: 1112, endPoint y: 588, distance: 85.0
click at [1188, 626] on use "Confirm" at bounding box center [1192, 625] width 12 height 9
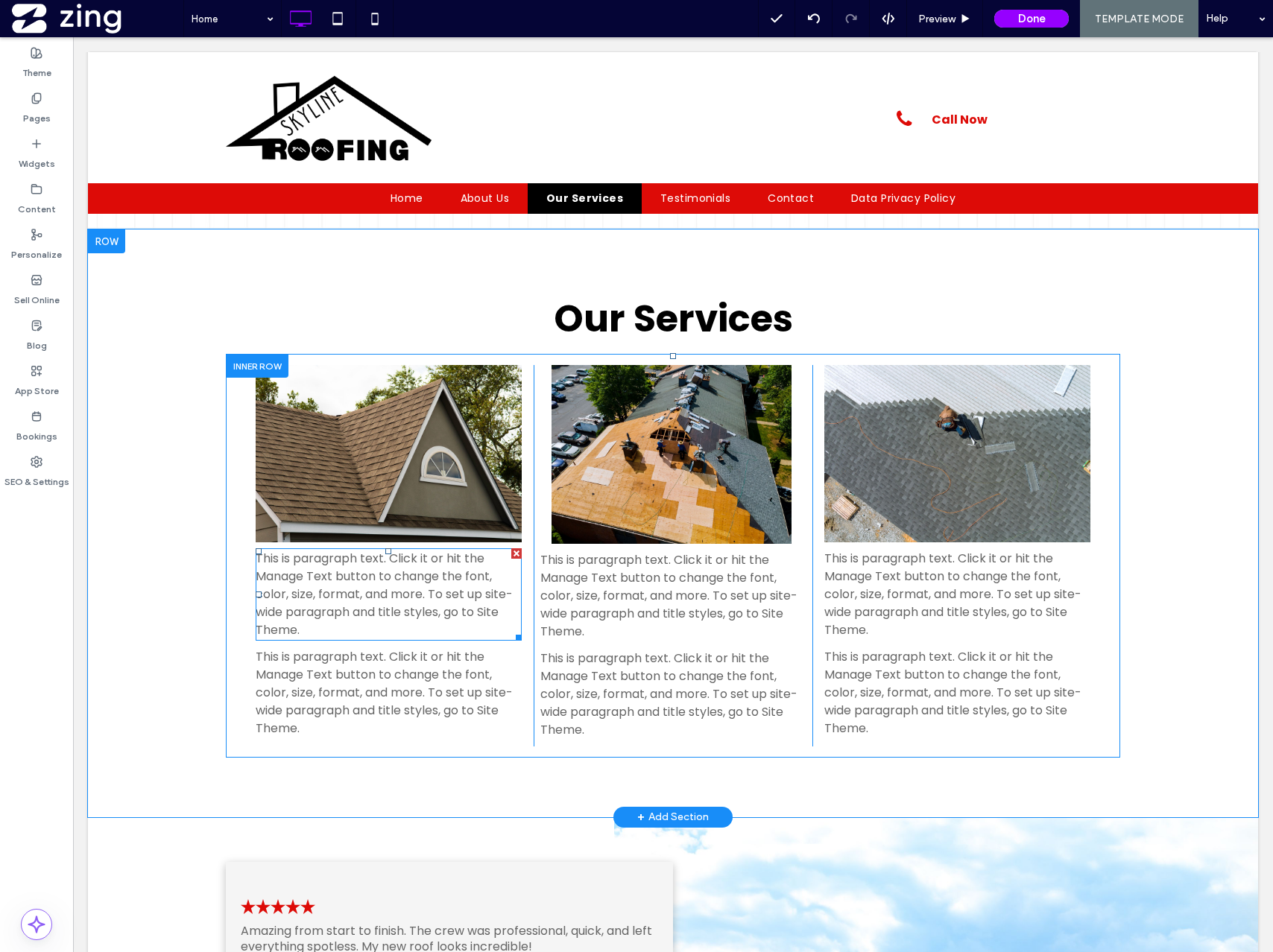
click at [421, 575] on span "This is paragraph text. Click it or hit the Manage Text button to change the fo…" at bounding box center [384, 594] width 257 height 88
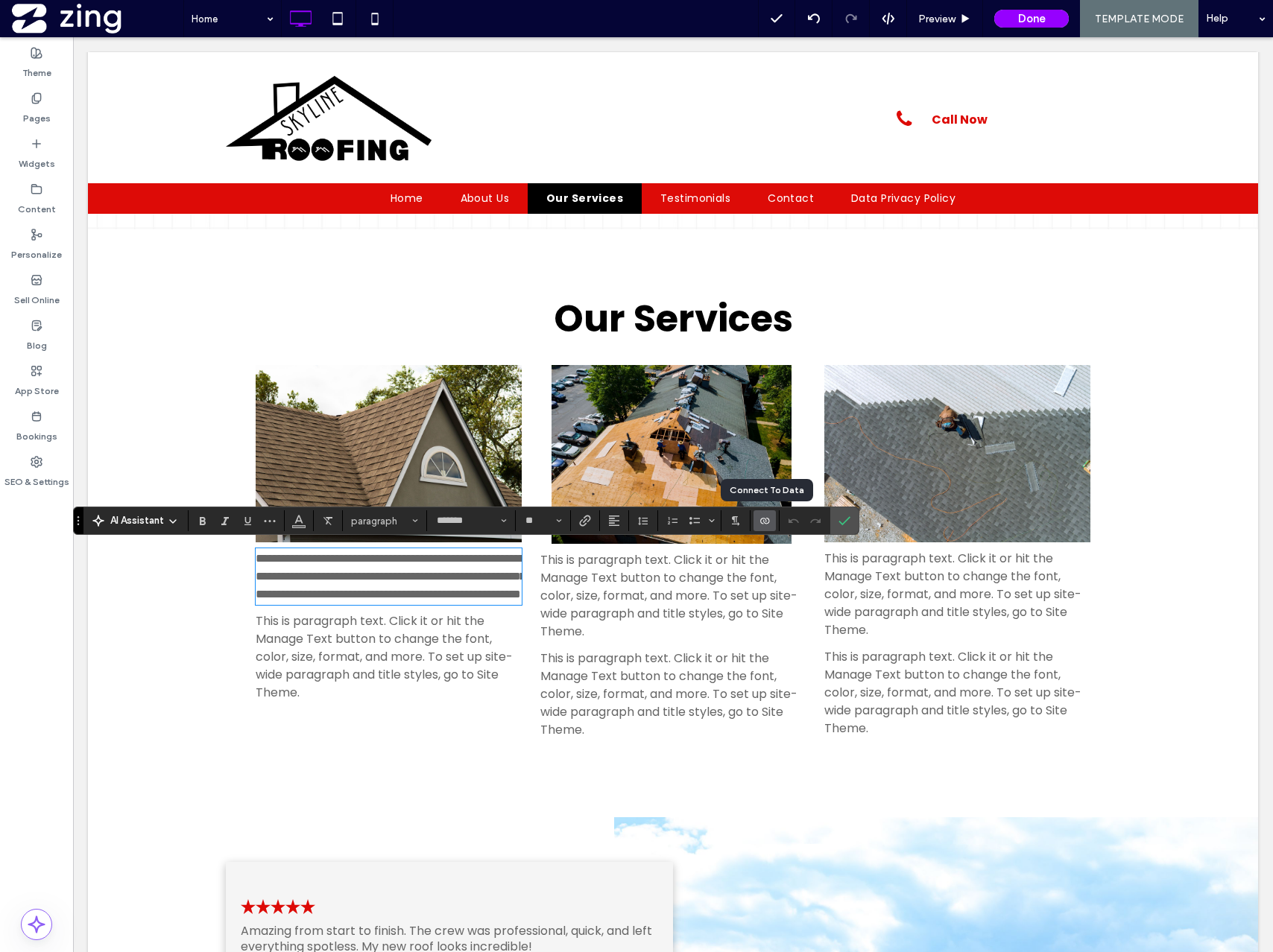
click at [765, 525] on icon "Connect To Data" at bounding box center [765, 521] width 12 height 12
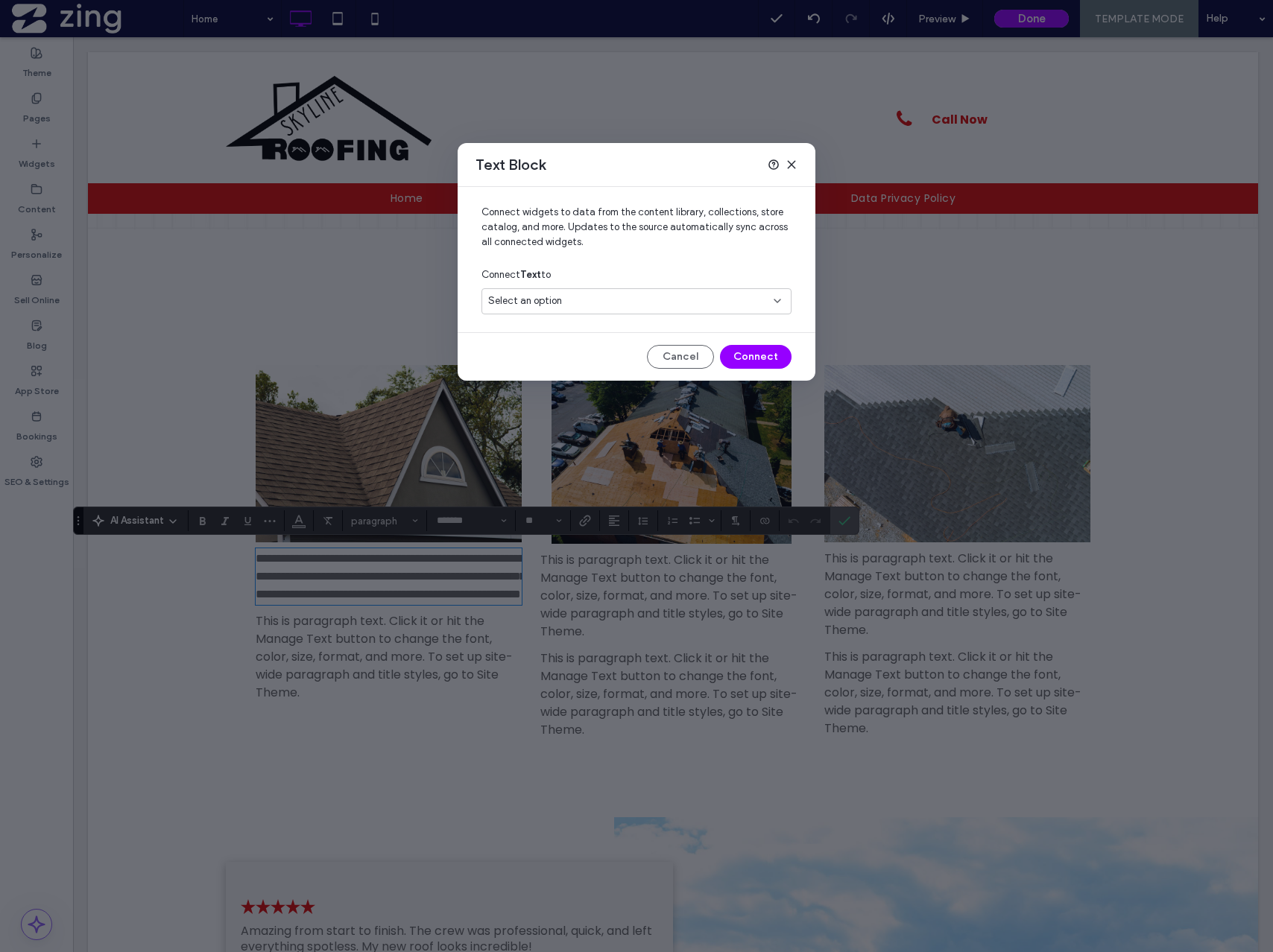
click at [597, 300] on div "Select an option" at bounding box center [627, 301] width 279 height 15
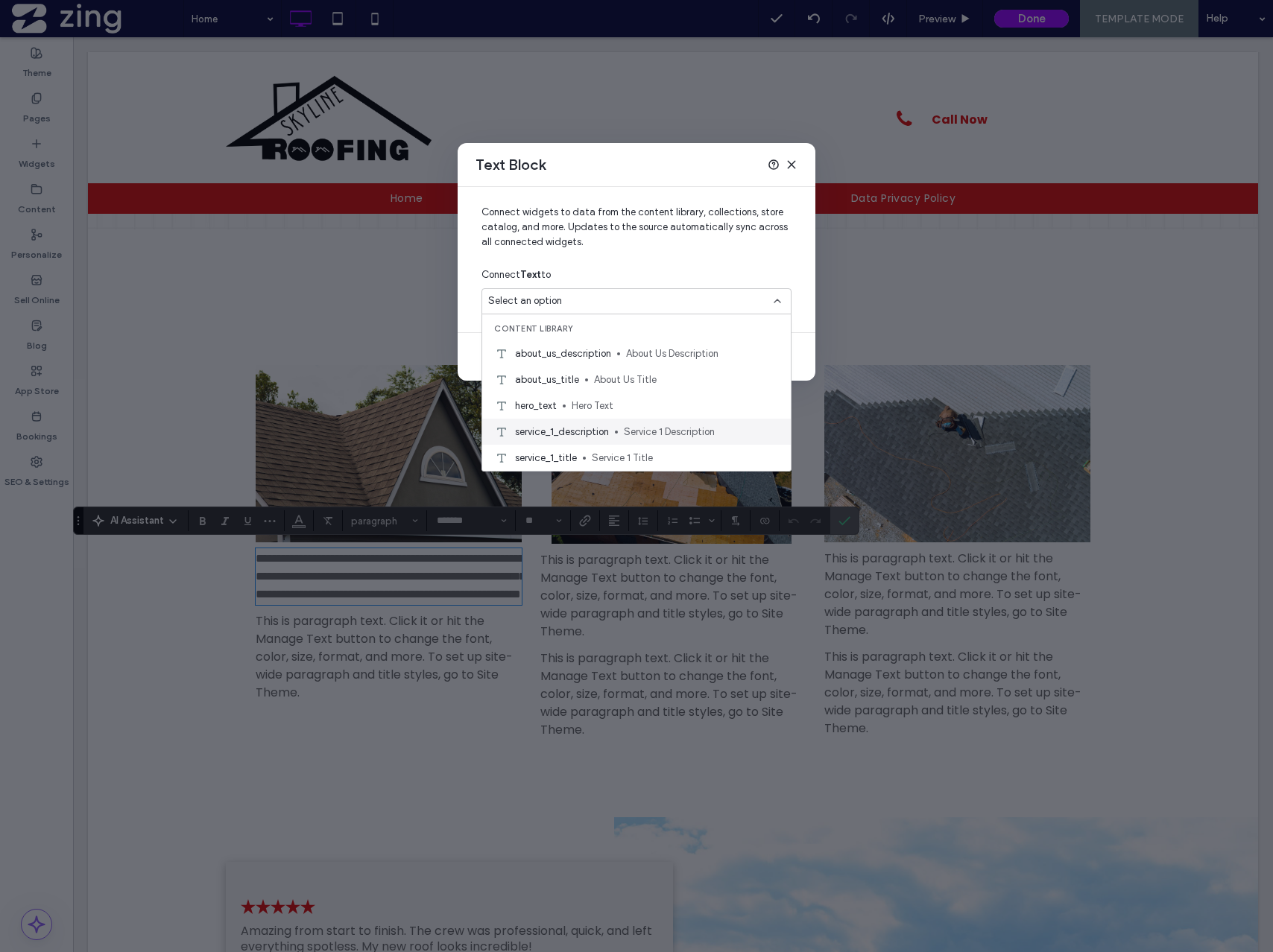
click at [601, 443] on div "service_1_description Service 1 Description" at bounding box center [636, 431] width 308 height 26
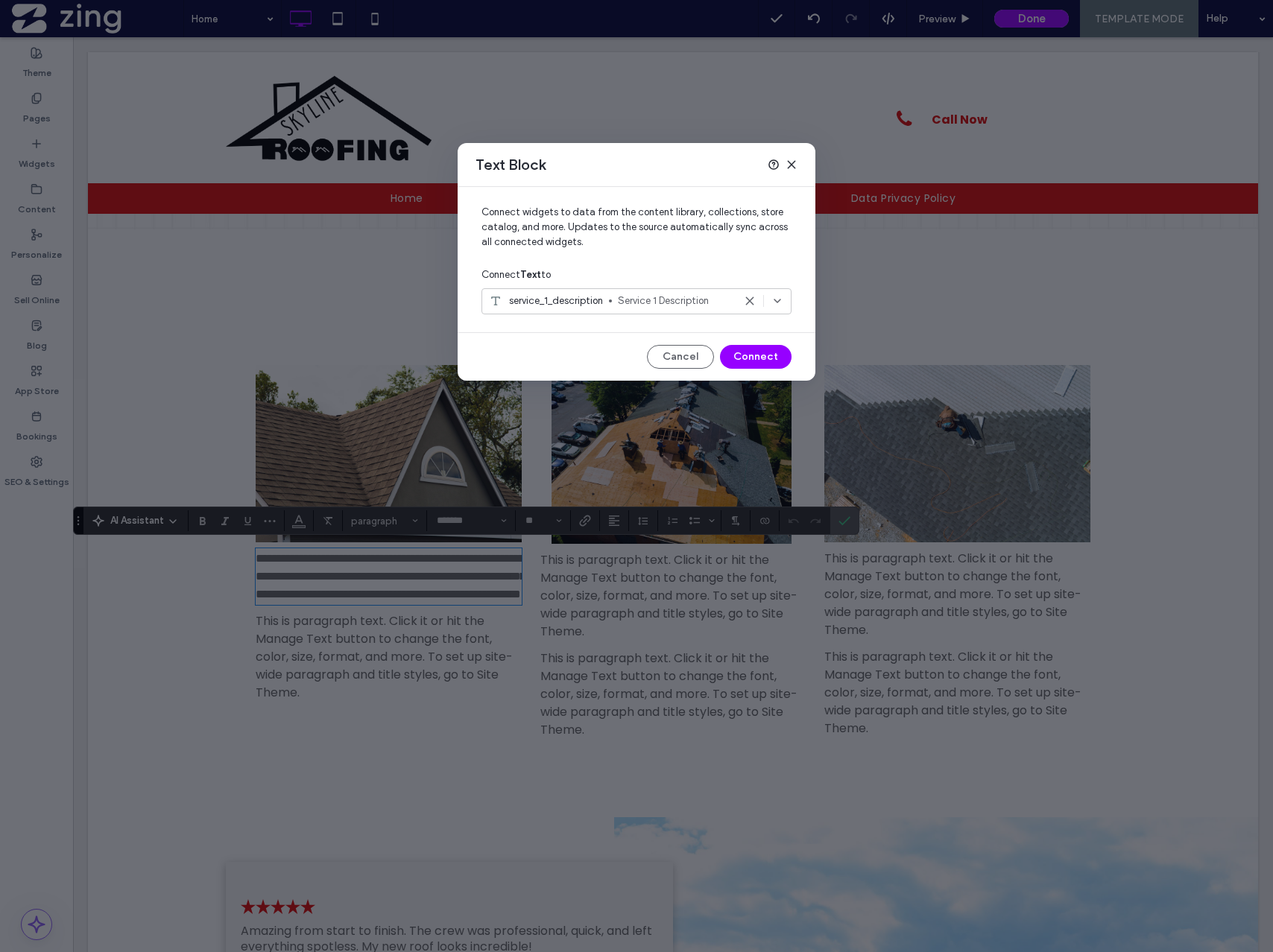
click at [678, 301] on span "Service 1 Description" at bounding box center [676, 301] width 116 height 15
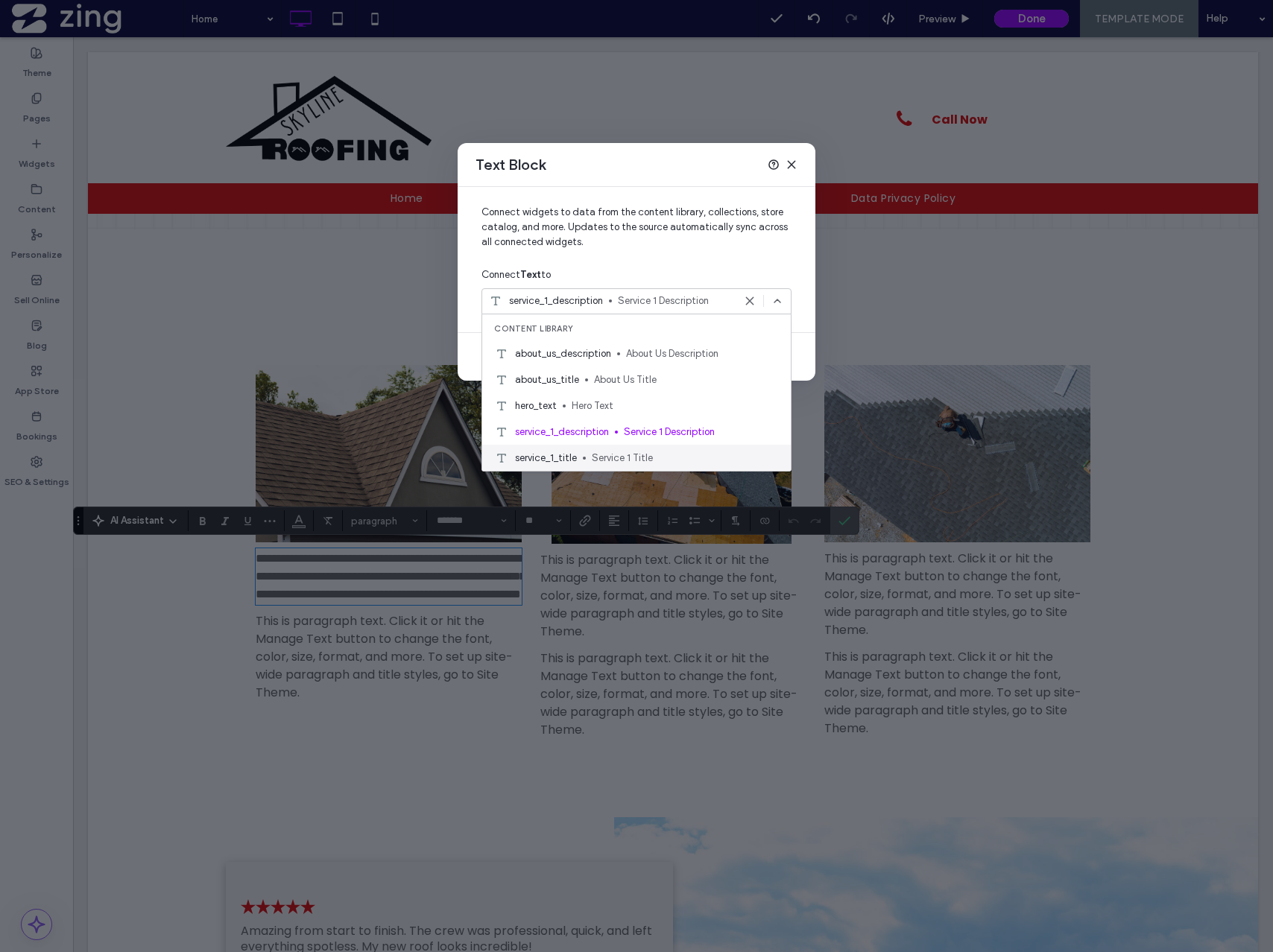
click at [606, 451] on span "Service 1 Title" at bounding box center [685, 458] width 187 height 15
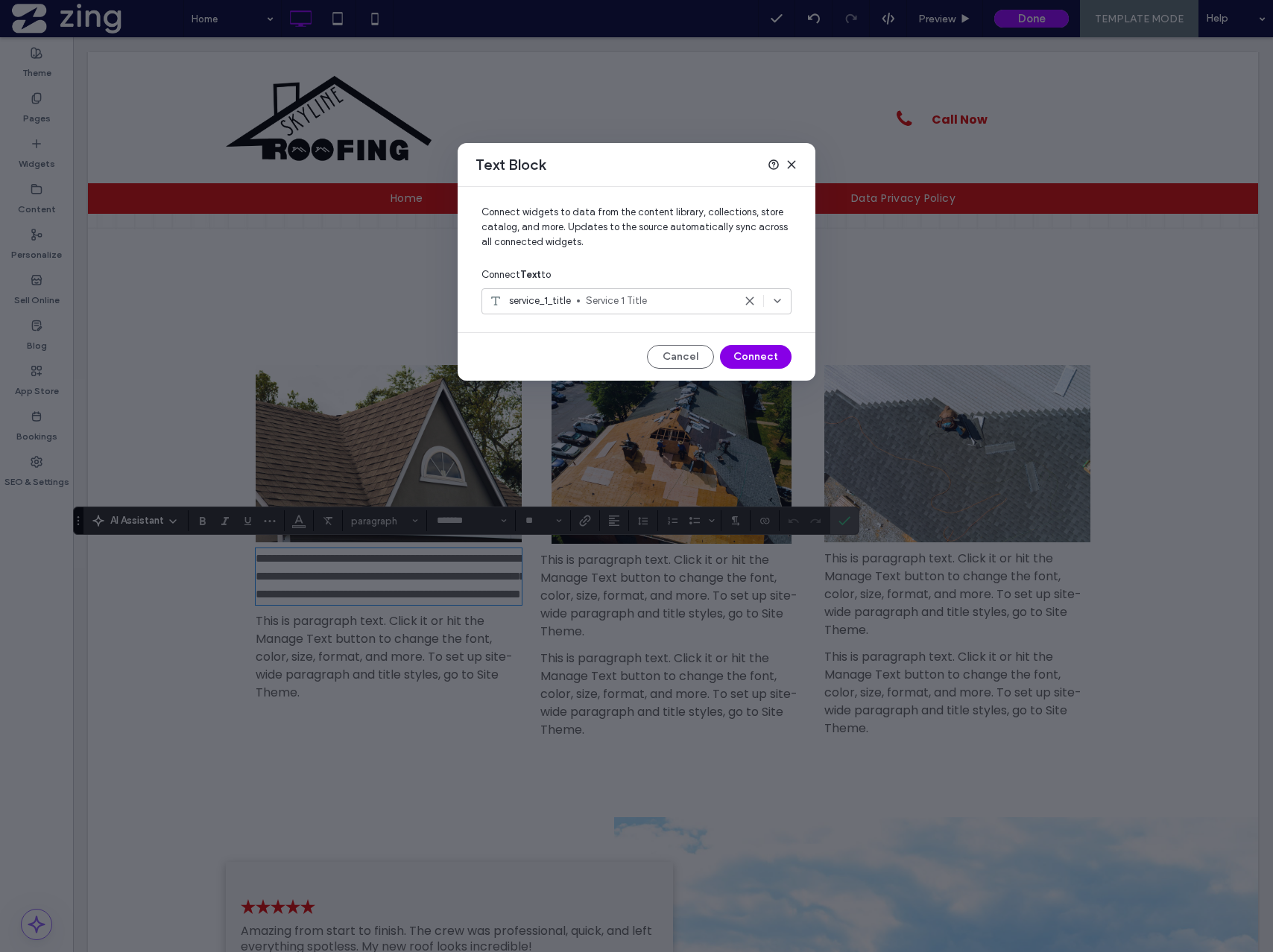
click at [769, 359] on button "Connect" at bounding box center [756, 356] width 72 height 24
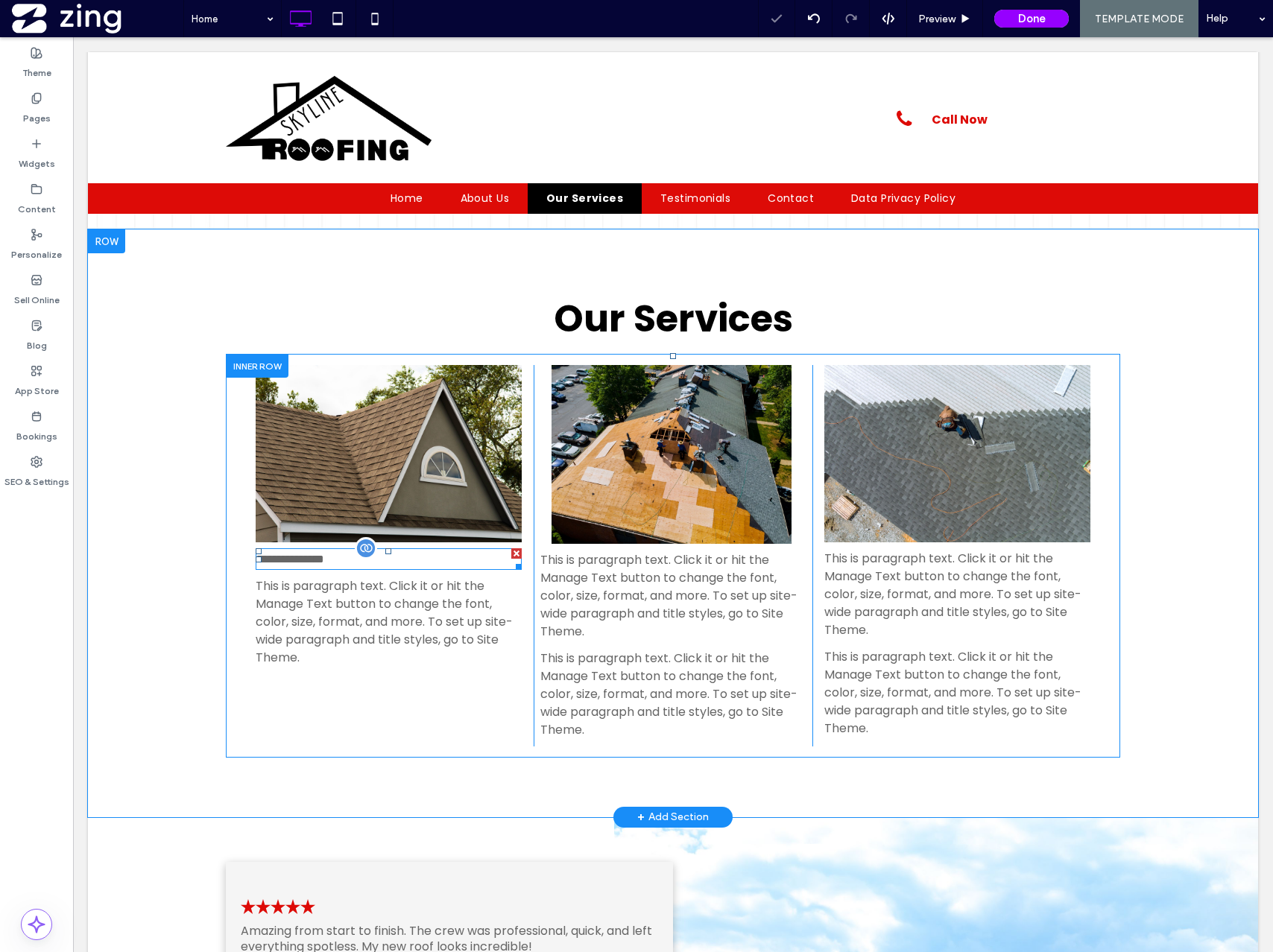
click at [412, 565] on p "**********" at bounding box center [388, 559] width 266 height 18
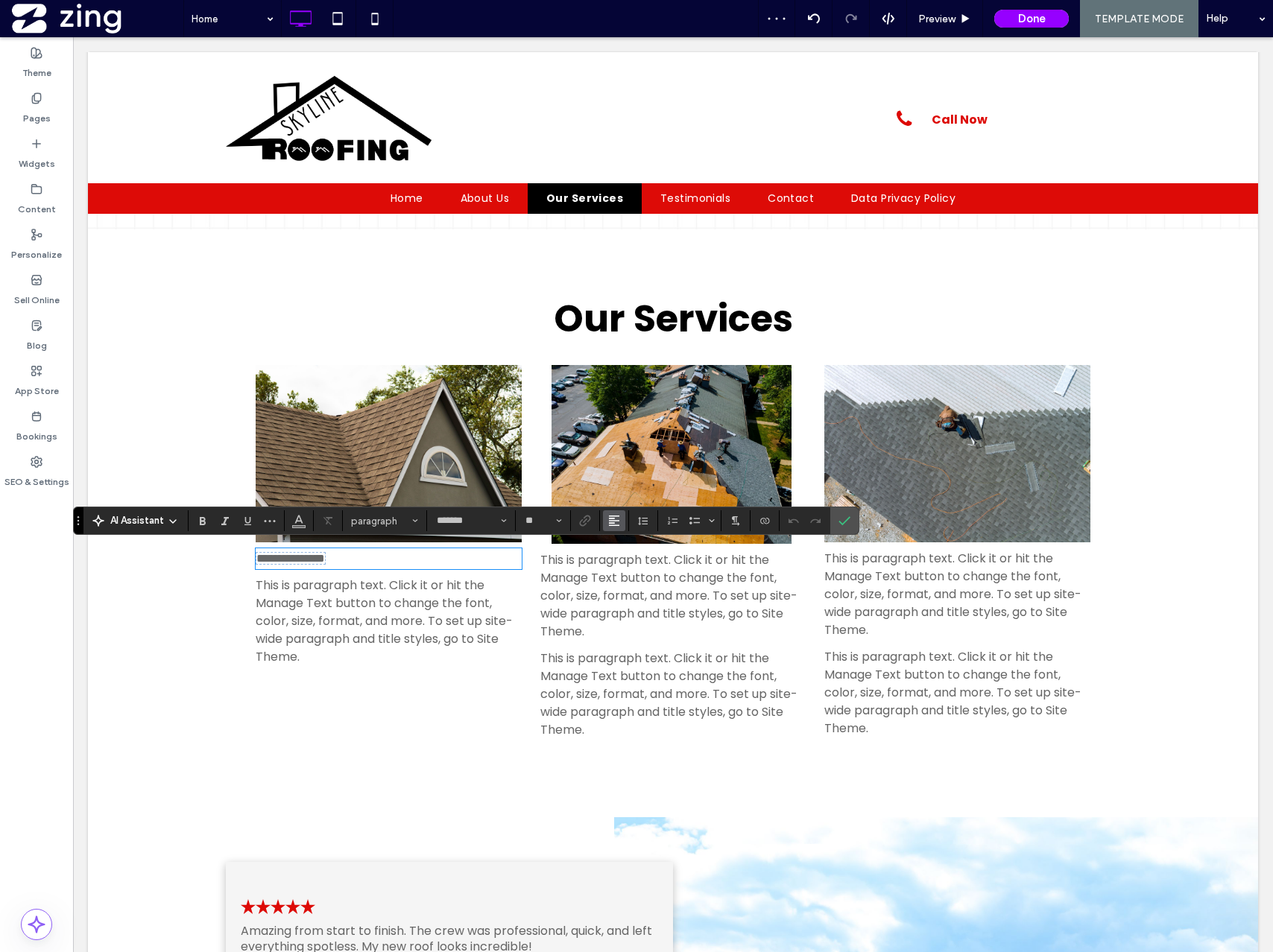
click at [608, 518] on icon "Alignment" at bounding box center [614, 521] width 12 height 12
click at [624, 561] on icon "ui.textEditor.alignment.center" at bounding box center [626, 567] width 12 height 12
click at [407, 523] on span "paragraph" at bounding box center [380, 521] width 58 height 11
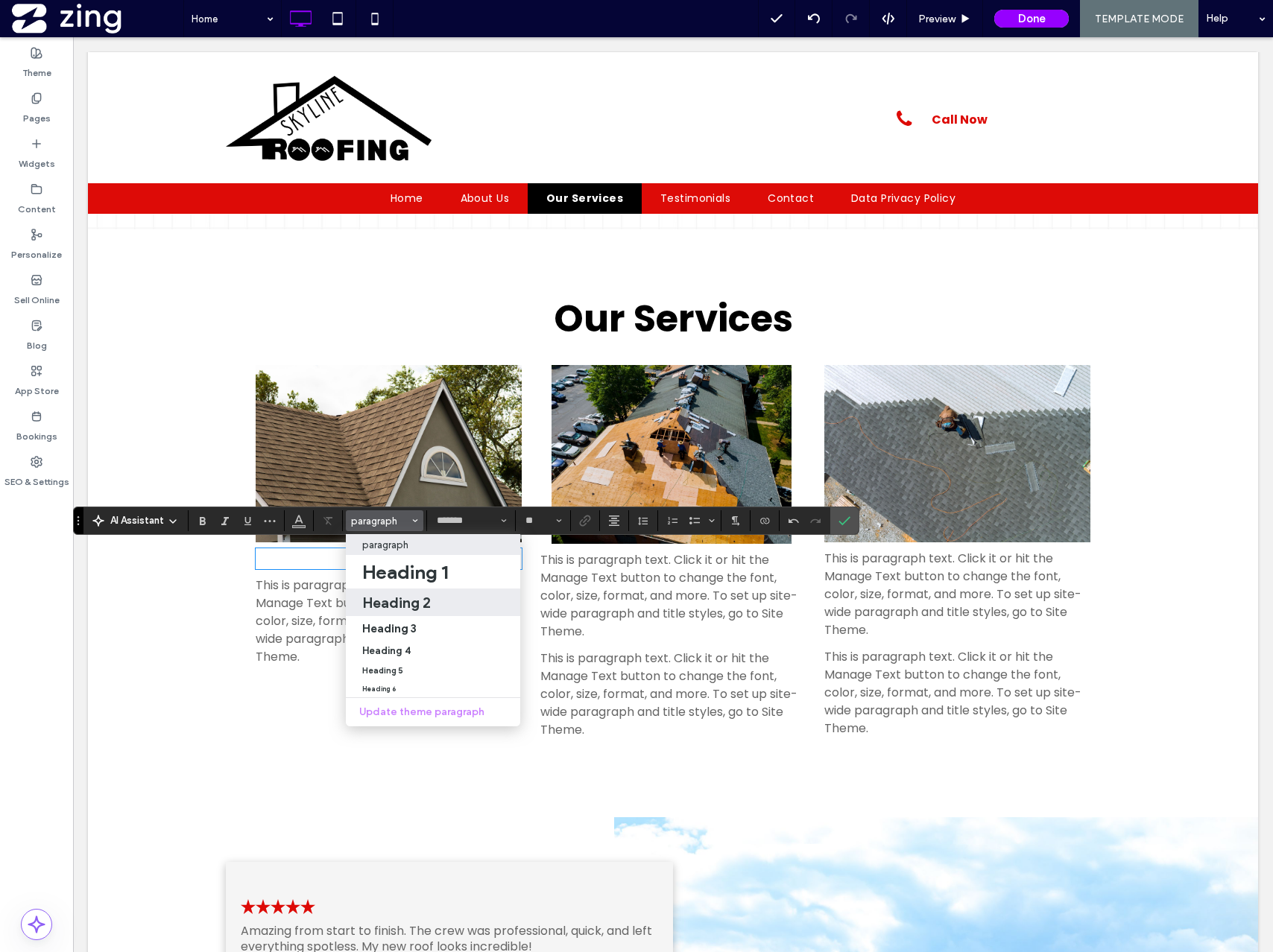
click at [441, 601] on div "Heading 2" at bounding box center [433, 602] width 142 height 18
type input "**"
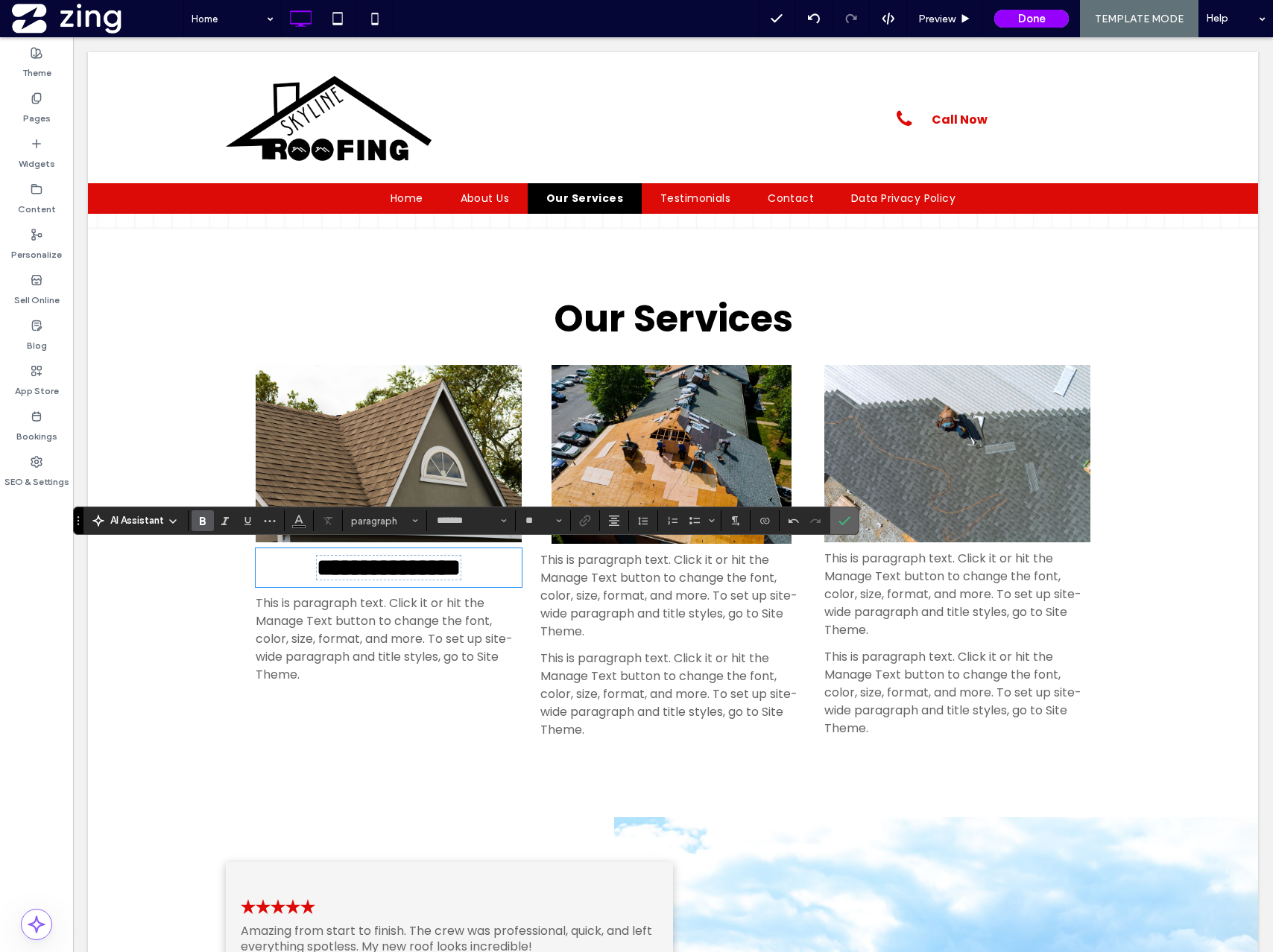
click at [838, 514] on icon "Confirm" at bounding box center [844, 521] width 12 height 12
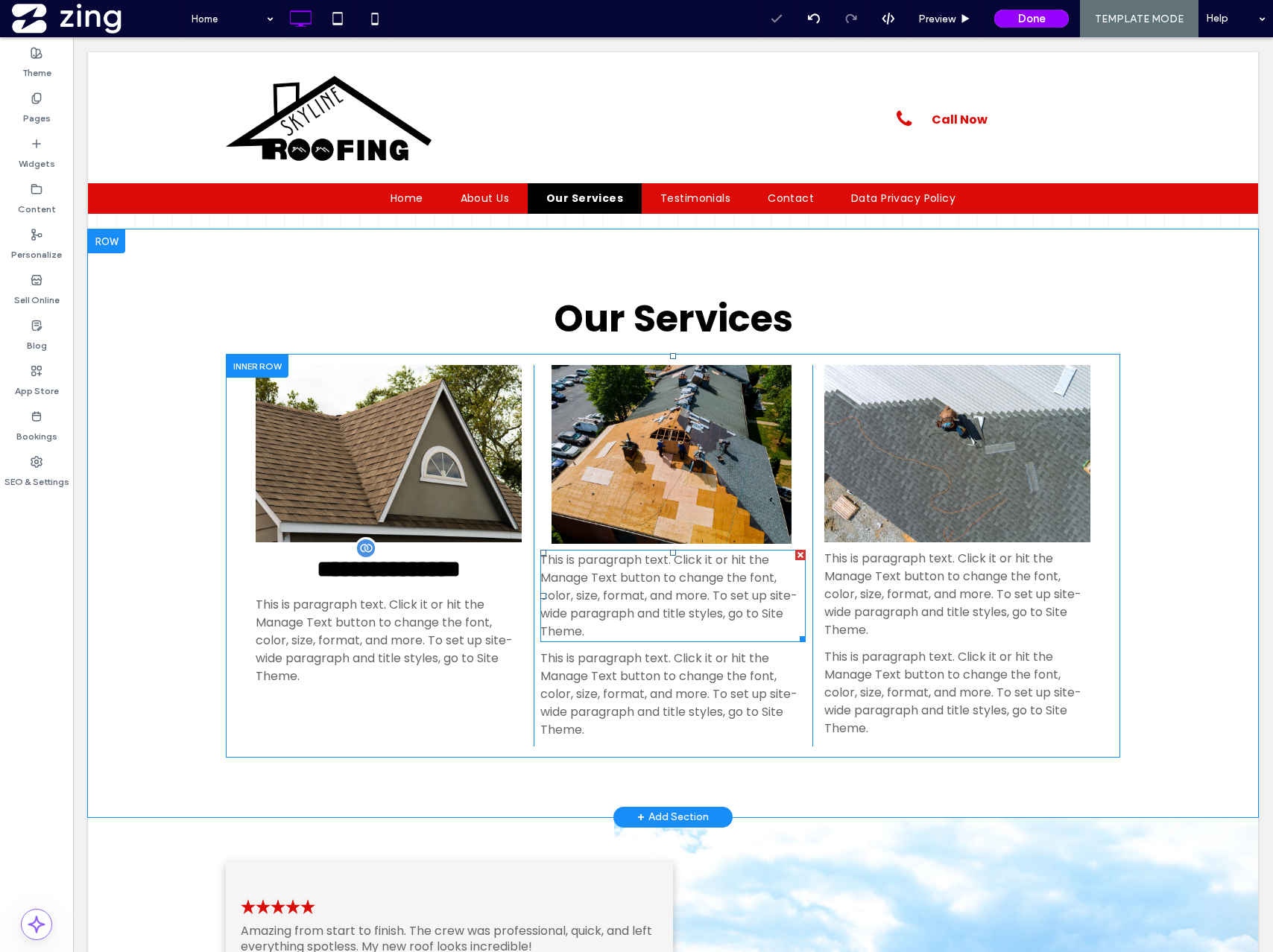
click at [657, 581] on span "This is paragraph text. Click it or hit the Manage Text button to change the fo…" at bounding box center [669, 595] width 257 height 88
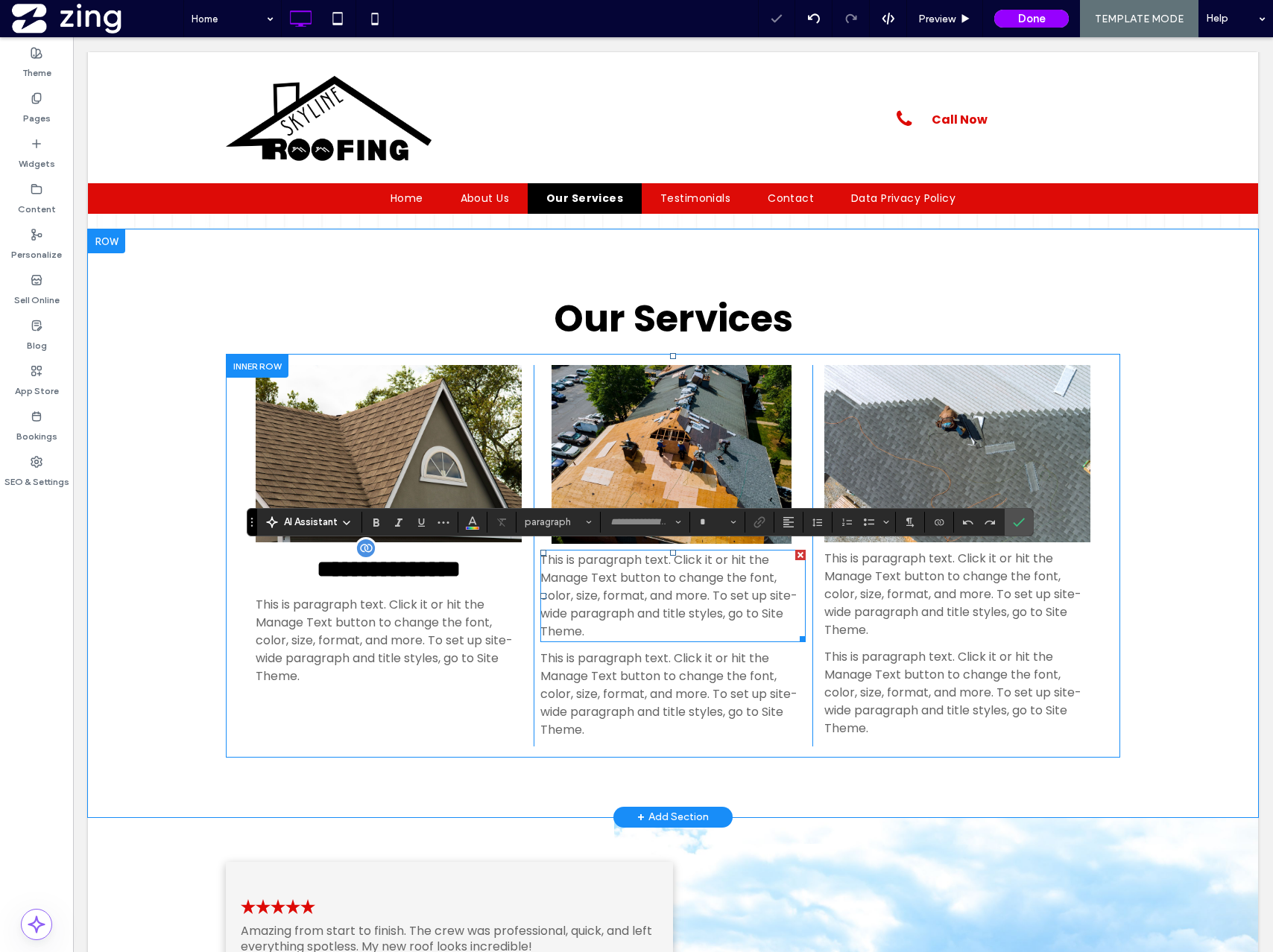
type input "*******"
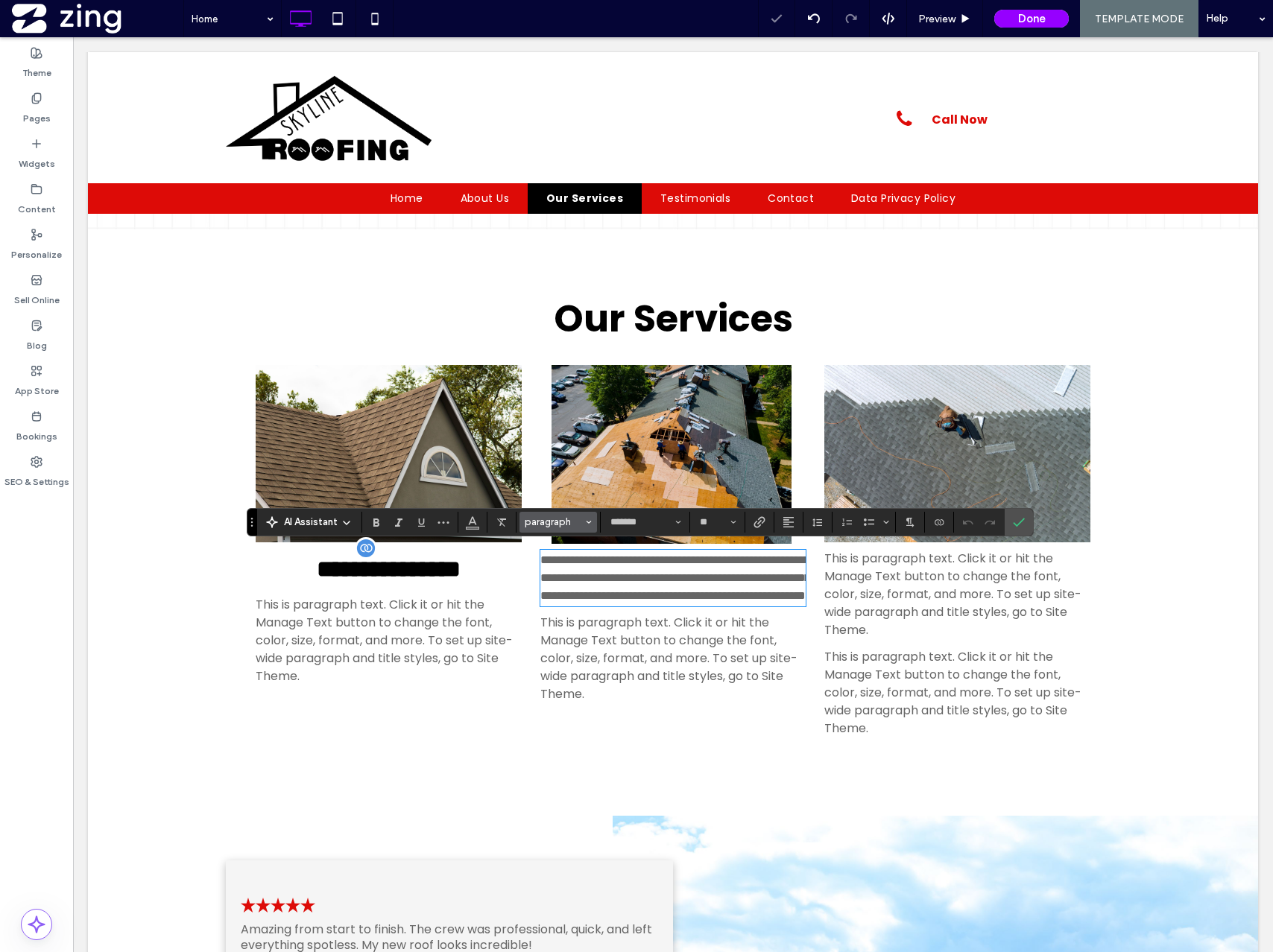
click at [553, 530] on button "paragraph" at bounding box center [558, 522] width 78 height 21
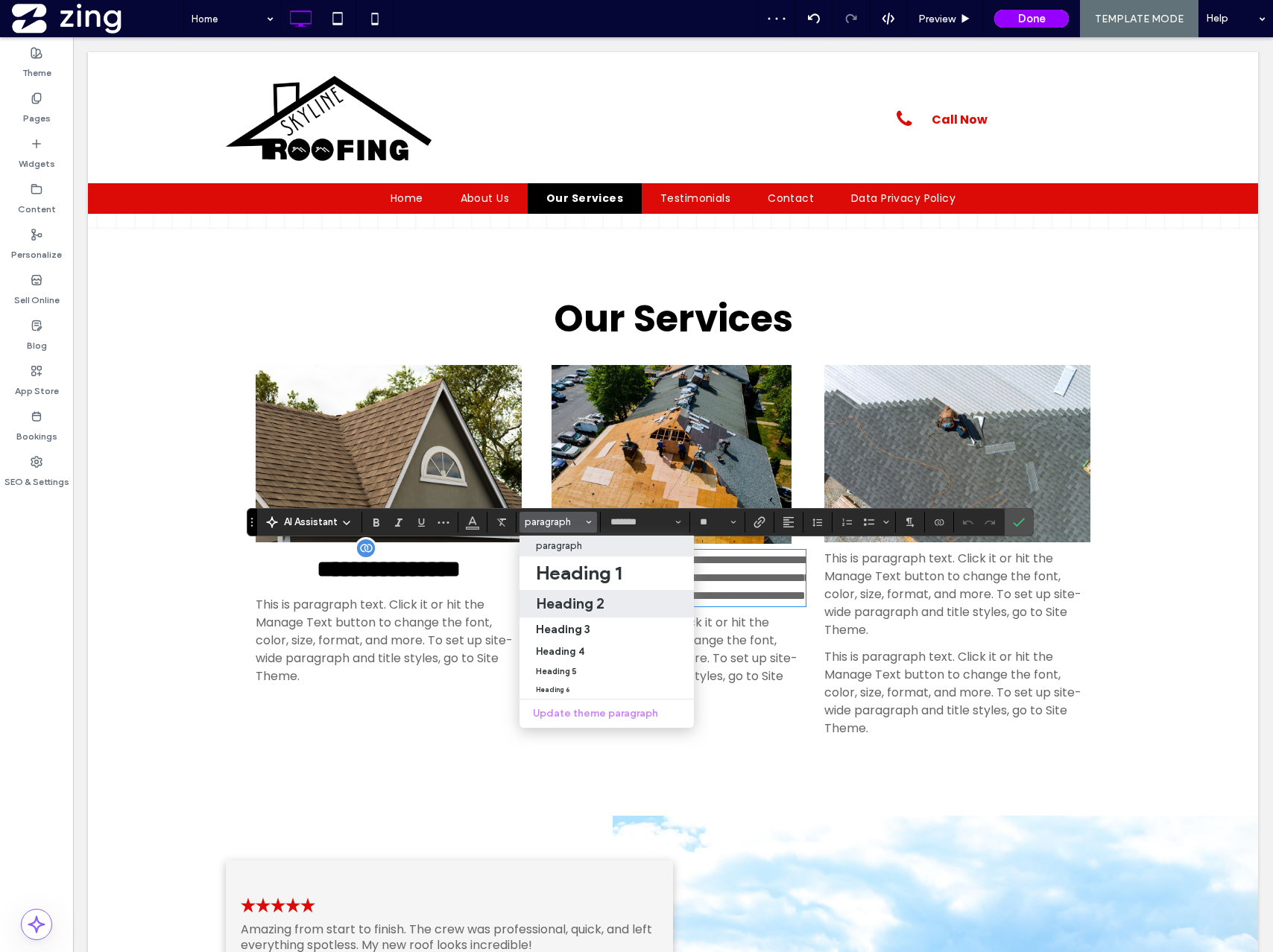
click at [600, 602] on h2 "Heading 2" at bounding box center [570, 603] width 69 height 18
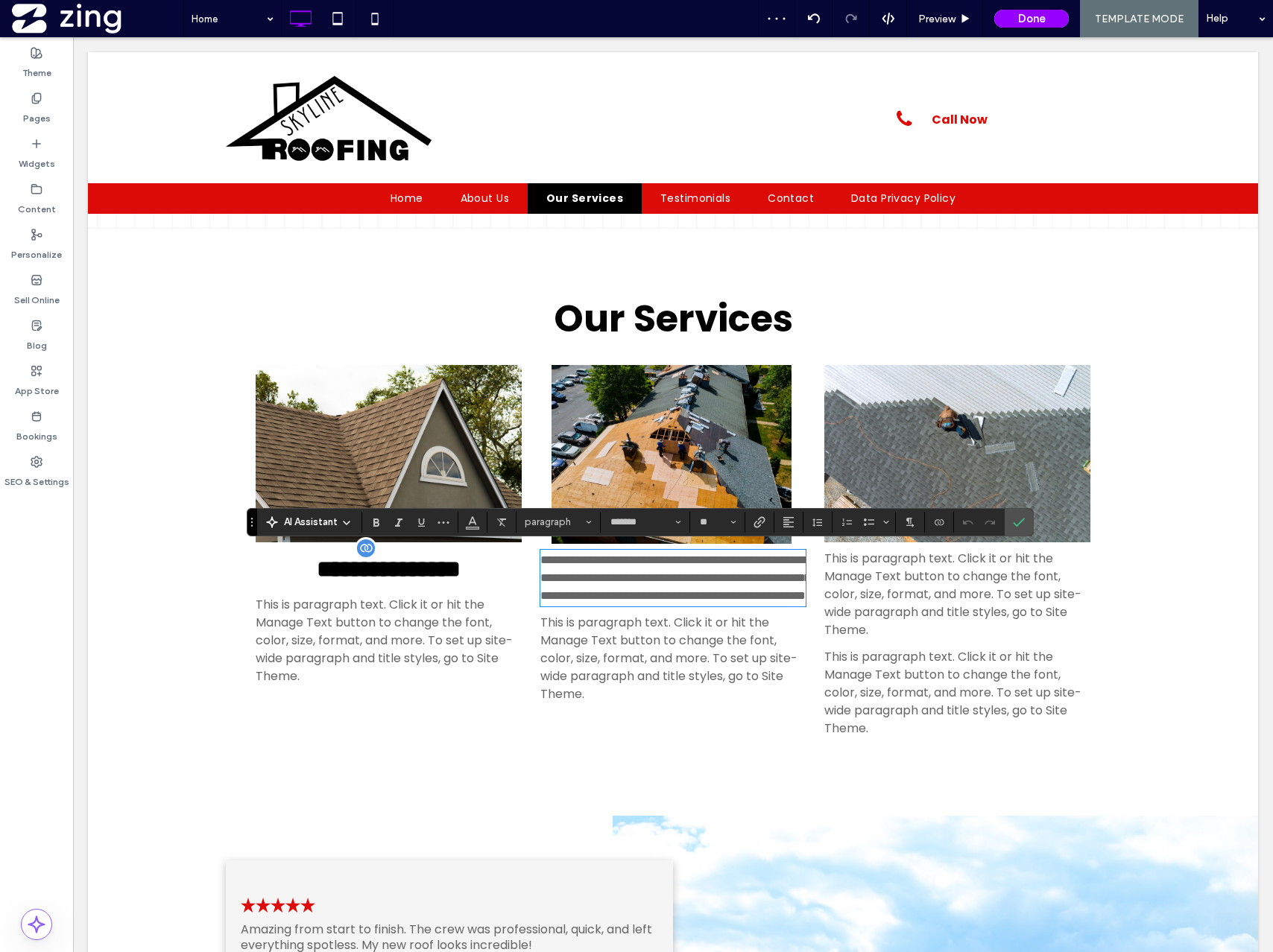
type input "**"
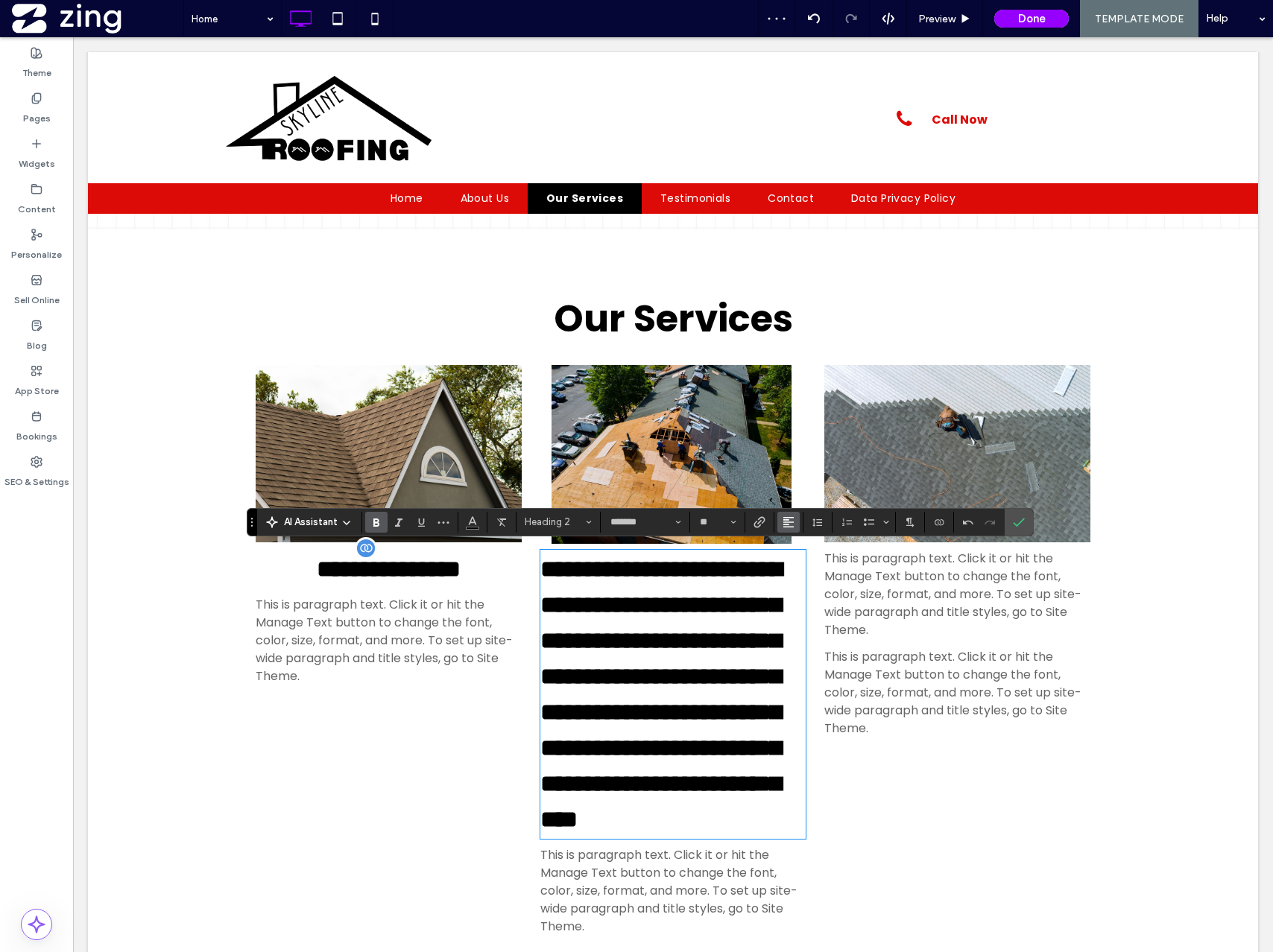
click at [788, 523] on icon "Alignment" at bounding box center [789, 522] width 12 height 12
click at [813, 571] on label "ui.textEditor.alignment.center" at bounding box center [803, 568] width 53 height 21
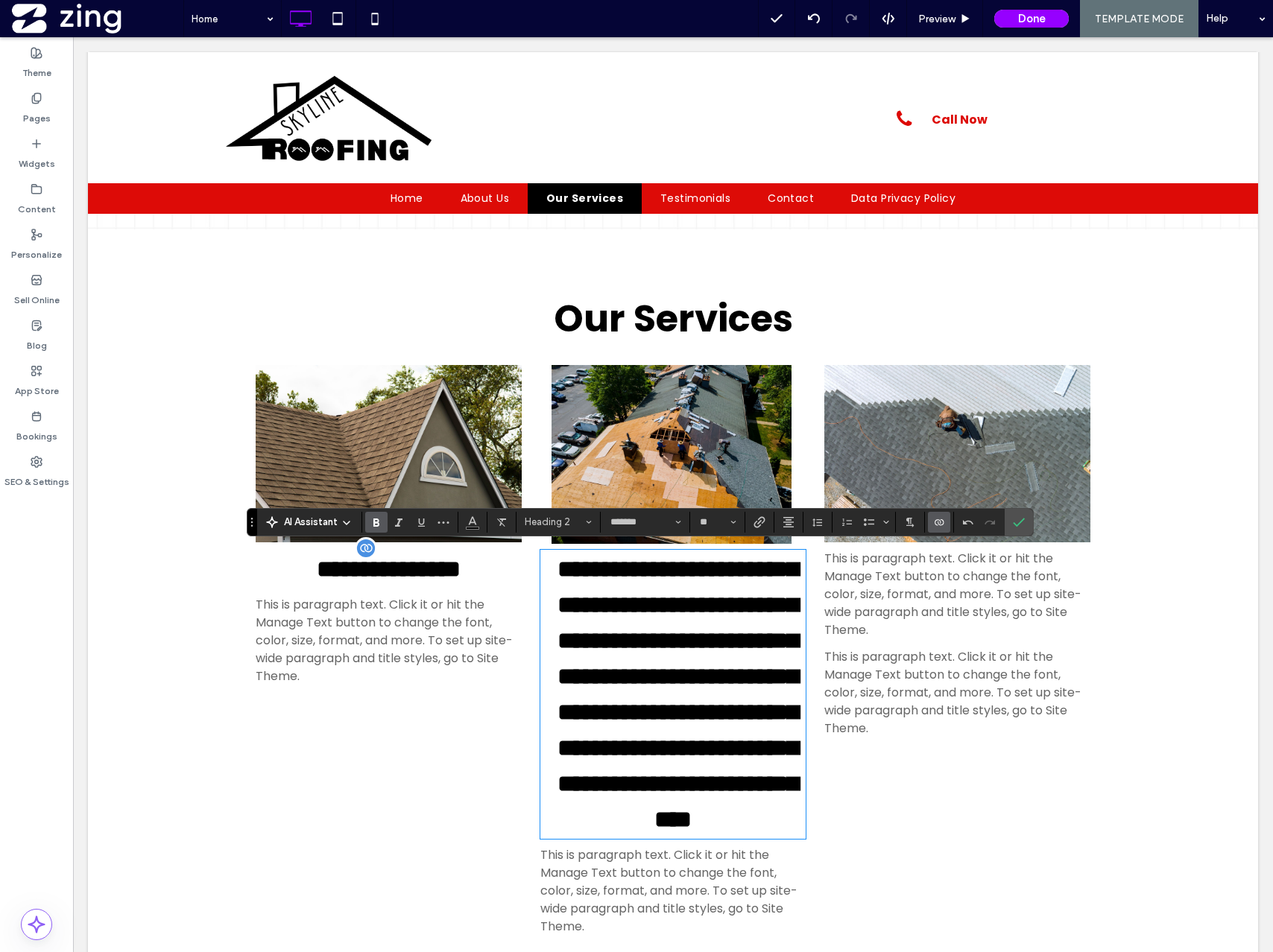
click at [939, 520] on use "Connect To Data" at bounding box center [940, 522] width 9 height 6
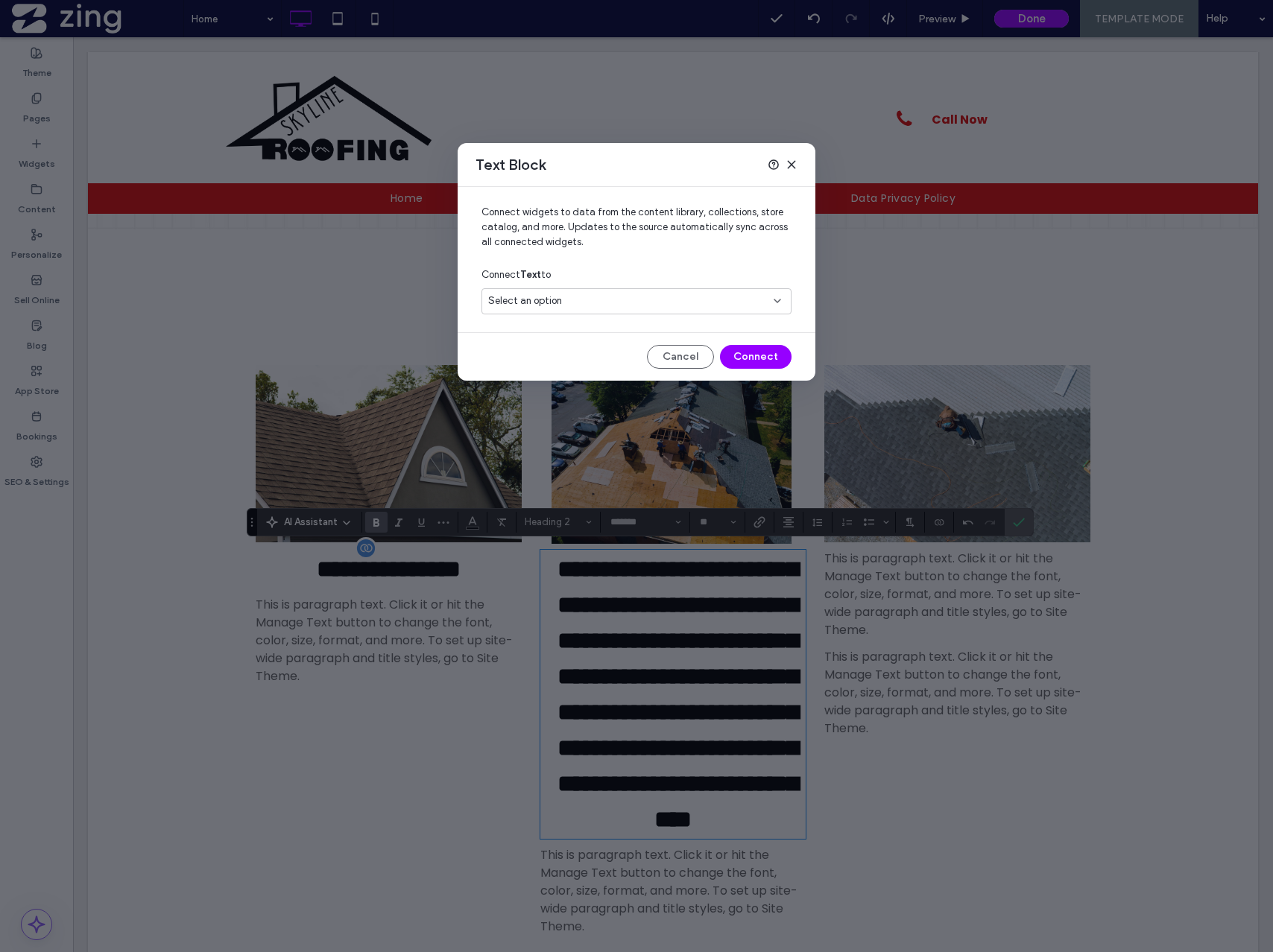
click at [646, 306] on div "Select an option" at bounding box center [627, 301] width 279 height 15
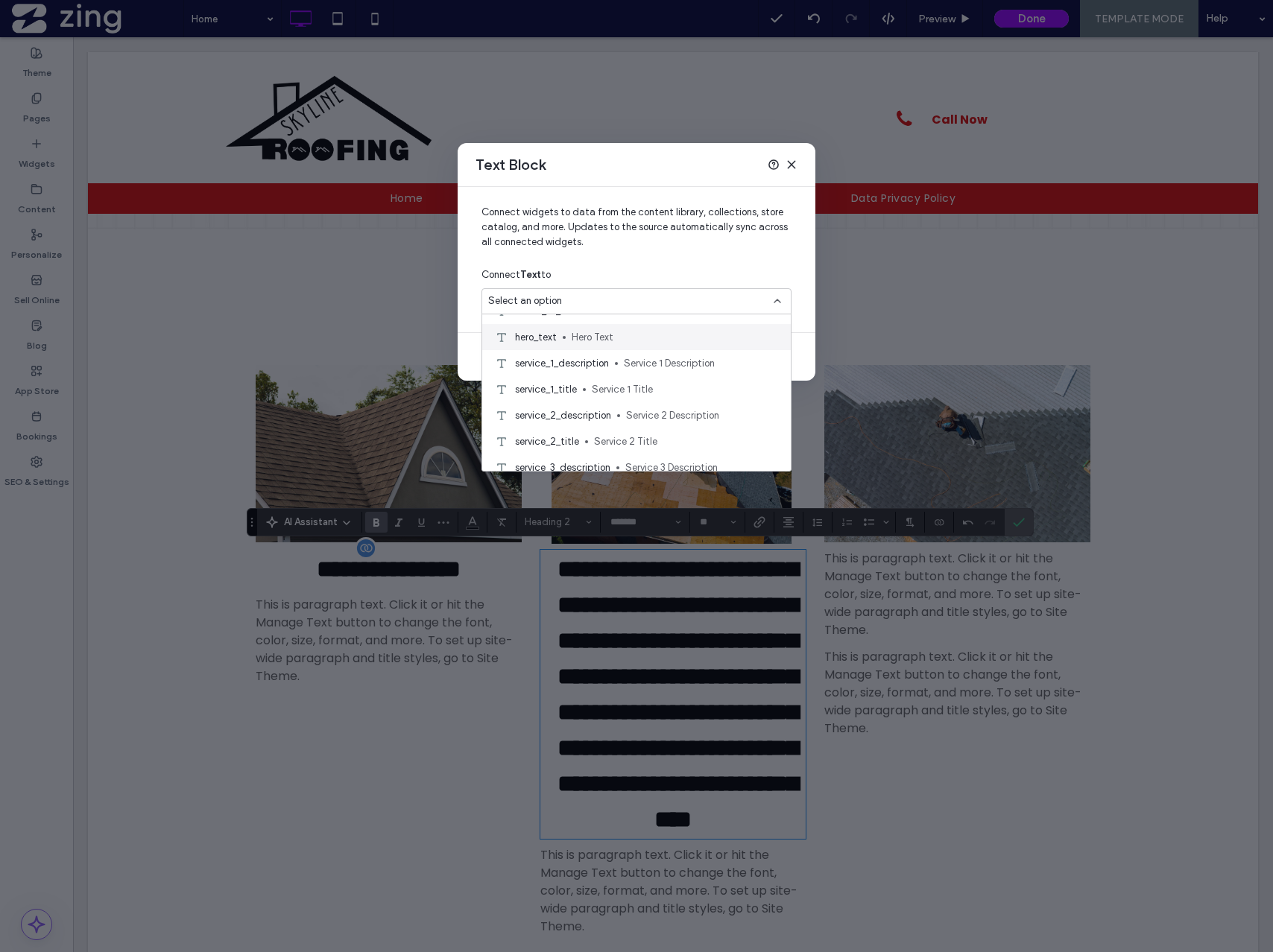
scroll to position [84, 0]
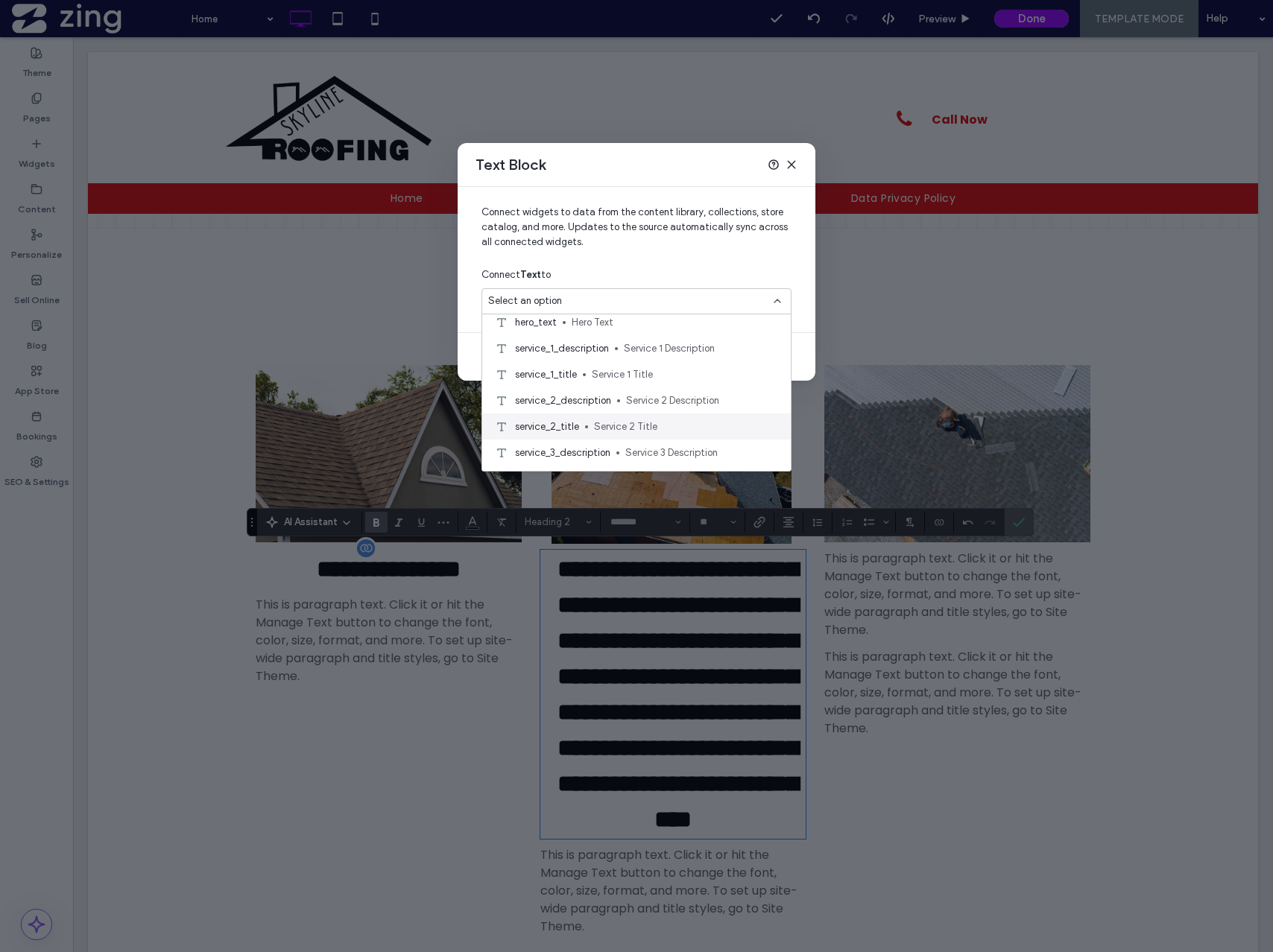
click at [636, 425] on span "Service 2 Title" at bounding box center [686, 427] width 185 height 15
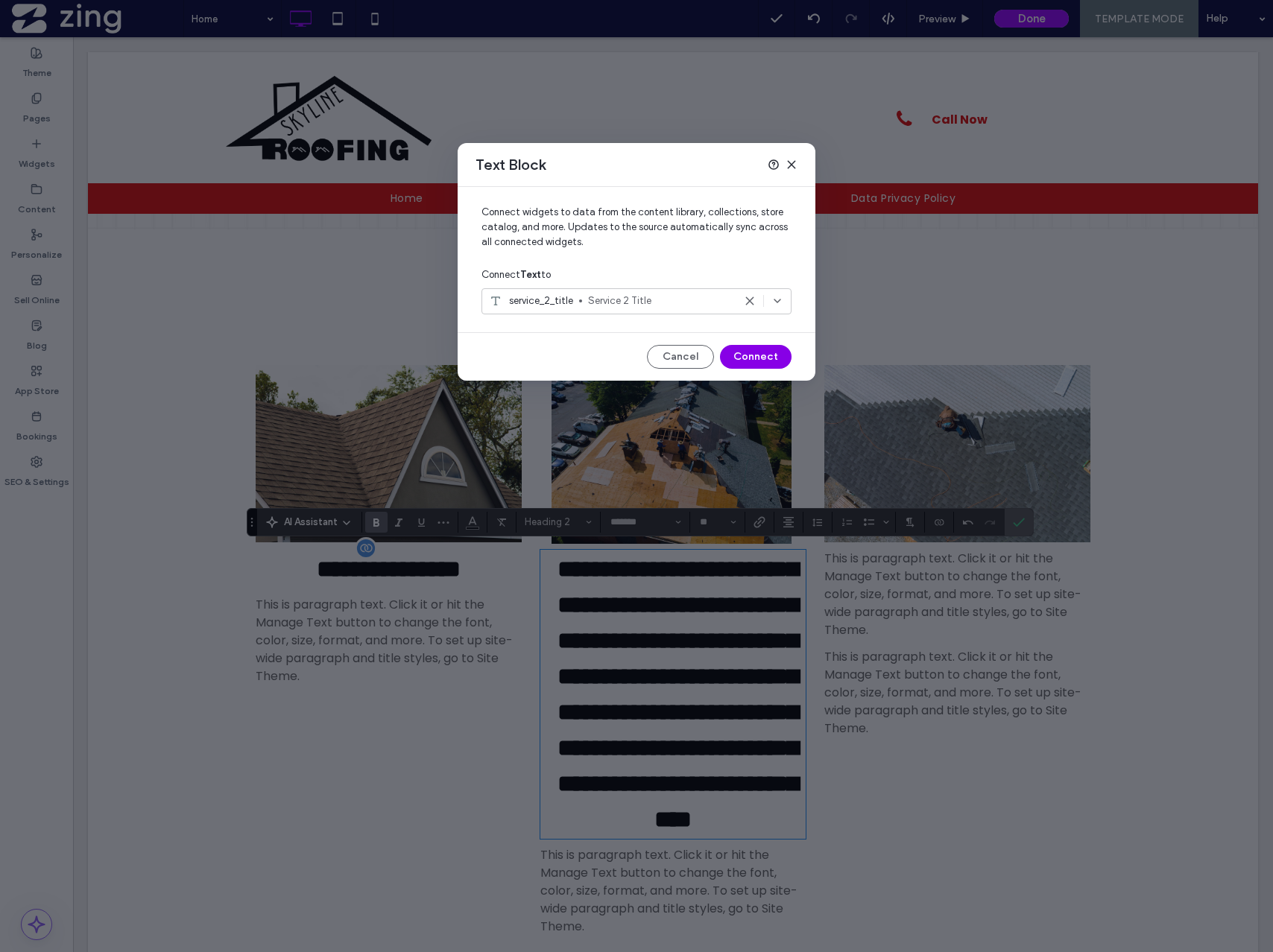
click at [757, 360] on button "Connect" at bounding box center [756, 356] width 72 height 24
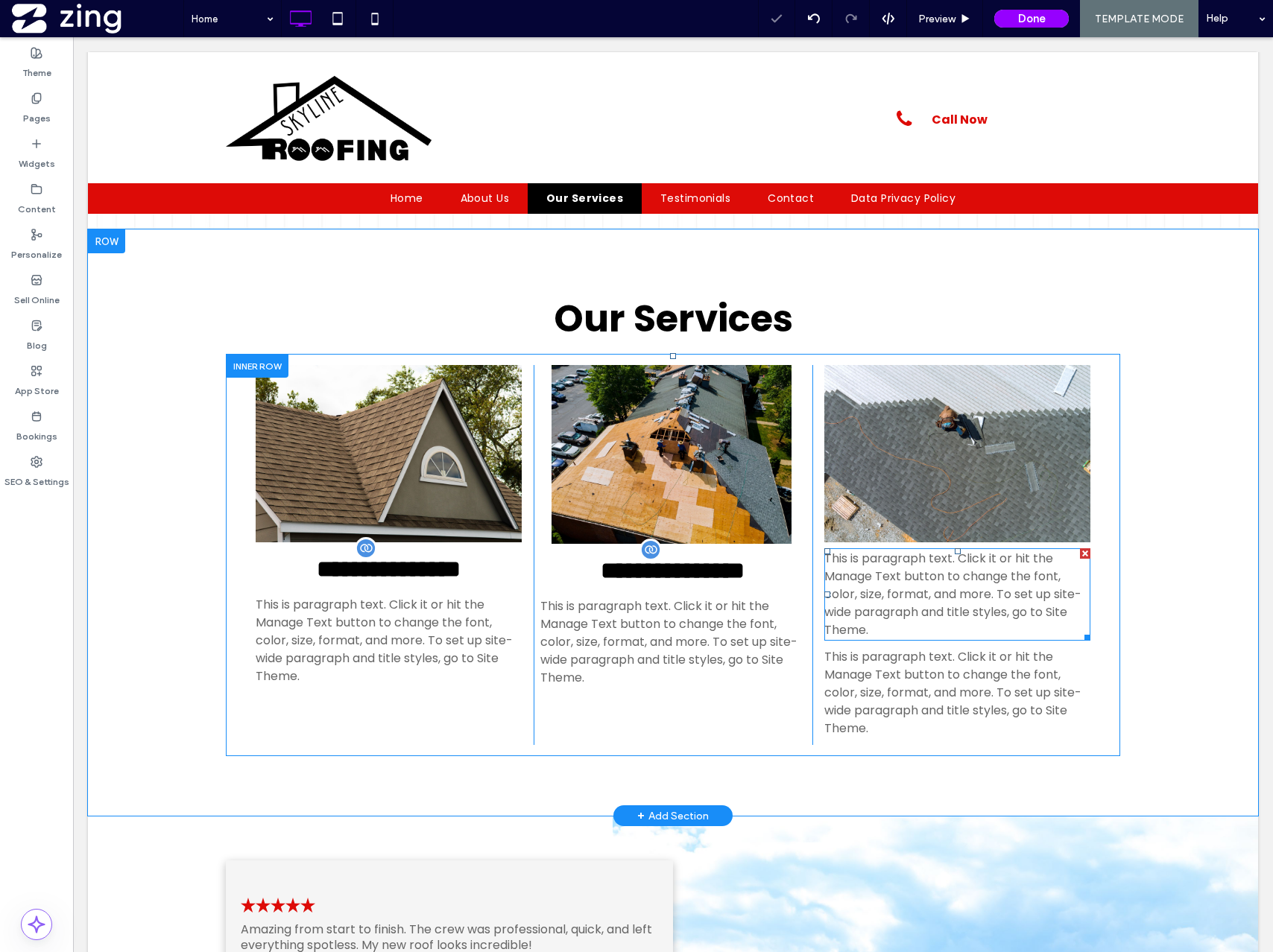
click at [950, 600] on span "This is paragraph text. Click it or hit the Manage Text button to change the fo…" at bounding box center [953, 594] width 257 height 88
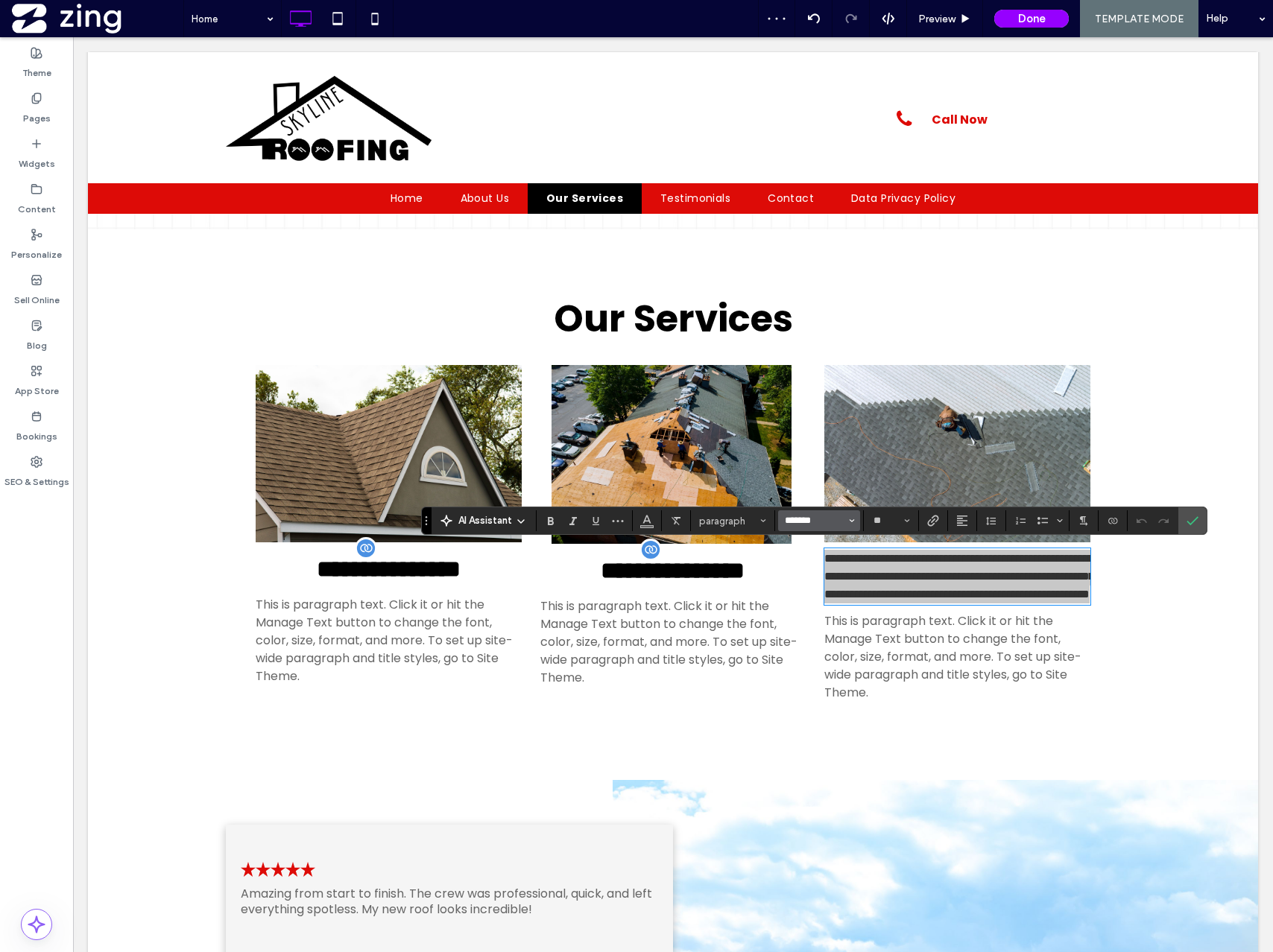
click at [815, 521] on input "*******" at bounding box center [815, 521] width 63 height 12
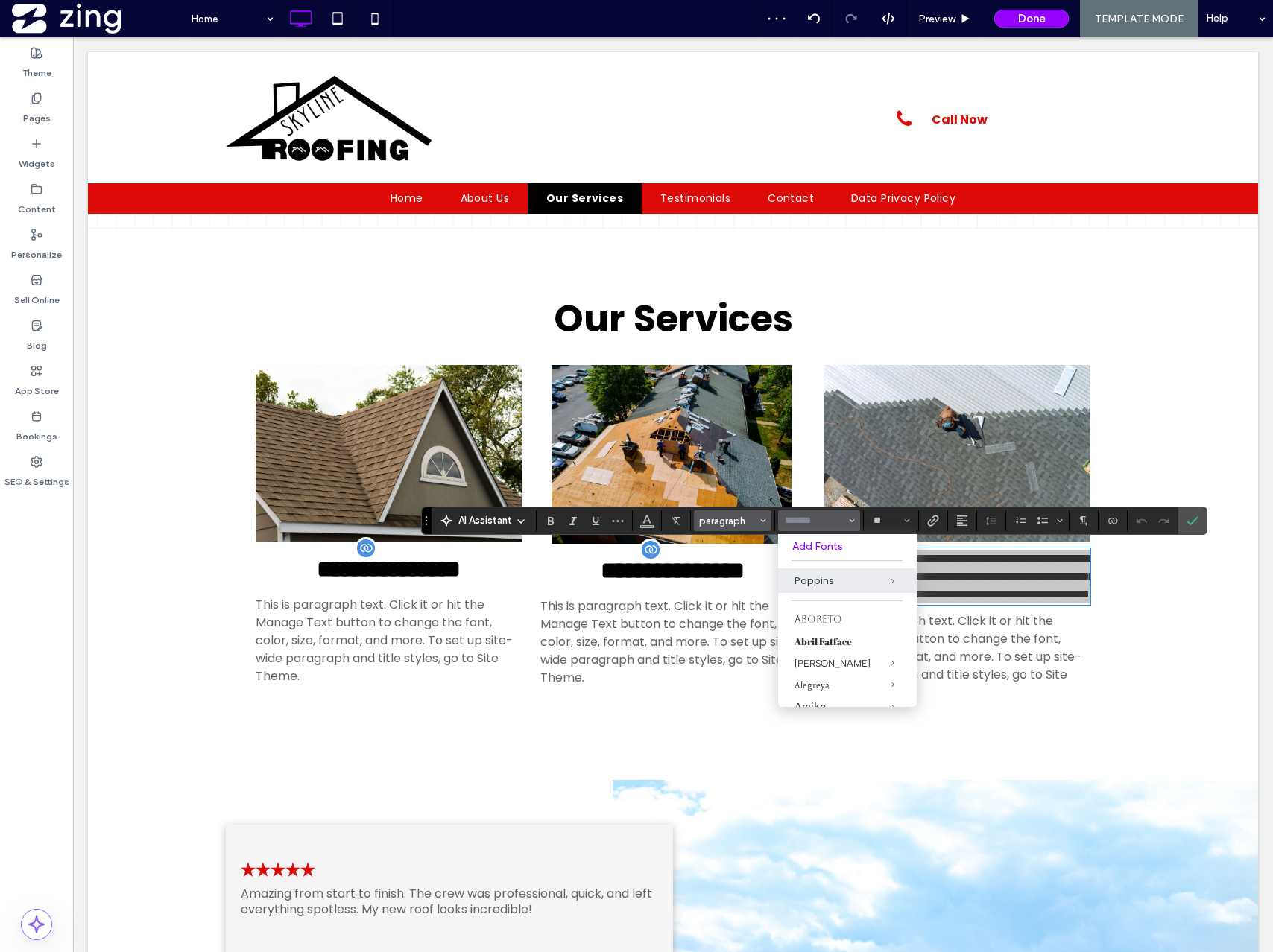
click at [761, 527] on span "Styles" at bounding box center [764, 521] width 6 height 19
type input "*******"
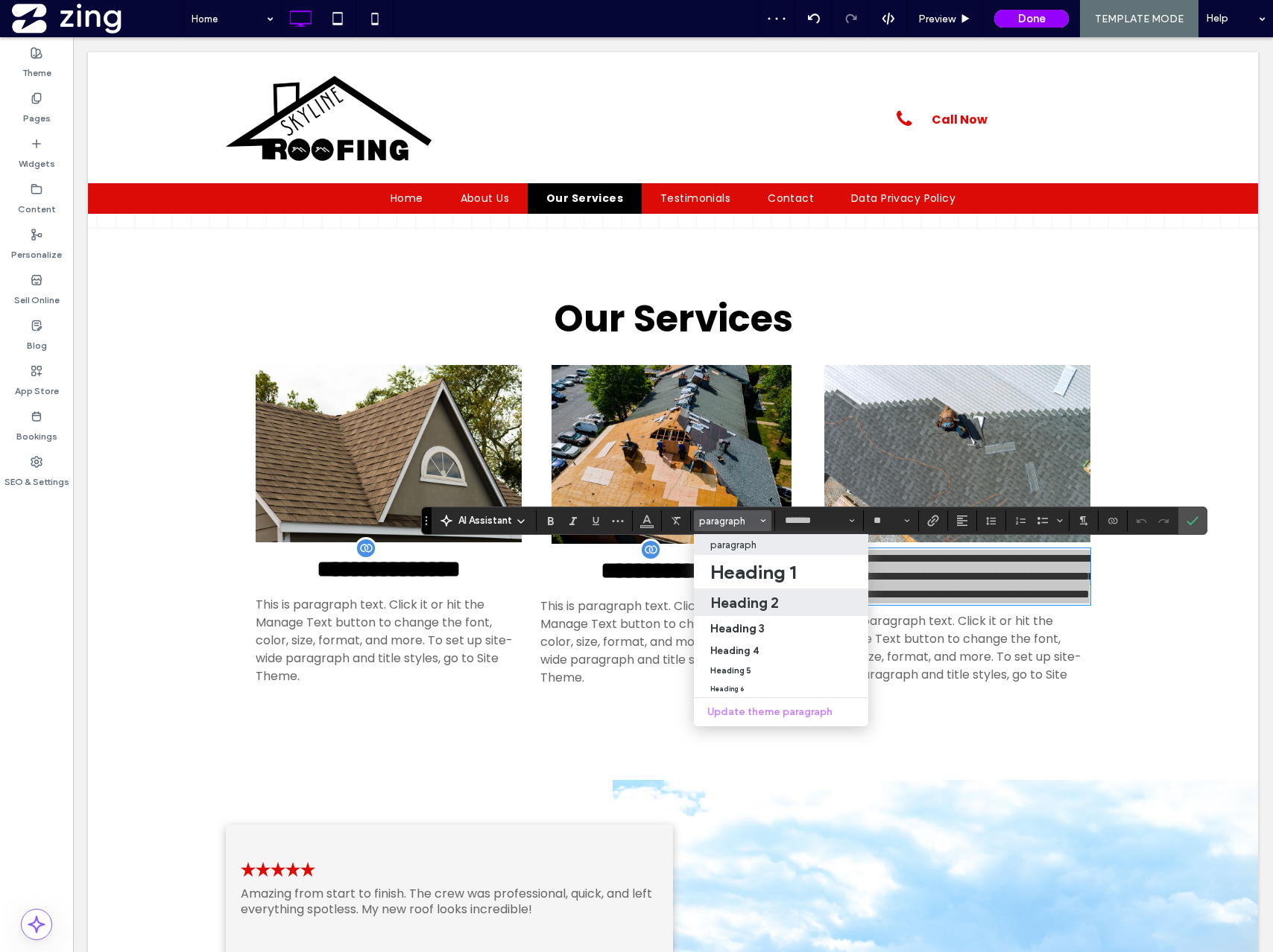
click at [746, 601] on h2 "Heading 2" at bounding box center [745, 602] width 69 height 18
type input "**"
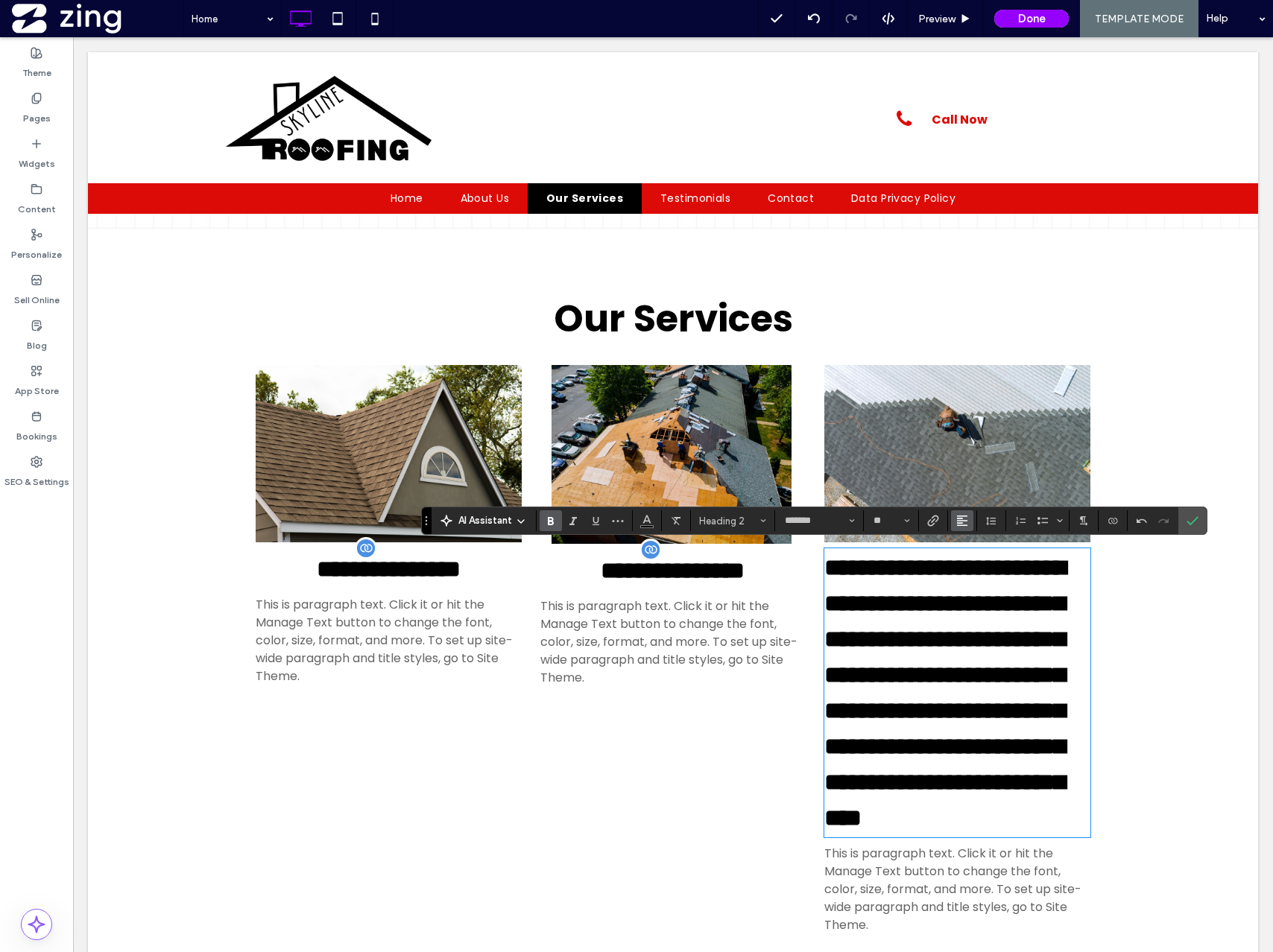
click at [962, 520] on use "Alignment" at bounding box center [962, 521] width 11 height 11
click at [984, 563] on div "ui.textEditor.alignment.center" at bounding box center [977, 567] width 19 height 12
click at [1115, 521] on icon "Connect To Data" at bounding box center [1113, 521] width 12 height 12
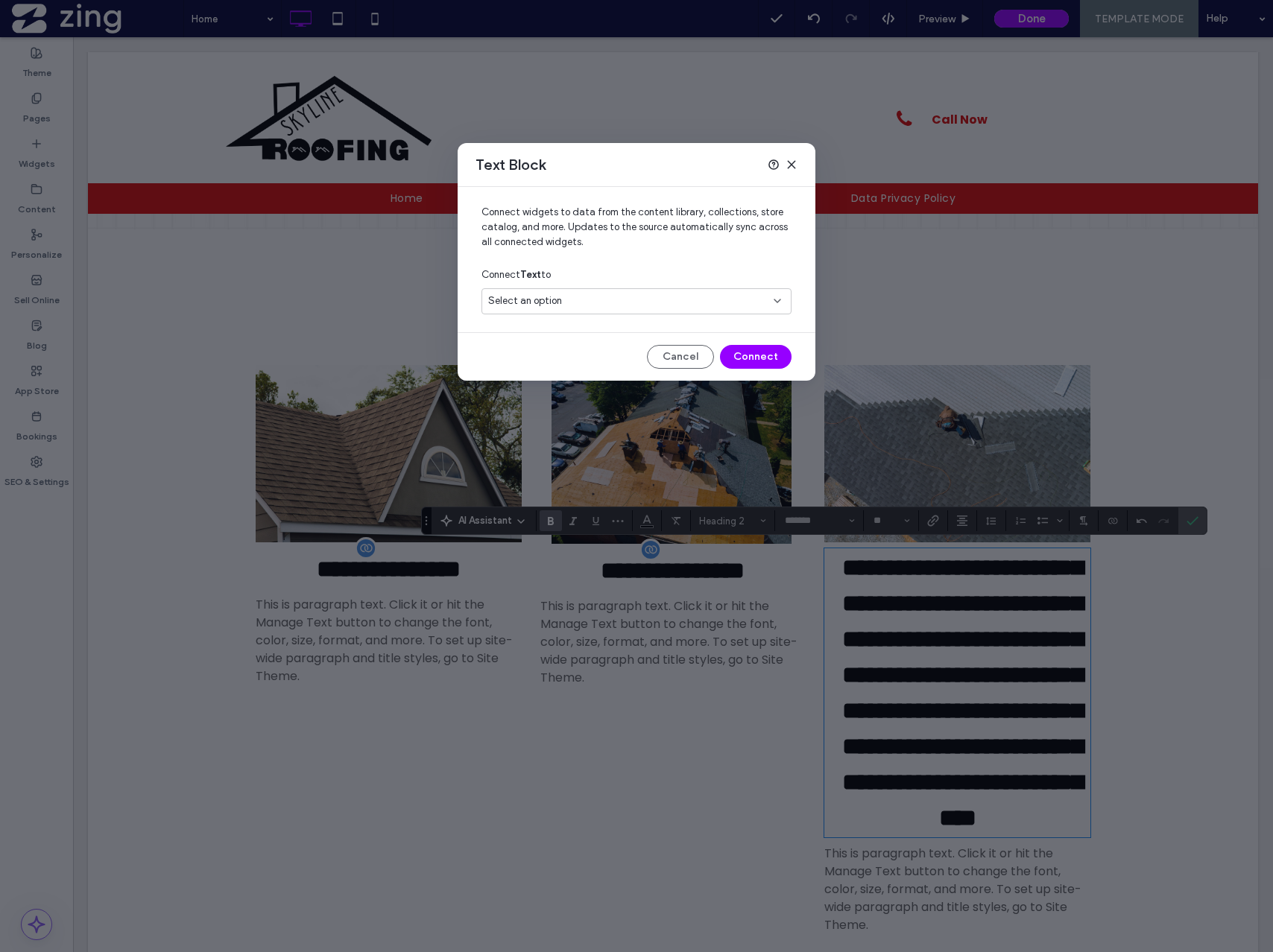
click at [658, 294] on div "Select an option" at bounding box center [627, 301] width 279 height 15
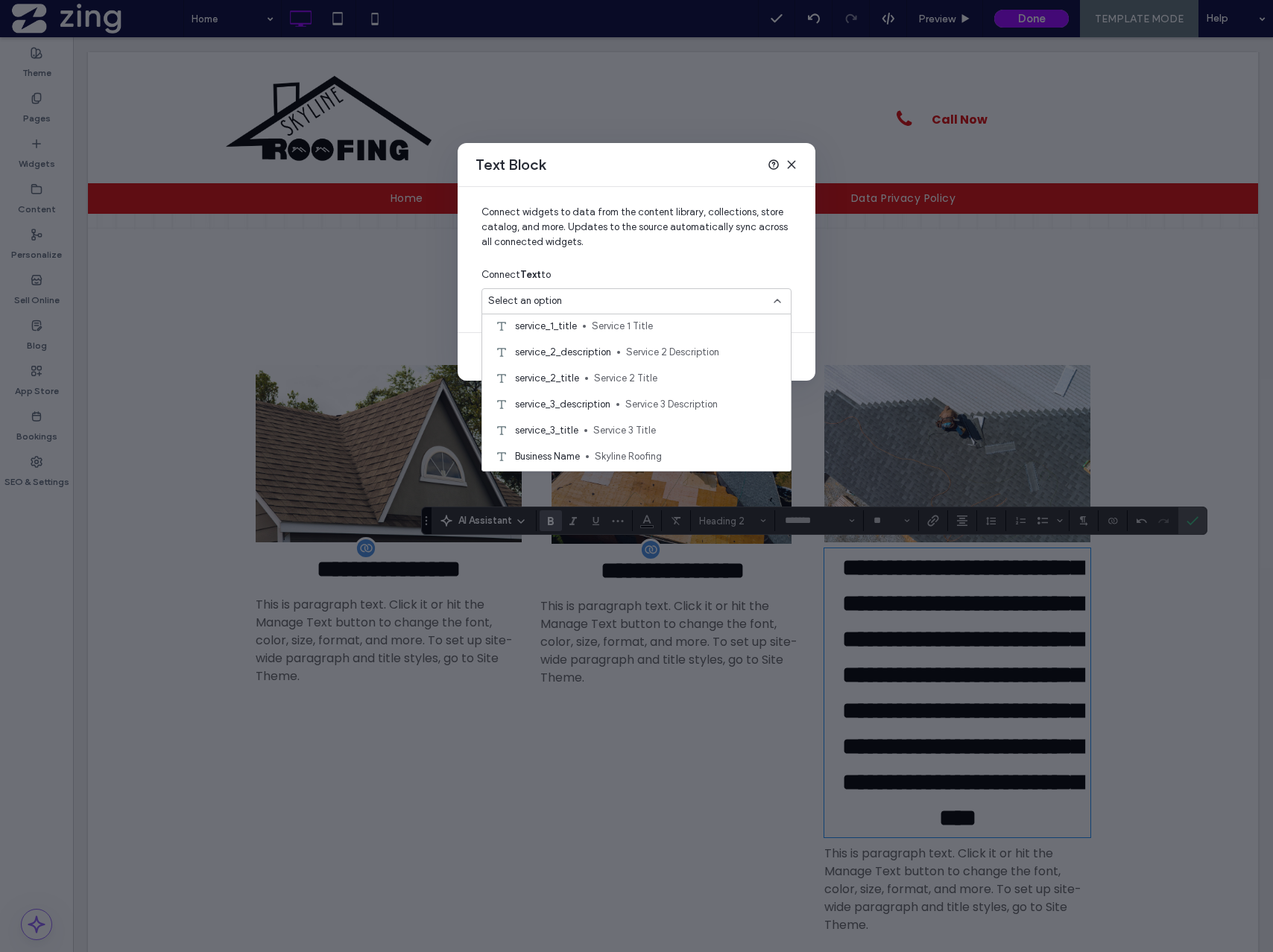
scroll to position [139, 0]
click at [643, 416] on span "Service 3 Title" at bounding box center [686, 423] width 186 height 15
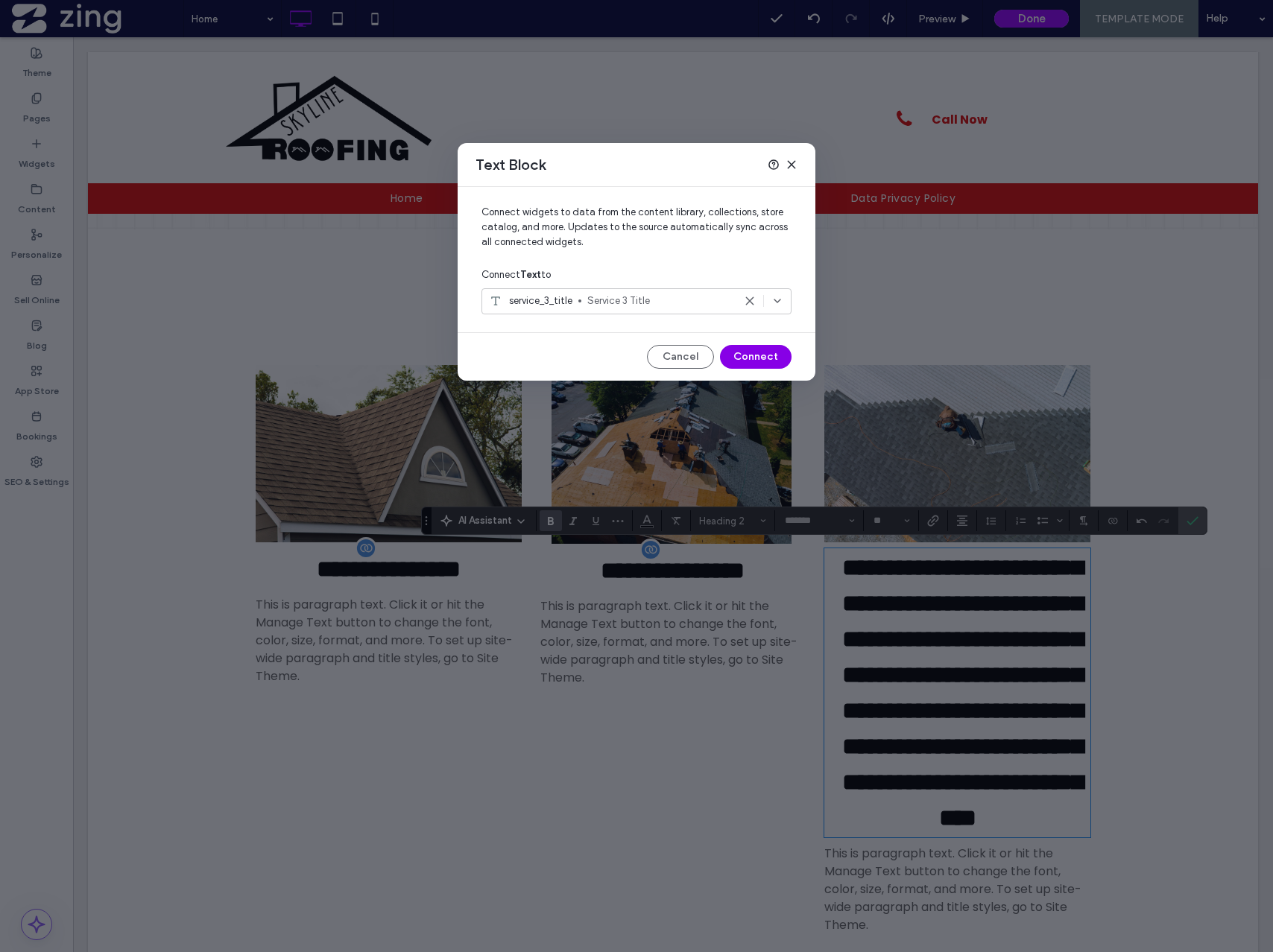
click at [748, 357] on button "Connect" at bounding box center [756, 356] width 72 height 24
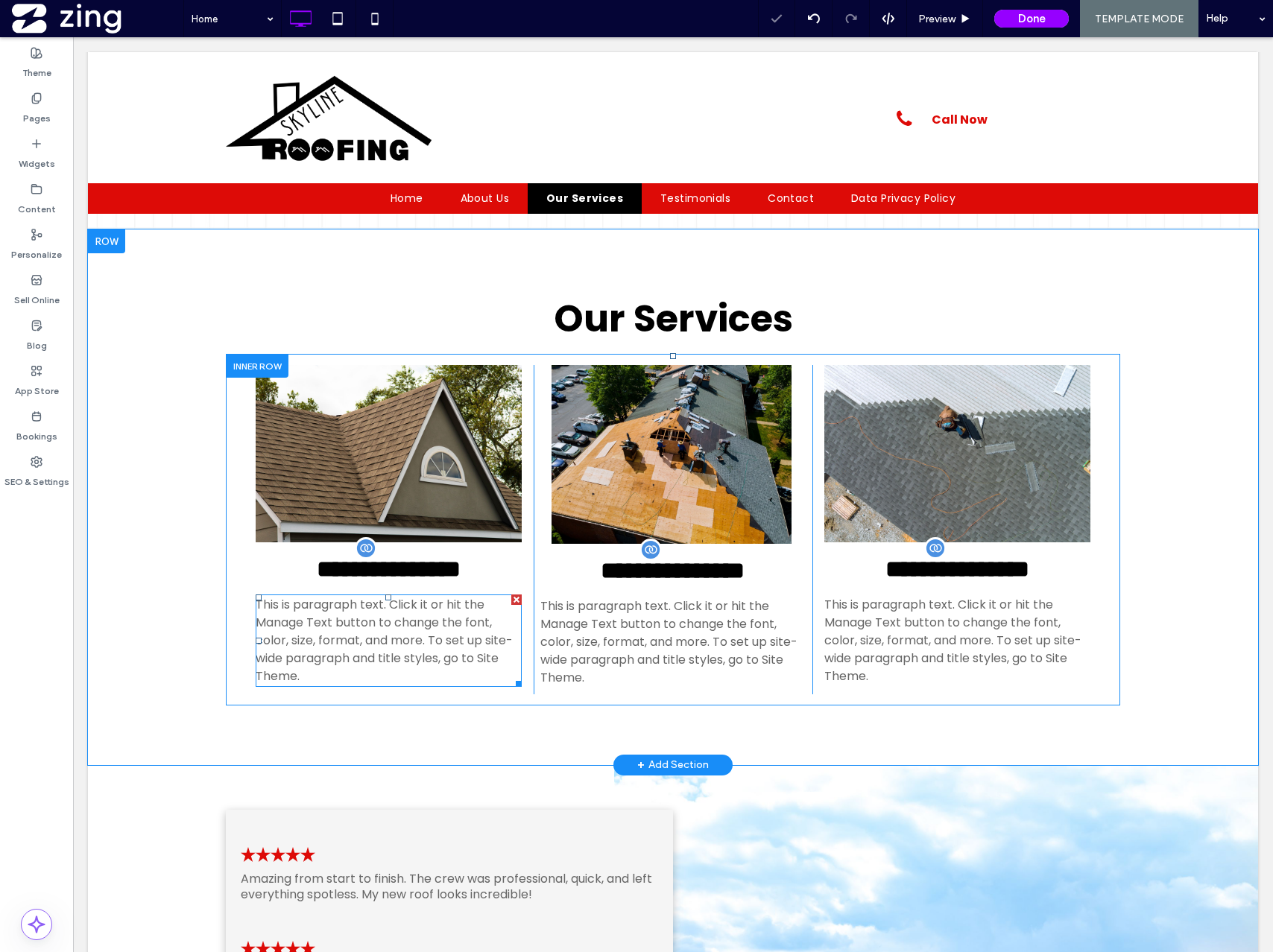
click at [433, 648] on span "This is paragraph text. Click it or hit the Manage Text button to change the fo…" at bounding box center [384, 640] width 257 height 88
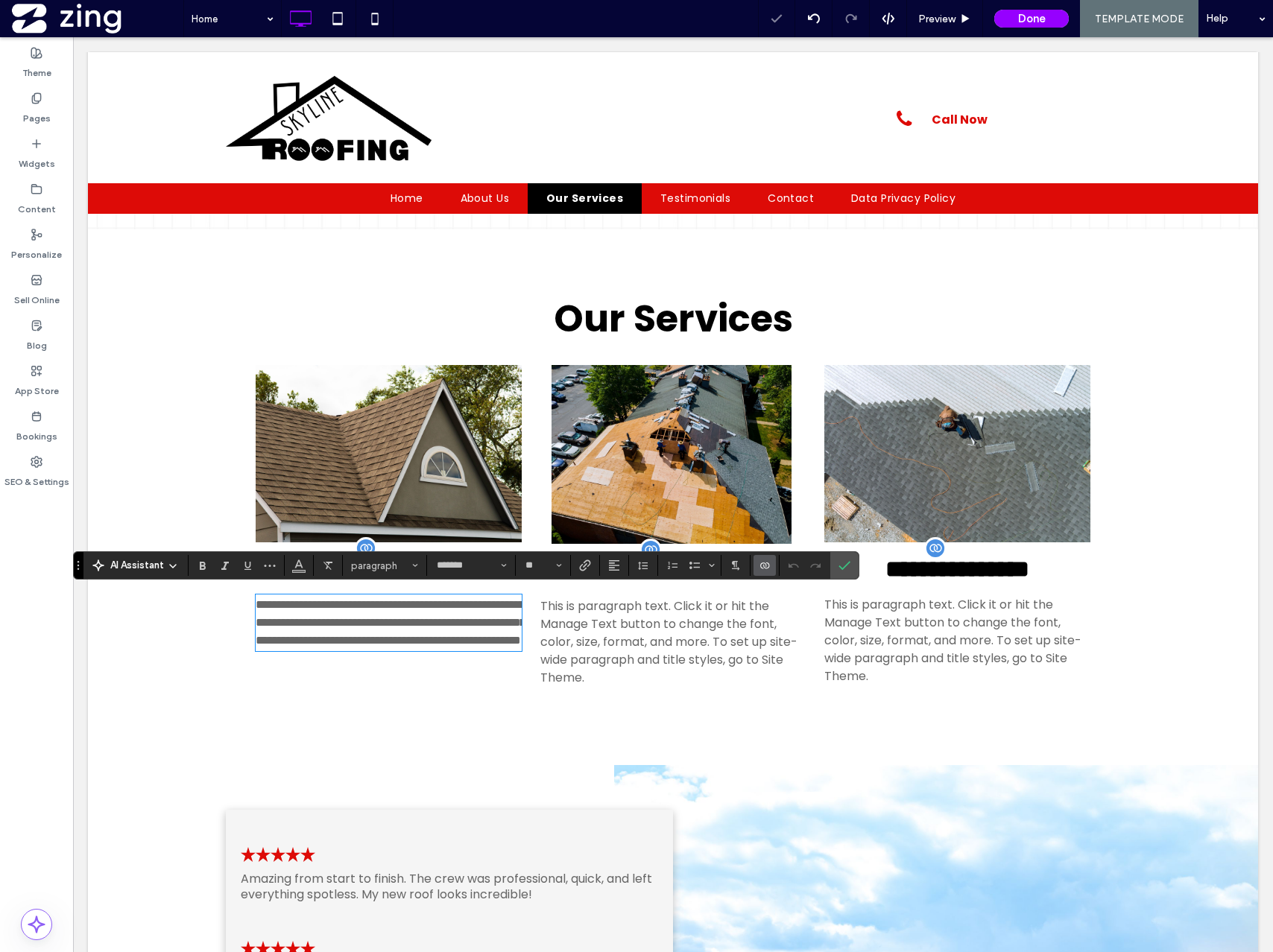
click at [769, 565] on icon "Connect To Data" at bounding box center [765, 565] width 12 height 12
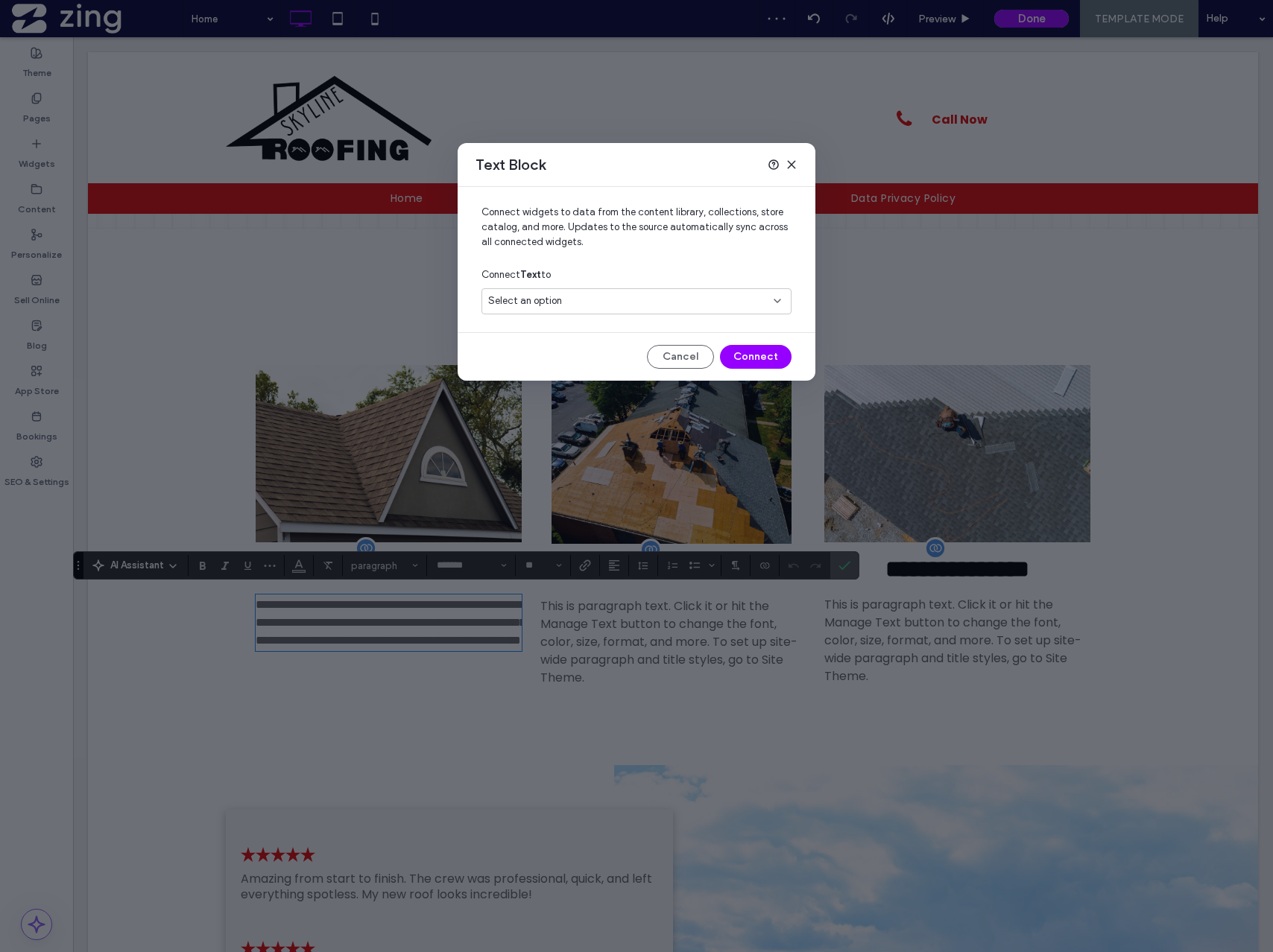
click at [616, 286] on div "Connect Text to" at bounding box center [636, 275] width 310 height 27
click at [604, 304] on div "Select an option" at bounding box center [627, 301] width 279 height 15
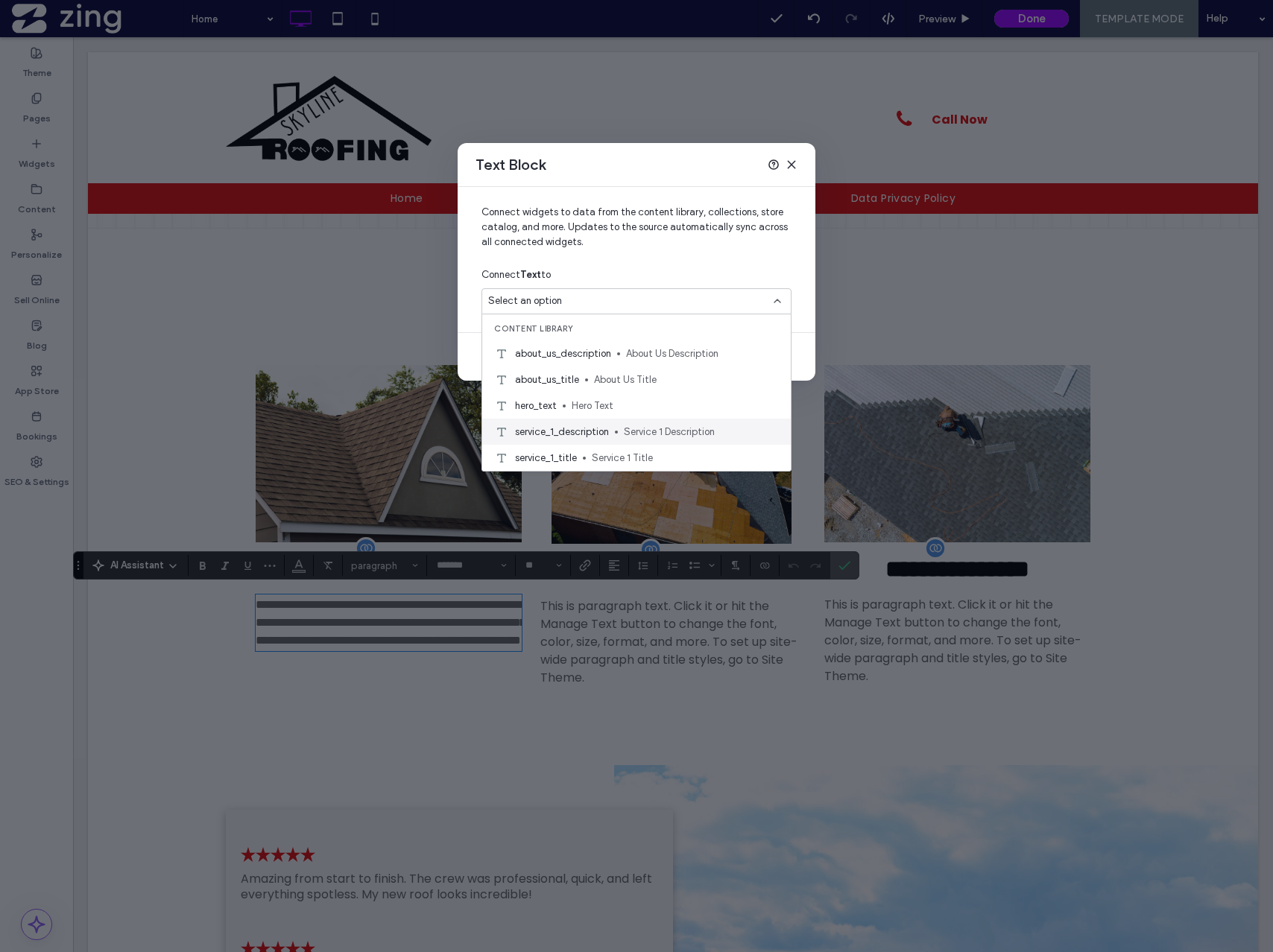
click at [636, 434] on span "Service 1 Description" at bounding box center [701, 432] width 155 height 15
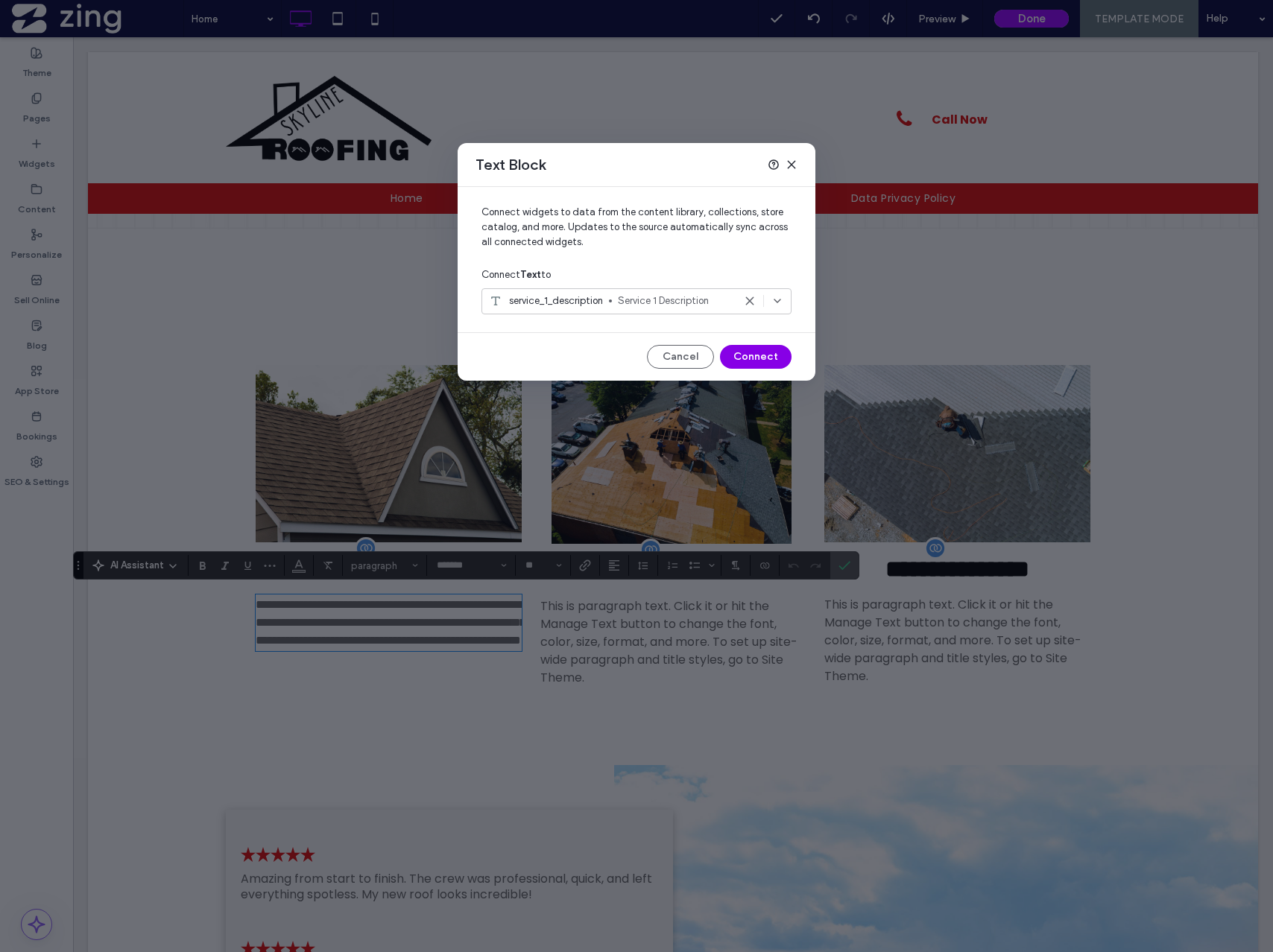
click at [746, 358] on button "Connect" at bounding box center [756, 356] width 72 height 24
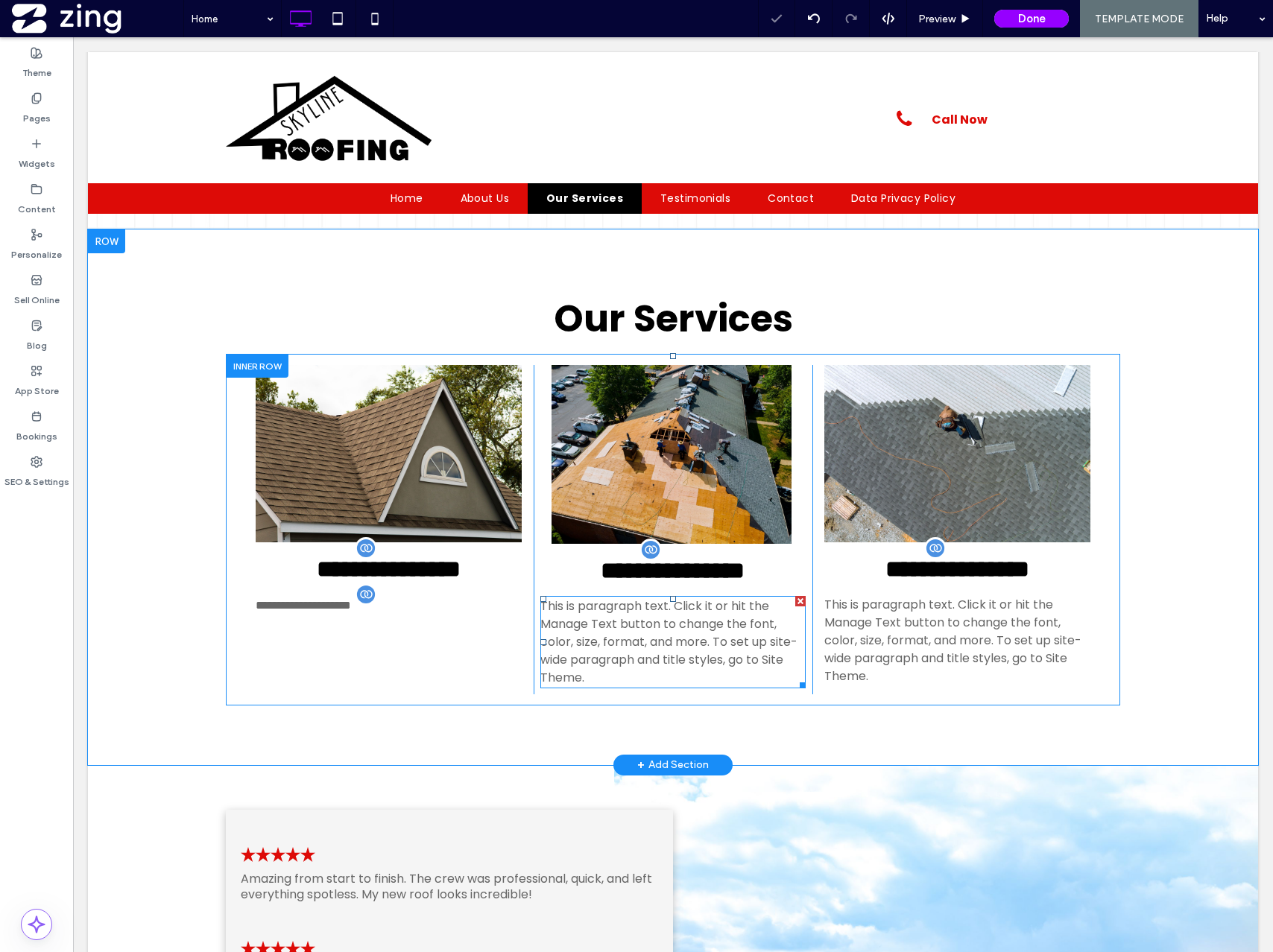
click at [682, 651] on span "This is paragraph text. Click it or hit the Manage Text button to change the fo…" at bounding box center [669, 642] width 257 height 88
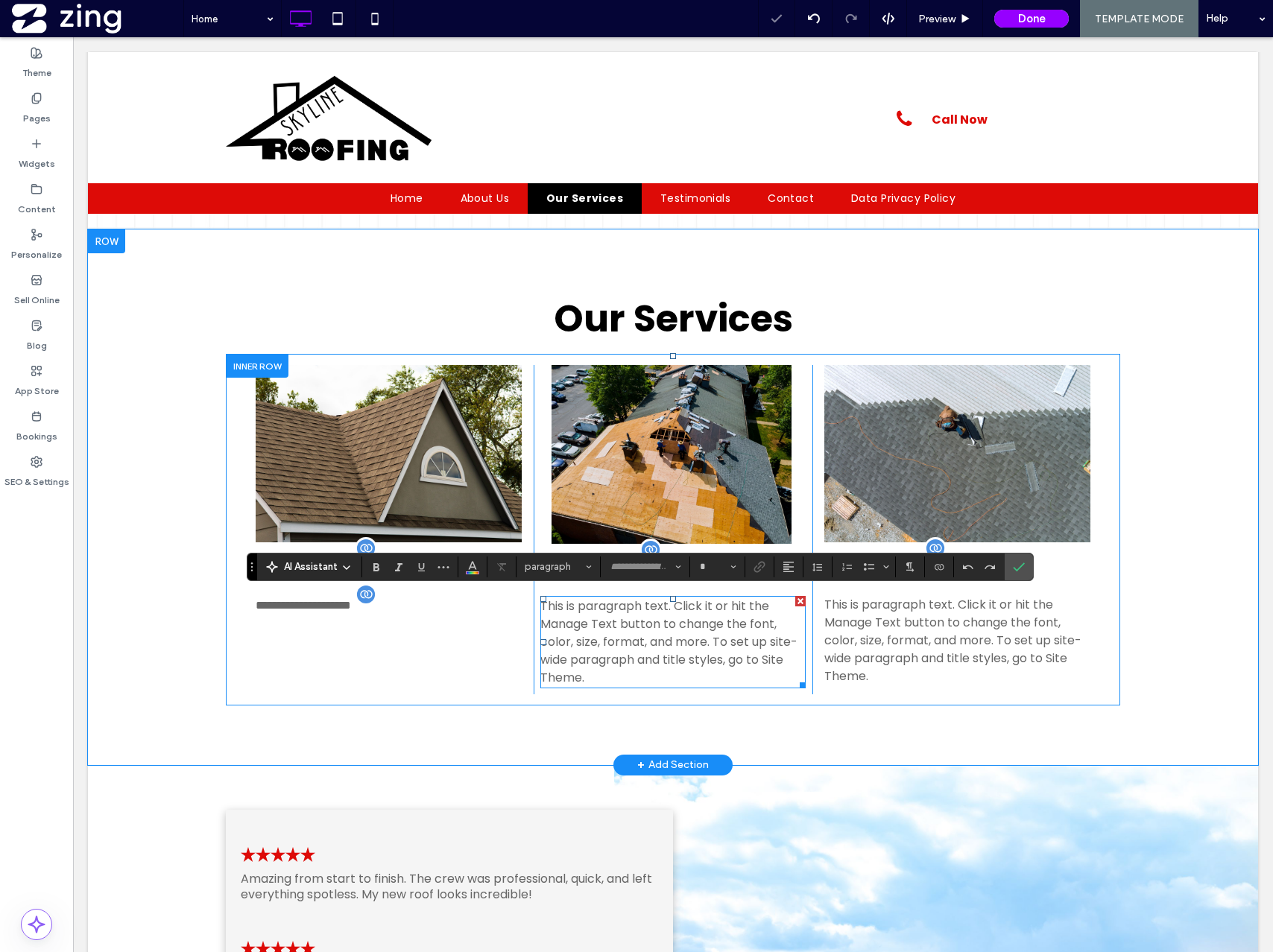
type input "*******"
type input "**"
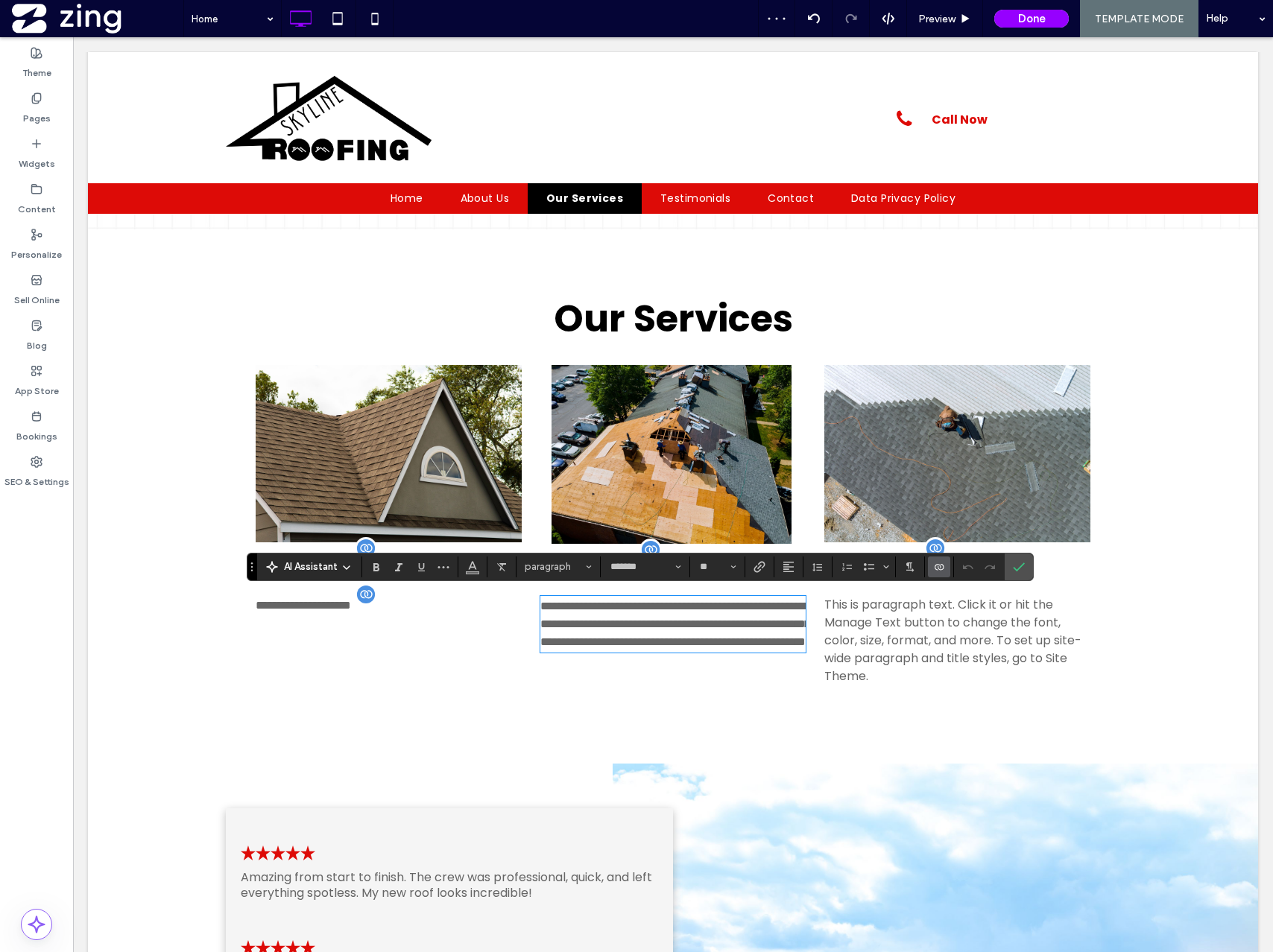
click at [935, 571] on icon "Connect To Data" at bounding box center [940, 567] width 12 height 12
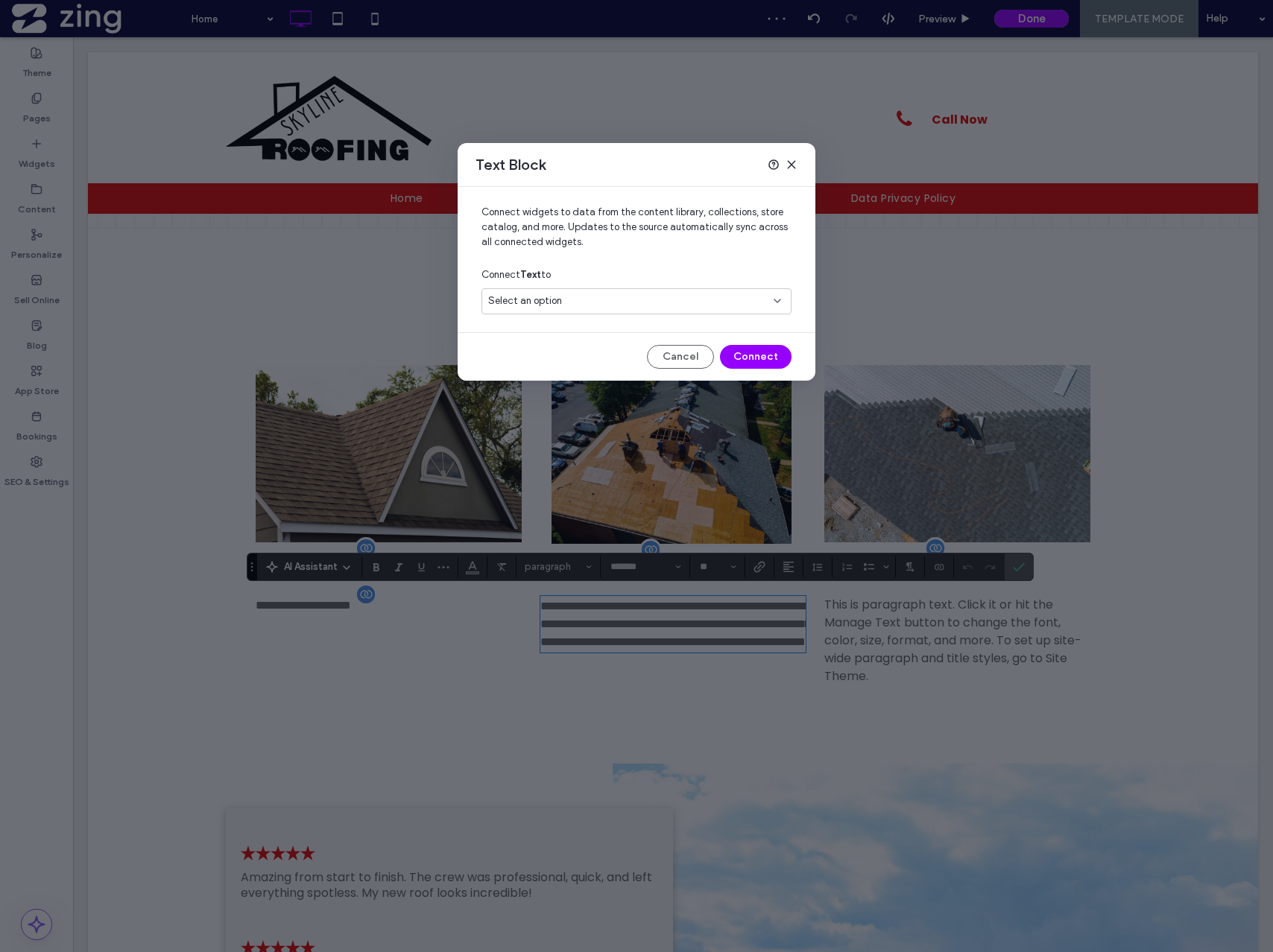
click at [648, 304] on div "Select an option" at bounding box center [627, 301] width 279 height 15
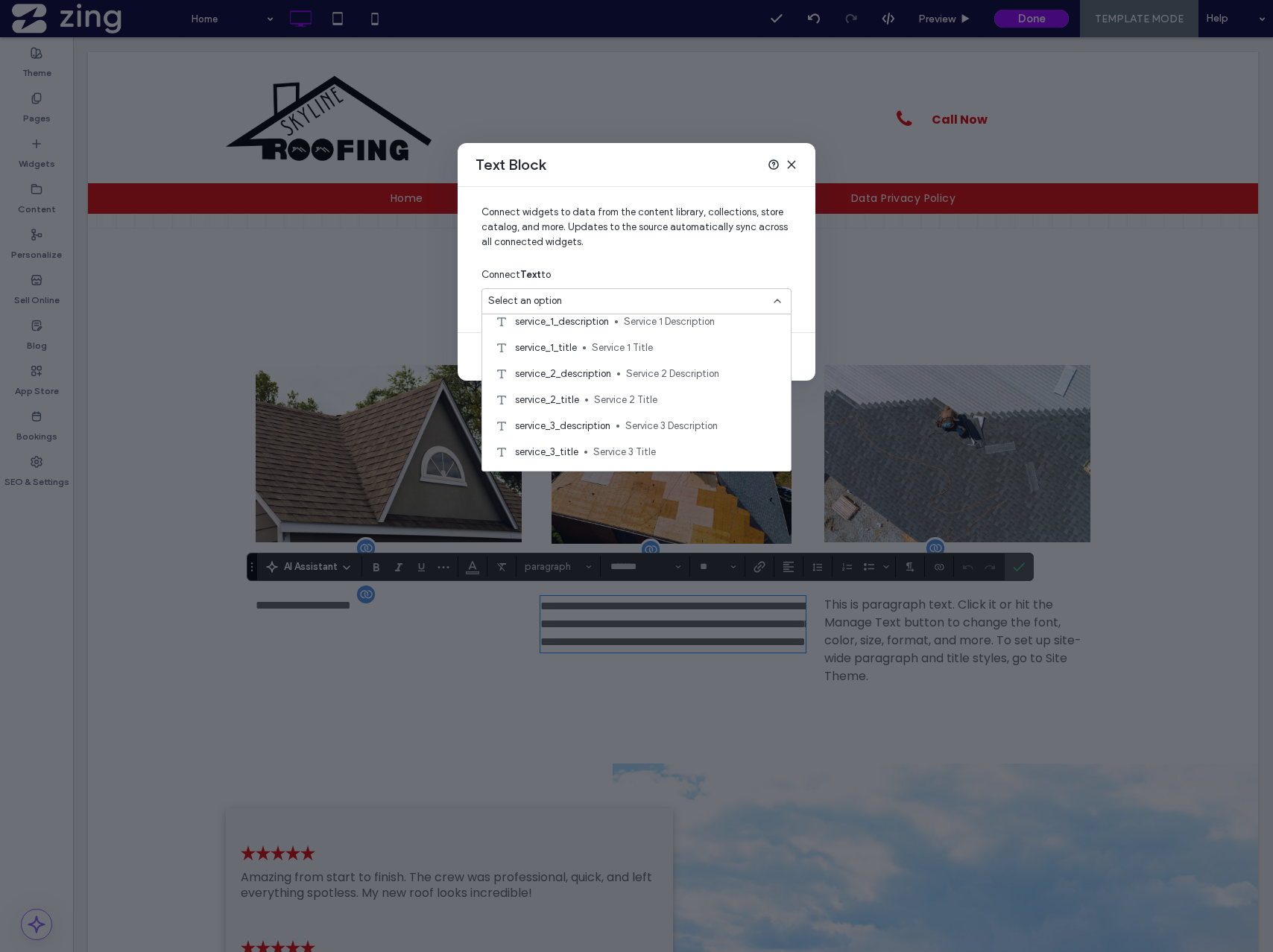
scroll to position [113, 0]
click at [633, 419] on span "Service 3 Description" at bounding box center [702, 423] width 154 height 15
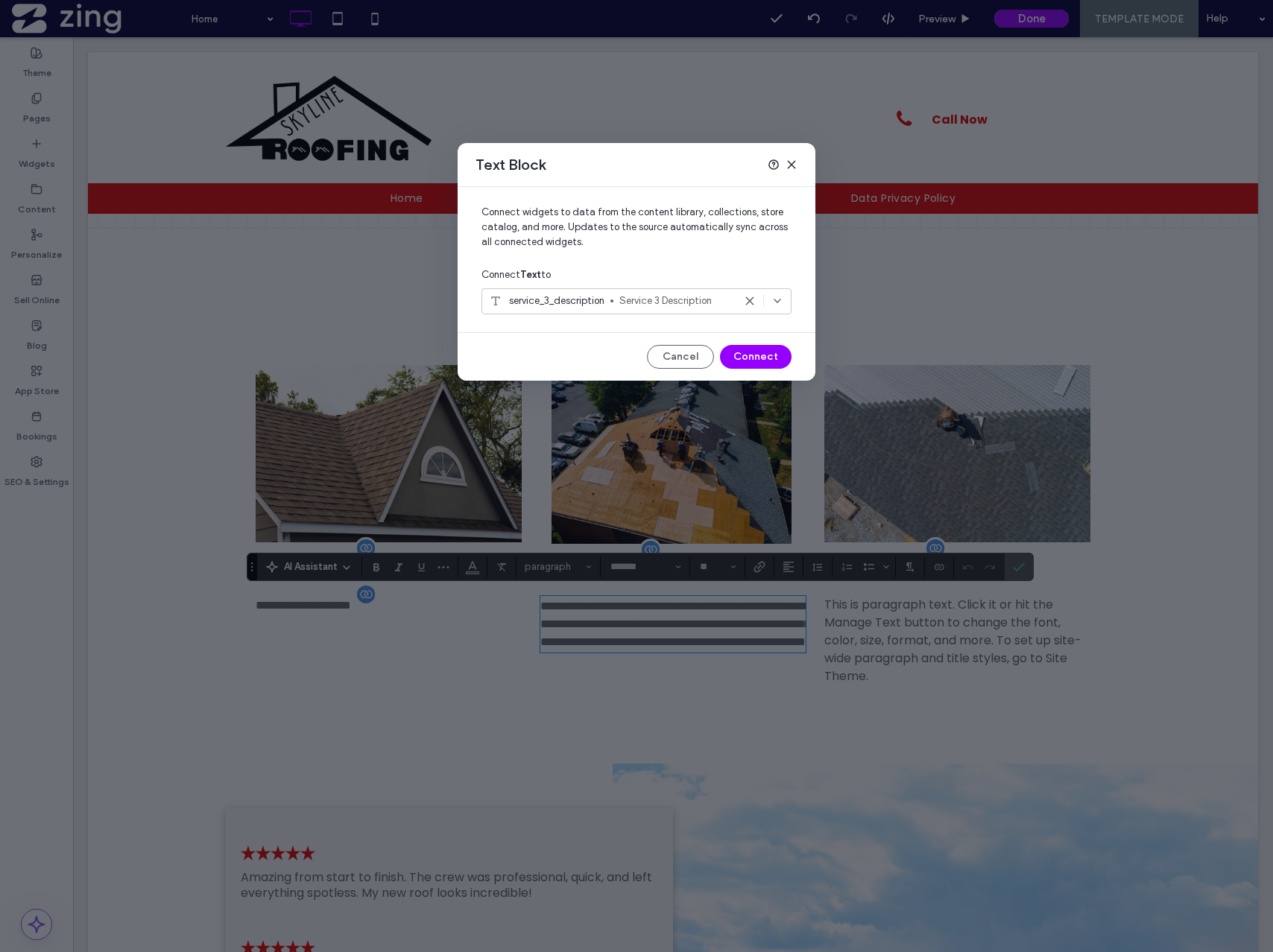
click at [687, 306] on span "Service 3 Description" at bounding box center [677, 301] width 114 height 15
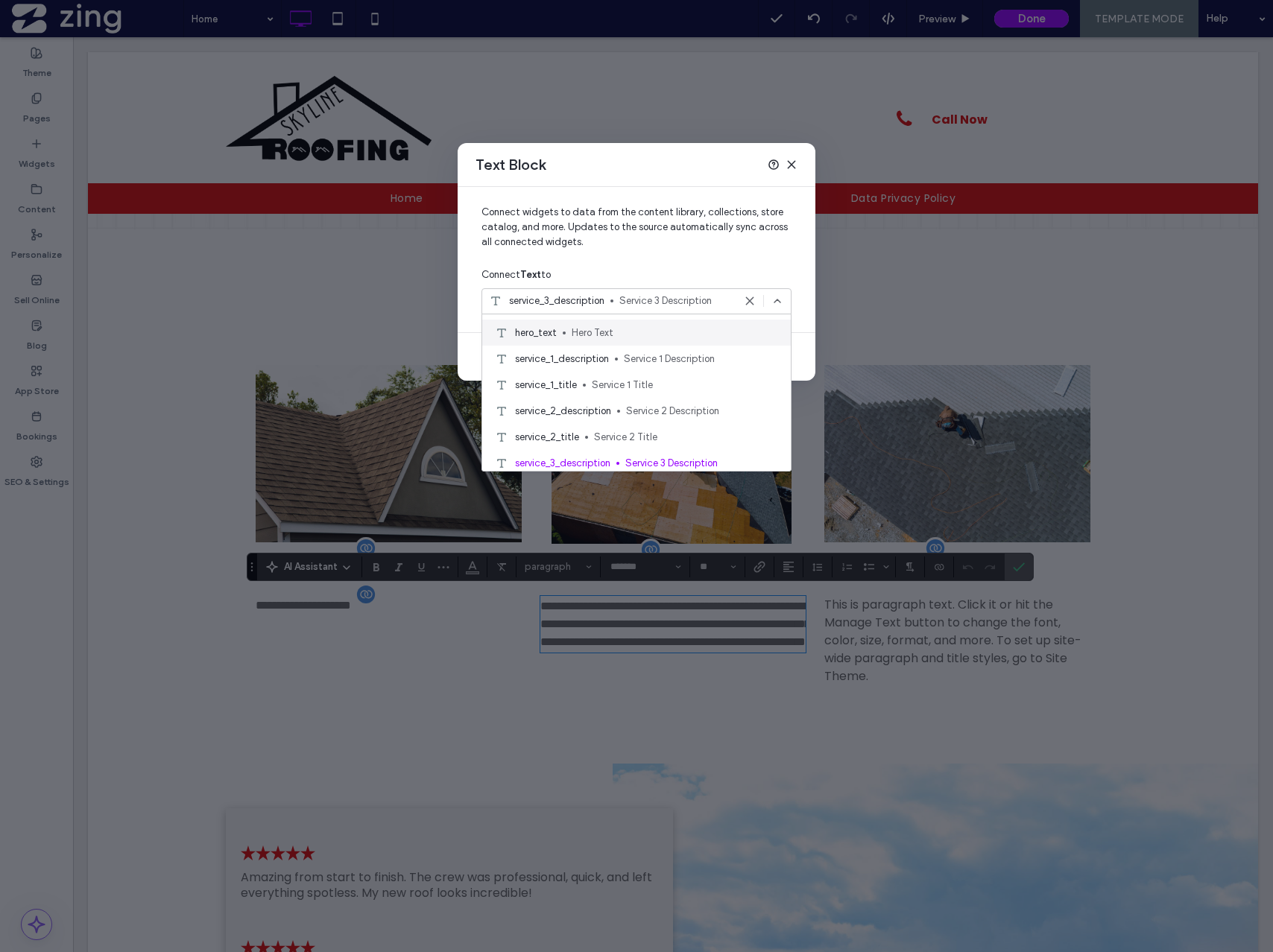
scroll to position [83, 0]
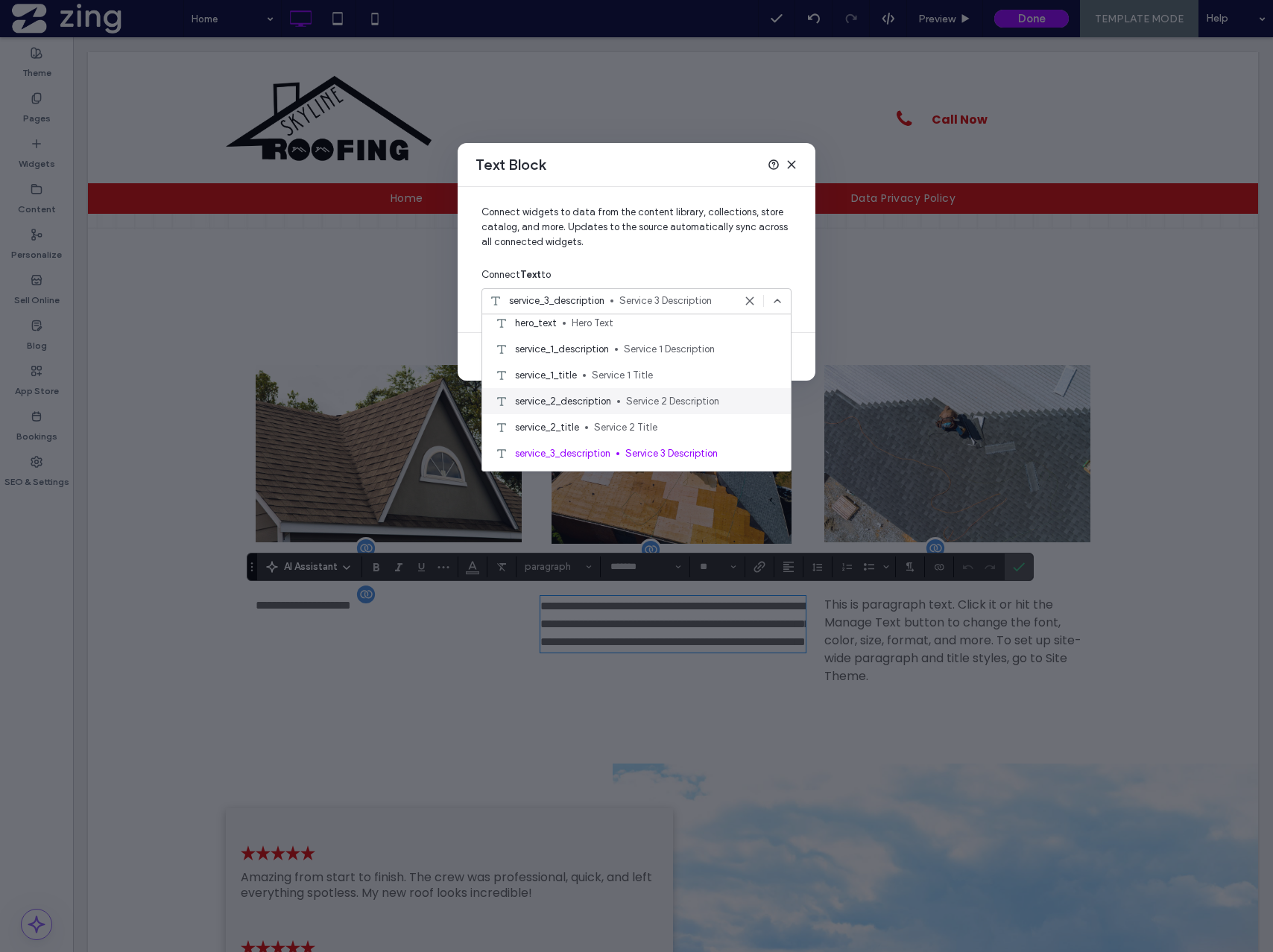
click at [639, 398] on span "Service 2 Description" at bounding box center [702, 402] width 153 height 15
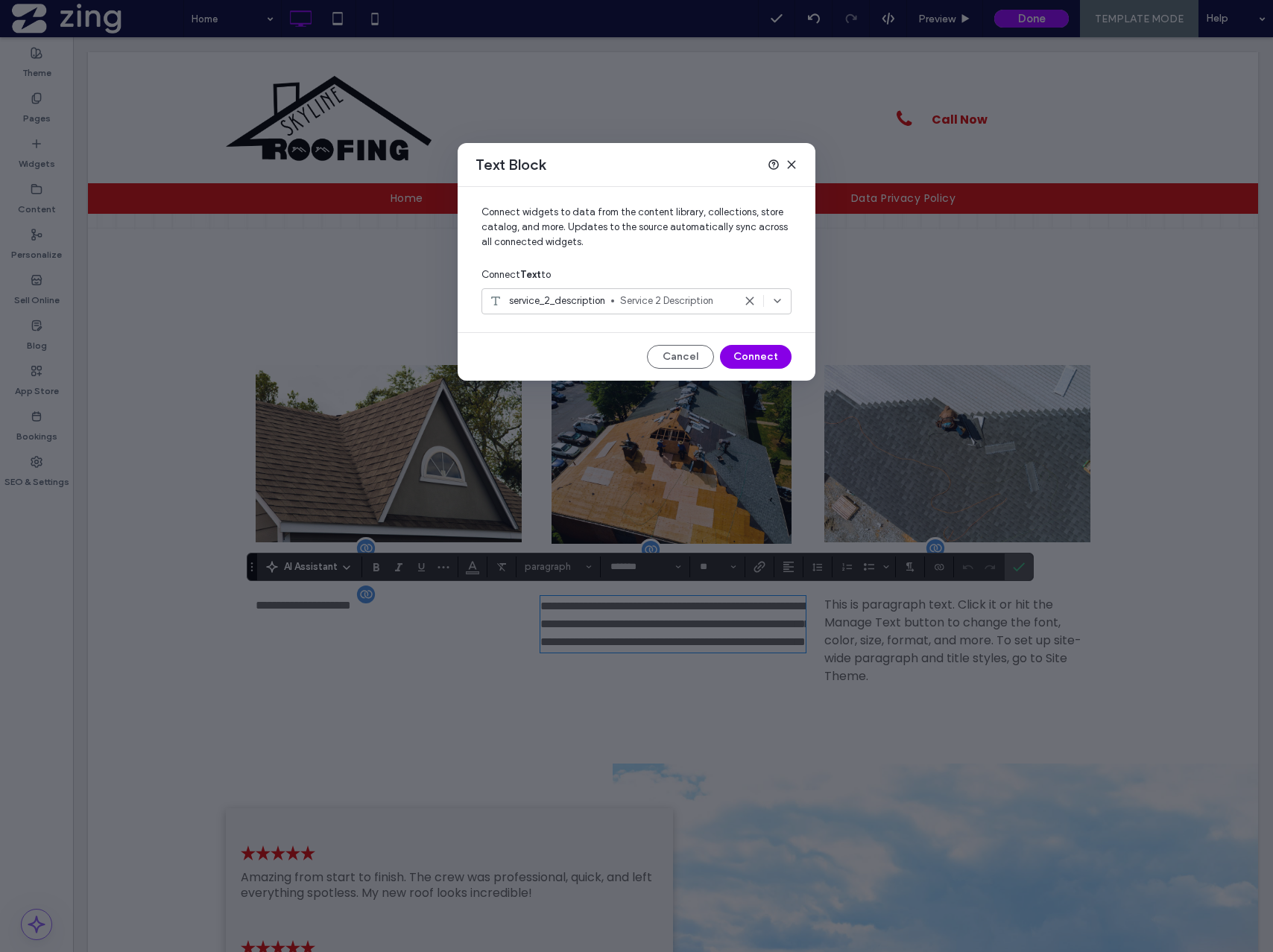
click at [768, 359] on button "Connect" at bounding box center [756, 356] width 72 height 24
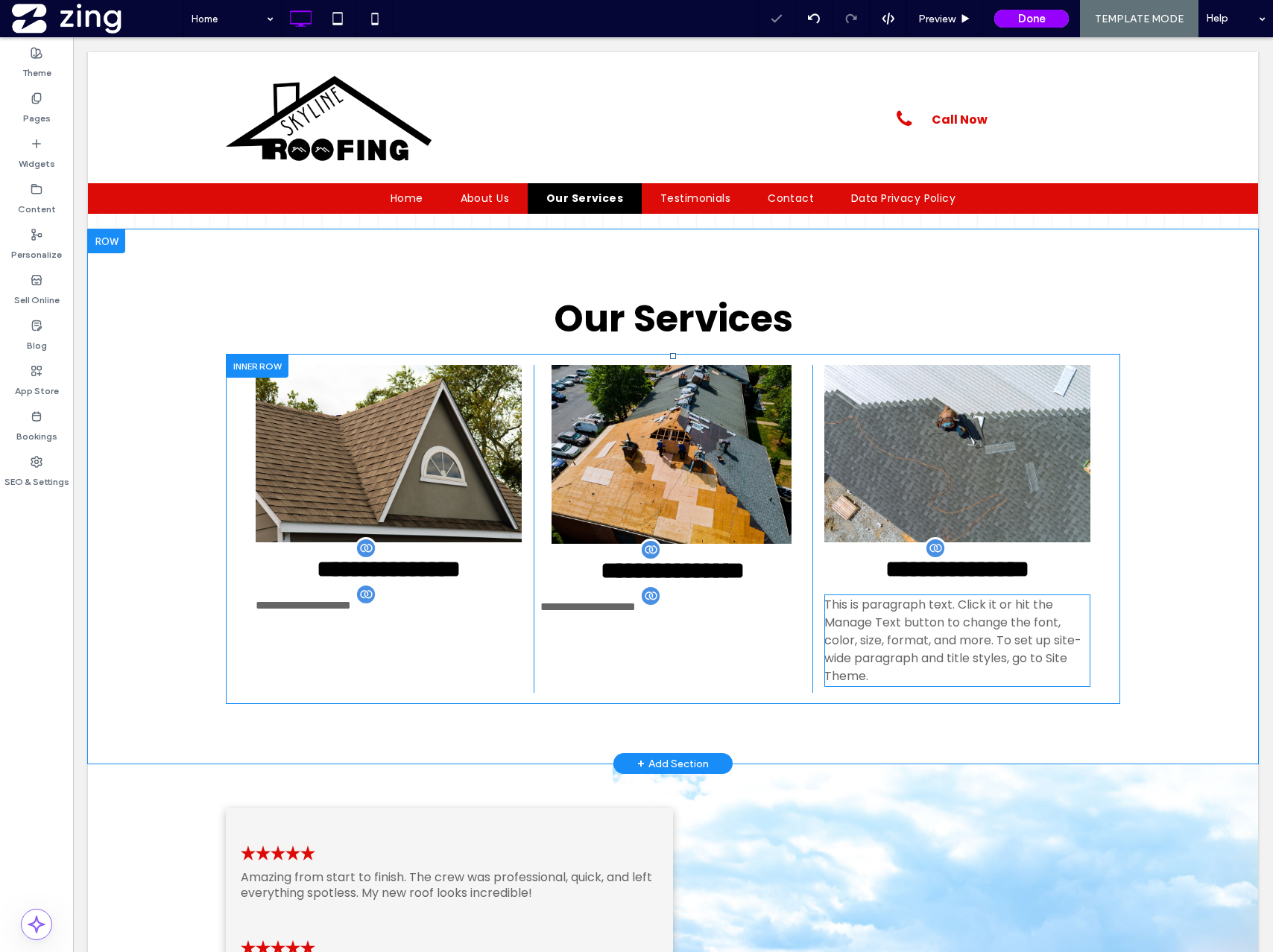
click at [943, 608] on span "This is paragraph text. Click it or hit the Manage Text button to change the fo…" at bounding box center [953, 640] width 257 height 88
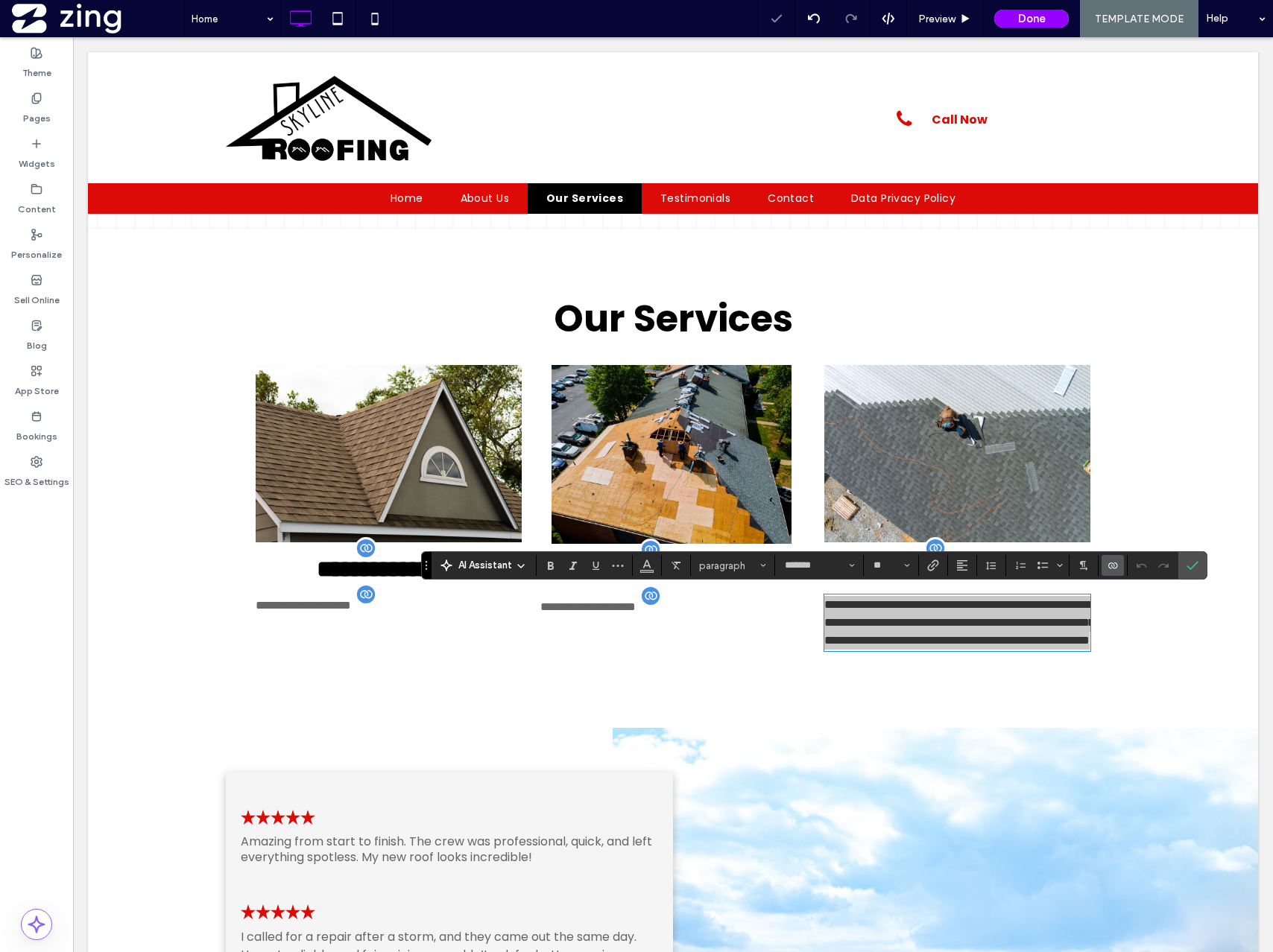
click at [1109, 565] on icon "Connect To Data" at bounding box center [1113, 565] width 12 height 12
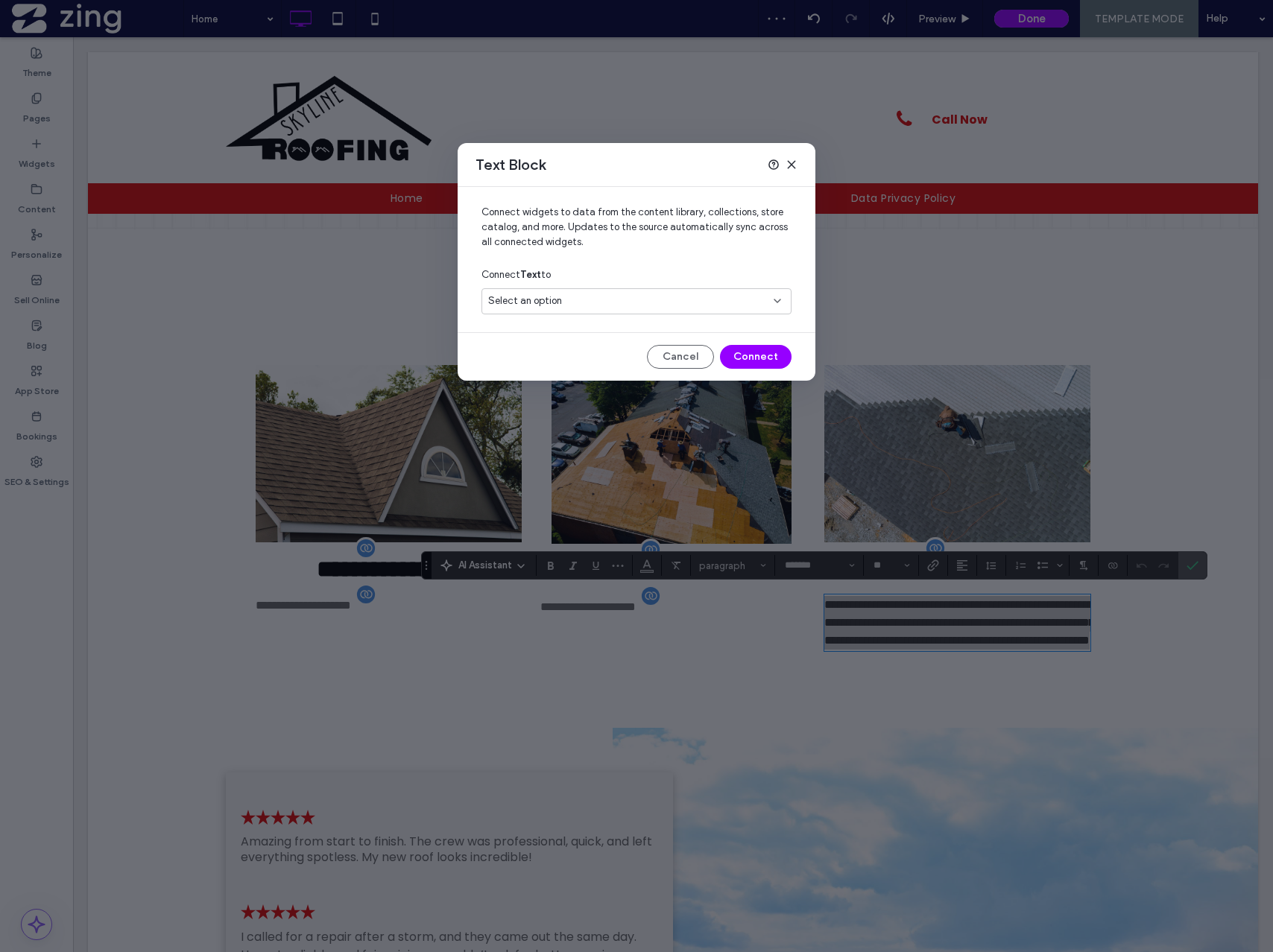
click at [691, 288] on div "Select an option" at bounding box center [636, 301] width 310 height 26
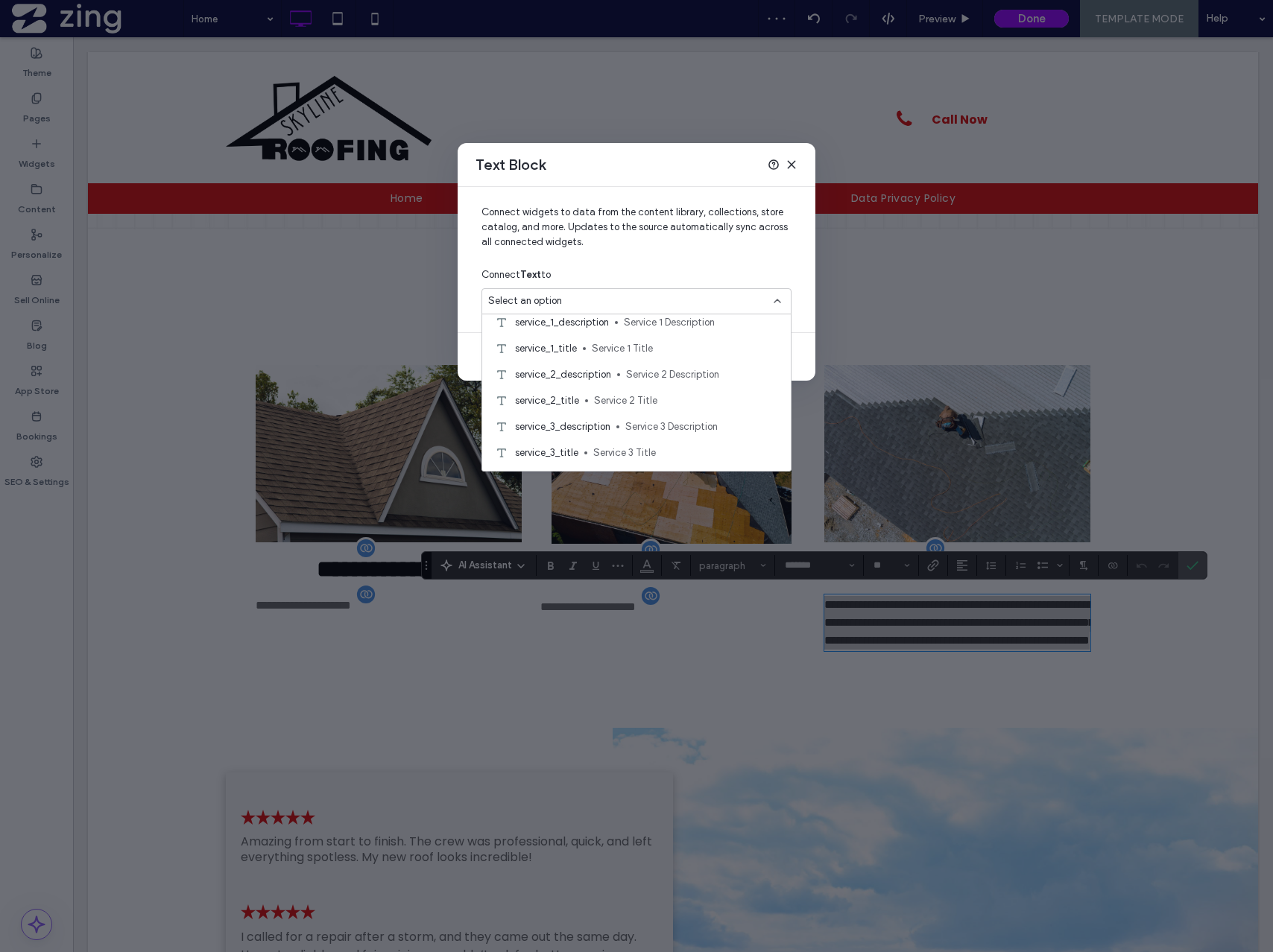
scroll to position [129, 0]
click at [644, 405] on span "Service 3 Description" at bounding box center [702, 407] width 154 height 15
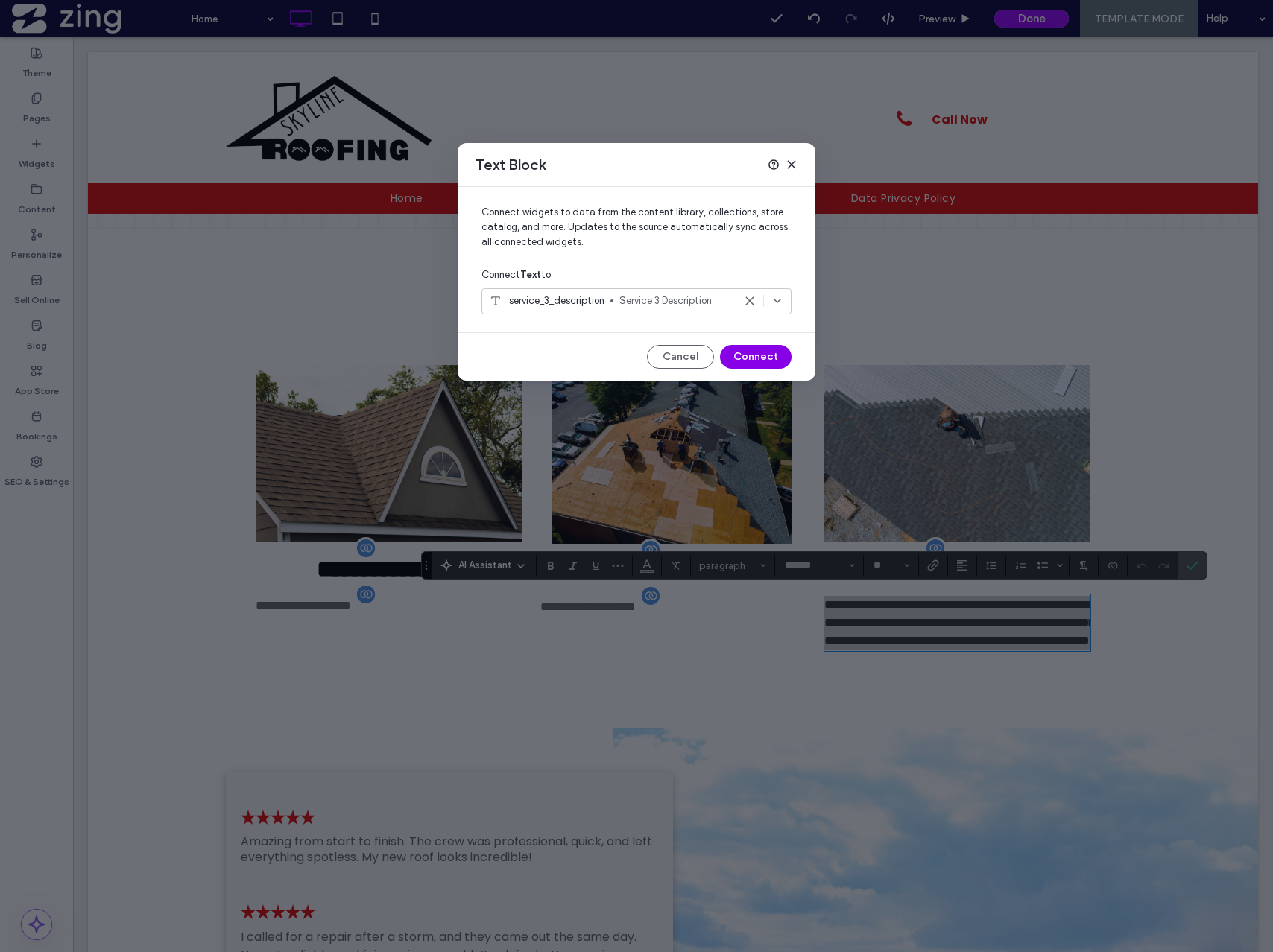
click at [766, 355] on button "Connect" at bounding box center [756, 356] width 72 height 24
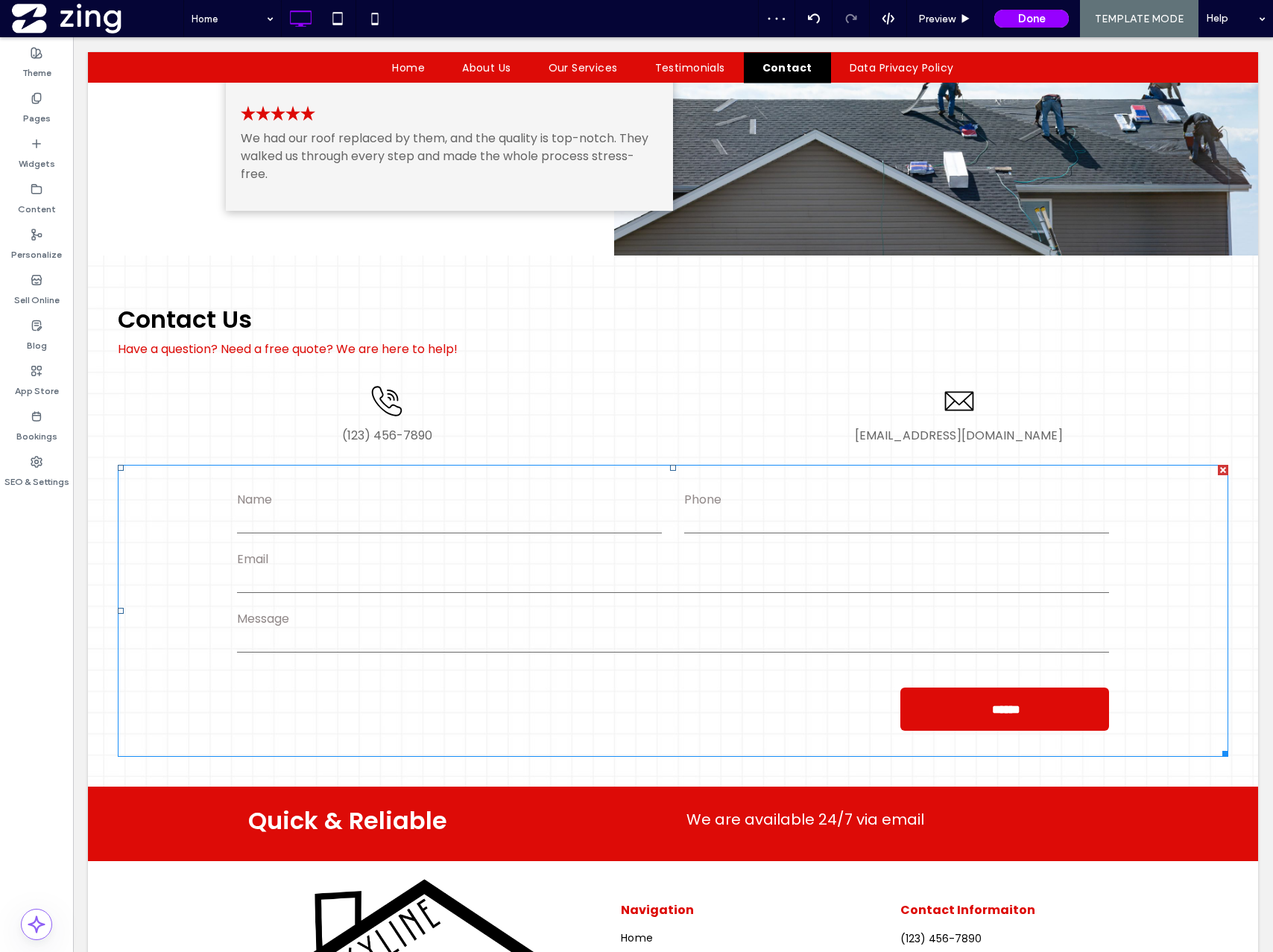
scroll to position [2159, 0]
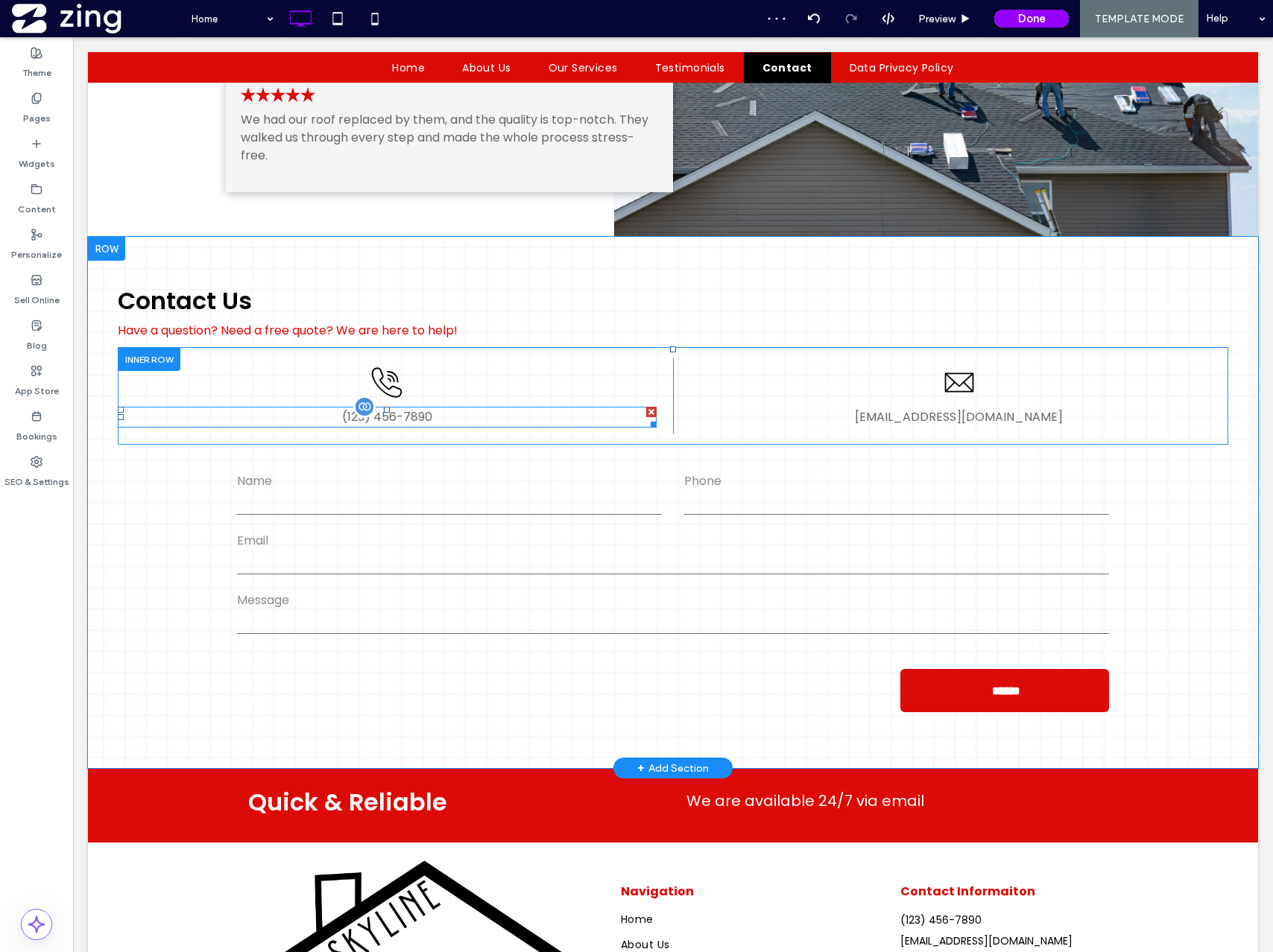
click at [409, 410] on span "(123) 456-7890" at bounding box center [387, 416] width 90 height 18
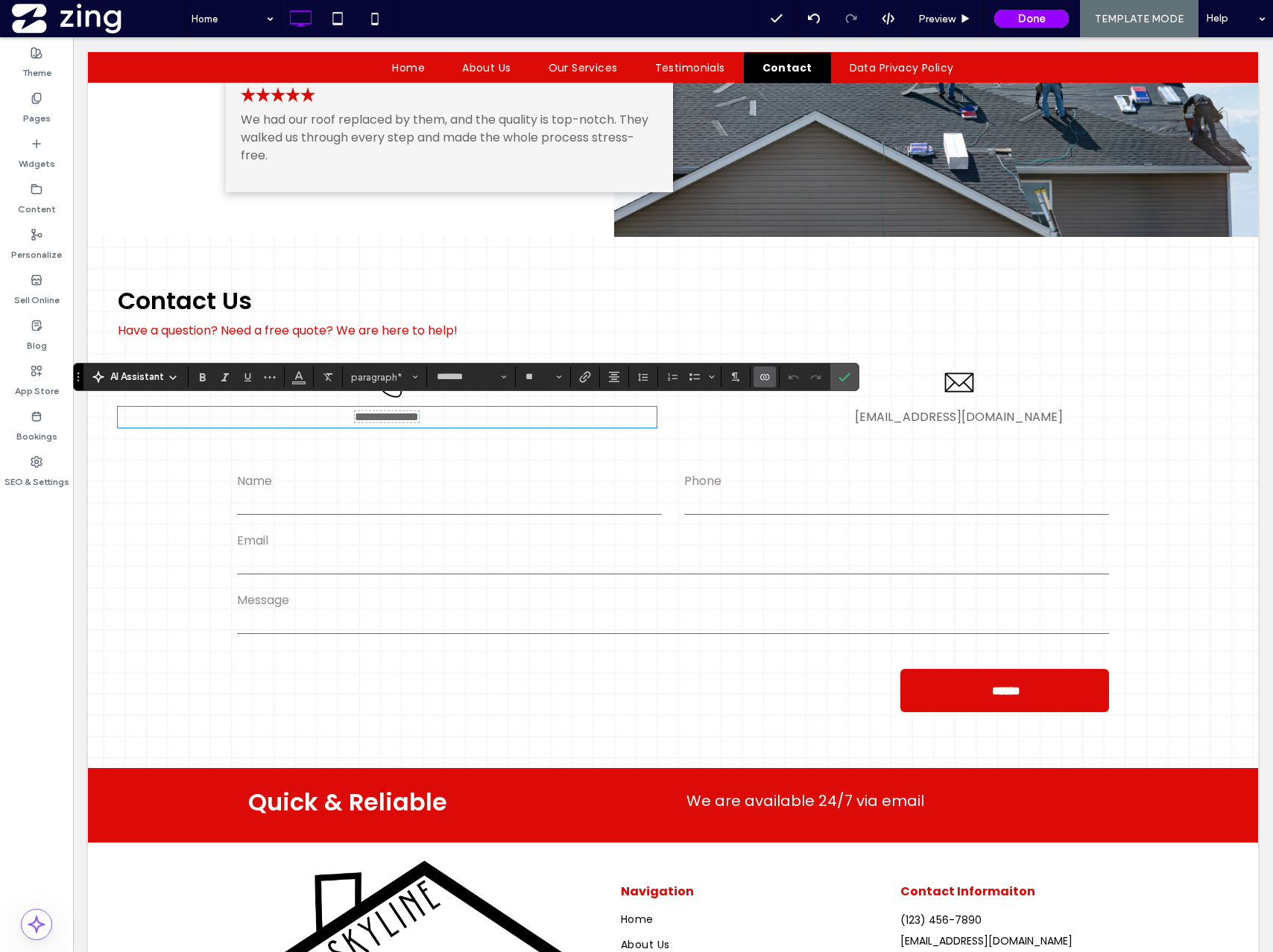
click at [759, 372] on icon "Connect To Data" at bounding box center [765, 377] width 12 height 12
click at [821, 275] on span "Change Connection" at bounding box center [810, 283] width 88 height 15
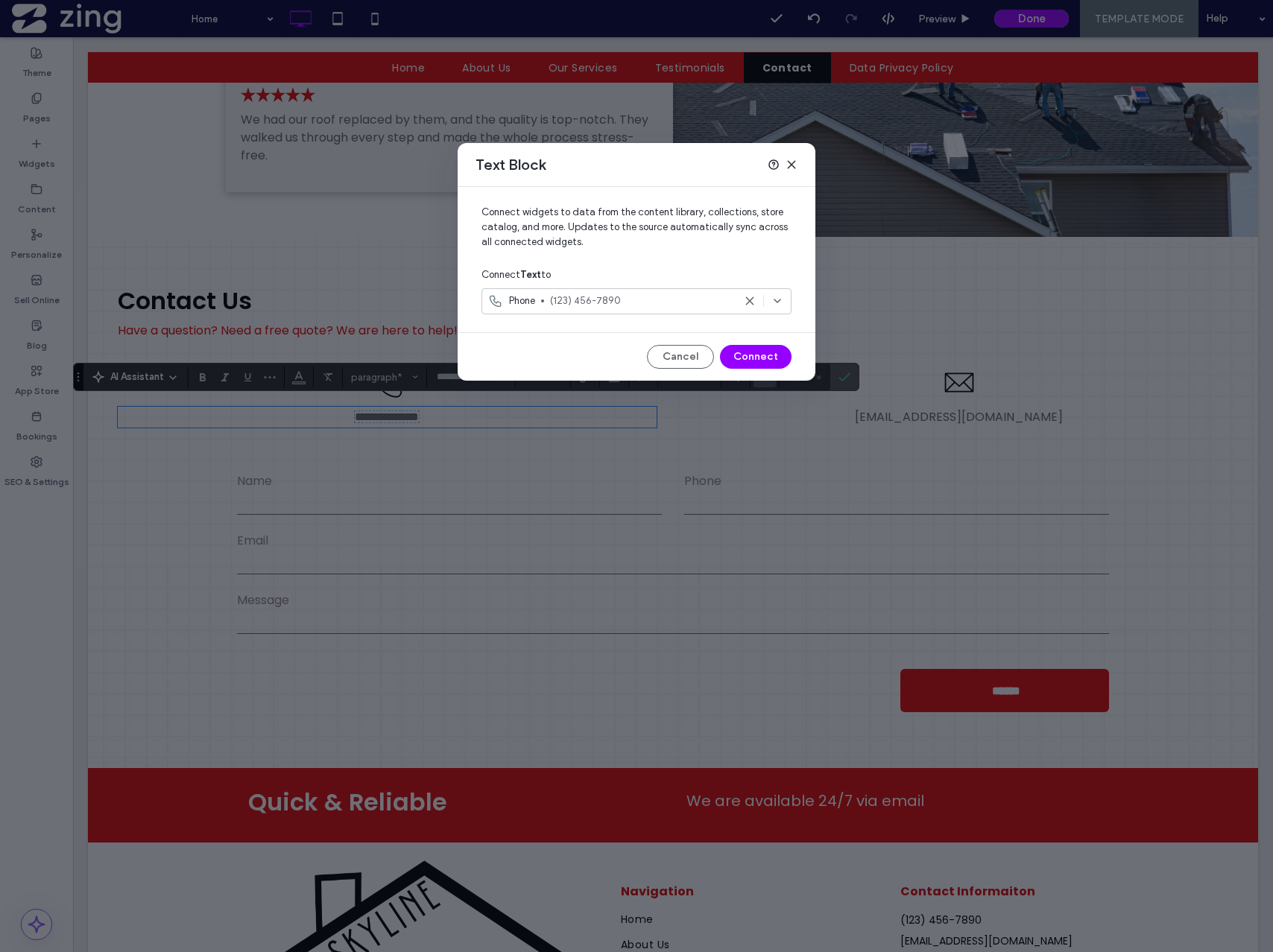
drag, startPoint x: 788, startPoint y: 161, endPoint x: 726, endPoint y: 142, distance: 64.8
click at [788, 161] on icon at bounding box center [792, 165] width 12 height 12
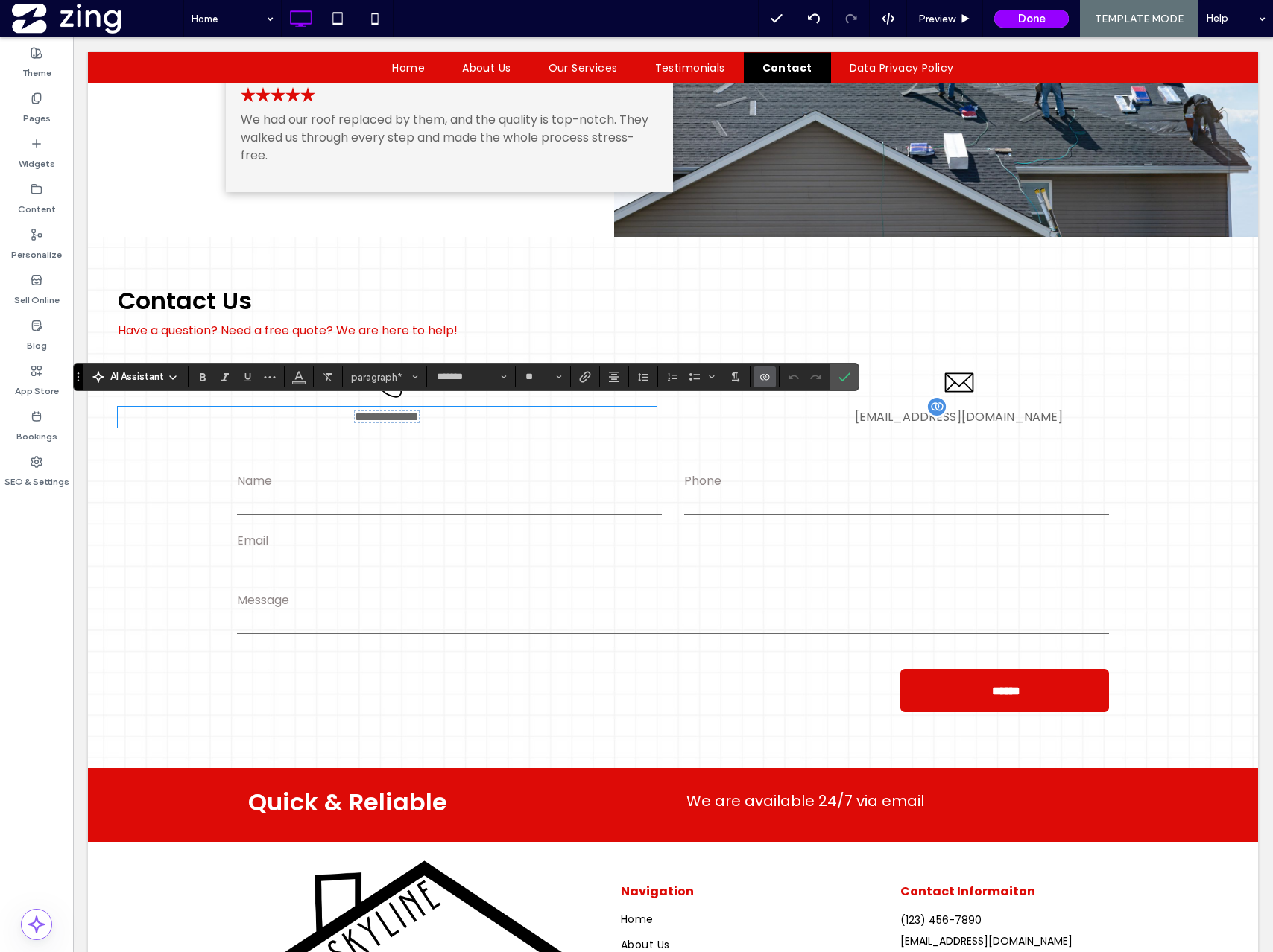
click at [965, 409] on span "mymail@mailservice.com" at bounding box center [959, 416] width 208 height 18
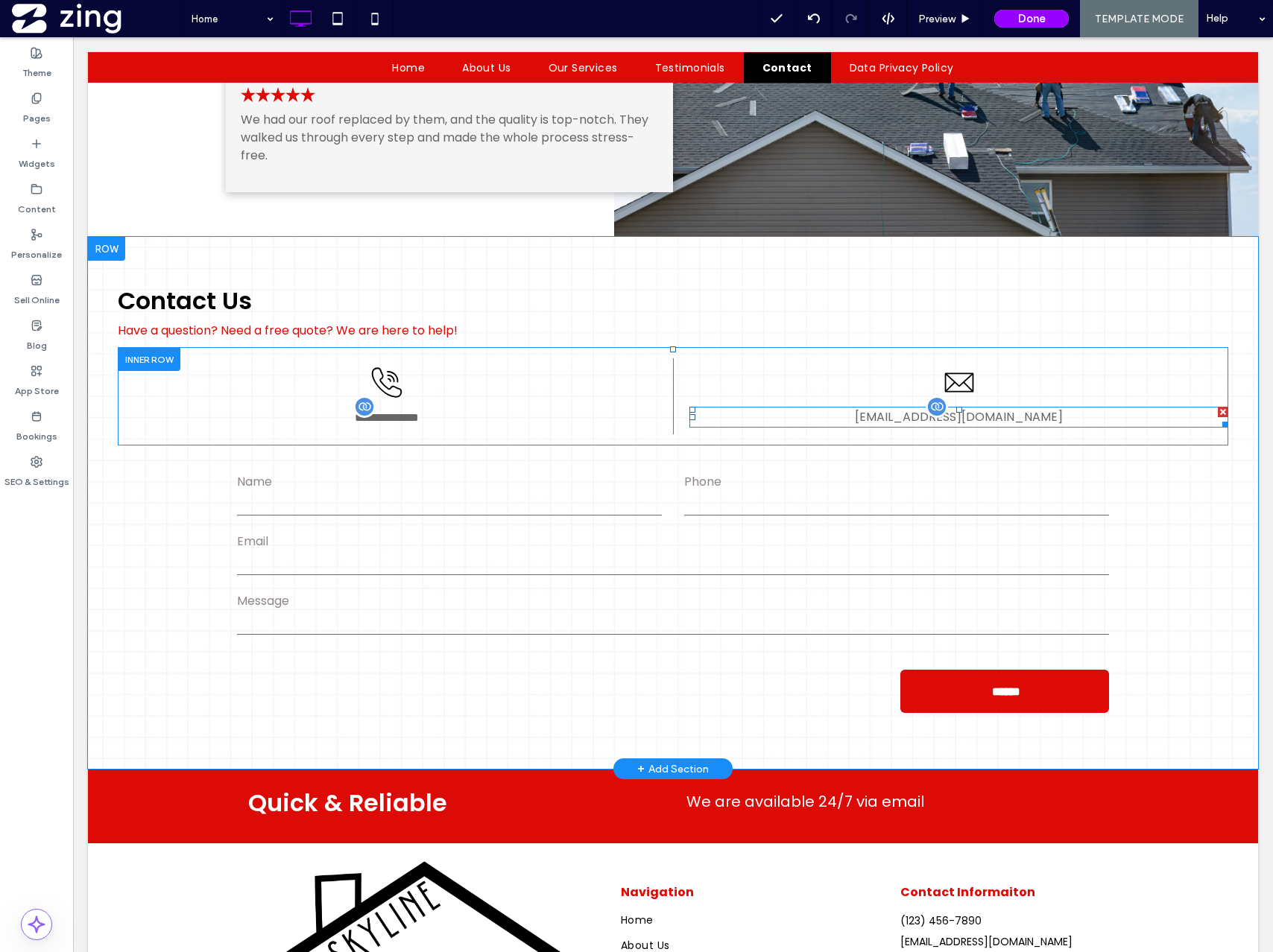
click at [969, 409] on span "mymail@mailservice.com" at bounding box center [959, 416] width 208 height 18
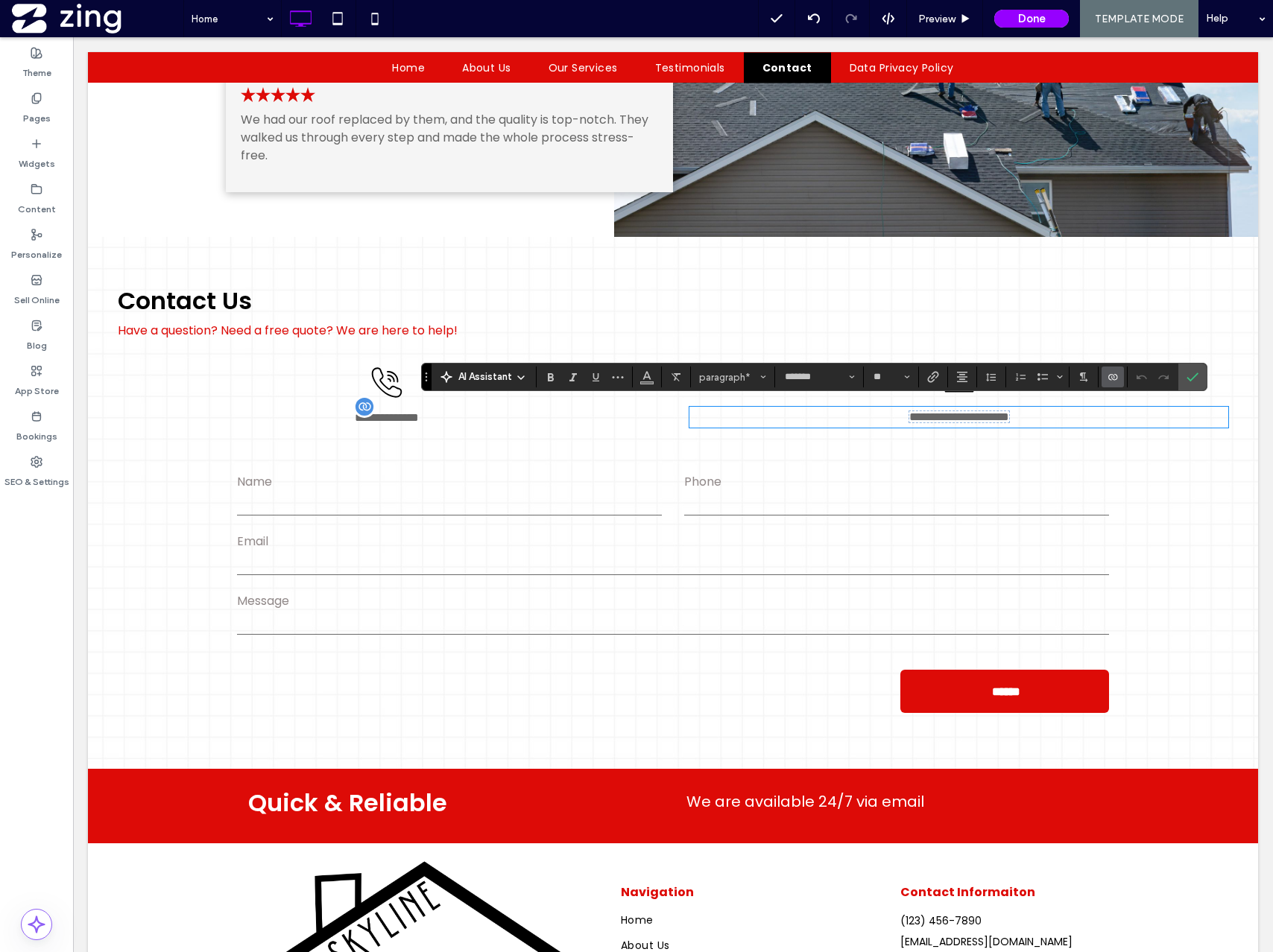
click at [1119, 374] on label "Connect To Data" at bounding box center [1112, 377] width 22 height 21
click at [1214, 291] on div "Change Connection" at bounding box center [1169, 282] width 132 height 28
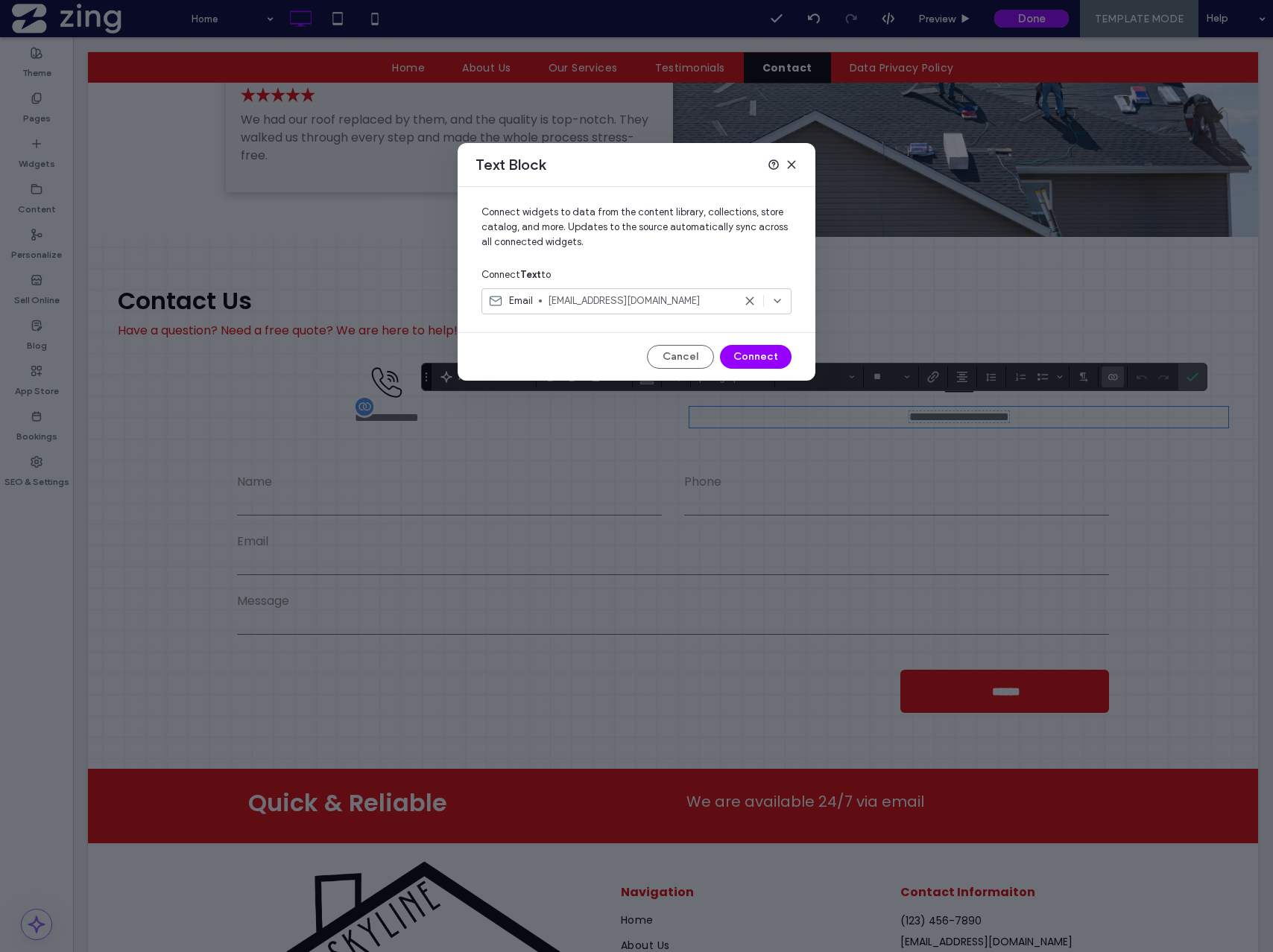
click at [794, 166] on use at bounding box center [791, 164] width 7 height 7
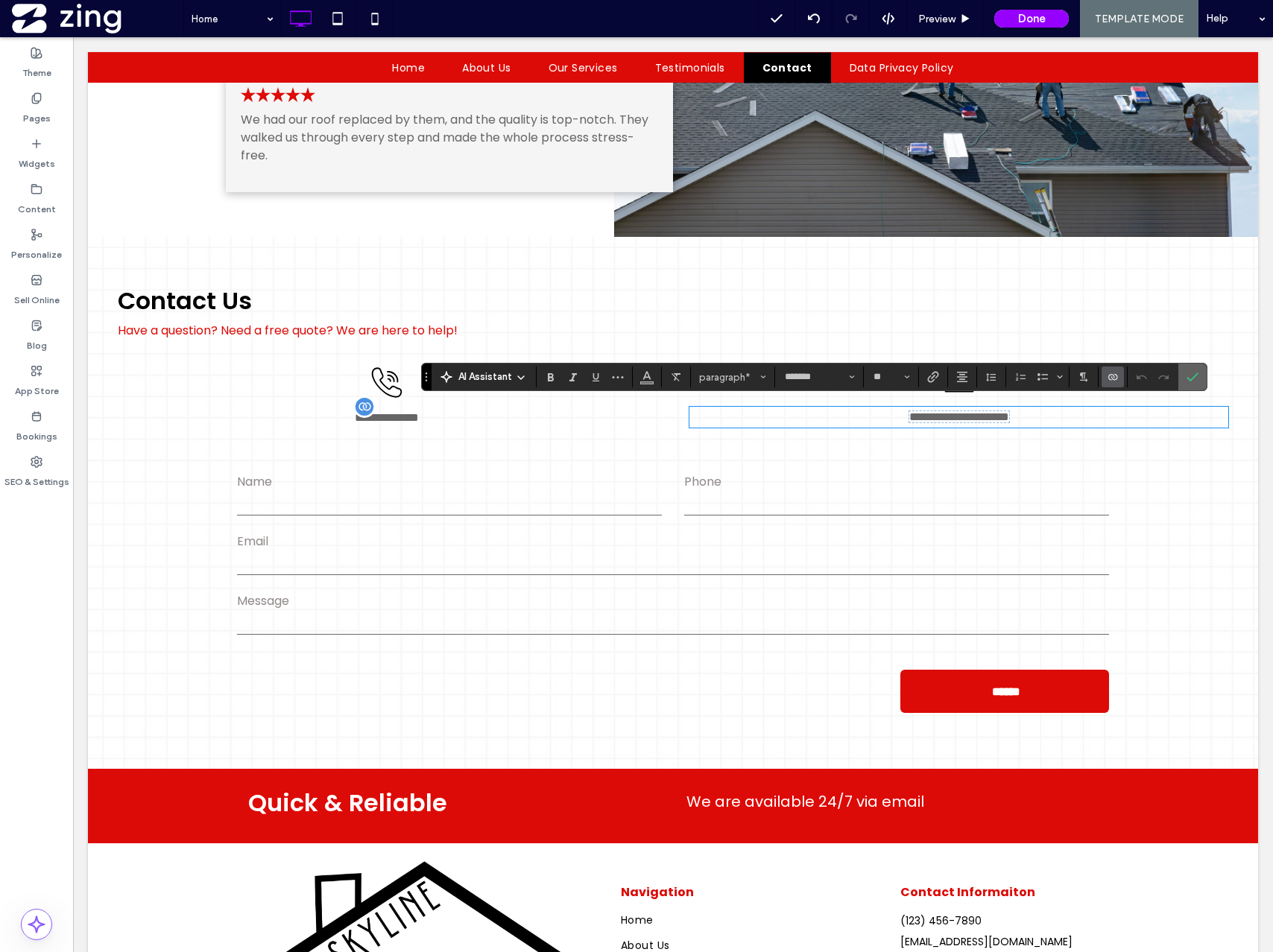
click at [1191, 377] on icon "Confirm" at bounding box center [1192, 377] width 12 height 12
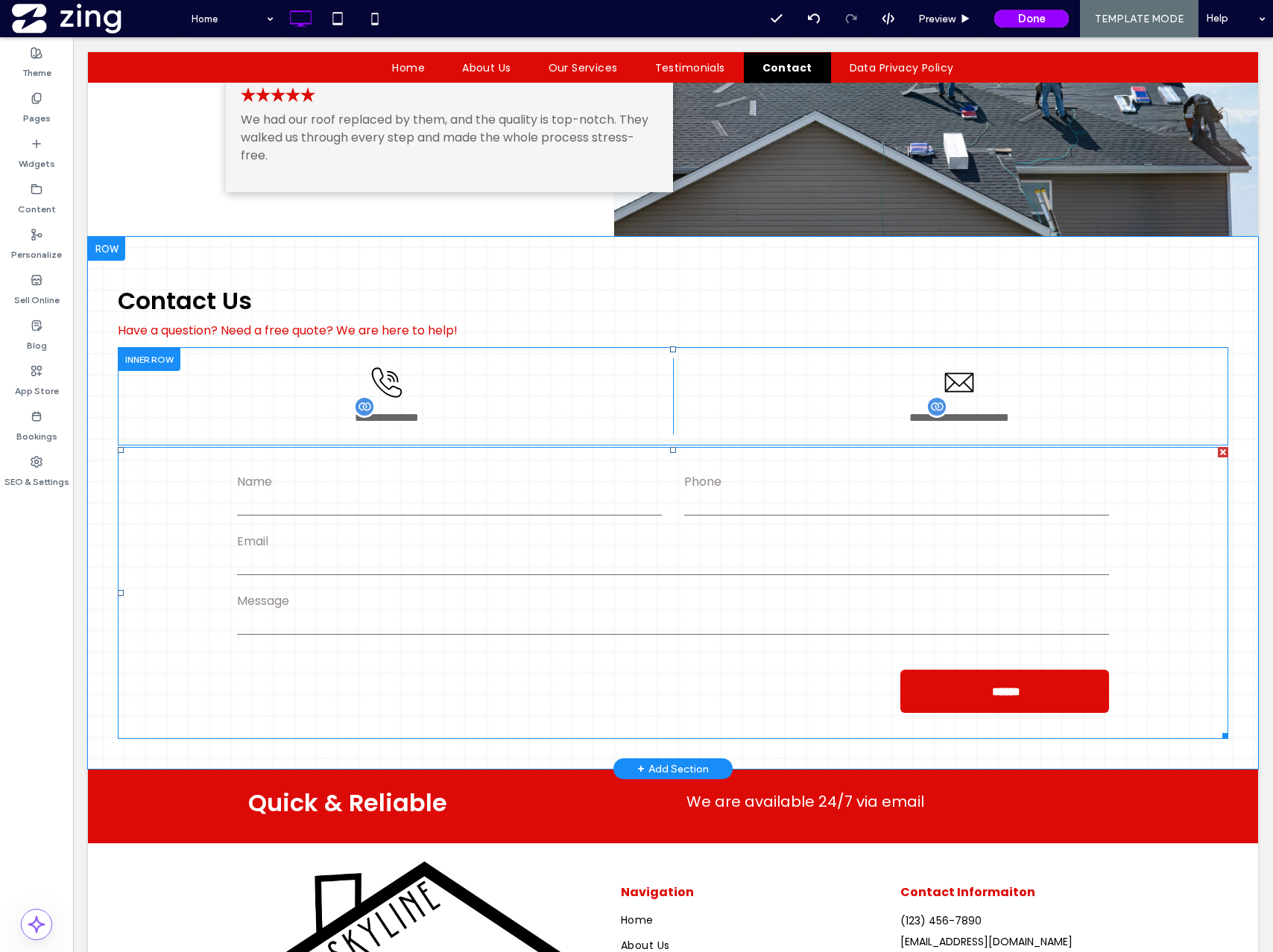
scroll to position [2331, 0]
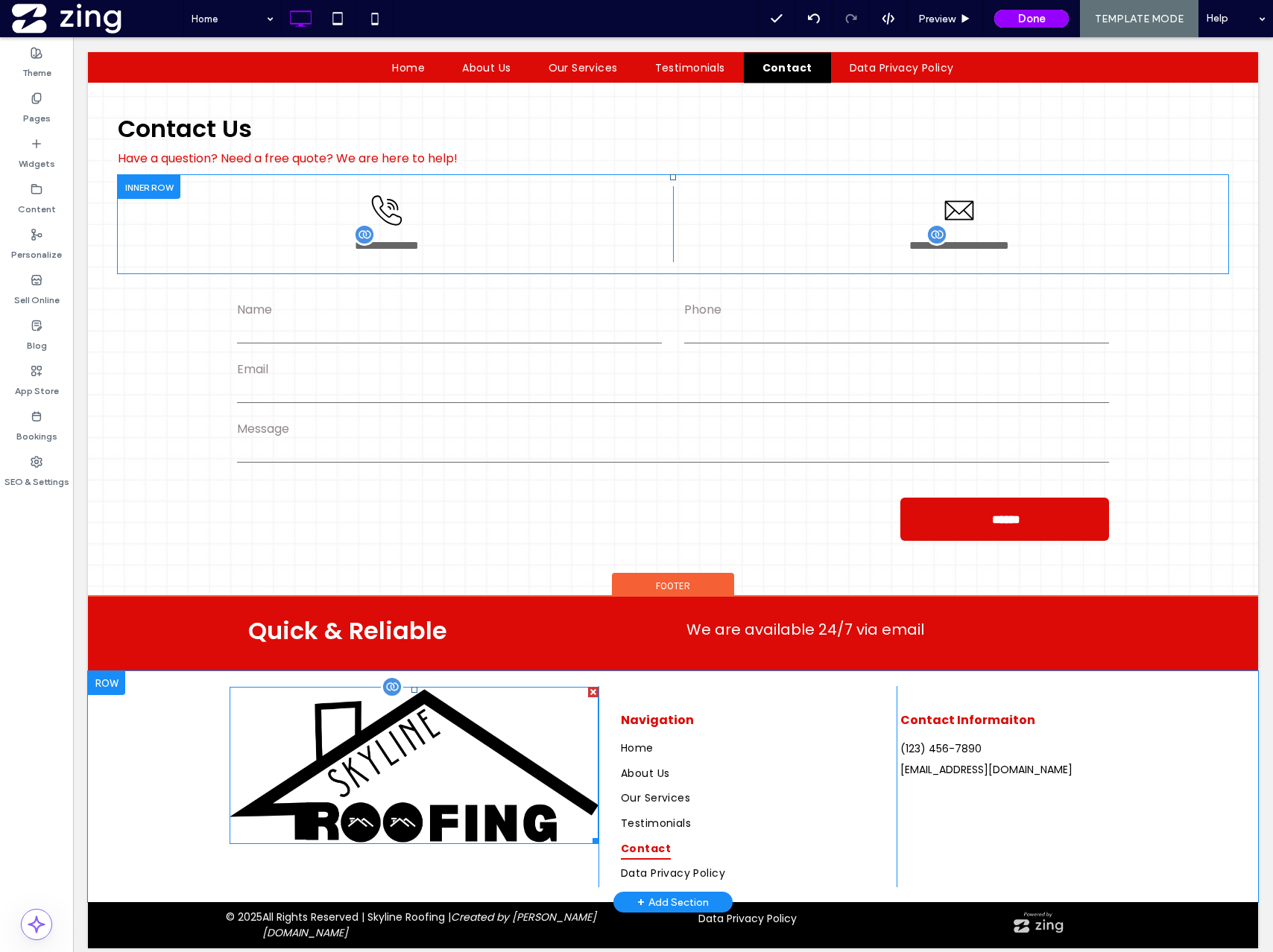
click at [395, 810] on img at bounding box center [414, 766] width 369 height 158
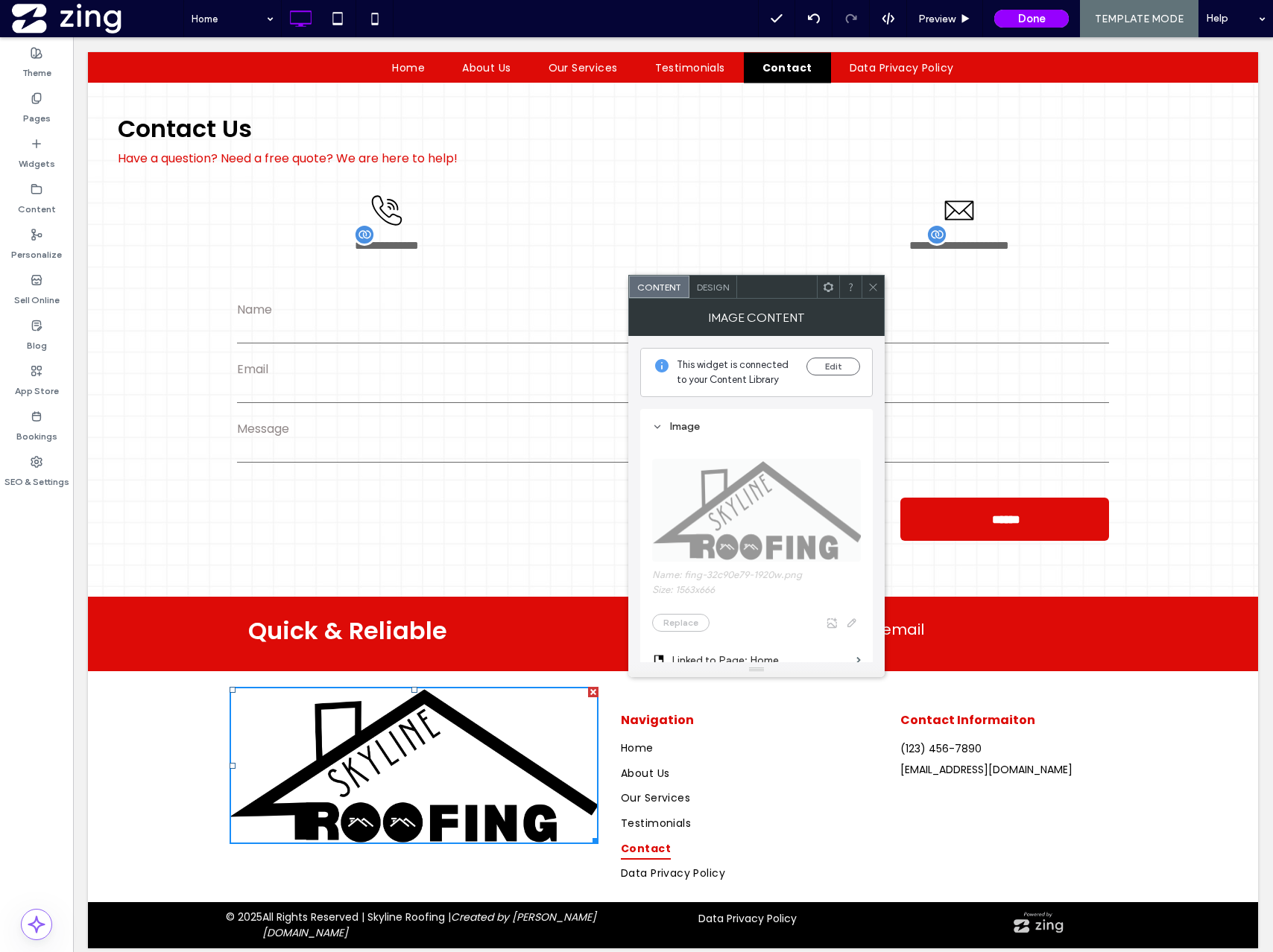
click at [873, 286] on use at bounding box center [873, 287] width 8 height 8
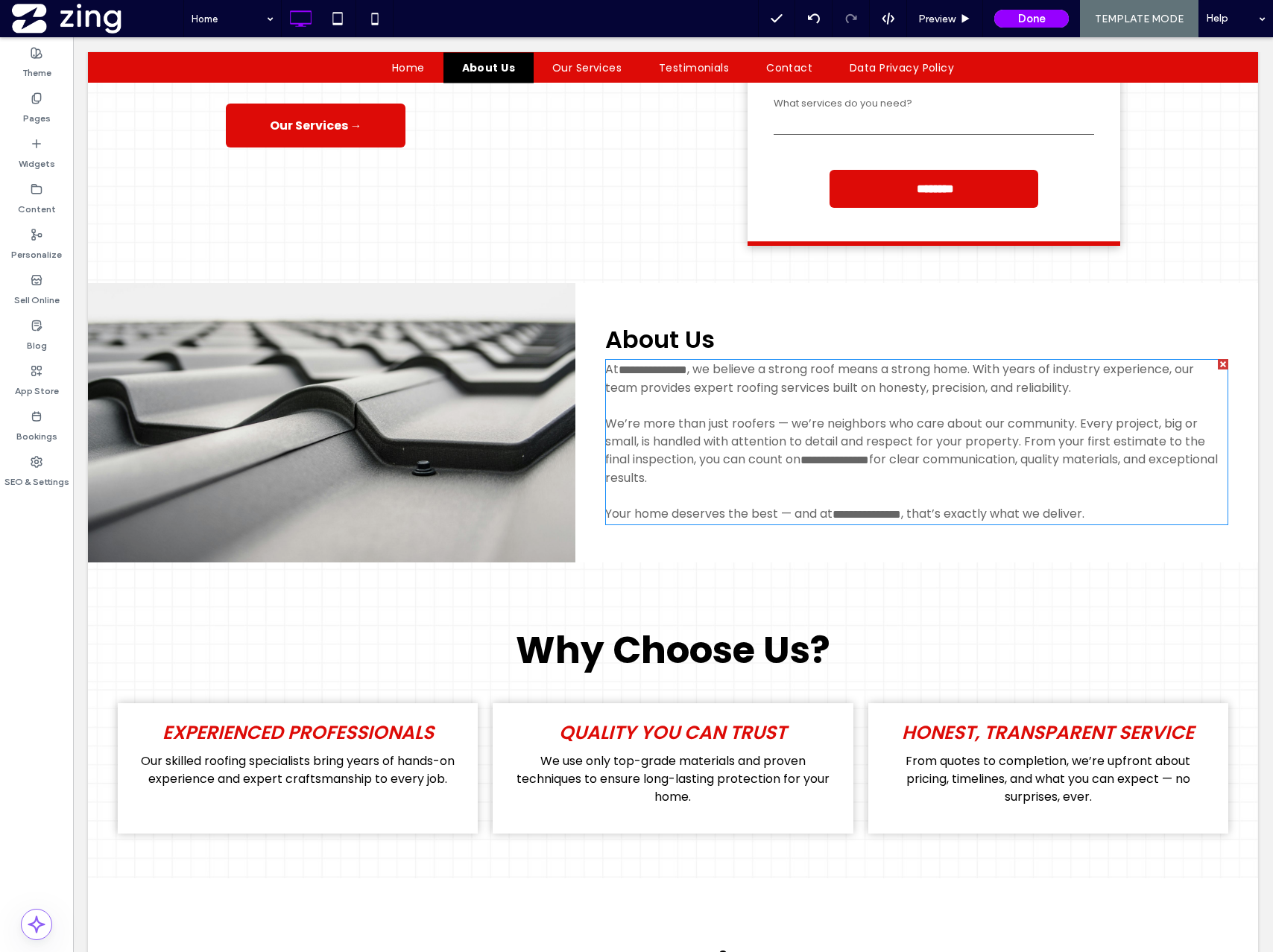
scroll to position [0, 0]
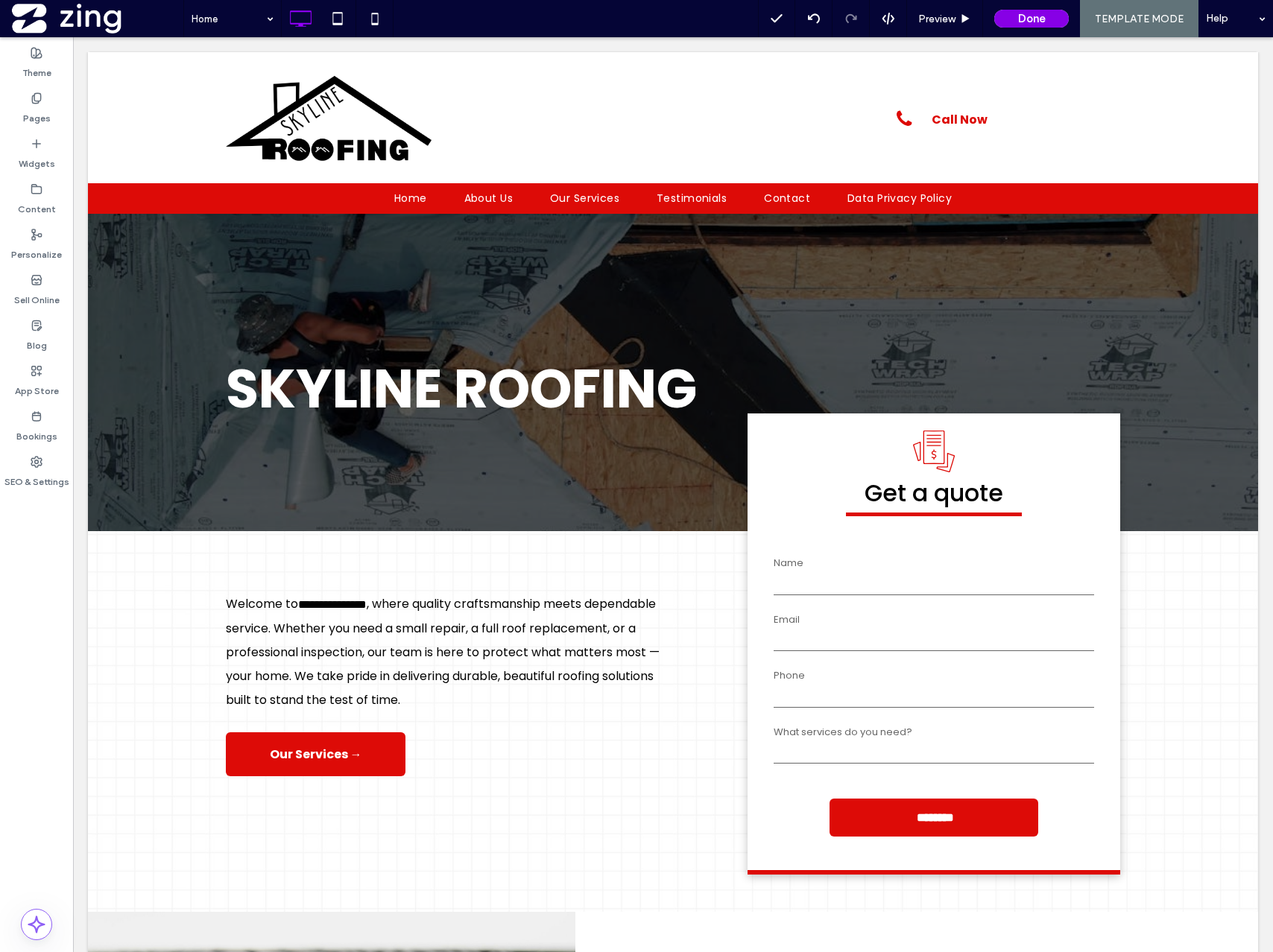
click at [1023, 16] on button "Done" at bounding box center [1032, 18] width 75 height 18
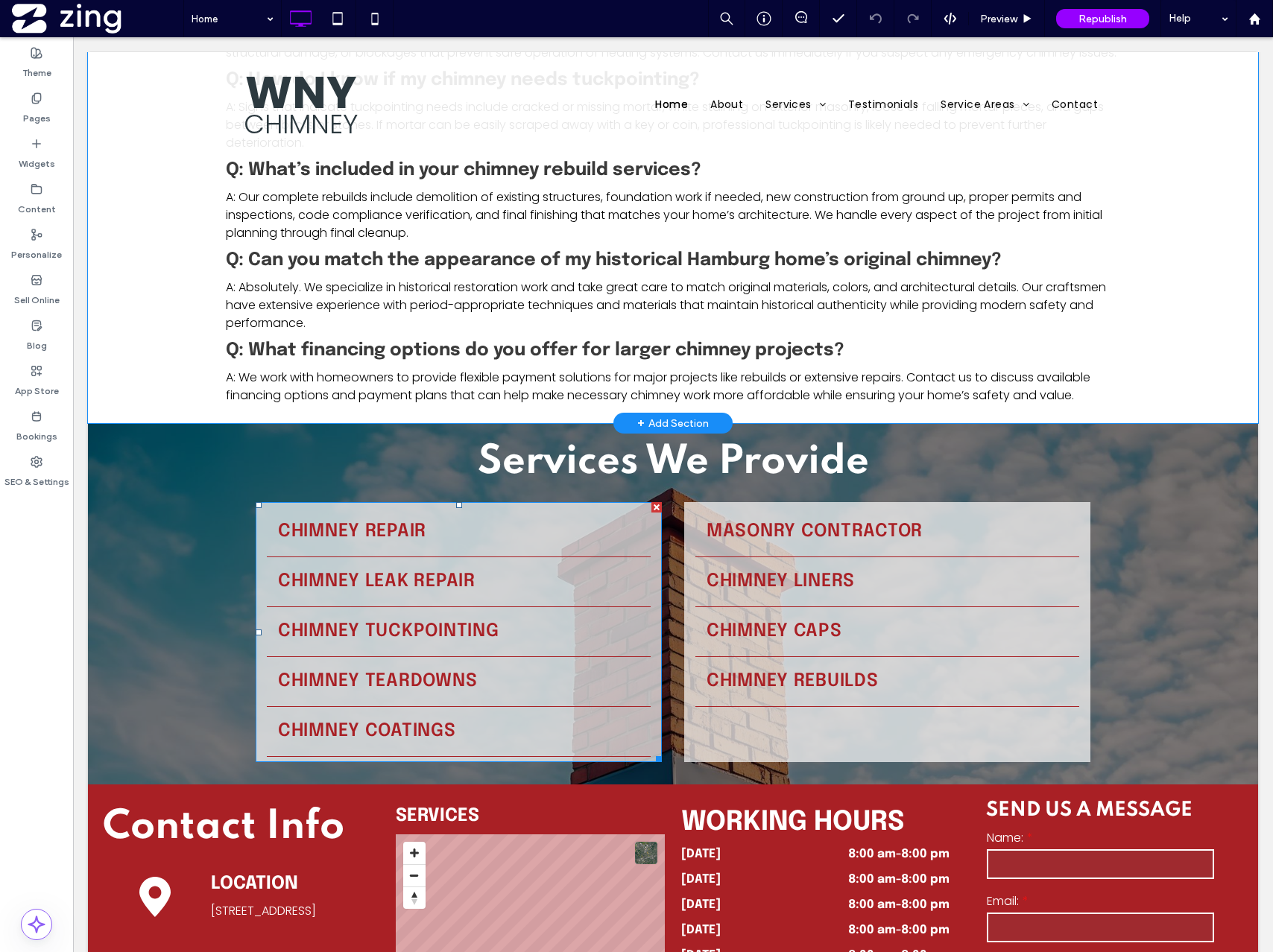
scroll to position [11214, 0]
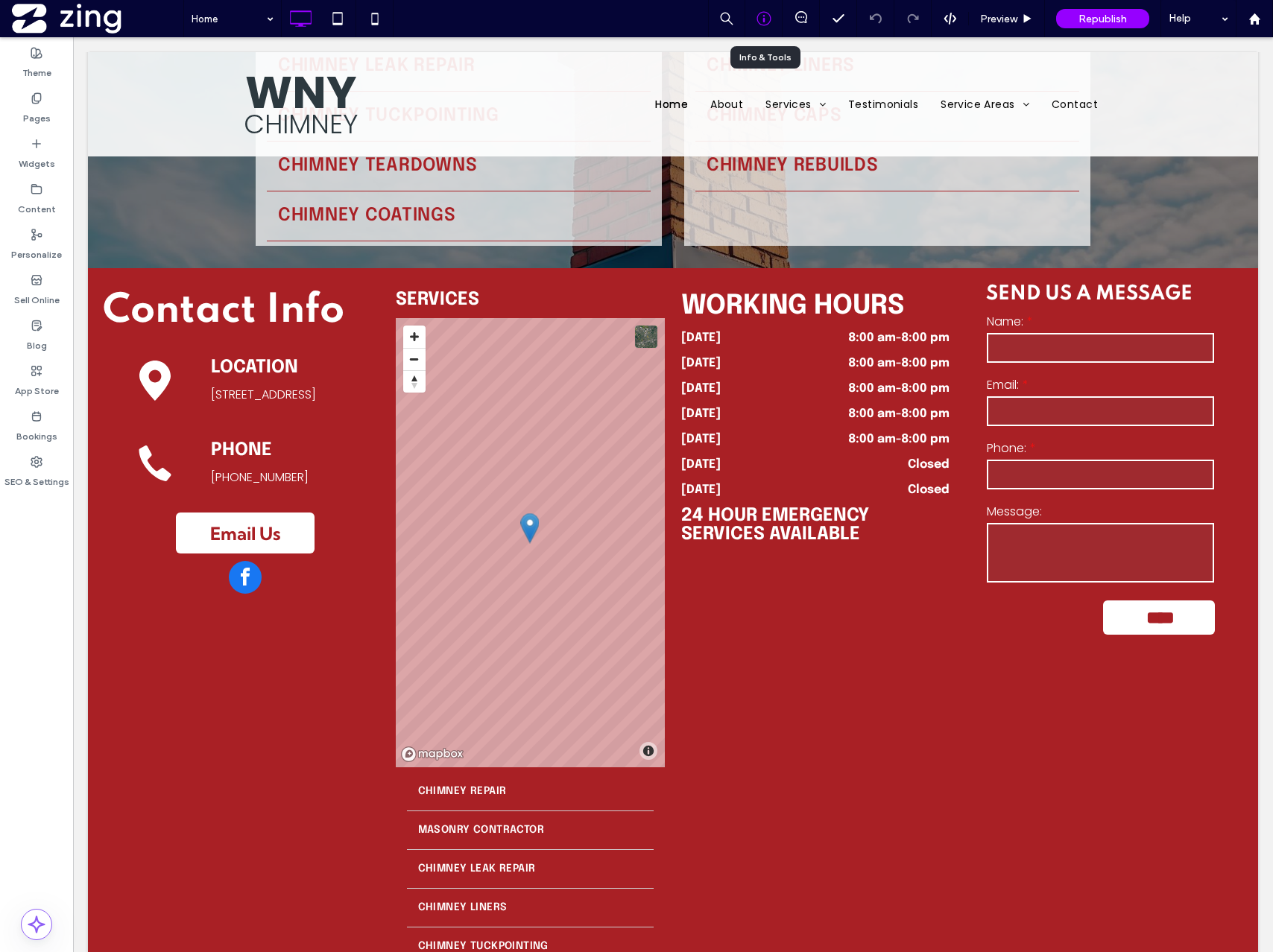
click at [764, 20] on icon at bounding box center [764, 19] width 15 height 15
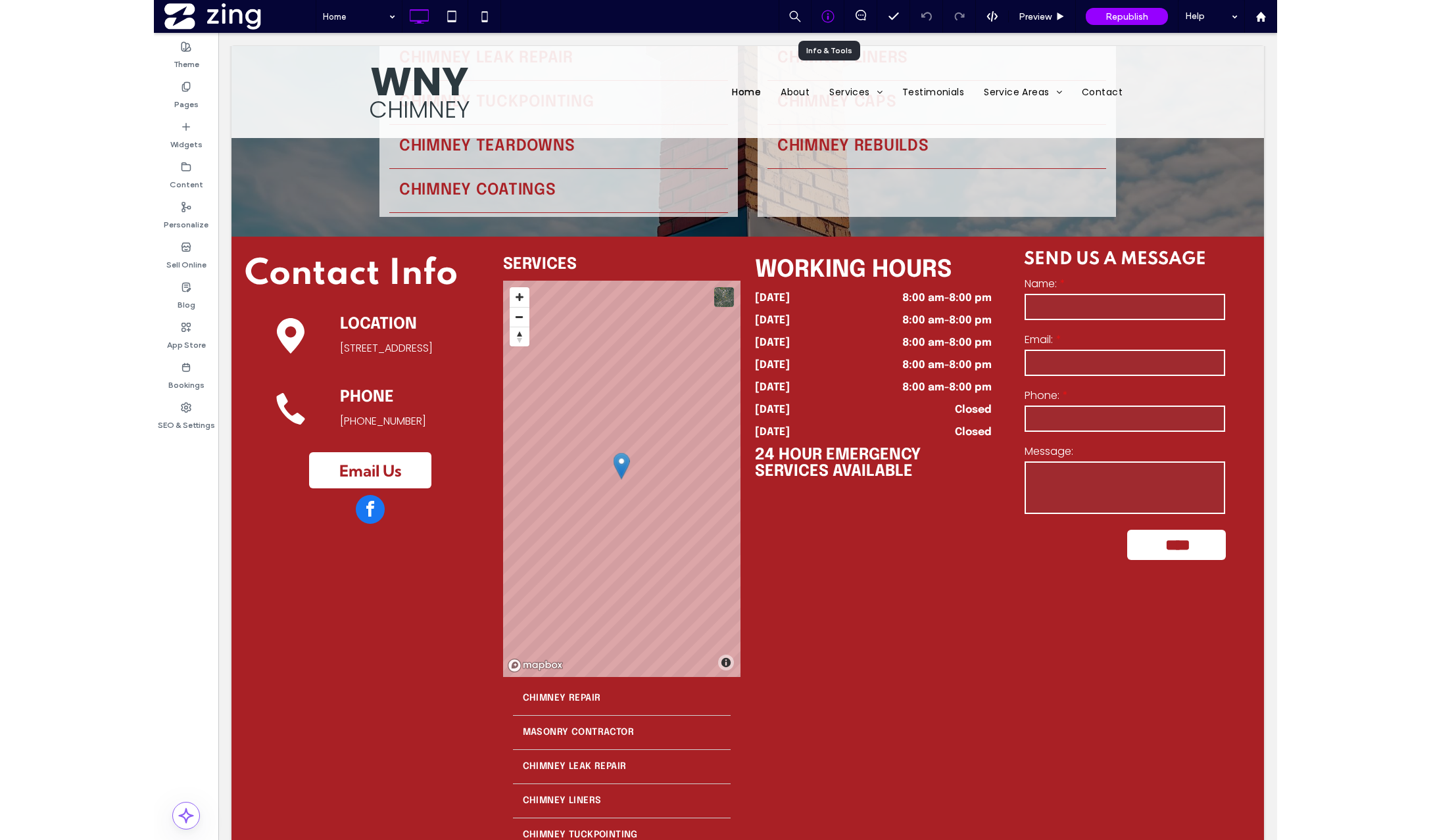
scroll to position [9877, 0]
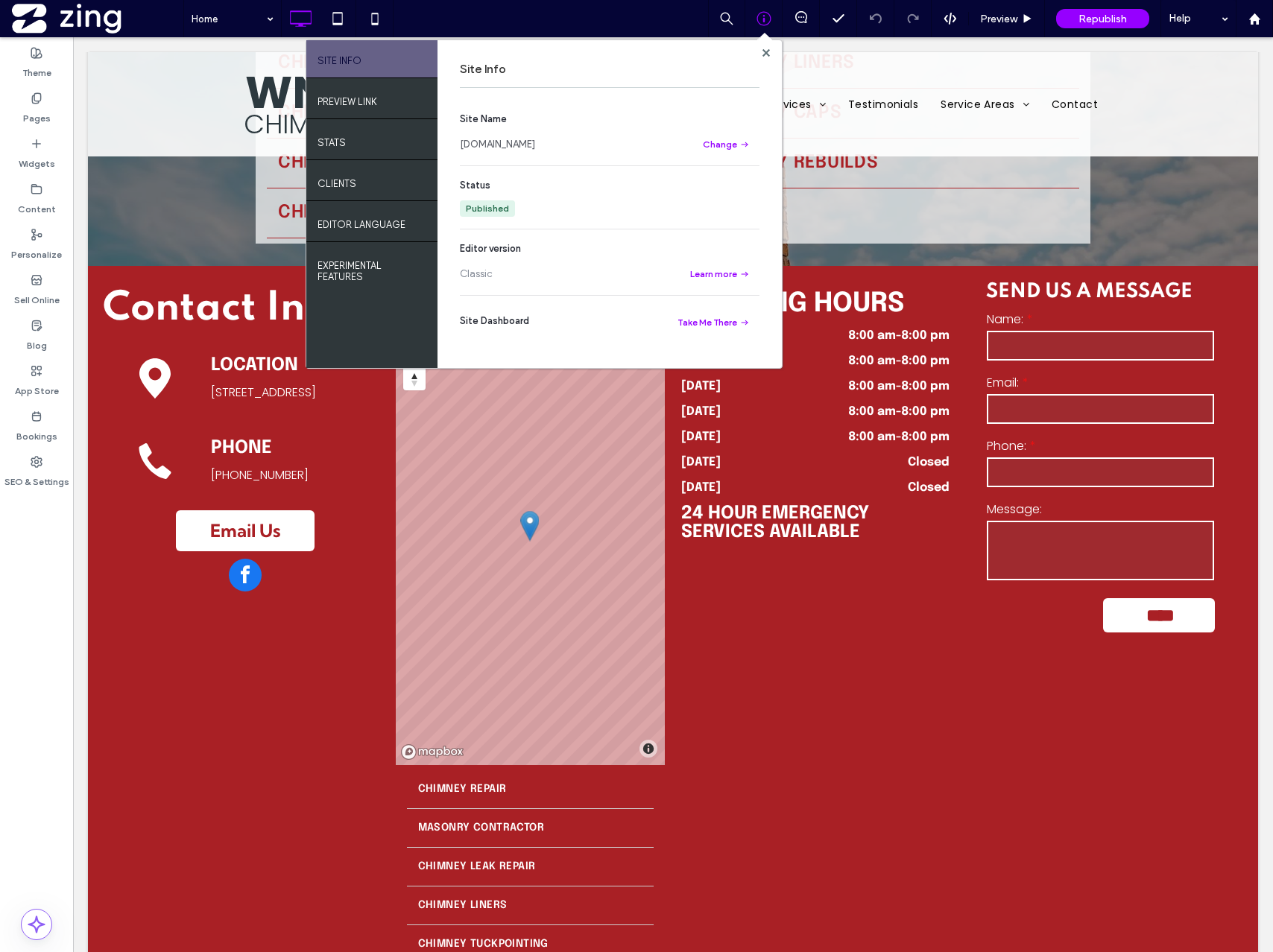
click at [522, 142] on link "[DOMAIN_NAME]" at bounding box center [497, 145] width 75 height 15
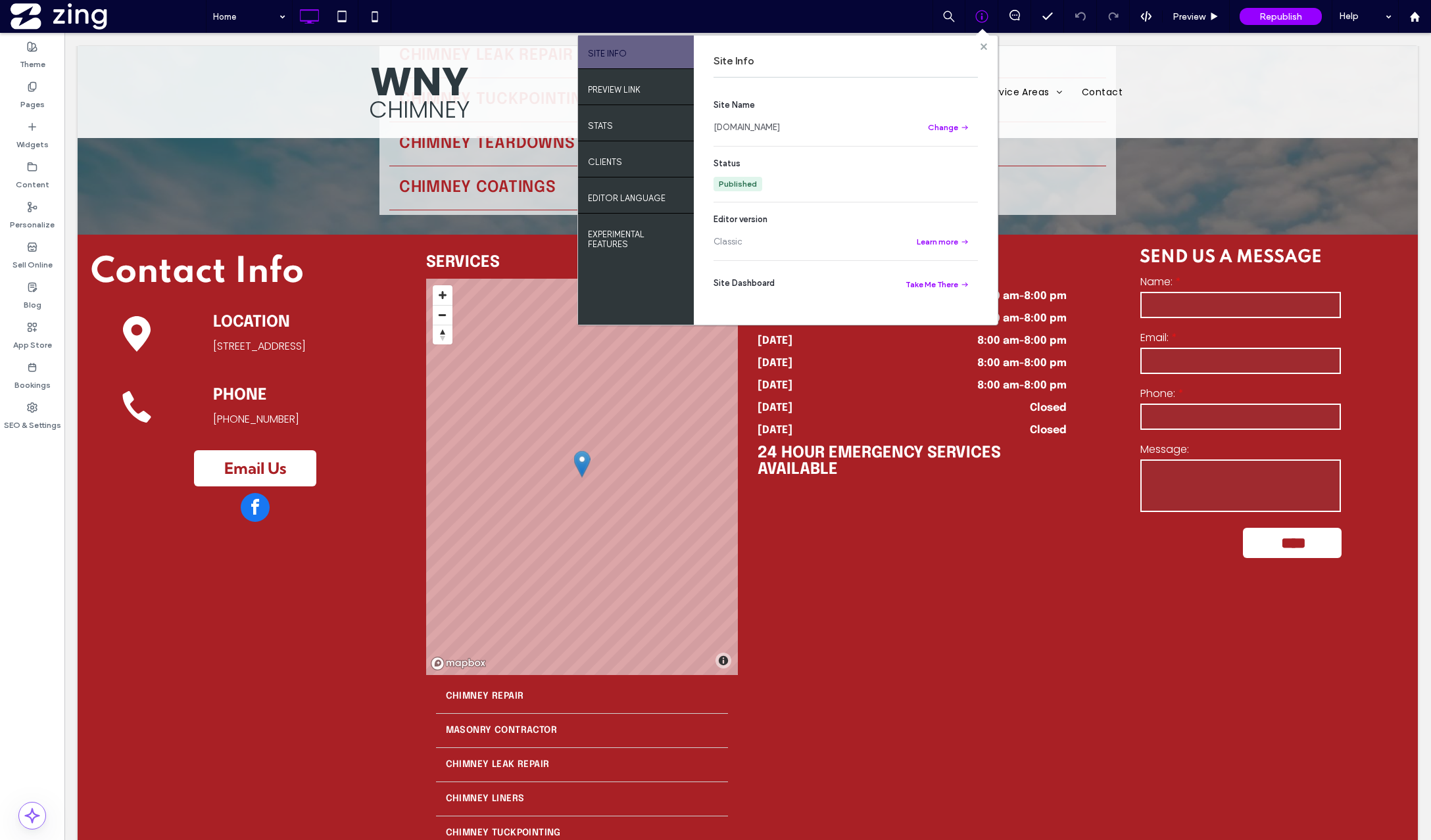
click at [984, 47] on use at bounding box center [984, 46] width 7 height 7
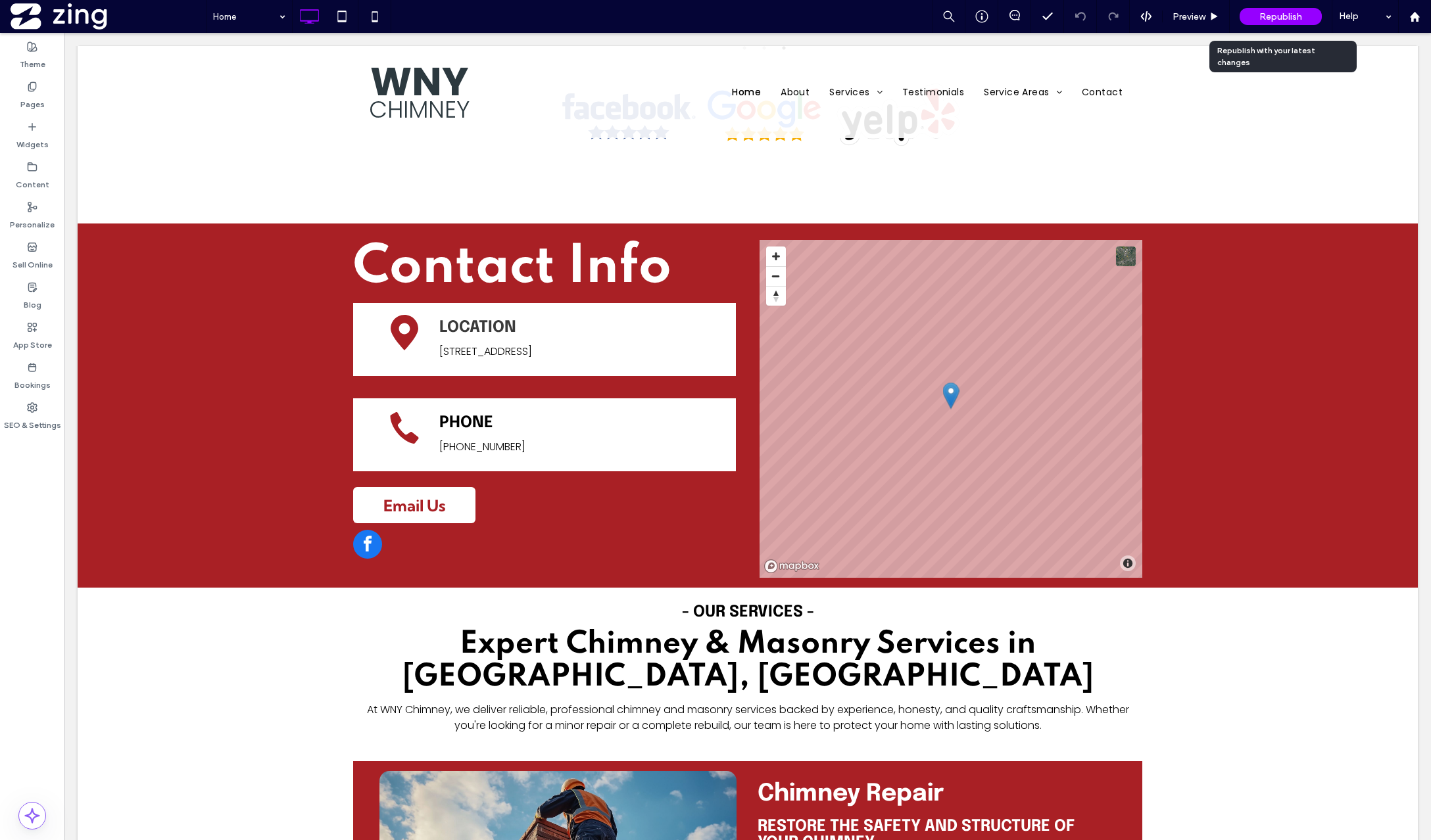
scroll to position [3482, 0]
click at [33, 424] on label "SEO & Settings" at bounding box center [32, 422] width 57 height 18
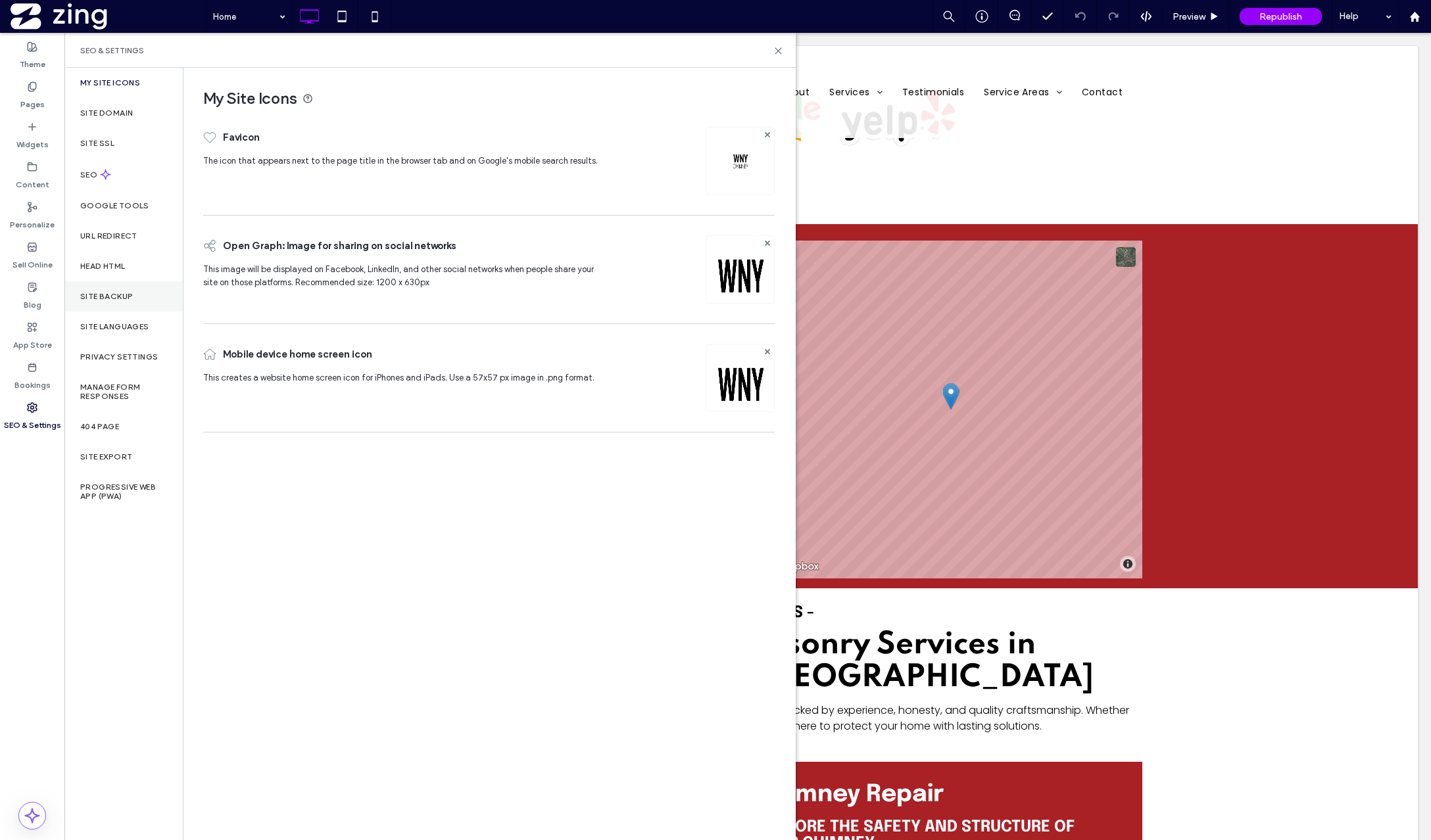
click at [131, 308] on div "Site Backup" at bounding box center [124, 296] width 118 height 30
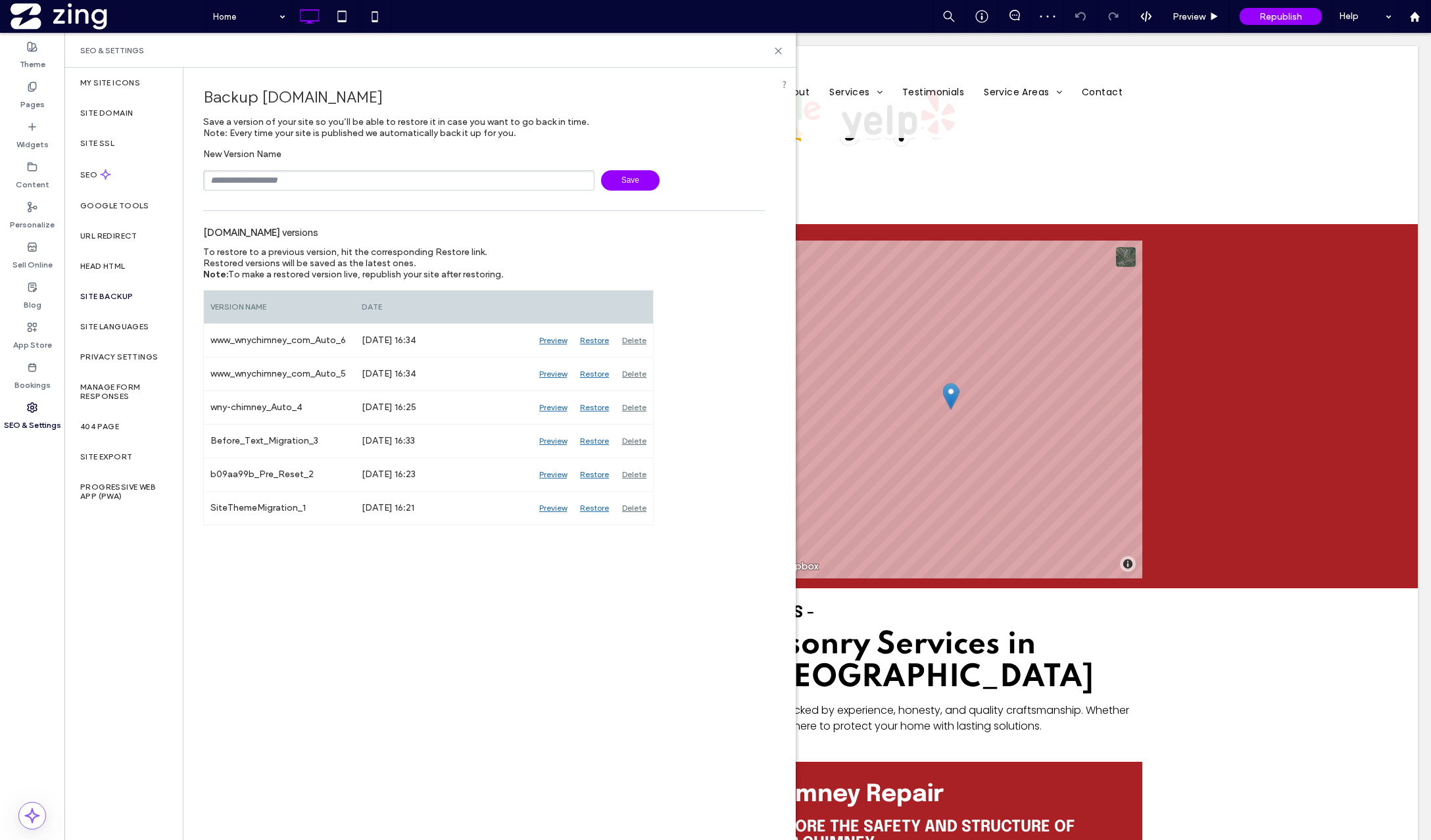
click at [402, 181] on input "text" at bounding box center [398, 181] width 391 height 20
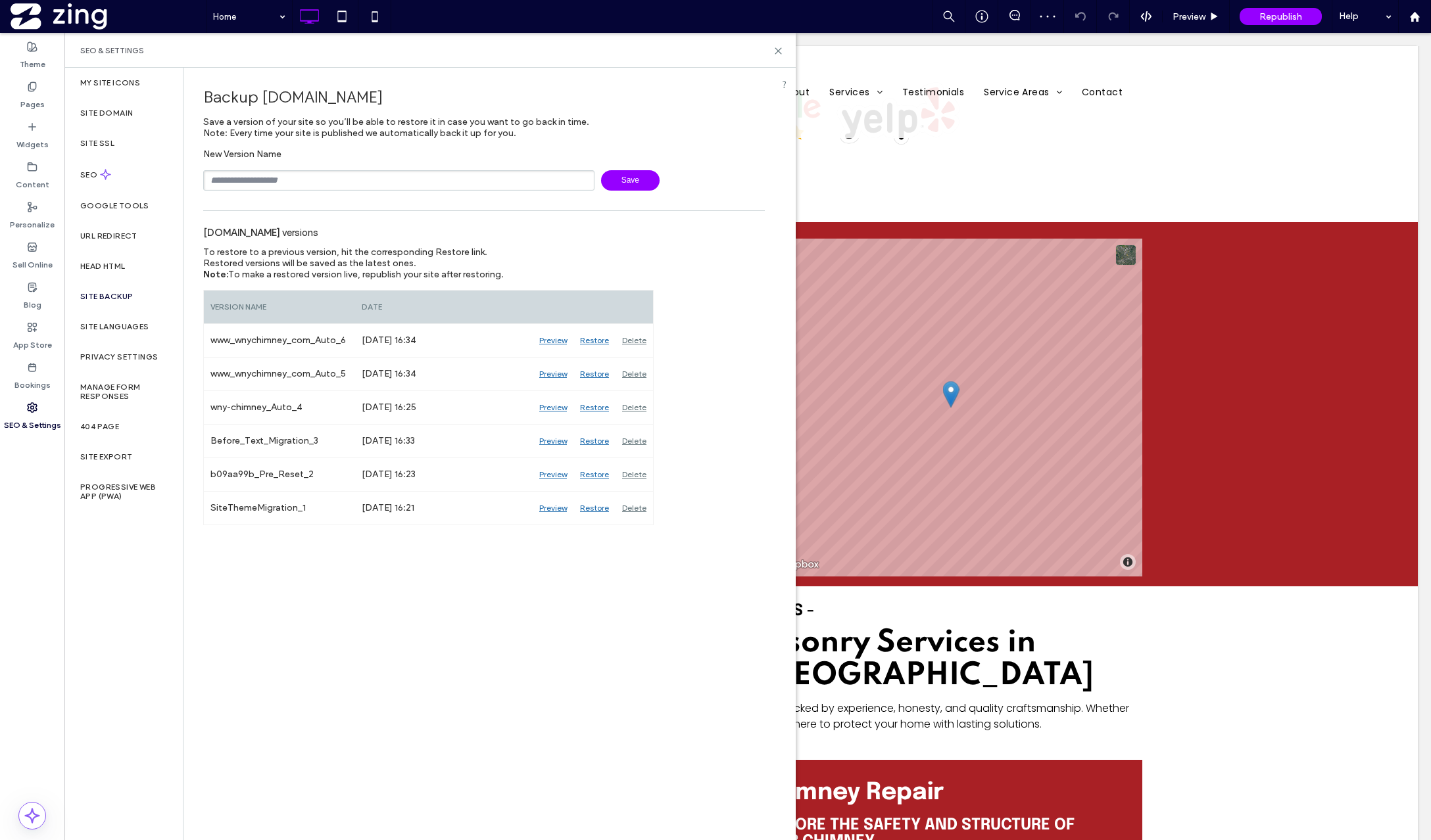
scroll to position [3500, 0]
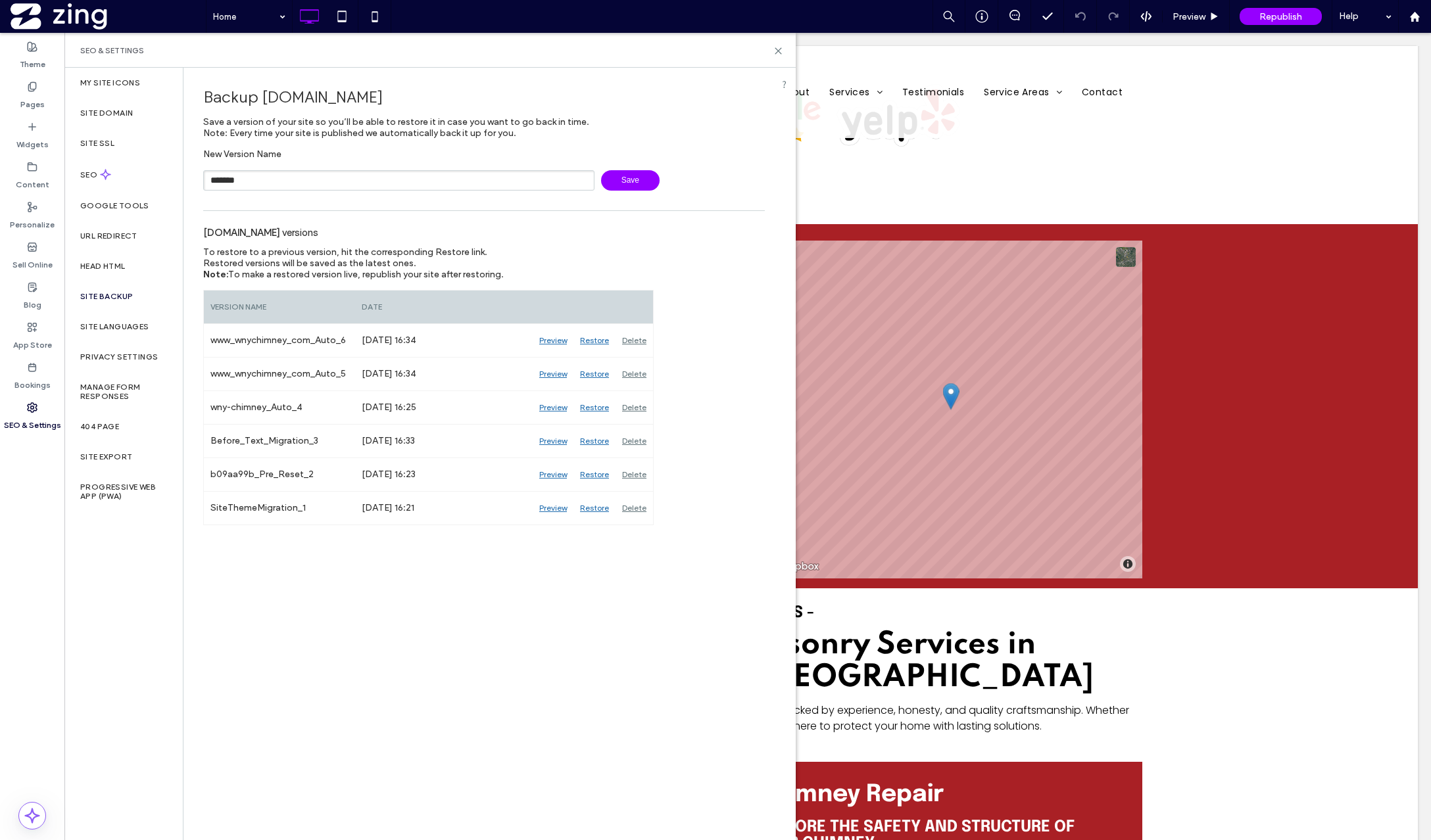
type input "*******"
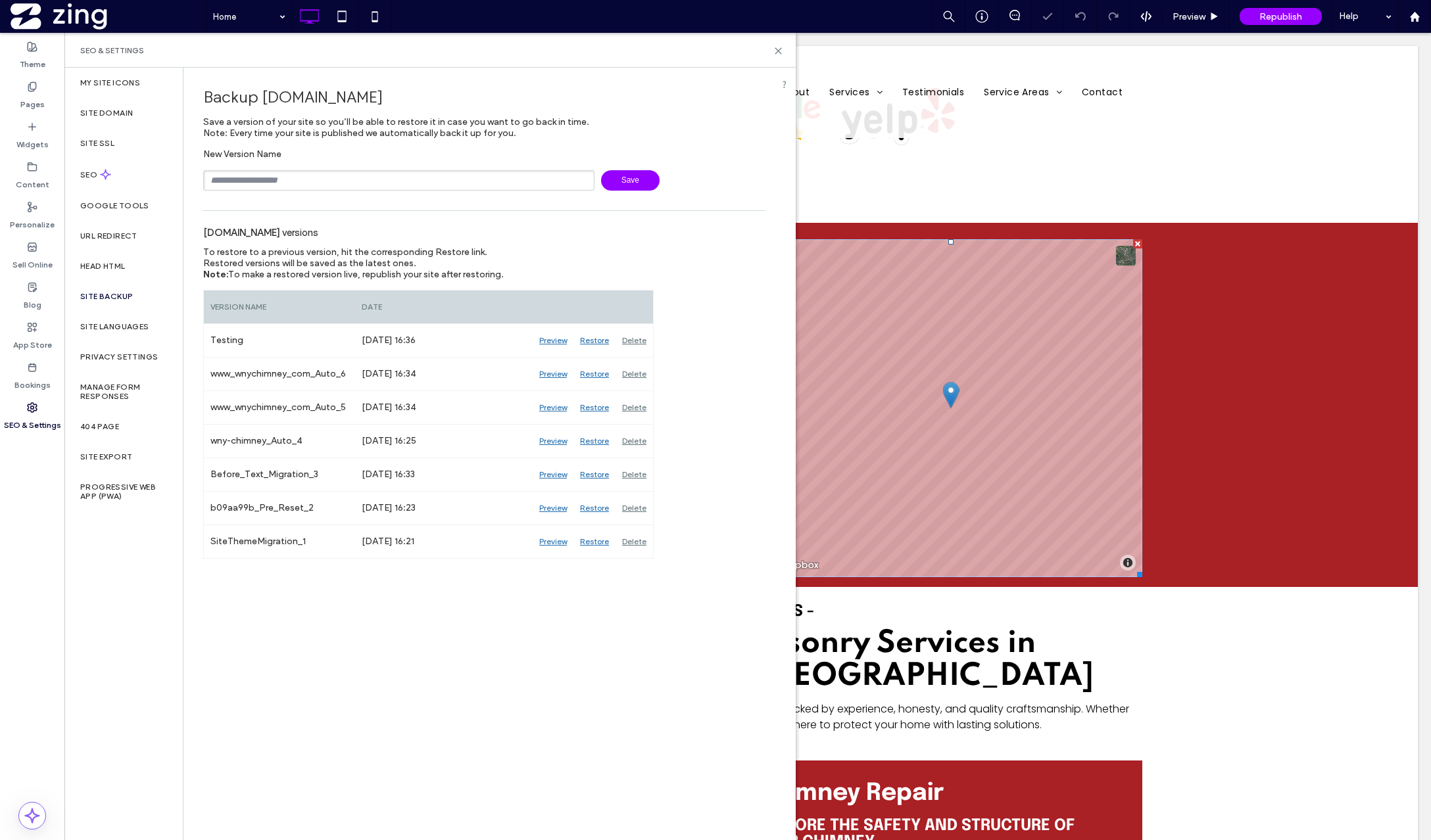
scroll to position [3482, 0]
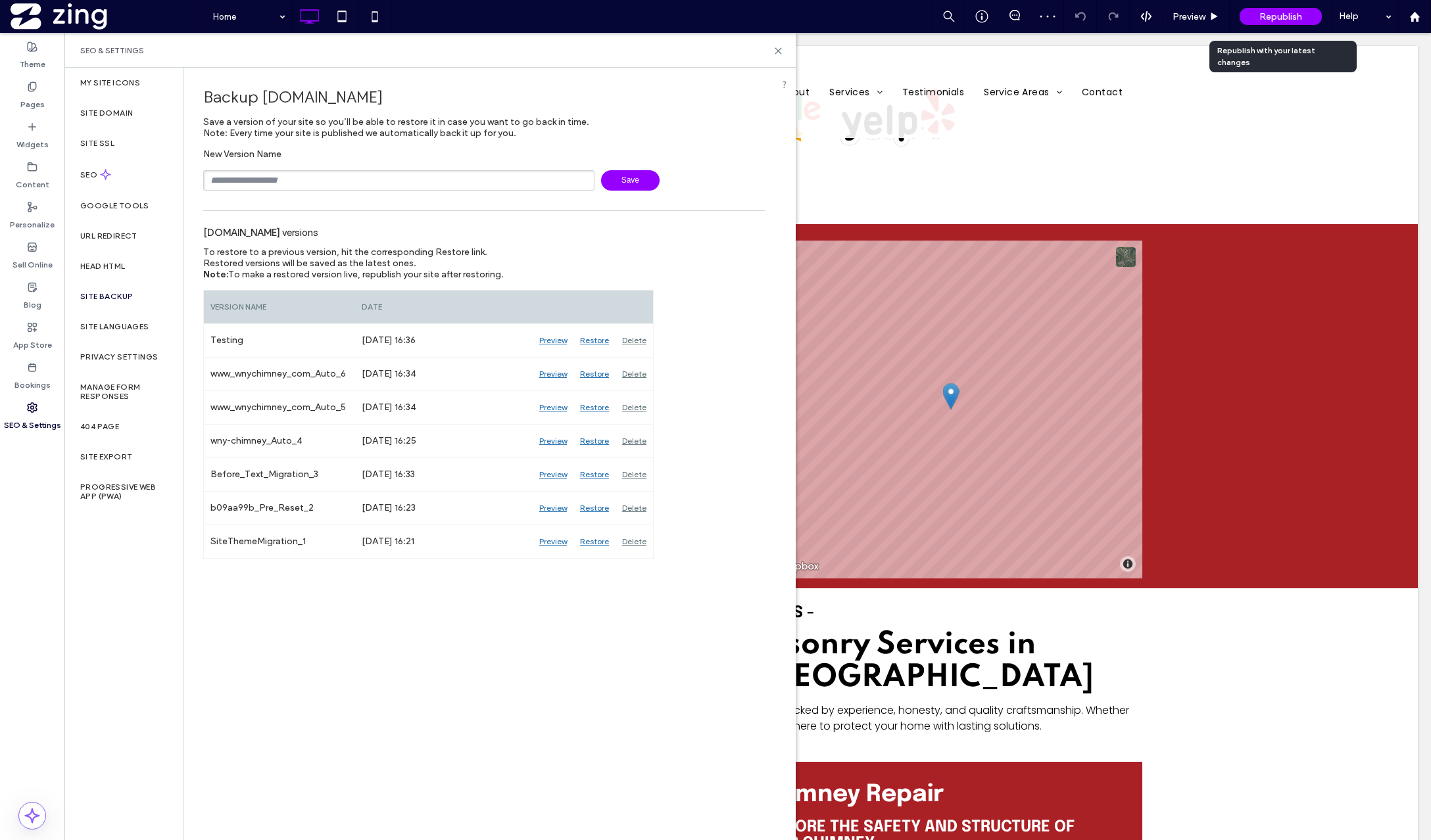
click at [1123, 14] on span "Republish" at bounding box center [1281, 17] width 43 height 11
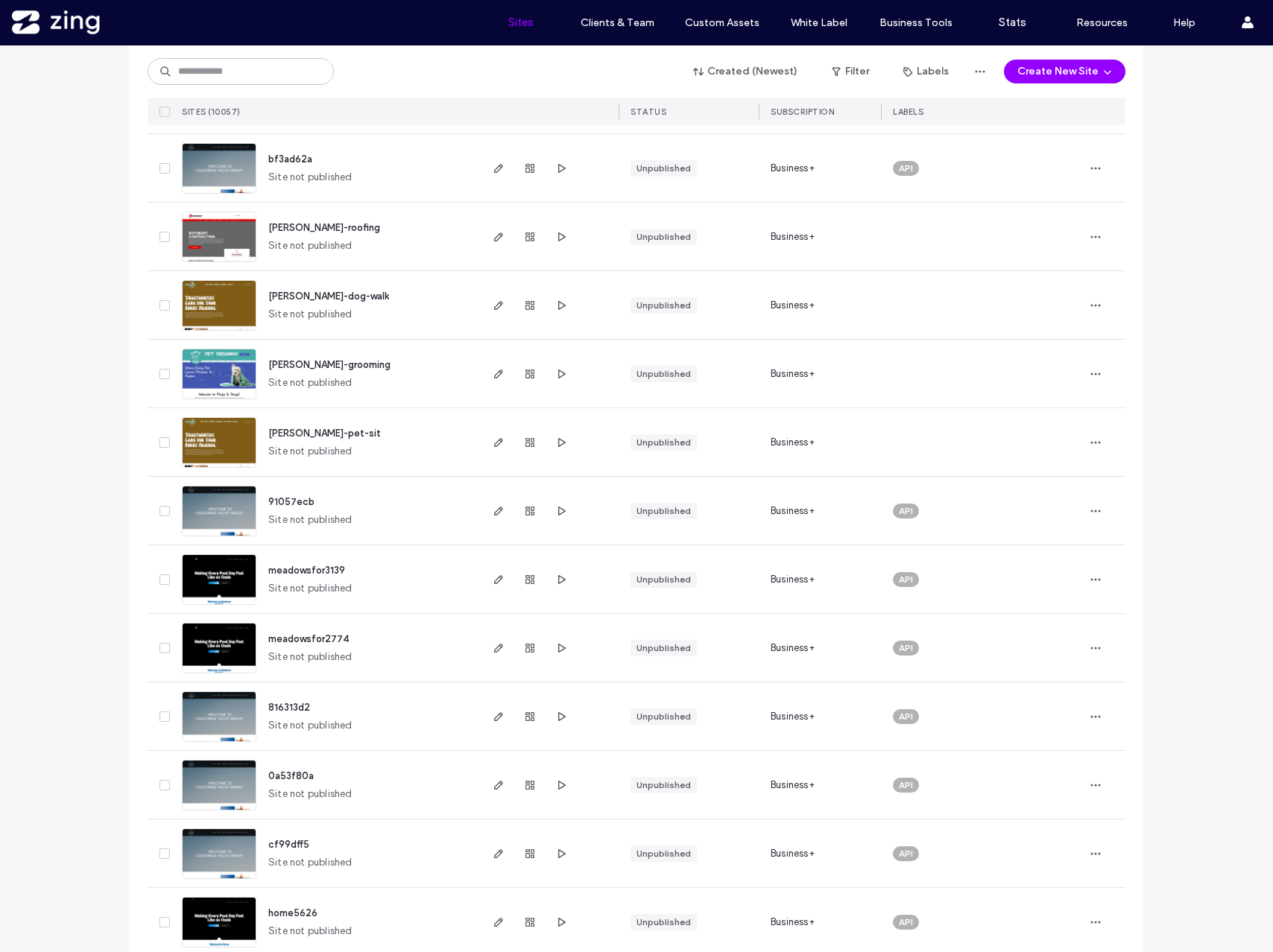
scroll to position [374, 0]
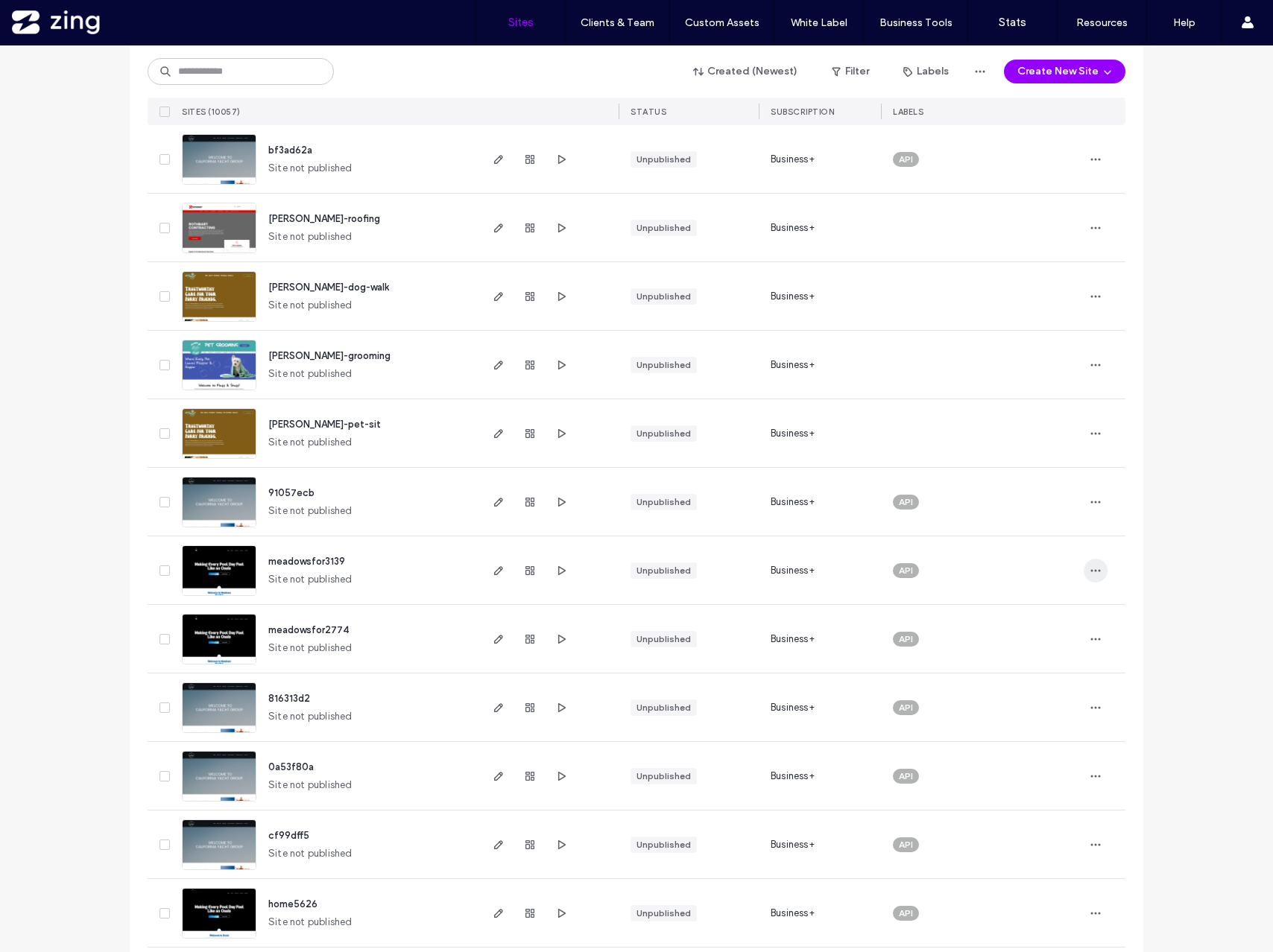
click at [1090, 565] on icon "button" at bounding box center [1096, 571] width 12 height 12
click at [1028, 759] on span "Delete Site" at bounding box center [1022, 760] width 49 height 15
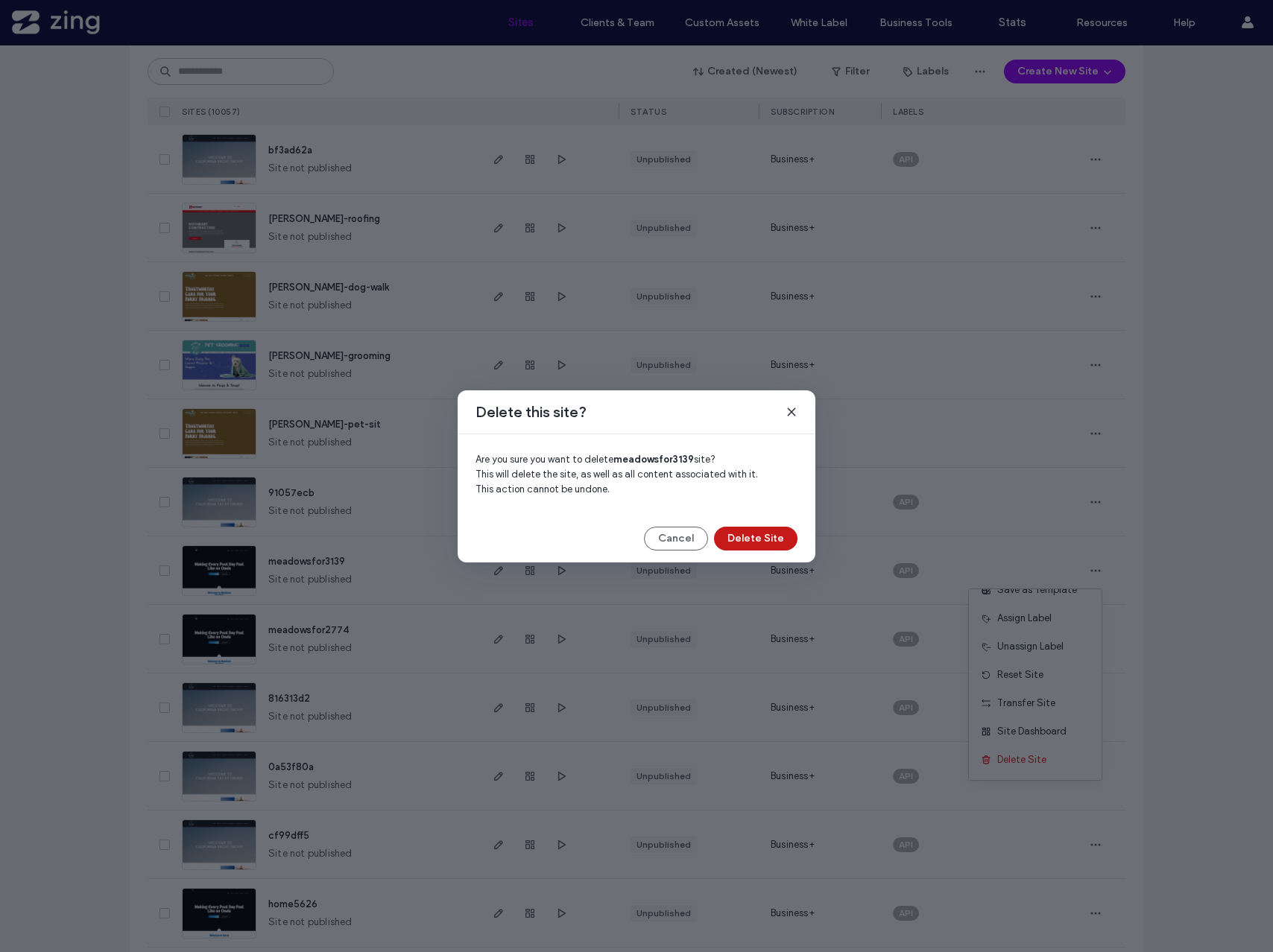
click at [755, 538] on button "Delete Site" at bounding box center [756, 538] width 84 height 24
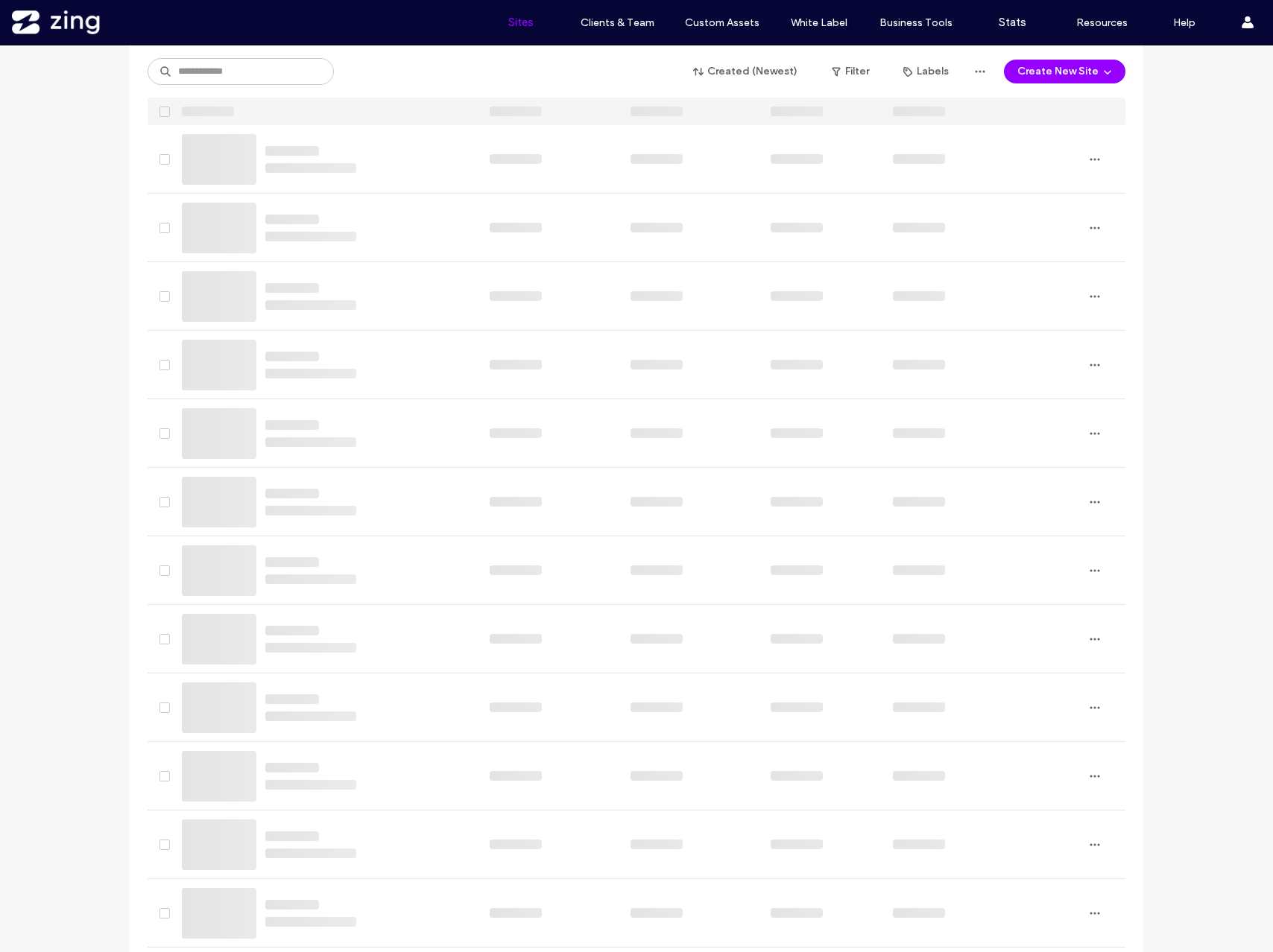
scroll to position [442, 0]
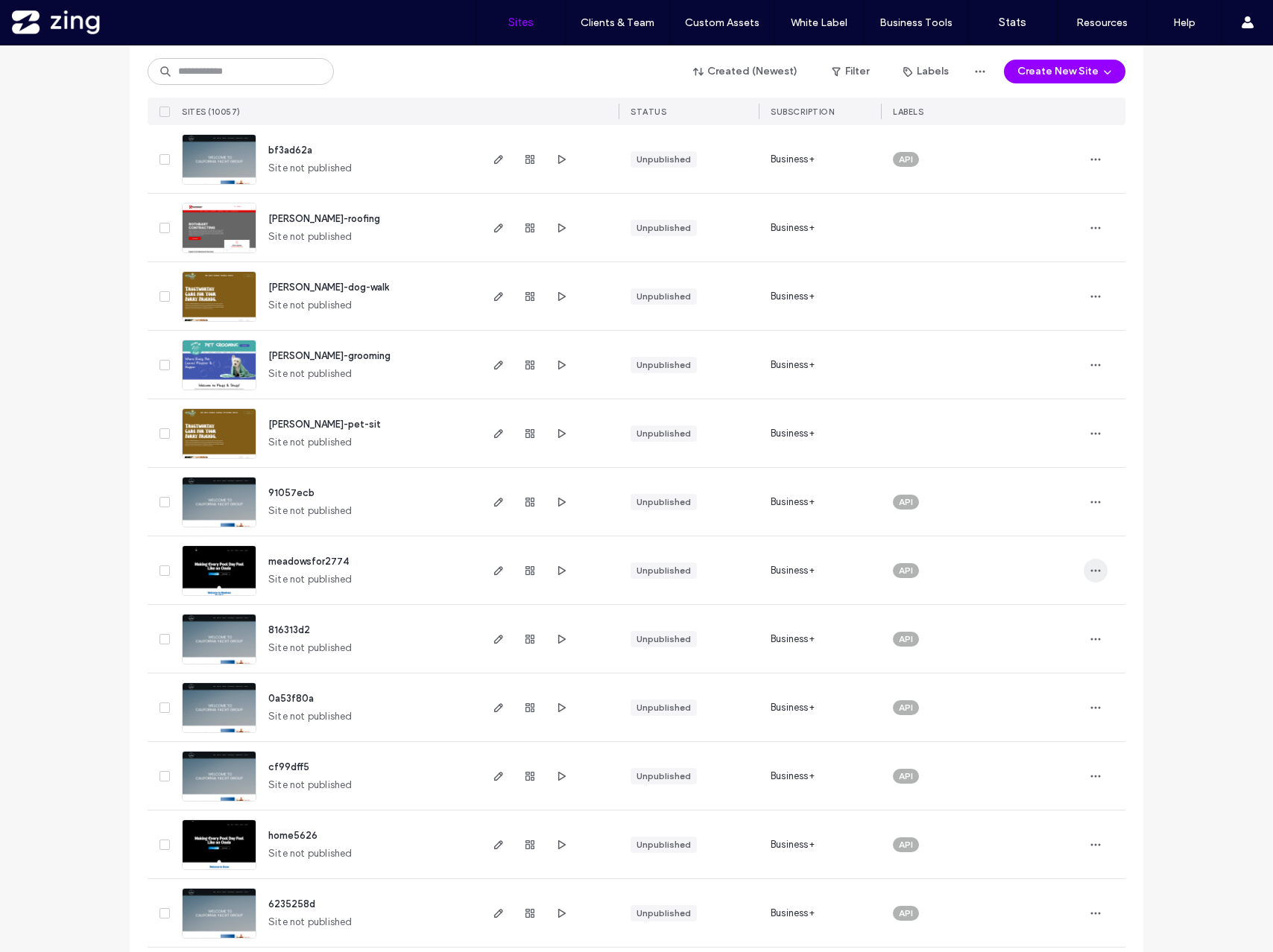
click at [1090, 566] on icon "button" at bounding box center [1096, 571] width 12 height 12
click at [1026, 764] on span "Delete Site" at bounding box center [1022, 760] width 49 height 15
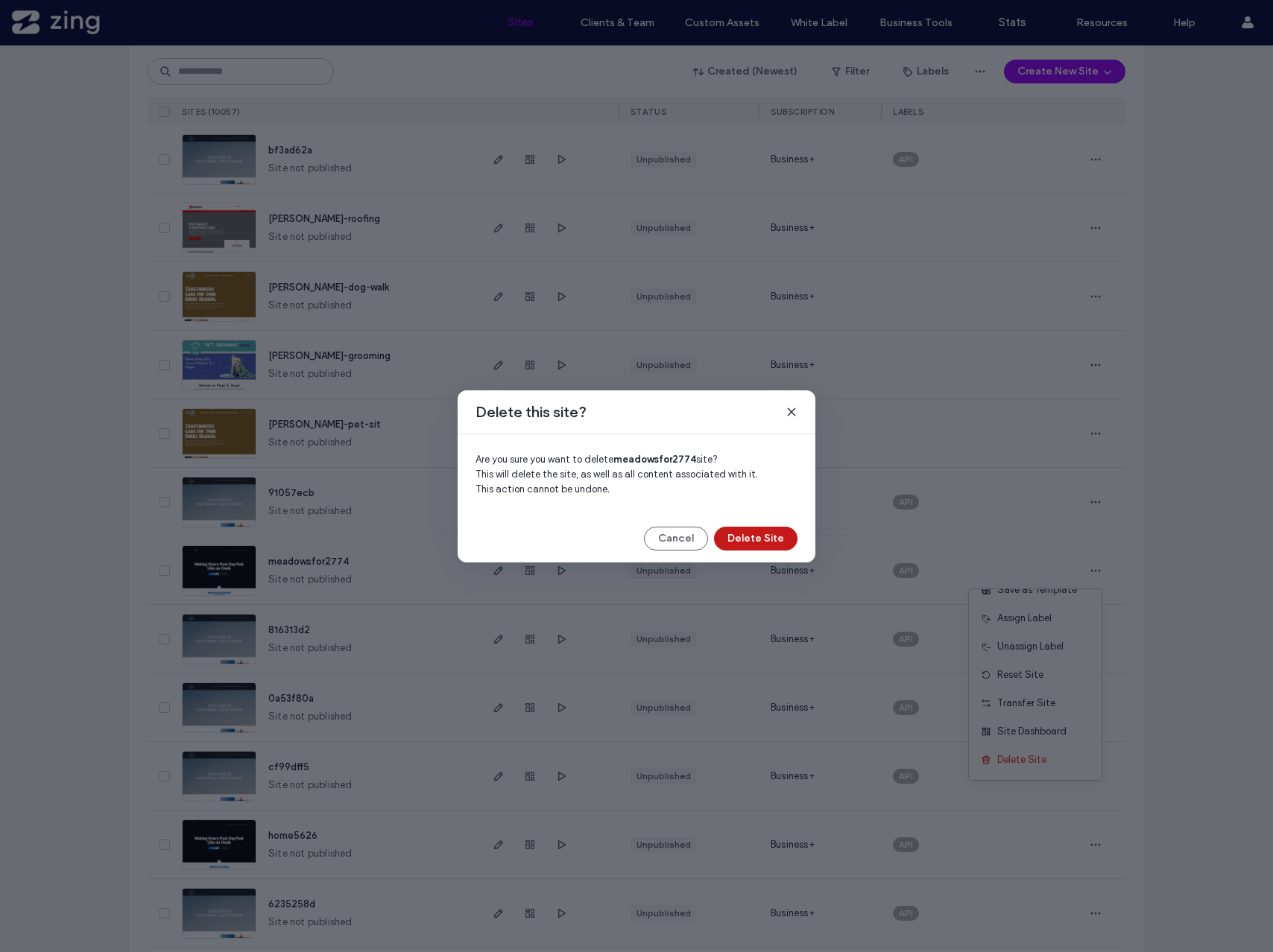
click at [790, 539] on button "Delete Site" at bounding box center [756, 538] width 84 height 24
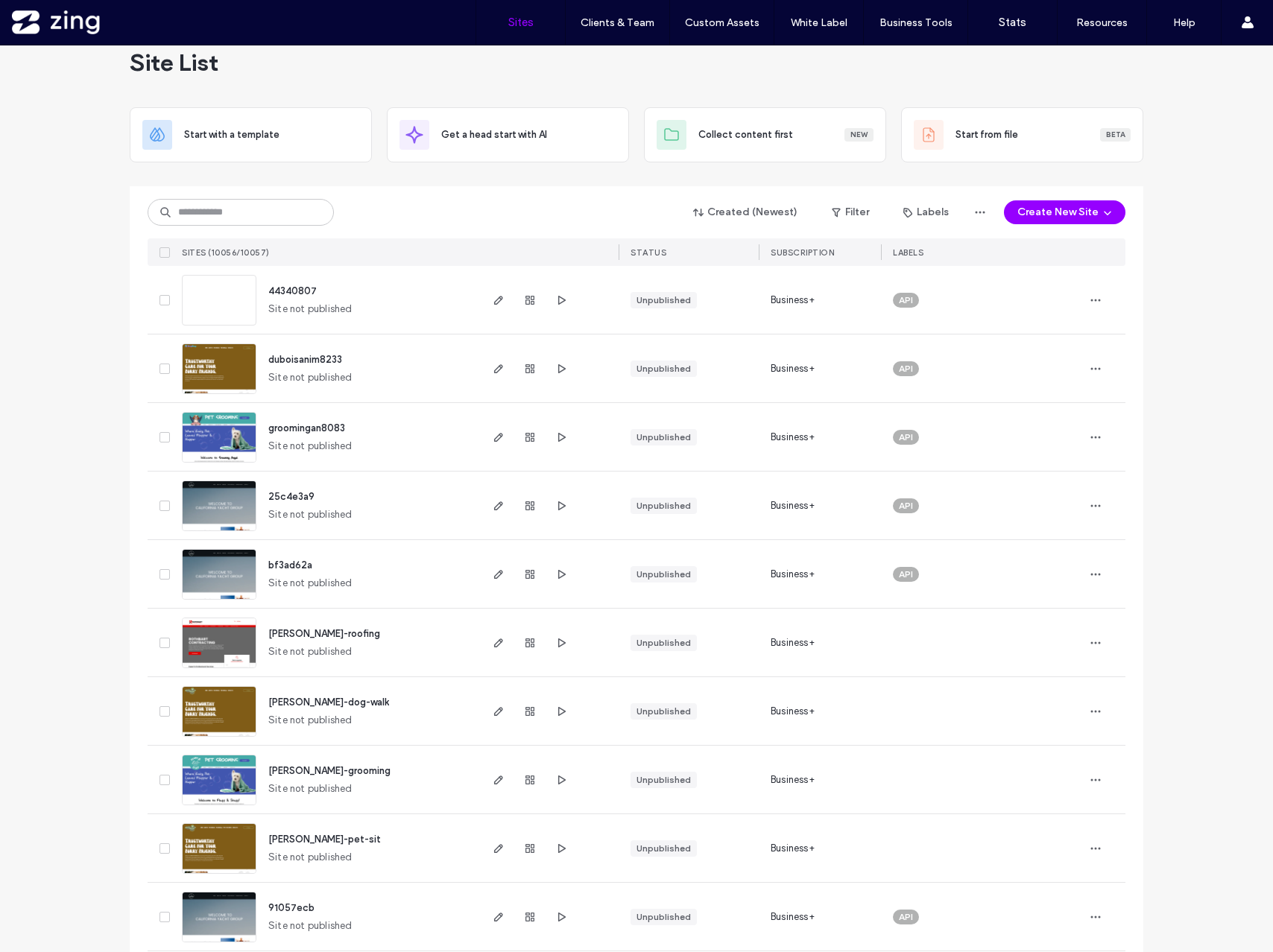
scroll to position [24, 0]
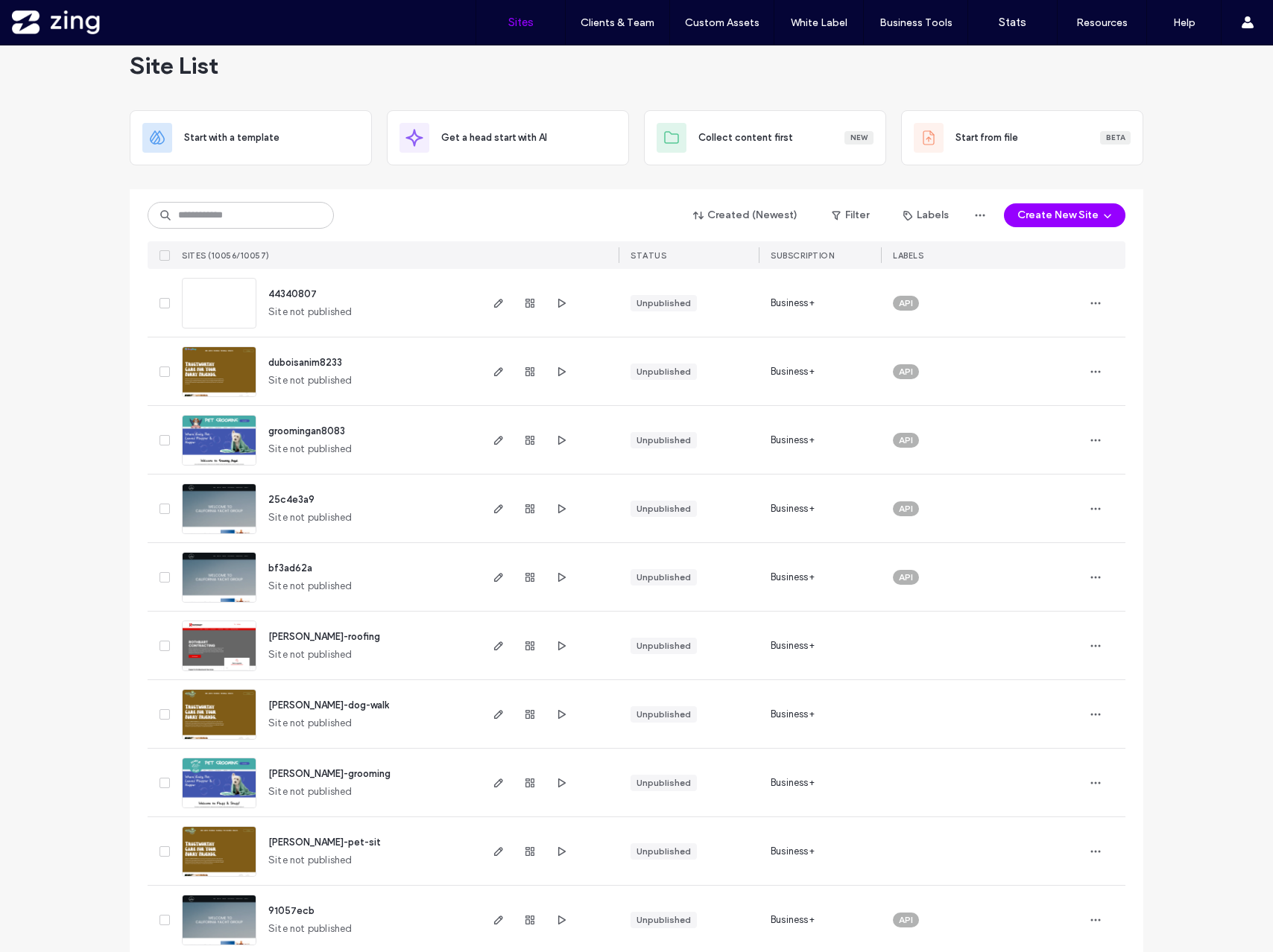
click at [428, 232] on div "Created (Newest) Filter Labels Create New Site SITES (10056/10057) STATUS SUBSC…" at bounding box center [636, 229] width 978 height 80
click at [387, 216] on div "Created (Newest) Filter Labels Create New Site" at bounding box center [636, 215] width 978 height 28
click at [238, 212] on input at bounding box center [241, 215] width 187 height 27
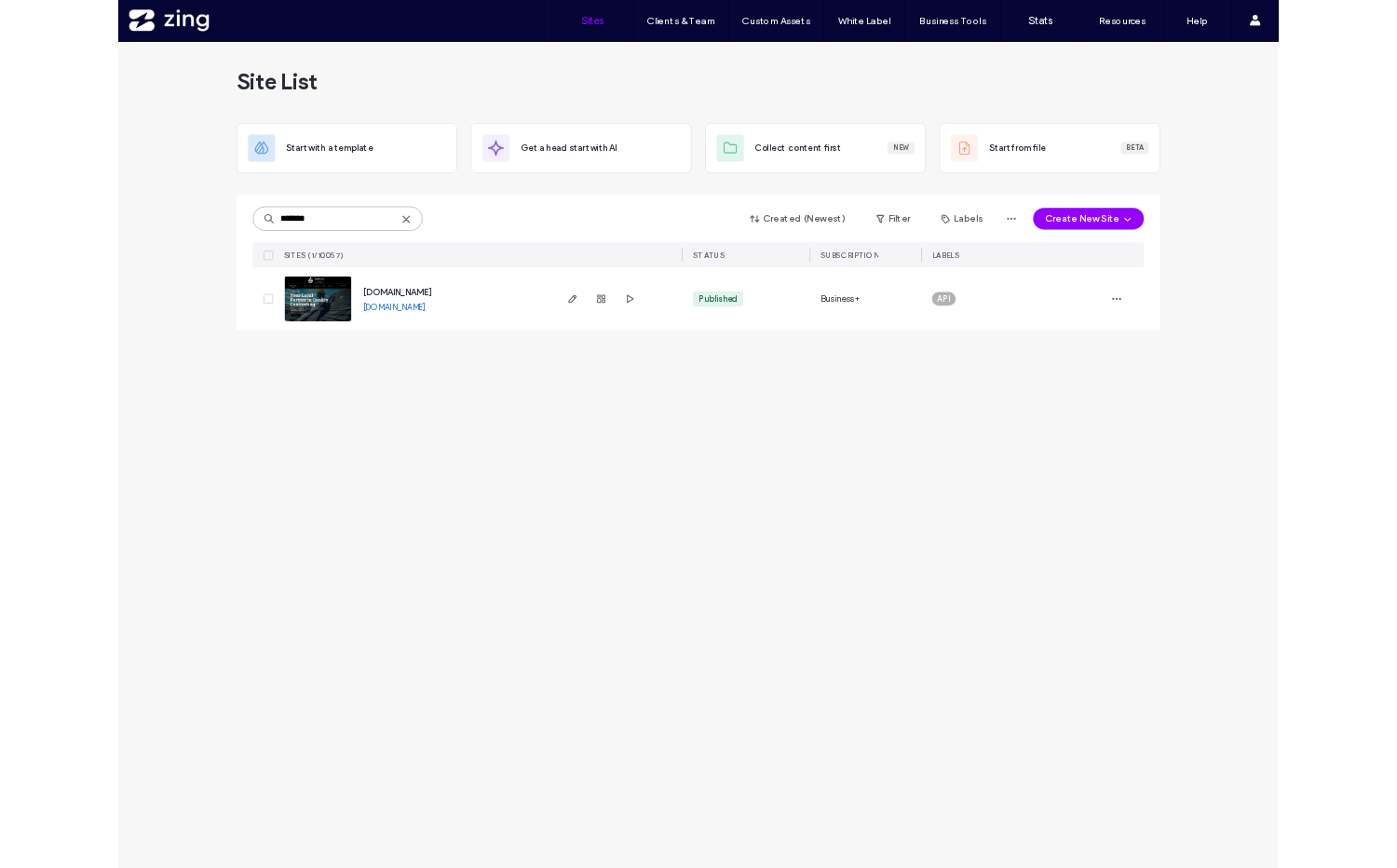
scroll to position [0, 0]
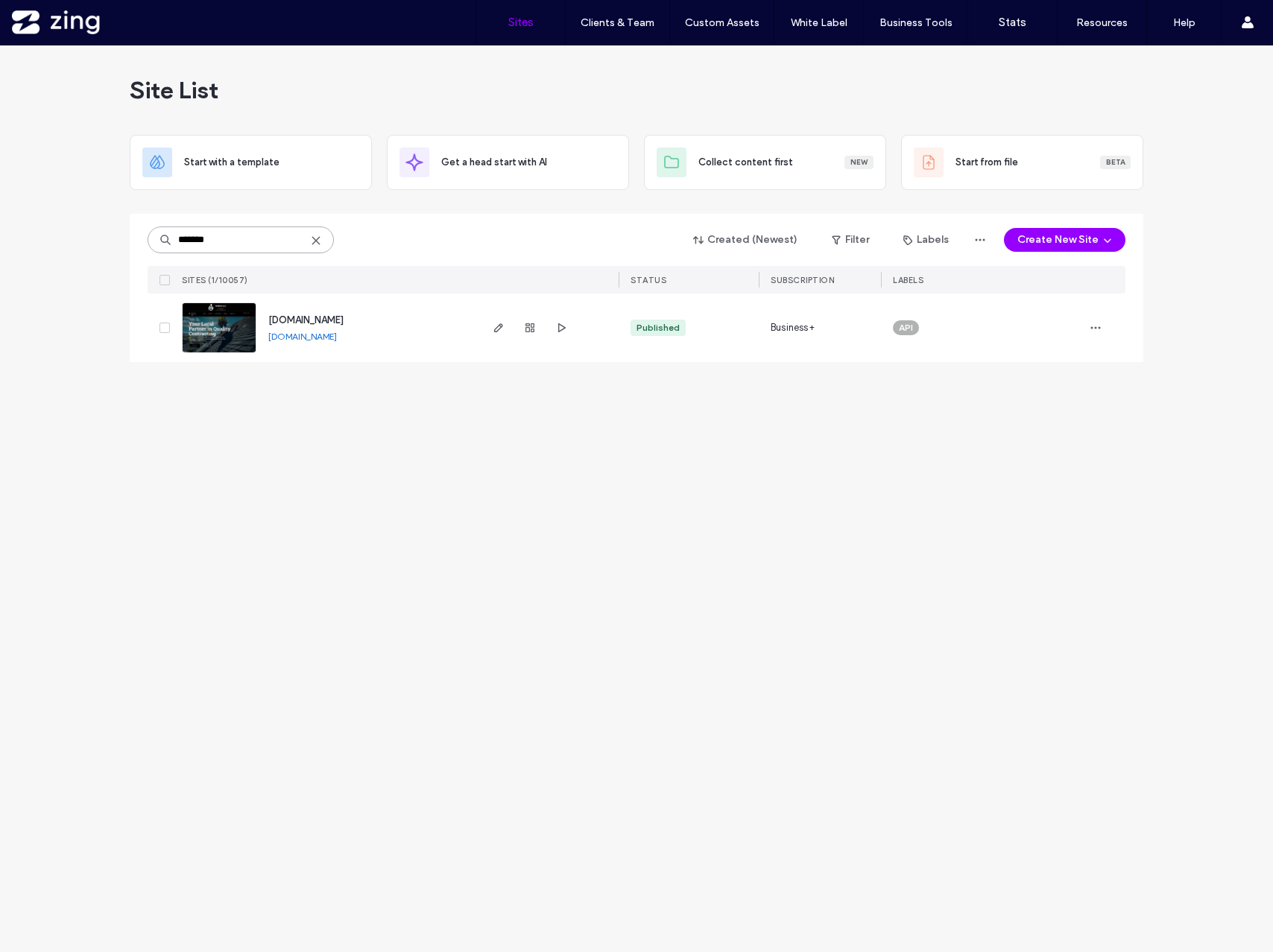
type input "*******"
click at [509, 326] on div at bounding box center [530, 328] width 81 height 68
click at [500, 326] on use "button" at bounding box center [499, 328] width 9 height 9
